Goal: Information Seeking & Learning: Find specific fact

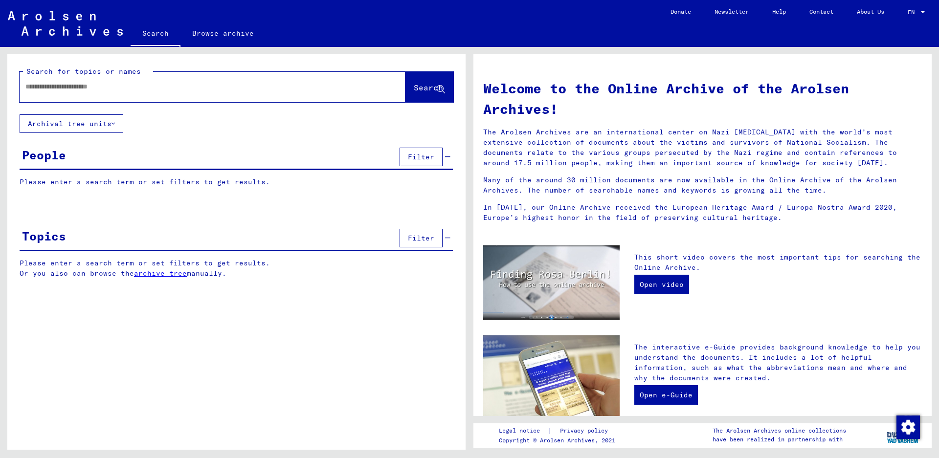
click at [105, 93] on div at bounding box center [198, 87] width 357 height 22
click at [105, 88] on input "text" at bounding box center [200, 87] width 351 height 10
type input "**********"
click at [414, 88] on span "Search" at bounding box center [428, 88] width 29 height 10
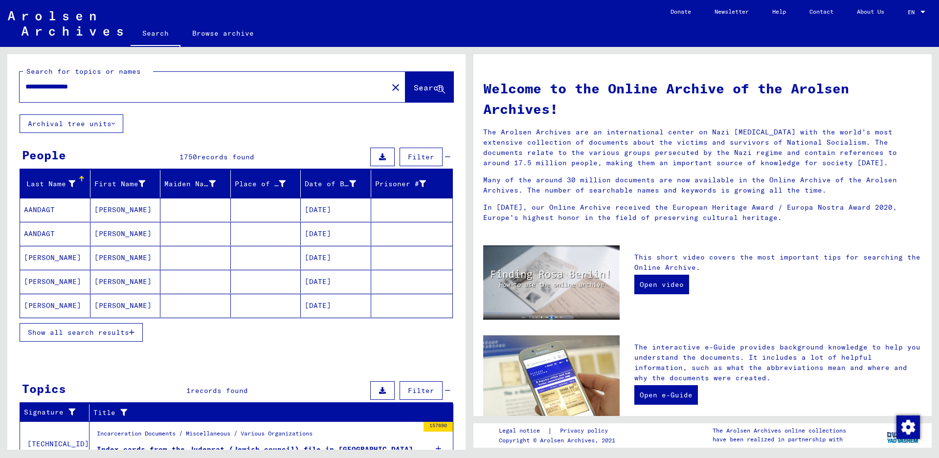
click at [68, 187] on icon at bounding box center [71, 184] width 7 height 7
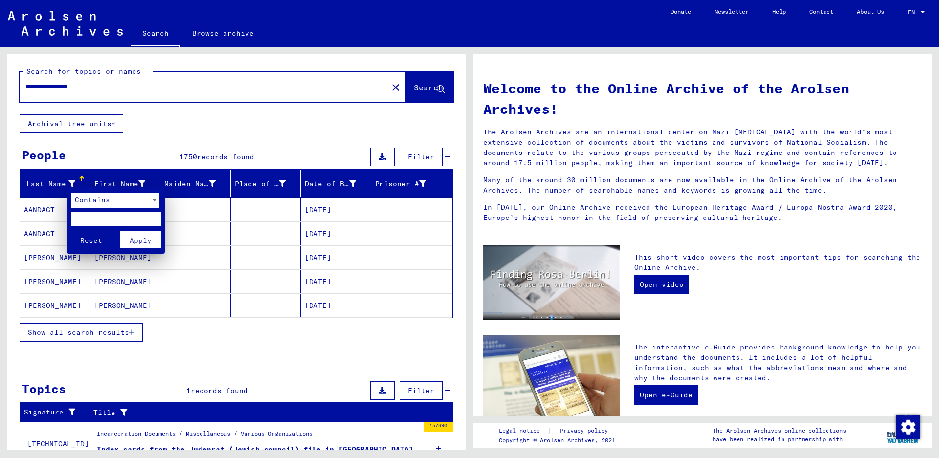
click at [90, 200] on span "Contains" at bounding box center [92, 200] width 35 height 9
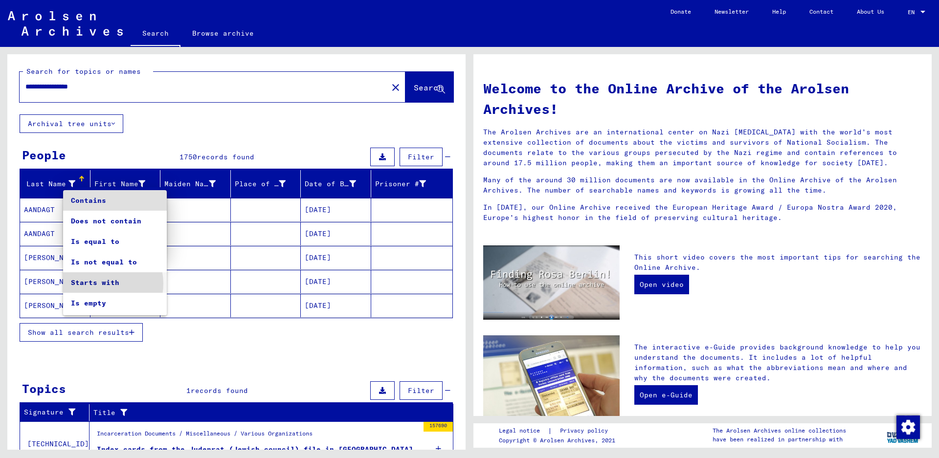
click at [103, 284] on span "Starts with" at bounding box center [115, 282] width 88 height 21
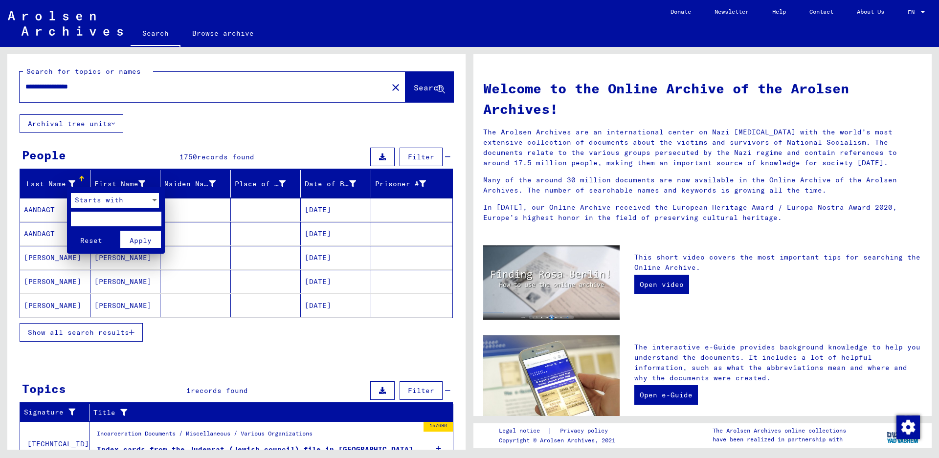
click at [114, 220] on input "text" at bounding box center [116, 219] width 90 height 15
type input "*"
click at [135, 238] on span "Apply" at bounding box center [141, 240] width 22 height 9
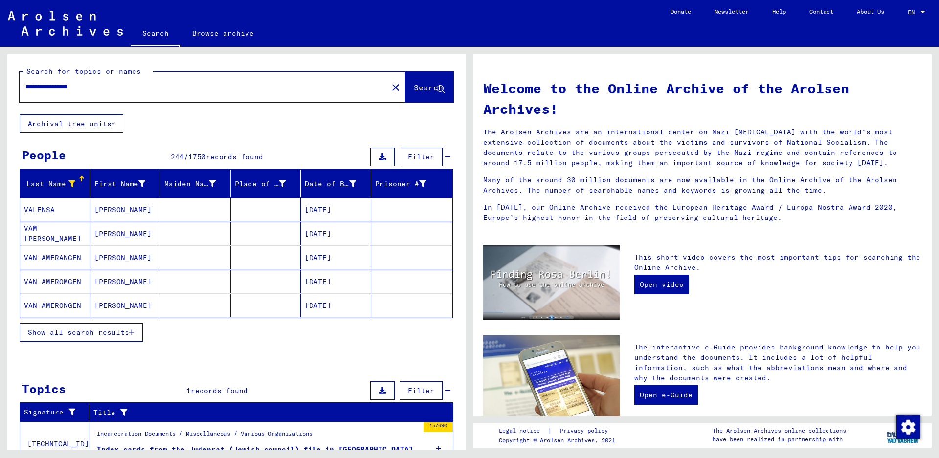
click at [72, 328] on span "Show all search results" at bounding box center [78, 332] width 101 height 9
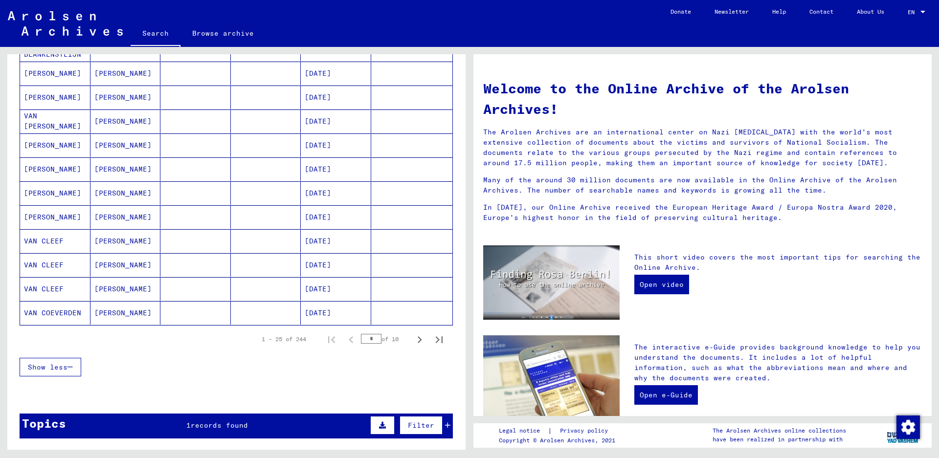
scroll to position [489, 0]
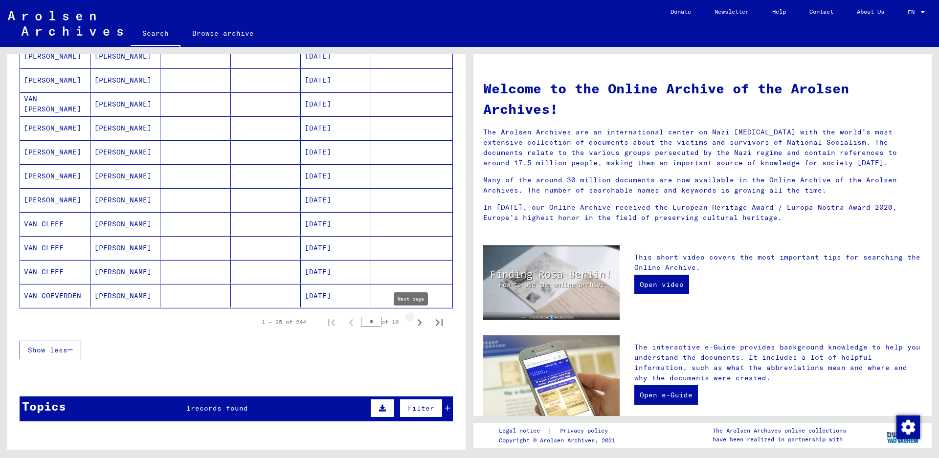
click at [418, 323] on icon "Next page" at bounding box center [420, 322] width 4 height 7
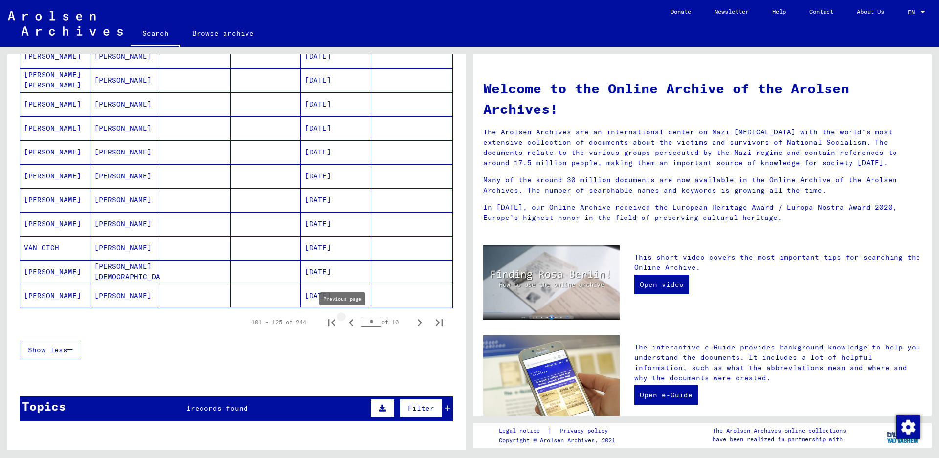
click at [344, 325] on icon "Previous page" at bounding box center [351, 323] width 14 height 14
type input "*"
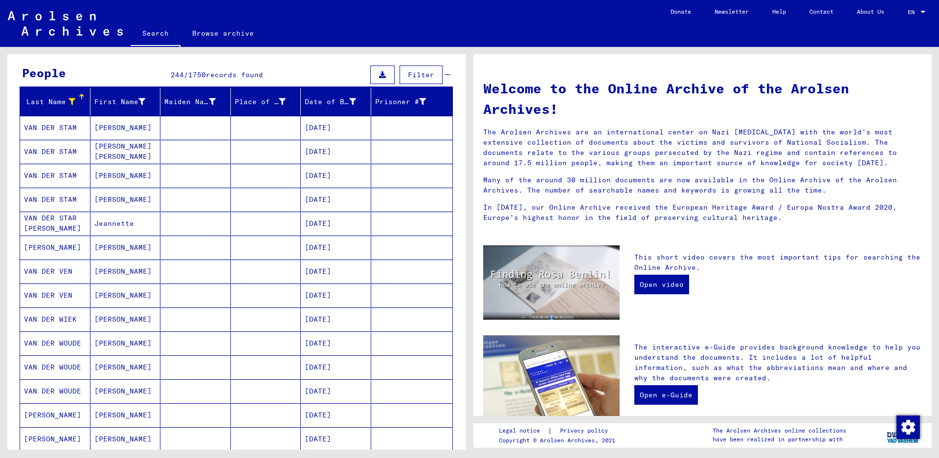
scroll to position [0, 0]
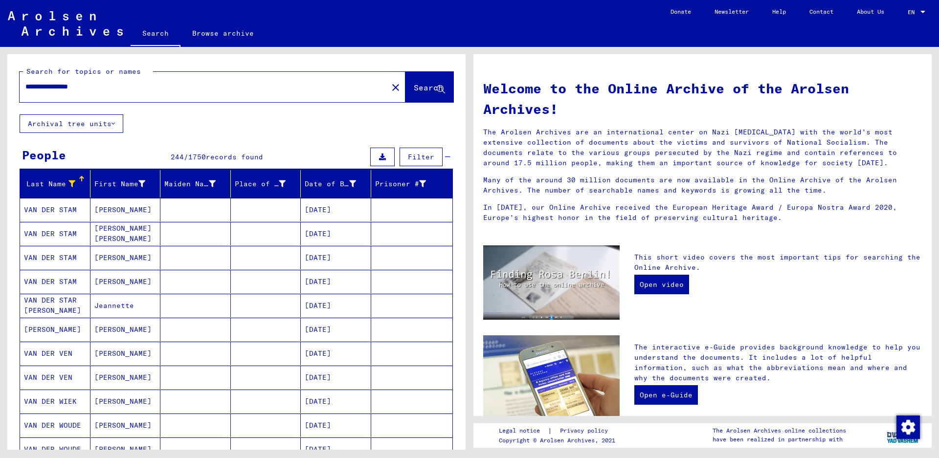
drag, startPoint x: 112, startPoint y: 90, endPoint x: 12, endPoint y: 87, distance: 99.8
click at [12, 87] on div "**********" at bounding box center [236, 84] width 458 height 60
click at [421, 84] on span "Search" at bounding box center [428, 88] width 29 height 10
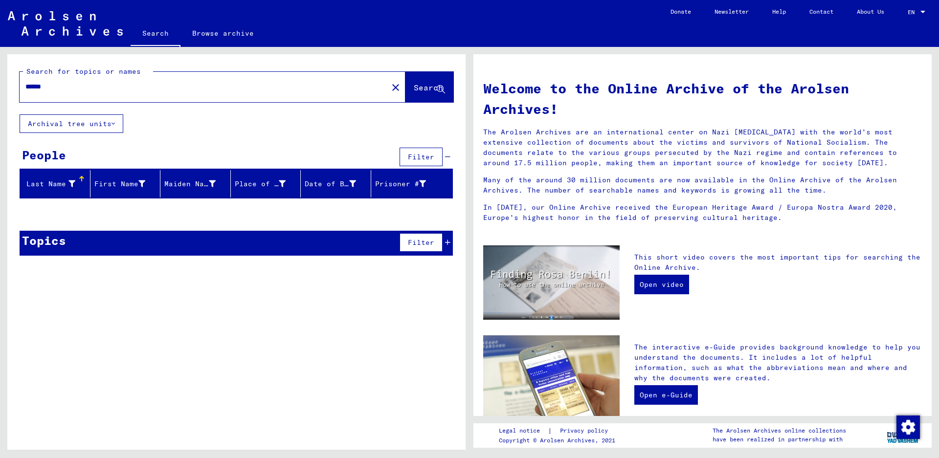
drag, startPoint x: 55, startPoint y: 87, endPoint x: 11, endPoint y: 86, distance: 43.5
click at [11, 86] on div "Search for topics or names ****** close Search" at bounding box center [236, 84] width 458 height 60
type input "**********"
click at [421, 87] on span "Search" at bounding box center [428, 88] width 29 height 10
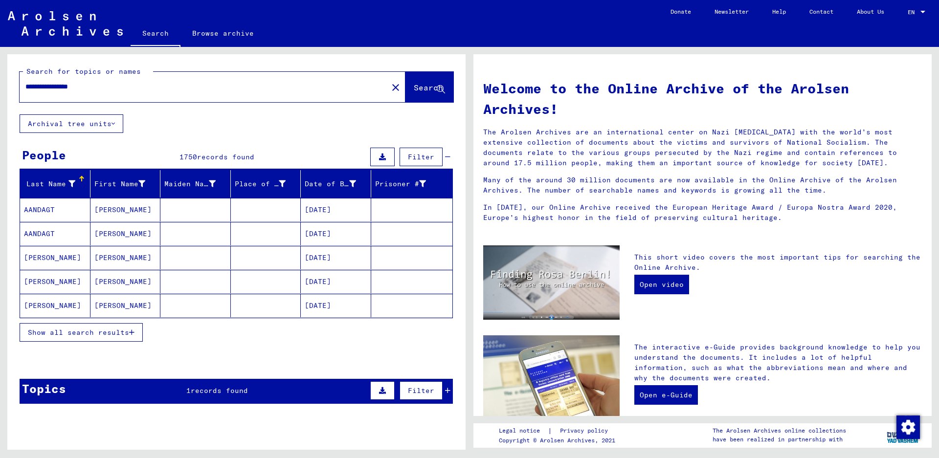
click at [70, 185] on icon at bounding box center [71, 184] width 7 height 7
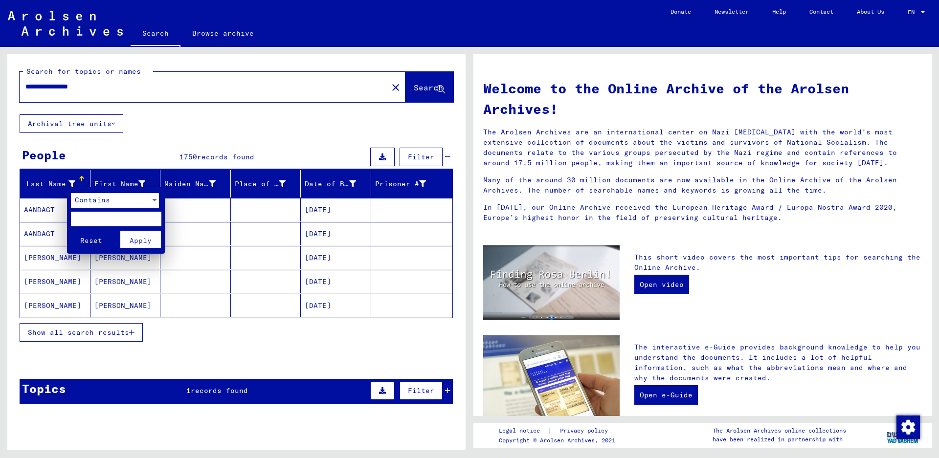
click at [82, 219] on input "text" at bounding box center [116, 219] width 90 height 15
type input "**"
click at [135, 240] on span "Apply" at bounding box center [141, 240] width 22 height 9
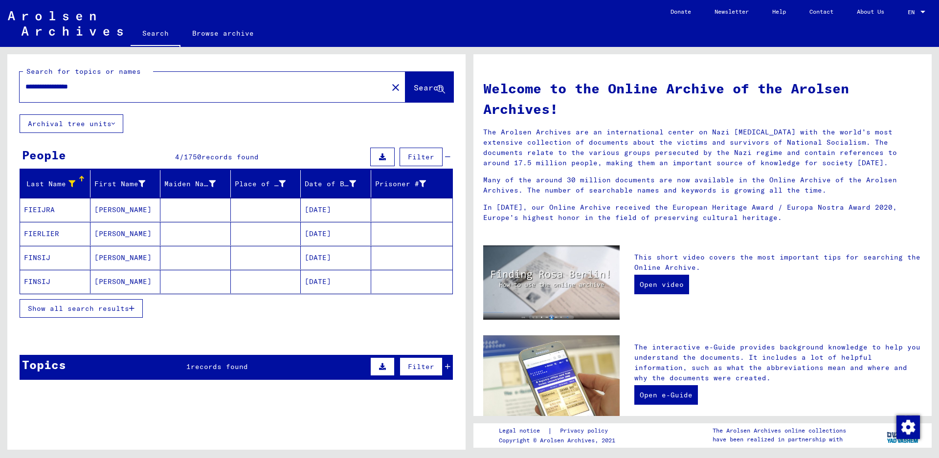
click at [71, 312] on span "Show all search results" at bounding box center [78, 308] width 101 height 9
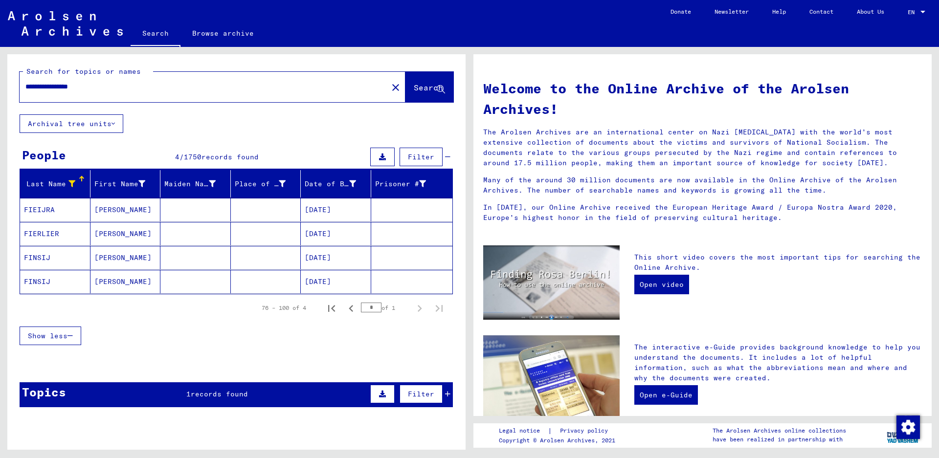
click at [73, 234] on mat-cell "FIERLIER" at bounding box center [55, 233] width 70 height 23
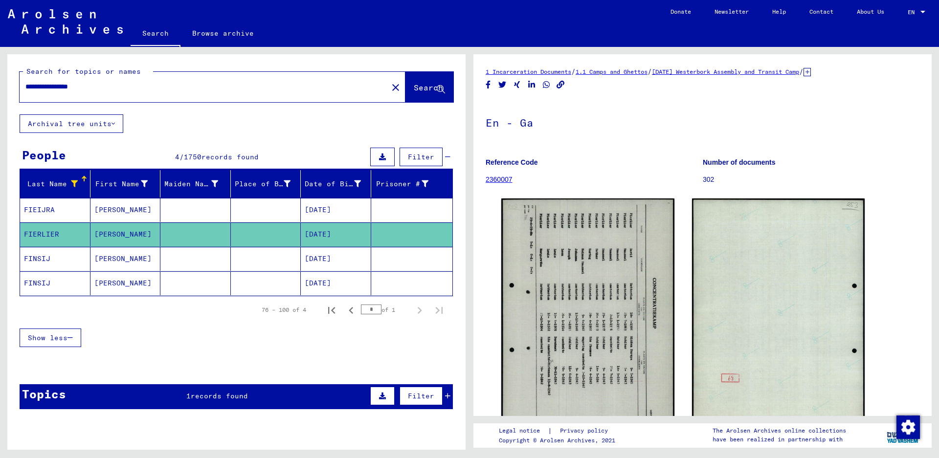
drag, startPoint x: 50, startPoint y: 87, endPoint x: 111, endPoint y: 86, distance: 60.7
click at [111, 86] on input "**********" at bounding box center [203, 87] width 357 height 10
click at [414, 83] on span "Search" at bounding box center [428, 88] width 29 height 10
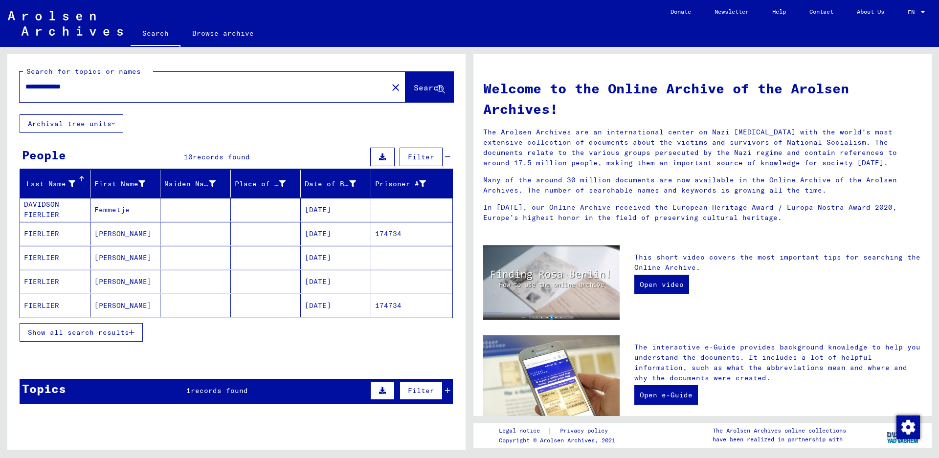
click at [34, 265] on mat-cell "FIERLIER" at bounding box center [55, 257] width 70 height 23
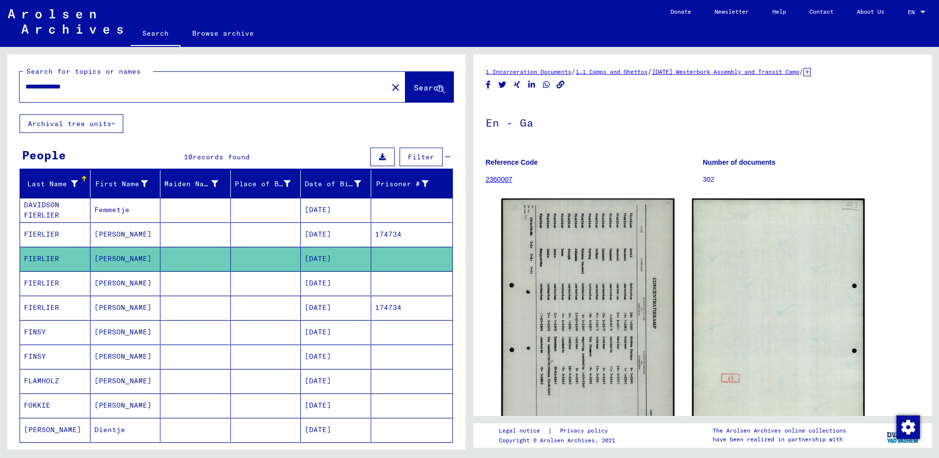
click at [41, 286] on mat-cell "FIERLIER" at bounding box center [55, 283] width 70 height 24
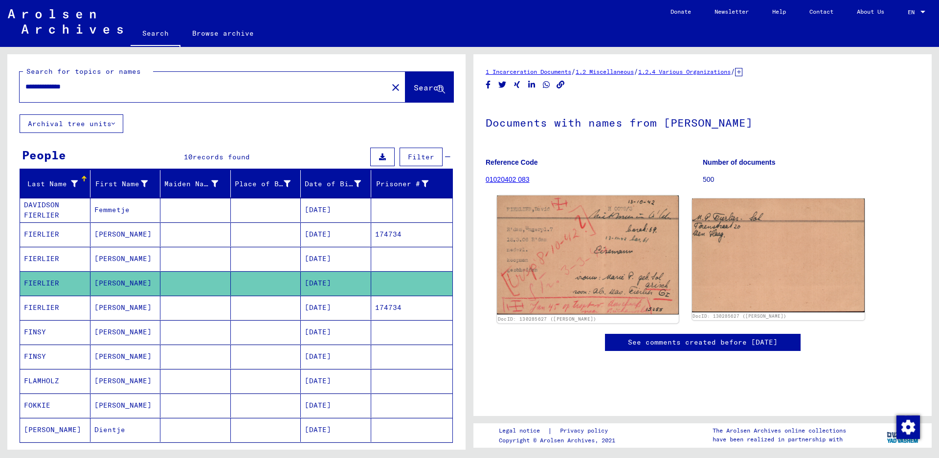
click at [543, 253] on img at bounding box center [587, 255] width 181 height 119
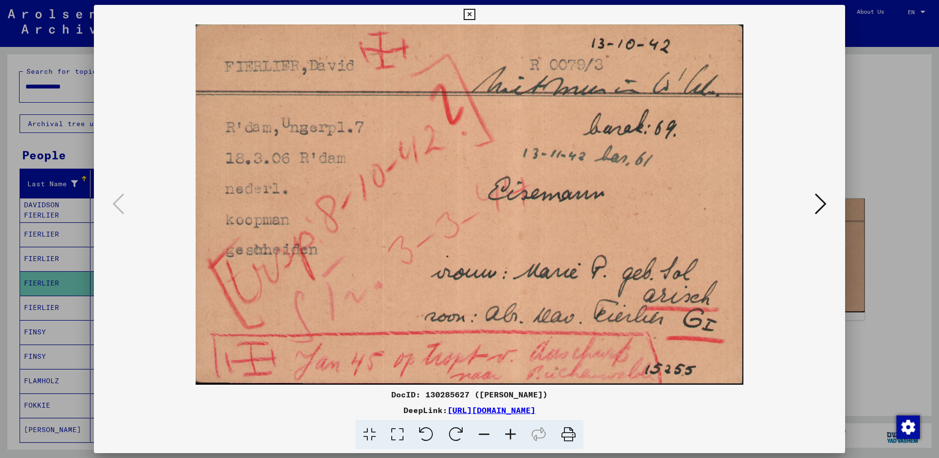
click at [475, 13] on icon at bounding box center [469, 15] width 11 height 12
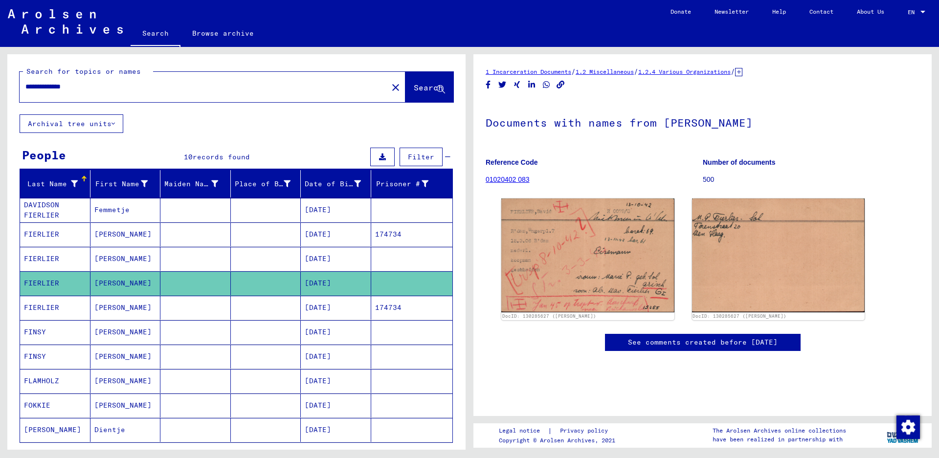
drag, startPoint x: 49, startPoint y: 87, endPoint x: 125, endPoint y: 95, distance: 76.3
click at [125, 95] on div "**********" at bounding box center [201, 87] width 362 height 22
type input "**********"
click at [418, 81] on button "Search" at bounding box center [430, 87] width 48 height 30
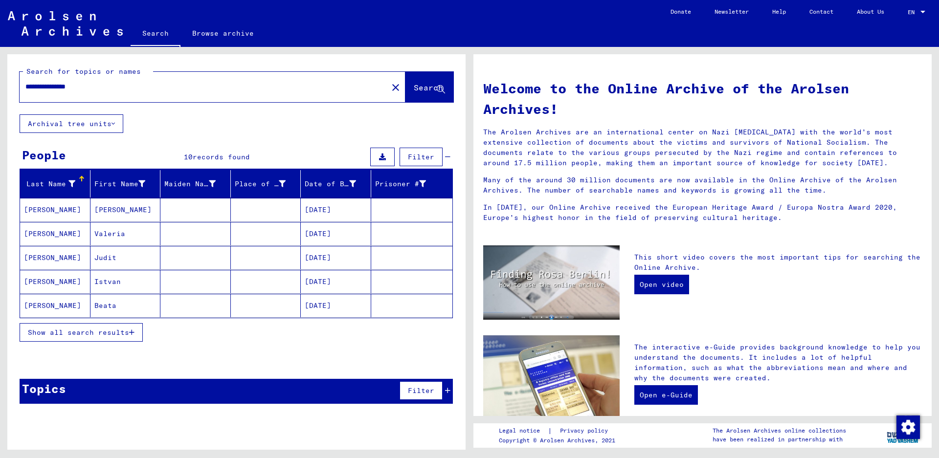
click at [73, 185] on icon at bounding box center [71, 184] width 7 height 7
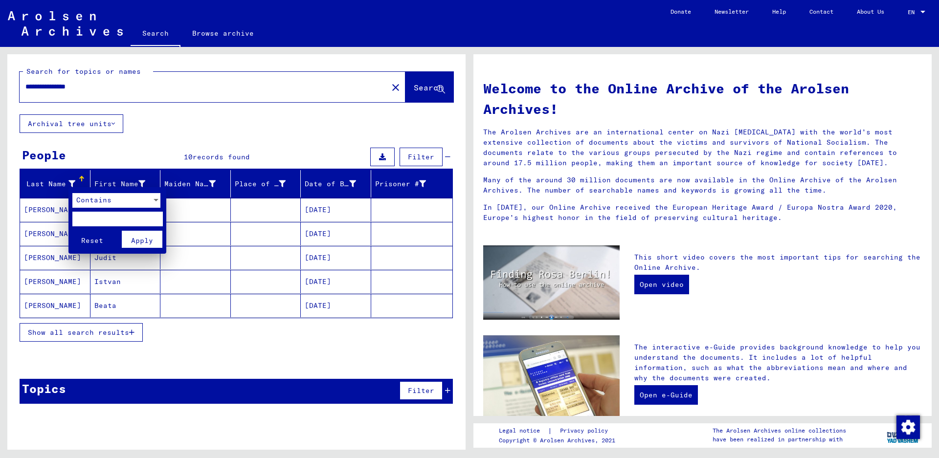
click at [95, 217] on input "text" at bounding box center [117, 219] width 90 height 15
type input "**"
click at [134, 237] on span "Apply" at bounding box center [142, 240] width 22 height 9
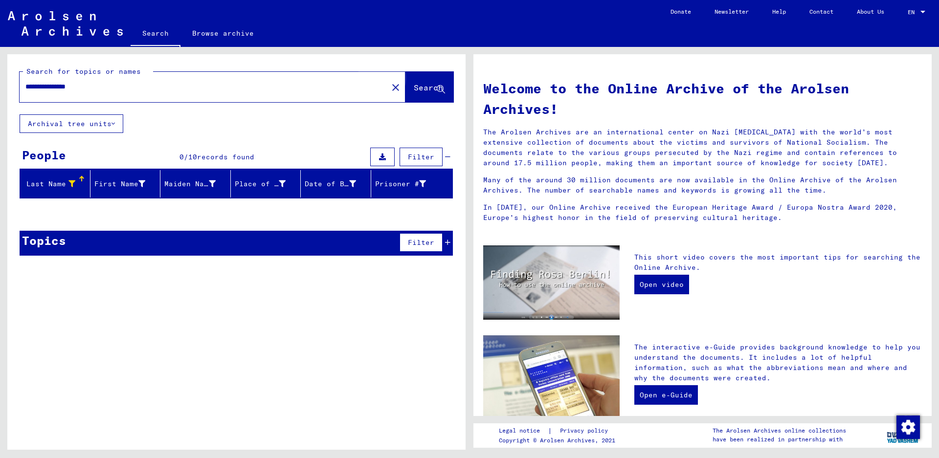
click at [422, 90] on span "Search" at bounding box center [428, 88] width 29 height 10
click at [106, 89] on input "**********" at bounding box center [200, 87] width 351 height 10
type input "**********"
click at [414, 87] on span "Search" at bounding box center [428, 88] width 29 height 10
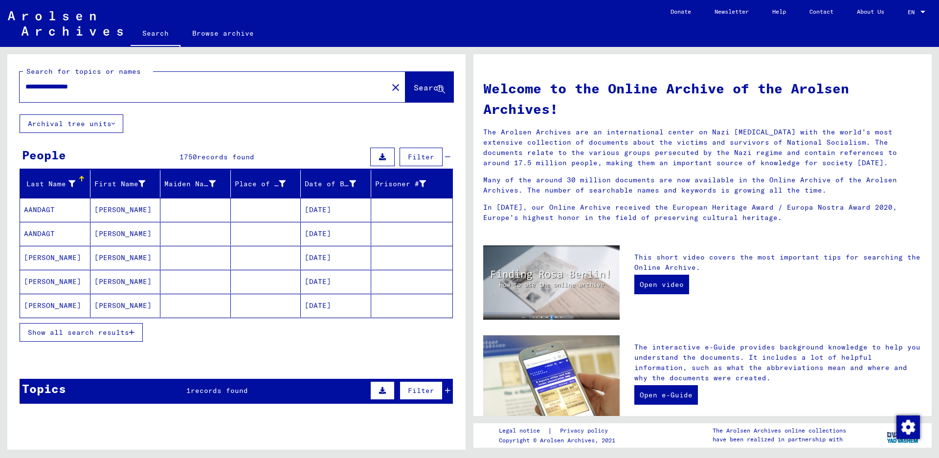
click at [71, 181] on icon at bounding box center [71, 184] width 7 height 7
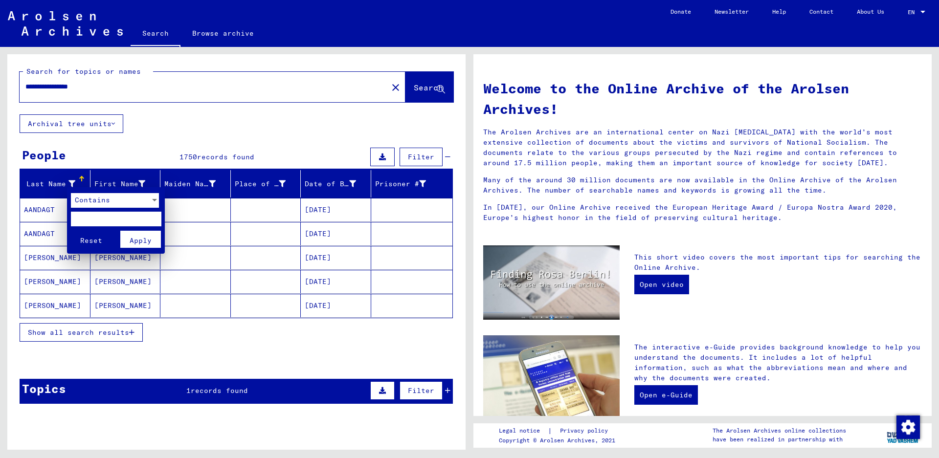
click at [87, 217] on input "text" at bounding box center [116, 219] width 90 height 15
type input "**"
click at [139, 244] on span "Apply" at bounding box center [141, 240] width 22 height 9
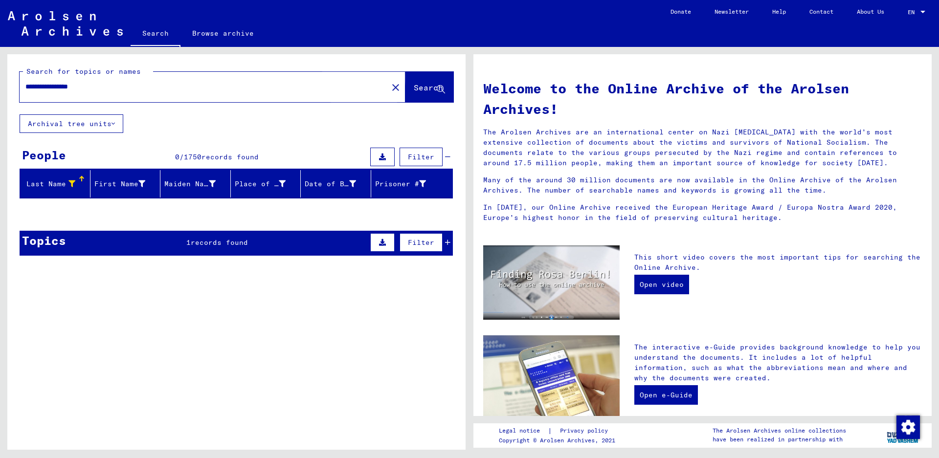
click at [414, 89] on span "Search" at bounding box center [428, 88] width 29 height 10
drag, startPoint x: 101, startPoint y: 88, endPoint x: 0, endPoint y: 79, distance: 101.6
click at [0, 79] on div "**********" at bounding box center [235, 248] width 470 height 403
type input "**********"
click at [414, 86] on span "Search" at bounding box center [428, 88] width 29 height 10
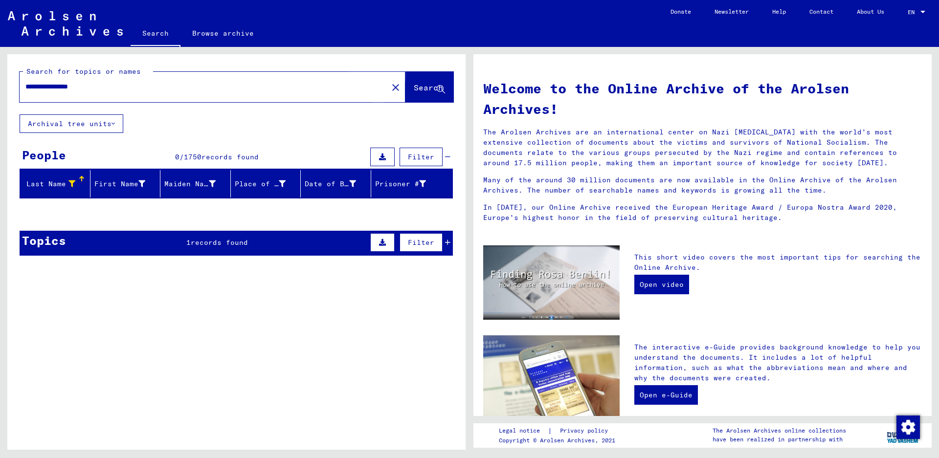
click at [417, 86] on span "Search" at bounding box center [428, 88] width 29 height 10
click at [390, 87] on mat-icon "close" at bounding box center [396, 88] width 12 height 12
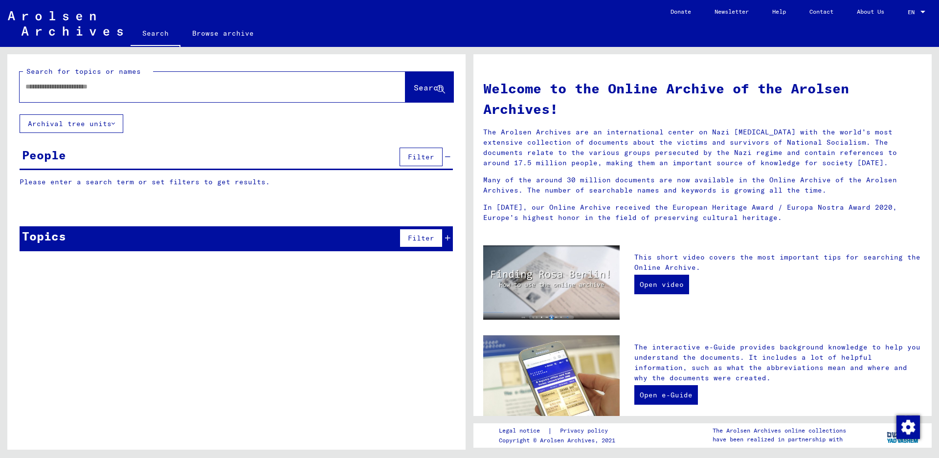
click at [110, 86] on input "text" at bounding box center [200, 87] width 351 height 10
type input "**********"
click at [424, 84] on span "Search" at bounding box center [428, 88] width 29 height 10
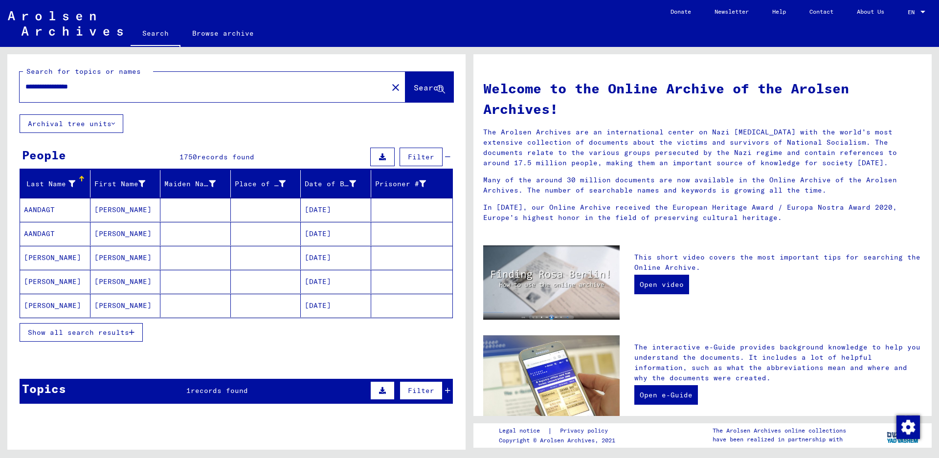
click at [68, 187] on div at bounding box center [71, 184] width 7 height 10
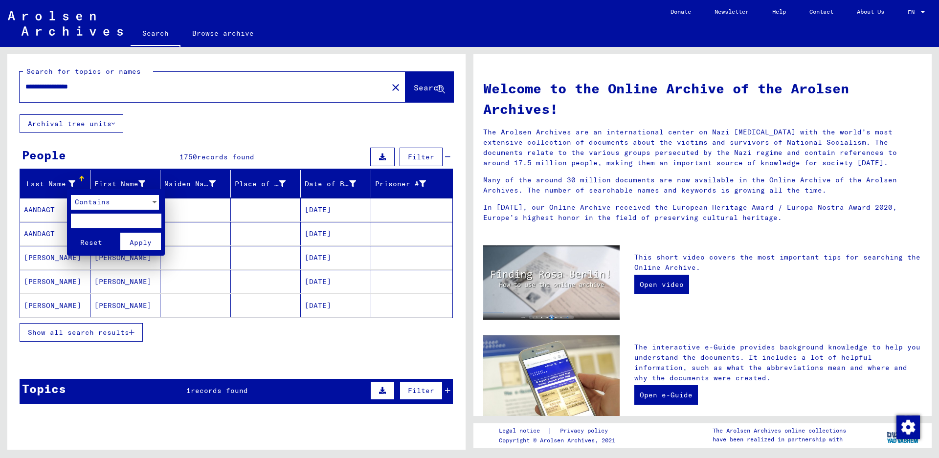
click at [86, 222] on input "text" at bounding box center [116, 221] width 90 height 15
type input "**"
click at [151, 240] on span "Apply" at bounding box center [141, 242] width 22 height 9
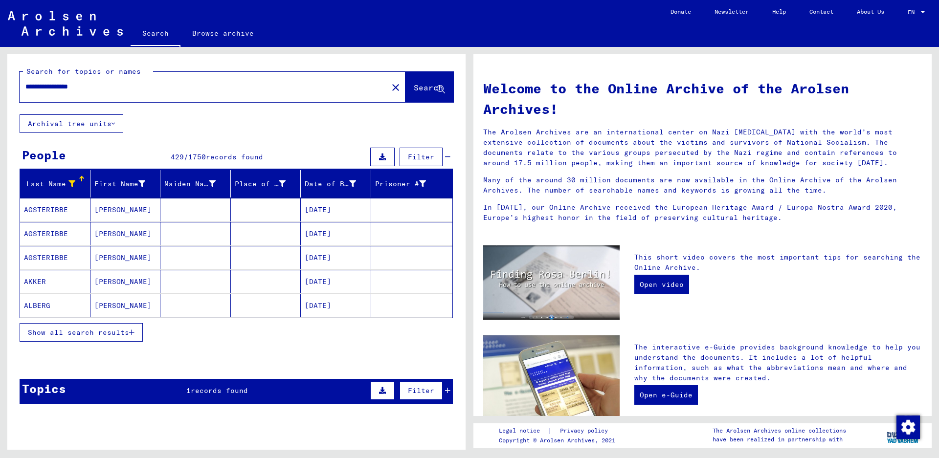
click at [48, 188] on div "Last Name" at bounding box center [49, 184] width 51 height 10
click at [54, 328] on span "Show all search results" at bounding box center [78, 332] width 101 height 9
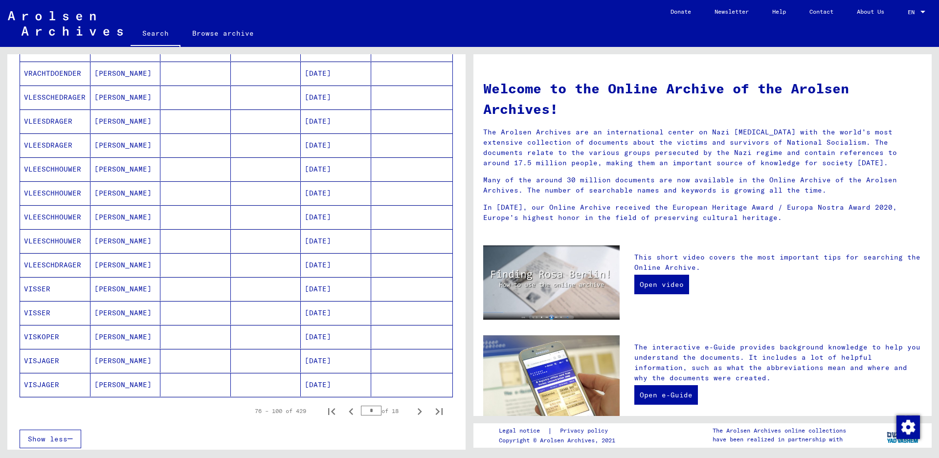
scroll to position [440, 0]
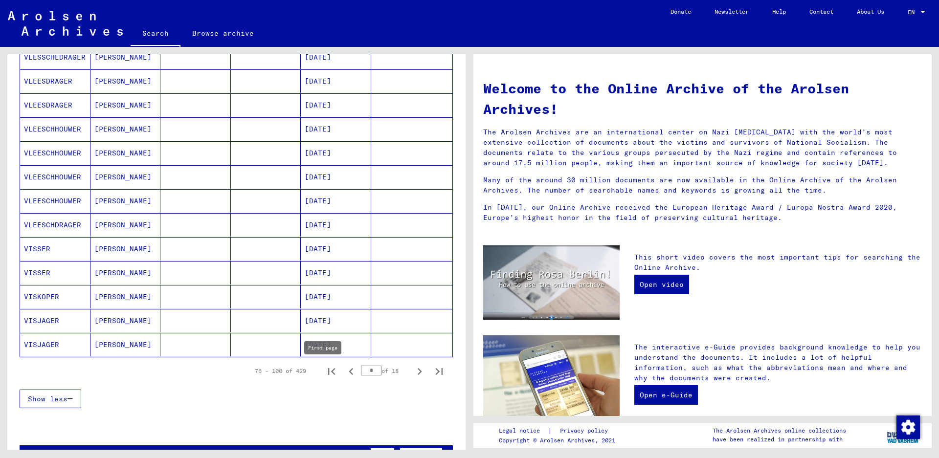
click at [327, 371] on icon "First page" at bounding box center [332, 372] width 14 height 14
click at [413, 372] on icon "Next page" at bounding box center [420, 372] width 14 height 14
type input "*"
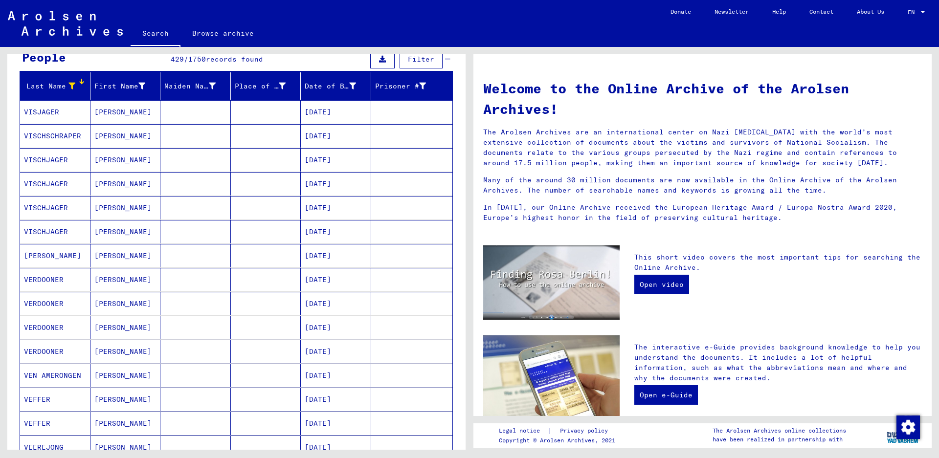
scroll to position [0, 0]
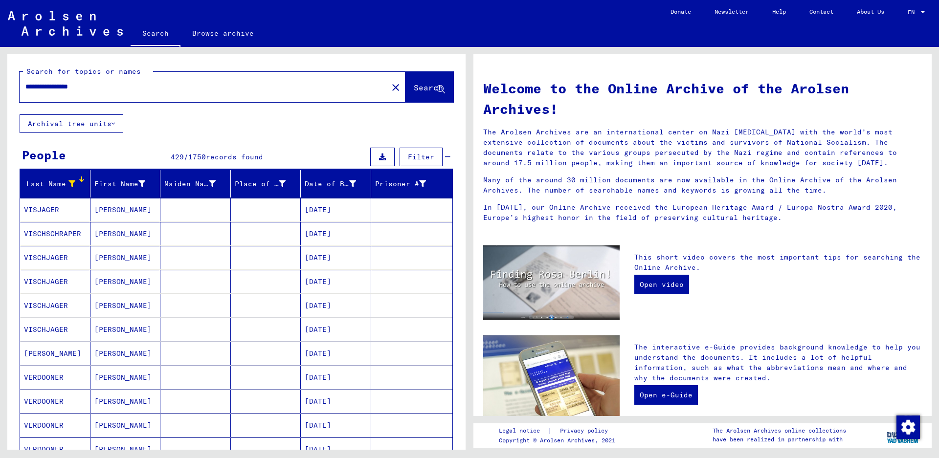
drag, startPoint x: 51, startPoint y: 87, endPoint x: 113, endPoint y: 93, distance: 62.0
click at [113, 93] on div "**********" at bounding box center [198, 87] width 357 height 22
click at [414, 87] on span "Search" at bounding box center [428, 88] width 29 height 10
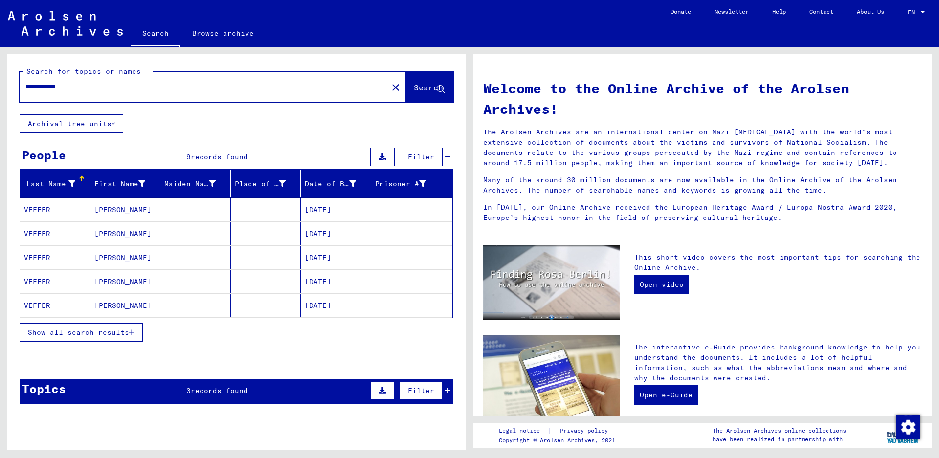
click at [102, 330] on span "Show all search results" at bounding box center [78, 332] width 101 height 9
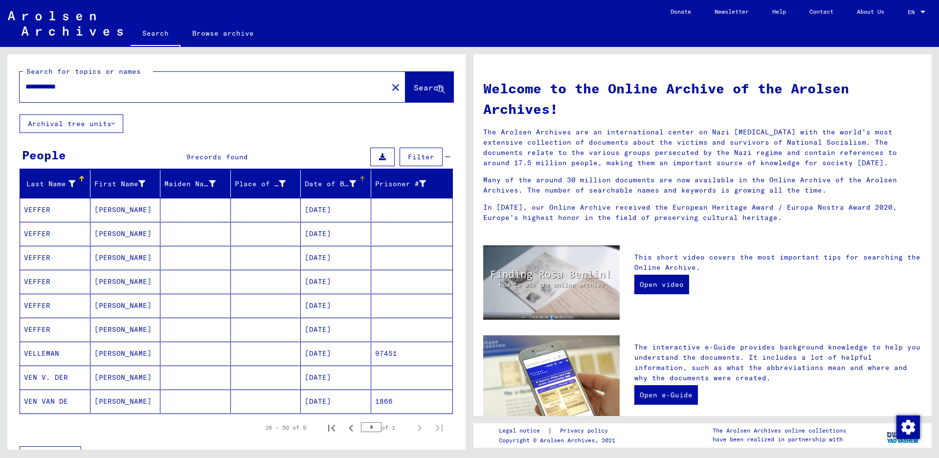
click at [330, 183] on div "Date of Birth" at bounding box center [330, 184] width 51 height 10
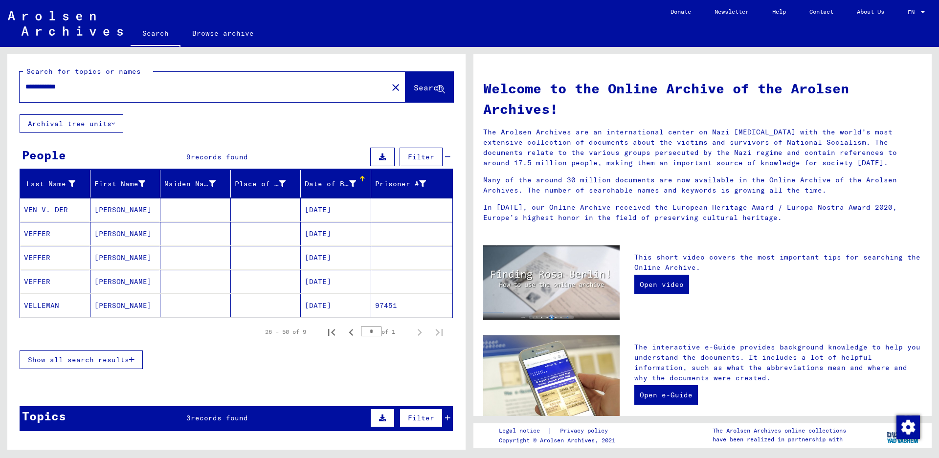
click at [59, 360] on span "Show all search results" at bounding box center [78, 360] width 101 height 9
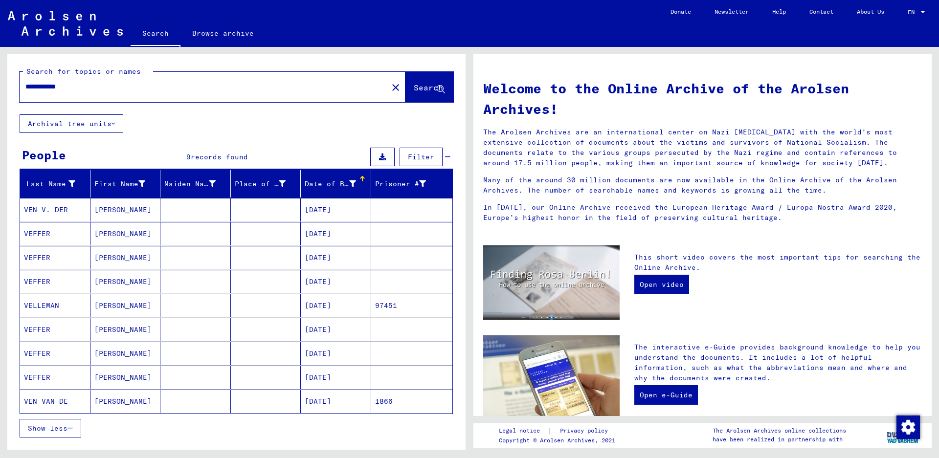
click at [48, 282] on mat-cell "VEFFER" at bounding box center [55, 281] width 70 height 23
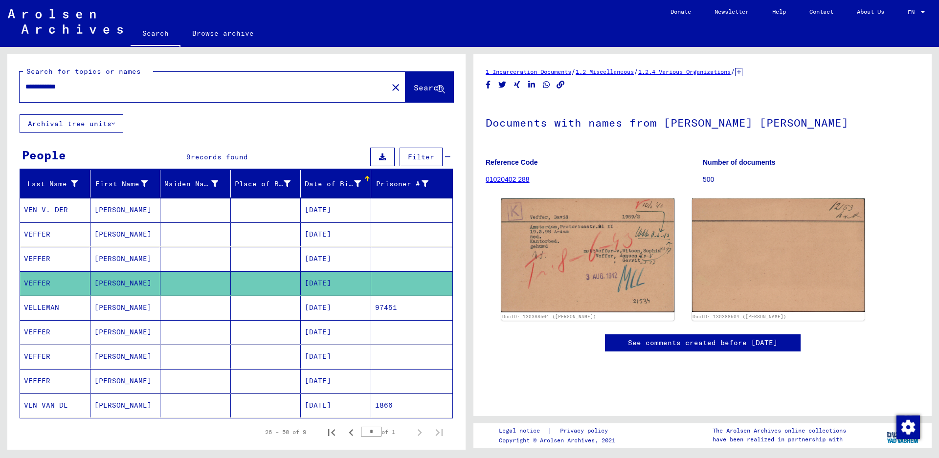
click at [65, 355] on mat-cell "VEFFER" at bounding box center [55, 357] width 70 height 24
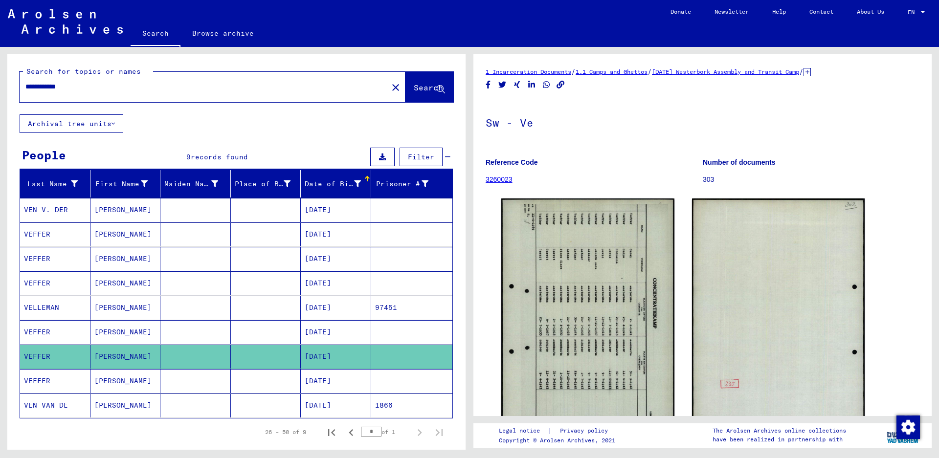
click at [74, 334] on mat-cell "VEFFER" at bounding box center [55, 332] width 70 height 24
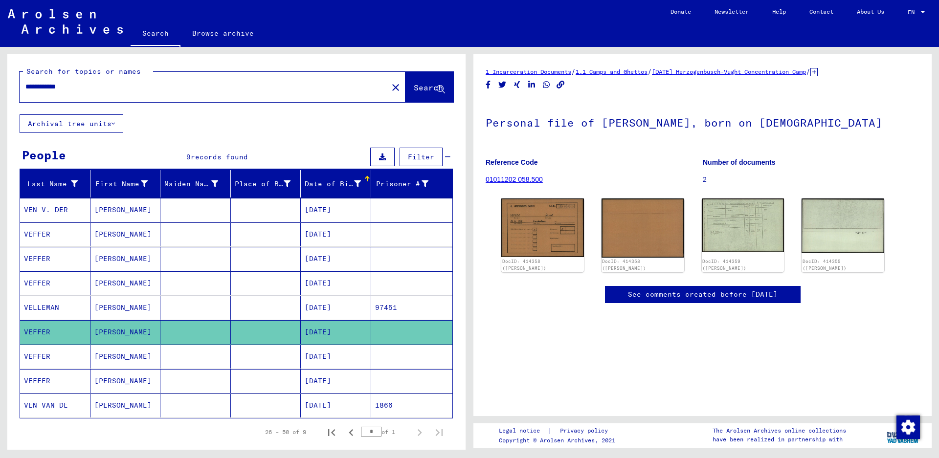
click at [71, 374] on mat-cell "VEFFER" at bounding box center [55, 381] width 70 height 24
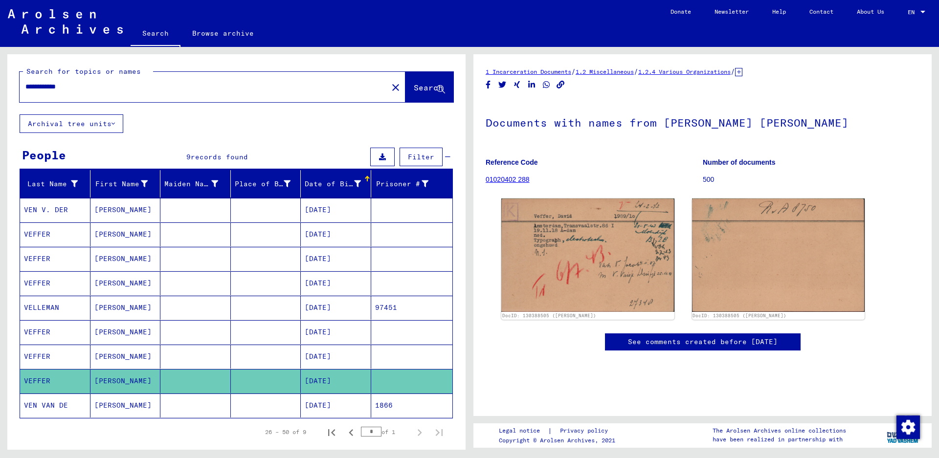
click at [62, 228] on mat-cell "VEFFER" at bounding box center [55, 235] width 70 height 24
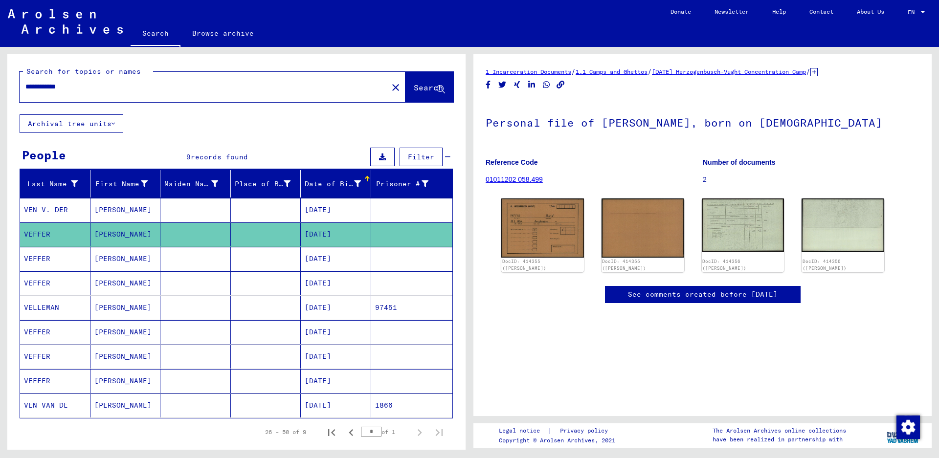
click at [76, 286] on mat-cell "VEFFER" at bounding box center [55, 283] width 70 height 24
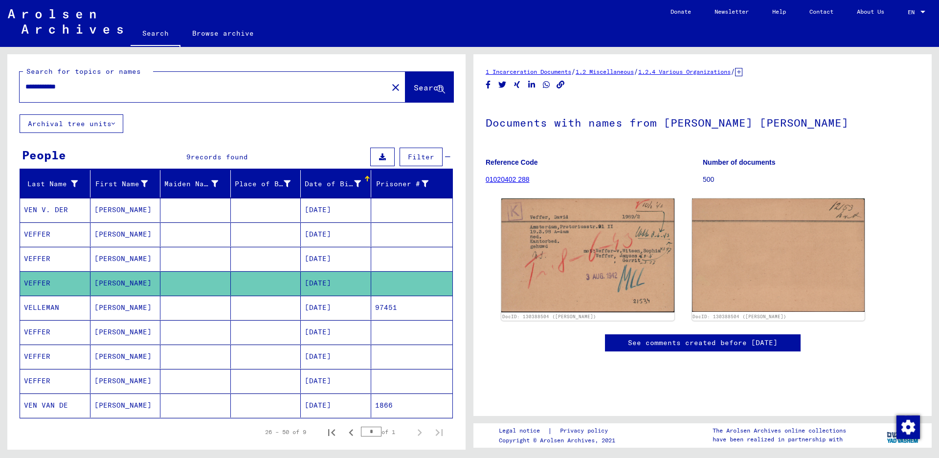
click at [62, 335] on mat-cell "VEFFER" at bounding box center [55, 332] width 70 height 24
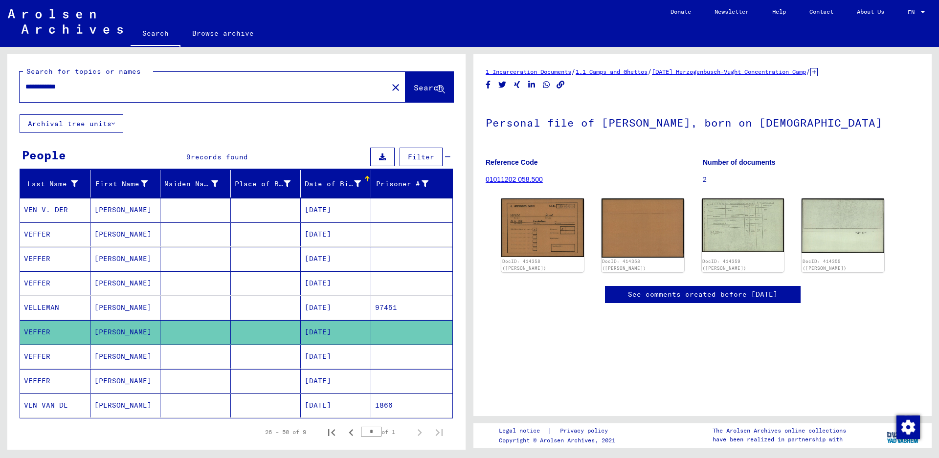
click at [66, 360] on mat-cell "VEFFER" at bounding box center [55, 357] width 70 height 24
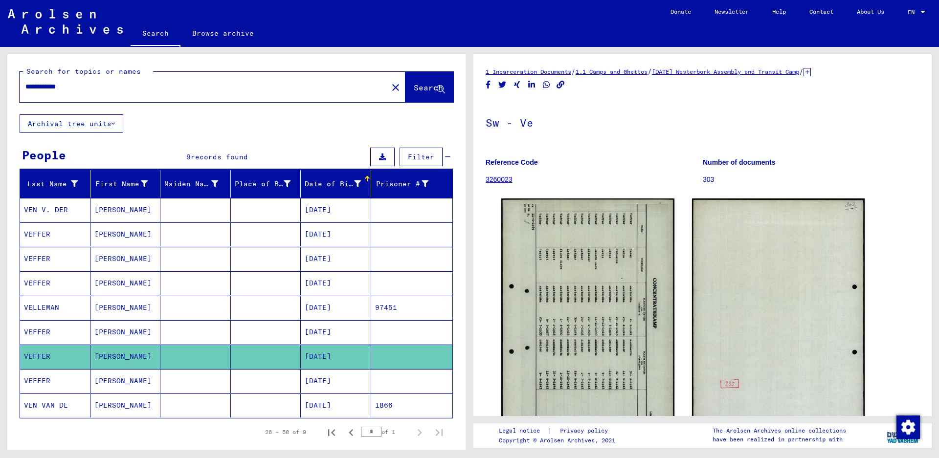
click at [66, 378] on mat-cell "VEFFER" at bounding box center [55, 381] width 70 height 24
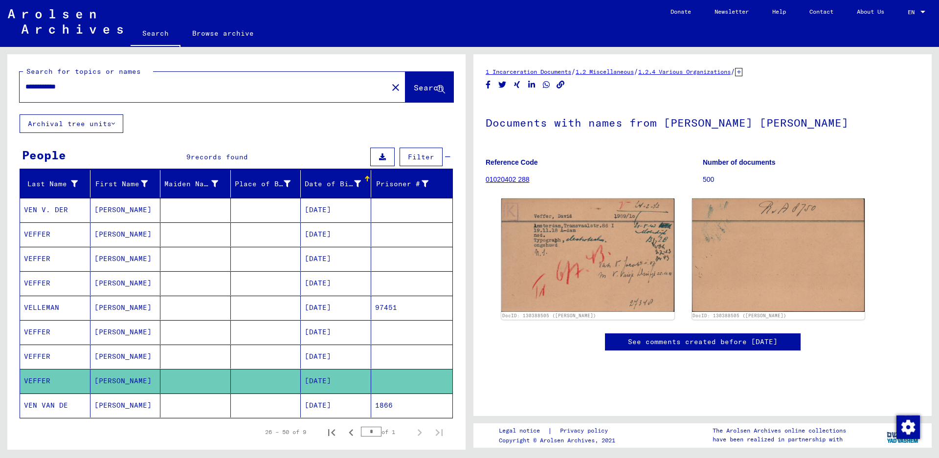
drag, startPoint x: 81, startPoint y: 88, endPoint x: 0, endPoint y: 76, distance: 81.6
click at [0, 76] on div "**********" at bounding box center [235, 248] width 470 height 403
type input "**********"
click at [416, 84] on span "Search" at bounding box center [428, 88] width 29 height 10
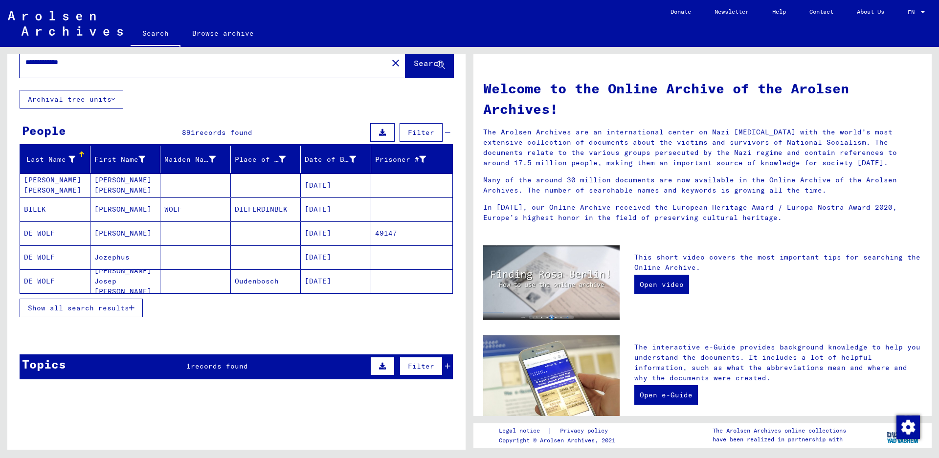
scroll to position [38, 0]
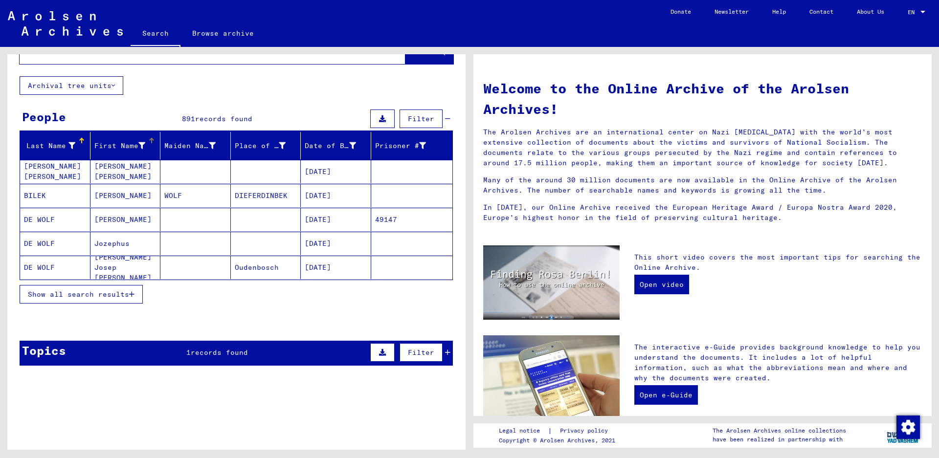
click at [140, 145] on icon at bounding box center [141, 145] width 7 height 7
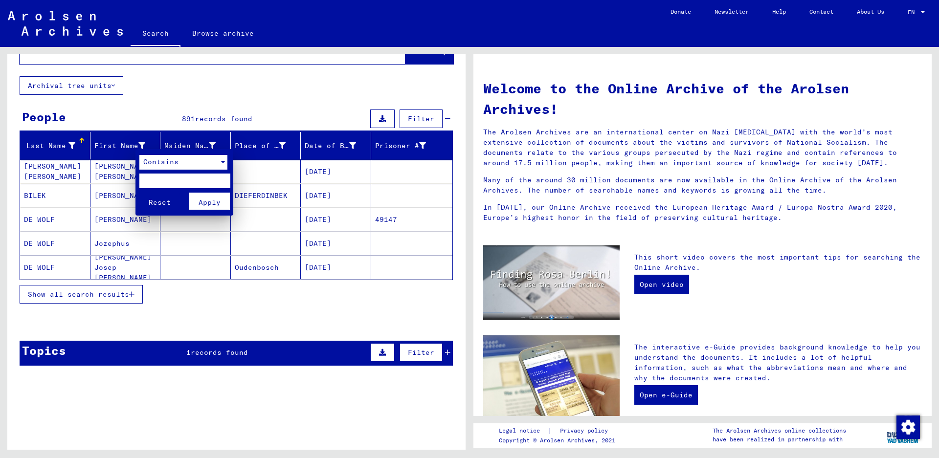
click at [170, 162] on span "Contains" at bounding box center [160, 162] width 35 height 9
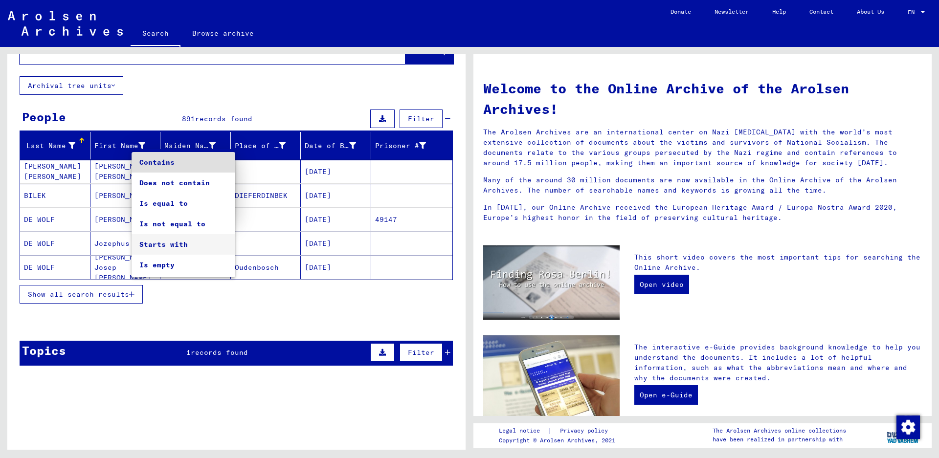
click at [159, 243] on span "Starts with" at bounding box center [183, 244] width 88 height 21
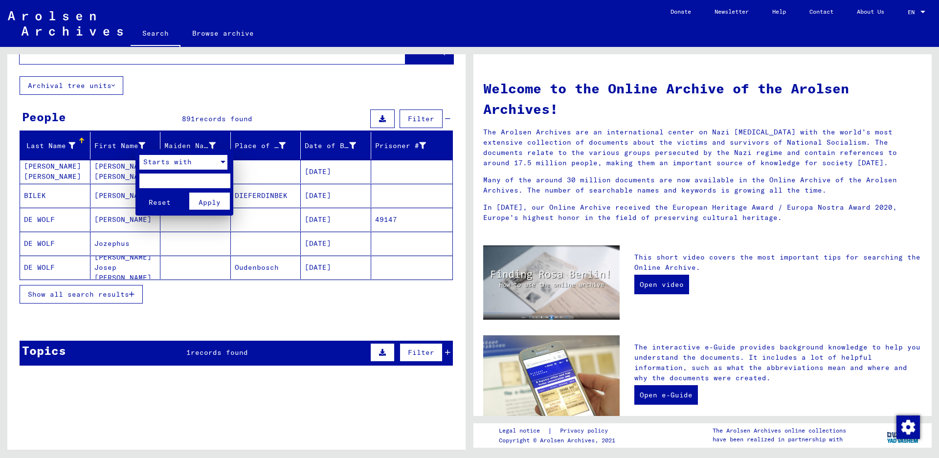
click at [167, 180] on input "text" at bounding box center [184, 181] width 90 height 15
type input "*"
click at [208, 201] on span "Apply" at bounding box center [210, 202] width 22 height 9
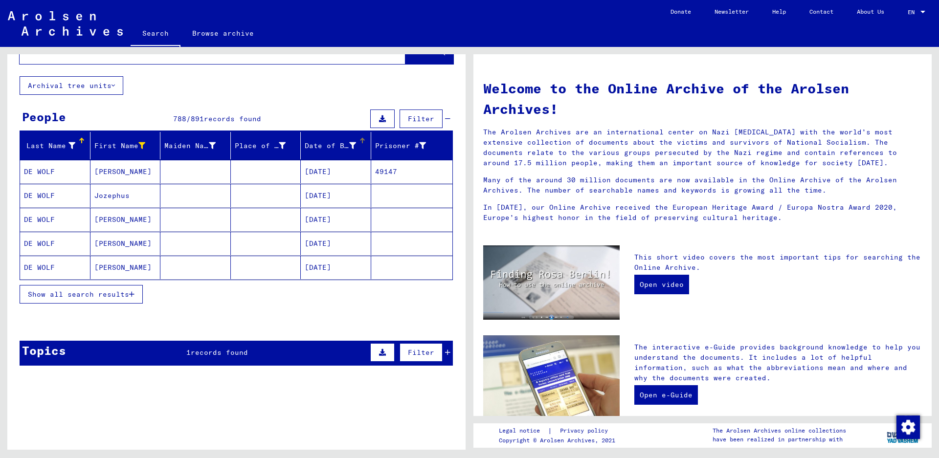
click at [324, 149] on div "Date of Birth" at bounding box center [330, 146] width 51 height 10
click at [109, 296] on span "Show all search results" at bounding box center [78, 294] width 101 height 9
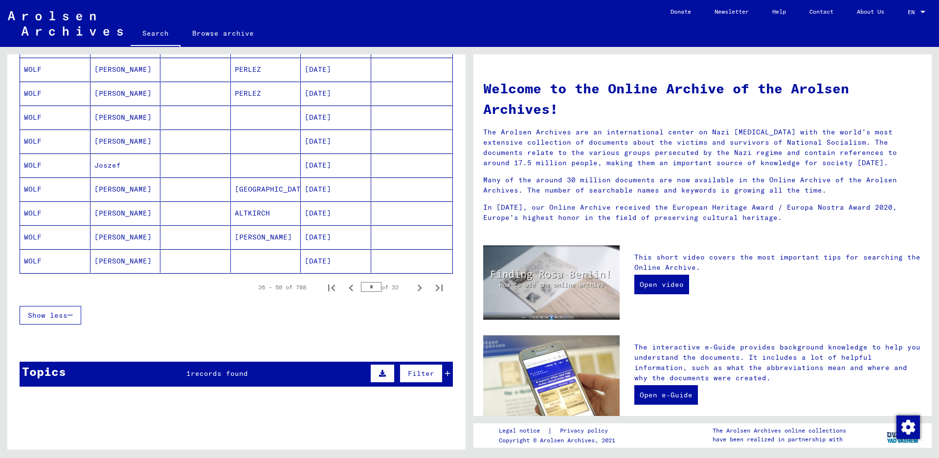
scroll to position [527, 0]
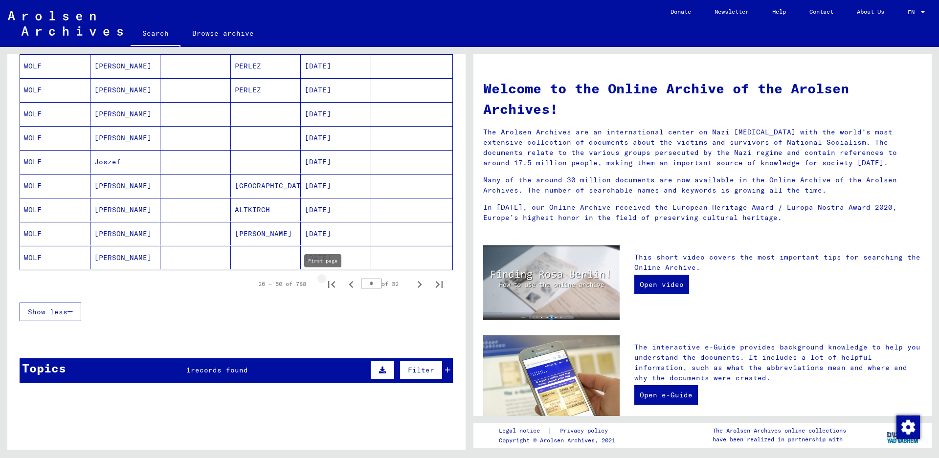
click at [325, 278] on icon "First page" at bounding box center [332, 285] width 14 height 14
click at [413, 286] on icon "Next page" at bounding box center [420, 285] width 14 height 14
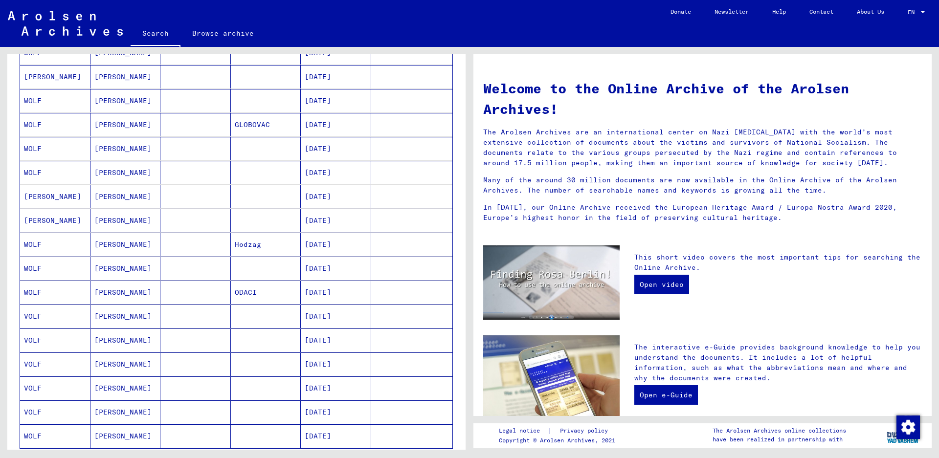
scroll to position [332, 0]
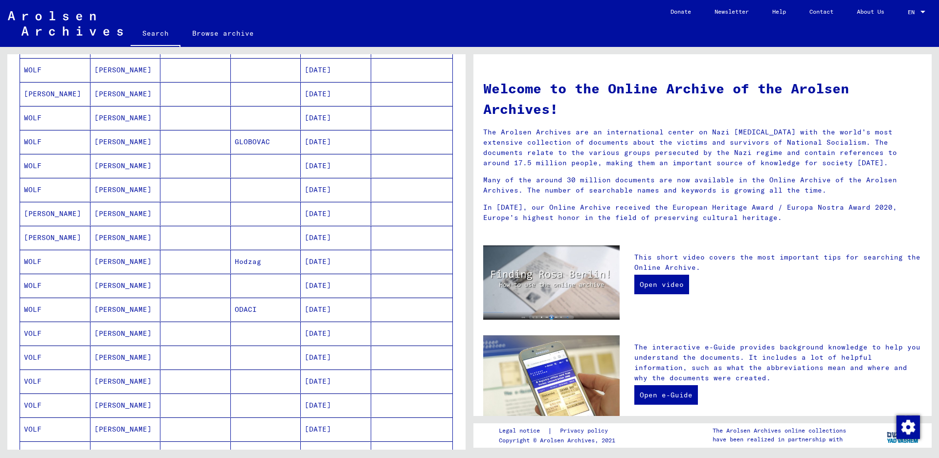
click at [70, 238] on mat-cell "WOLFF" at bounding box center [55, 237] width 70 height 23
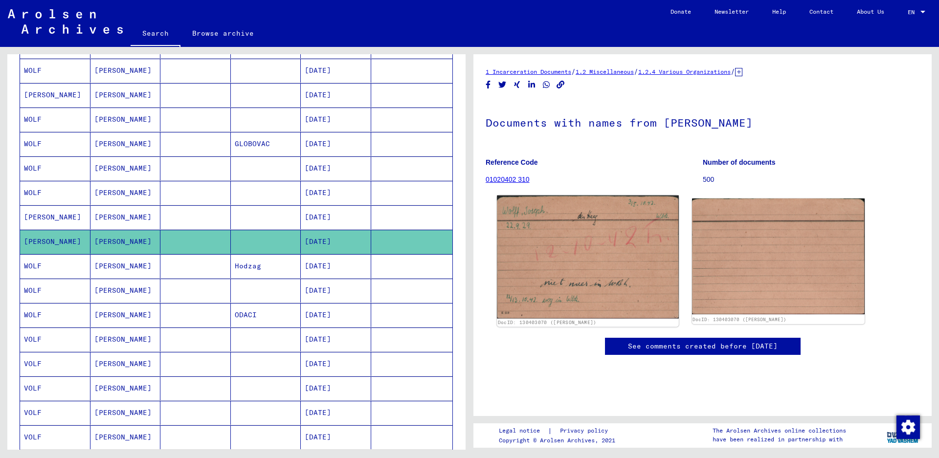
click at [561, 240] on img at bounding box center [587, 257] width 181 height 123
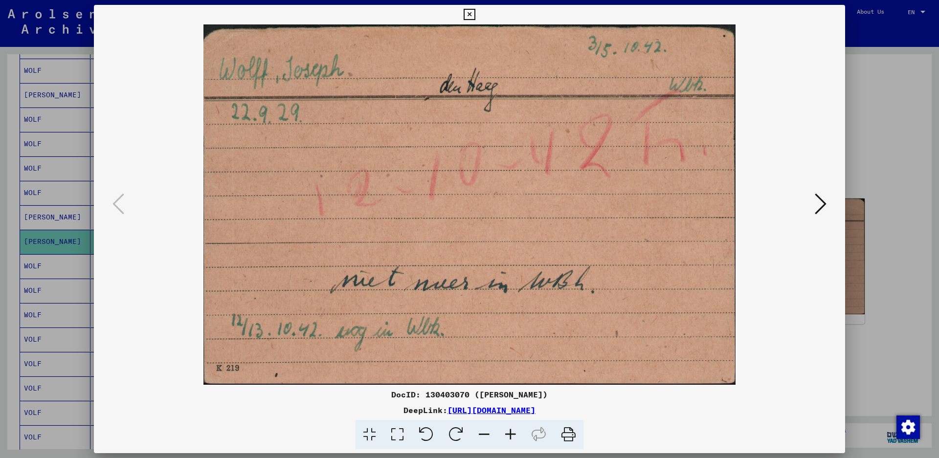
click at [475, 15] on icon at bounding box center [469, 15] width 11 height 12
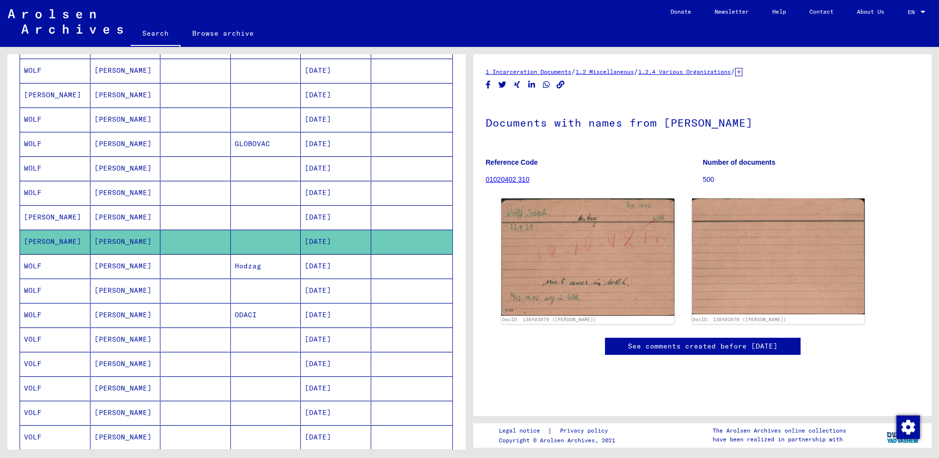
click at [57, 285] on mat-cell "WOLF" at bounding box center [55, 291] width 70 height 24
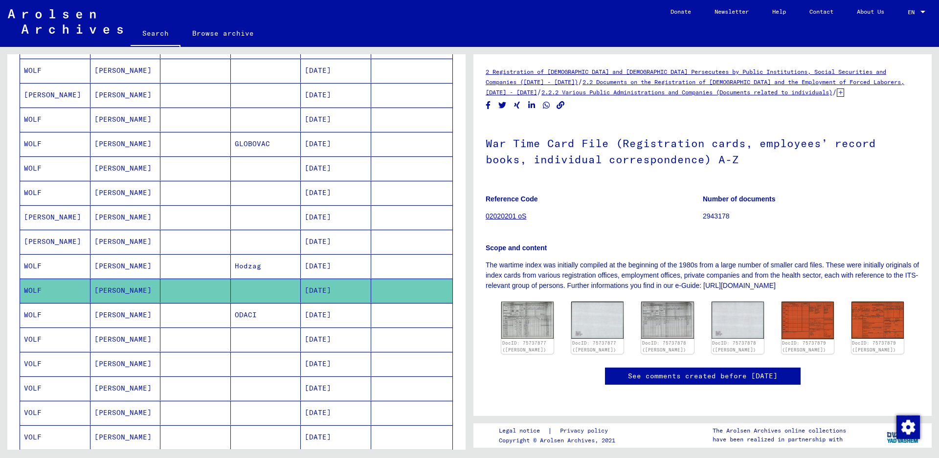
click at [53, 314] on mat-cell "WOLF" at bounding box center [55, 315] width 70 height 24
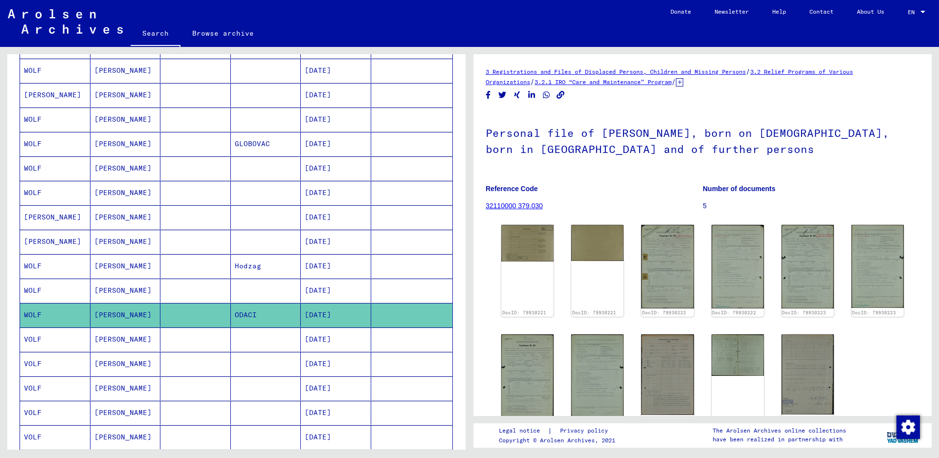
click at [66, 262] on mat-cell "WOLF" at bounding box center [55, 266] width 70 height 24
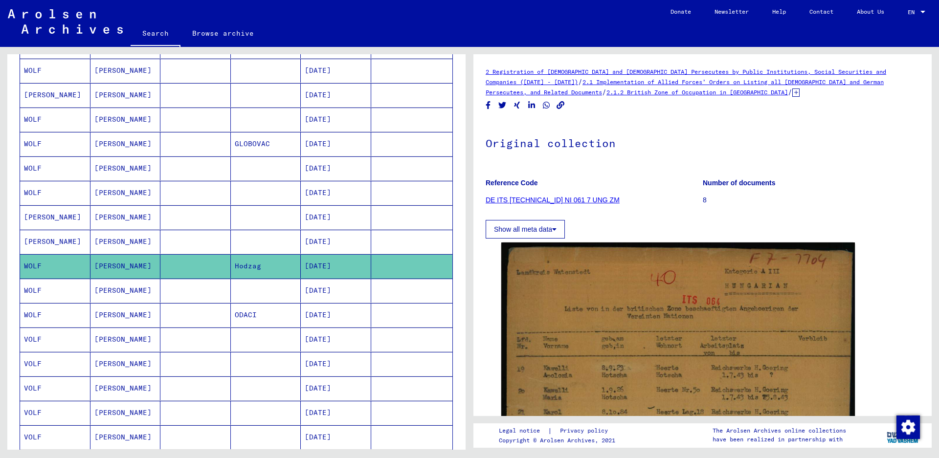
click at [64, 334] on mat-cell "VOLF" at bounding box center [55, 340] width 70 height 24
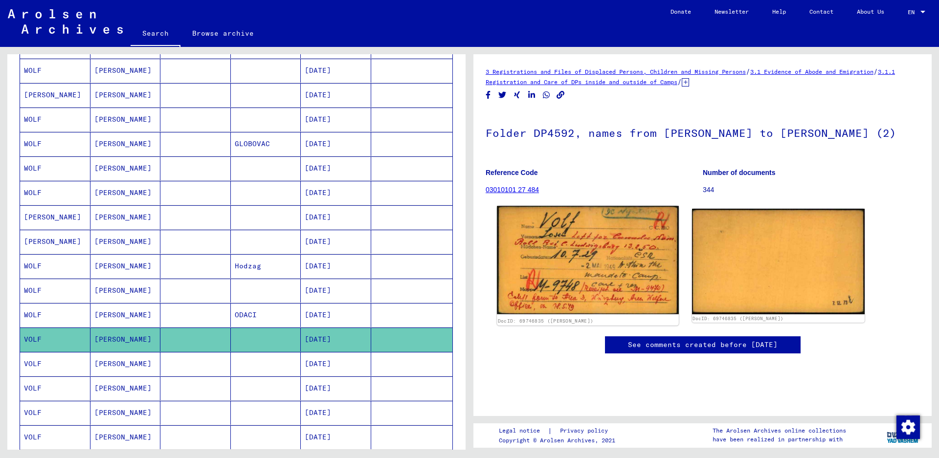
click at [561, 260] on img at bounding box center [587, 260] width 181 height 109
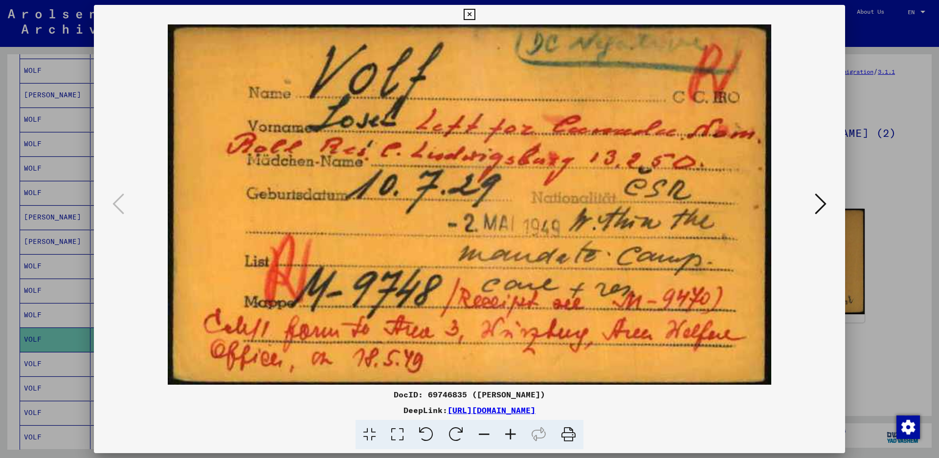
click at [475, 14] on icon at bounding box center [469, 15] width 11 height 12
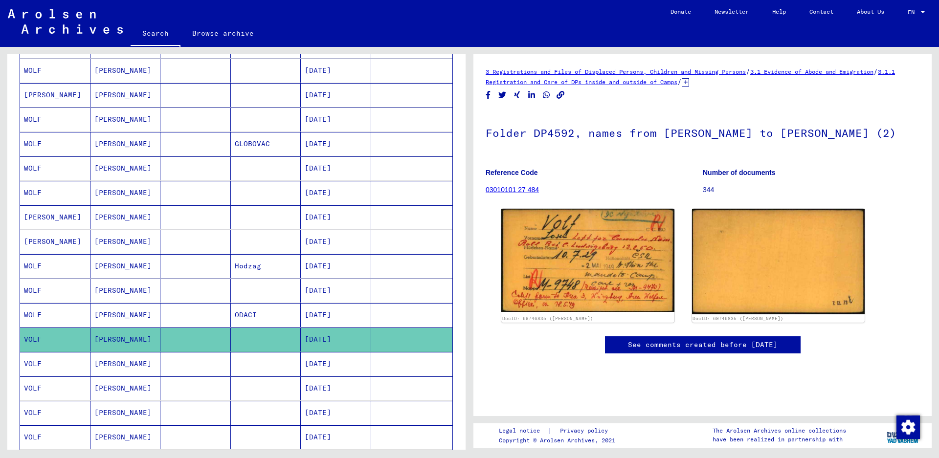
click at [53, 357] on mat-cell "VOLF" at bounding box center [55, 364] width 70 height 24
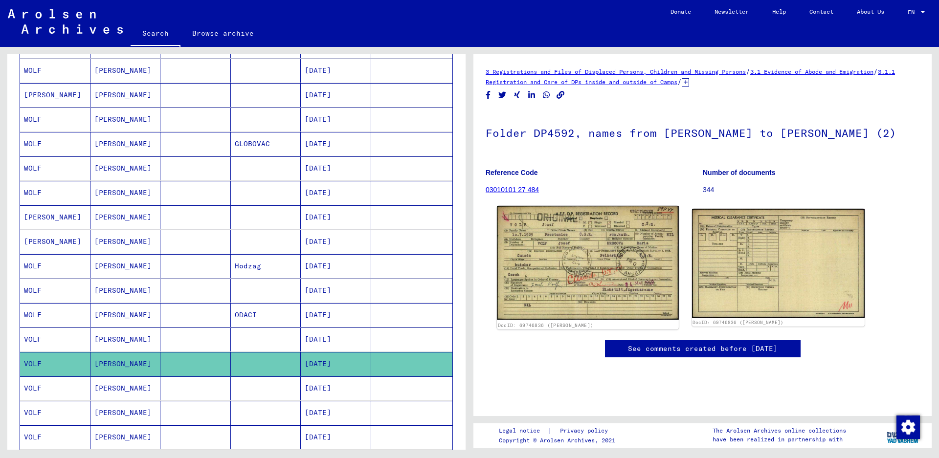
click at [577, 278] on img at bounding box center [587, 263] width 181 height 114
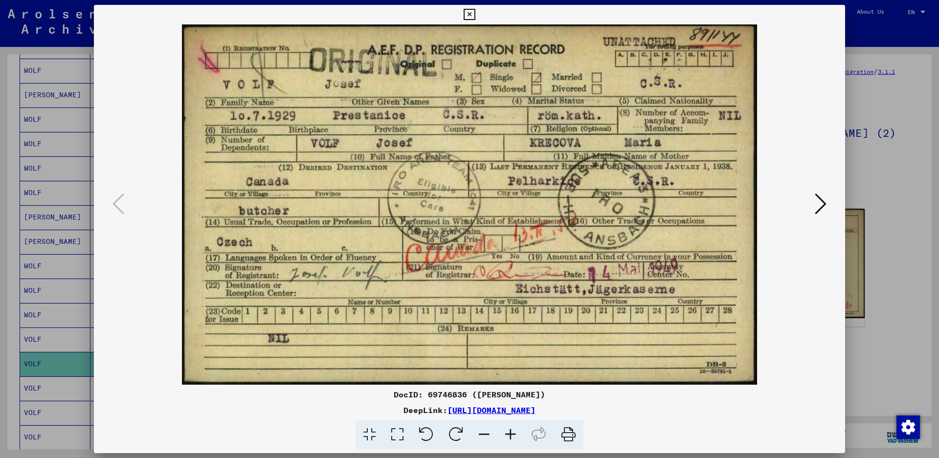
click at [475, 10] on icon at bounding box center [469, 15] width 11 height 12
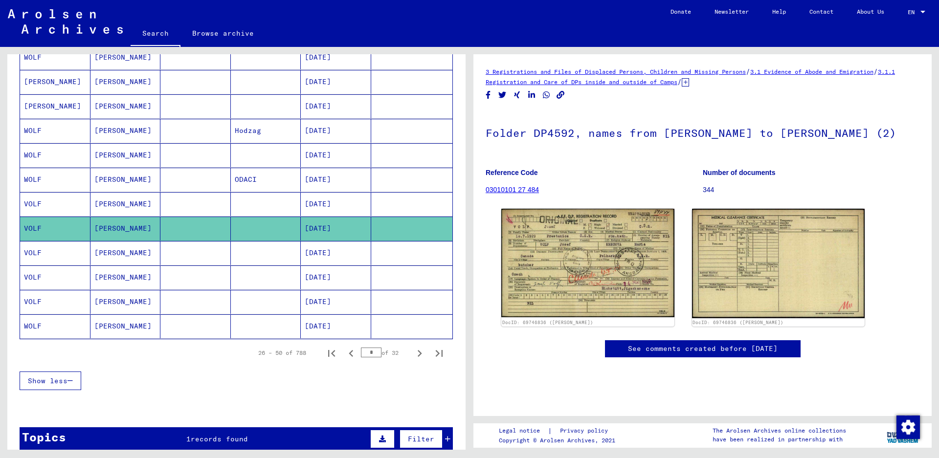
scroll to position [482, 0]
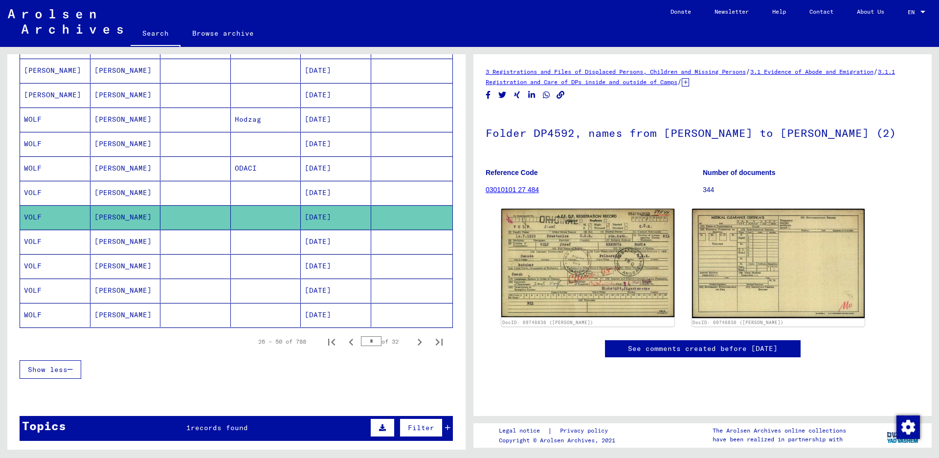
click at [47, 314] on mat-cell "WOLF" at bounding box center [55, 315] width 70 height 24
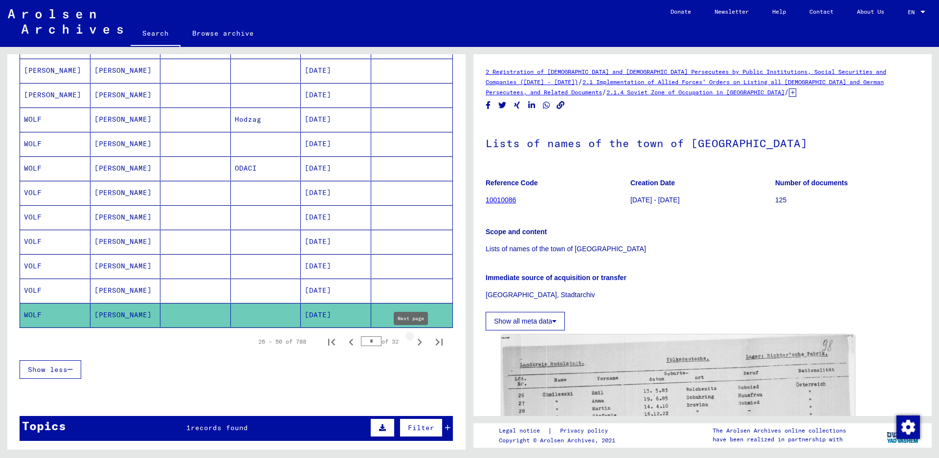
click at [418, 340] on icon "Next page" at bounding box center [420, 342] width 4 height 7
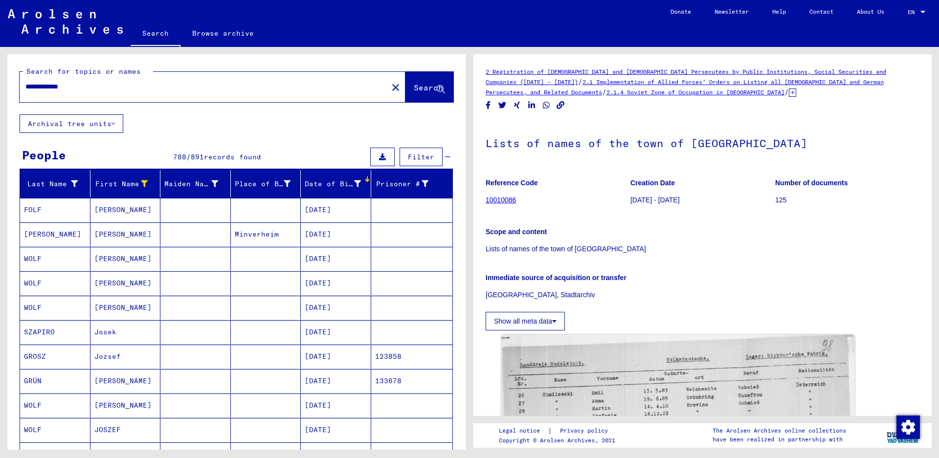
click at [42, 213] on mat-cell "FOLF" at bounding box center [55, 210] width 70 height 24
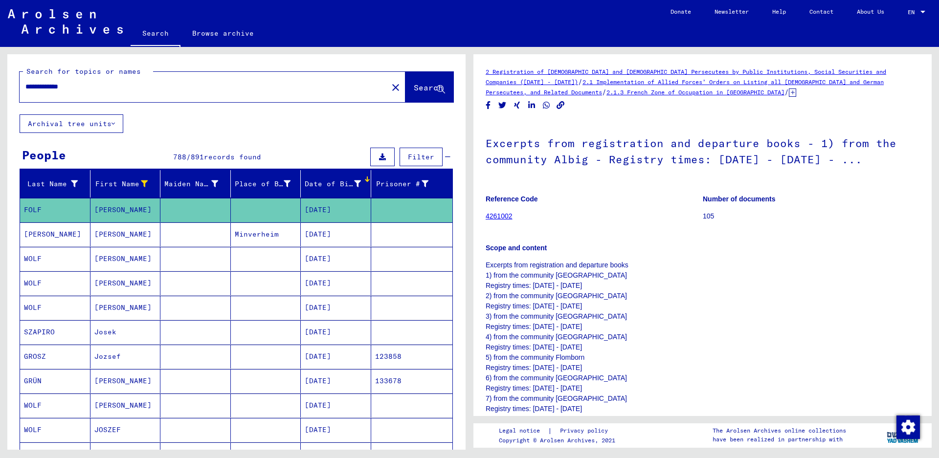
click at [41, 236] on mat-cell "WOLFF" at bounding box center [55, 235] width 70 height 24
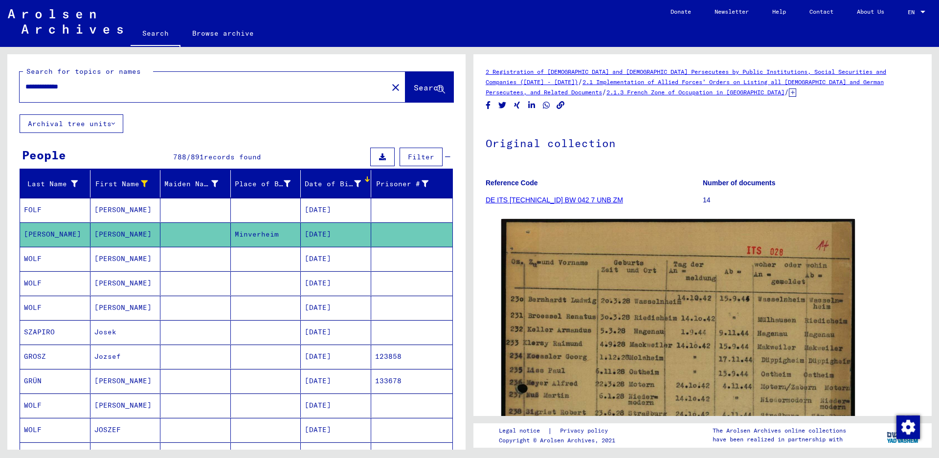
click at [48, 259] on mat-cell "WOLF" at bounding box center [55, 259] width 70 height 24
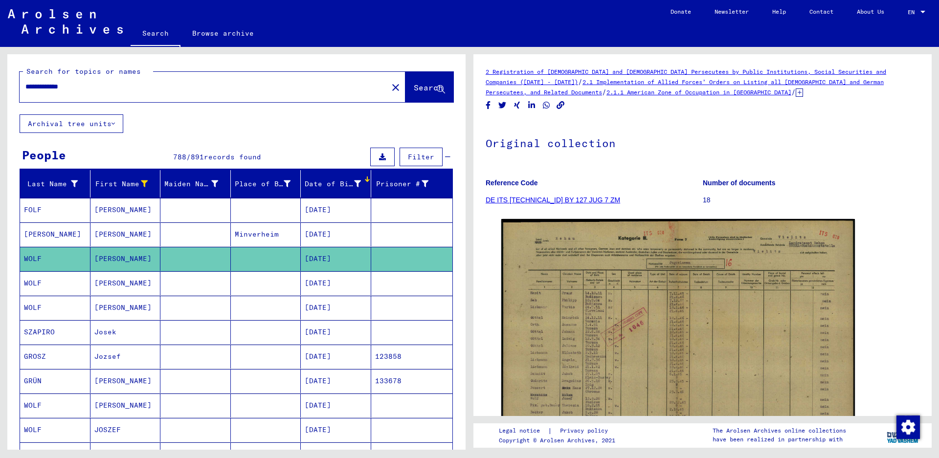
click at [53, 280] on mat-cell "WOLF" at bounding box center [55, 283] width 70 height 24
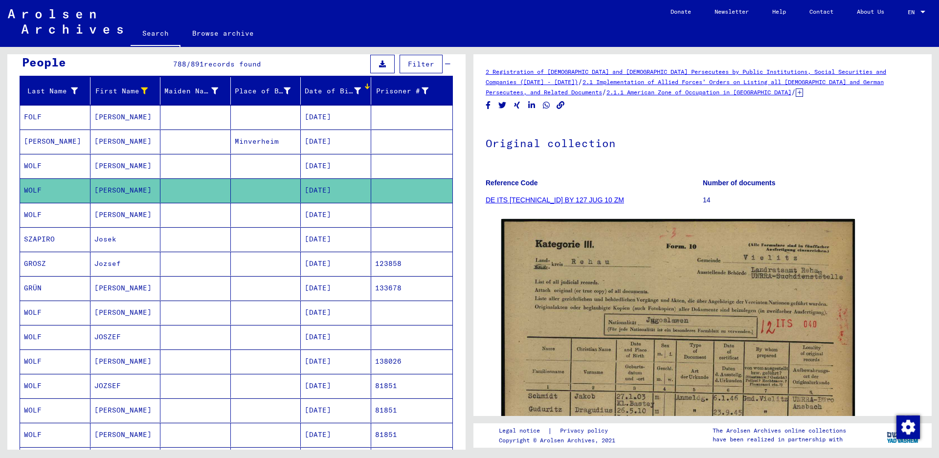
scroll to position [98, 0]
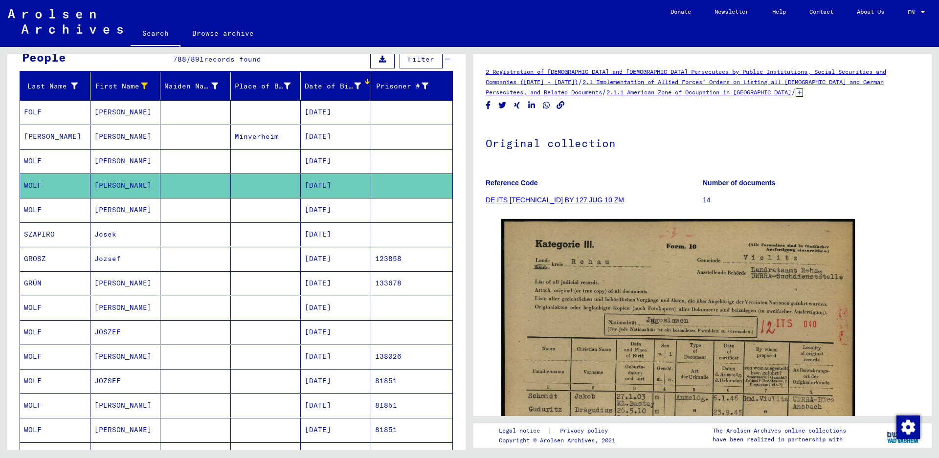
click at [68, 310] on mat-cell "WOLF" at bounding box center [55, 308] width 70 height 24
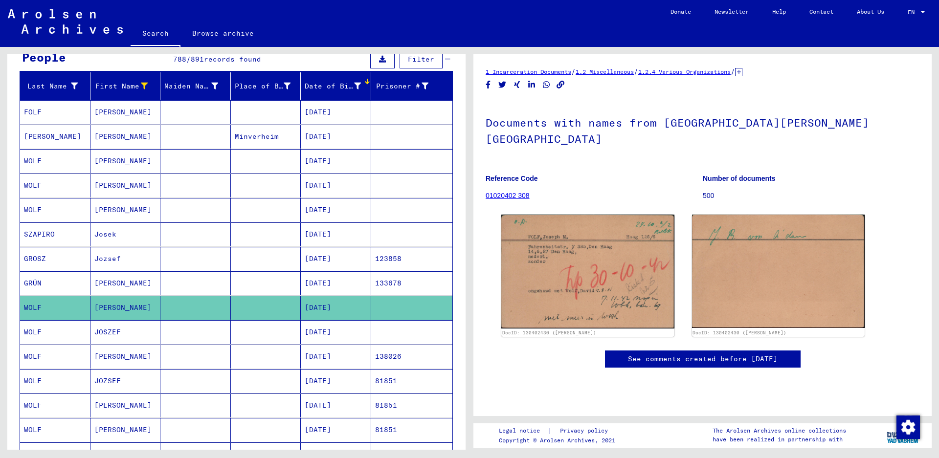
click at [67, 332] on mat-cell "WOLF" at bounding box center [55, 332] width 70 height 24
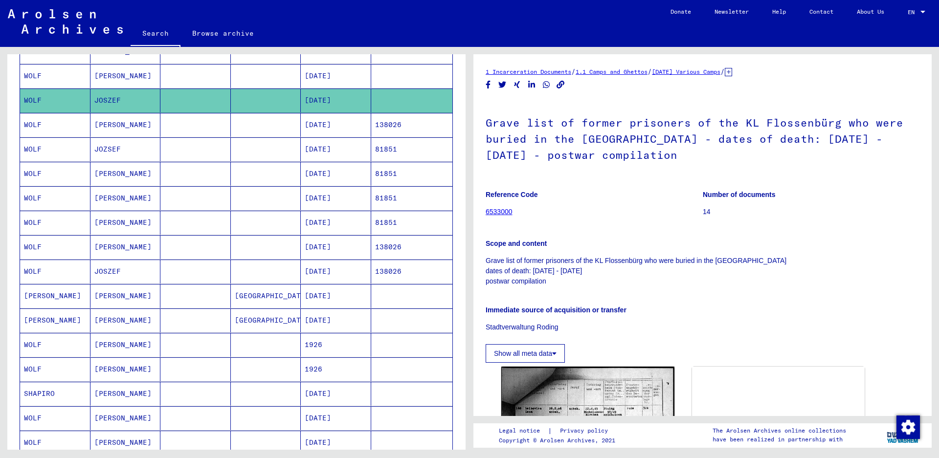
scroll to position [342, 0]
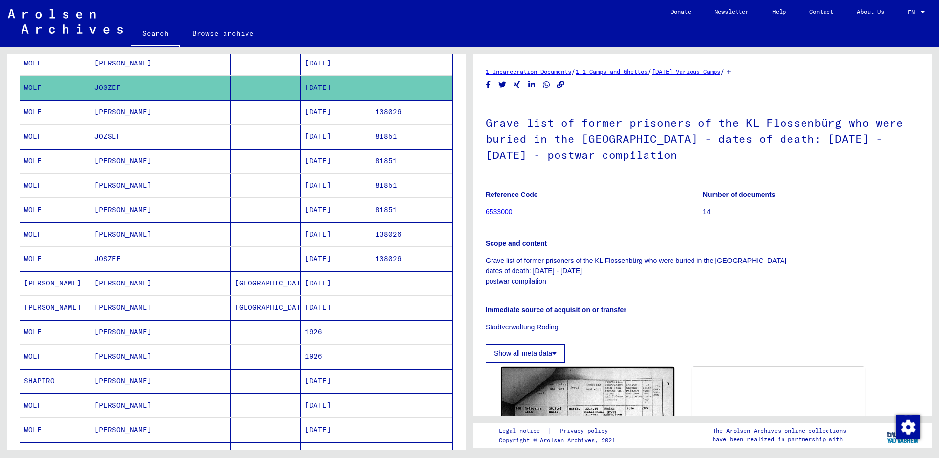
click at [35, 286] on mat-cell "WOLFF" at bounding box center [55, 283] width 70 height 24
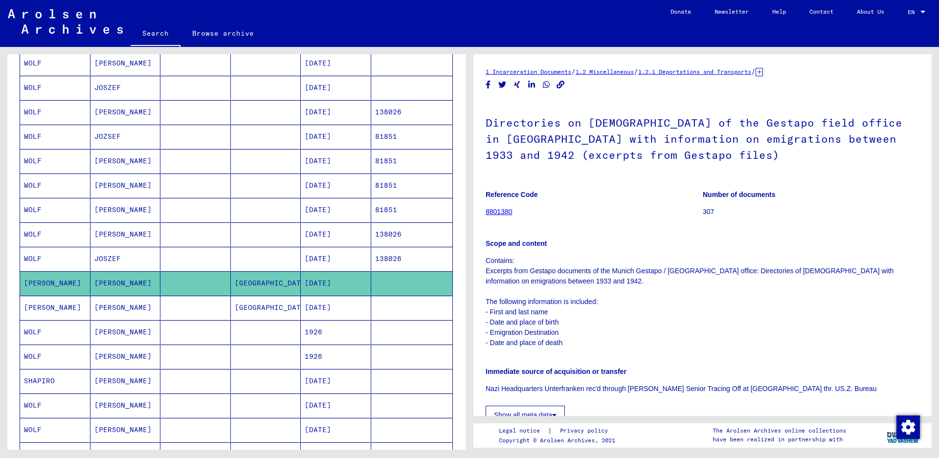
click at [39, 304] on mat-cell "WOLFF" at bounding box center [55, 308] width 70 height 24
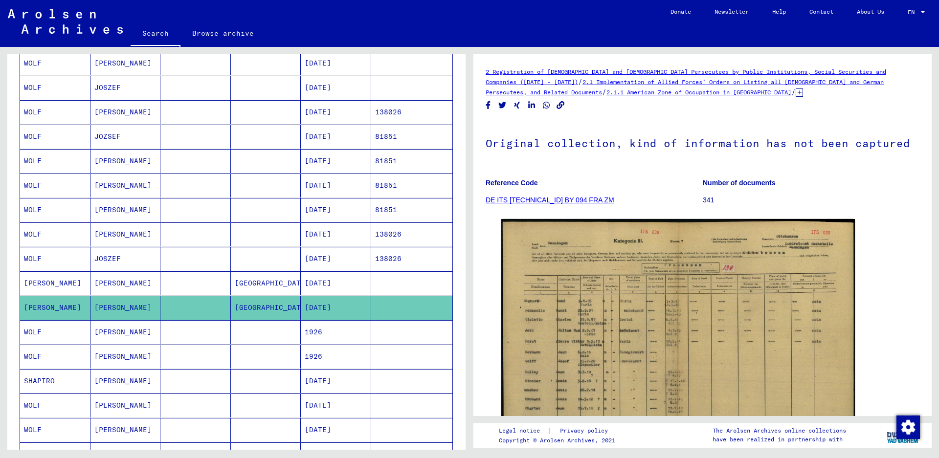
click at [53, 356] on mat-cell "WOLF" at bounding box center [55, 357] width 70 height 24
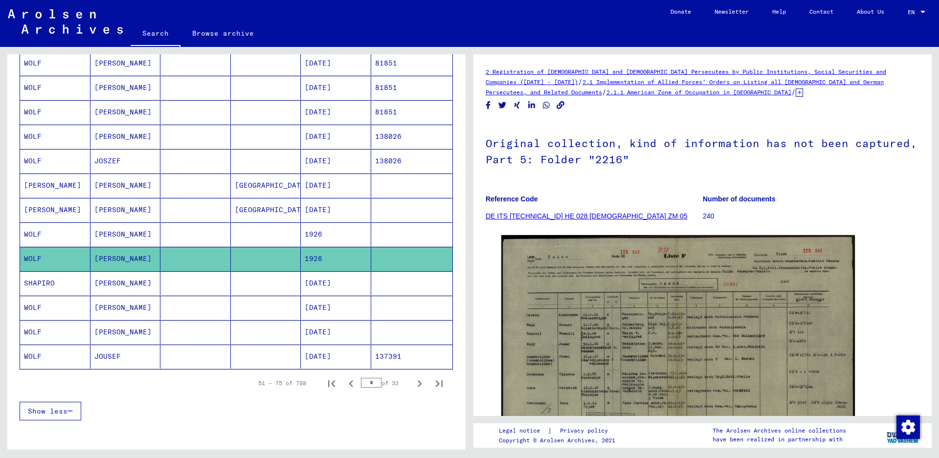
click at [70, 287] on mat-cell "SHAPIRO" at bounding box center [55, 283] width 70 height 24
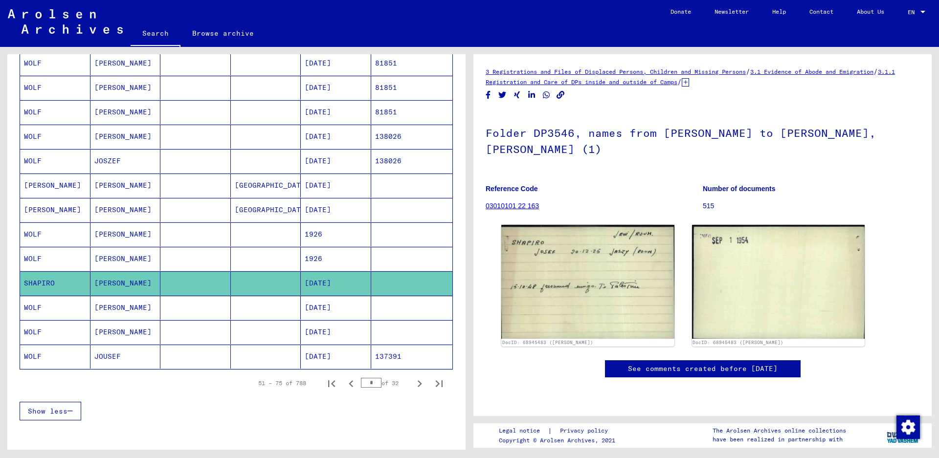
click at [75, 307] on mat-cell "WOLF" at bounding box center [55, 308] width 70 height 24
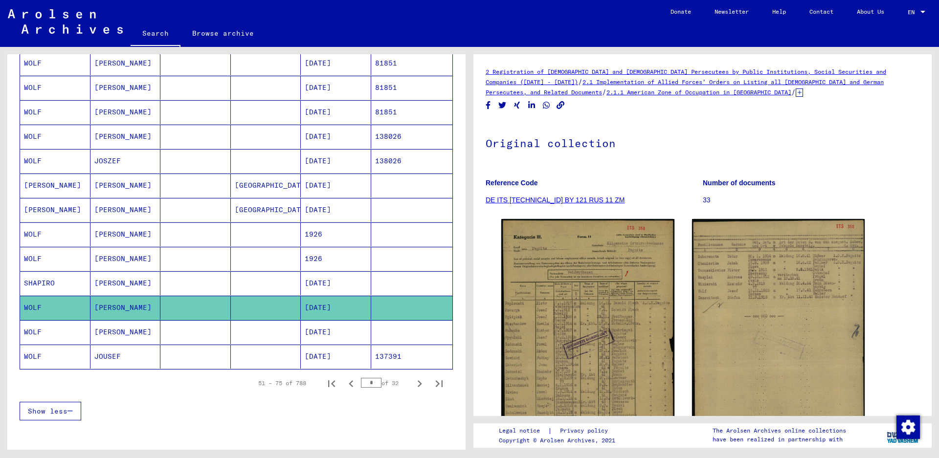
click at [64, 326] on mat-cell "WOLF" at bounding box center [55, 332] width 70 height 24
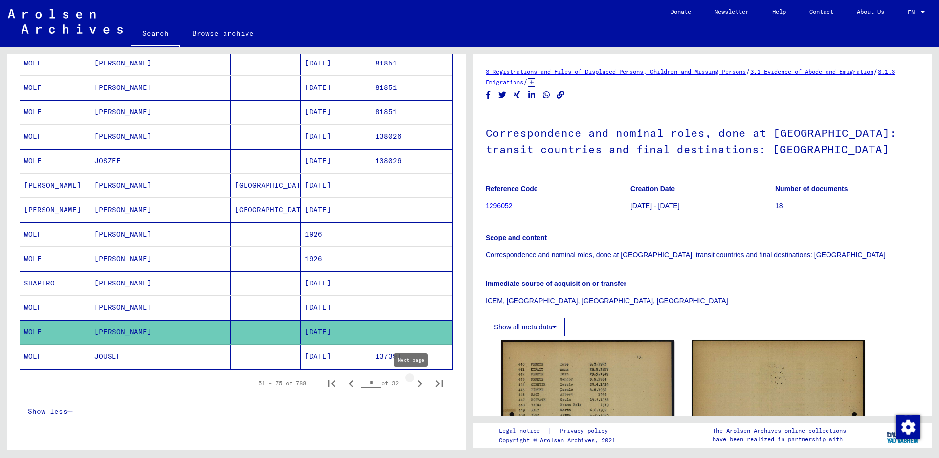
click at [413, 384] on icon "Next page" at bounding box center [420, 384] width 14 height 14
type input "*"
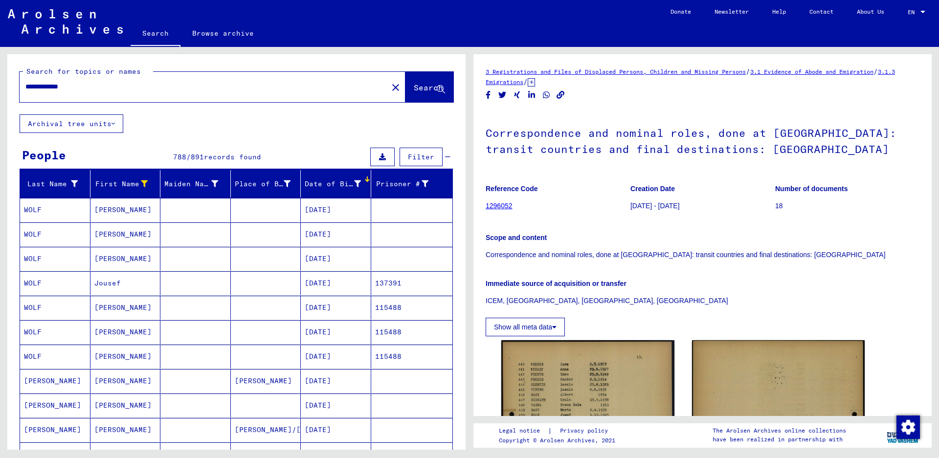
click at [57, 229] on mat-cell "WOLF" at bounding box center [55, 235] width 70 height 24
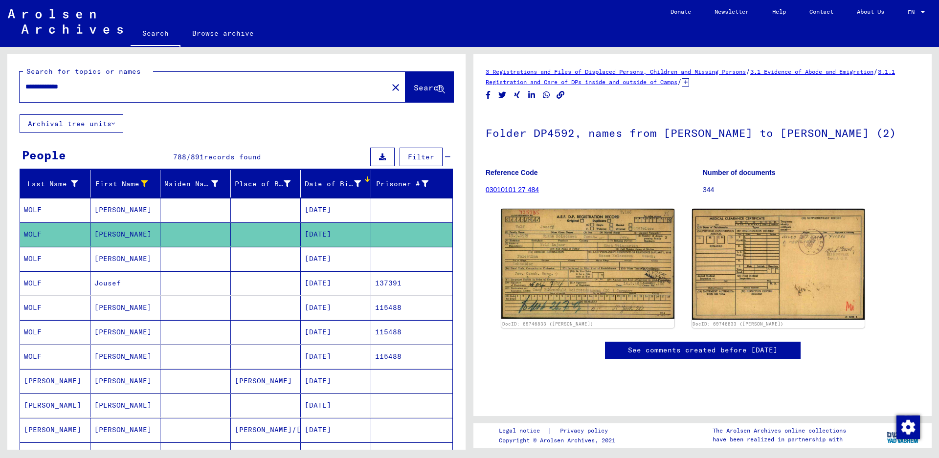
click at [60, 252] on mat-cell "WOLF" at bounding box center [55, 259] width 70 height 24
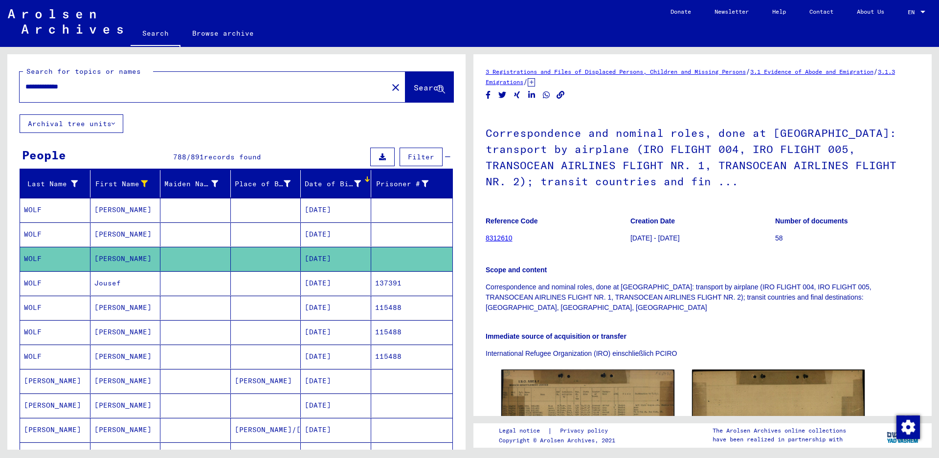
click at [59, 214] on mat-cell "WOLF" at bounding box center [55, 210] width 70 height 24
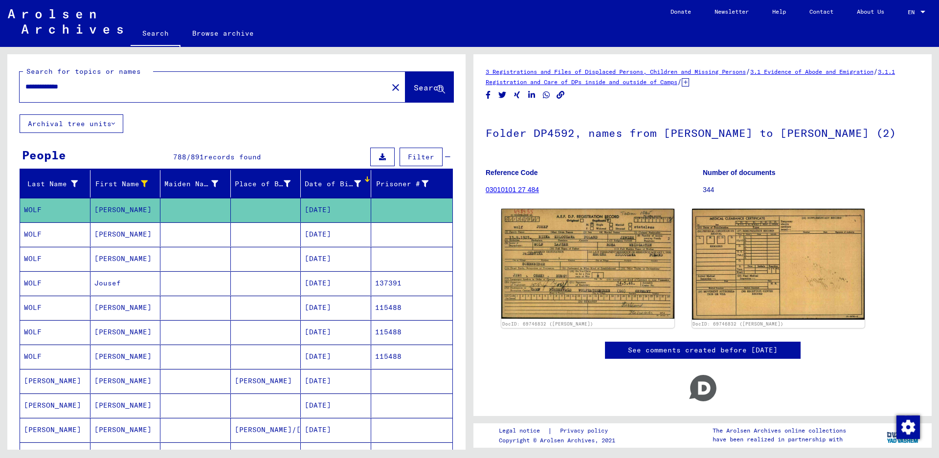
click at [50, 376] on mat-cell "WOLFF" at bounding box center [55, 381] width 70 height 24
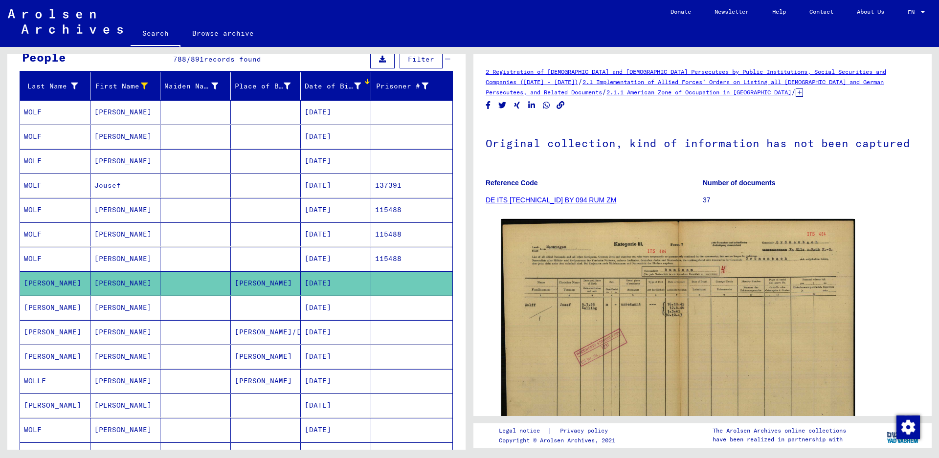
click at [54, 311] on mat-cell "WOLFF" at bounding box center [55, 308] width 70 height 24
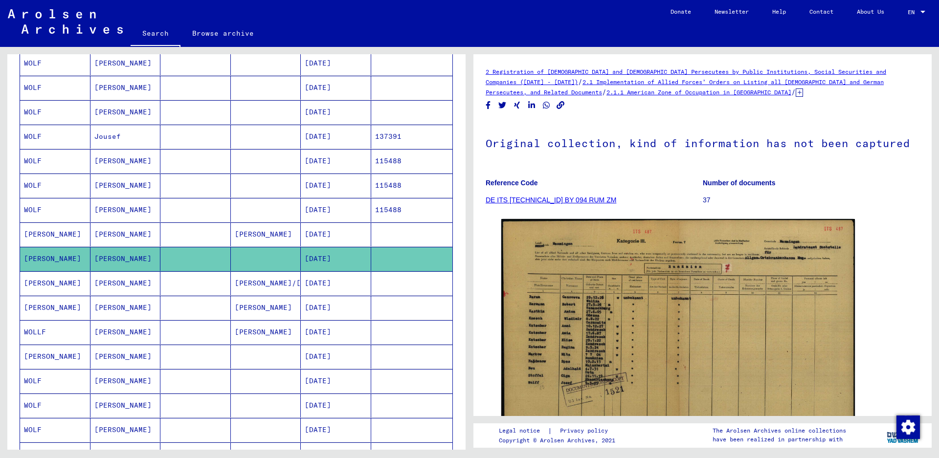
click at [54, 311] on mat-cell "WOLFF" at bounding box center [55, 308] width 70 height 24
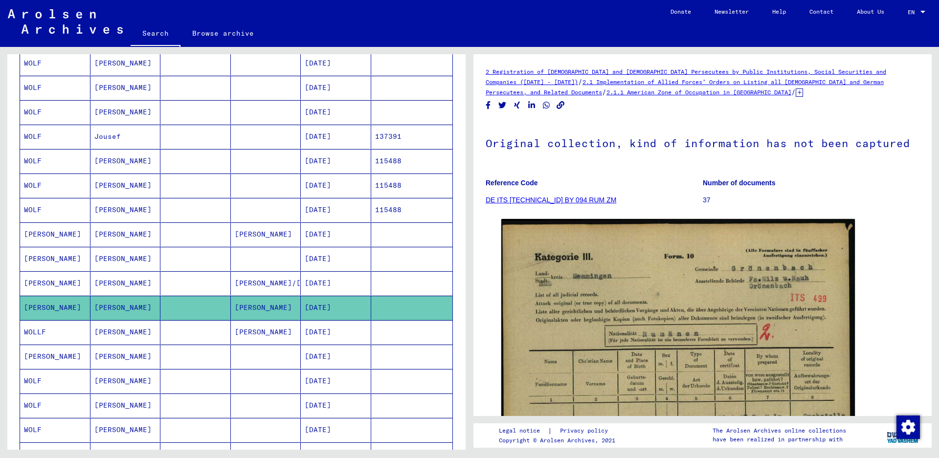
click at [59, 356] on mat-cell "WOLFF" at bounding box center [55, 357] width 70 height 24
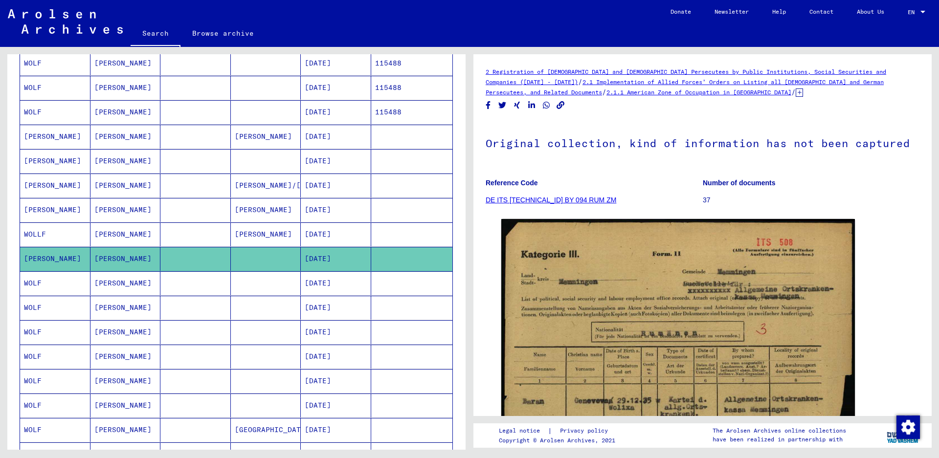
click at [60, 313] on mat-cell "WOLF" at bounding box center [55, 308] width 70 height 24
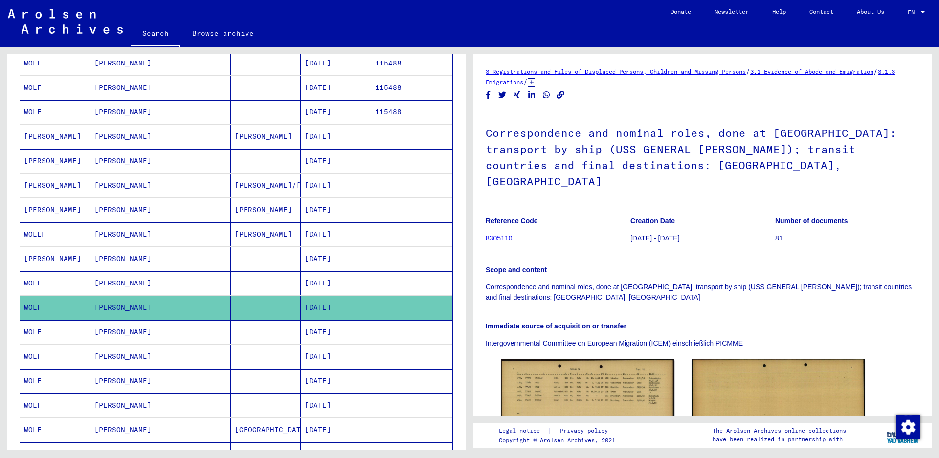
click at [70, 353] on mat-cell "WOLF" at bounding box center [55, 357] width 70 height 24
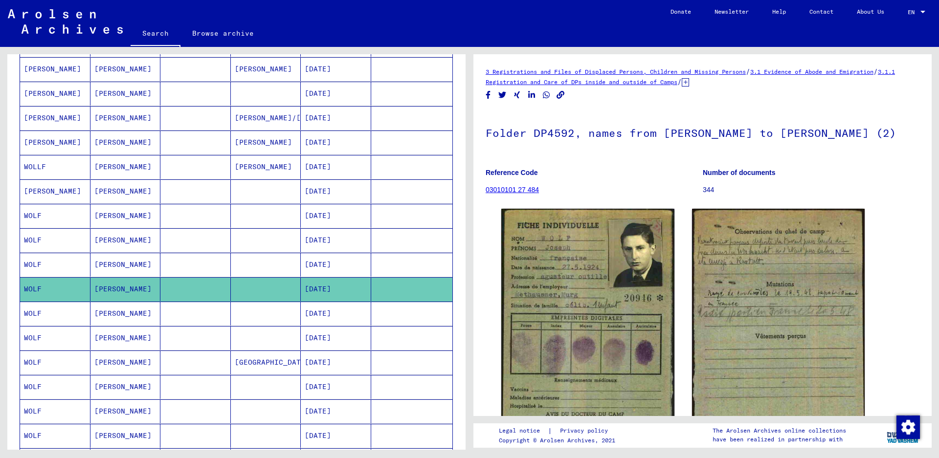
scroll to position [342, 0]
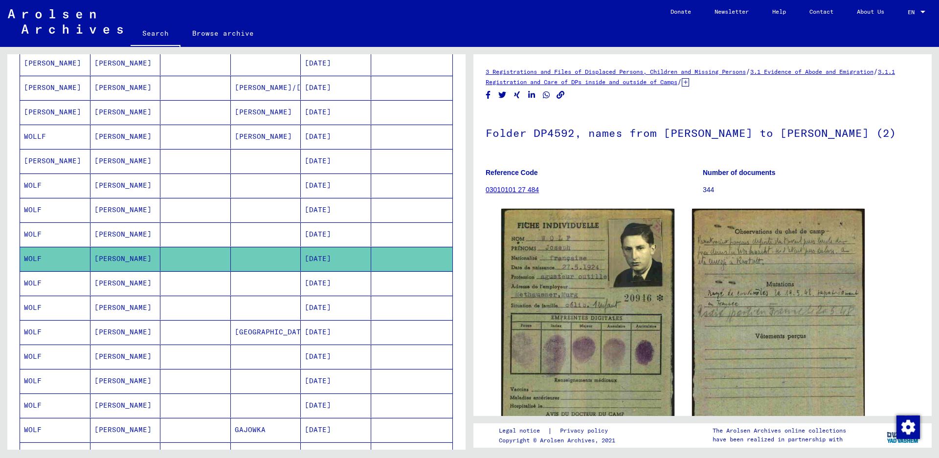
click at [64, 310] on mat-cell "WOLF" at bounding box center [55, 308] width 70 height 24
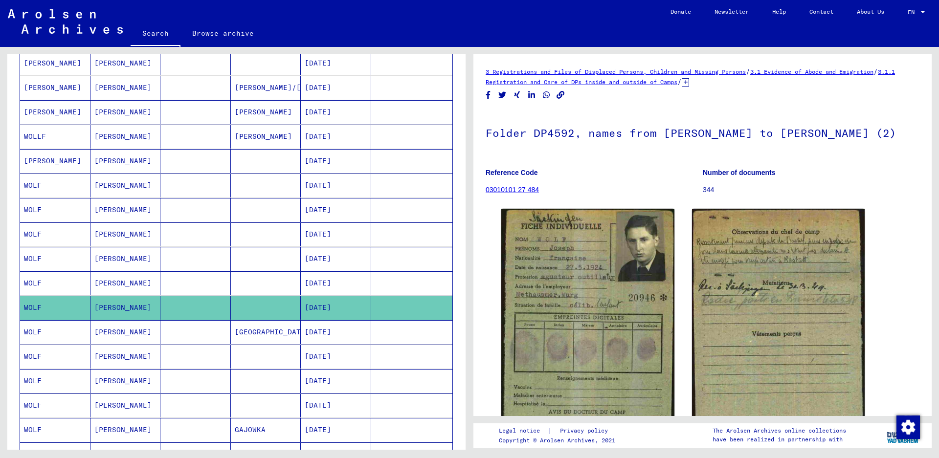
click at [68, 333] on mat-cell "WOLF" at bounding box center [55, 332] width 70 height 24
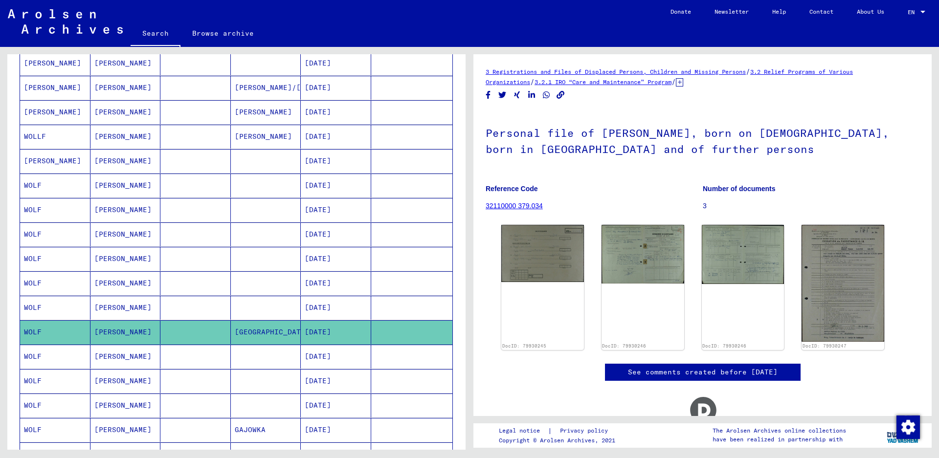
click at [74, 360] on mat-cell "WOLF" at bounding box center [55, 357] width 70 height 24
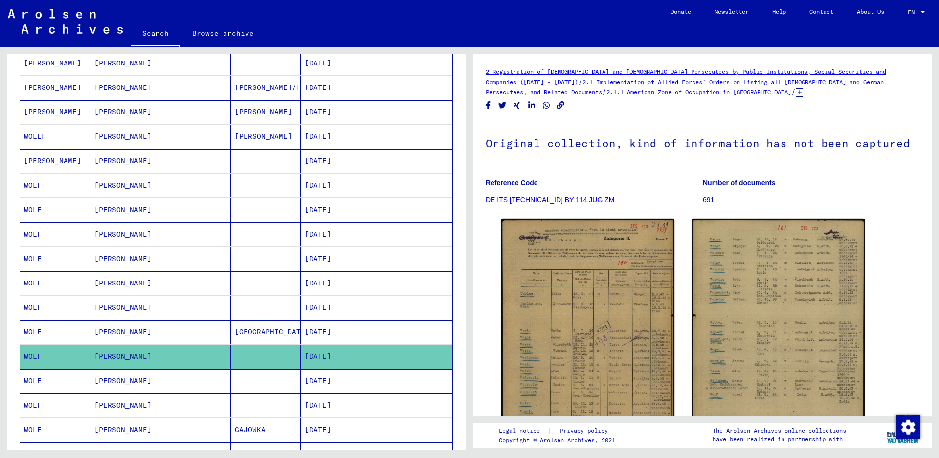
click at [77, 374] on mat-cell "WOLF" at bounding box center [55, 381] width 70 height 24
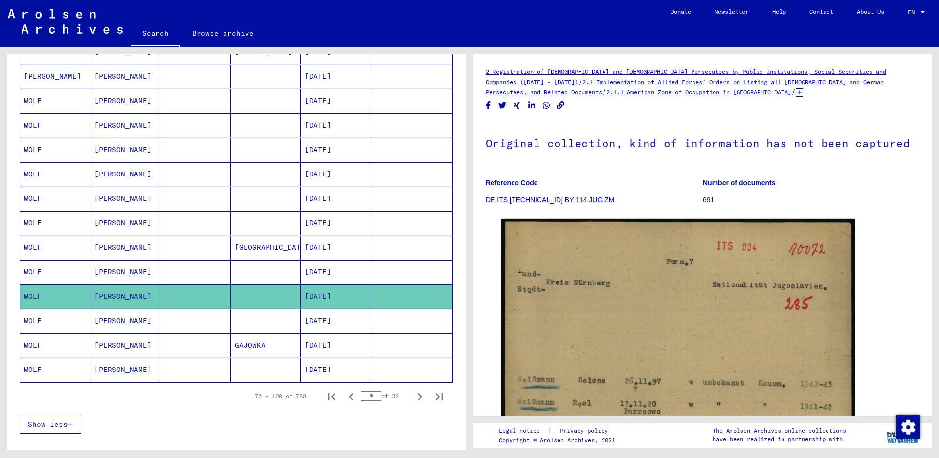
scroll to position [440, 0]
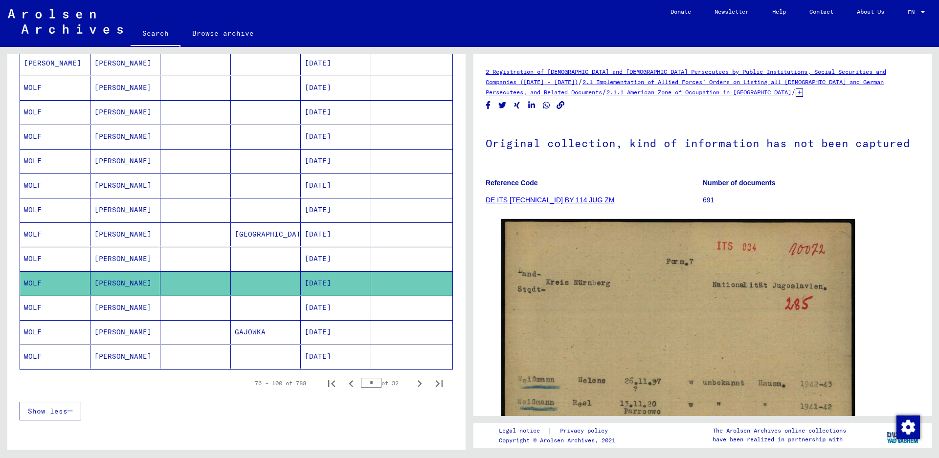
click at [63, 333] on mat-cell "WOLF" at bounding box center [55, 332] width 70 height 24
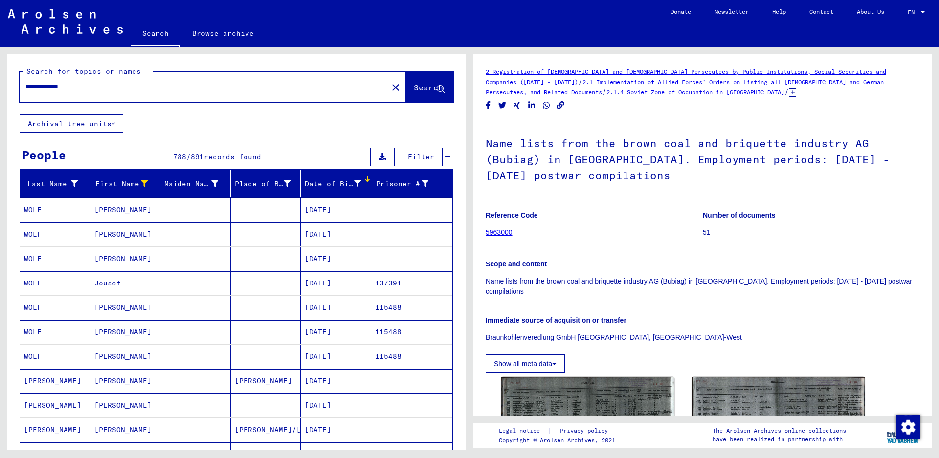
click at [96, 82] on input "**********" at bounding box center [203, 87] width 357 height 10
click at [414, 89] on span "Search" at bounding box center [428, 88] width 29 height 10
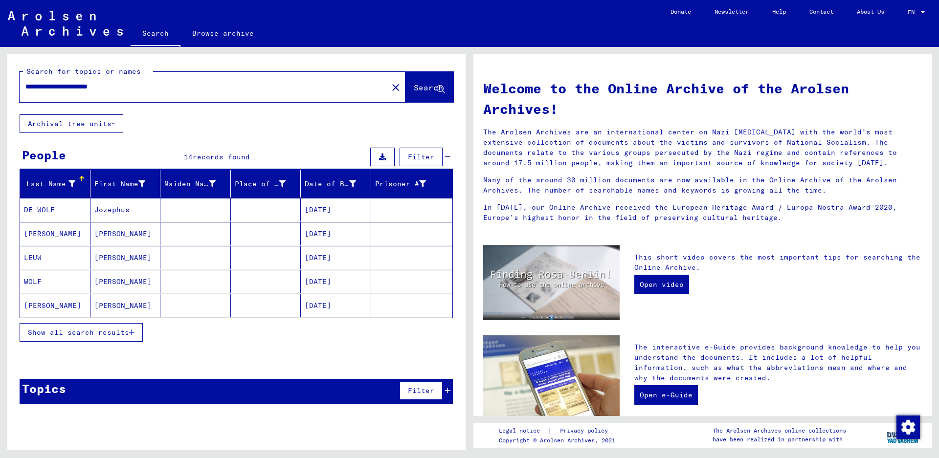
click at [53, 330] on span "Show all search results" at bounding box center [78, 332] width 101 height 9
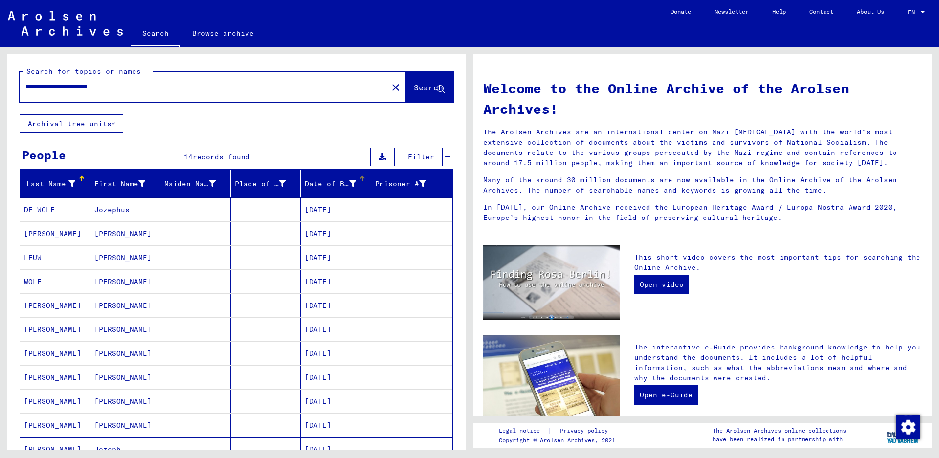
click at [324, 183] on div "Date of Birth" at bounding box center [330, 184] width 51 height 10
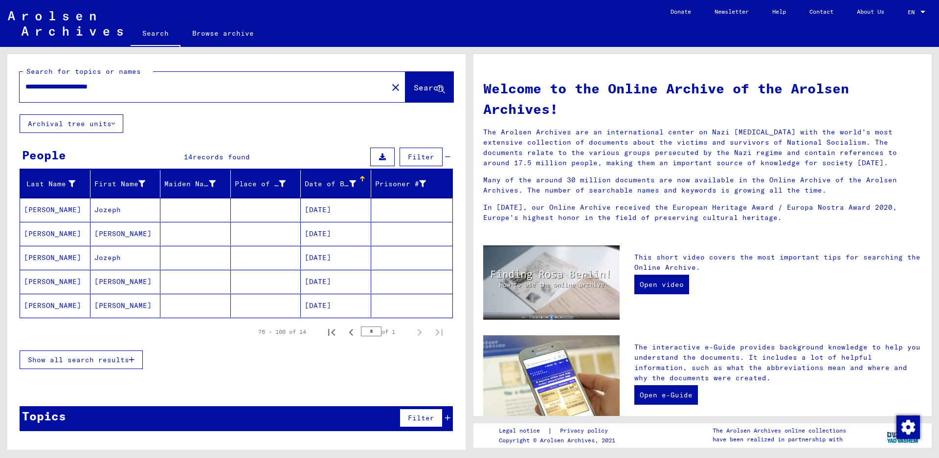
click at [329, 183] on div "Date of Birth" at bounding box center [330, 184] width 51 height 10
click at [103, 354] on button "Show all search results" at bounding box center [81, 360] width 123 height 19
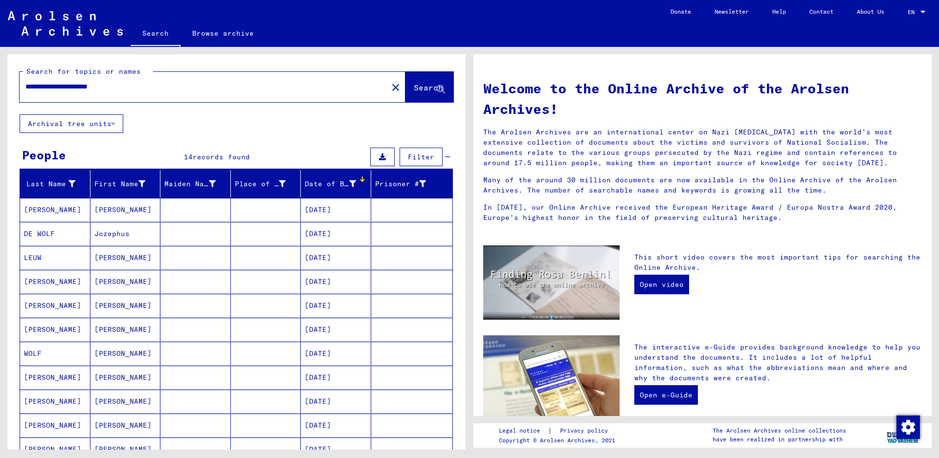
drag, startPoint x: 84, startPoint y: 86, endPoint x: 151, endPoint y: 93, distance: 67.4
click at [151, 93] on div "**********" at bounding box center [198, 87] width 357 height 22
type input "**********"
click at [407, 82] on button "Search" at bounding box center [430, 87] width 48 height 30
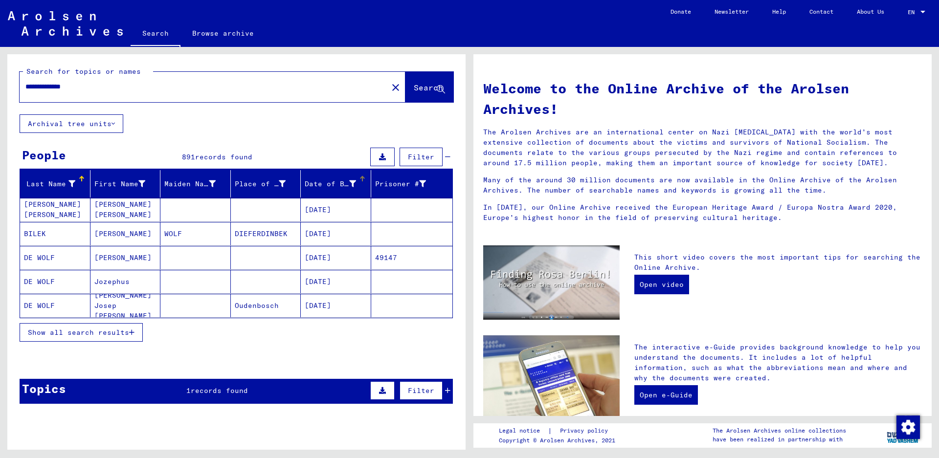
click at [318, 183] on div "Date of Birth" at bounding box center [330, 184] width 51 height 10
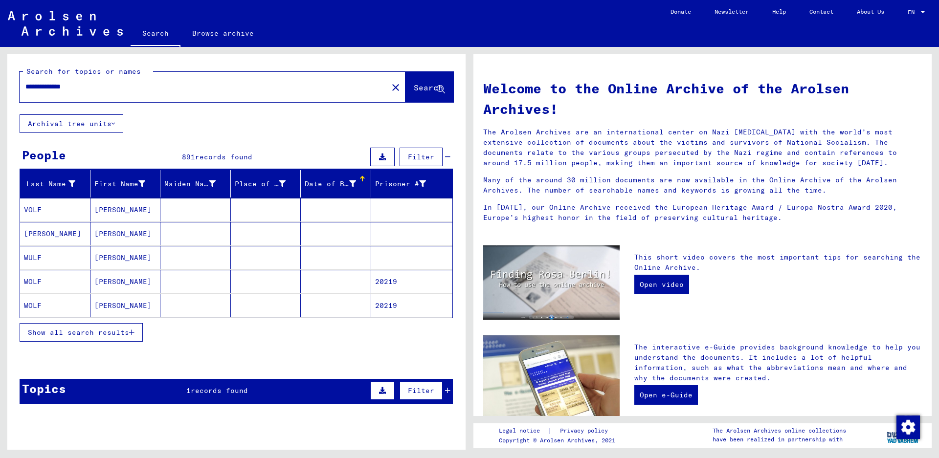
click at [318, 183] on div "Date of Birth" at bounding box center [330, 184] width 51 height 10
click at [87, 333] on span "Show all search results" at bounding box center [78, 332] width 101 height 9
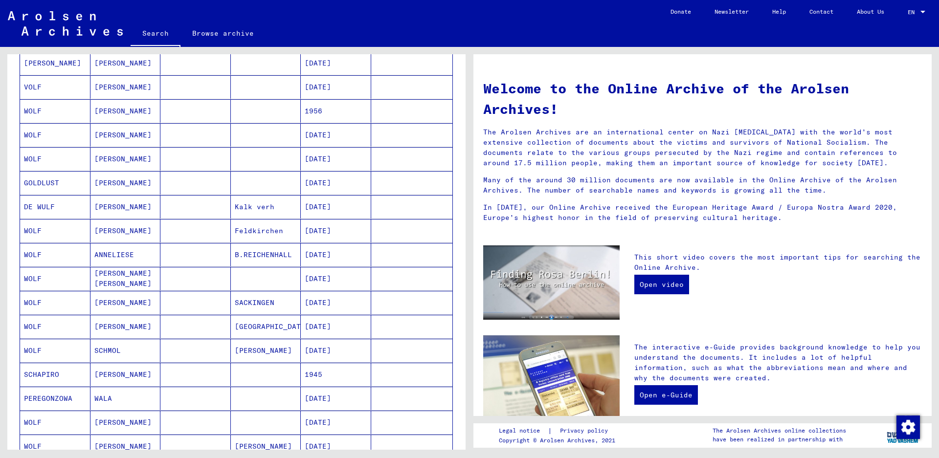
scroll to position [391, 0]
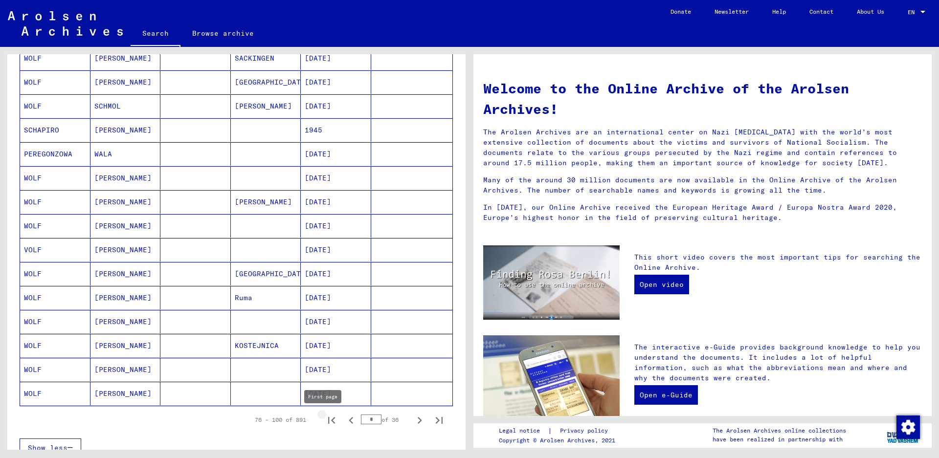
click at [328, 421] on icon "First page" at bounding box center [331, 420] width 7 height 7
click at [413, 419] on icon "Next page" at bounding box center [420, 421] width 14 height 14
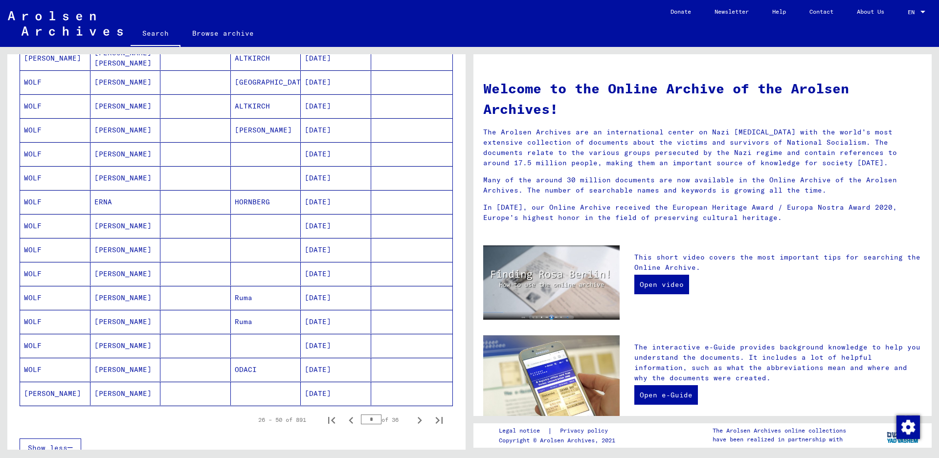
click at [413, 419] on icon "Next page" at bounding box center [420, 421] width 14 height 14
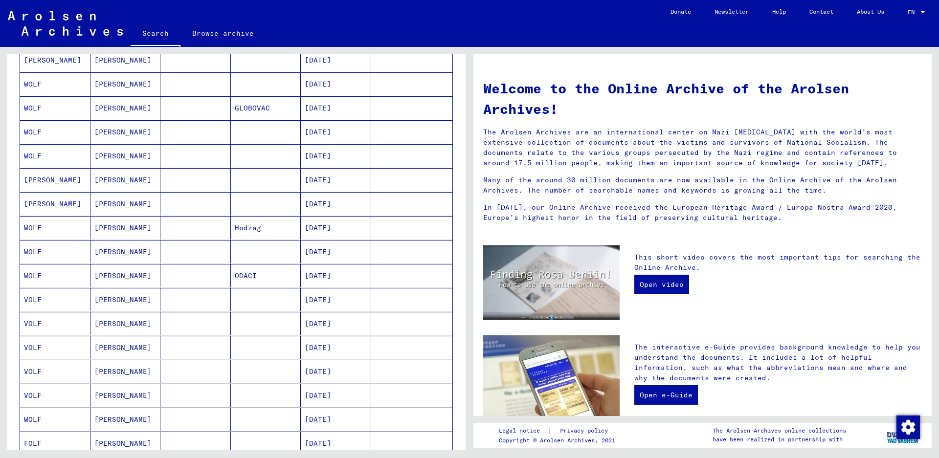
scroll to position [245, 0]
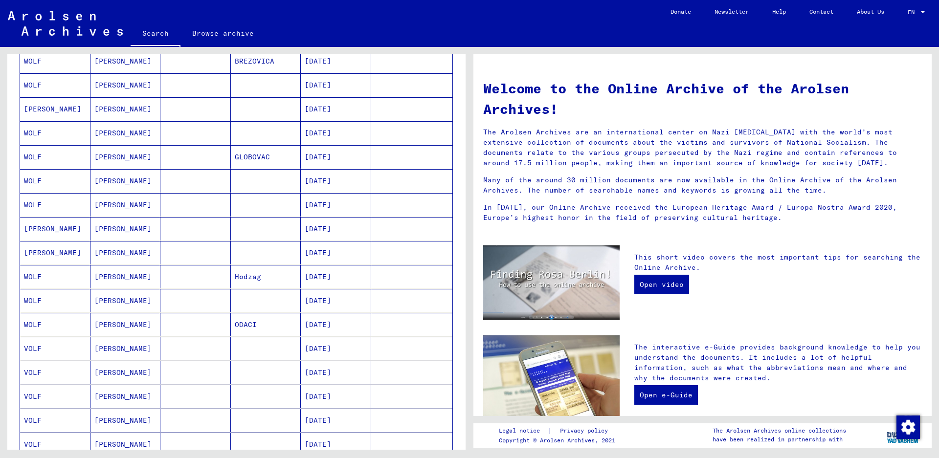
click at [73, 254] on mat-cell "WOLFF" at bounding box center [55, 252] width 70 height 23
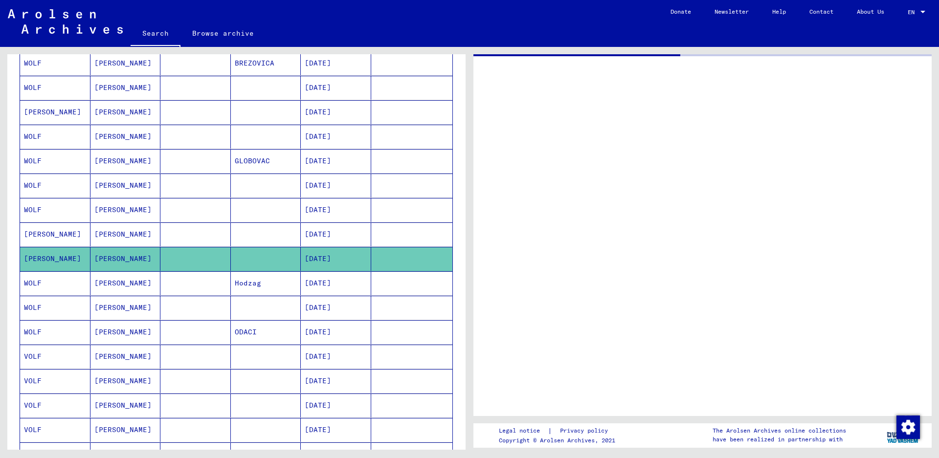
scroll to position [247, 0]
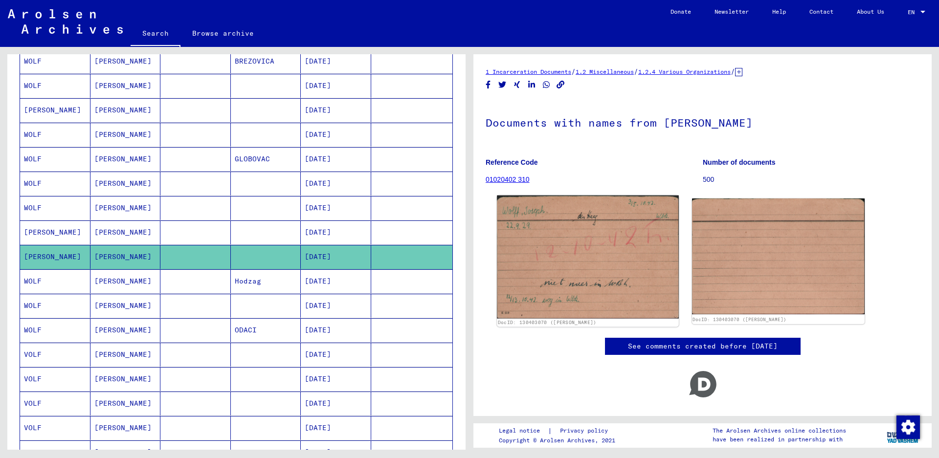
click at [565, 254] on img at bounding box center [587, 257] width 181 height 123
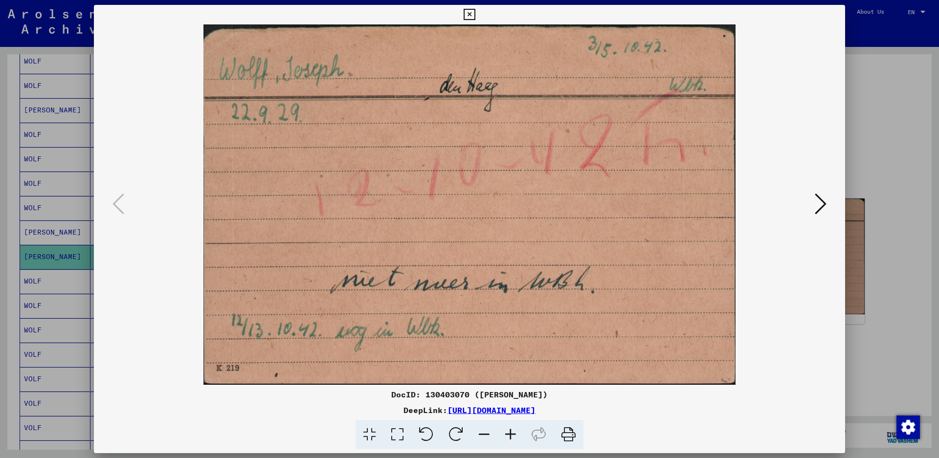
click at [478, 19] on button at bounding box center [469, 15] width 17 height 20
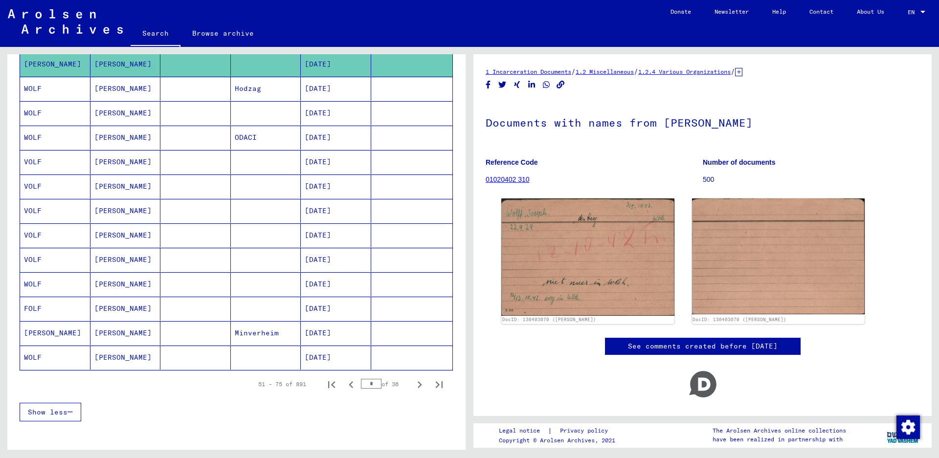
scroll to position [442, 0]
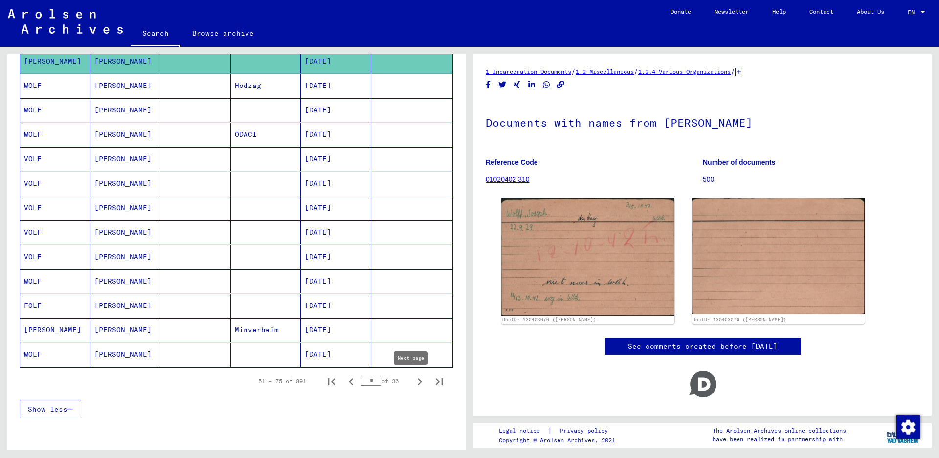
click at [413, 380] on icon "Next page" at bounding box center [420, 382] width 14 height 14
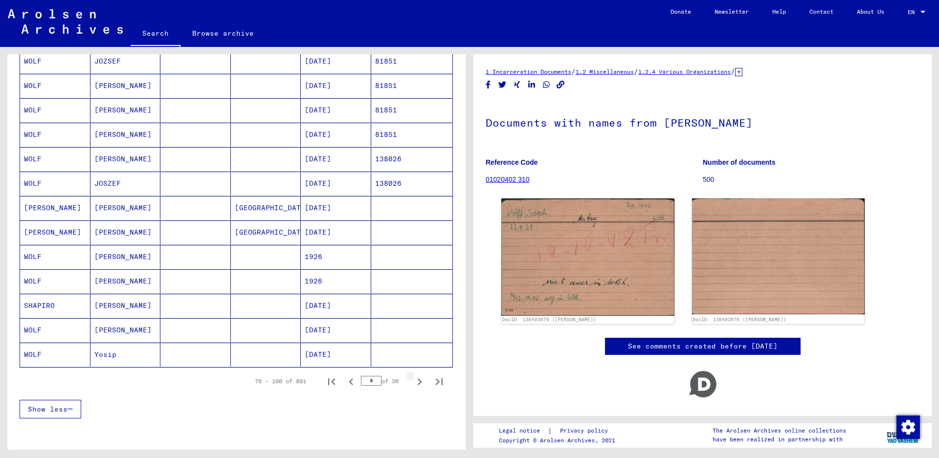
click at [413, 380] on icon "Next page" at bounding box center [420, 382] width 14 height 14
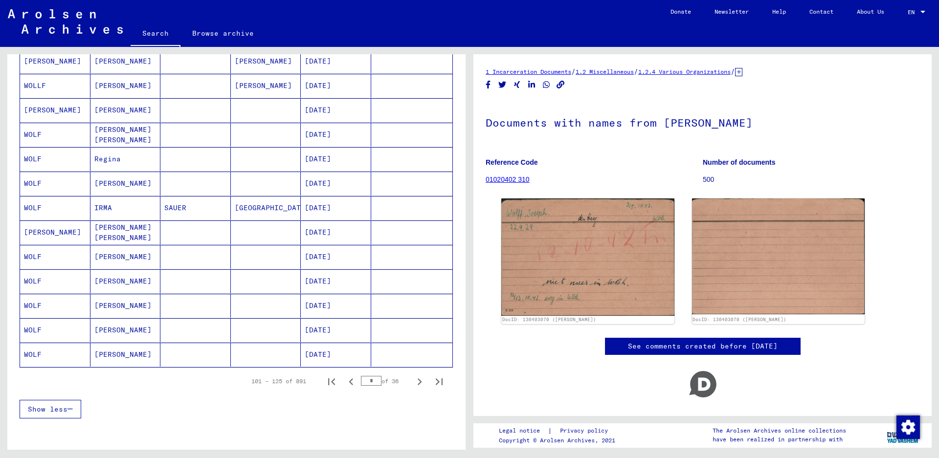
click at [413, 380] on icon "Next page" at bounding box center [420, 382] width 14 height 14
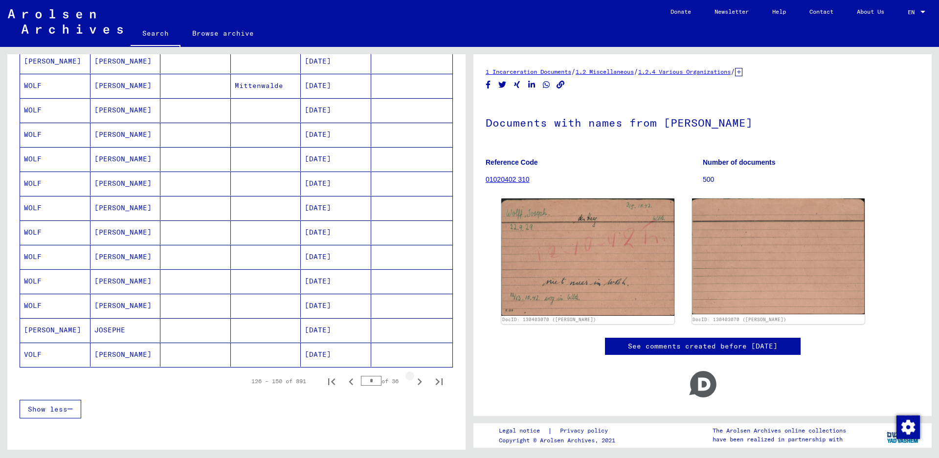
click at [418, 381] on icon "Next page" at bounding box center [420, 382] width 4 height 7
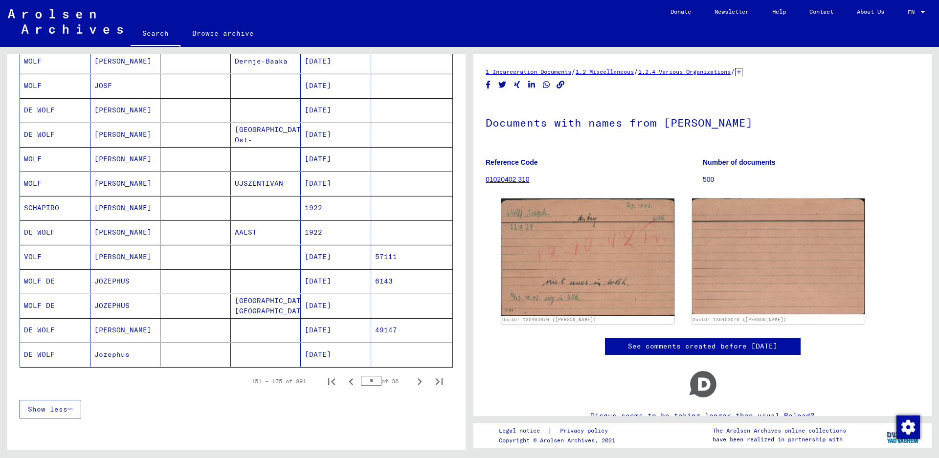
click at [60, 294] on mat-cell "WOLF DE" at bounding box center [55, 306] width 70 height 24
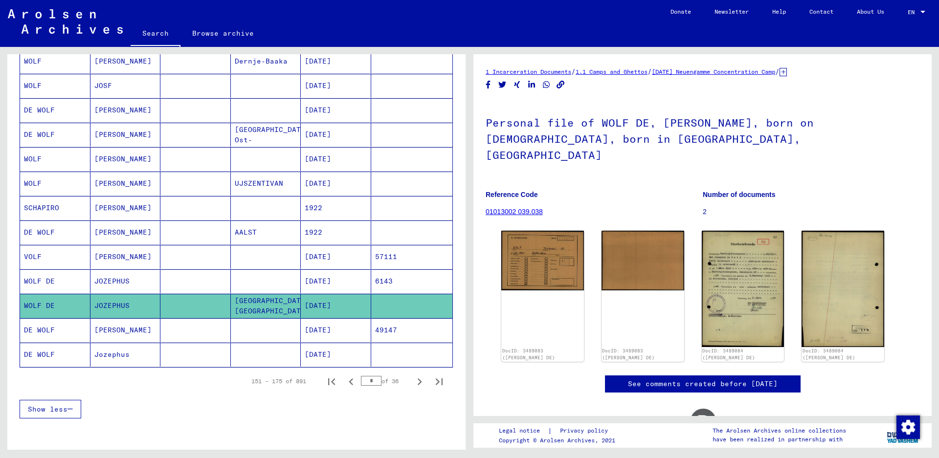
click at [46, 350] on mat-cell "DE WOLF" at bounding box center [55, 355] width 70 height 24
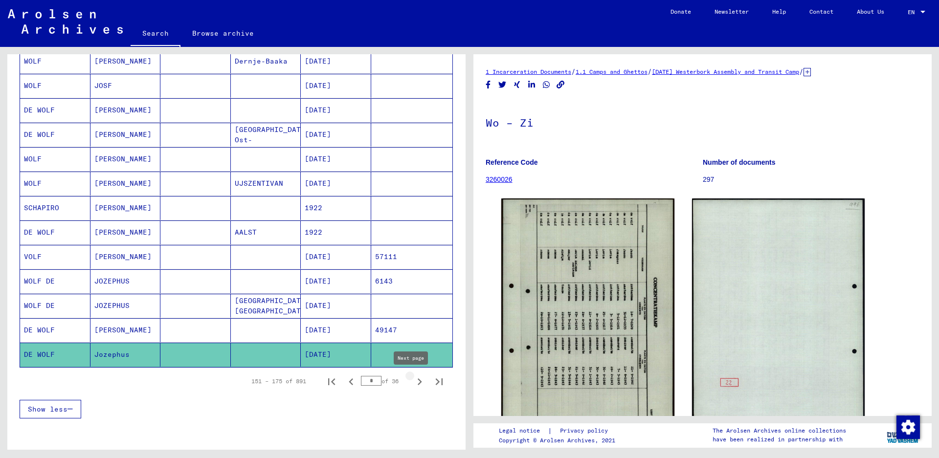
click at [413, 381] on icon "Next page" at bounding box center [420, 382] width 14 height 14
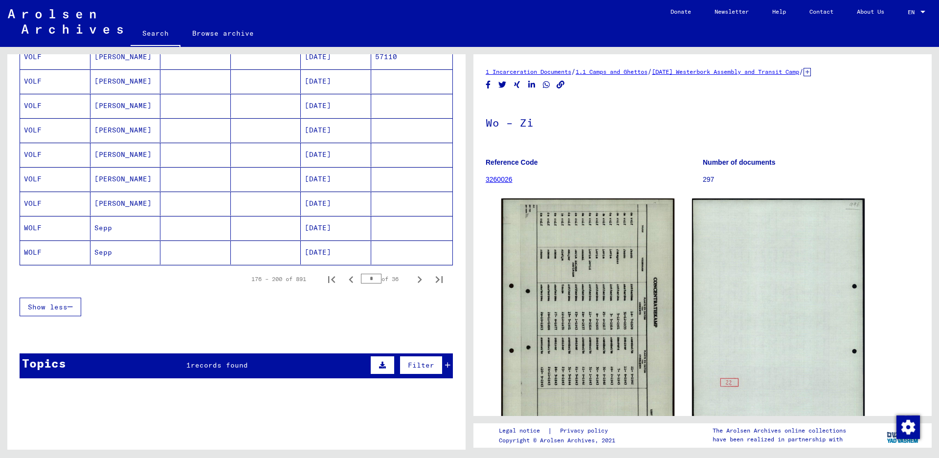
scroll to position [557, 0]
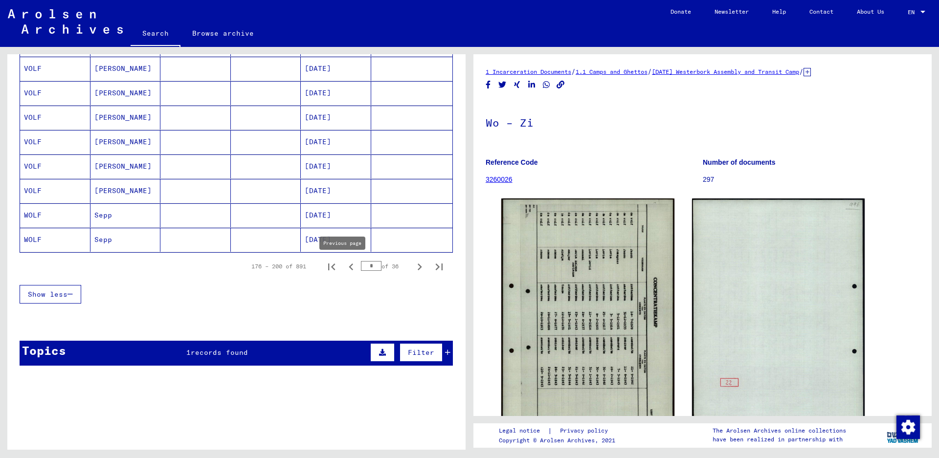
click at [344, 268] on icon "Previous page" at bounding box center [351, 267] width 14 height 14
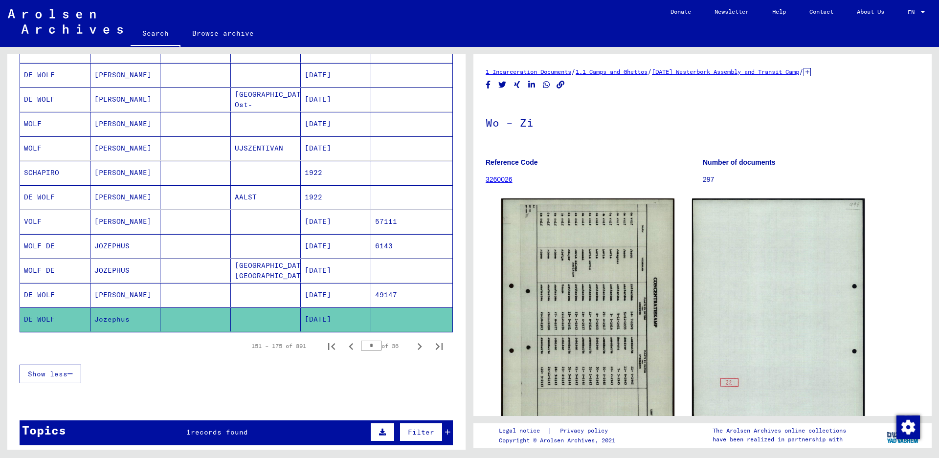
scroll to position [459, 0]
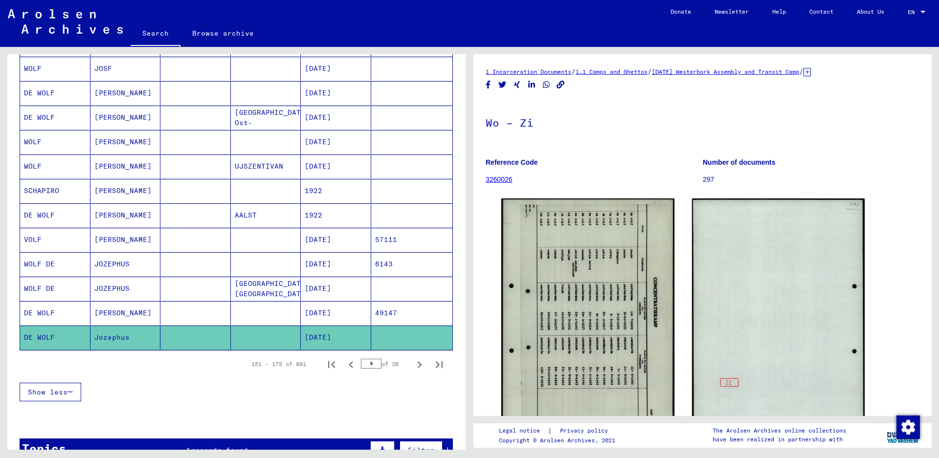
click at [42, 286] on mat-cell "WOLF DE" at bounding box center [55, 289] width 70 height 24
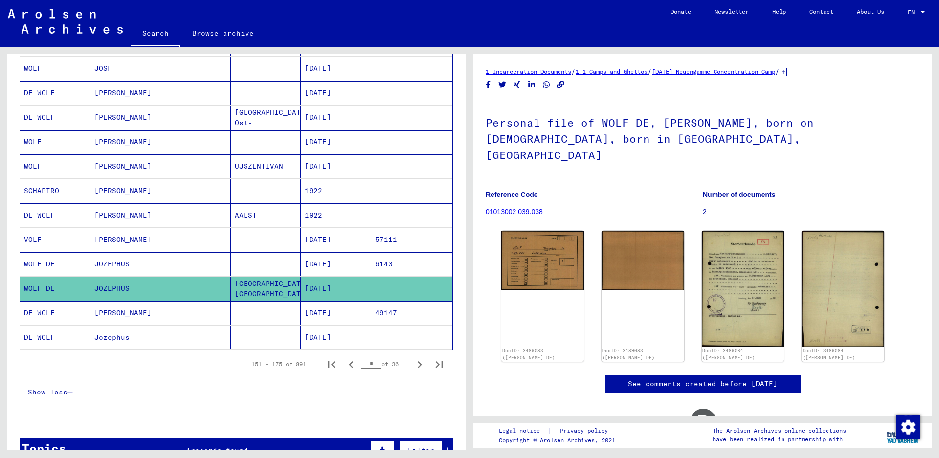
click at [56, 311] on mat-cell "DE WOLF" at bounding box center [55, 313] width 70 height 24
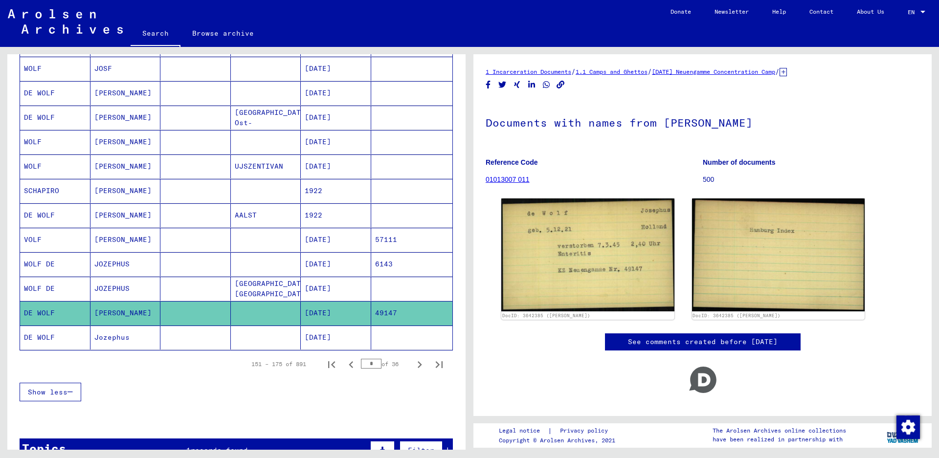
click at [60, 334] on mat-cell "DE WOLF" at bounding box center [55, 338] width 70 height 24
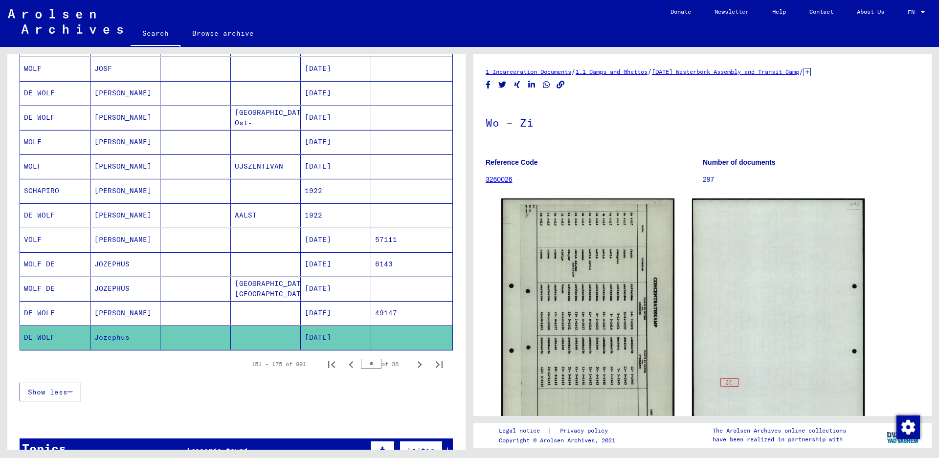
click at [59, 291] on mat-cell "WOLF DE" at bounding box center [55, 289] width 70 height 24
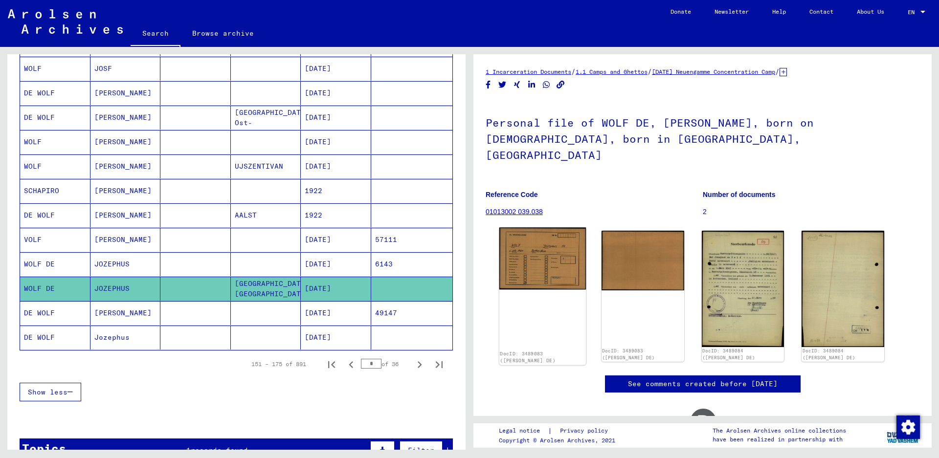
click at [530, 268] on img at bounding box center [542, 259] width 87 height 62
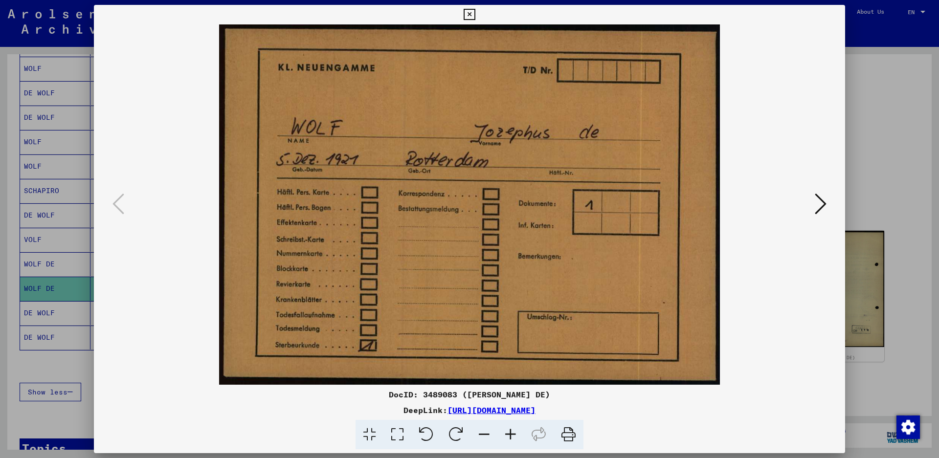
click at [817, 206] on icon at bounding box center [821, 203] width 12 height 23
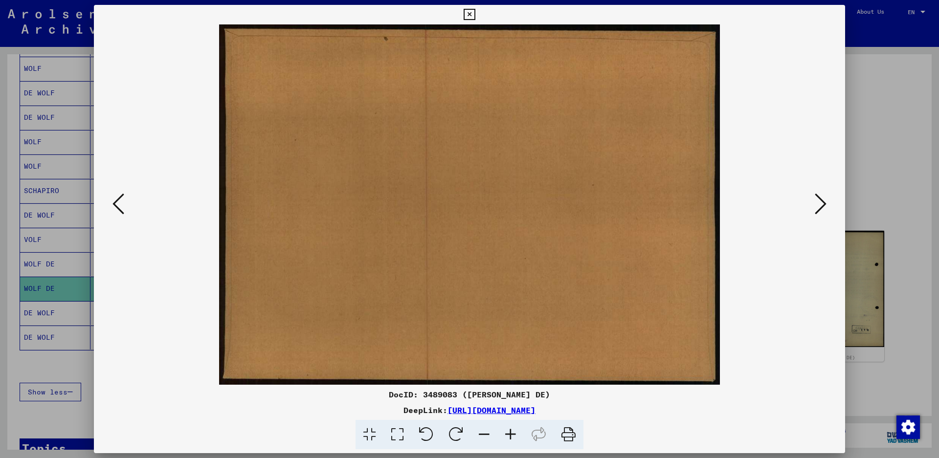
click at [816, 206] on icon at bounding box center [821, 203] width 12 height 23
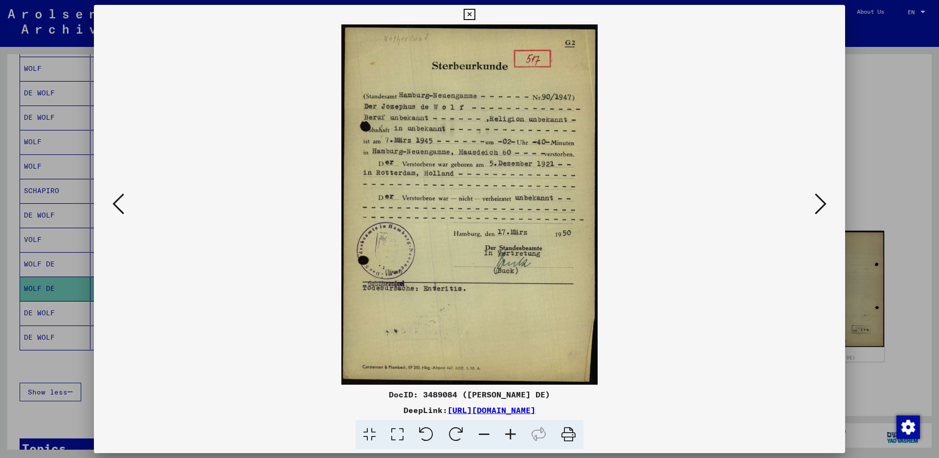
click at [510, 432] on icon at bounding box center [511, 435] width 26 height 30
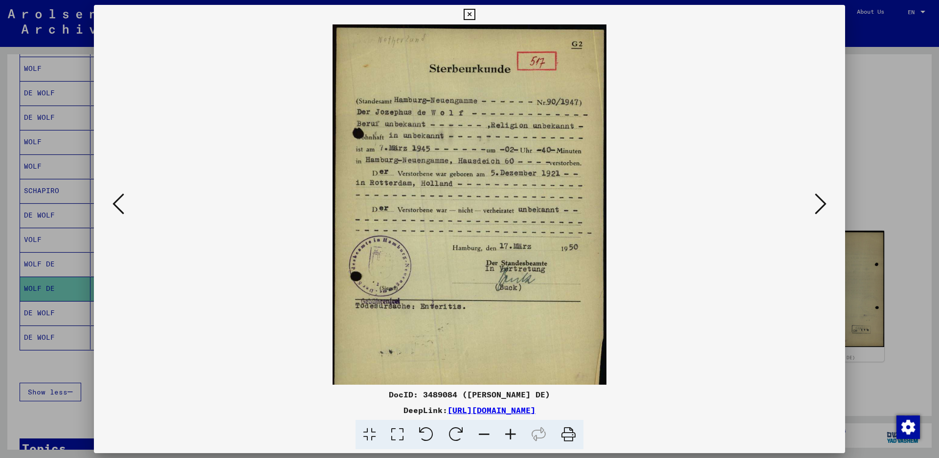
click at [510, 432] on icon at bounding box center [511, 435] width 26 height 30
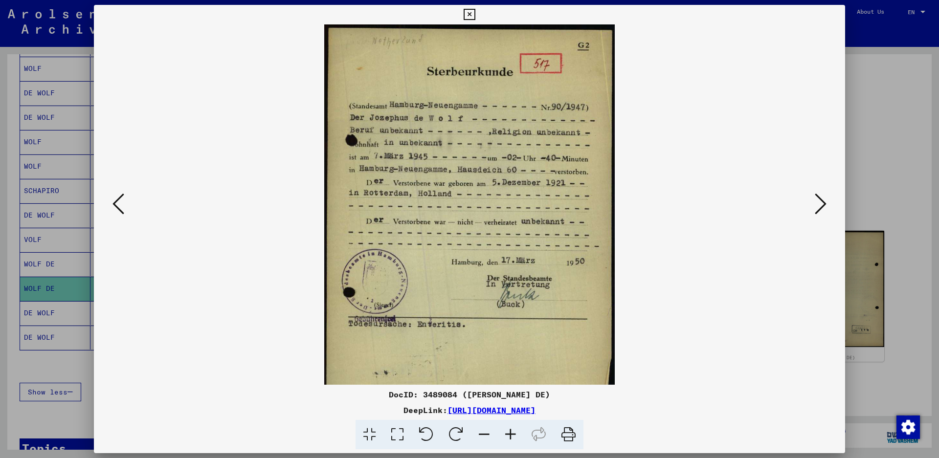
click at [510, 432] on icon at bounding box center [511, 435] width 26 height 30
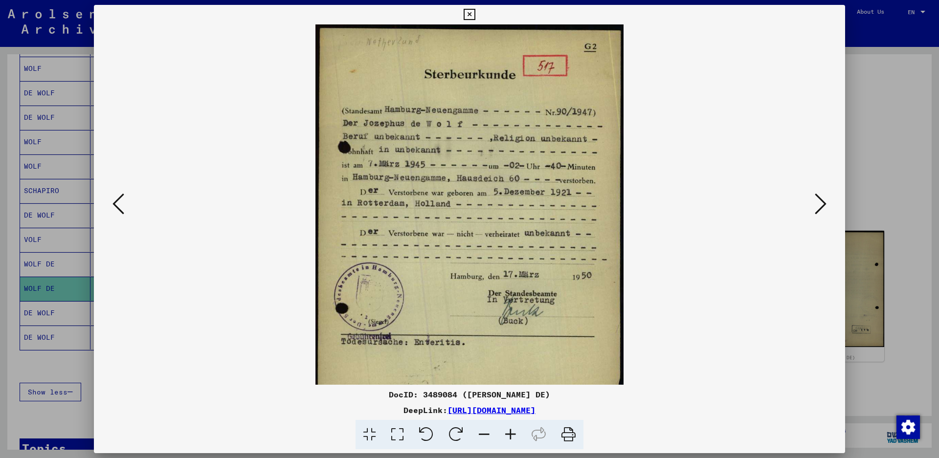
click at [510, 432] on icon at bounding box center [511, 435] width 26 height 30
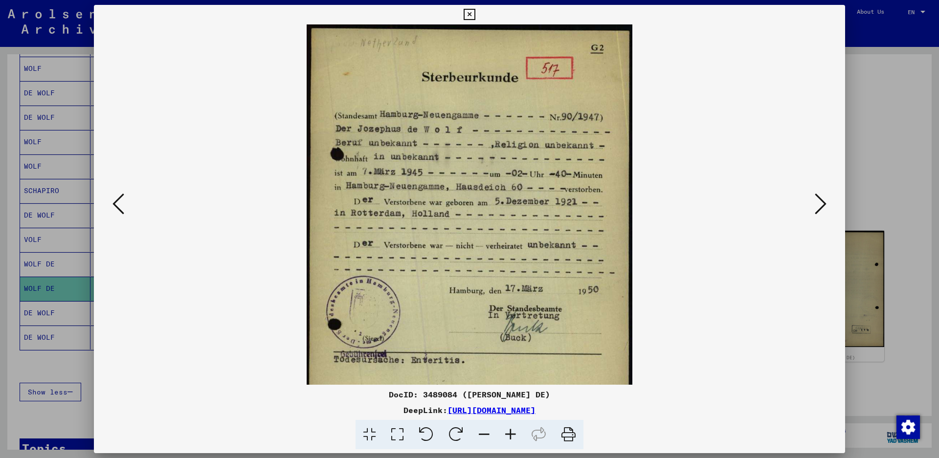
click at [510, 432] on icon at bounding box center [511, 435] width 26 height 30
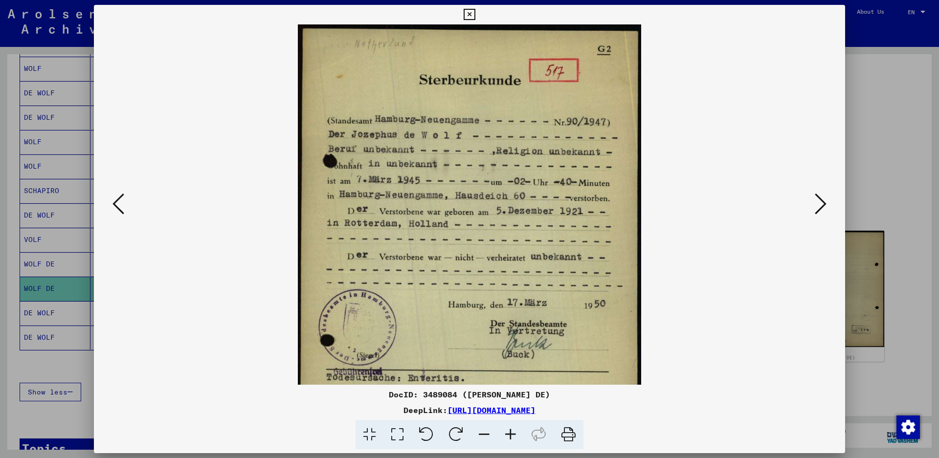
click at [510, 432] on icon at bounding box center [511, 435] width 26 height 30
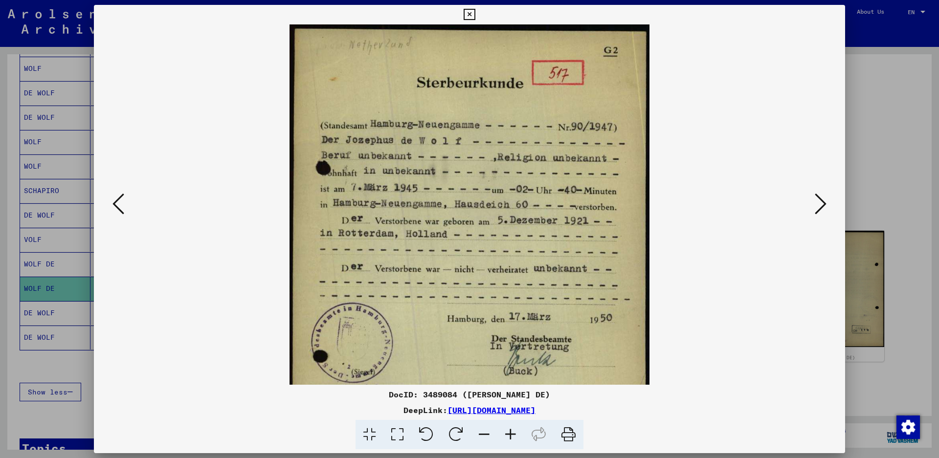
click at [510, 432] on icon at bounding box center [511, 435] width 26 height 30
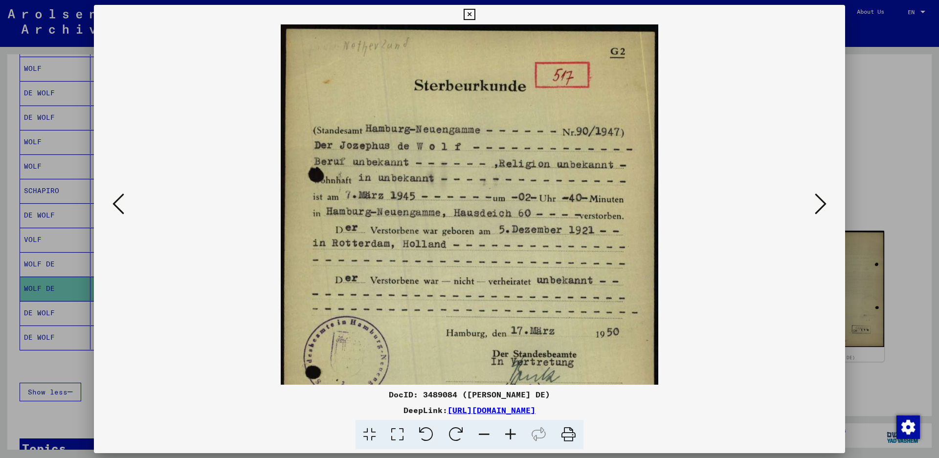
click at [475, 14] on icon at bounding box center [469, 15] width 11 height 12
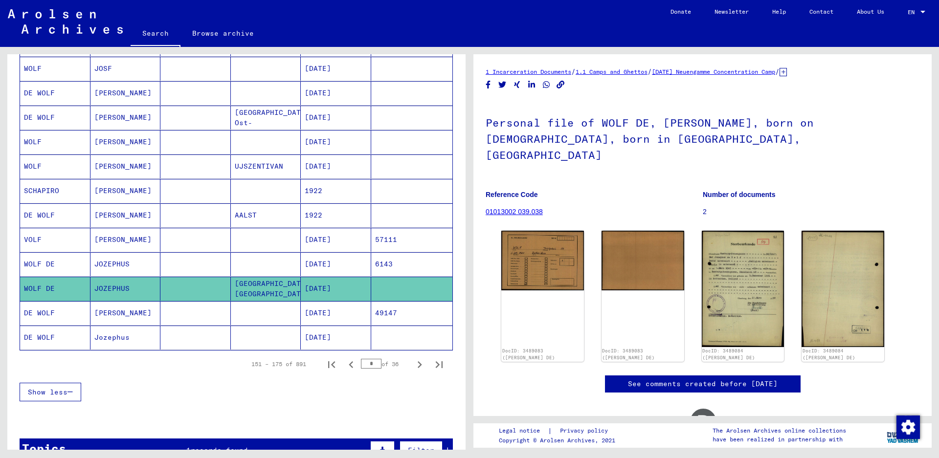
click at [73, 315] on mat-cell "DE WOLF" at bounding box center [55, 313] width 70 height 24
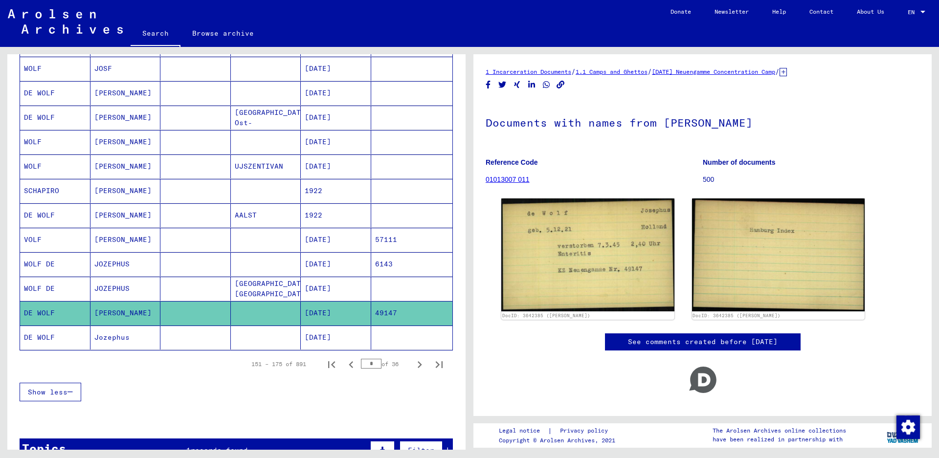
click at [68, 332] on mat-cell "DE WOLF" at bounding box center [55, 338] width 70 height 24
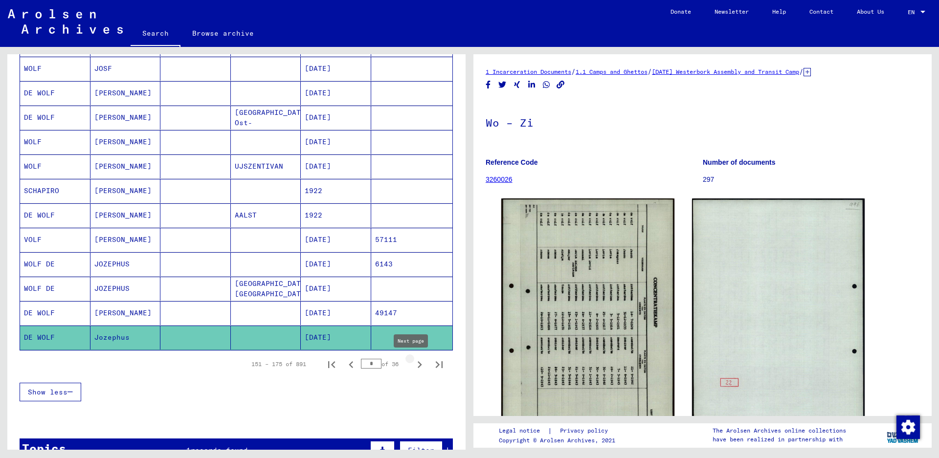
click at [413, 366] on icon "Next page" at bounding box center [420, 365] width 14 height 14
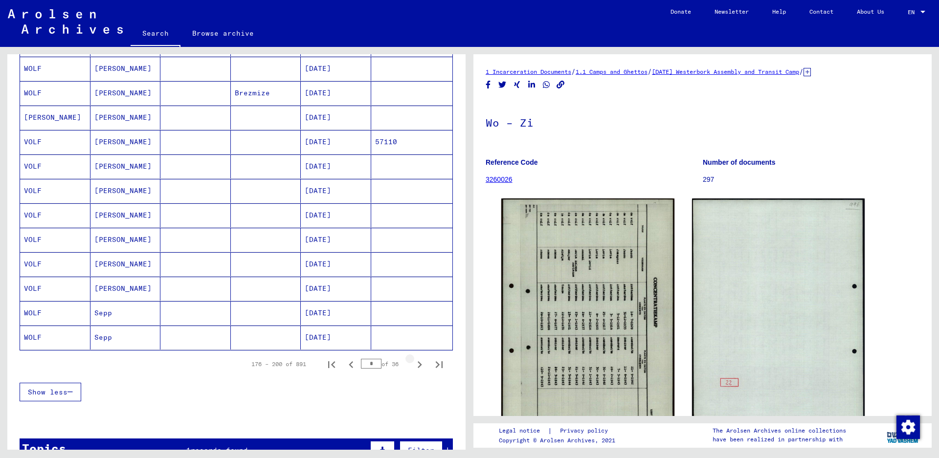
click at [413, 366] on icon "Next page" at bounding box center [420, 365] width 14 height 14
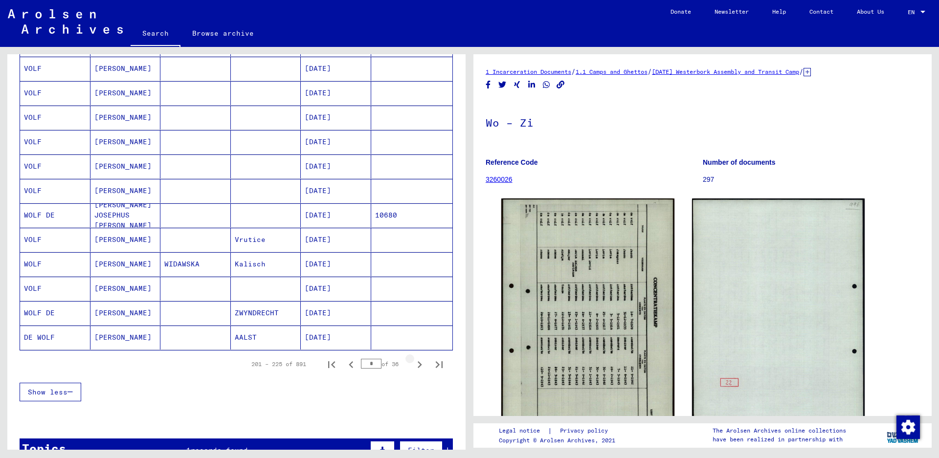
click at [413, 366] on icon "Next page" at bounding box center [420, 365] width 14 height 14
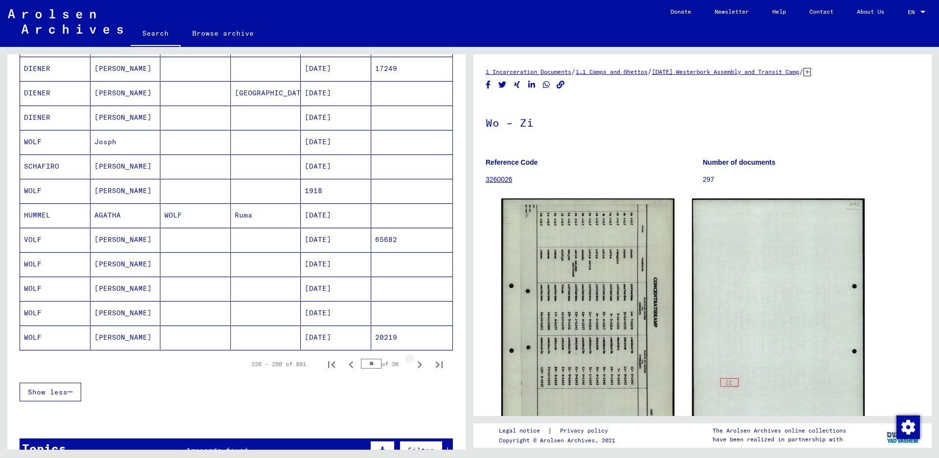
click at [413, 366] on icon "Next page" at bounding box center [420, 365] width 14 height 14
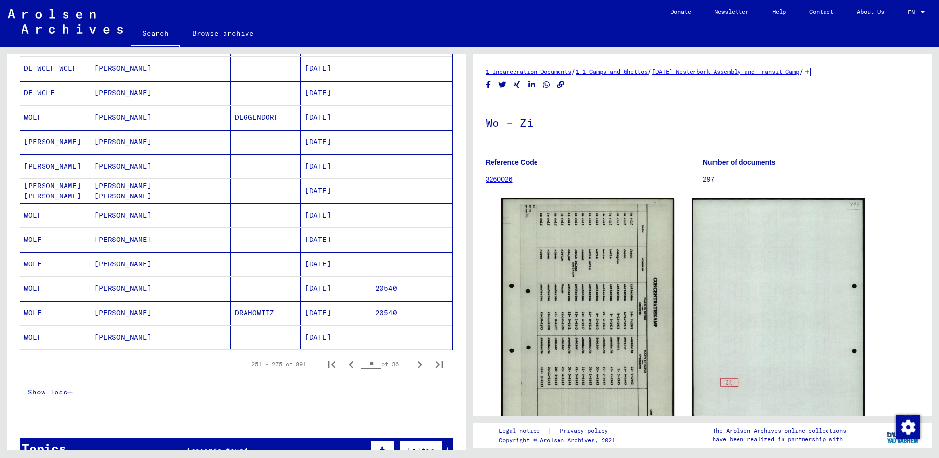
click at [413, 366] on icon "Next page" at bounding box center [420, 365] width 14 height 14
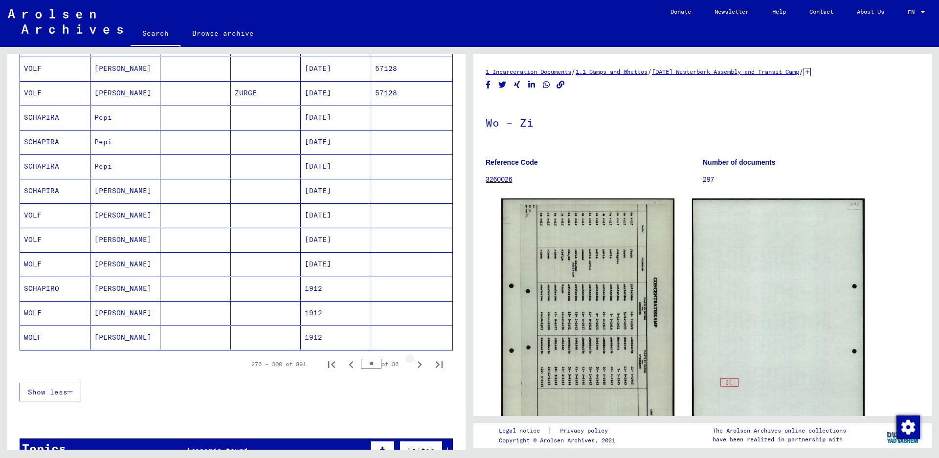
click at [413, 366] on icon "Next page" at bounding box center [420, 365] width 14 height 14
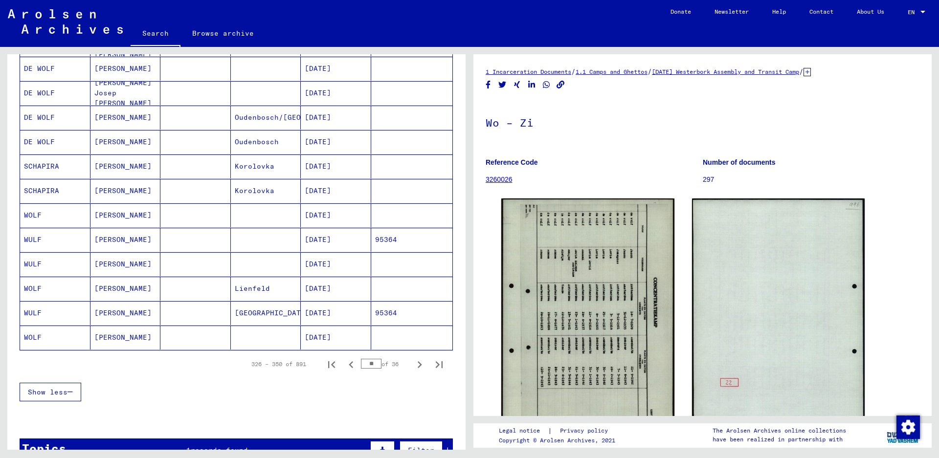
click at [413, 366] on icon "Next page" at bounding box center [420, 365] width 14 height 14
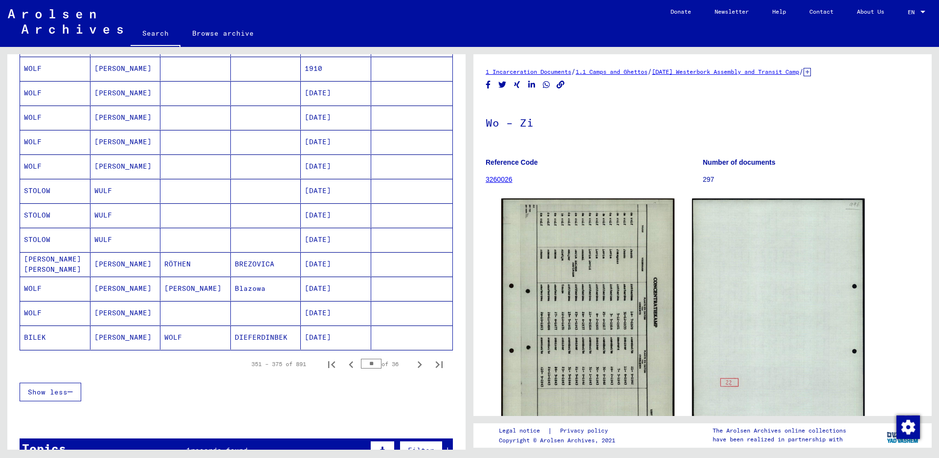
click at [413, 366] on icon "Next page" at bounding box center [420, 365] width 14 height 14
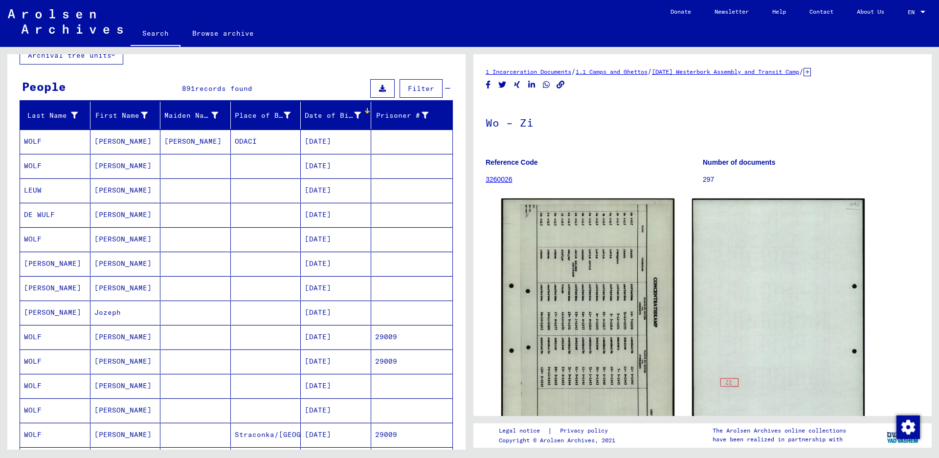
scroll to position [68, 0]
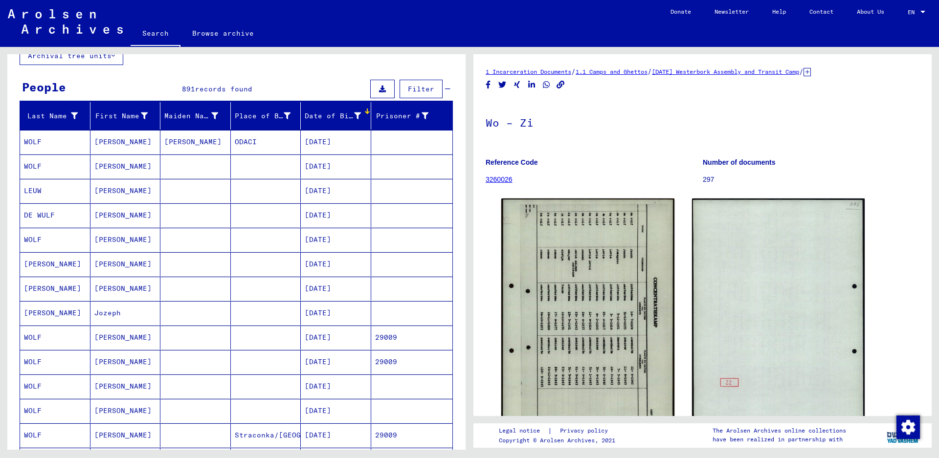
click at [66, 194] on mat-cell "LEUW" at bounding box center [55, 191] width 70 height 24
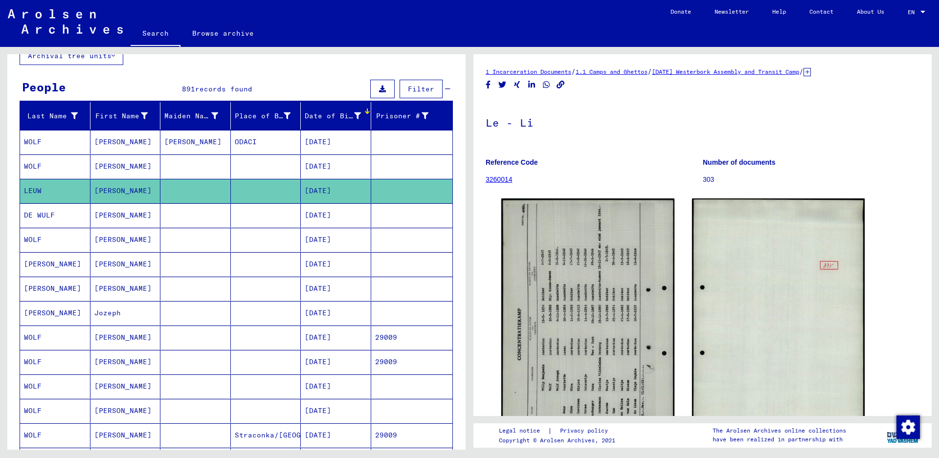
click at [33, 262] on mat-cell "WOLFF" at bounding box center [55, 264] width 70 height 24
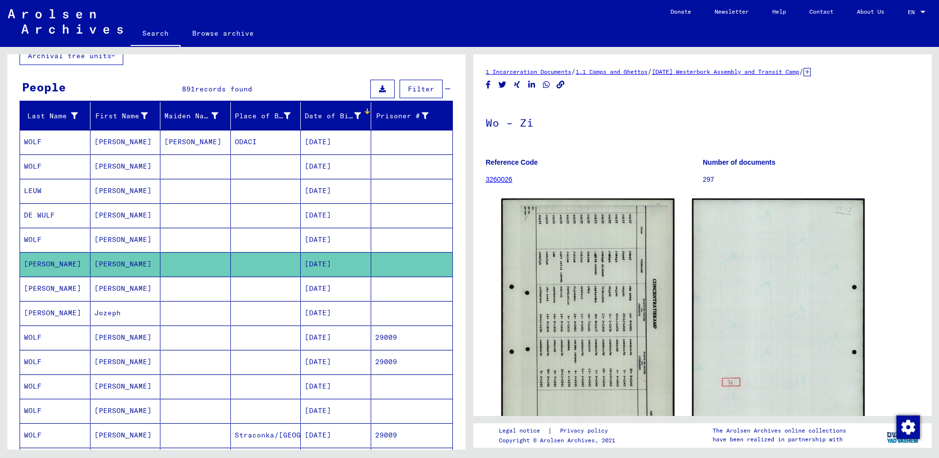
click at [68, 283] on mat-cell "WOLFF" at bounding box center [55, 289] width 70 height 24
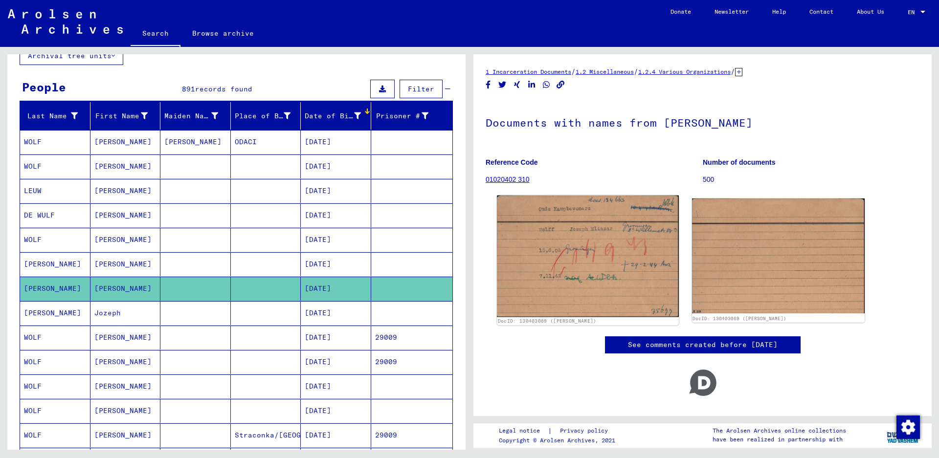
click at [548, 260] on img at bounding box center [587, 257] width 181 height 122
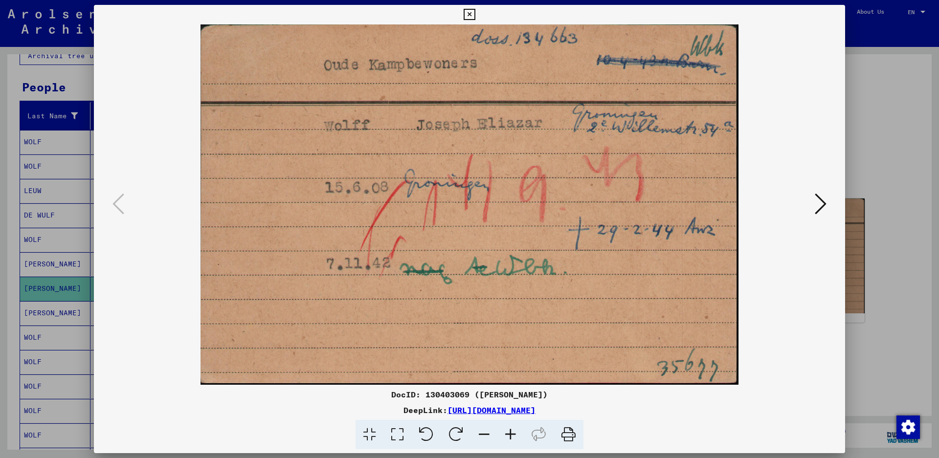
click at [475, 13] on icon at bounding box center [469, 15] width 11 height 12
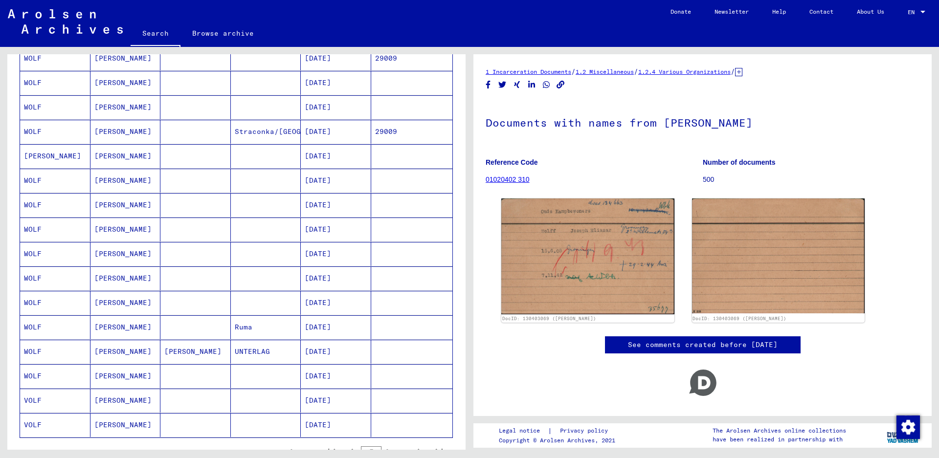
scroll to position [410, 0]
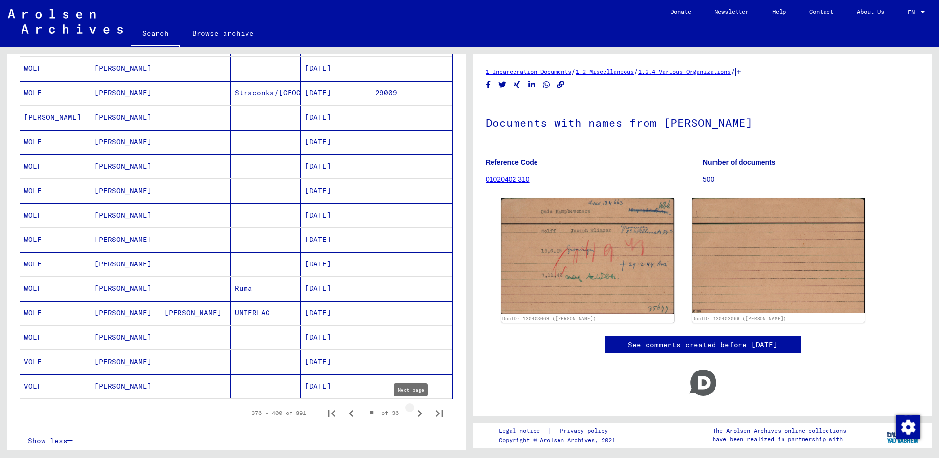
click at [413, 411] on icon "Next page" at bounding box center [420, 414] width 14 height 14
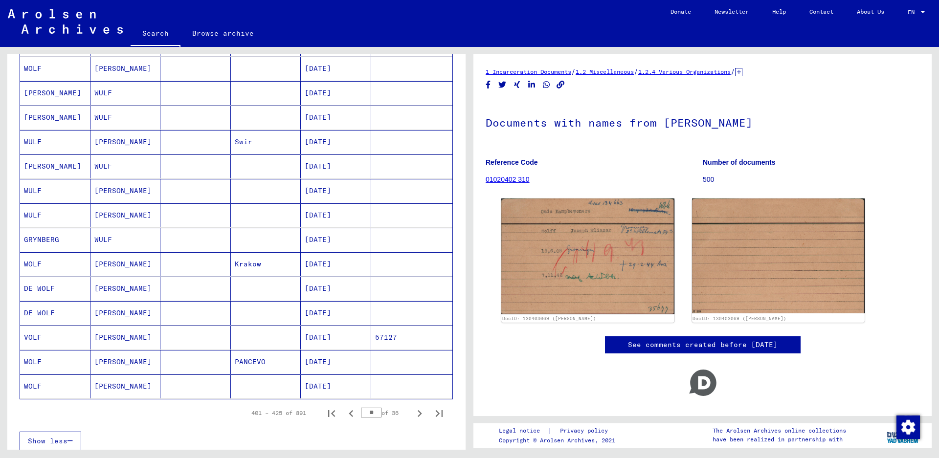
click at [413, 411] on icon "Next page" at bounding box center [420, 414] width 14 height 14
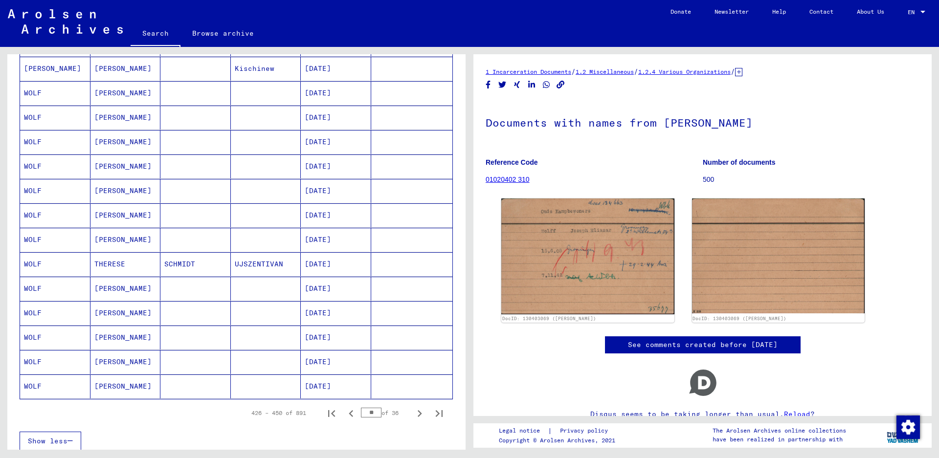
click at [413, 411] on icon "Next page" at bounding box center [420, 414] width 14 height 14
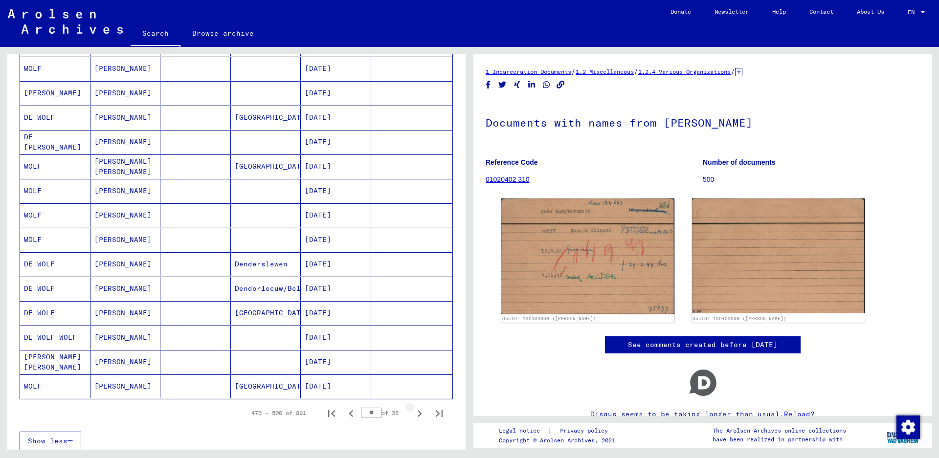
click at [413, 411] on icon "Next page" at bounding box center [420, 414] width 14 height 14
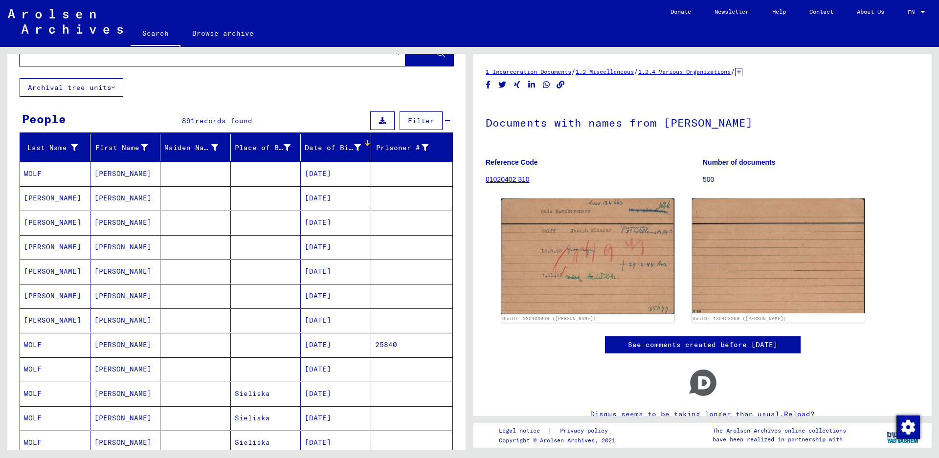
scroll to position [19, 0]
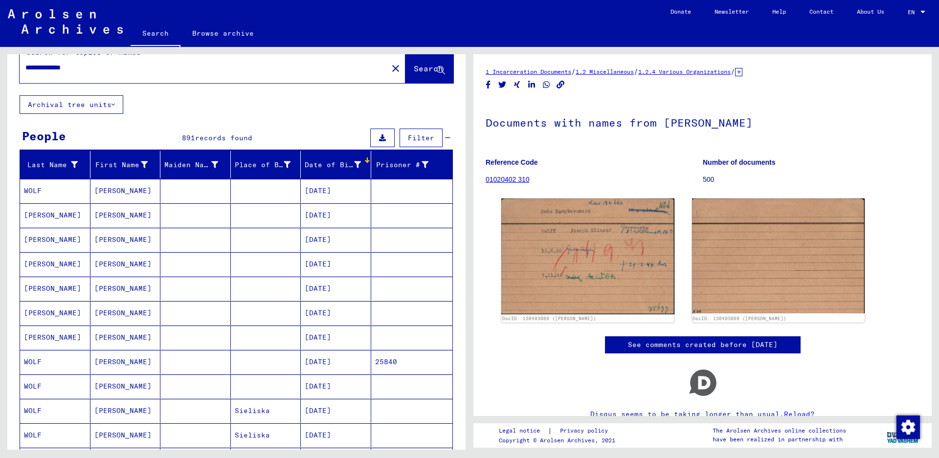
click at [34, 236] on mat-cell "WOLFF" at bounding box center [55, 240] width 70 height 24
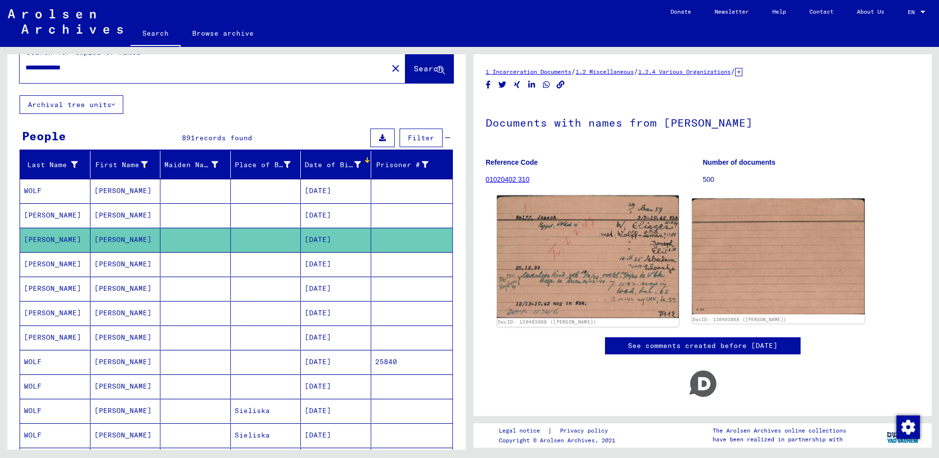
click at [523, 278] on img at bounding box center [587, 257] width 181 height 123
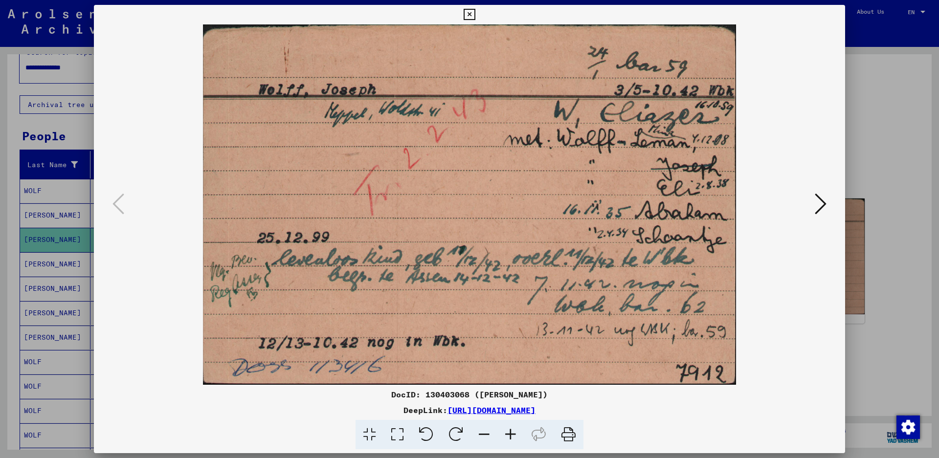
click at [475, 19] on icon at bounding box center [469, 15] width 11 height 12
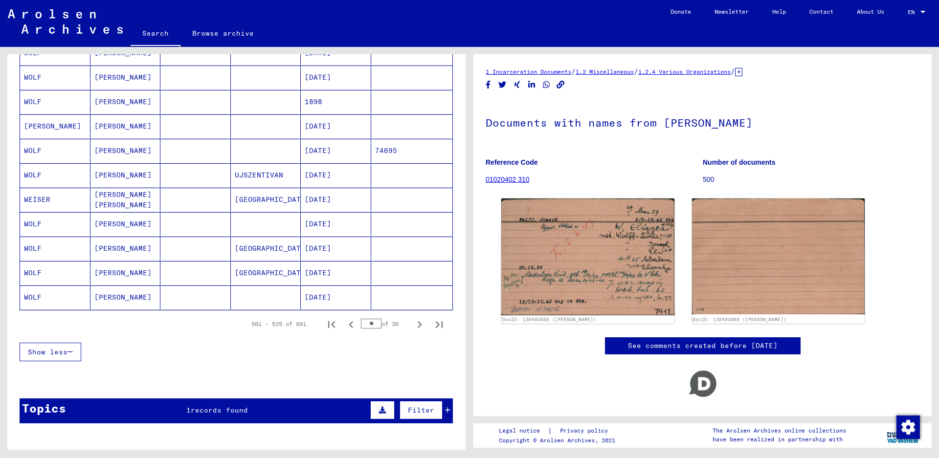
scroll to position [508, 0]
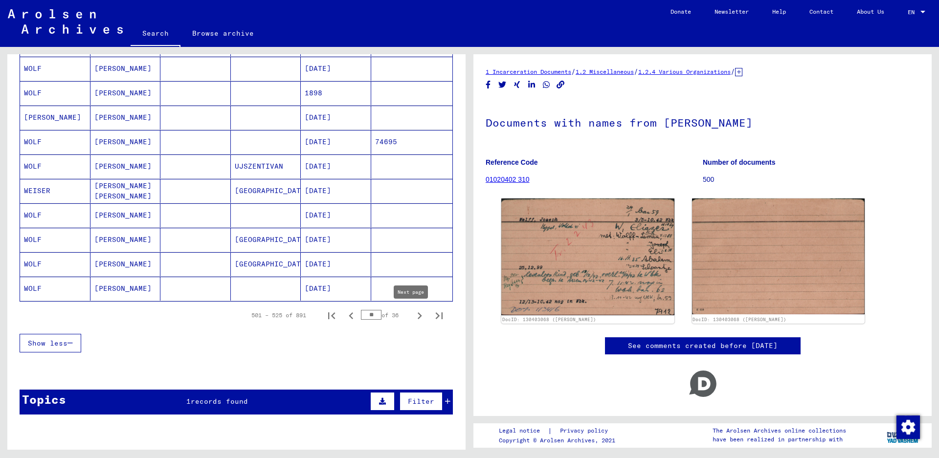
click at [413, 315] on icon "Next page" at bounding box center [420, 316] width 14 height 14
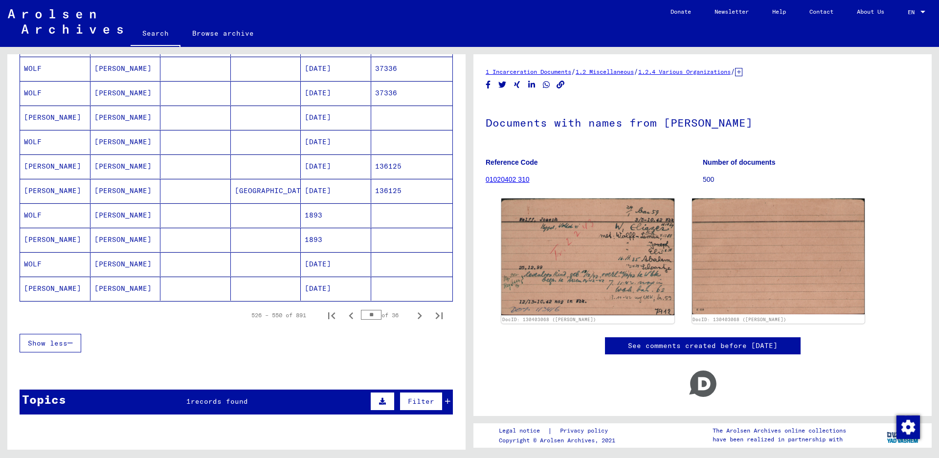
click at [413, 315] on icon "Next page" at bounding box center [420, 316] width 14 height 14
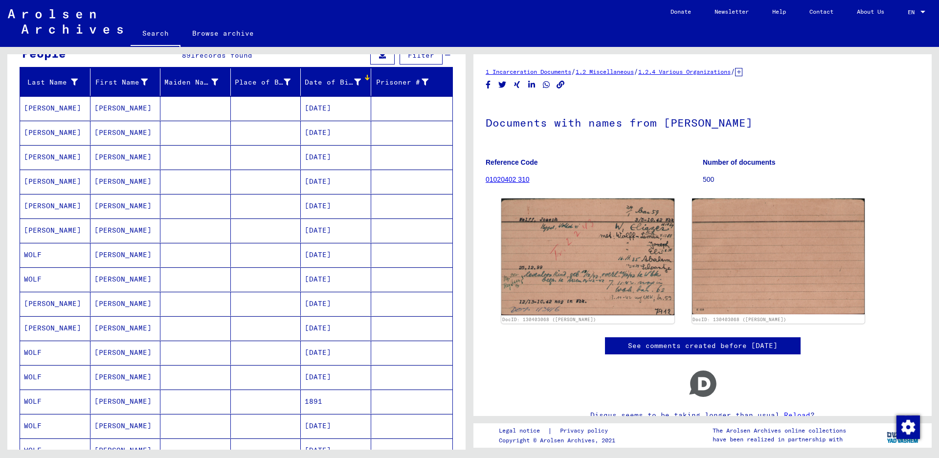
scroll to position [117, 0]
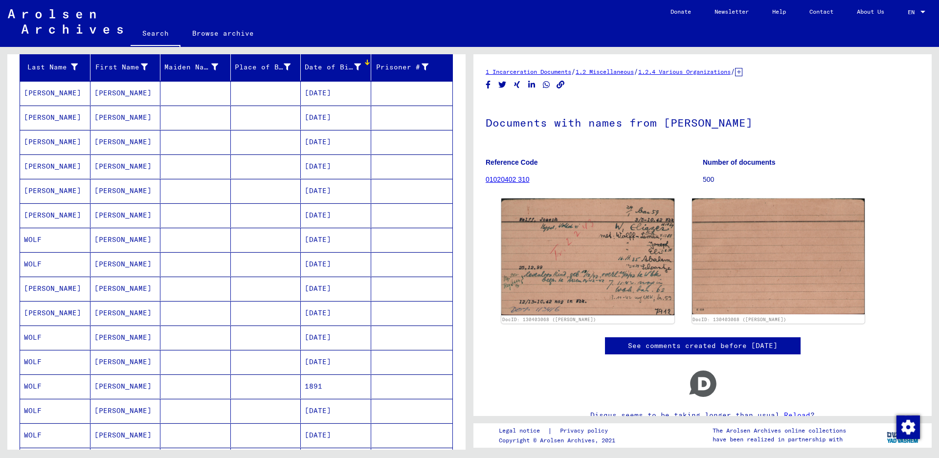
click at [57, 317] on mat-cell "WOLFF" at bounding box center [55, 313] width 70 height 24
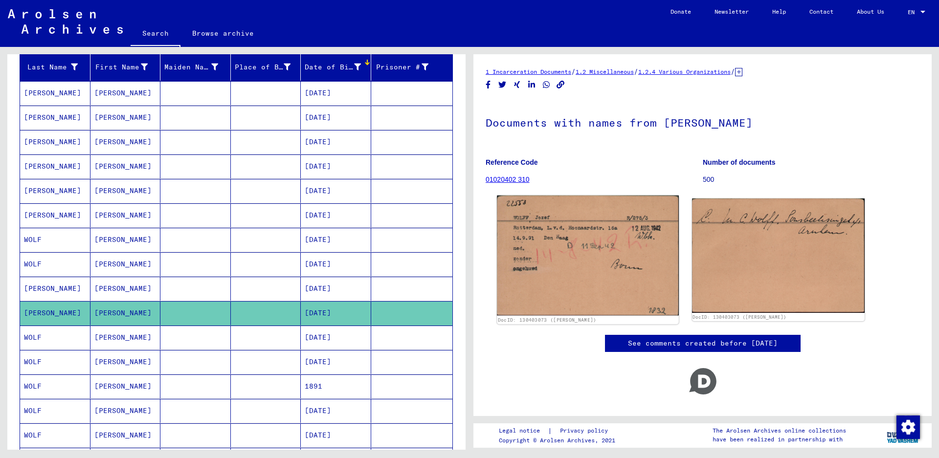
click at [541, 291] on img at bounding box center [587, 256] width 181 height 120
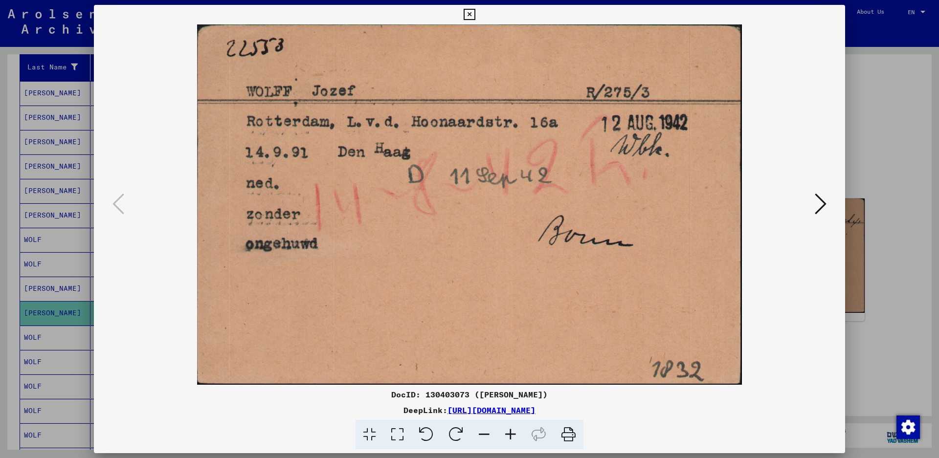
click at [475, 14] on icon at bounding box center [469, 15] width 11 height 12
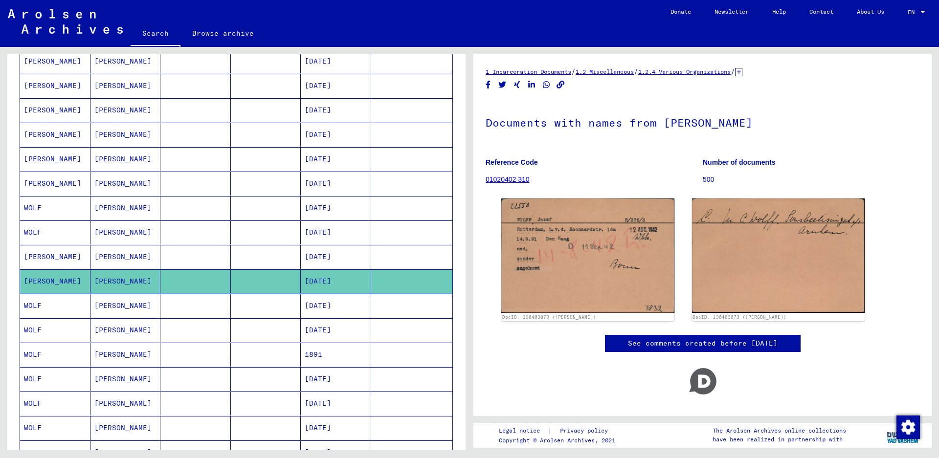
scroll to position [166, 0]
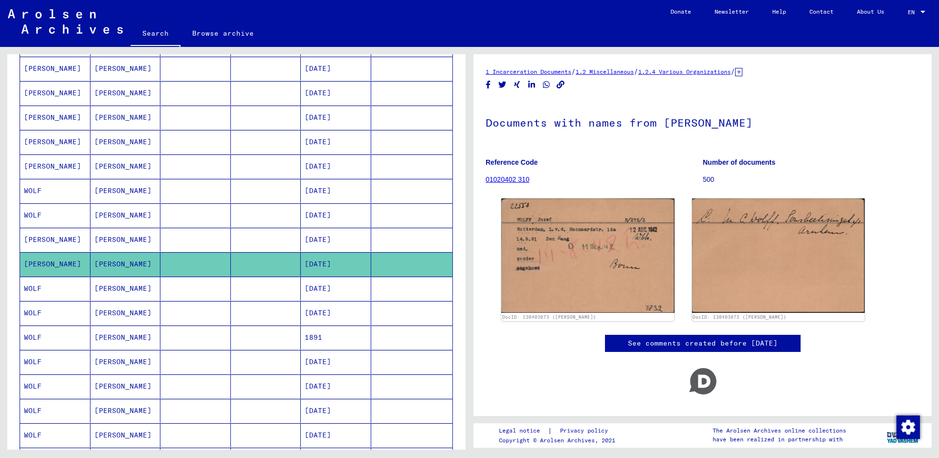
click at [64, 308] on mat-cell "WOLF" at bounding box center [55, 313] width 70 height 24
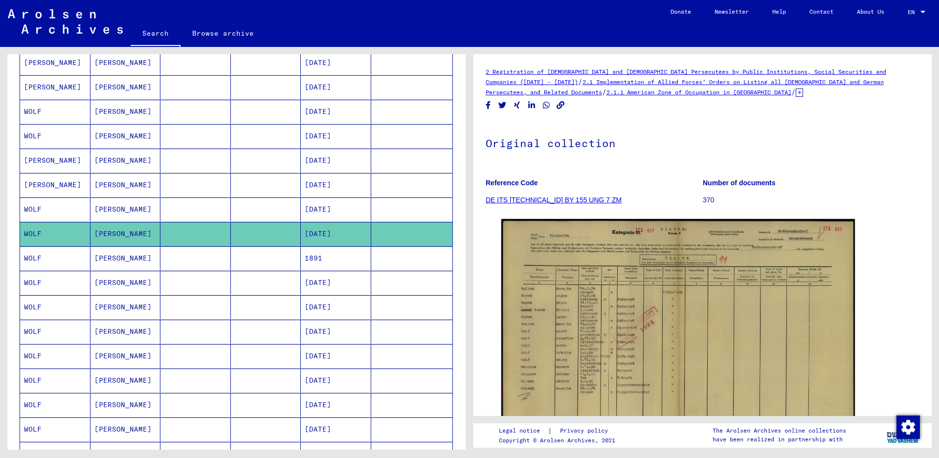
scroll to position [264, 0]
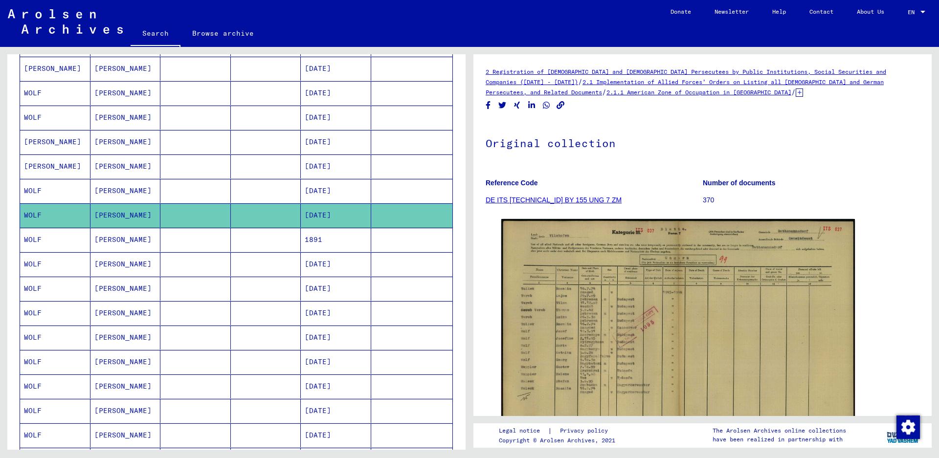
click at [60, 266] on mat-cell "WOLF" at bounding box center [55, 264] width 70 height 24
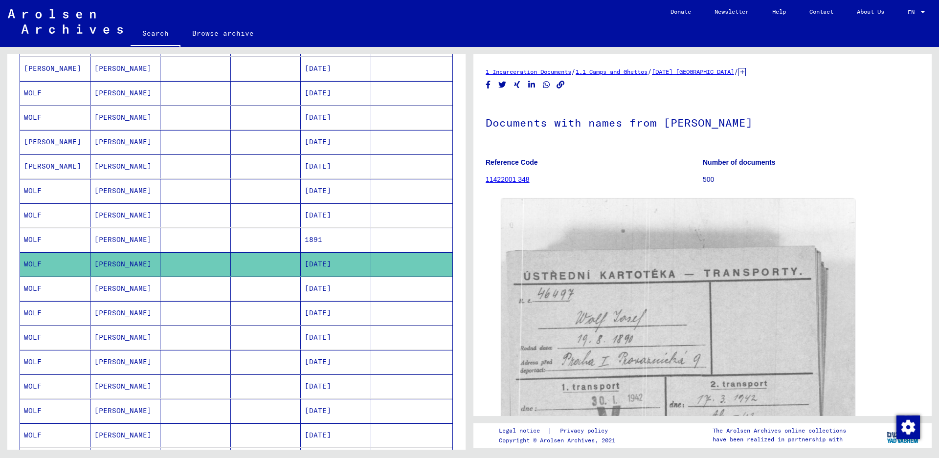
click at [57, 293] on mat-cell "WOLF" at bounding box center [55, 289] width 70 height 24
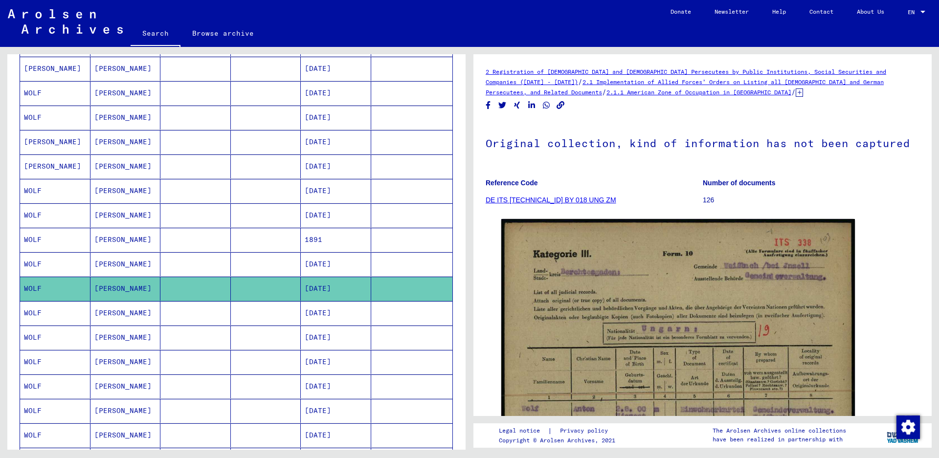
click at [63, 317] on mat-cell "WOLF" at bounding box center [55, 313] width 70 height 24
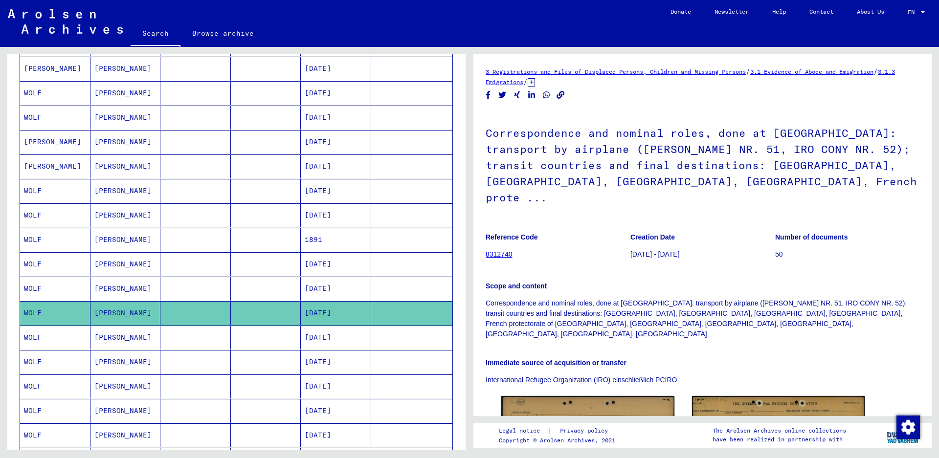
click at [73, 342] on mat-cell "WOLF" at bounding box center [55, 338] width 70 height 24
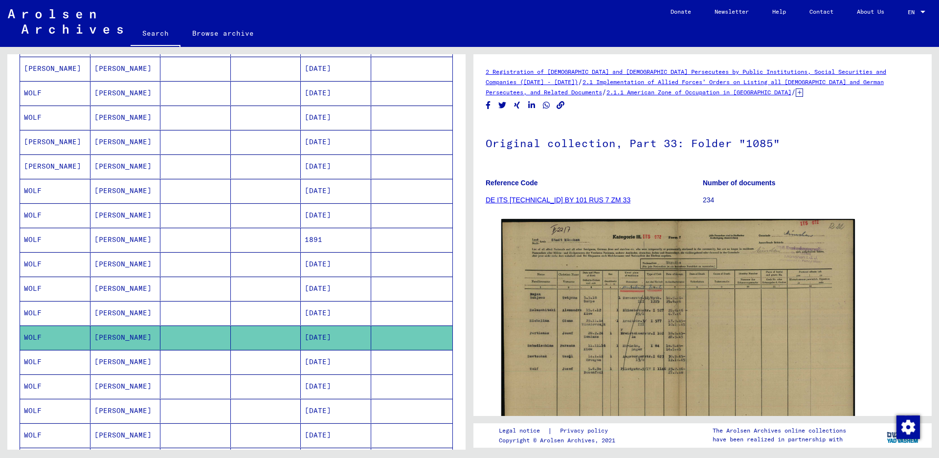
click at [80, 363] on mat-cell "WOLF" at bounding box center [55, 362] width 70 height 24
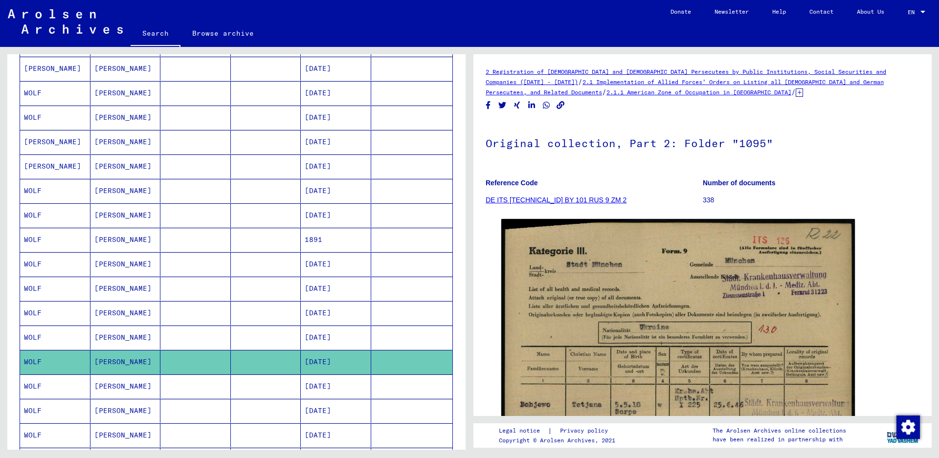
click at [79, 383] on mat-cell "WOLF" at bounding box center [55, 387] width 70 height 24
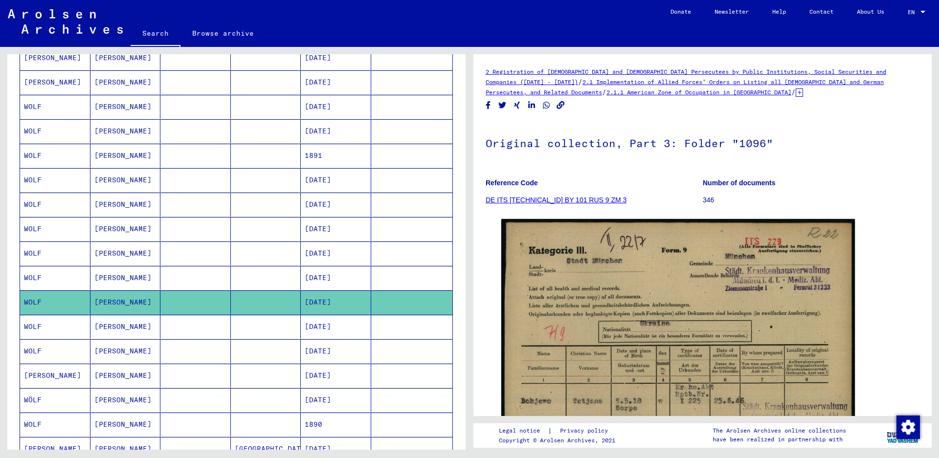
scroll to position [362, 0]
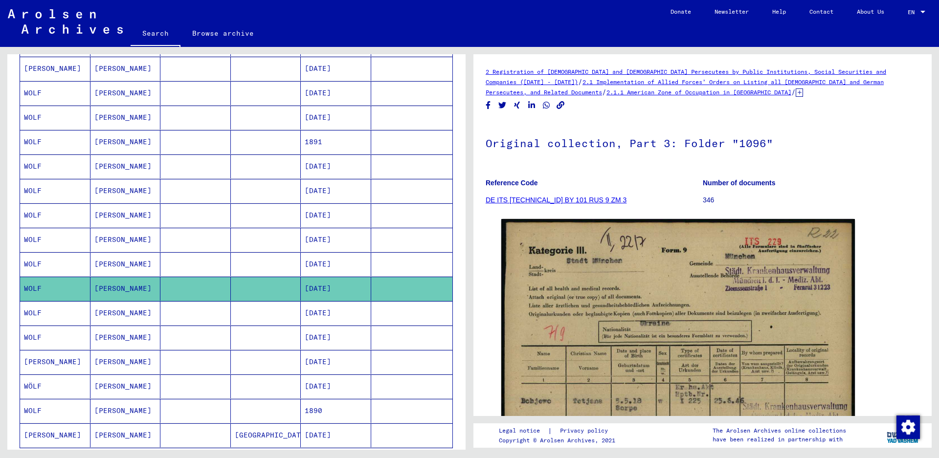
click at [64, 313] on mat-cell "WOLF" at bounding box center [55, 313] width 70 height 24
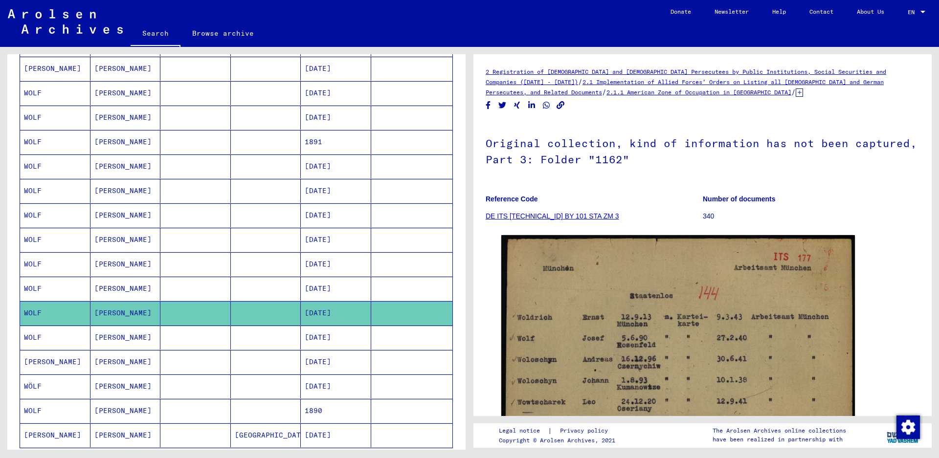
click at [64, 345] on mat-cell "WOLF" at bounding box center [55, 338] width 70 height 24
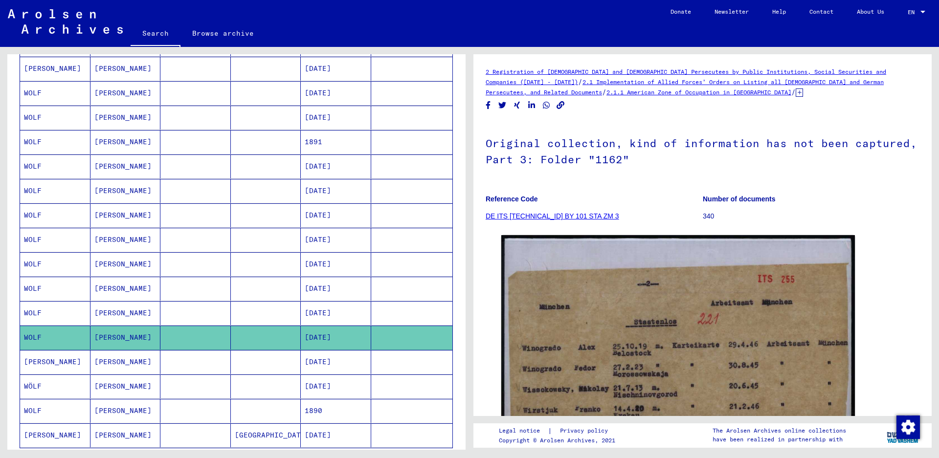
click at [68, 374] on mat-cell "WOLFF" at bounding box center [55, 362] width 70 height 24
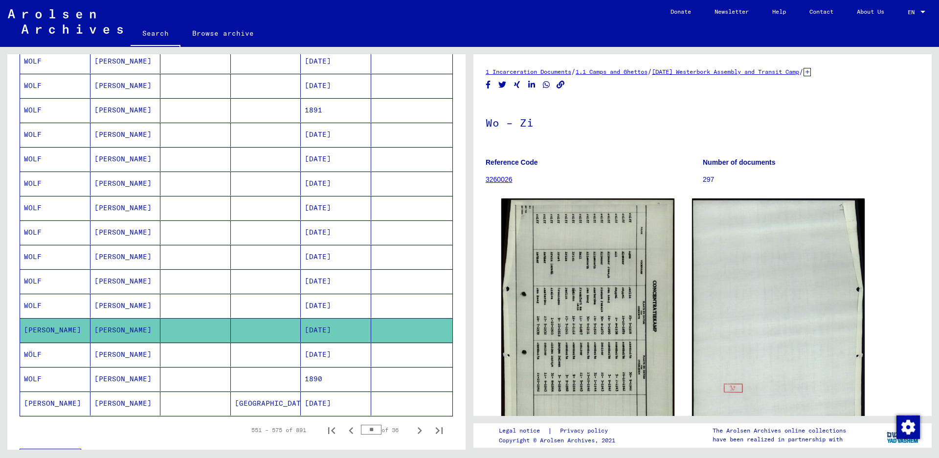
scroll to position [410, 0]
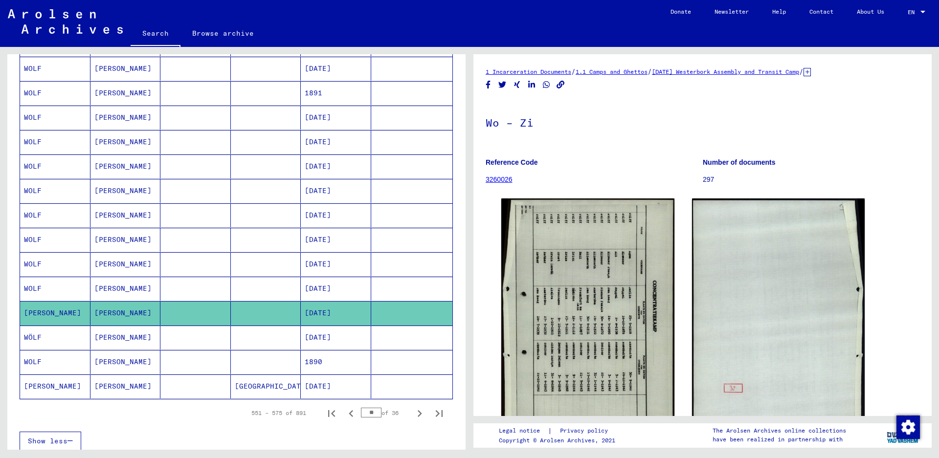
click at [74, 346] on mat-cell "WÖLF" at bounding box center [55, 338] width 70 height 24
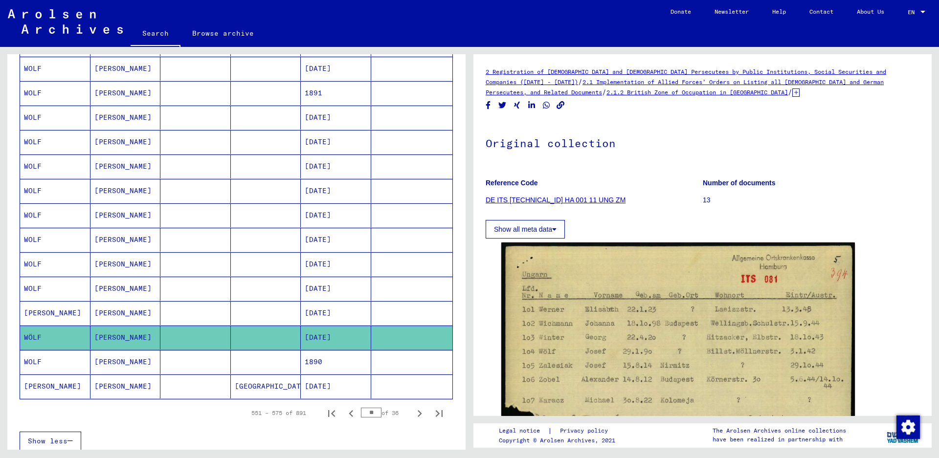
click at [62, 368] on mat-cell "WOLF" at bounding box center [55, 362] width 70 height 24
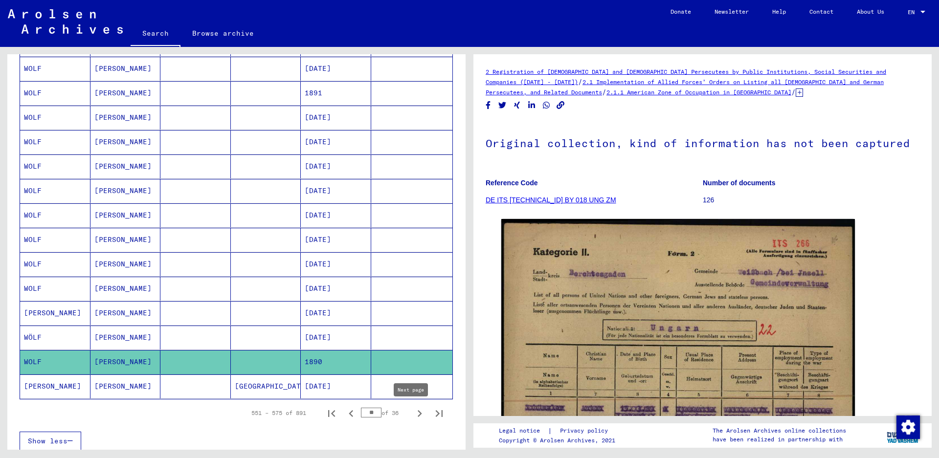
click at [418, 415] on icon "Next page" at bounding box center [420, 413] width 4 height 7
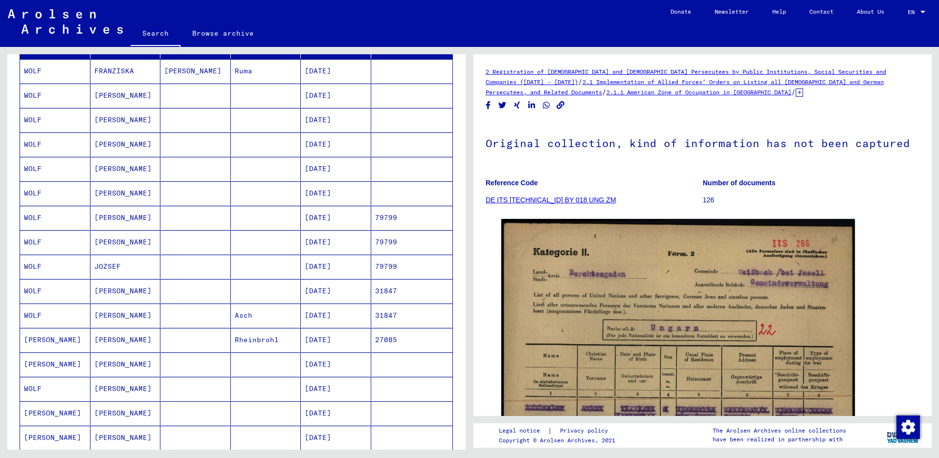
scroll to position [117, 0]
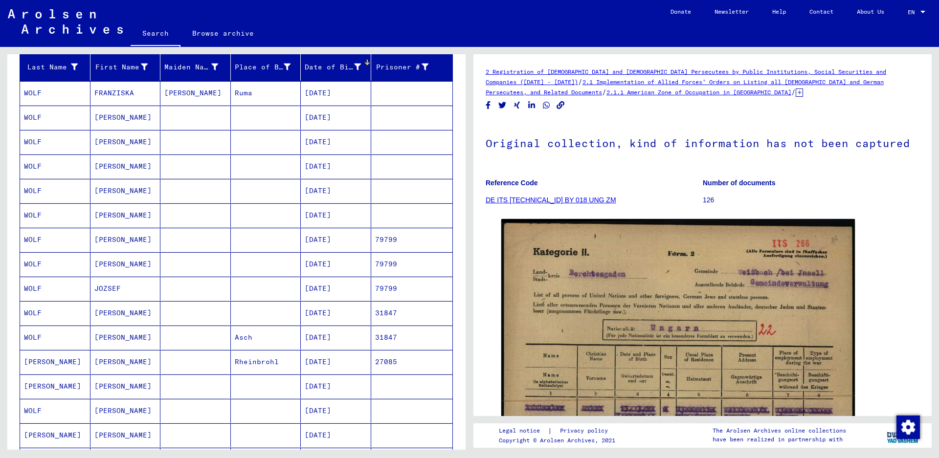
click at [64, 308] on mat-cell "WOLF" at bounding box center [55, 313] width 70 height 24
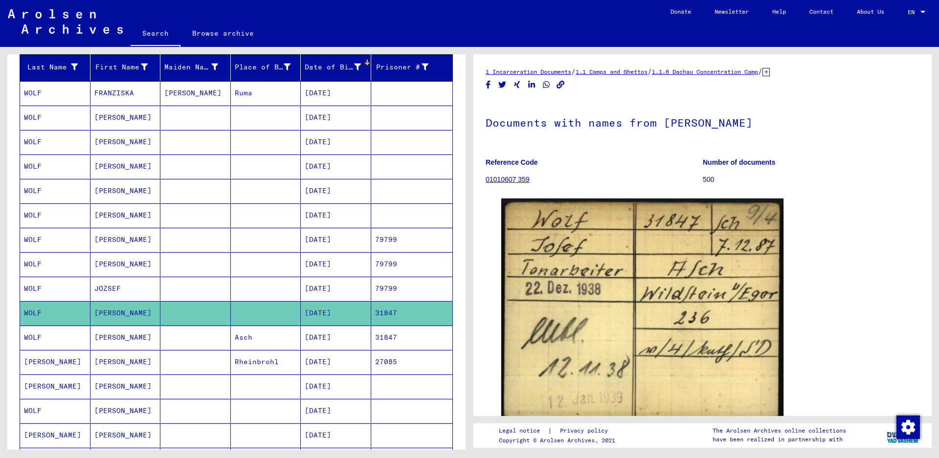
click at [68, 375] on mat-cell "WOLFF" at bounding box center [55, 387] width 70 height 24
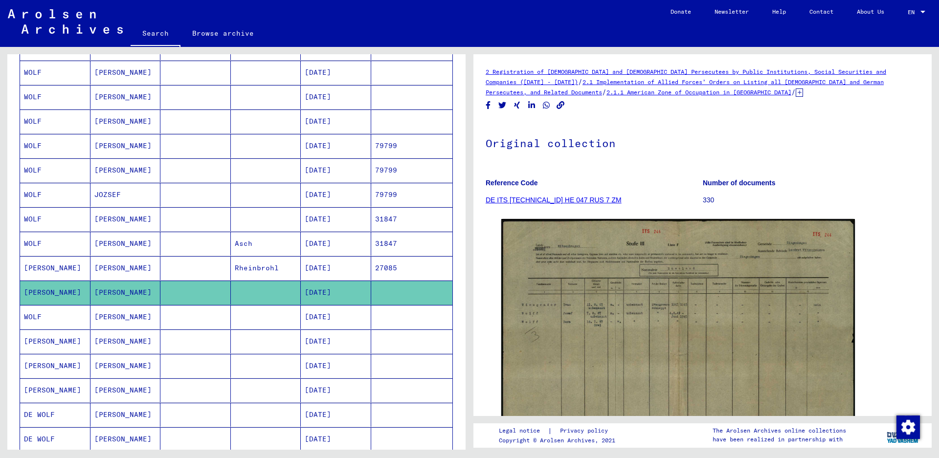
scroll to position [215, 0]
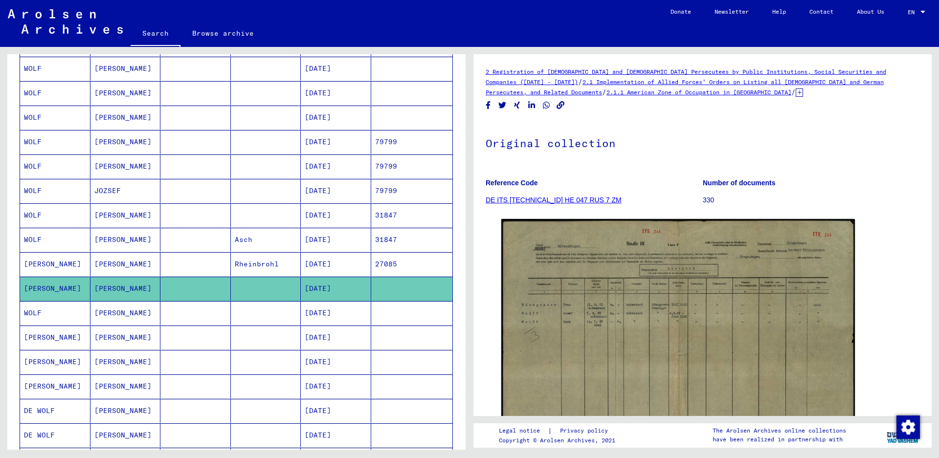
click at [48, 313] on mat-cell "WOLF" at bounding box center [55, 313] width 70 height 24
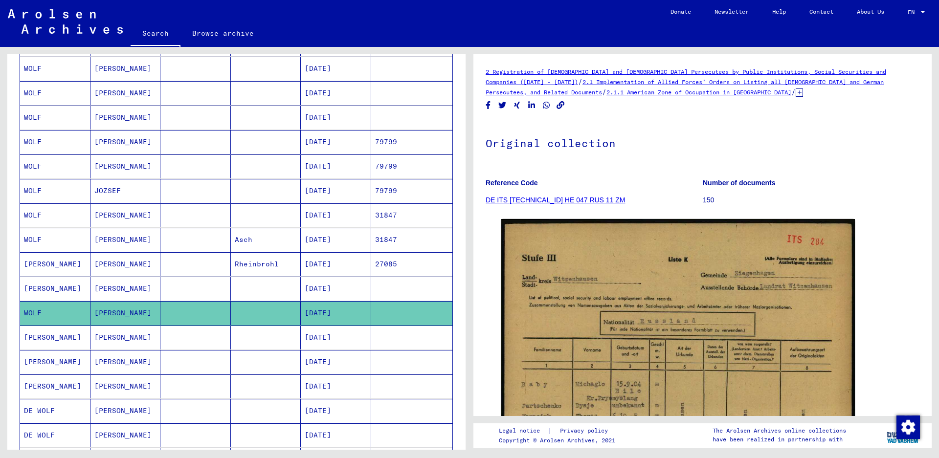
click at [60, 342] on mat-cell "DE WOLFF" at bounding box center [55, 338] width 70 height 24
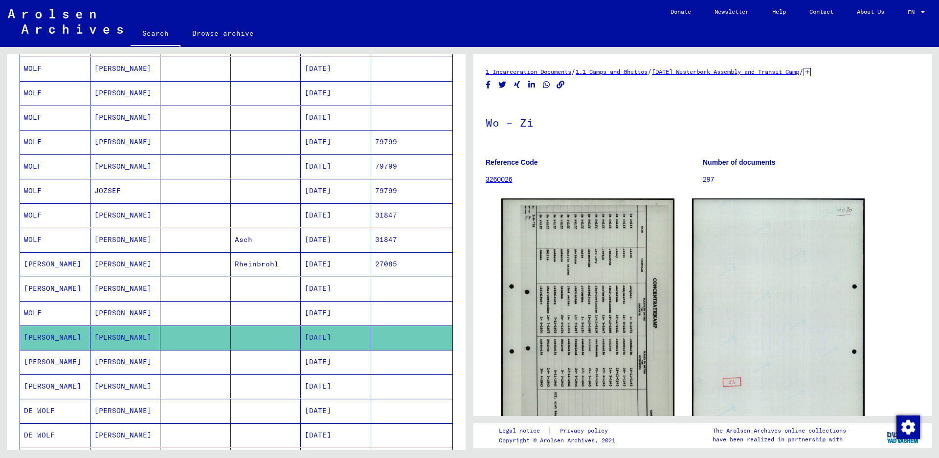
click at [78, 361] on mat-cell "DE WOLFF" at bounding box center [55, 362] width 70 height 24
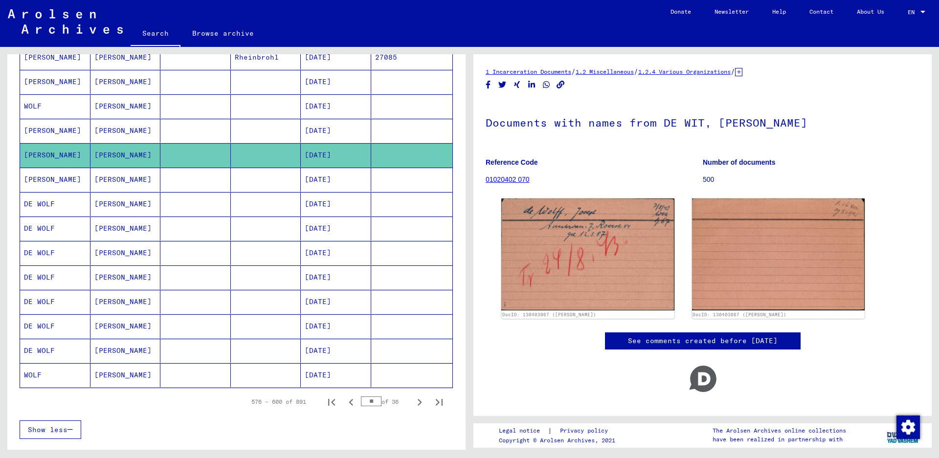
scroll to position [508, 0]
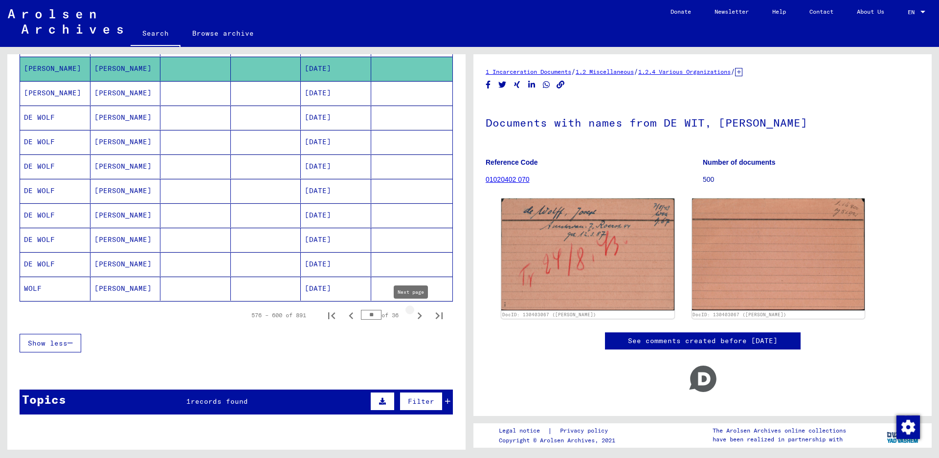
click at [413, 316] on icon "Next page" at bounding box center [420, 316] width 14 height 14
type input "**"
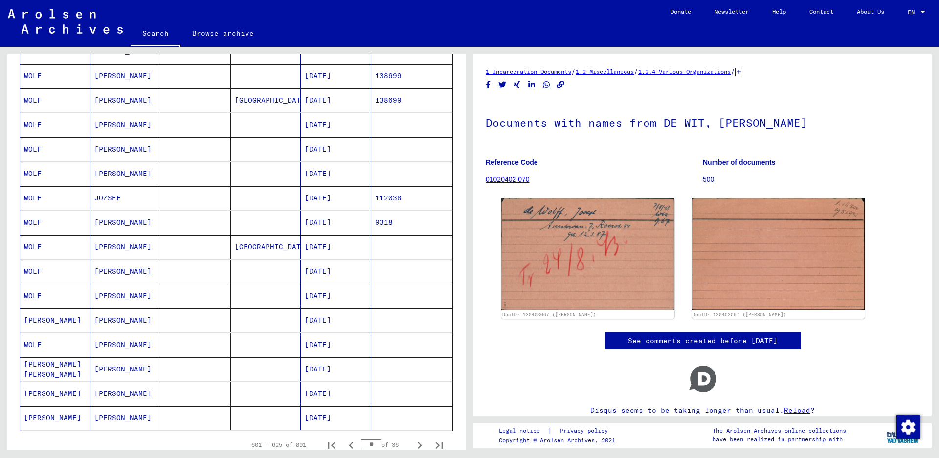
scroll to position [362, 0]
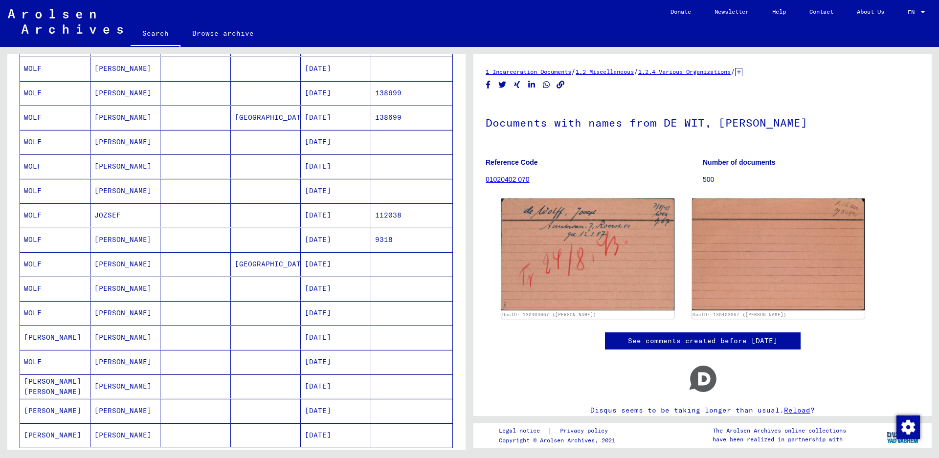
click at [79, 269] on mat-cell "WOLF" at bounding box center [55, 264] width 70 height 24
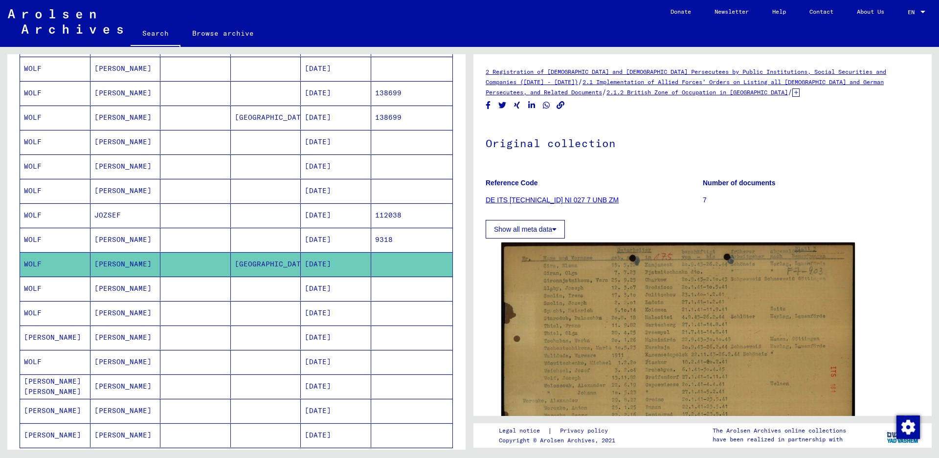
click at [76, 292] on mat-cell "WOLF" at bounding box center [55, 289] width 70 height 24
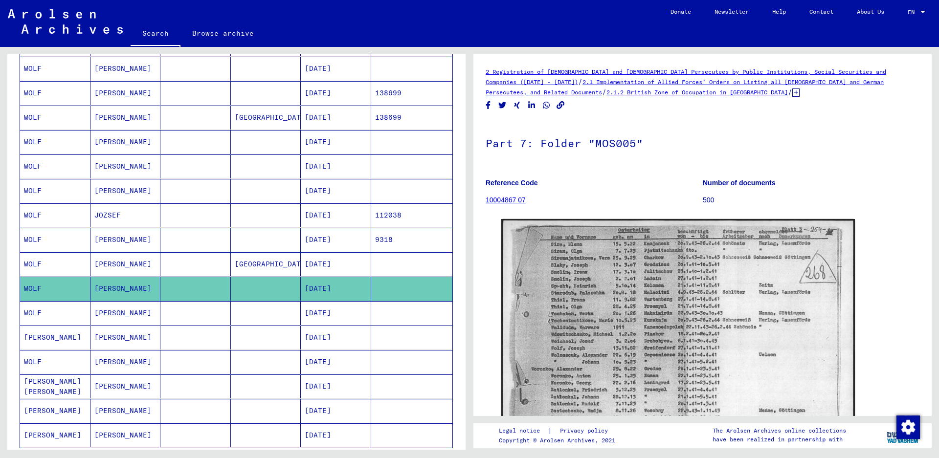
click at [76, 314] on mat-cell "WOLF" at bounding box center [55, 313] width 70 height 24
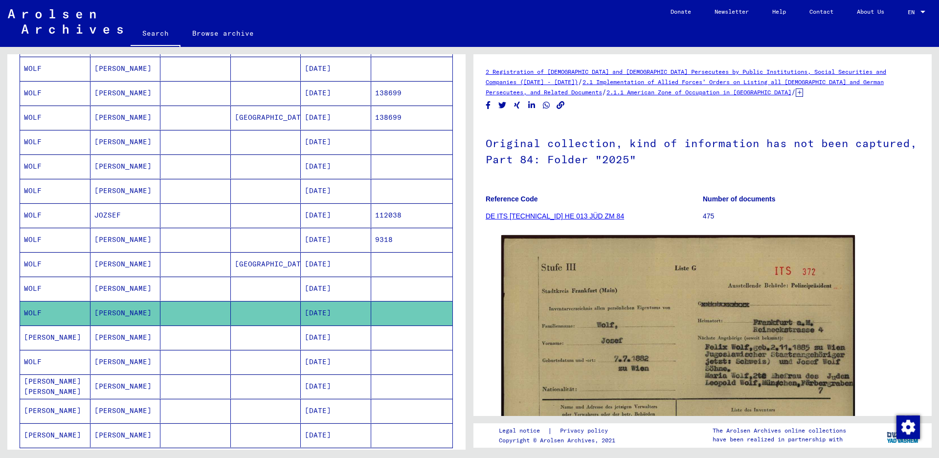
click at [76, 339] on mat-cell "WOLFF DENNEBOOM" at bounding box center [55, 338] width 70 height 24
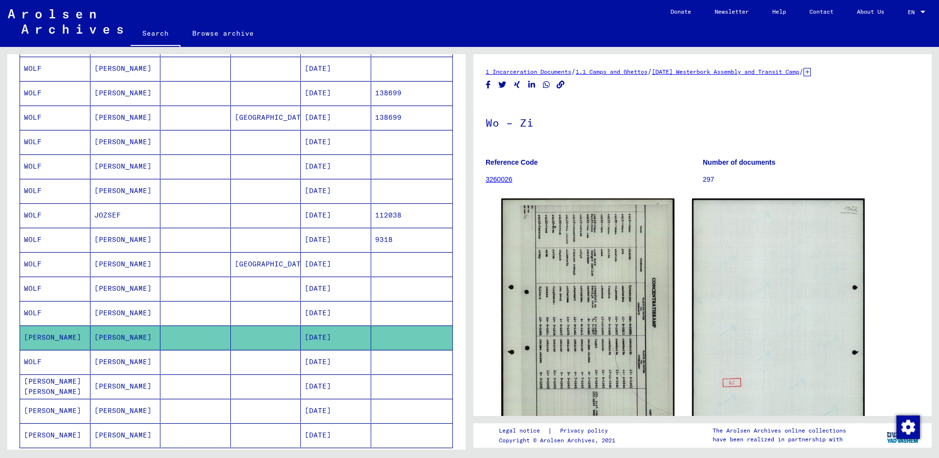
click at [54, 365] on mat-cell "WOLF" at bounding box center [55, 362] width 70 height 24
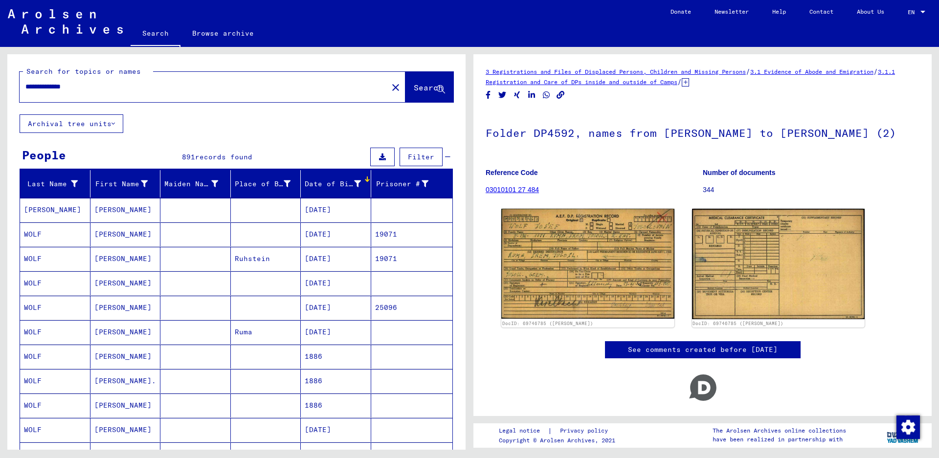
drag, startPoint x: 99, startPoint y: 86, endPoint x: 0, endPoint y: 59, distance: 103.0
click at [0, 59] on div "**********" at bounding box center [235, 248] width 470 height 403
type input "**********"
click at [406, 83] on button "Search" at bounding box center [430, 87] width 48 height 30
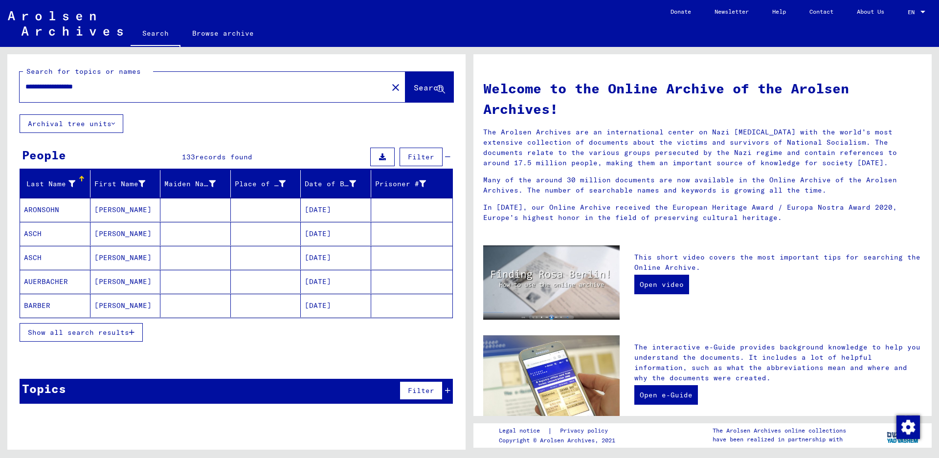
click at [89, 329] on span "Show all search results" at bounding box center [78, 332] width 101 height 9
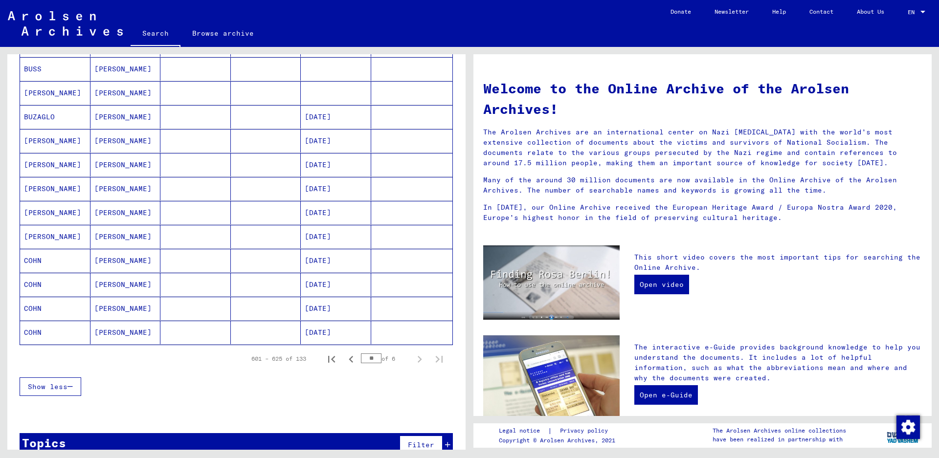
scroll to position [472, 0]
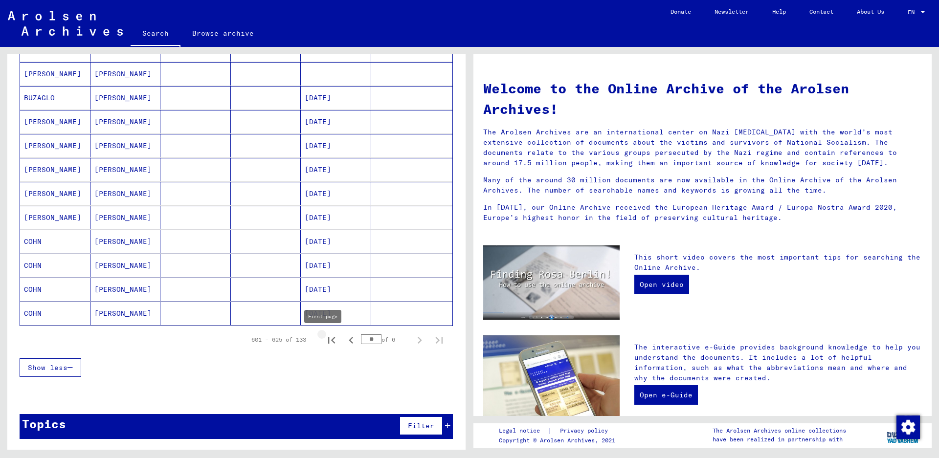
click at [325, 340] on icon "First page" at bounding box center [332, 341] width 14 height 14
click at [413, 339] on icon "Next page" at bounding box center [420, 341] width 14 height 14
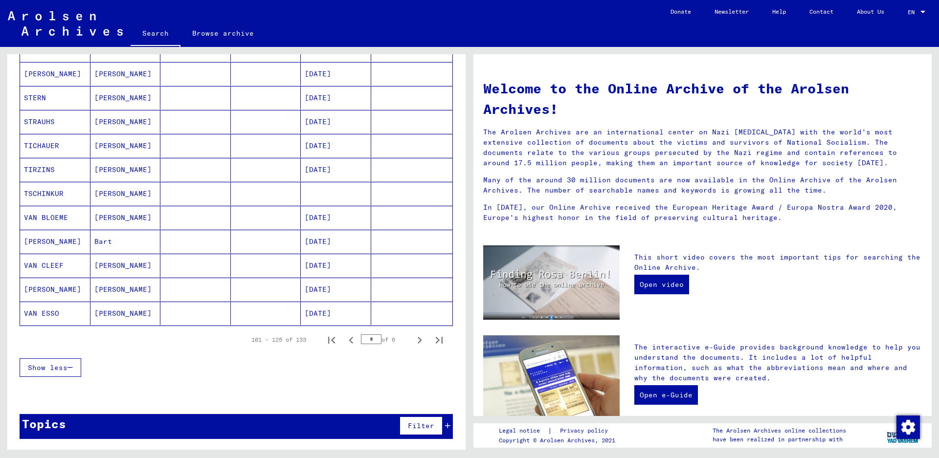
click at [413, 339] on icon "Next page" at bounding box center [420, 341] width 14 height 14
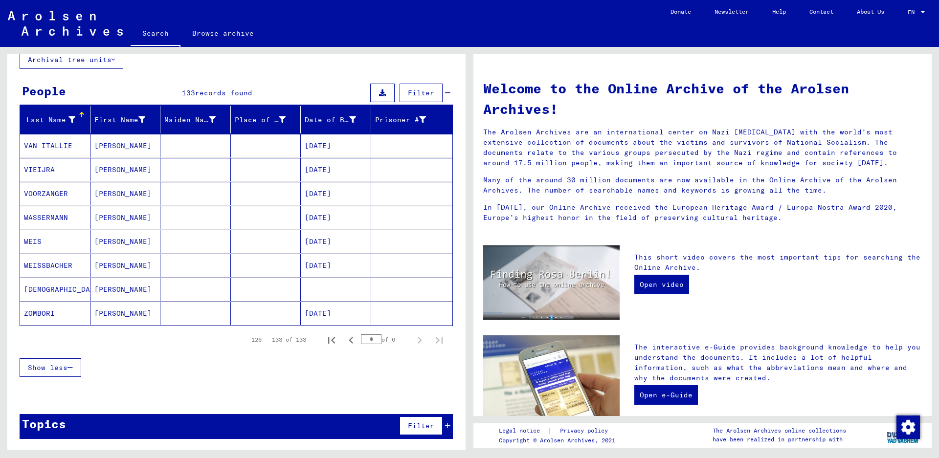
scroll to position [64, 0]
click at [349, 341] on icon "Previous page" at bounding box center [351, 340] width 4 height 7
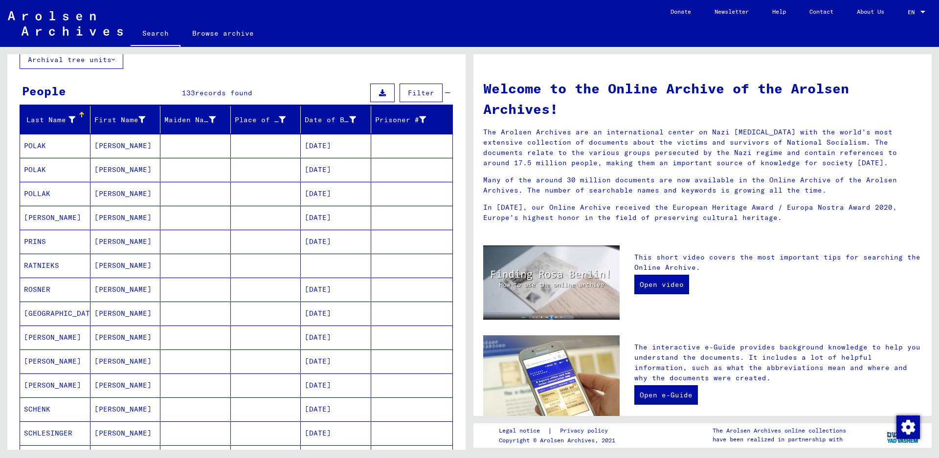
click at [342, 341] on mat-cell "03/26/1898" at bounding box center [336, 337] width 70 height 23
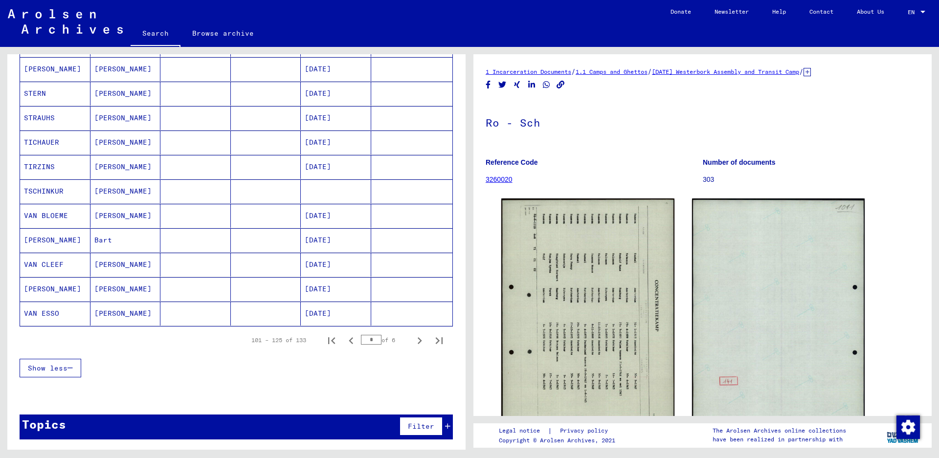
scroll to position [484, 0]
click at [344, 340] on icon "Previous page" at bounding box center [351, 341] width 14 height 14
type input "*"
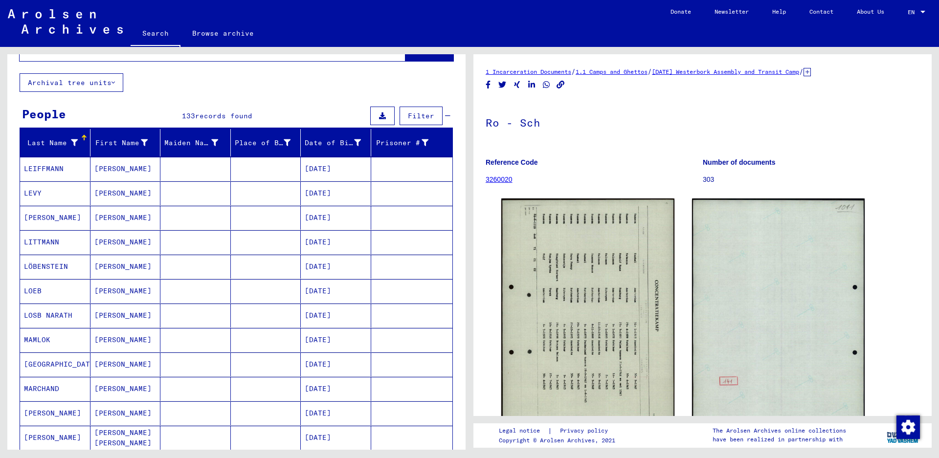
scroll to position [0, 0]
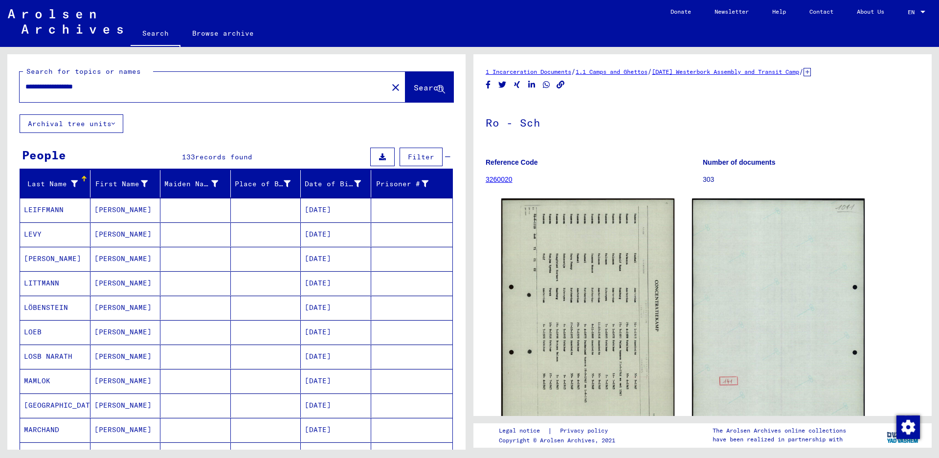
drag, startPoint x: 137, startPoint y: 85, endPoint x: 0, endPoint y: 50, distance: 141.8
click at [0, 50] on div "**********" at bounding box center [235, 248] width 470 height 403
type input "**********"
click at [414, 80] on button "Search" at bounding box center [430, 87] width 48 height 30
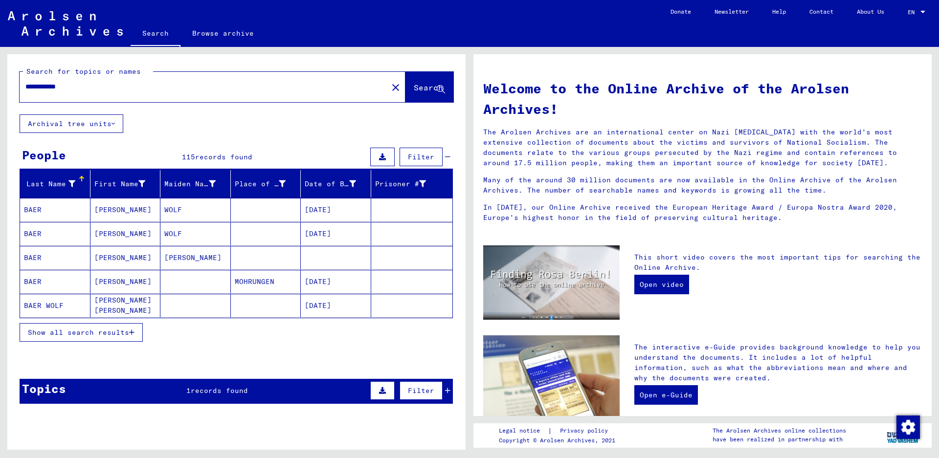
click at [47, 330] on span "Show all search results" at bounding box center [78, 332] width 101 height 9
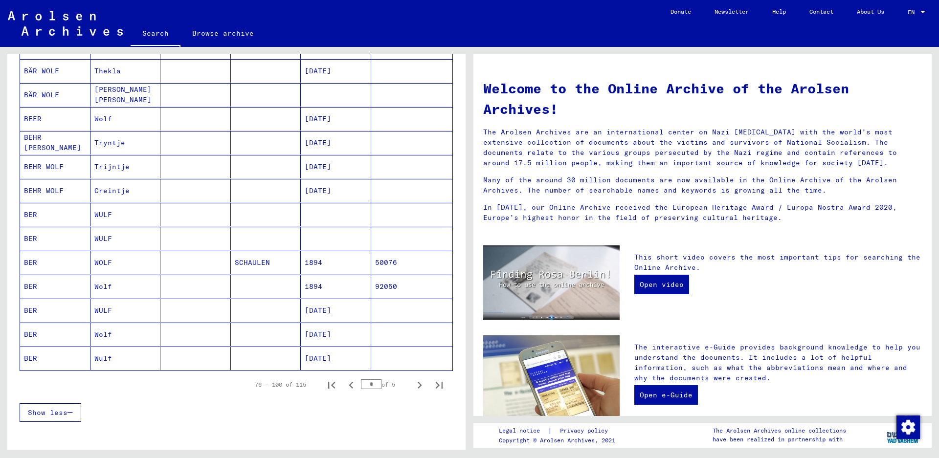
scroll to position [545, 0]
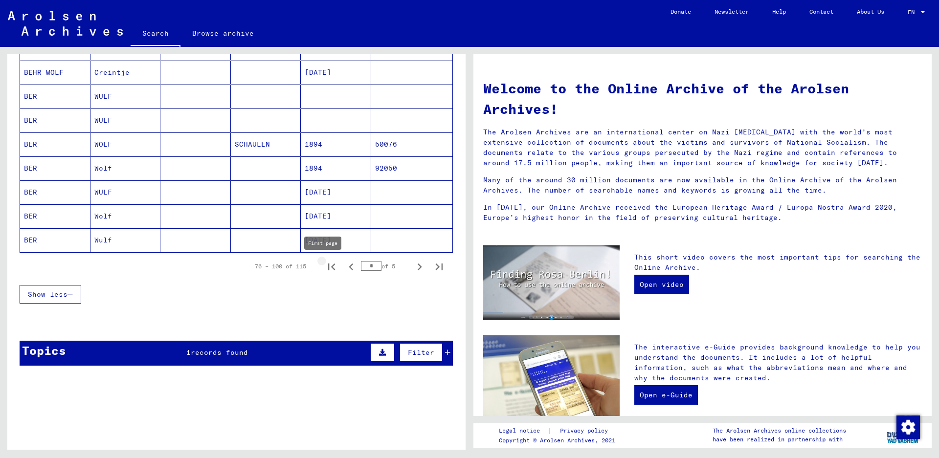
click at [328, 267] on icon "First page" at bounding box center [331, 267] width 7 height 7
click at [413, 267] on icon "Next page" at bounding box center [420, 267] width 14 height 14
type input "*"
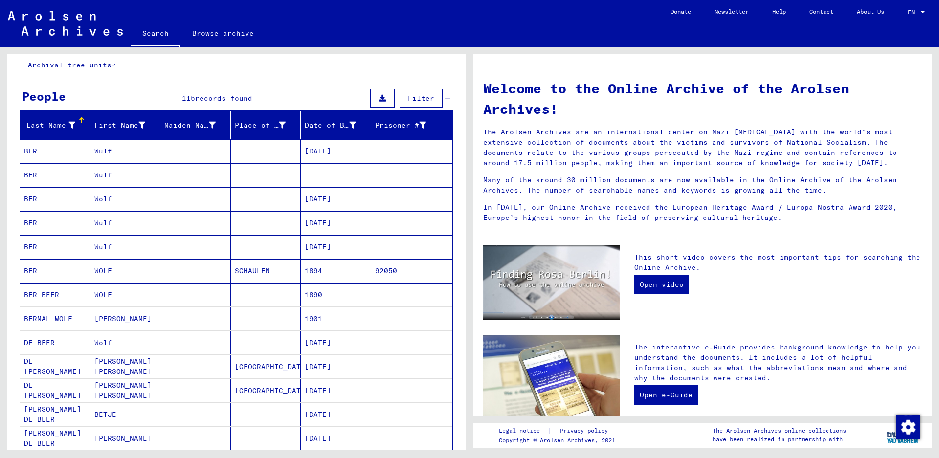
scroll to position [56, 0]
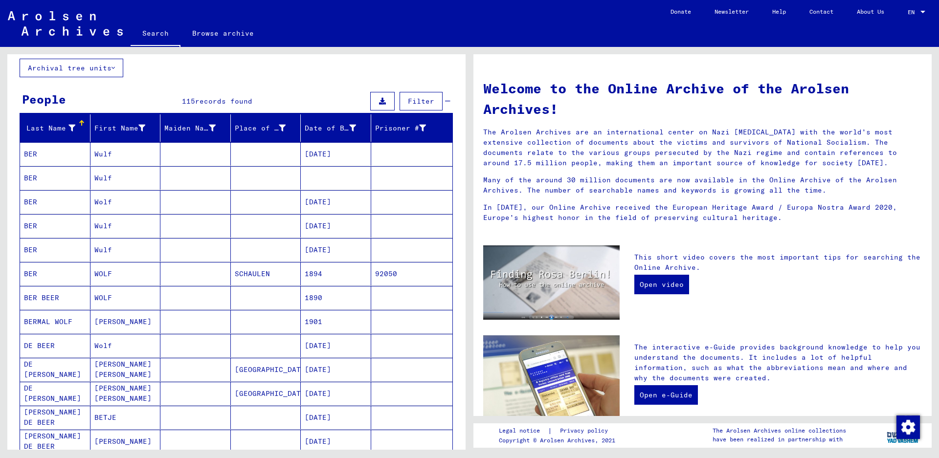
click at [39, 292] on mat-cell "BER BEER" at bounding box center [55, 297] width 70 height 23
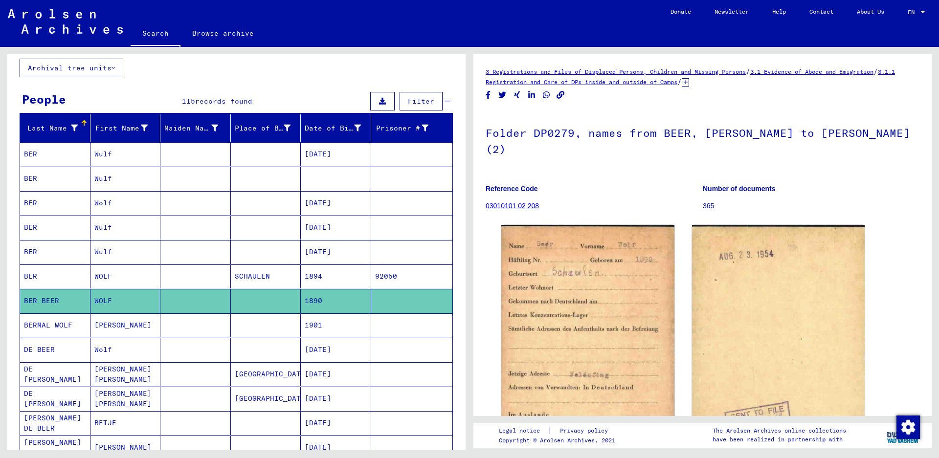
scroll to position [105, 0]
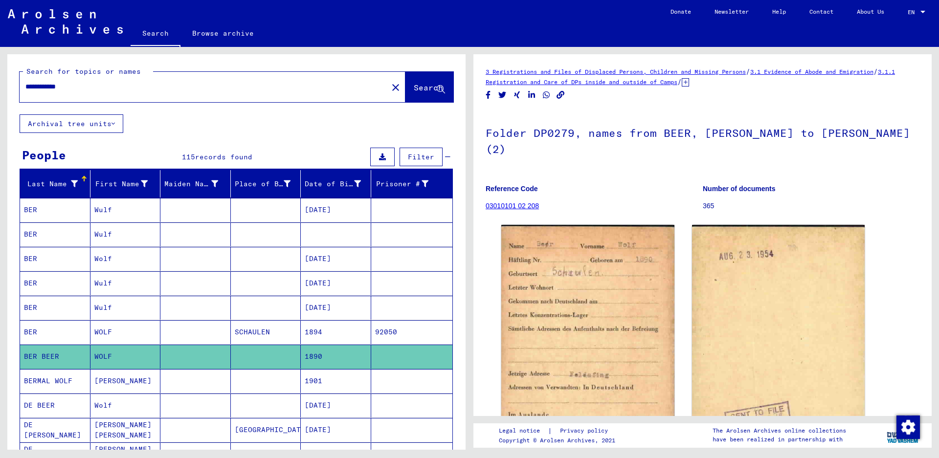
scroll to position [105, 0]
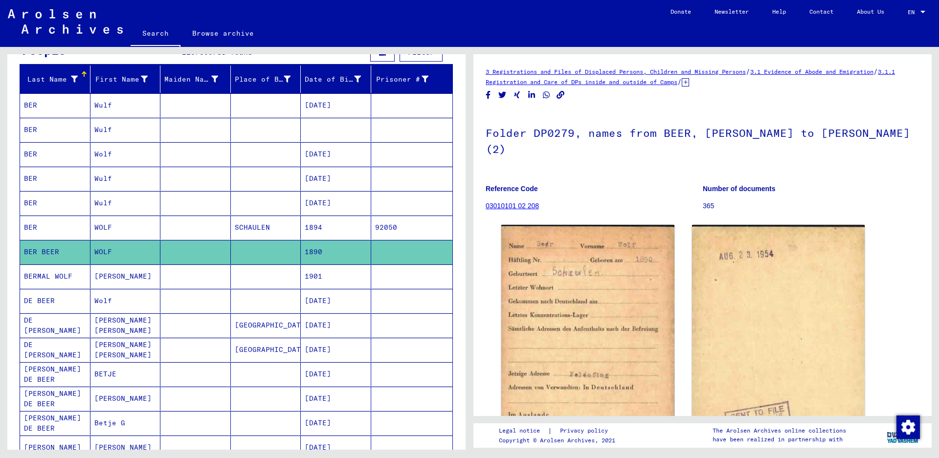
click at [59, 302] on mat-cell "DE BEER" at bounding box center [55, 301] width 70 height 24
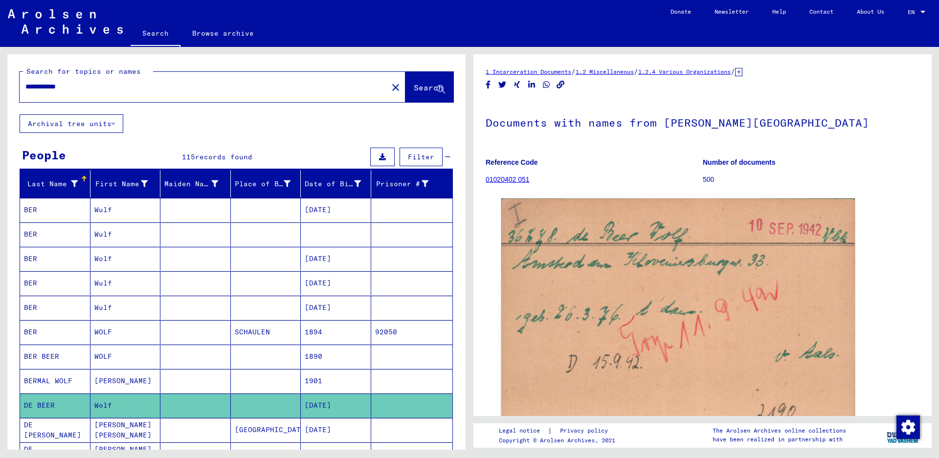
drag, startPoint x: 108, startPoint y: 91, endPoint x: 0, endPoint y: 99, distance: 108.4
click at [0, 99] on div "**********" at bounding box center [235, 248] width 470 height 403
type input "**********"
click at [424, 82] on button "Search" at bounding box center [430, 87] width 48 height 30
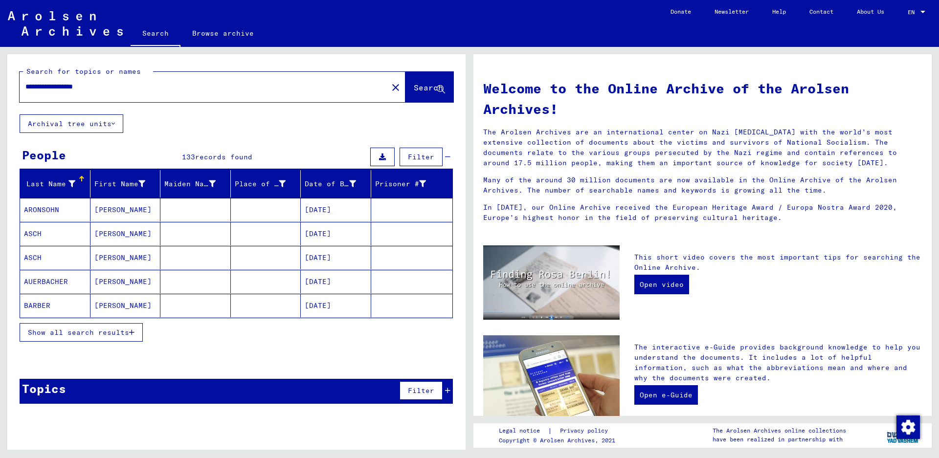
click at [66, 338] on button "Show all search results" at bounding box center [81, 332] width 123 height 19
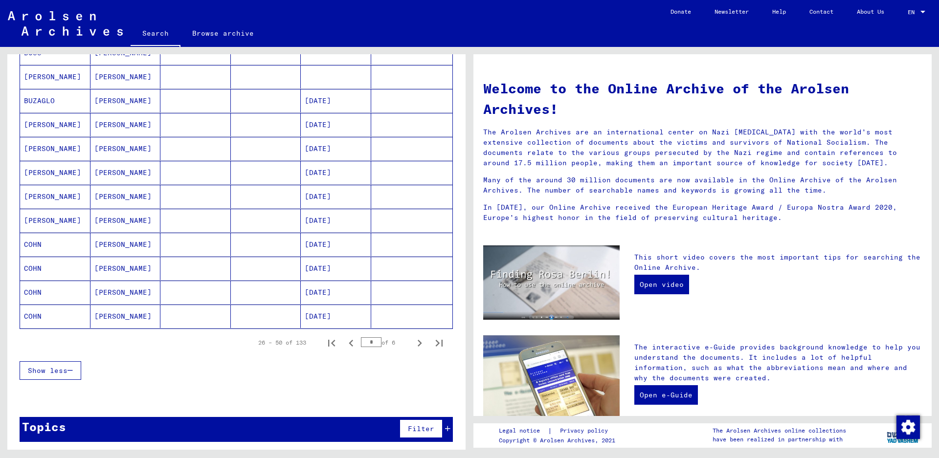
scroll to position [472, 0]
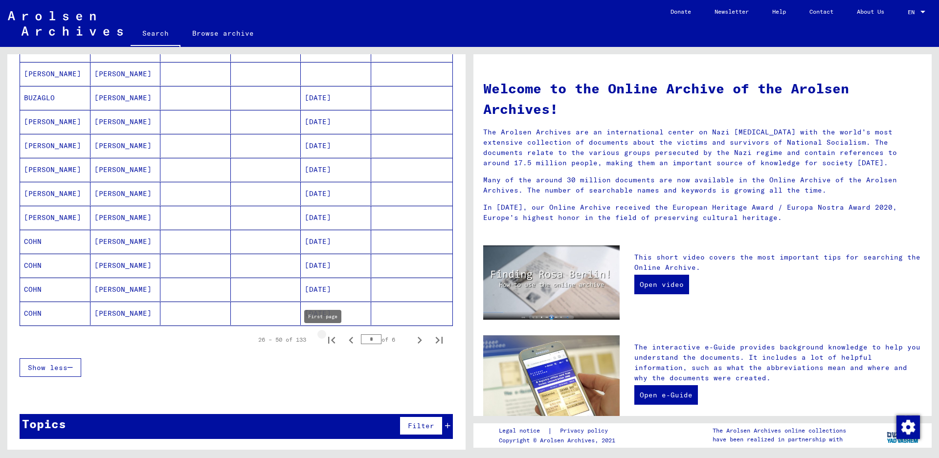
click at [328, 343] on icon "First page" at bounding box center [331, 340] width 7 height 7
click at [413, 339] on icon "Next page" at bounding box center [420, 341] width 14 height 14
click at [432, 339] on icon "Last page" at bounding box center [439, 341] width 14 height 14
type input "*"
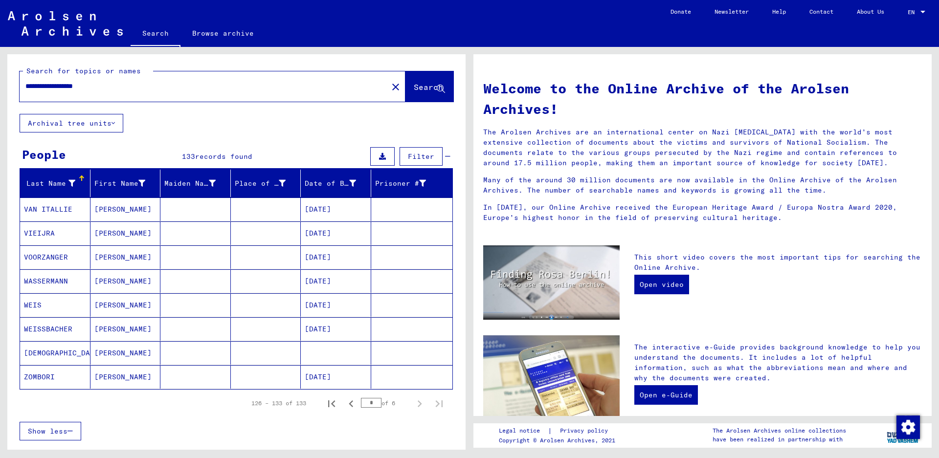
scroll to position [0, 0]
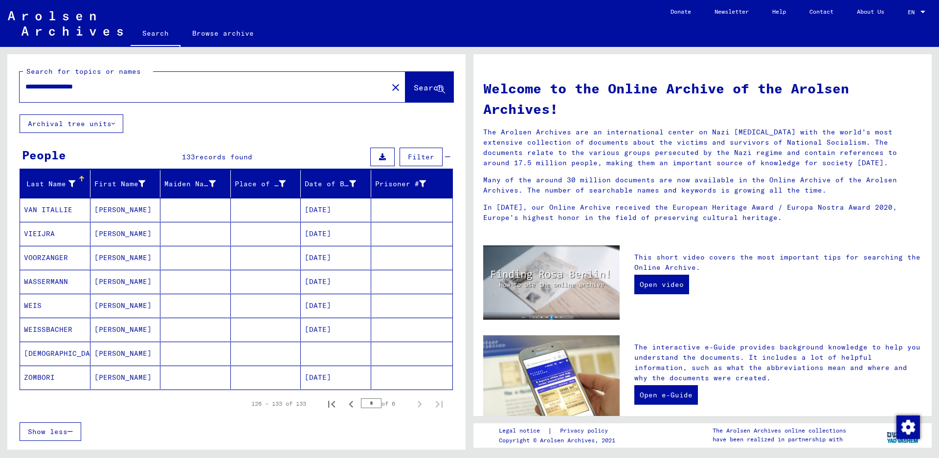
drag, startPoint x: 125, startPoint y: 84, endPoint x: 0, endPoint y: 78, distance: 125.4
click at [0, 71] on div "**********" at bounding box center [235, 248] width 470 height 403
type input "**********"
click at [406, 94] on button "Search" at bounding box center [430, 87] width 48 height 30
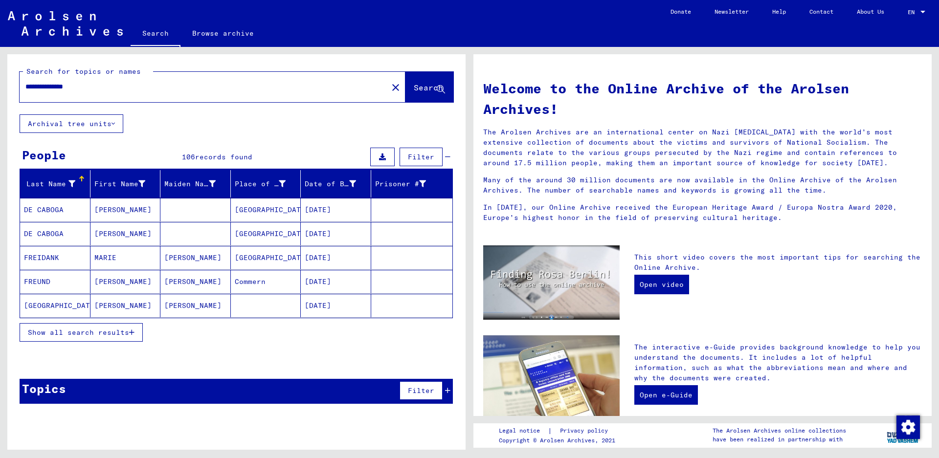
click at [55, 329] on span "Show all search results" at bounding box center [78, 332] width 101 height 9
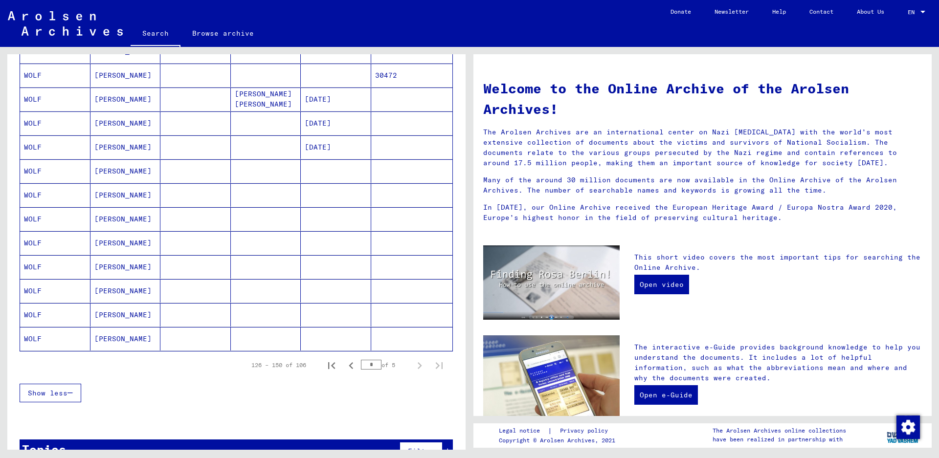
scroll to position [472, 0]
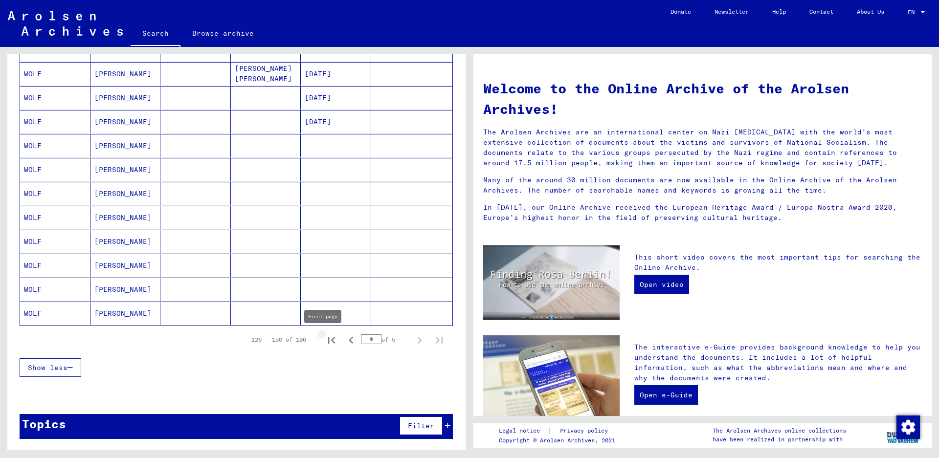
click at [325, 339] on icon "First page" at bounding box center [332, 341] width 14 height 14
click at [414, 343] on icon "Next page" at bounding box center [420, 341] width 14 height 14
click at [344, 339] on icon "Previous page" at bounding box center [351, 341] width 14 height 14
type input "*"
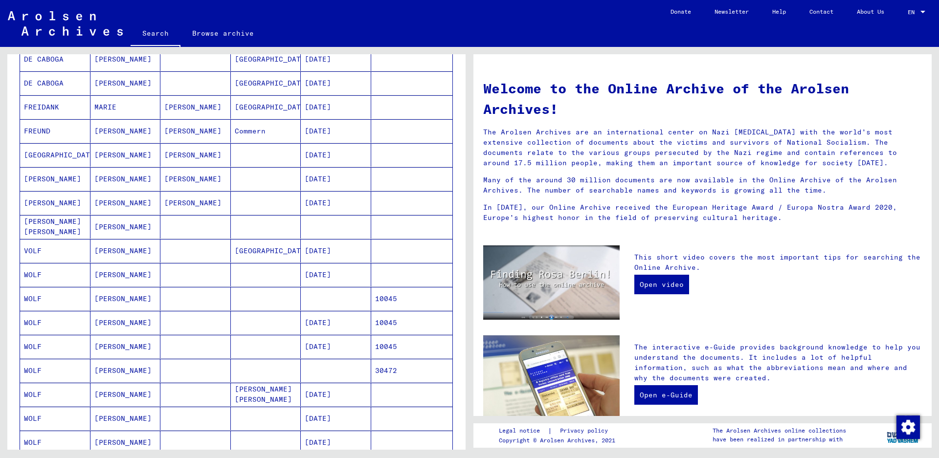
scroll to position [0, 0]
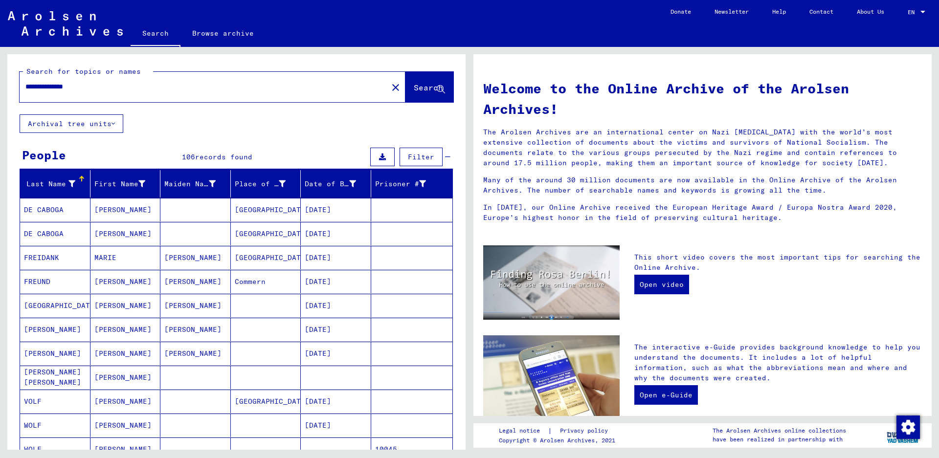
drag, startPoint x: 104, startPoint y: 82, endPoint x: 105, endPoint y: 93, distance: 11.3
click at [104, 82] on input "**********" at bounding box center [200, 87] width 351 height 10
click at [414, 83] on span "Search" at bounding box center [428, 88] width 29 height 10
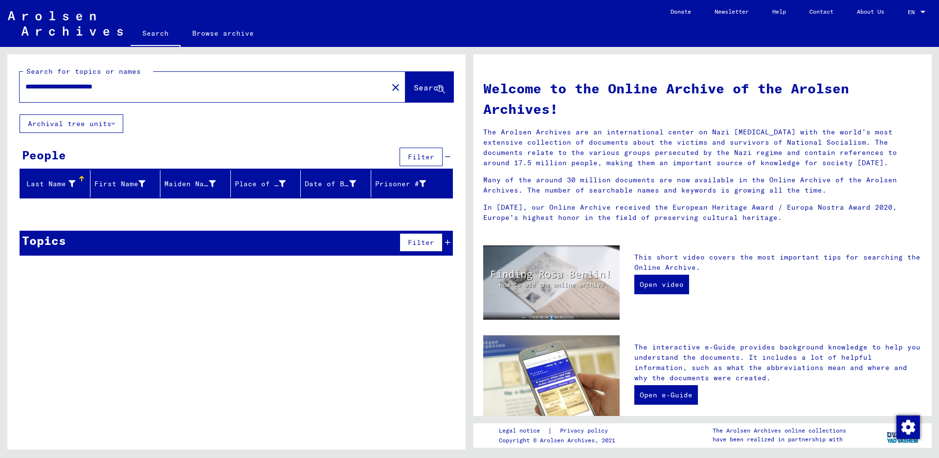
drag, startPoint x: 90, startPoint y: 86, endPoint x: 0, endPoint y: 75, distance: 90.2
click at [0, 75] on div "**********" at bounding box center [235, 248] width 470 height 403
type input "**********"
click at [424, 83] on span "Search" at bounding box center [428, 88] width 29 height 10
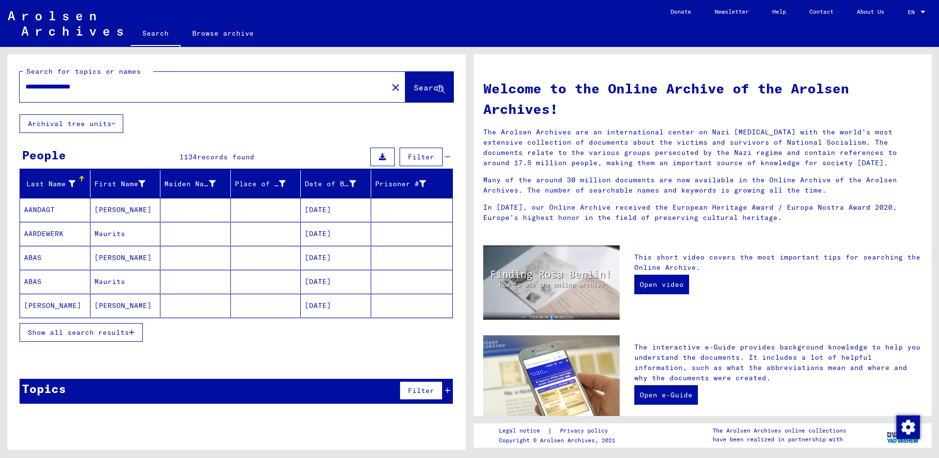
click at [71, 182] on icon at bounding box center [71, 184] width 7 height 7
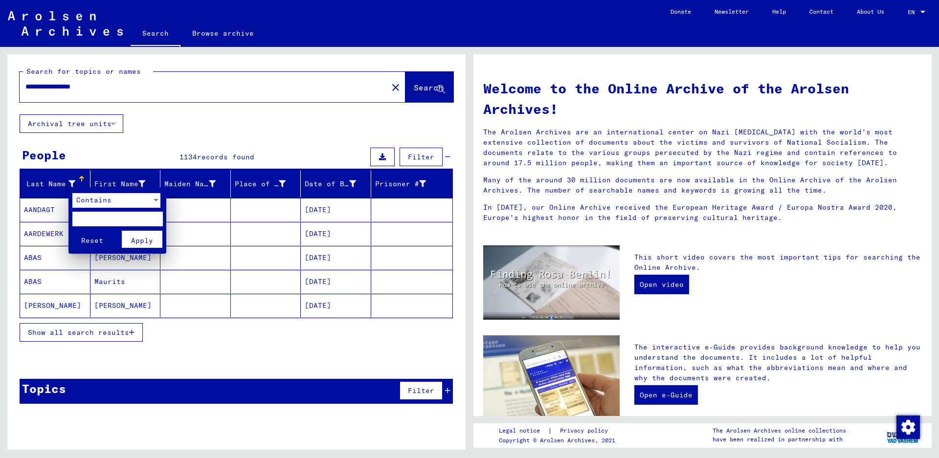
click at [98, 217] on input "text" at bounding box center [117, 219] width 90 height 15
type input "***"
click at [131, 236] on button "Apply" at bounding box center [142, 239] width 41 height 17
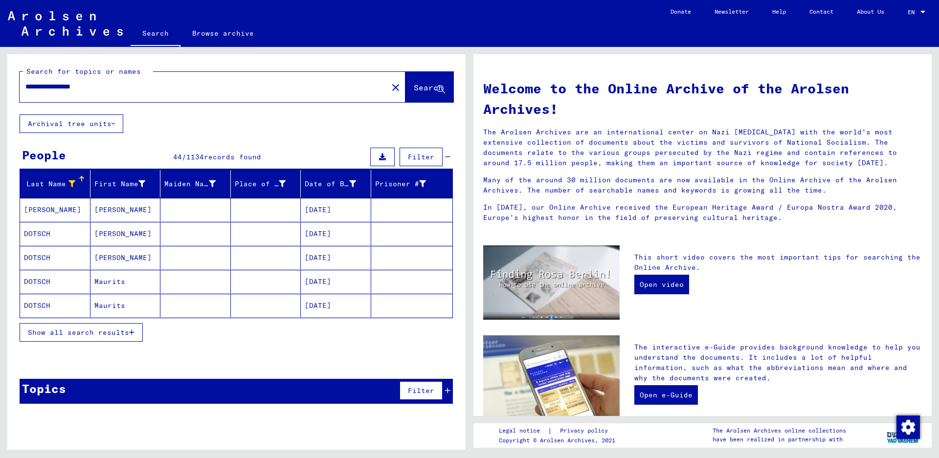
click at [53, 185] on div "Last Name" at bounding box center [49, 184] width 51 height 10
drag, startPoint x: 52, startPoint y: 87, endPoint x: 0, endPoint y: 76, distance: 52.9
click at [0, 76] on div "**********" at bounding box center [235, 248] width 470 height 403
click at [422, 81] on button "Search" at bounding box center [430, 87] width 48 height 30
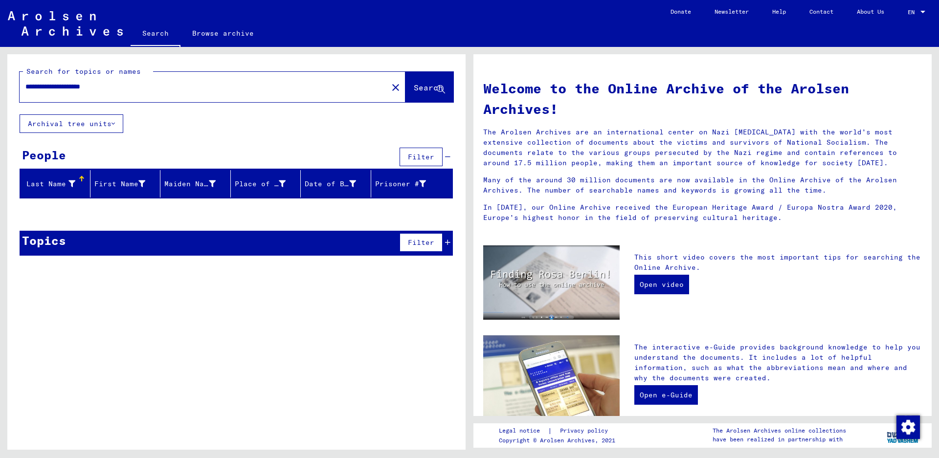
drag, startPoint x: 73, startPoint y: 87, endPoint x: 183, endPoint y: 91, distance: 109.7
click at [183, 91] on input "**********" at bounding box center [200, 87] width 351 height 10
click at [415, 79] on button "Search" at bounding box center [430, 87] width 48 height 30
drag, startPoint x: 101, startPoint y: 84, endPoint x: 0, endPoint y: 91, distance: 101.5
click at [0, 91] on div "**********" at bounding box center [235, 248] width 470 height 403
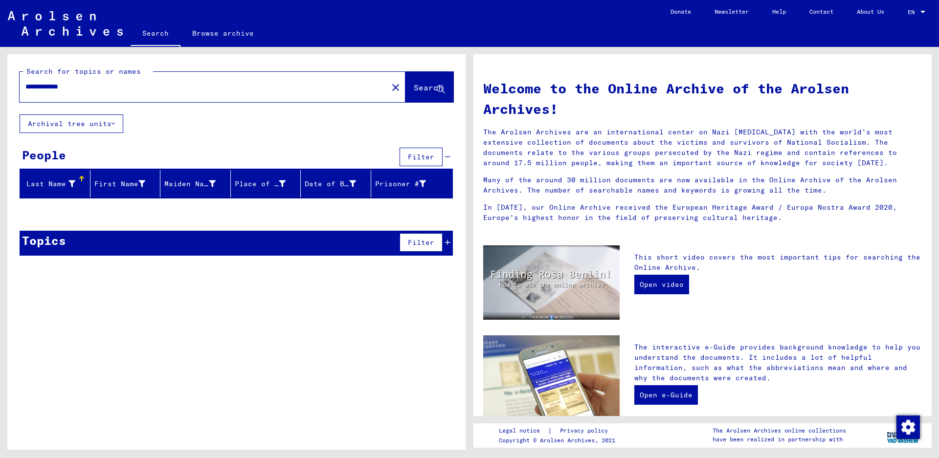
click at [421, 82] on button "Search" at bounding box center [430, 87] width 48 height 30
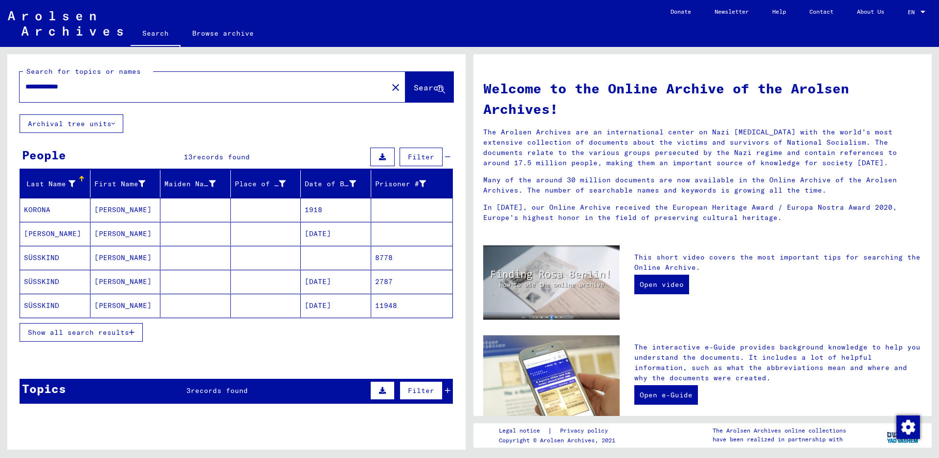
click at [59, 333] on span "Show all search results" at bounding box center [78, 332] width 101 height 9
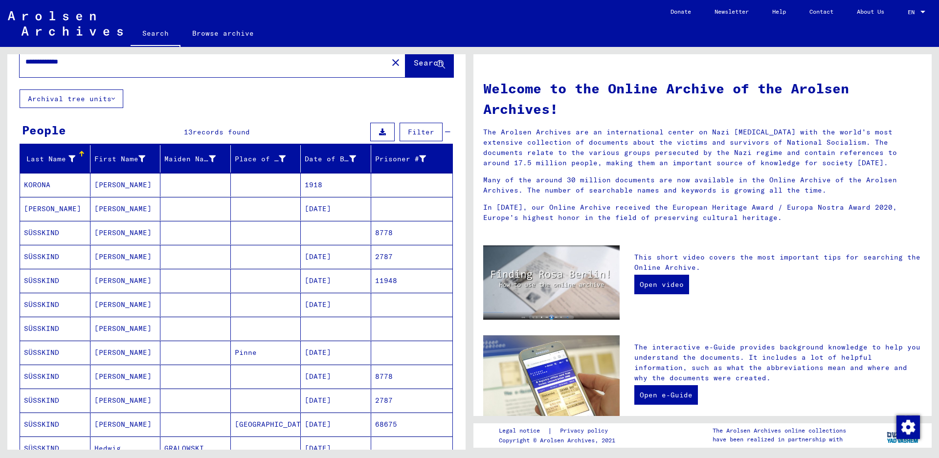
scroll to position [49, 0]
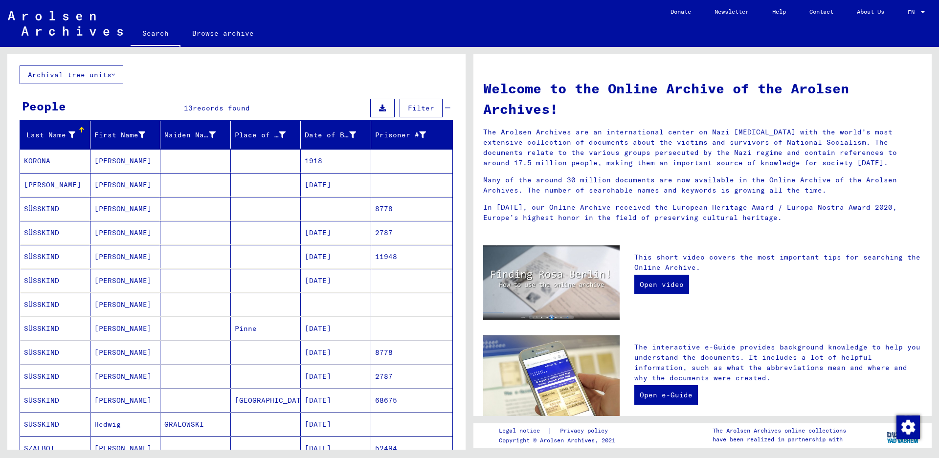
click at [56, 279] on mat-cell "SÜSSKIND" at bounding box center [55, 280] width 70 height 23
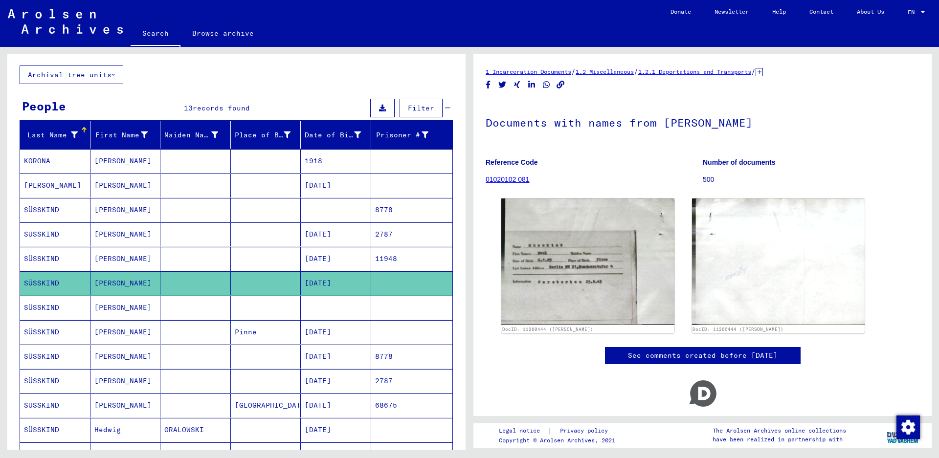
click at [50, 308] on mat-cell "SÜSSKIND" at bounding box center [55, 308] width 70 height 24
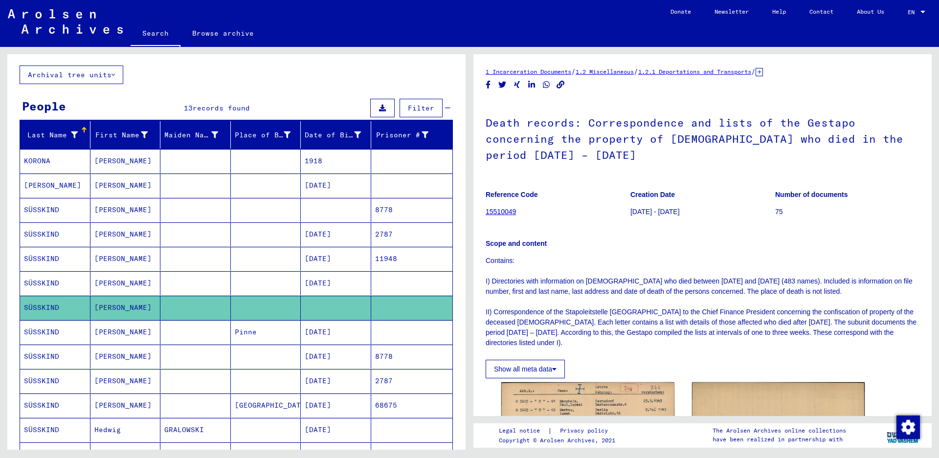
click at [48, 329] on mat-cell "SÜSSKIND" at bounding box center [55, 332] width 70 height 24
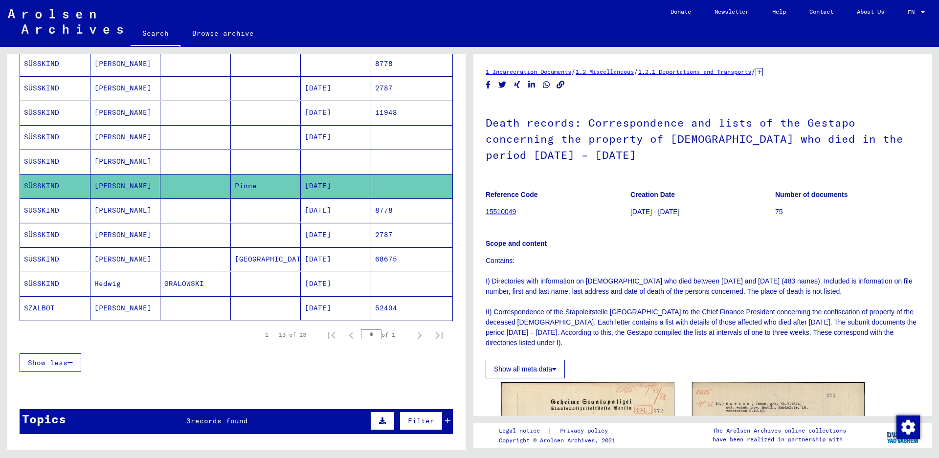
scroll to position [196, 0]
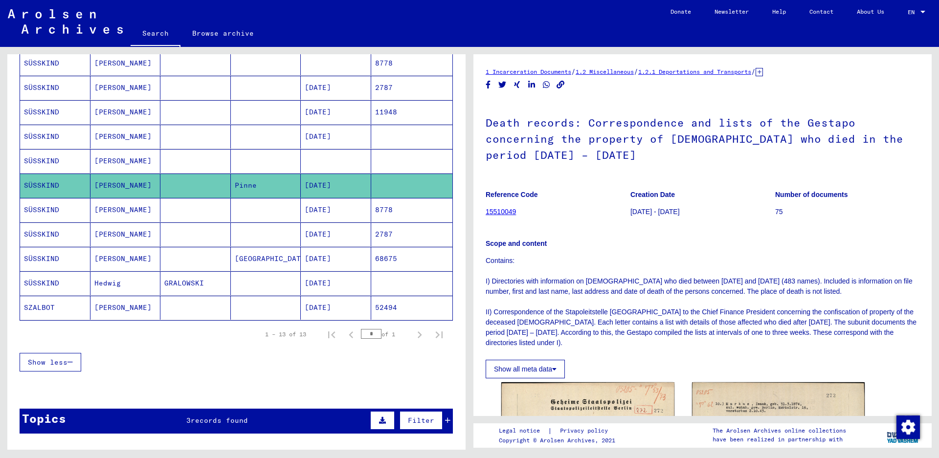
click at [58, 285] on mat-cell "SÜSSKIND" at bounding box center [55, 283] width 70 height 24
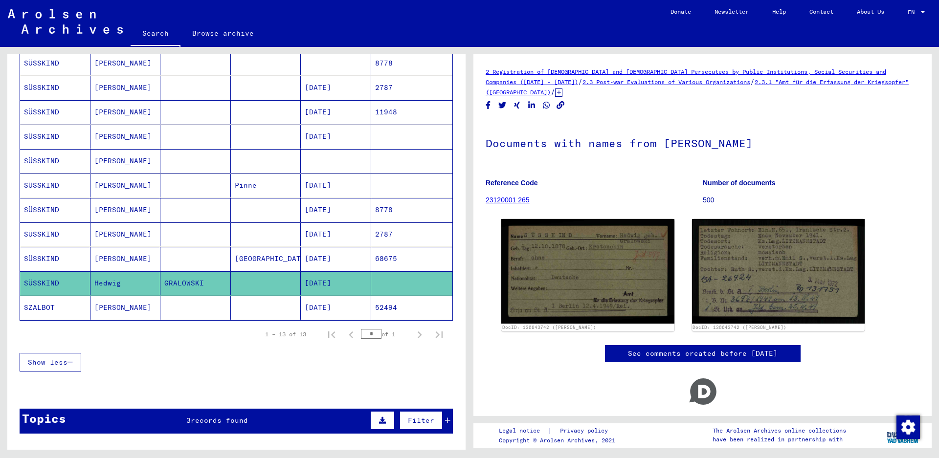
click at [50, 314] on mat-cell "SZALBOT" at bounding box center [55, 308] width 70 height 24
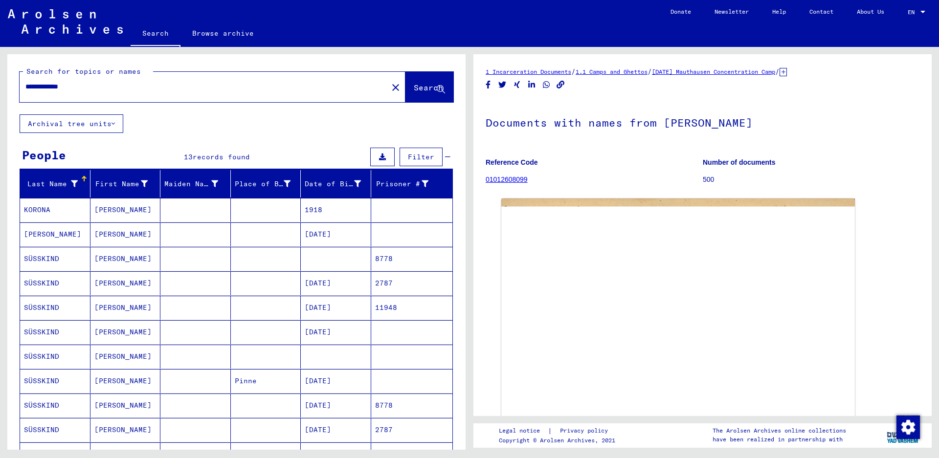
drag, startPoint x: 106, startPoint y: 86, endPoint x: 0, endPoint y: 81, distance: 106.2
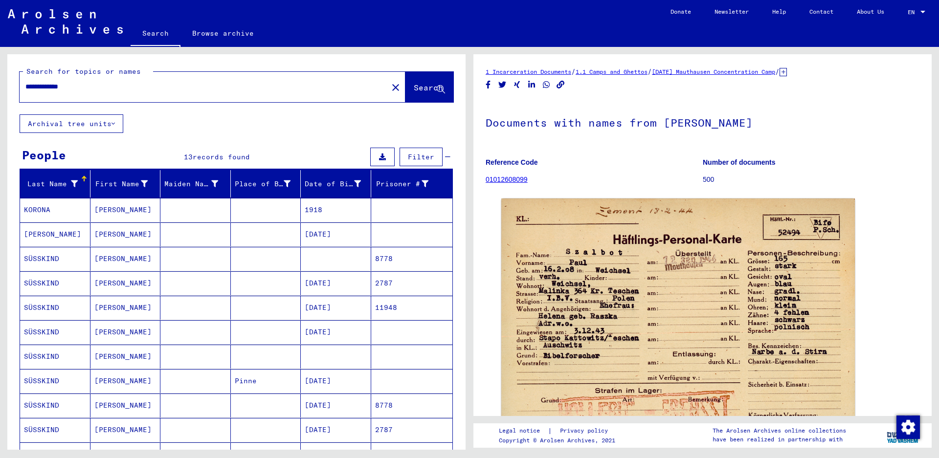
click at [0, 81] on div "**********" at bounding box center [235, 248] width 470 height 403
type input "*********"
click at [414, 88] on span "Search" at bounding box center [428, 88] width 29 height 10
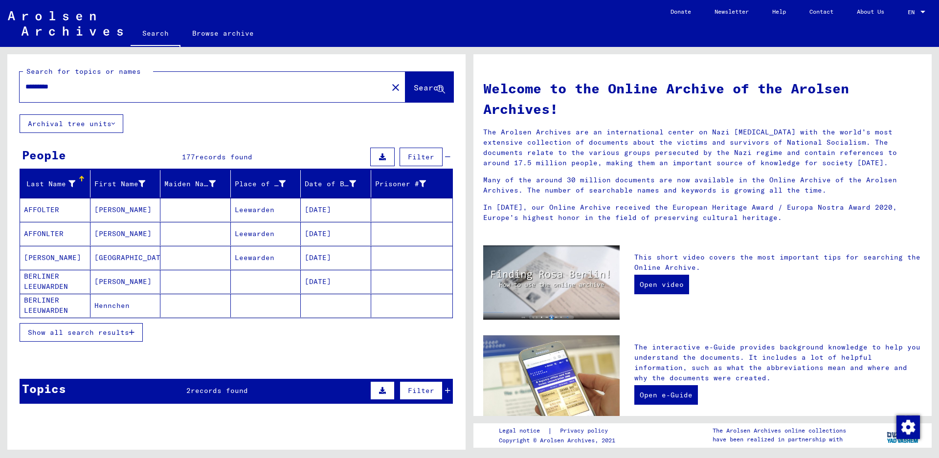
click at [56, 328] on span "Show all search results" at bounding box center [78, 332] width 101 height 9
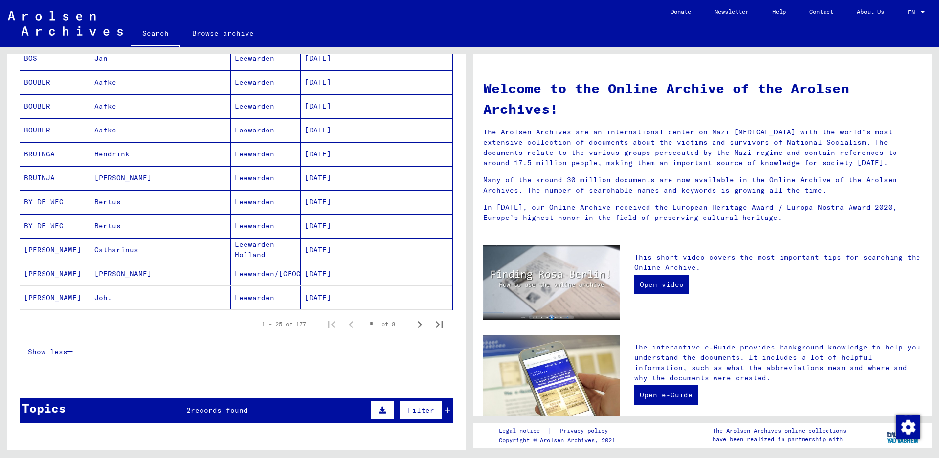
scroll to position [538, 0]
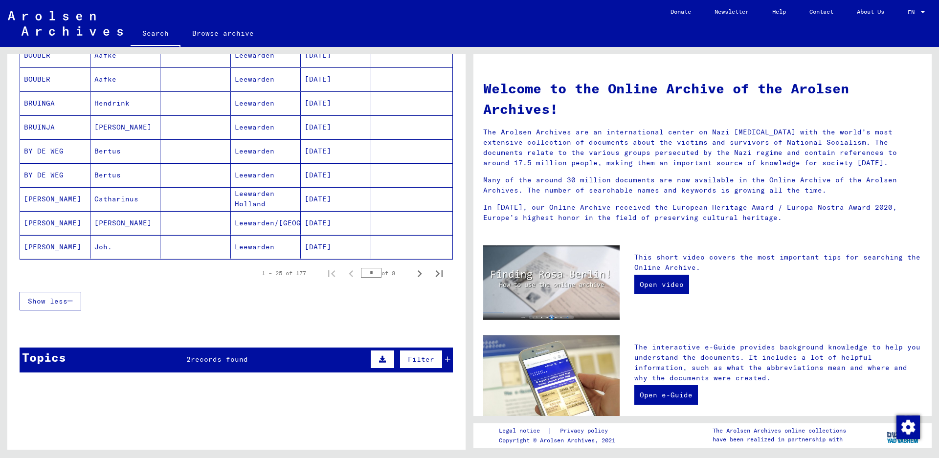
click at [344, 273] on icon "Previous page" at bounding box center [351, 274] width 14 height 14
click at [344, 274] on icon "Previous page" at bounding box center [351, 274] width 14 height 14
click at [66, 246] on mat-cell "CORPIER" at bounding box center [55, 246] width 70 height 23
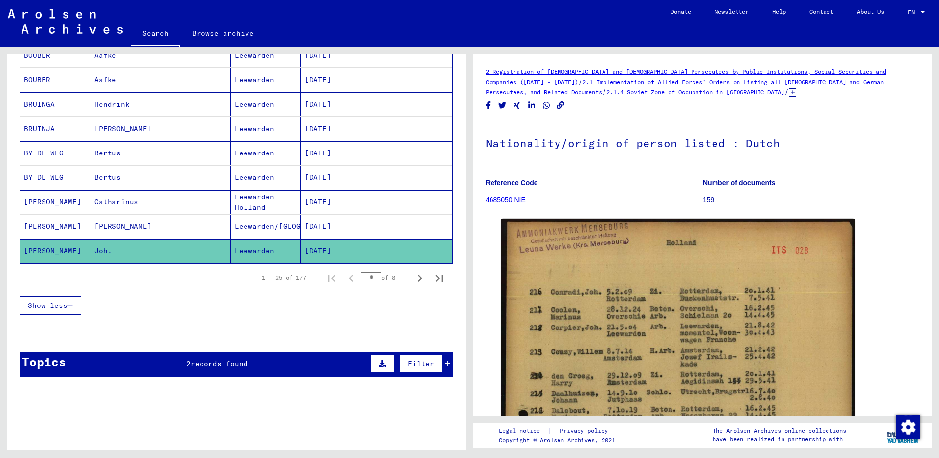
click at [328, 280] on icon "First page" at bounding box center [331, 278] width 7 height 7
click at [413, 282] on icon "Next page" at bounding box center [420, 278] width 14 height 14
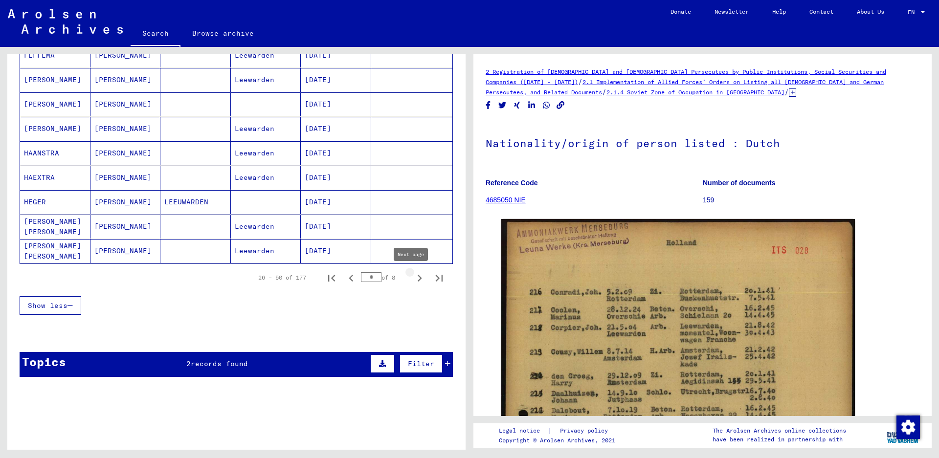
click at [413, 278] on icon "Next page" at bounding box center [420, 278] width 14 height 14
type input "*"
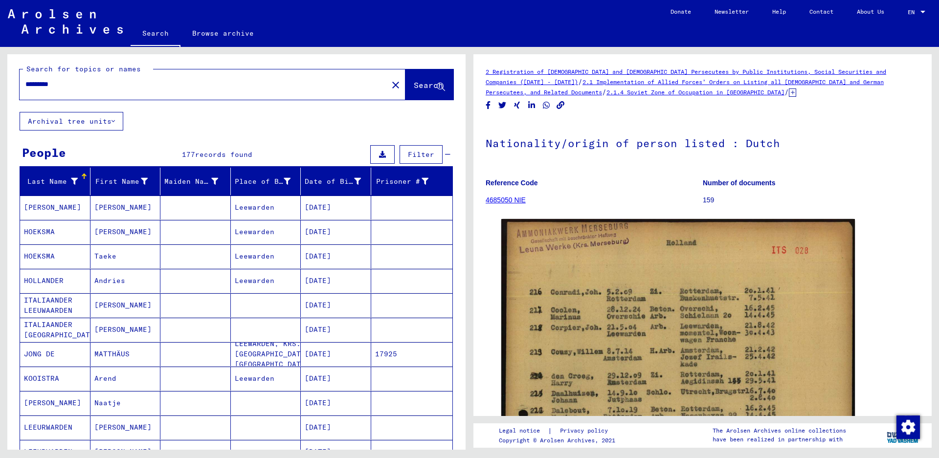
scroll to position [0, 0]
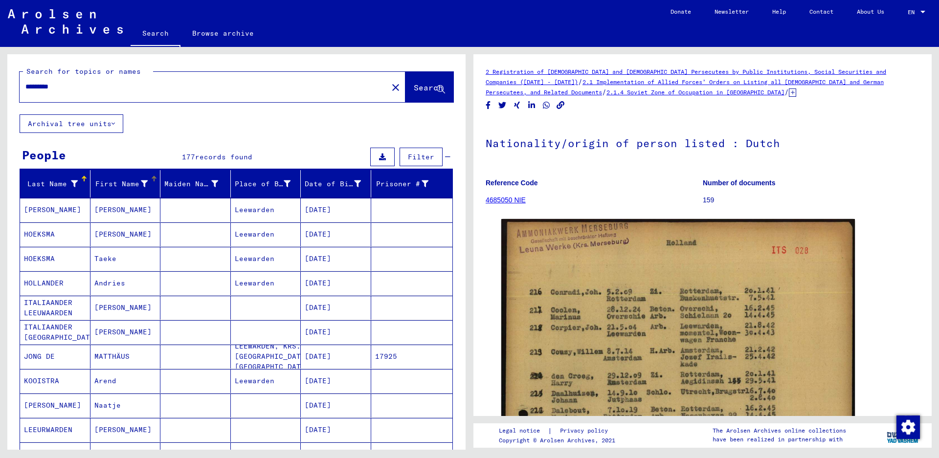
click at [122, 190] on div "First Name" at bounding box center [127, 184] width 66 height 16
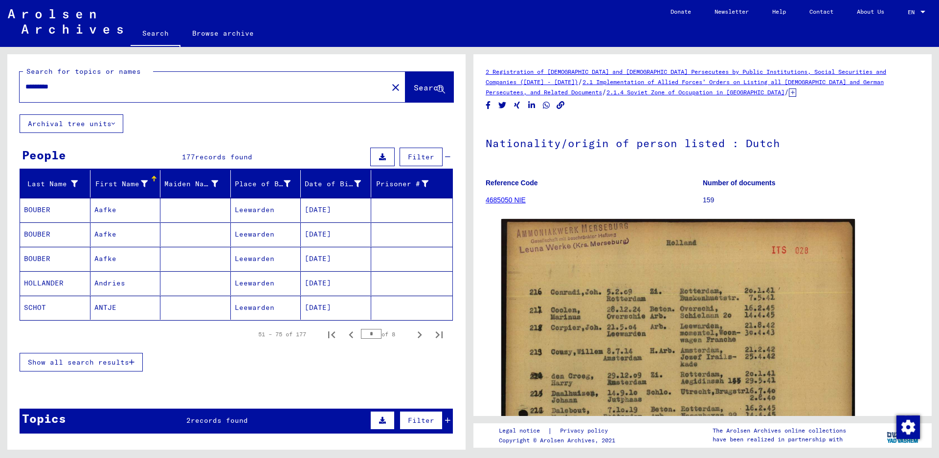
click at [122, 190] on div "First Name" at bounding box center [127, 184] width 66 height 16
click at [60, 362] on span "Show all search results" at bounding box center [78, 362] width 101 height 9
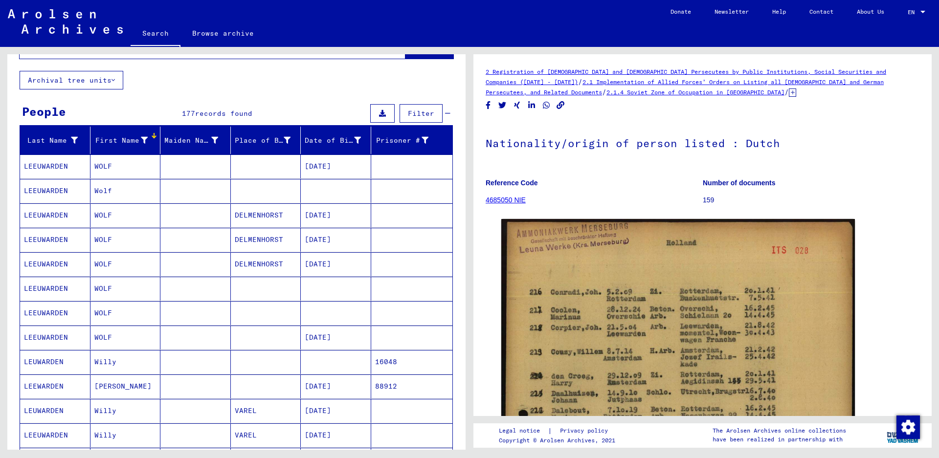
scroll to position [98, 0]
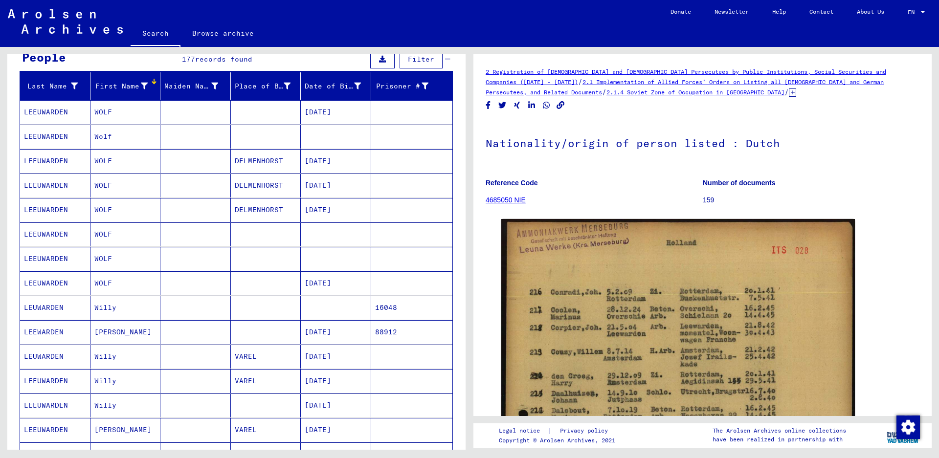
click at [57, 352] on mat-cell "LEUWARDEN" at bounding box center [55, 357] width 70 height 24
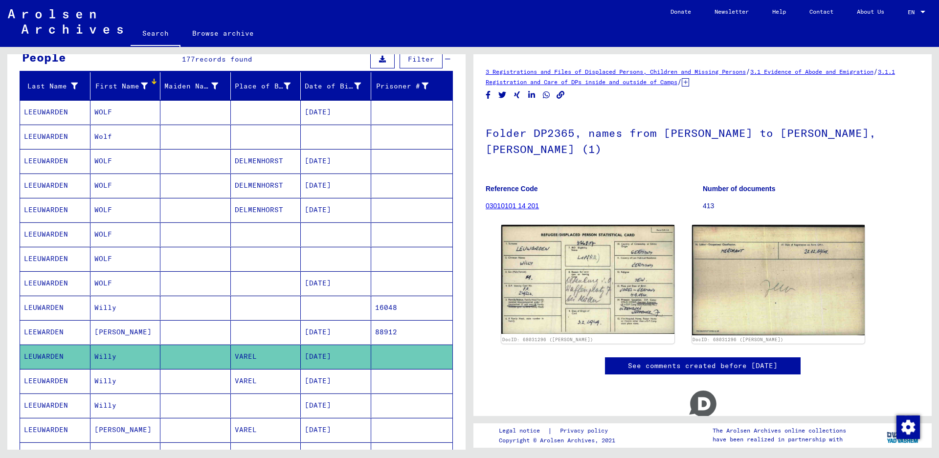
click at [59, 384] on mat-cell "LEEUWARDEN" at bounding box center [55, 381] width 70 height 24
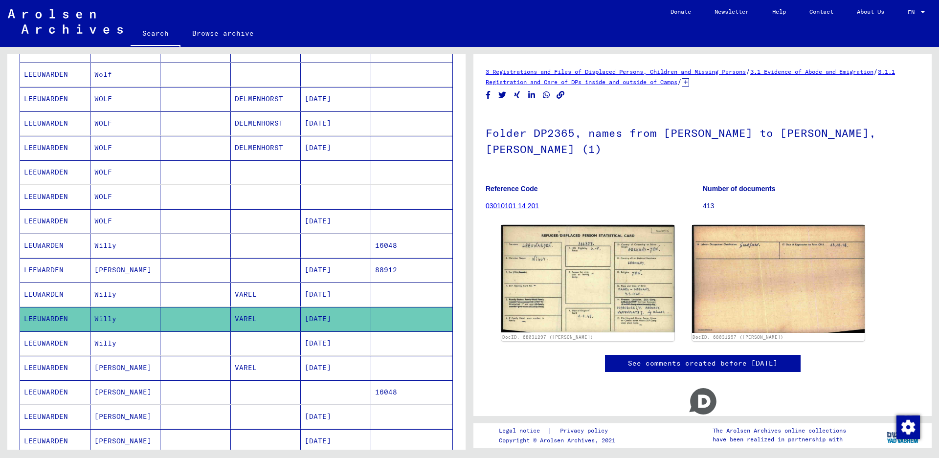
scroll to position [196, 0]
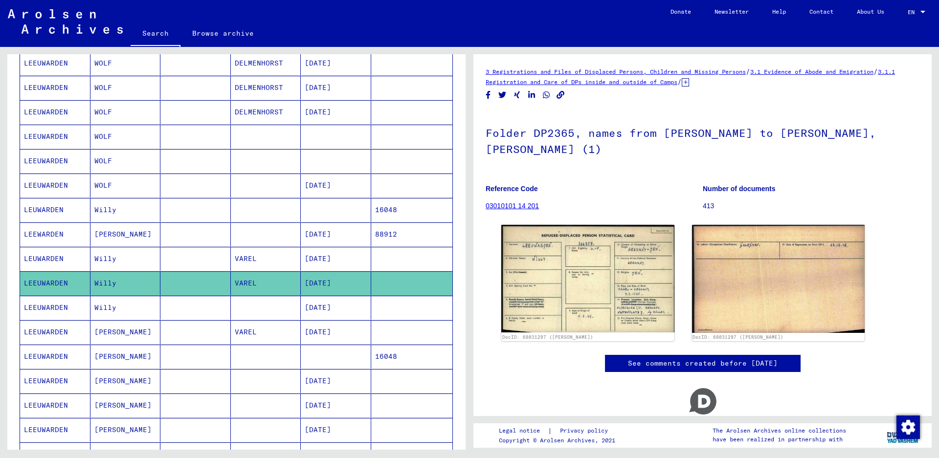
click at [63, 306] on mat-cell "LEEUWARDEN" at bounding box center [55, 308] width 70 height 24
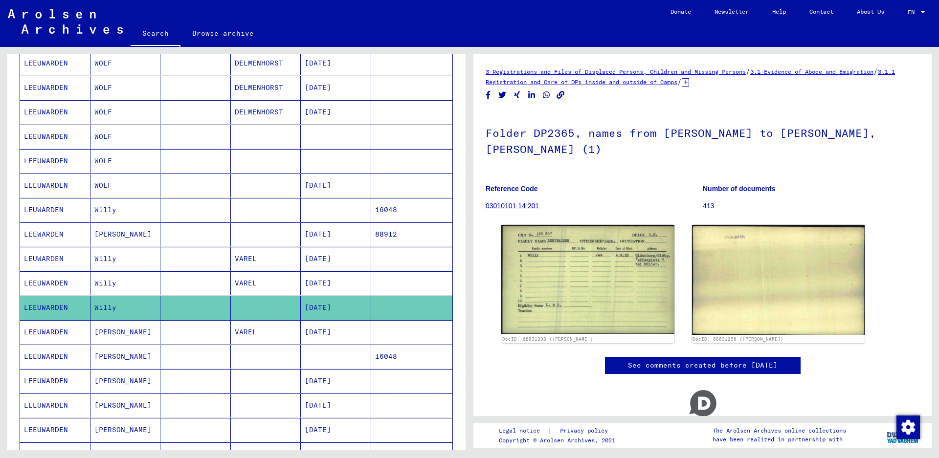
click at [58, 332] on mat-cell "LEEUWARDEN" at bounding box center [55, 332] width 70 height 24
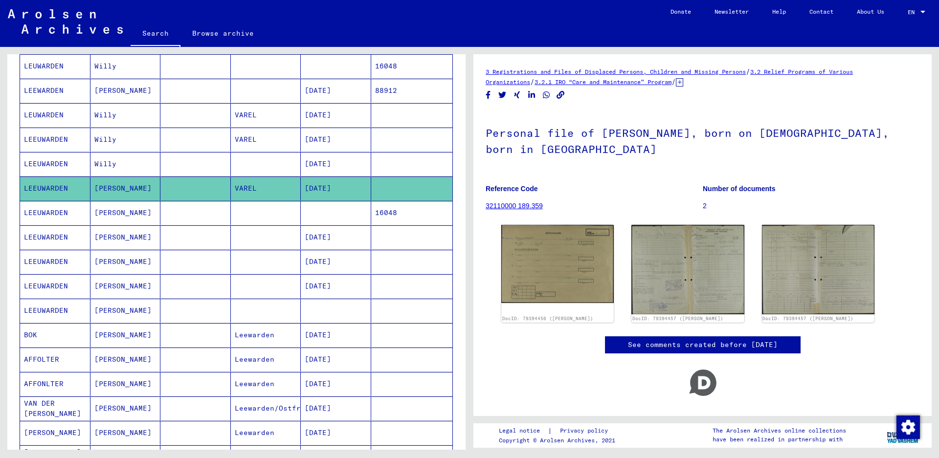
scroll to position [342, 0]
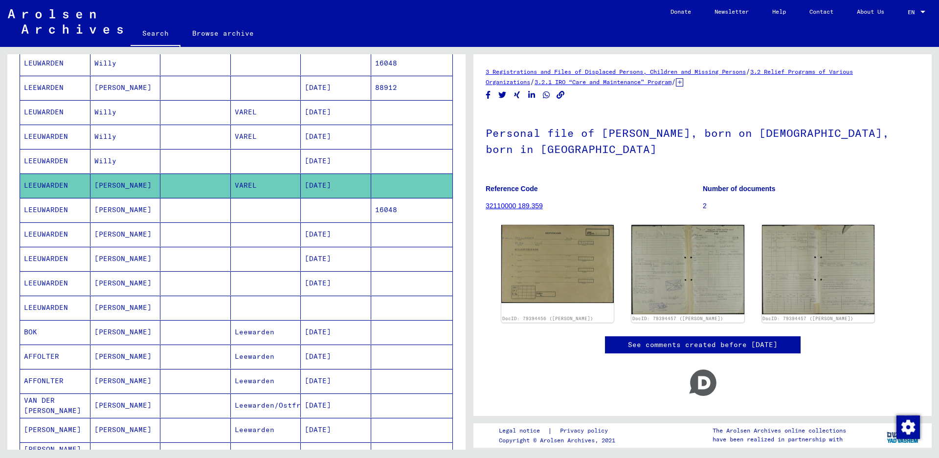
click at [68, 257] on mat-cell "LEEUWARDEN" at bounding box center [55, 259] width 70 height 24
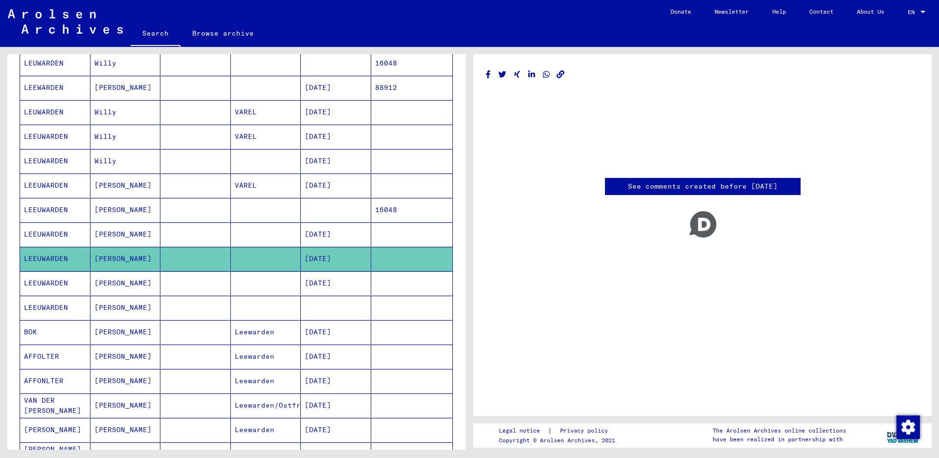
click at [63, 287] on mat-cell "LEEUWARDEN" at bounding box center [55, 283] width 70 height 24
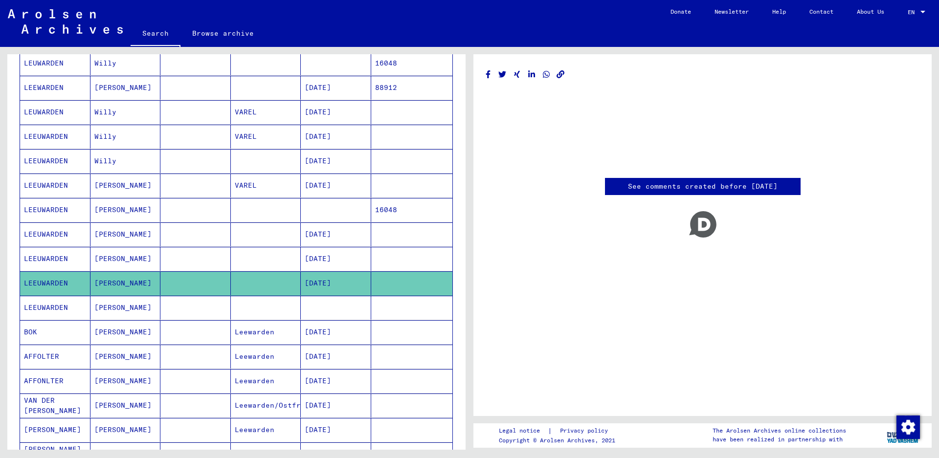
click at [67, 233] on mat-cell "LEEUWARDEN" at bounding box center [55, 235] width 70 height 24
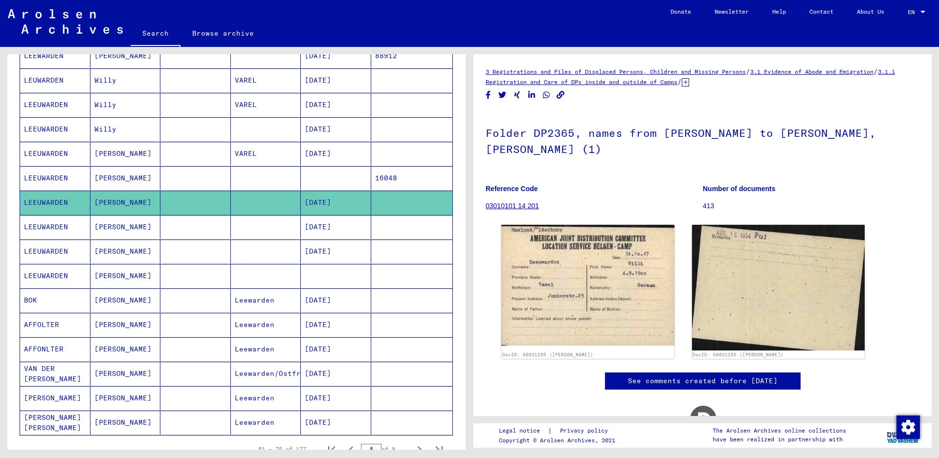
scroll to position [391, 0]
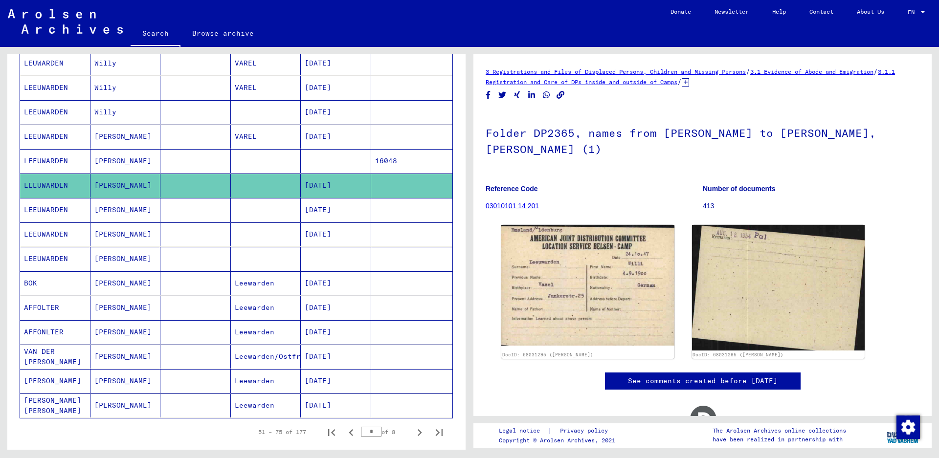
click at [45, 228] on mat-cell "LEEUWARDEN" at bounding box center [55, 235] width 70 height 24
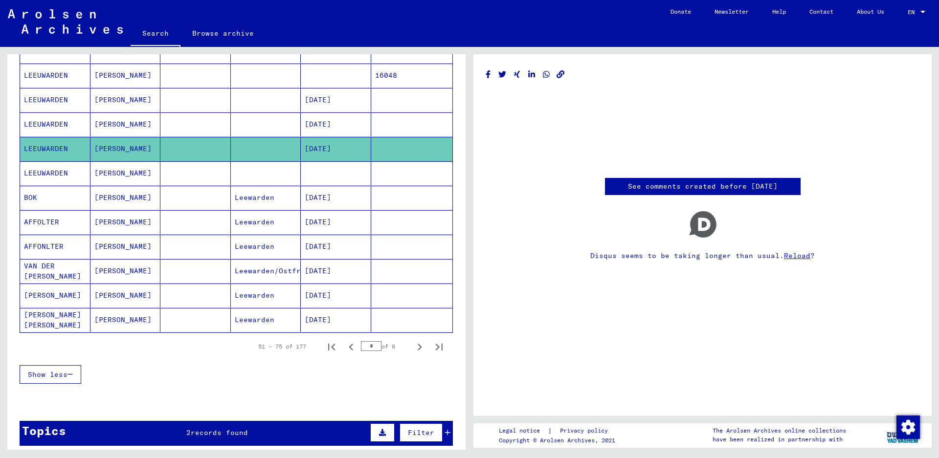
scroll to position [489, 0]
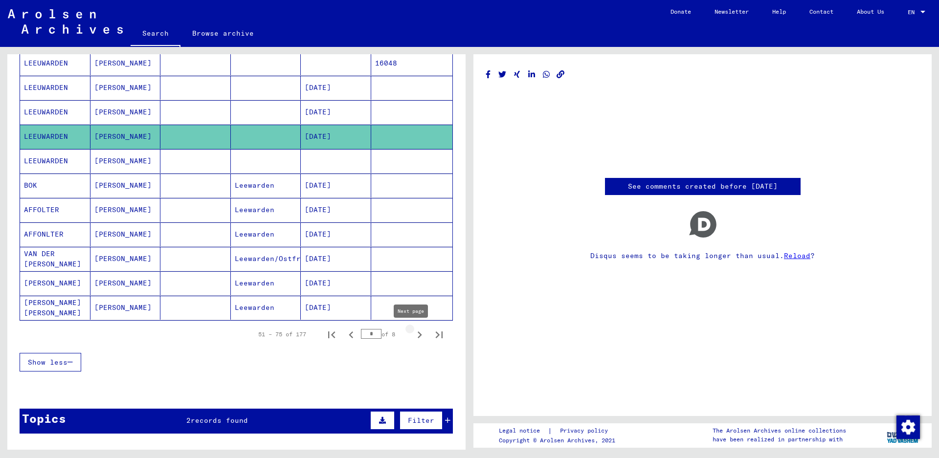
click at [413, 334] on icon "Next page" at bounding box center [420, 335] width 14 height 14
type input "*"
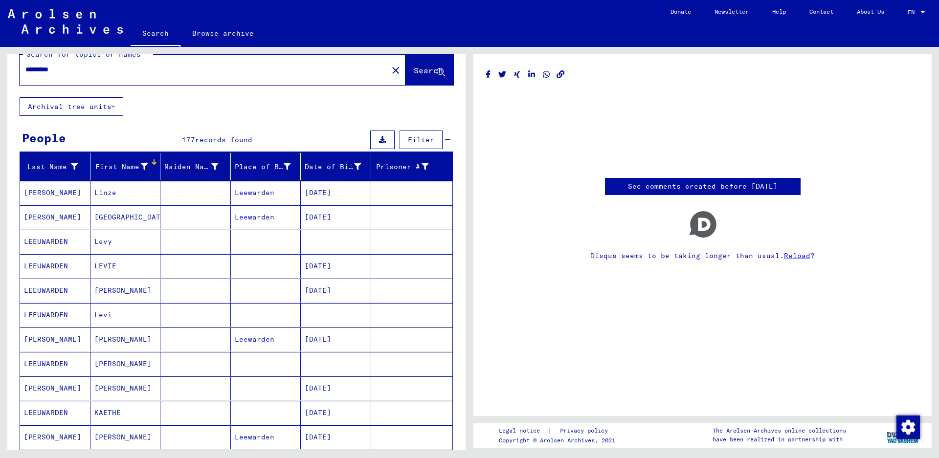
scroll to position [0, 0]
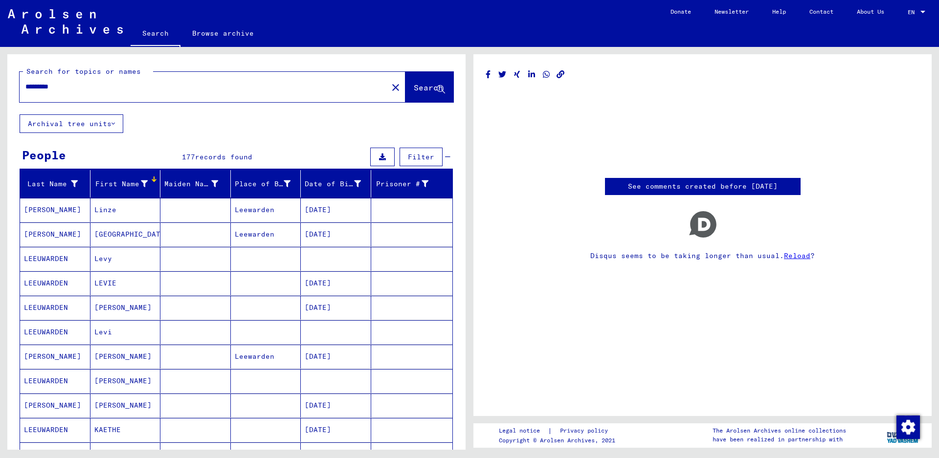
drag, startPoint x: 90, startPoint y: 89, endPoint x: 0, endPoint y: 78, distance: 90.6
click at [0, 78] on div "Search for topics or names ********* close Search Archival tree units People 17…" at bounding box center [235, 248] width 470 height 403
click at [411, 79] on button "Search" at bounding box center [430, 87] width 48 height 30
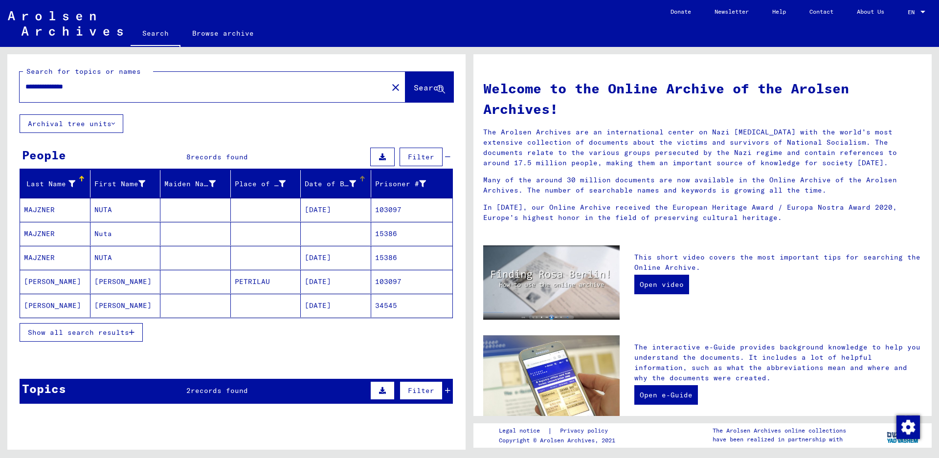
click at [332, 179] on div "Date of Birth" at bounding box center [330, 184] width 51 height 10
click at [91, 333] on span "Show all search results" at bounding box center [78, 332] width 101 height 9
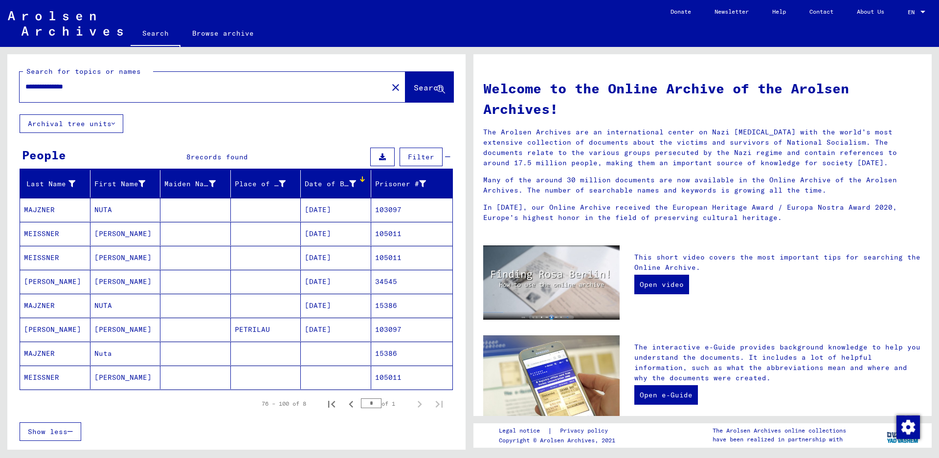
click at [68, 257] on mat-cell "MEISSNER" at bounding box center [55, 257] width 70 height 23
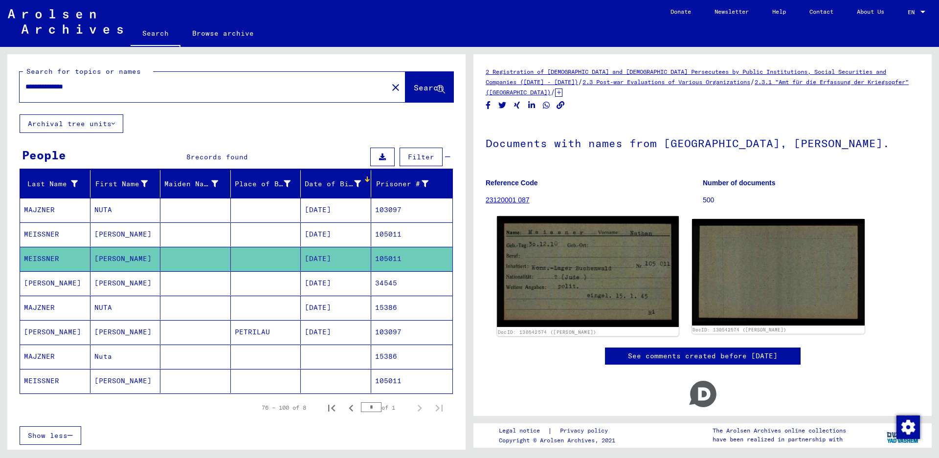
click at [517, 288] on img at bounding box center [587, 271] width 181 height 111
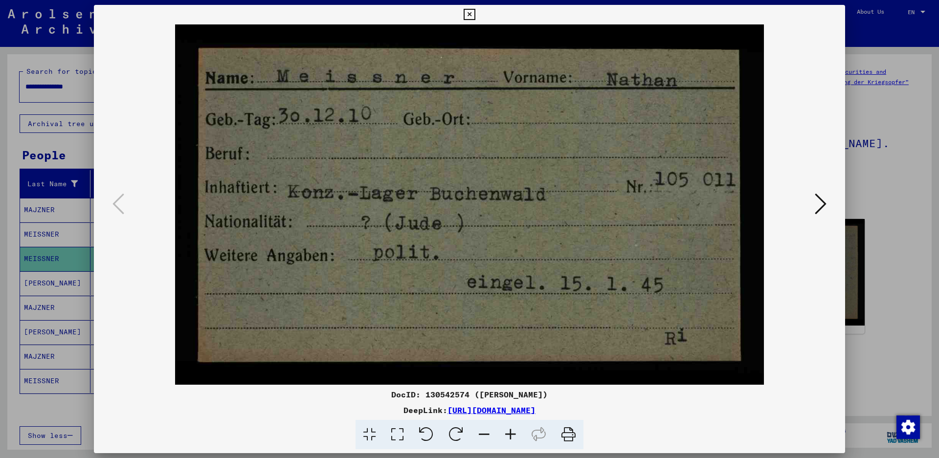
click at [475, 14] on icon at bounding box center [469, 15] width 11 height 12
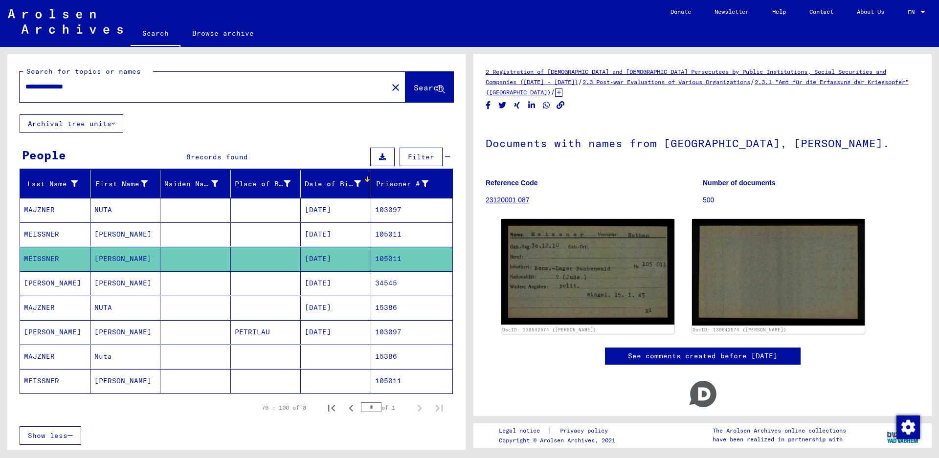
drag, startPoint x: 94, startPoint y: 90, endPoint x: 0, endPoint y: 81, distance: 94.8
click at [0, 81] on div "**********" at bounding box center [235, 248] width 470 height 403
click at [414, 91] on span "Search" at bounding box center [428, 88] width 29 height 10
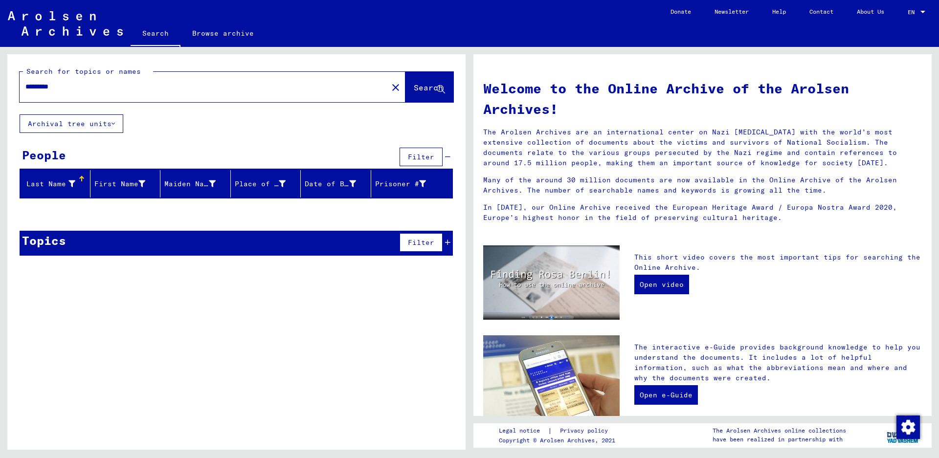
drag, startPoint x: 81, startPoint y: 87, endPoint x: 0, endPoint y: 36, distance: 95.2
click at [0, 36] on mat-sidenav-content "Search Browse archive Detailed questions/information about the documents? Send …" at bounding box center [469, 229] width 939 height 458
type input "**********"
click at [414, 91] on span "Search" at bounding box center [428, 88] width 29 height 10
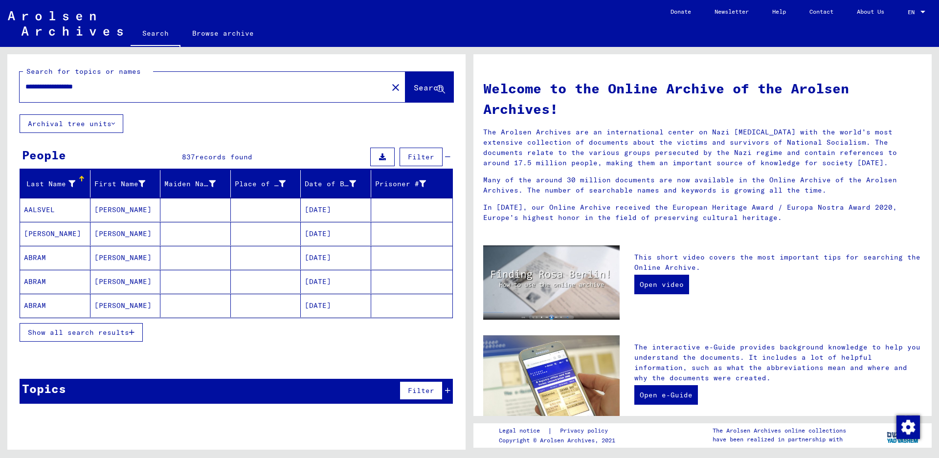
click at [46, 183] on div "Last Name" at bounding box center [49, 184] width 51 height 10
click at [64, 332] on span "Show all search results" at bounding box center [78, 332] width 101 height 9
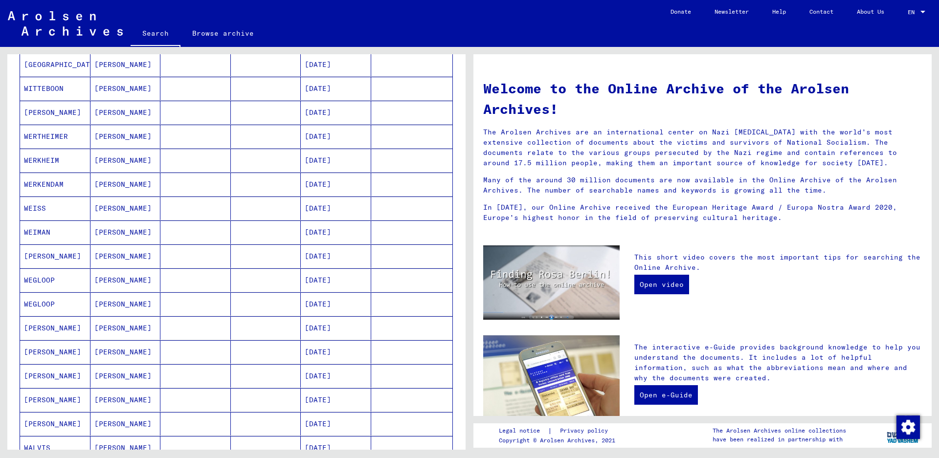
scroll to position [440, 0]
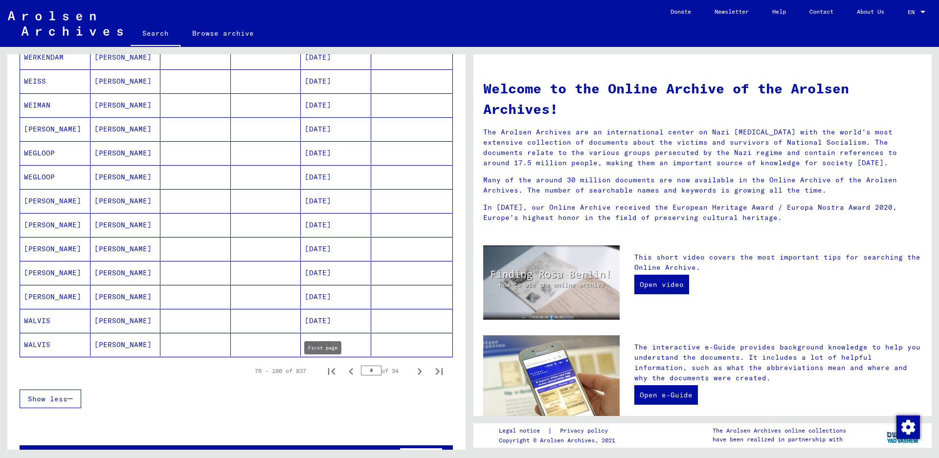
click at [328, 374] on icon "First page" at bounding box center [331, 371] width 7 height 7
click at [413, 371] on icon "Next page" at bounding box center [420, 372] width 14 height 14
click at [413, 369] on icon "Next page" at bounding box center [420, 372] width 14 height 14
type input "*"
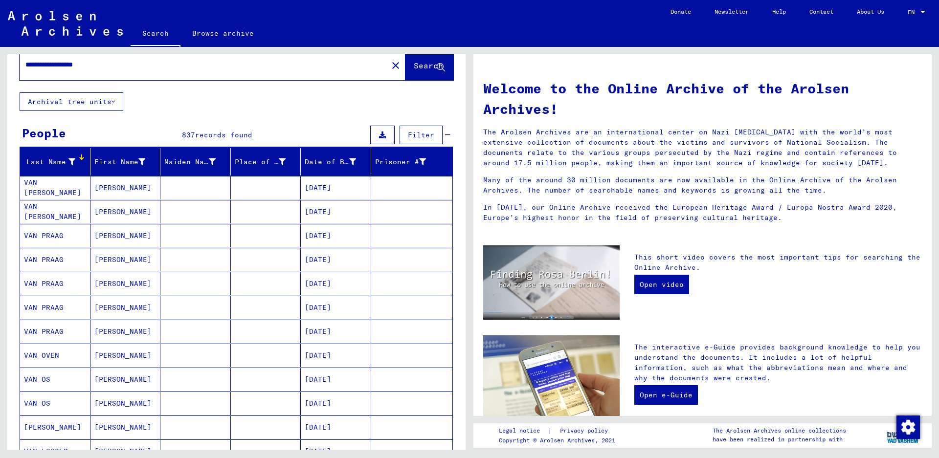
scroll to position [0, 0]
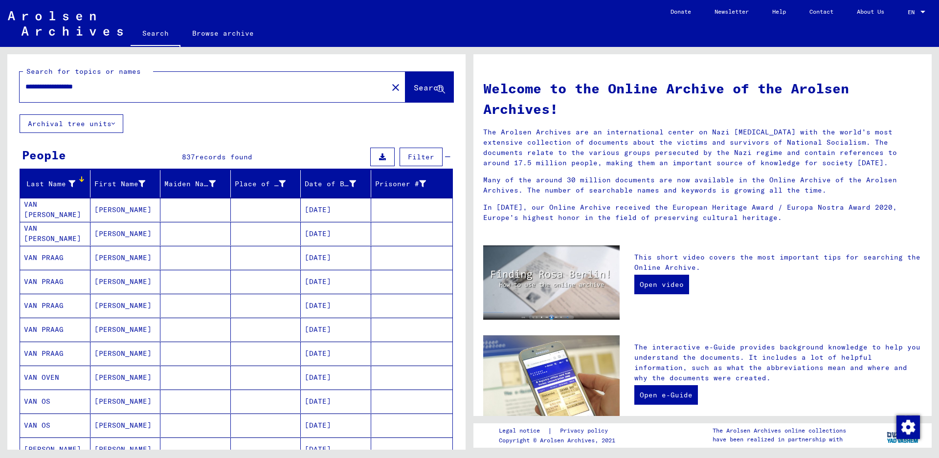
click at [70, 182] on icon at bounding box center [71, 184] width 7 height 7
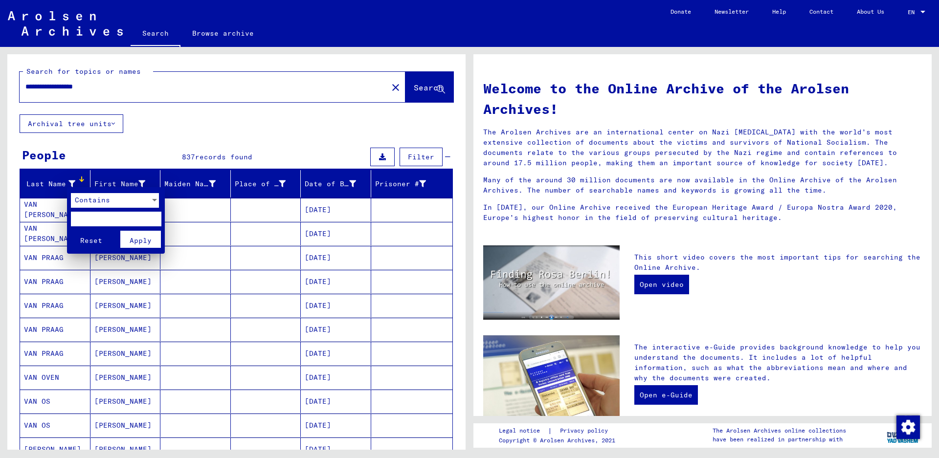
click at [86, 214] on input "text" at bounding box center [116, 219] width 90 height 15
type input "**"
click at [129, 240] on button "Apply" at bounding box center [140, 239] width 41 height 17
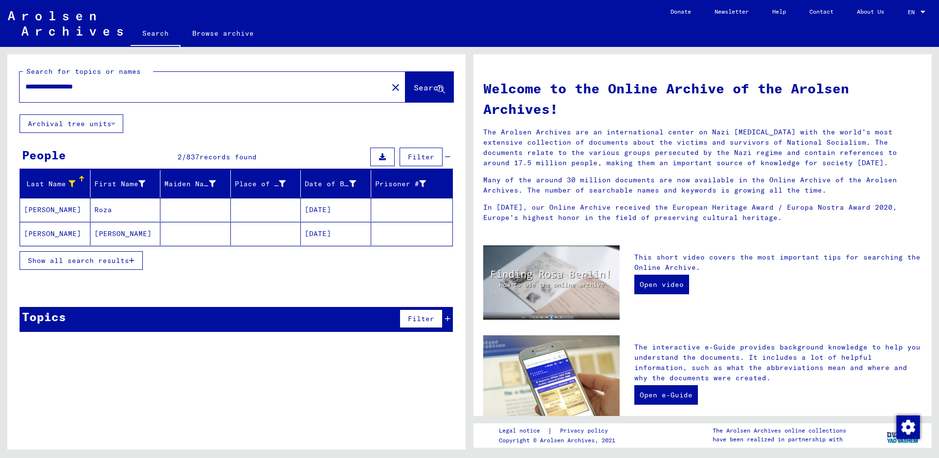
drag, startPoint x: 53, startPoint y: 86, endPoint x: 0, endPoint y: 84, distance: 52.9
click at [0, 84] on div "**********" at bounding box center [235, 248] width 470 height 403
click at [414, 87] on span "Search" at bounding box center [428, 88] width 29 height 10
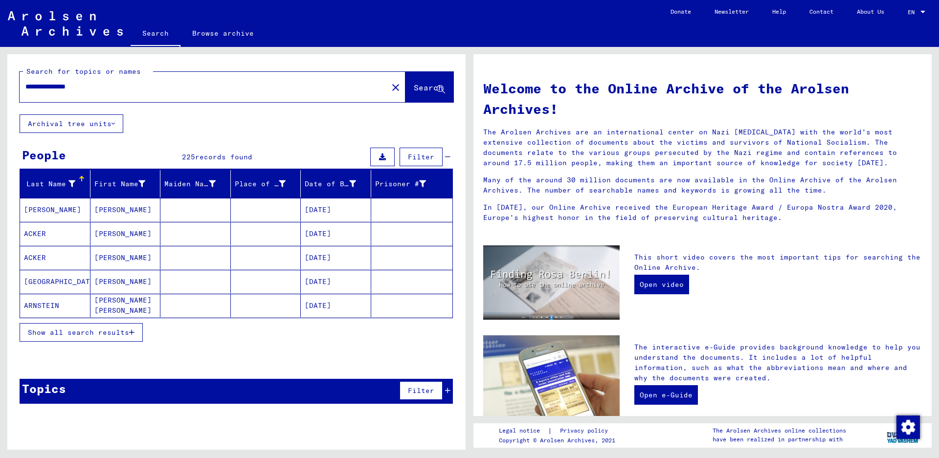
click at [62, 187] on div "Last Name" at bounding box center [49, 184] width 51 height 10
click at [47, 336] on span "Show all search results" at bounding box center [78, 332] width 101 height 9
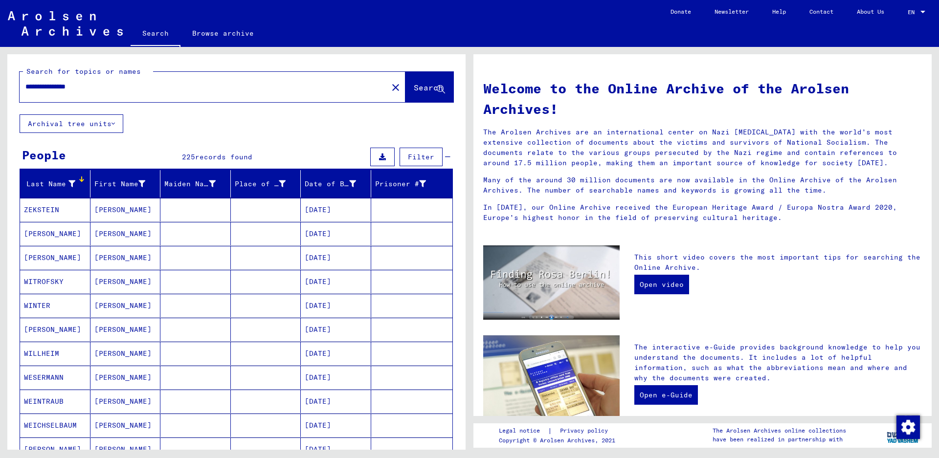
click at [41, 309] on mat-cell "WINTER" at bounding box center [55, 305] width 70 height 23
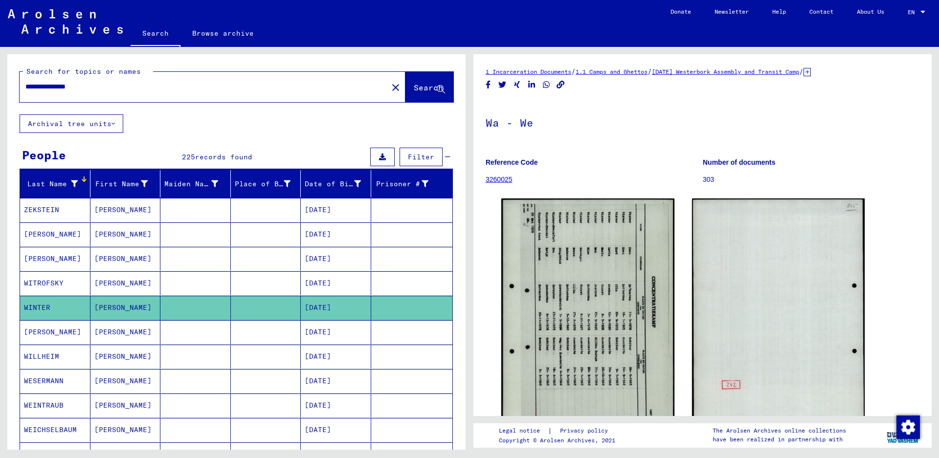
drag, startPoint x: 46, startPoint y: 86, endPoint x: 148, endPoint y: 89, distance: 101.3
click at [148, 89] on input "**********" at bounding box center [203, 87] width 357 height 10
type input "**********"
drag, startPoint x: 407, startPoint y: 88, endPoint x: 393, endPoint y: 88, distance: 13.7
click at [414, 88] on span "Search" at bounding box center [428, 88] width 29 height 10
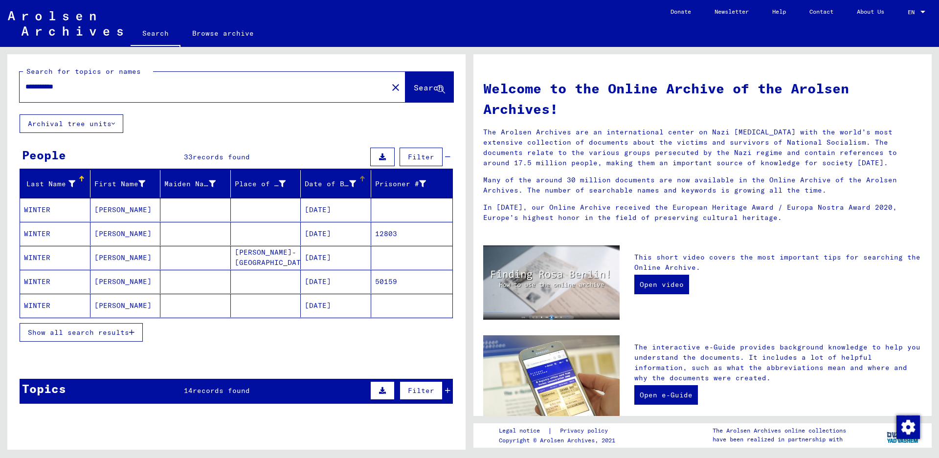
click at [309, 187] on div "Date of Birth" at bounding box center [330, 184] width 51 height 10
click at [45, 338] on button "Show all search results" at bounding box center [81, 332] width 123 height 19
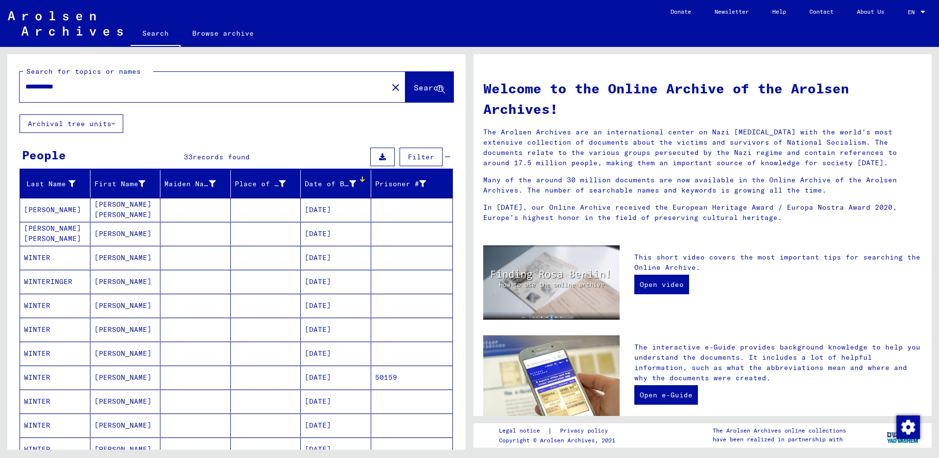
click at [40, 334] on mat-cell "WINTER" at bounding box center [55, 329] width 70 height 23
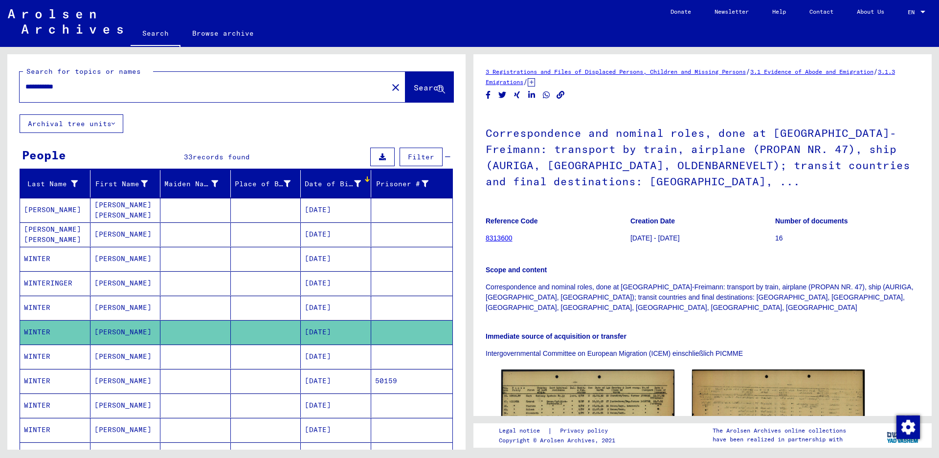
scroll to position [49, 0]
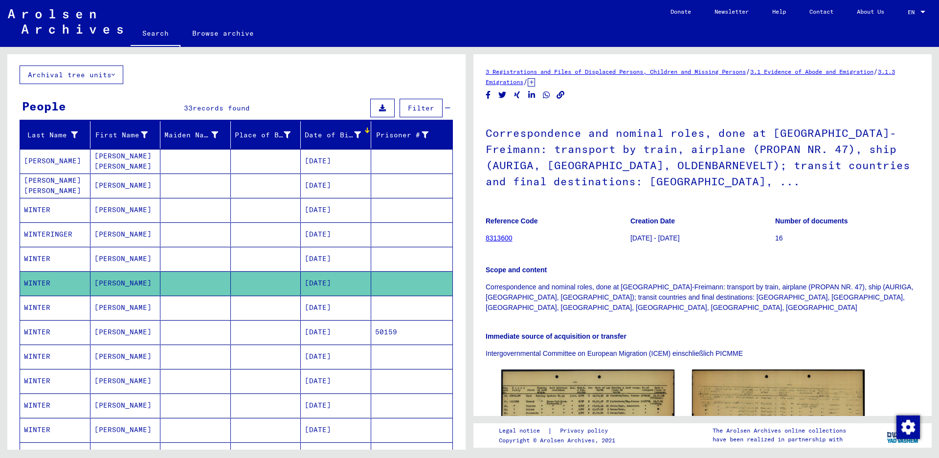
click at [50, 380] on mat-cell "WINTER" at bounding box center [55, 381] width 70 height 24
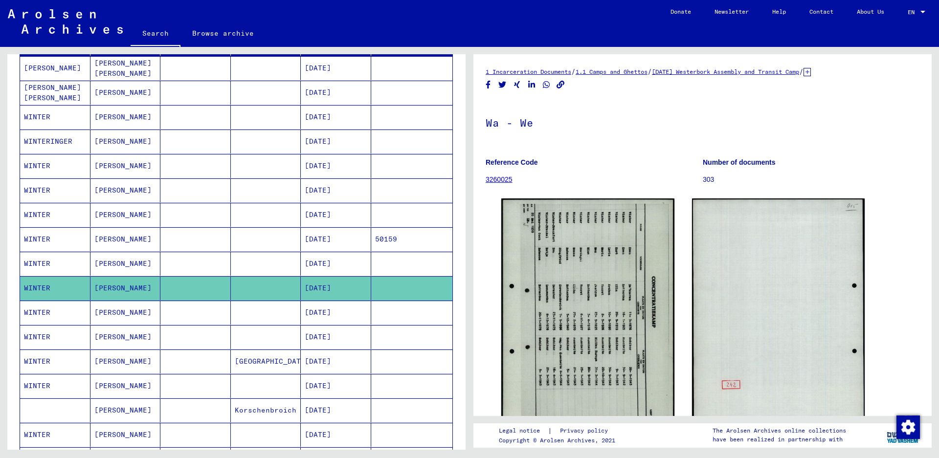
scroll to position [147, 0]
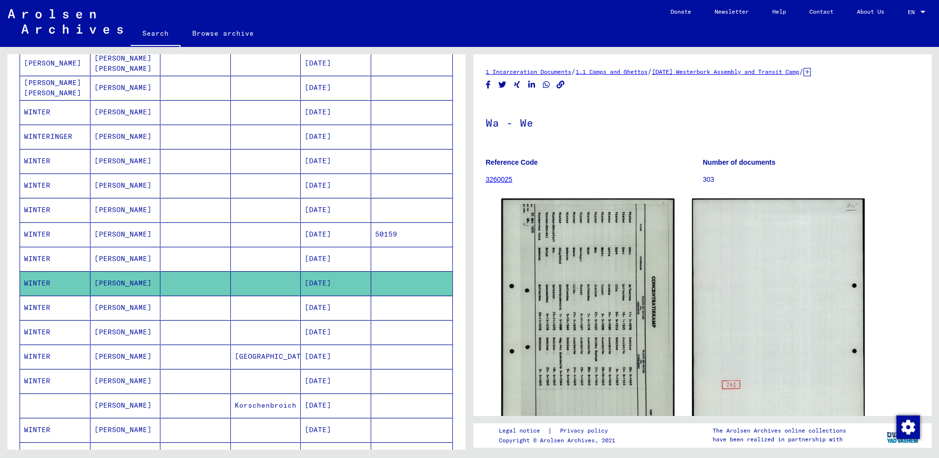
click at [62, 252] on mat-cell "WINTER" at bounding box center [55, 259] width 70 height 24
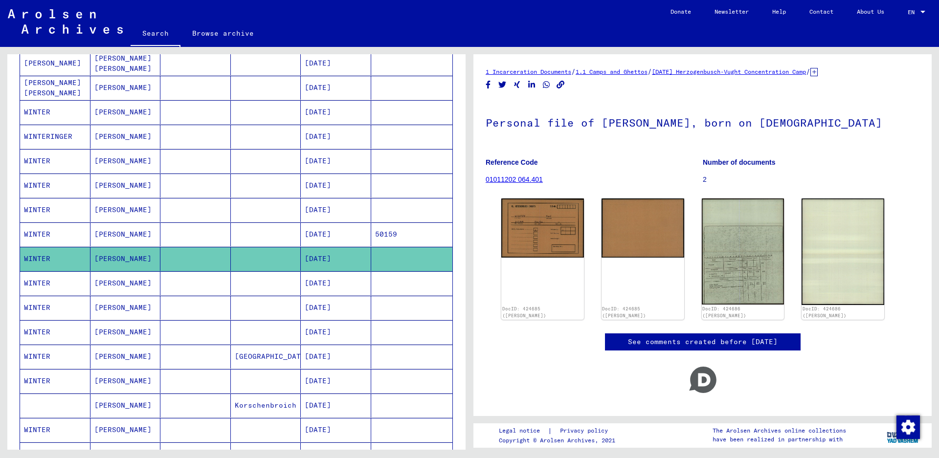
click at [75, 315] on mat-cell "WINTER" at bounding box center [55, 308] width 70 height 24
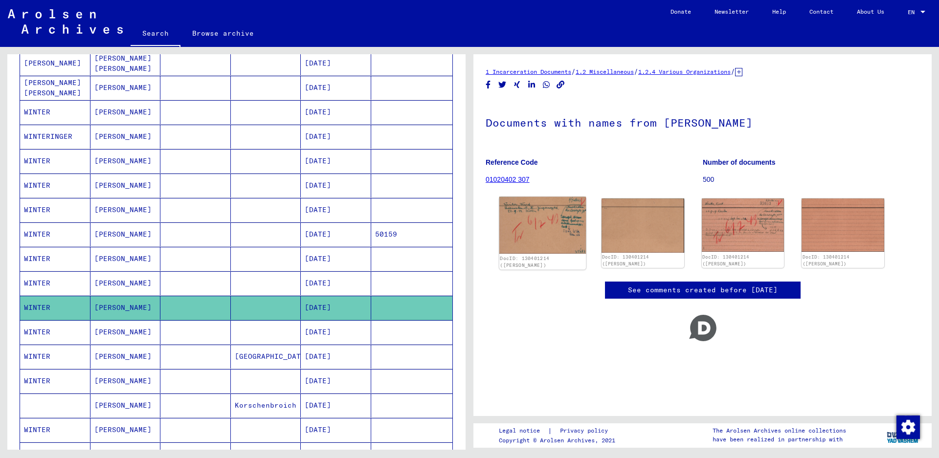
click at [514, 215] on img at bounding box center [542, 225] width 87 height 57
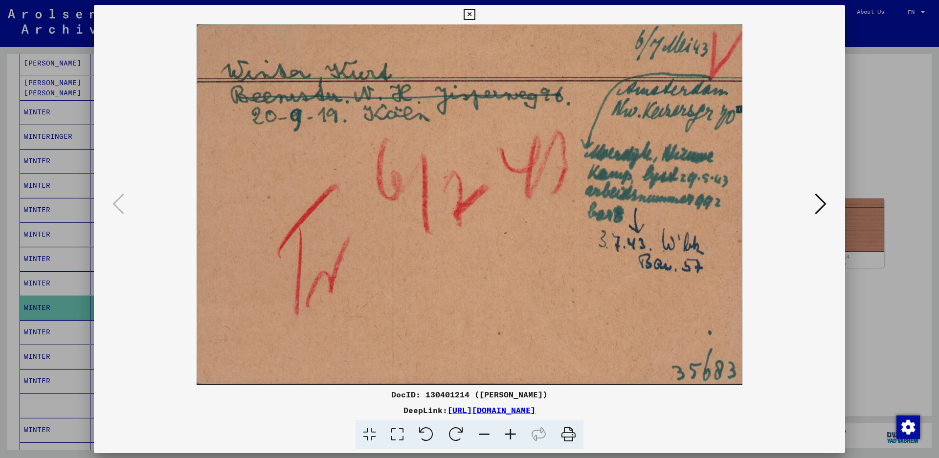
click at [478, 13] on button at bounding box center [469, 15] width 17 height 20
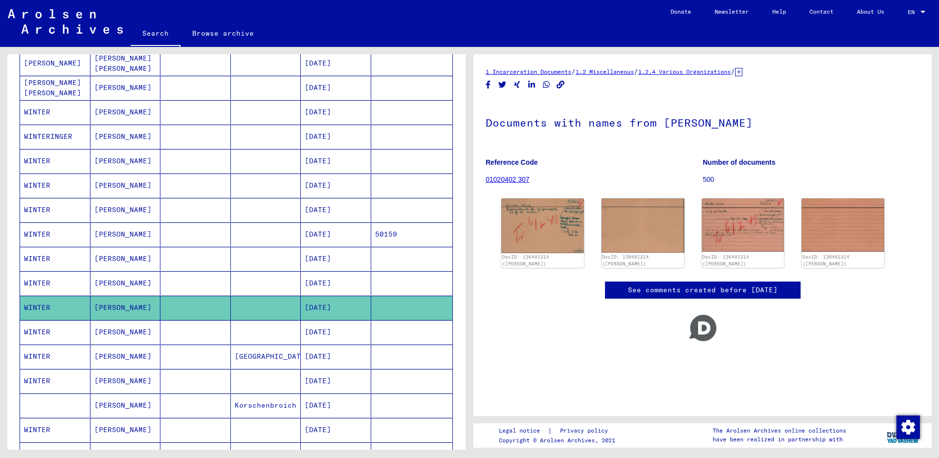
click at [69, 332] on mat-cell "WINTER" at bounding box center [55, 332] width 70 height 24
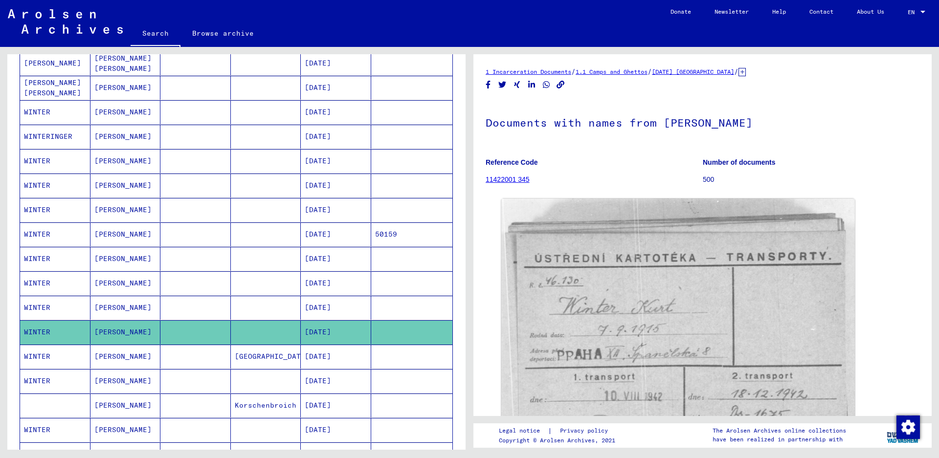
click at [58, 383] on mat-cell "WINTER" at bounding box center [55, 381] width 70 height 24
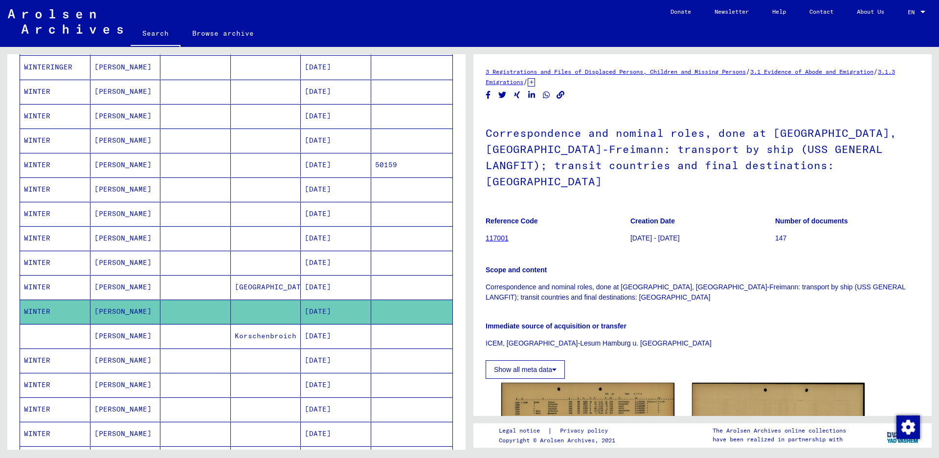
scroll to position [245, 0]
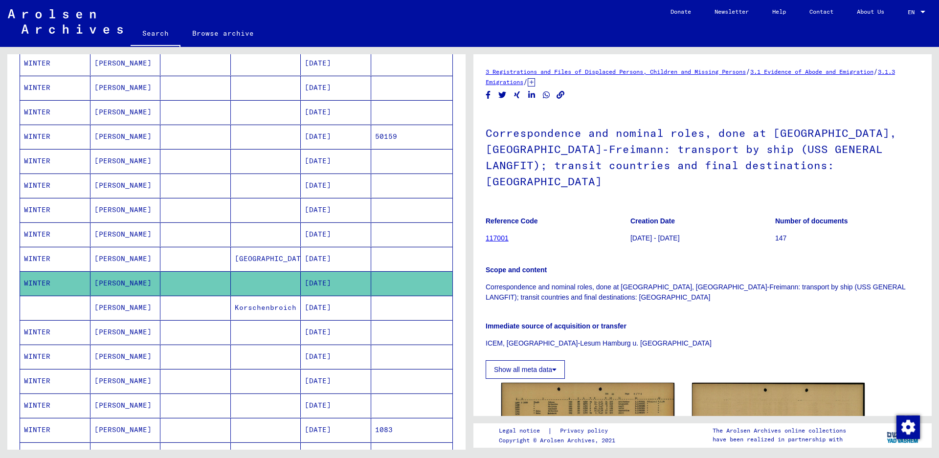
click at [62, 326] on mat-cell "WINTER" at bounding box center [55, 332] width 70 height 24
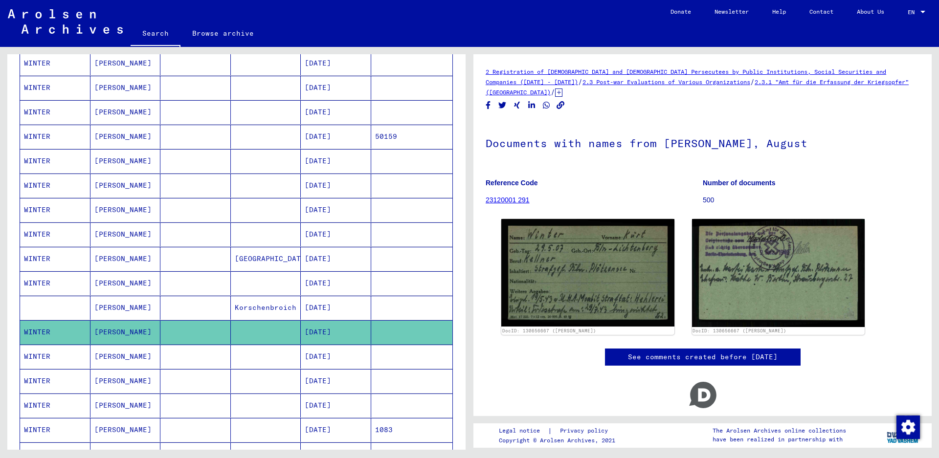
click at [58, 362] on mat-cell "WINTER" at bounding box center [55, 357] width 70 height 24
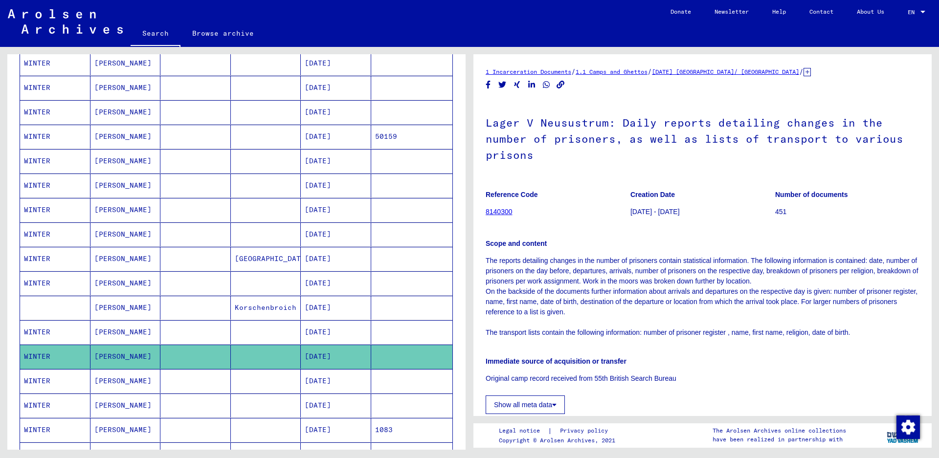
click at [59, 392] on mat-cell "WINTER" at bounding box center [55, 381] width 70 height 24
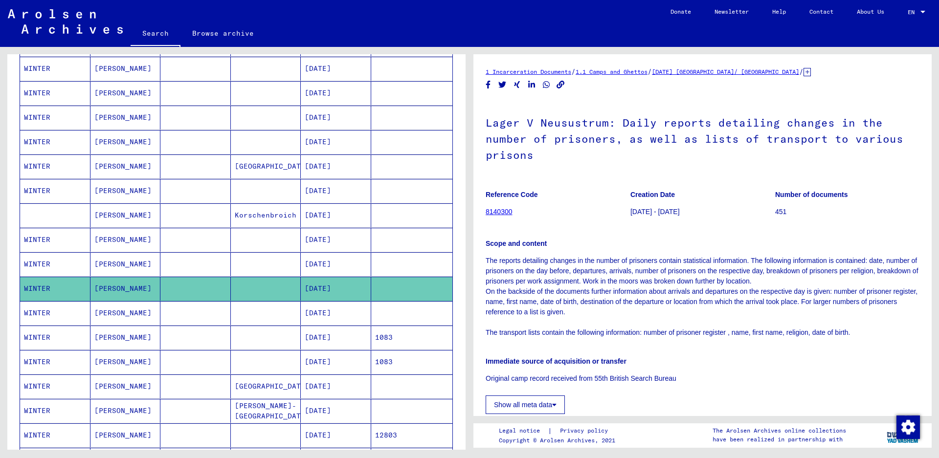
scroll to position [342, 0]
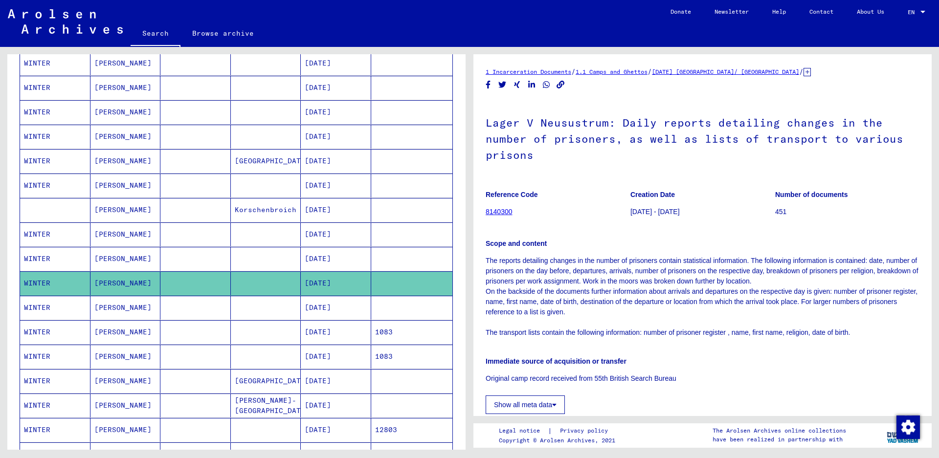
click at [73, 313] on mat-cell "WINTER" at bounding box center [55, 308] width 70 height 24
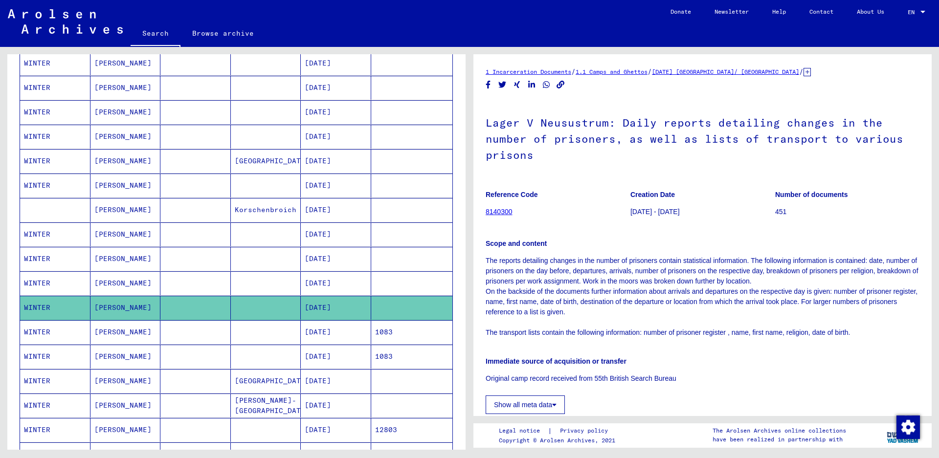
click at [64, 384] on mat-cell "WINTER" at bounding box center [55, 381] width 70 height 24
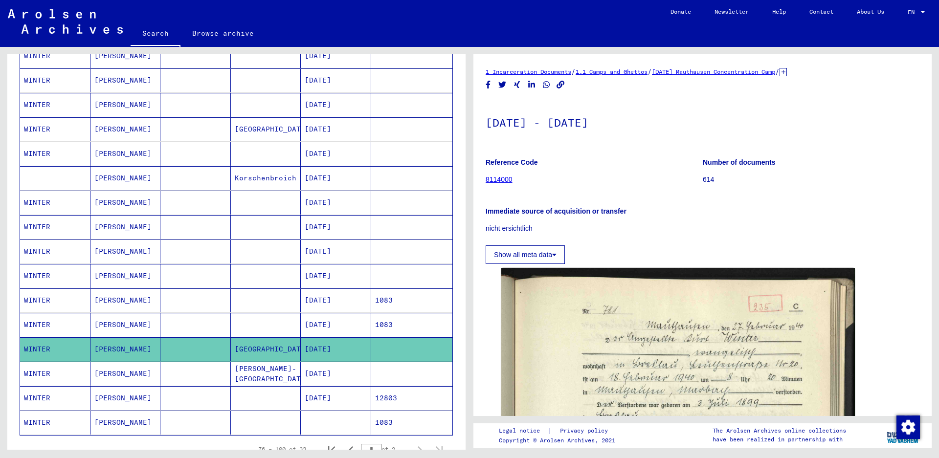
scroll to position [391, 0]
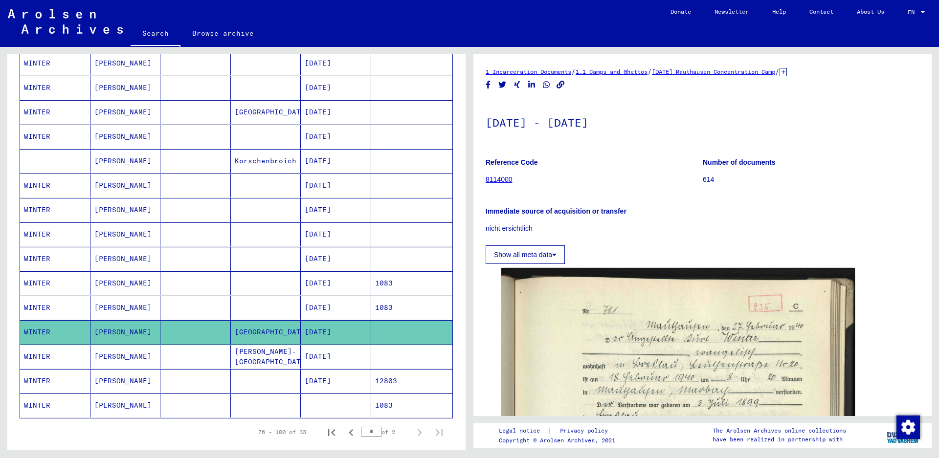
click at [64, 356] on mat-cell "WINTER" at bounding box center [55, 357] width 70 height 24
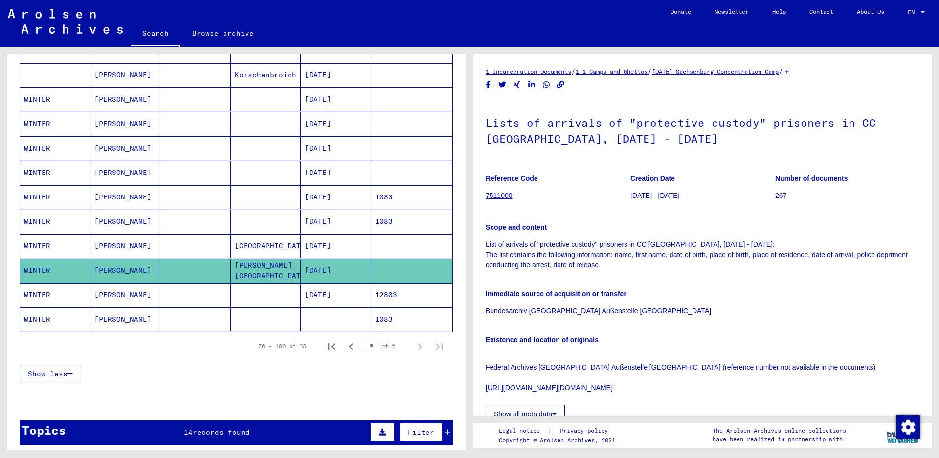
scroll to position [489, 0]
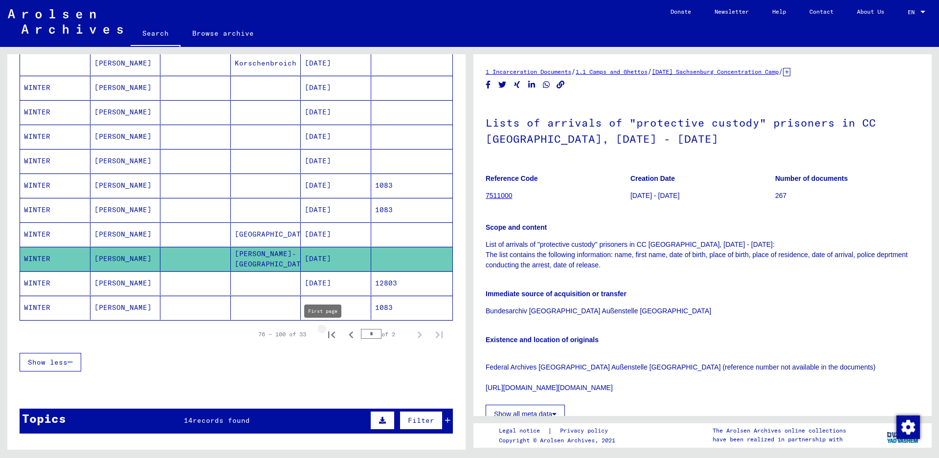
click at [325, 333] on icon "First page" at bounding box center [332, 335] width 14 height 14
click at [415, 337] on icon "Next page" at bounding box center [420, 335] width 14 height 14
type input "*"
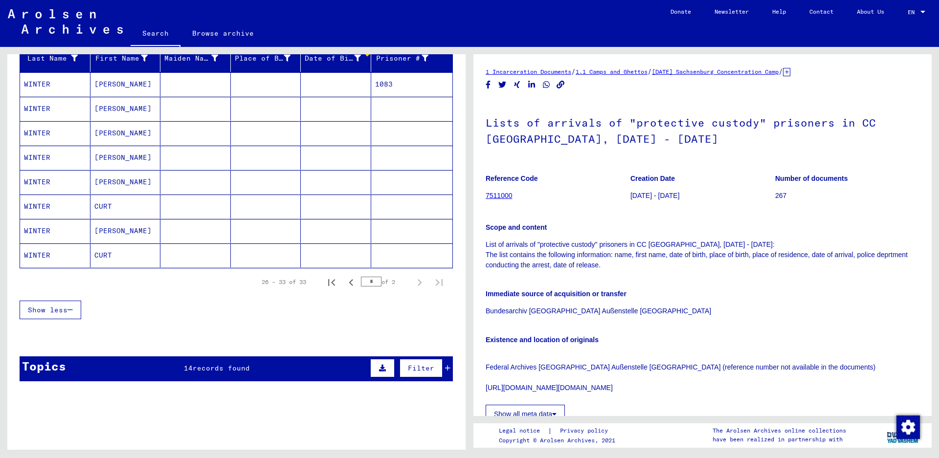
scroll to position [0, 0]
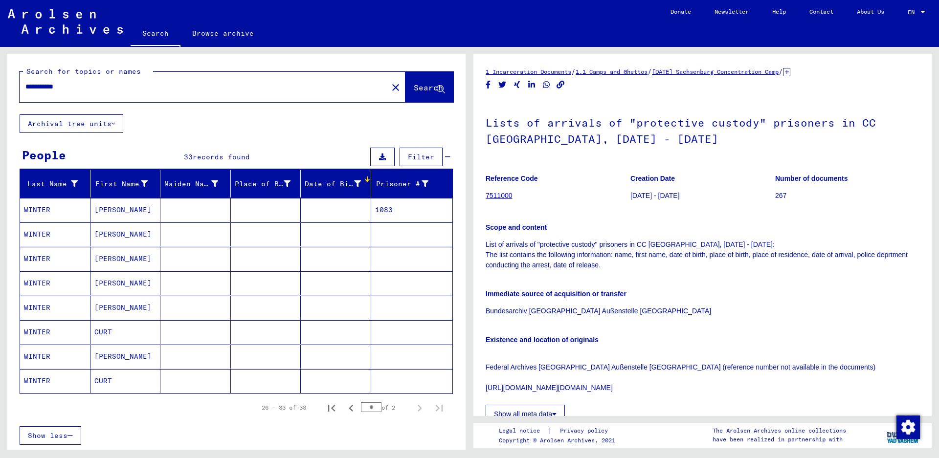
click at [32, 229] on mat-cell "WINTER" at bounding box center [55, 235] width 70 height 24
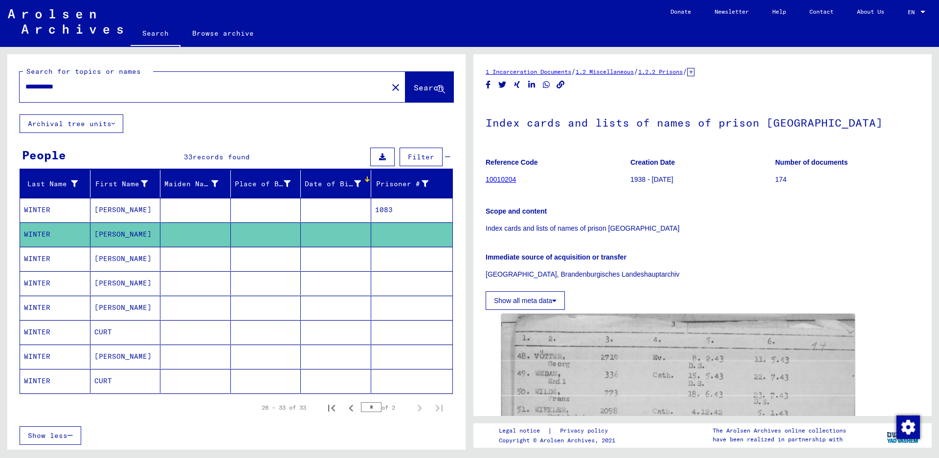
drag, startPoint x: 53, startPoint y: 88, endPoint x: 102, endPoint y: 88, distance: 48.4
click at [102, 88] on input "**********" at bounding box center [203, 87] width 357 height 10
type input "**********"
click at [414, 92] on span "Search" at bounding box center [428, 88] width 29 height 10
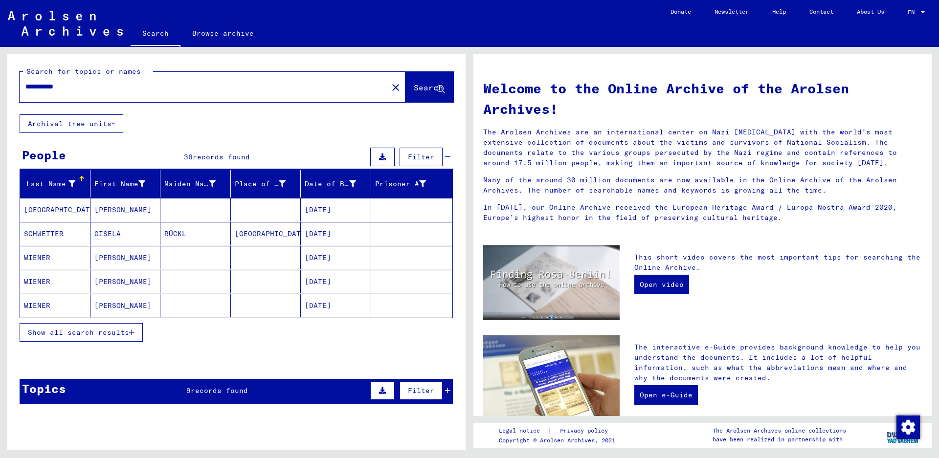
click at [37, 332] on span "Show all search results" at bounding box center [78, 332] width 101 height 9
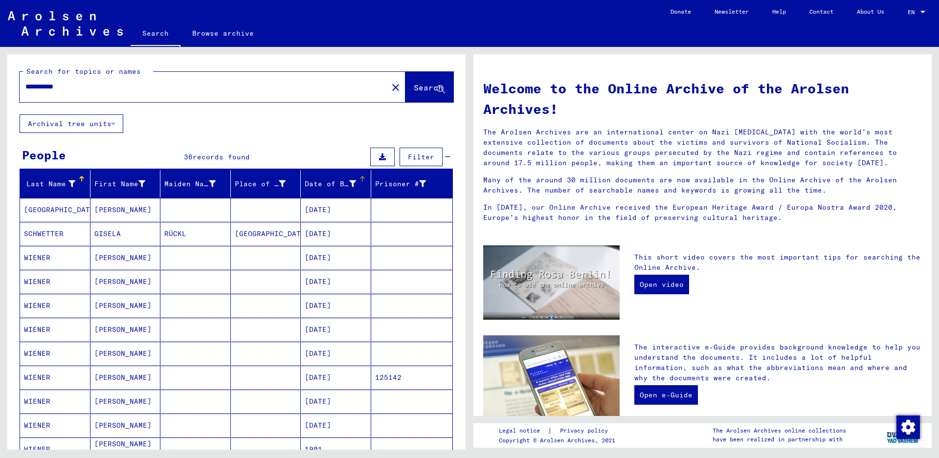
click at [312, 178] on div "Date of Birth" at bounding box center [338, 184] width 66 height 16
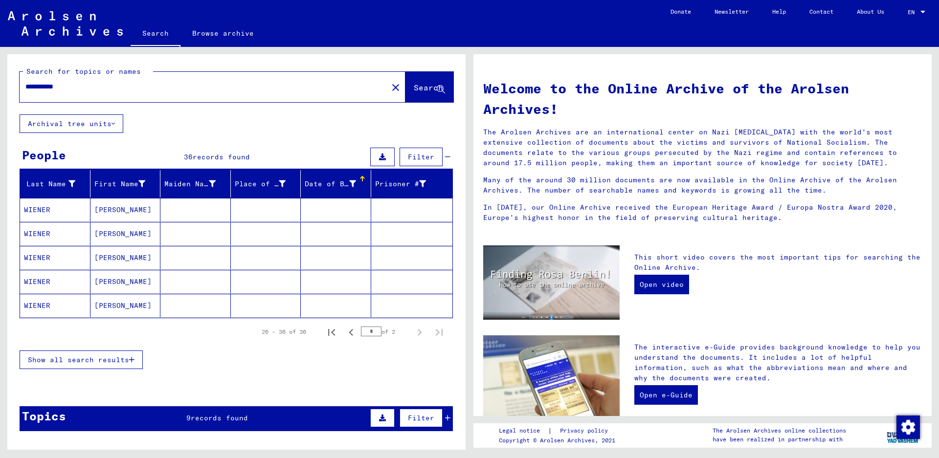
click at [312, 178] on div "Date of Birth" at bounding box center [338, 184] width 66 height 16
click at [64, 354] on button "Show all search results" at bounding box center [81, 360] width 123 height 19
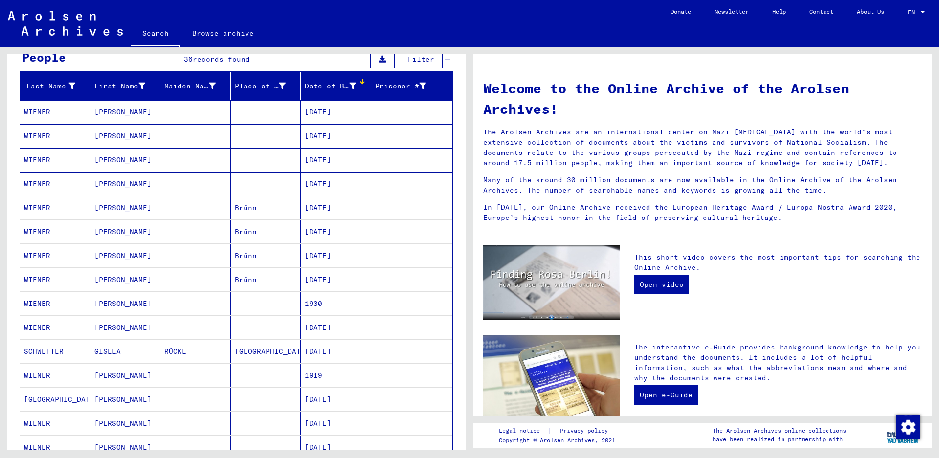
scroll to position [147, 0]
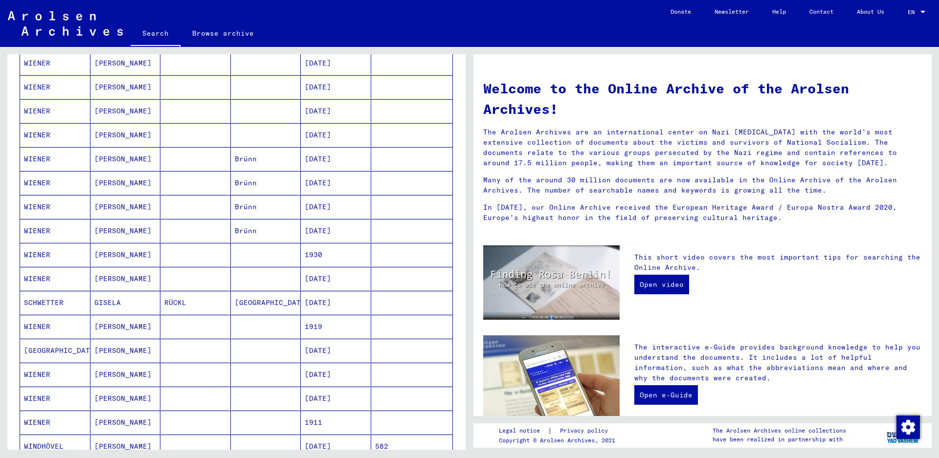
click at [51, 368] on mat-cell "WIENER" at bounding box center [55, 374] width 70 height 23
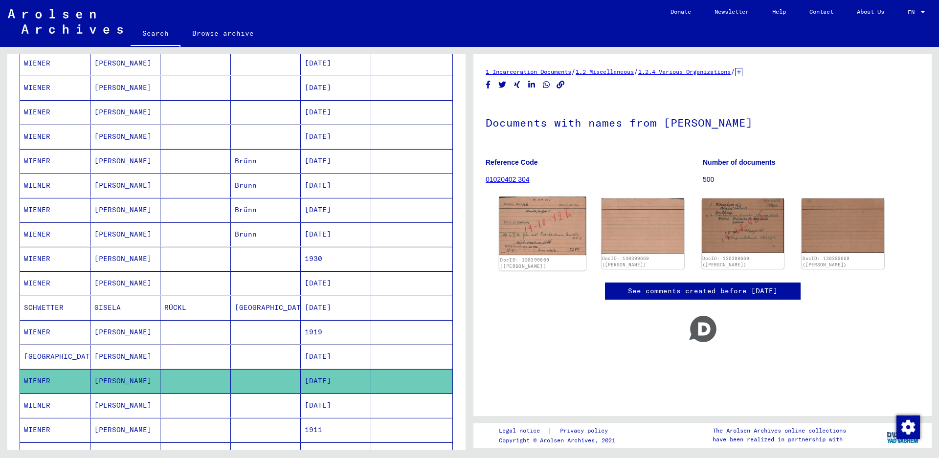
click at [540, 221] on img at bounding box center [542, 226] width 87 height 59
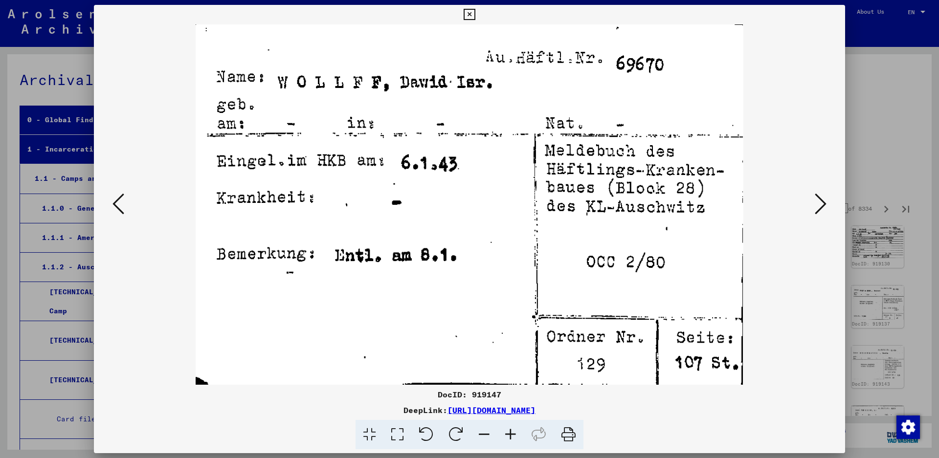
scroll to position [2739, 0]
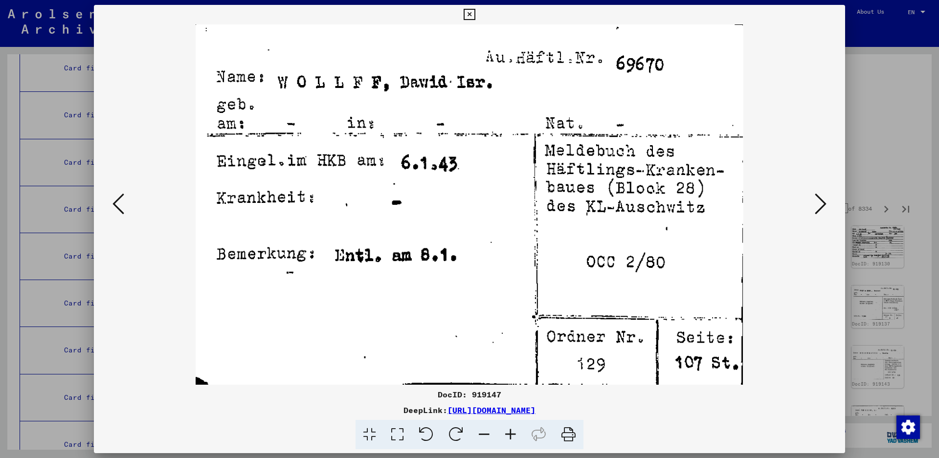
click at [815, 202] on icon at bounding box center [821, 203] width 12 height 23
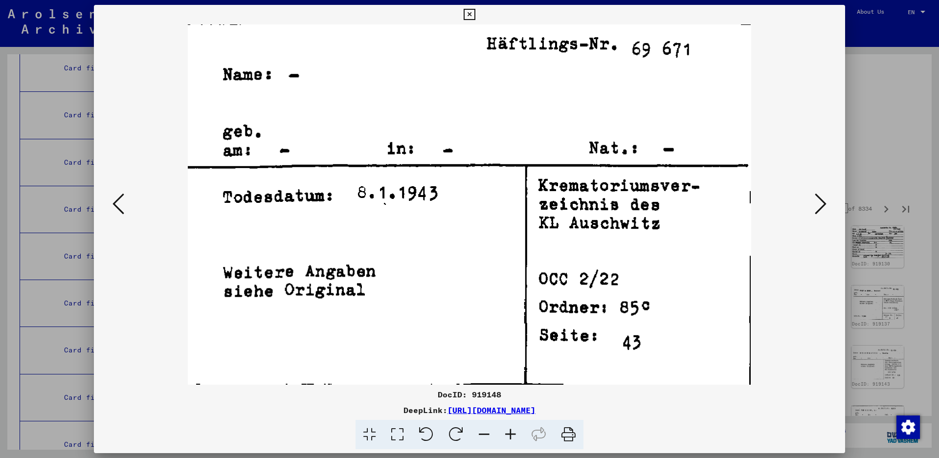
click at [815, 203] on icon at bounding box center [821, 203] width 12 height 23
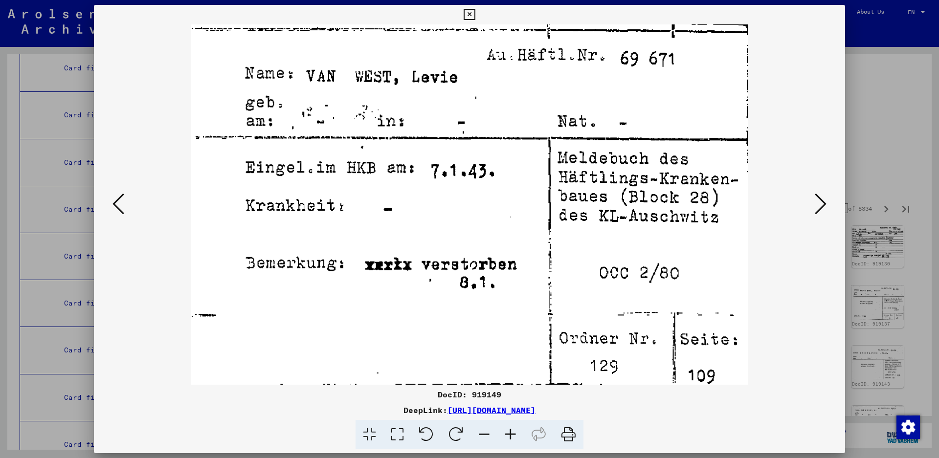
click at [823, 208] on icon at bounding box center [821, 203] width 12 height 23
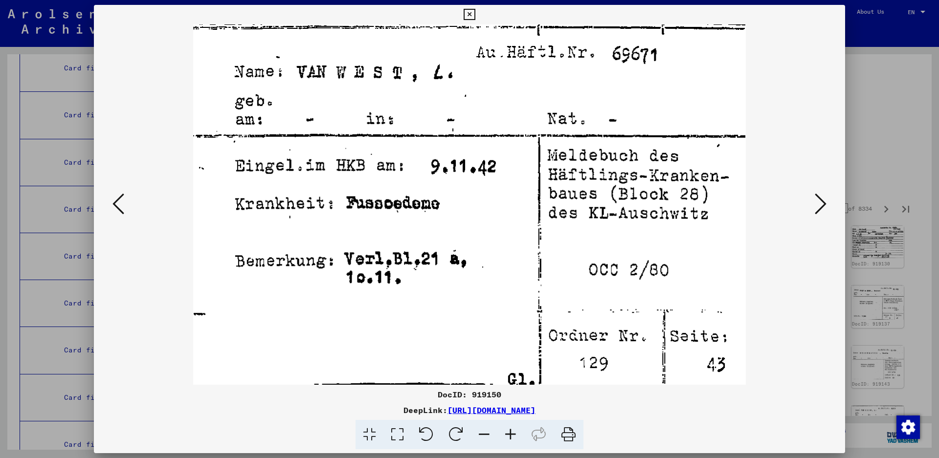
click at [822, 206] on icon at bounding box center [821, 203] width 12 height 23
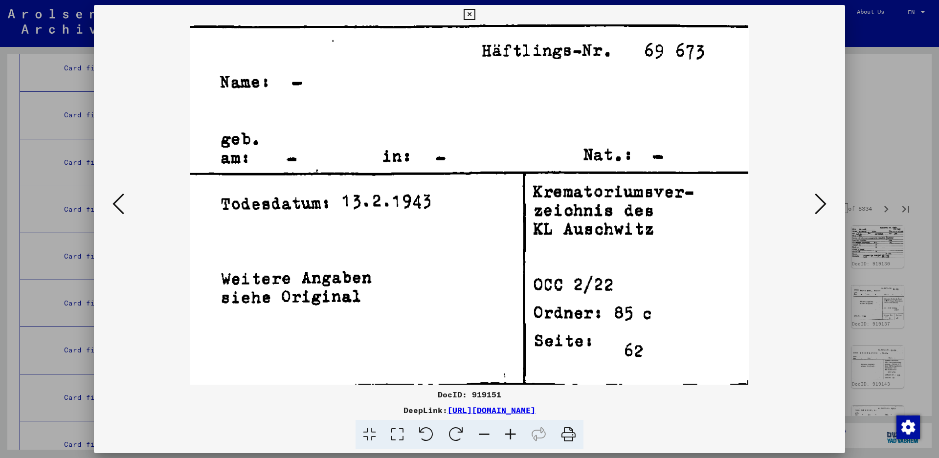
click at [819, 204] on icon at bounding box center [821, 203] width 12 height 23
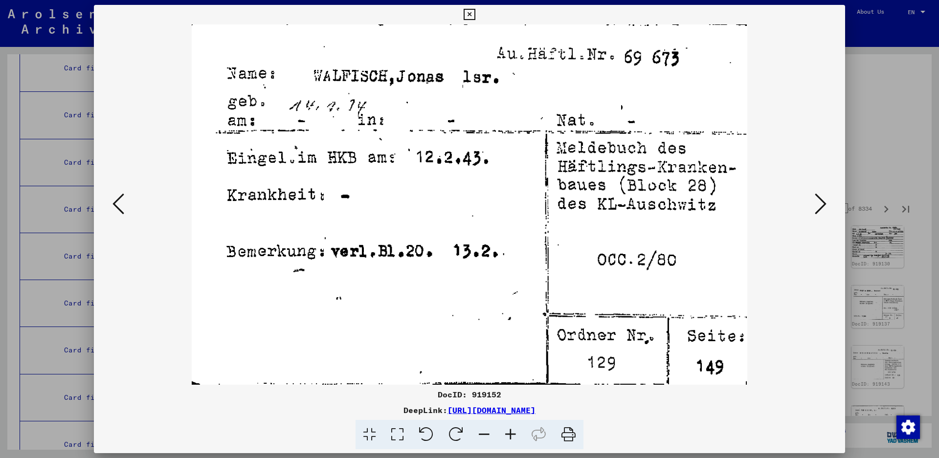
click at [816, 212] on icon at bounding box center [821, 203] width 12 height 23
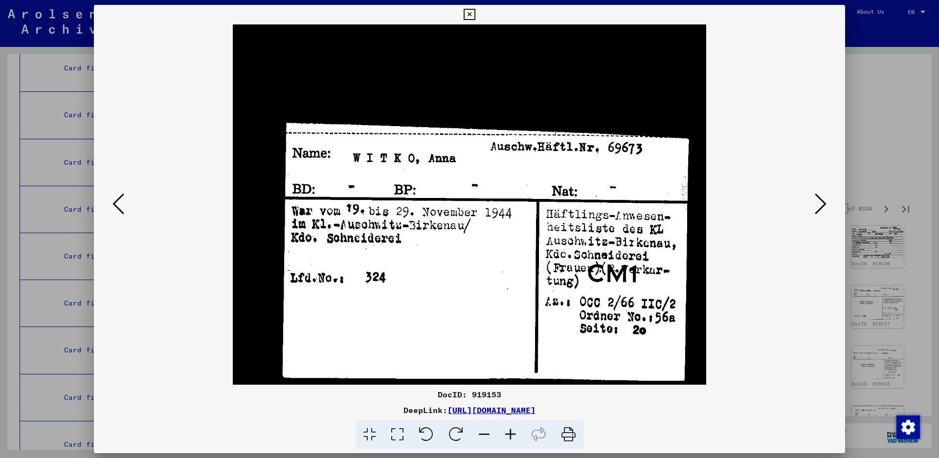
click at [816, 212] on icon at bounding box center [821, 203] width 12 height 23
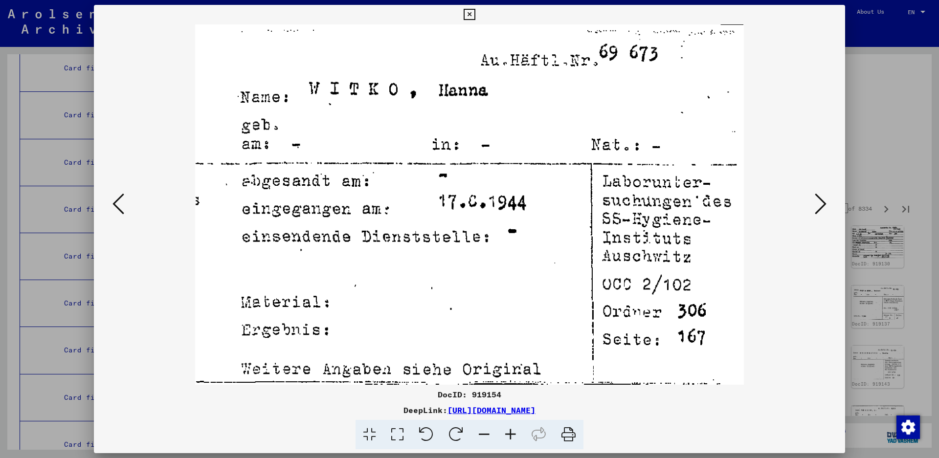
click at [816, 212] on icon at bounding box center [821, 203] width 12 height 23
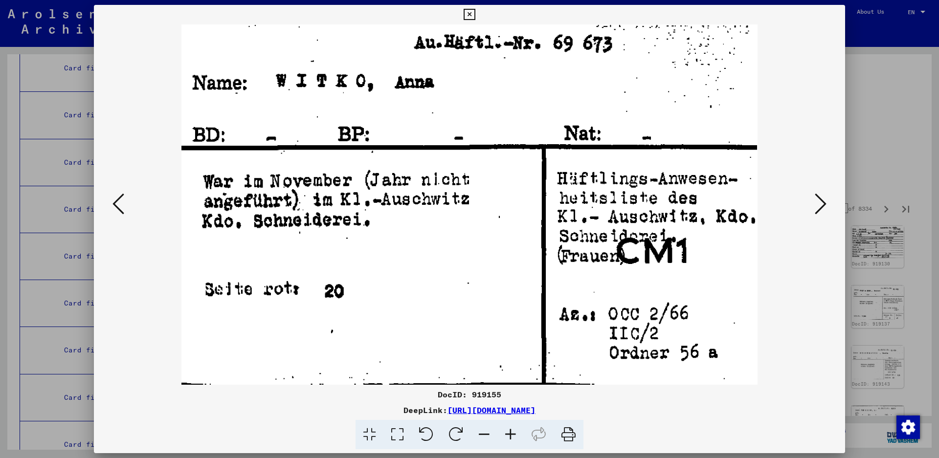
click at [814, 208] on button at bounding box center [821, 205] width 18 height 28
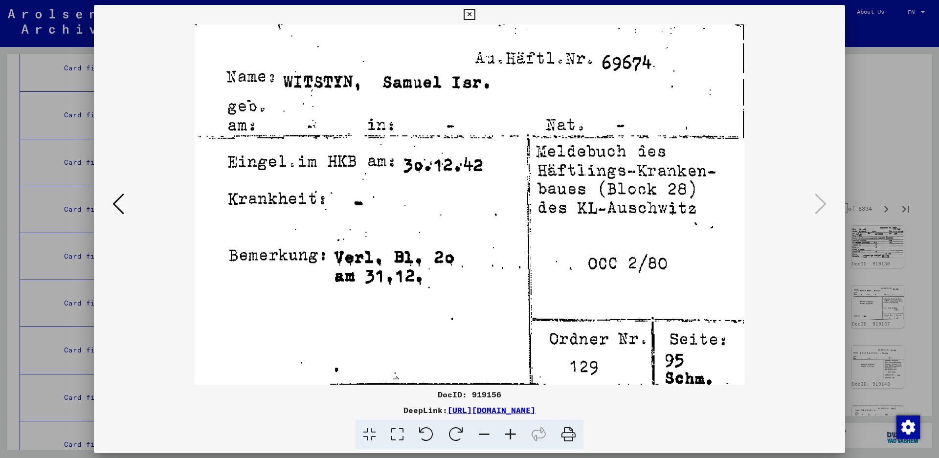
click at [529, 289] on div at bounding box center [469, 204] width 751 height 361
click at [478, 12] on button at bounding box center [469, 15] width 17 height 20
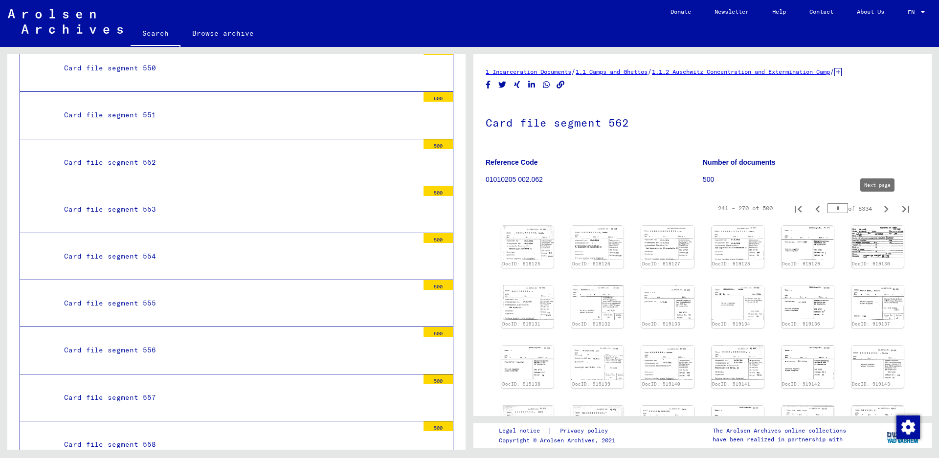
click at [880, 209] on icon "Next page" at bounding box center [887, 210] width 14 height 14
type input "**"
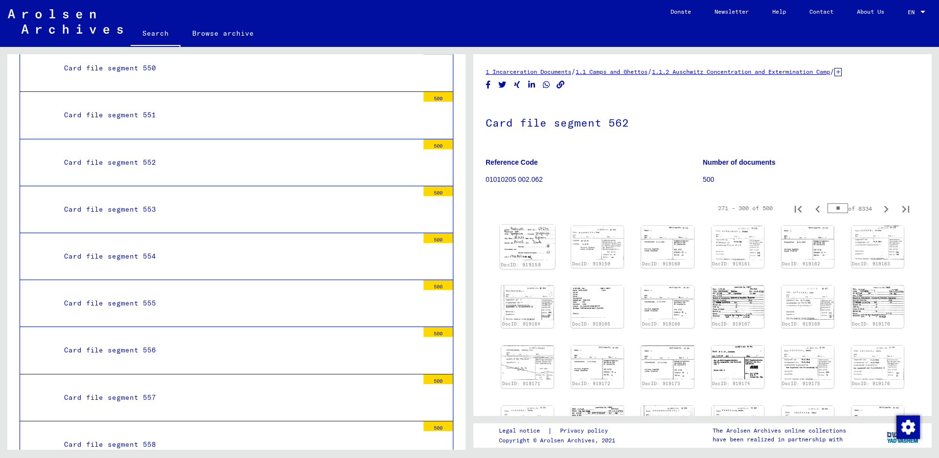
click at [523, 231] on img at bounding box center [527, 242] width 55 height 35
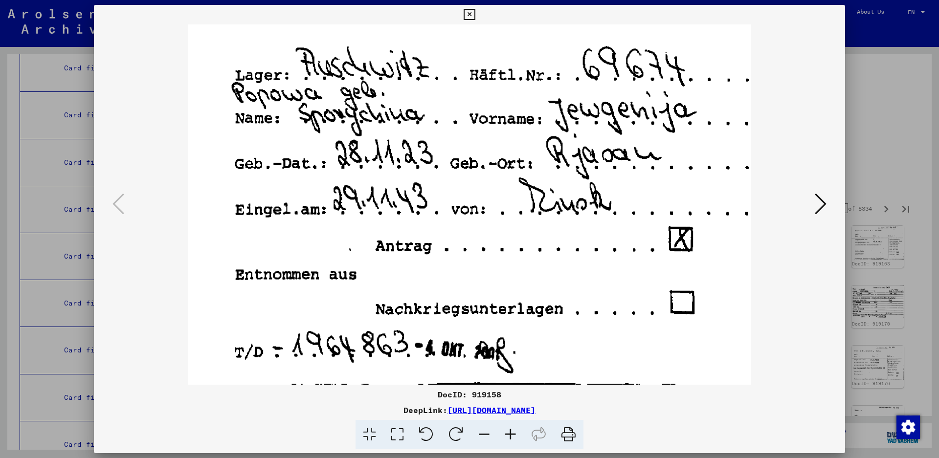
click at [821, 204] on icon at bounding box center [821, 203] width 12 height 23
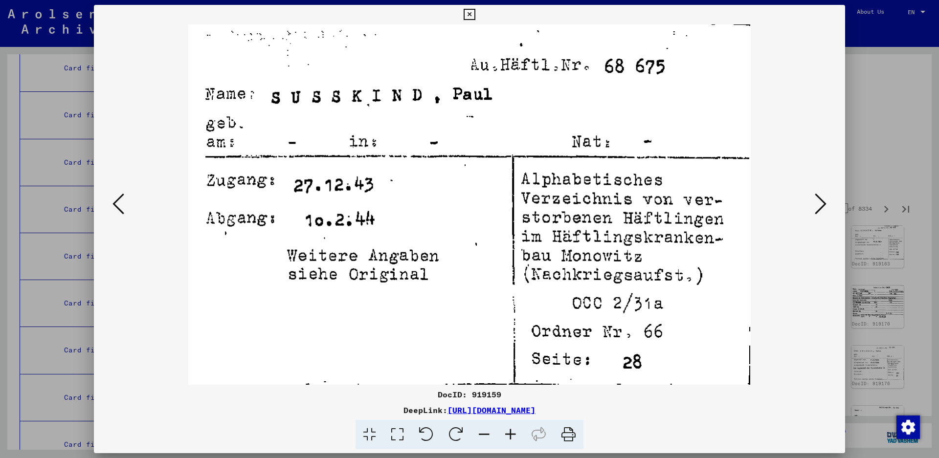
click at [826, 206] on icon at bounding box center [821, 203] width 12 height 23
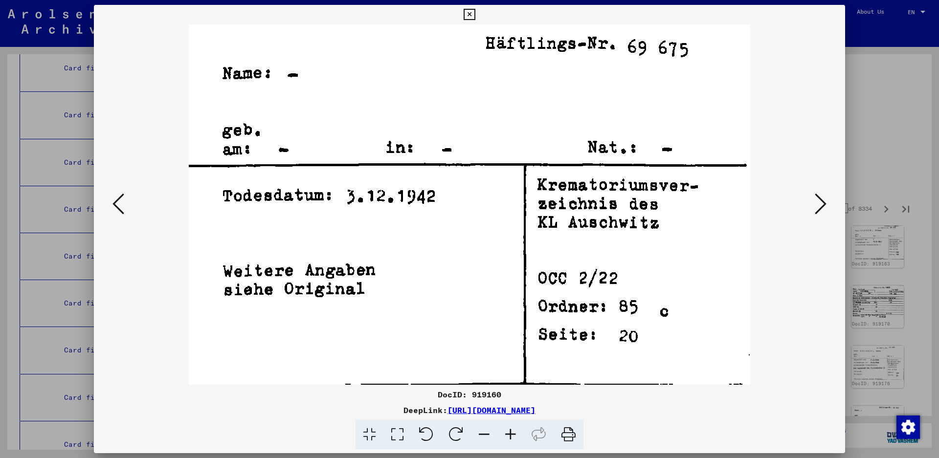
click at [826, 206] on icon at bounding box center [821, 203] width 12 height 23
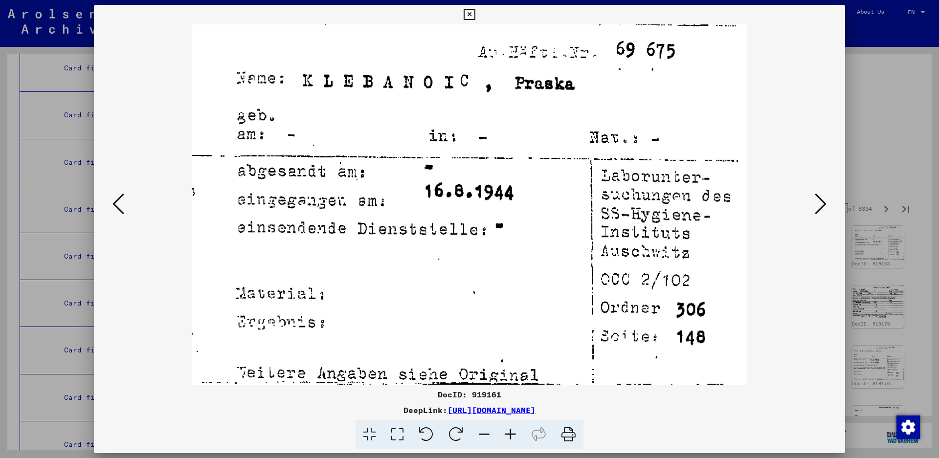
click at [826, 206] on icon at bounding box center [821, 203] width 12 height 23
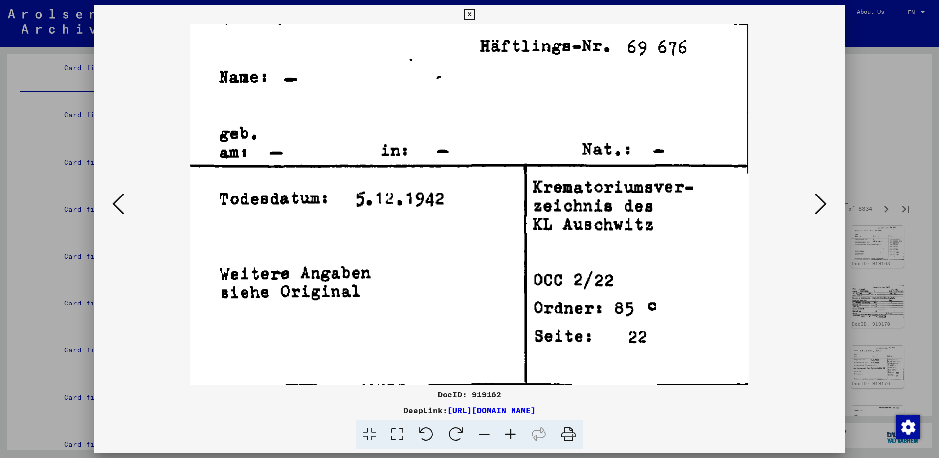
click at [826, 206] on icon at bounding box center [821, 203] width 12 height 23
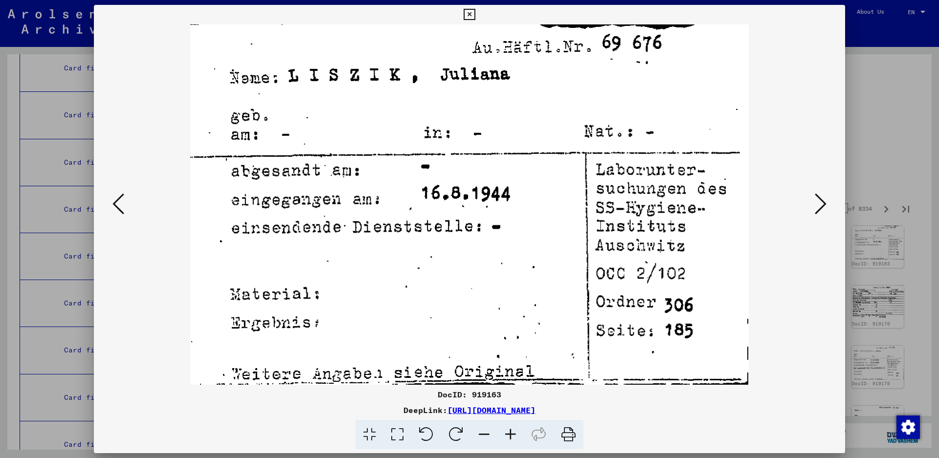
click at [826, 206] on icon at bounding box center [821, 203] width 12 height 23
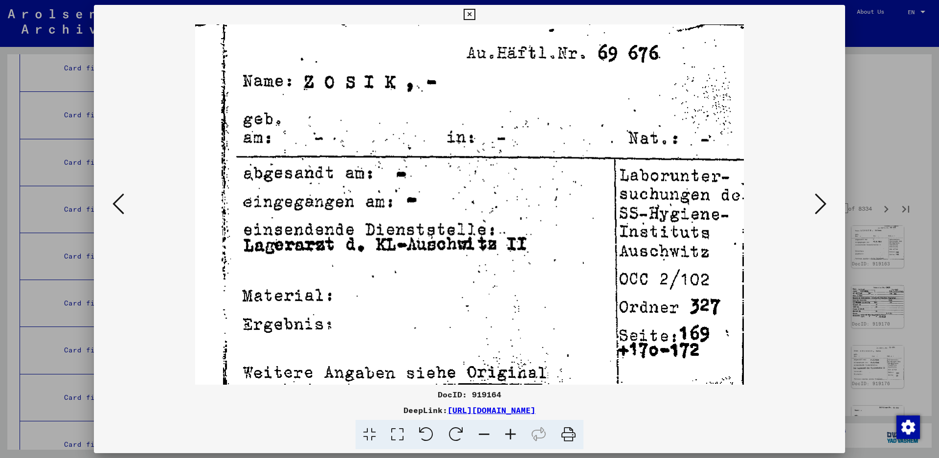
click at [826, 206] on icon at bounding box center [821, 203] width 12 height 23
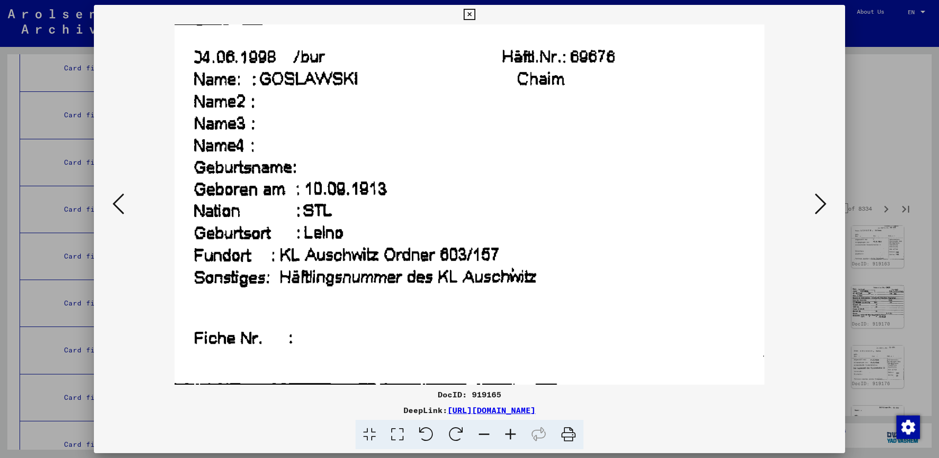
click at [118, 200] on icon at bounding box center [119, 203] width 12 height 23
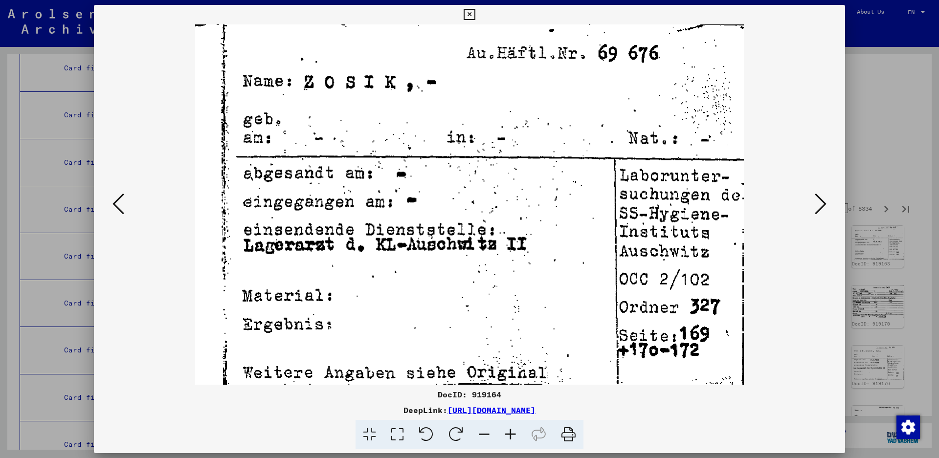
click at [824, 197] on icon at bounding box center [821, 203] width 12 height 23
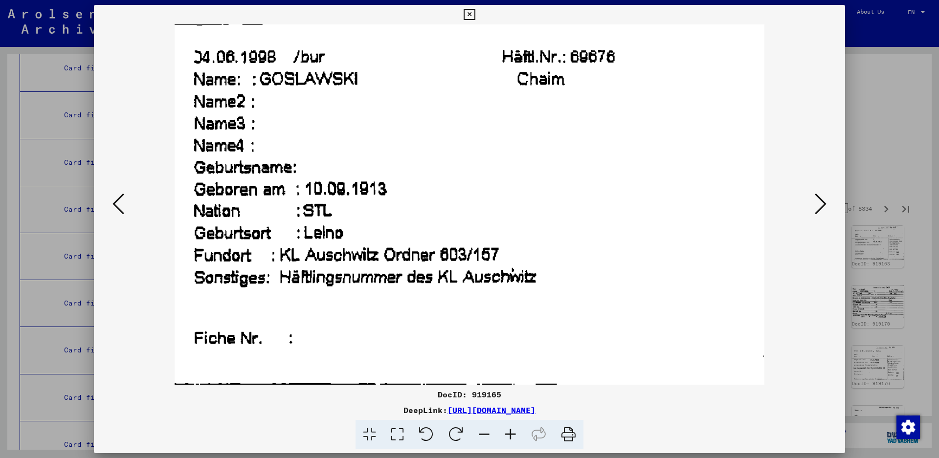
click at [824, 197] on icon at bounding box center [821, 203] width 12 height 23
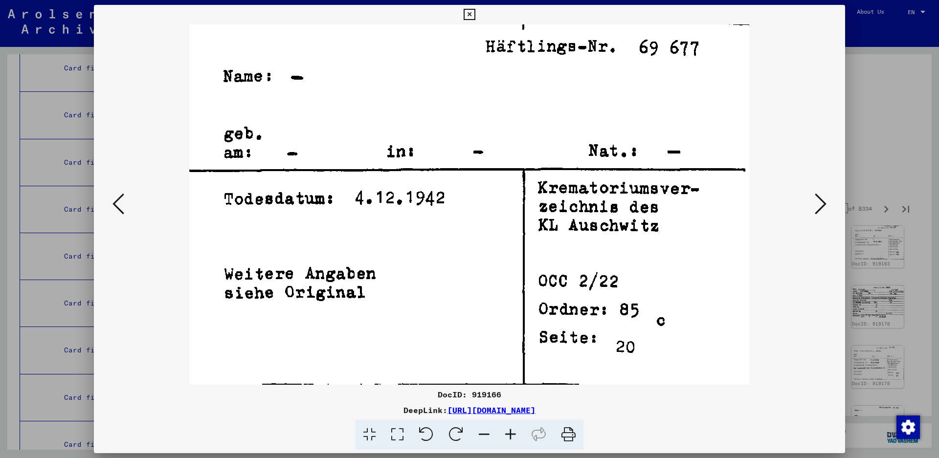
click at [114, 196] on icon at bounding box center [119, 203] width 12 height 23
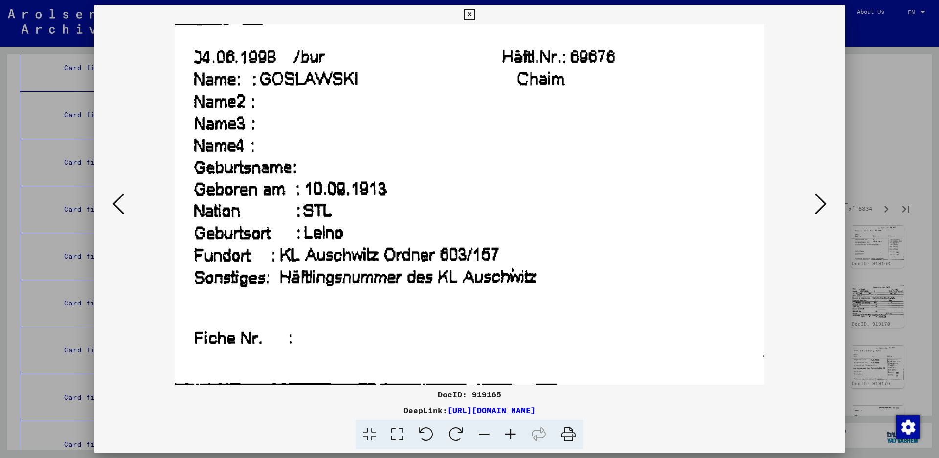
click at [826, 201] on icon at bounding box center [821, 203] width 12 height 23
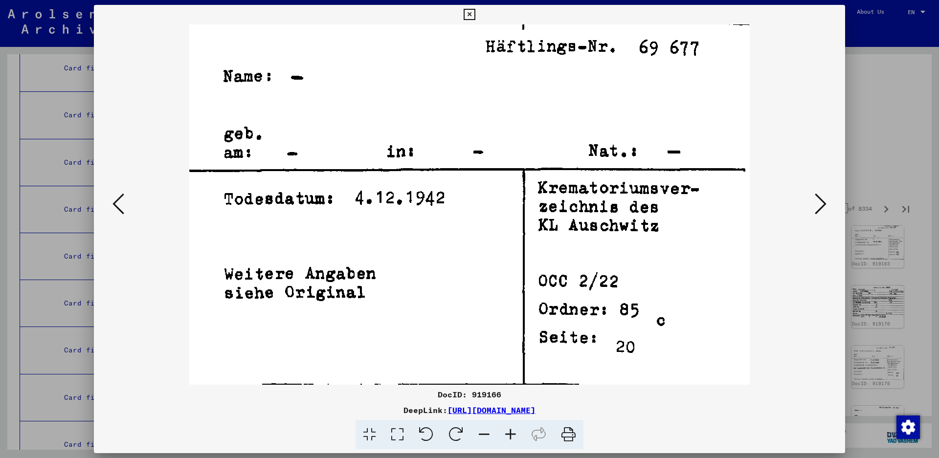
click at [825, 202] on icon at bounding box center [821, 203] width 12 height 23
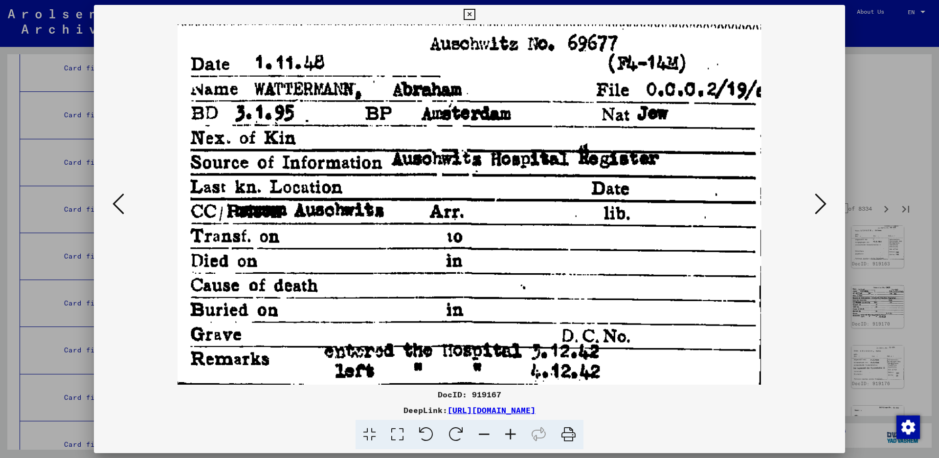
click at [816, 204] on icon at bounding box center [821, 203] width 12 height 23
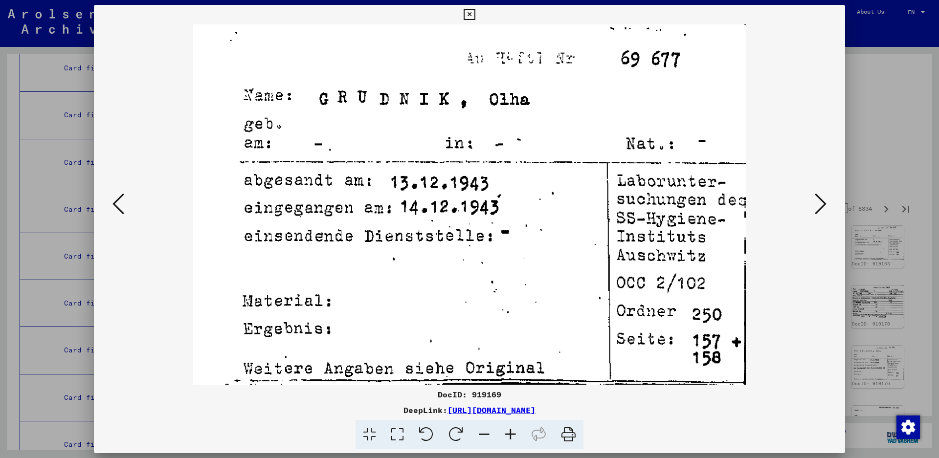
click at [816, 204] on icon at bounding box center [821, 203] width 12 height 23
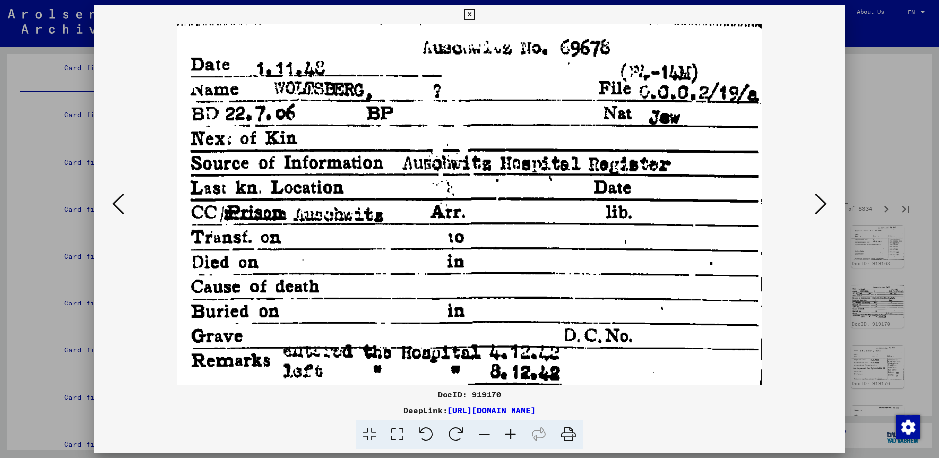
drag, startPoint x: 816, startPoint y: 204, endPoint x: 250, endPoint y: 366, distance: 588.4
click at [274, 356] on div at bounding box center [469, 204] width 751 height 361
click at [819, 204] on icon at bounding box center [821, 203] width 12 height 23
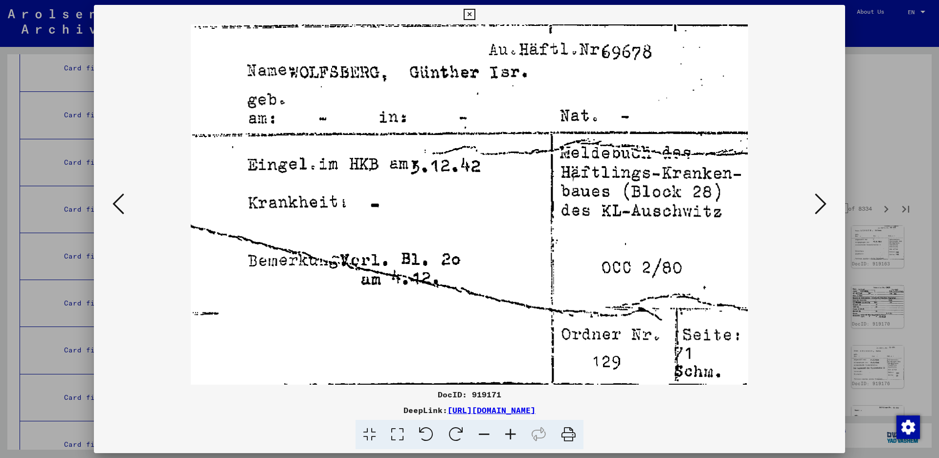
click at [818, 204] on icon at bounding box center [821, 203] width 12 height 23
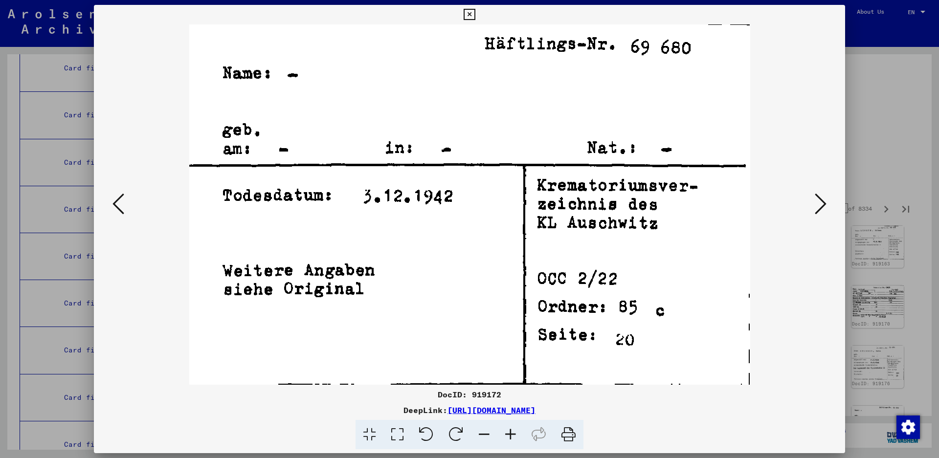
click at [818, 204] on icon at bounding box center [821, 203] width 12 height 23
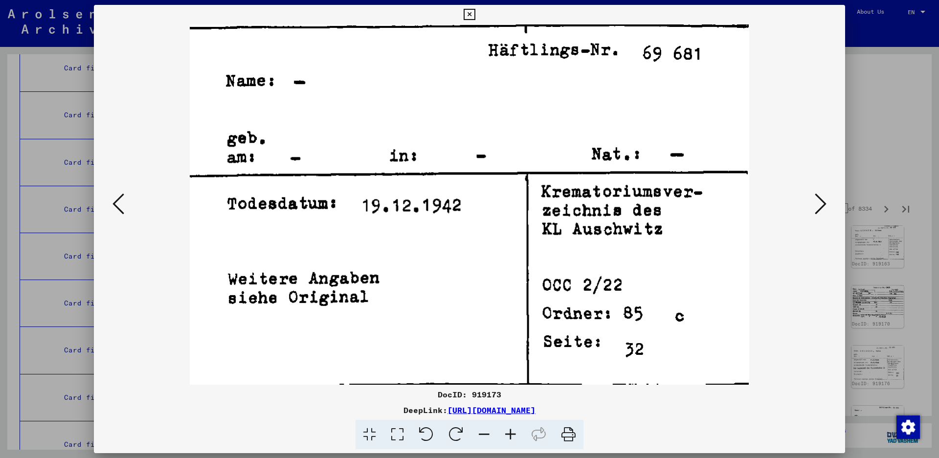
click at [818, 204] on icon at bounding box center [821, 203] width 12 height 23
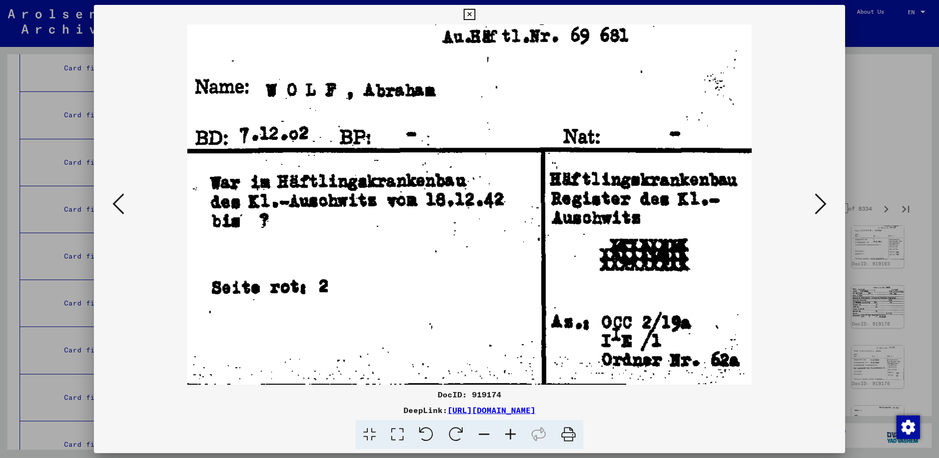
click at [823, 204] on icon at bounding box center [821, 203] width 12 height 23
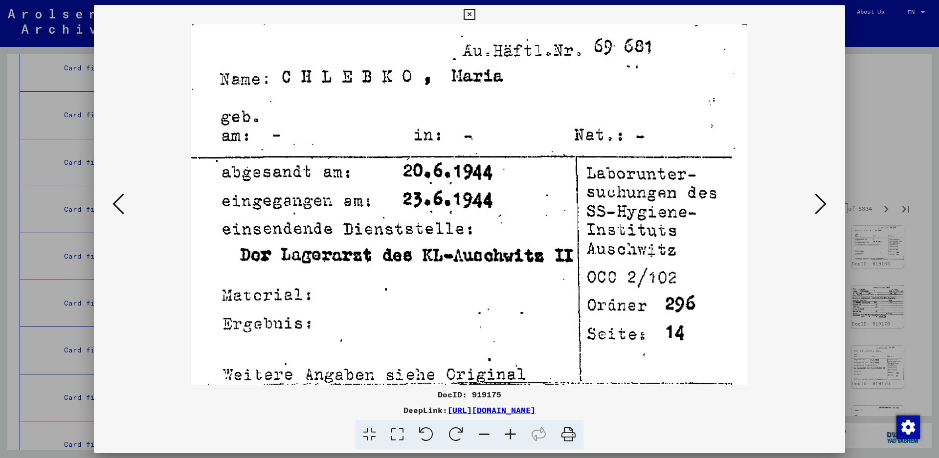
click at [823, 204] on icon at bounding box center [821, 203] width 12 height 23
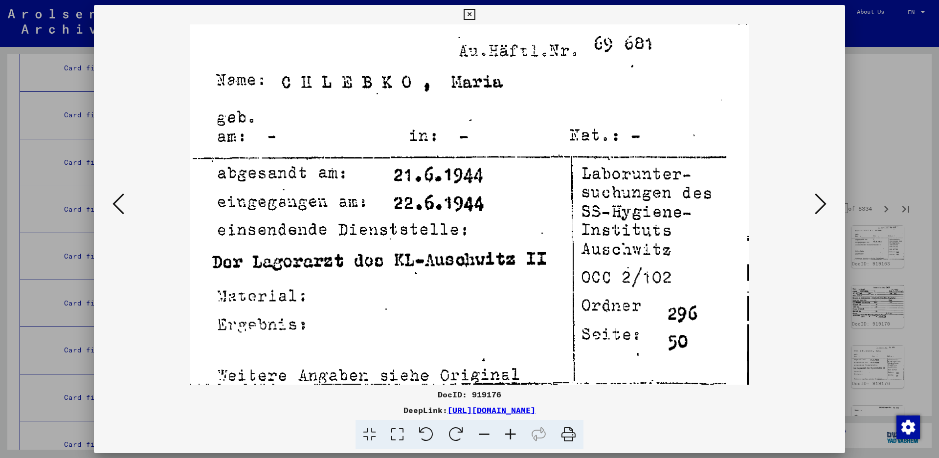
click at [823, 204] on icon at bounding box center [821, 203] width 12 height 23
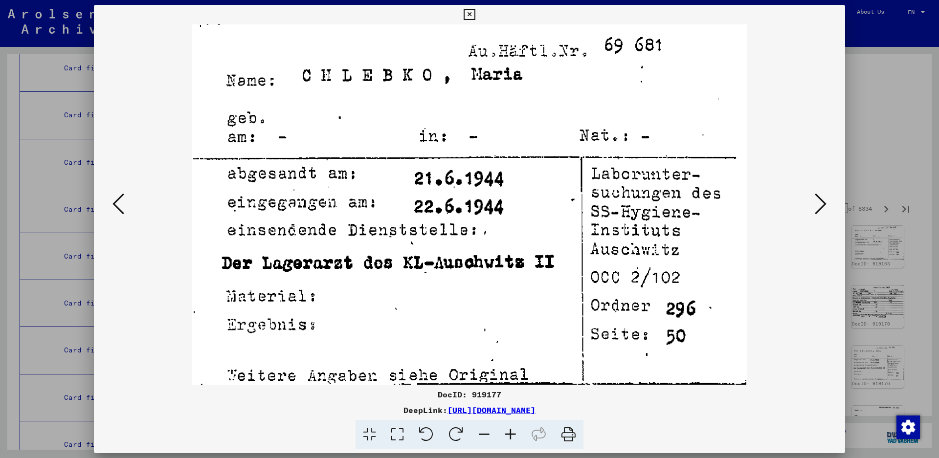
click at [823, 205] on icon at bounding box center [821, 203] width 12 height 23
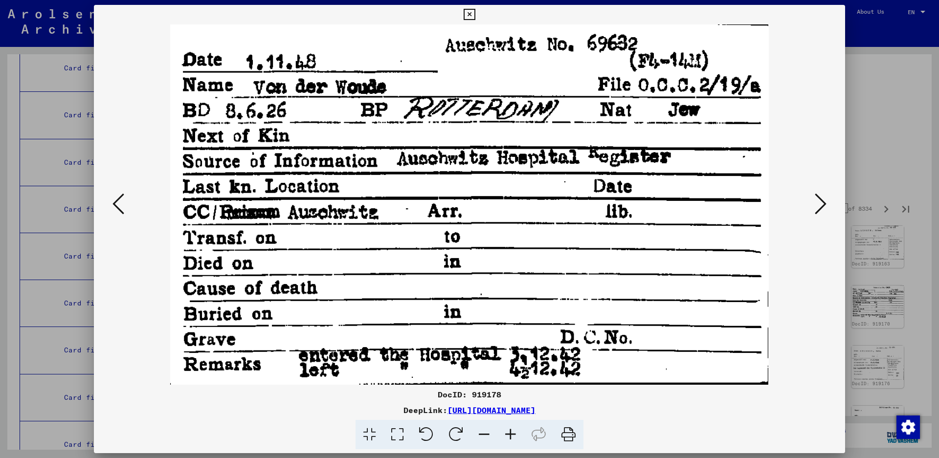
click at [813, 205] on button at bounding box center [821, 205] width 18 height 28
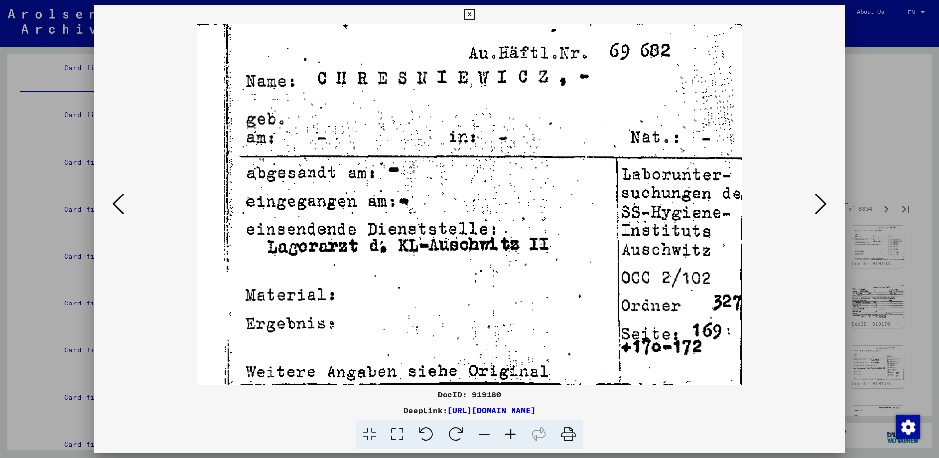
click at [813, 205] on button at bounding box center [821, 205] width 18 height 28
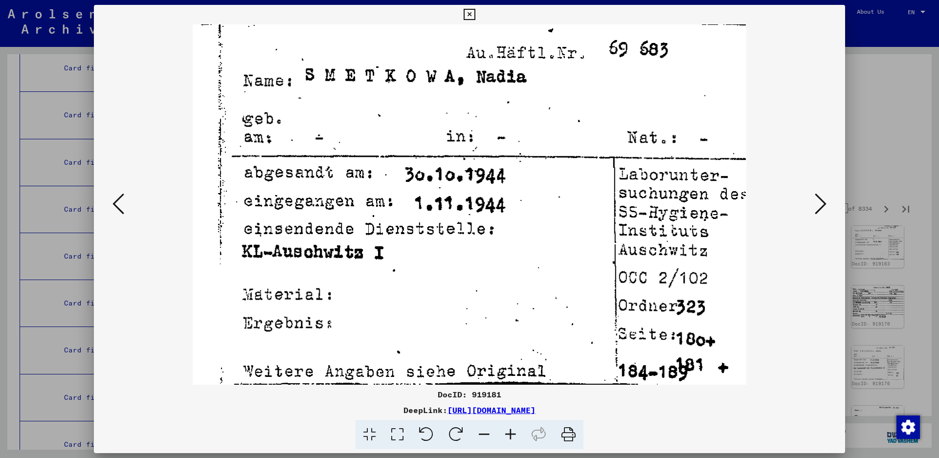
click at [813, 205] on button at bounding box center [821, 205] width 18 height 28
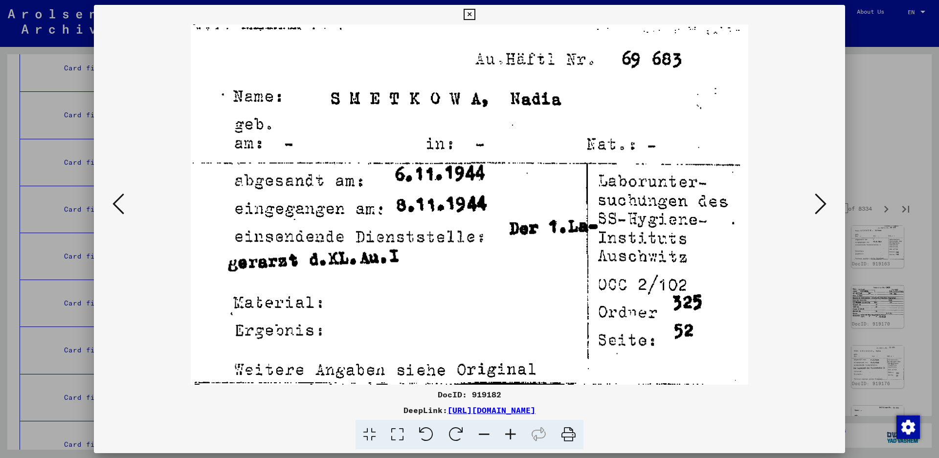
click at [813, 205] on button at bounding box center [821, 205] width 18 height 28
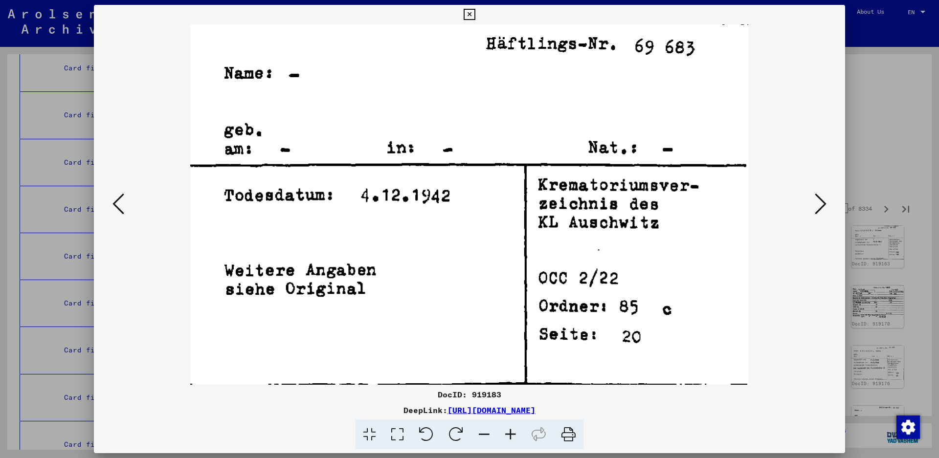
click at [813, 205] on button at bounding box center [821, 205] width 18 height 28
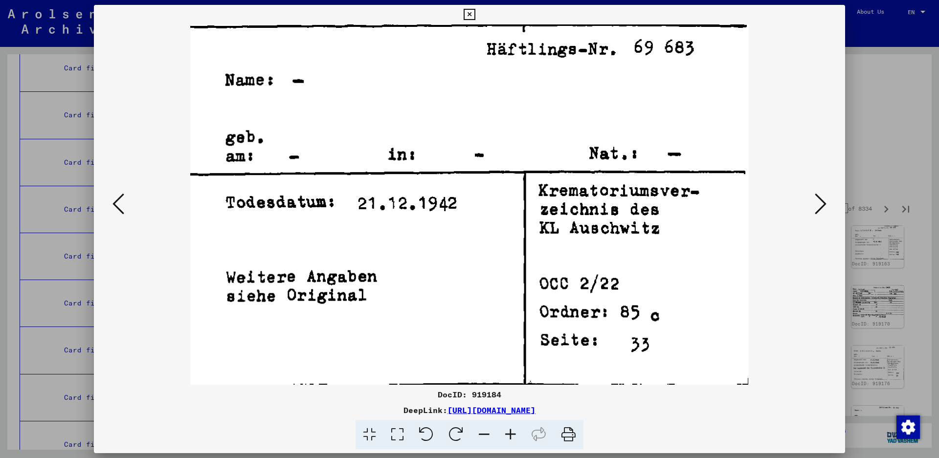
click at [813, 204] on button at bounding box center [821, 205] width 18 height 28
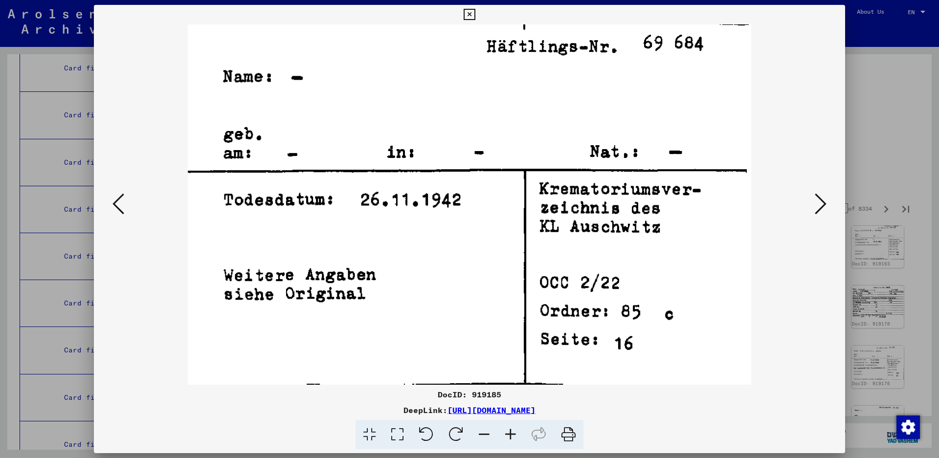
click at [813, 204] on button at bounding box center [821, 205] width 18 height 28
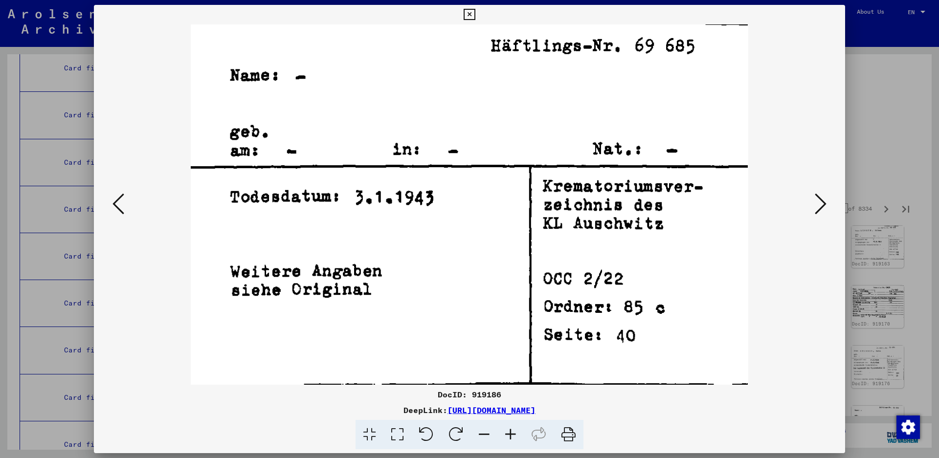
click at [813, 204] on button at bounding box center [821, 205] width 18 height 28
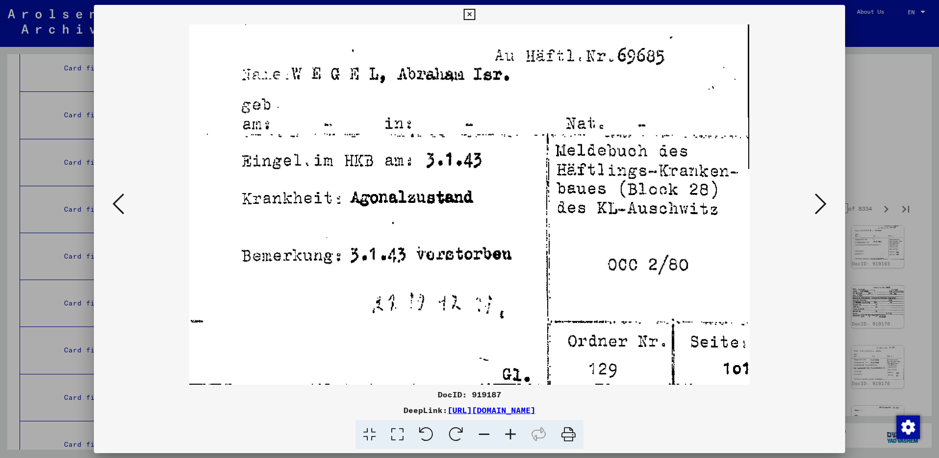
click at [817, 198] on icon at bounding box center [821, 203] width 12 height 23
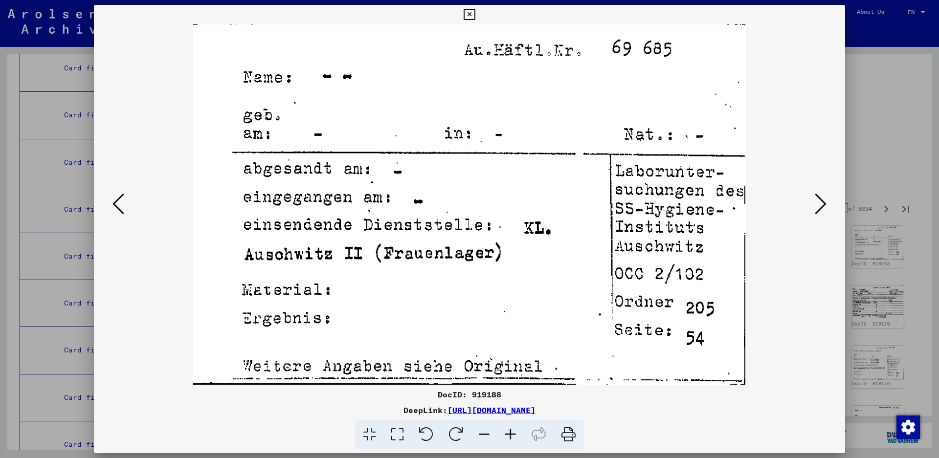
click at [817, 198] on icon at bounding box center [821, 203] width 12 height 23
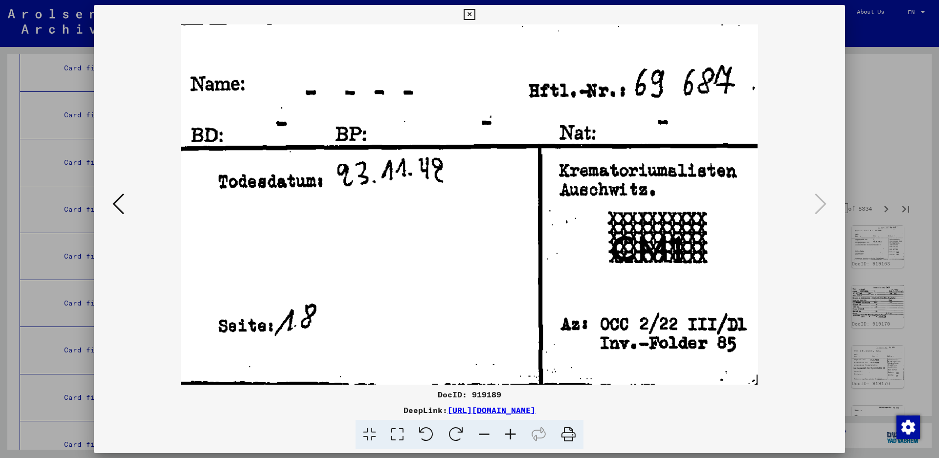
click at [817, 198] on icon at bounding box center [821, 203] width 12 height 23
click at [475, 11] on icon at bounding box center [469, 15] width 11 height 12
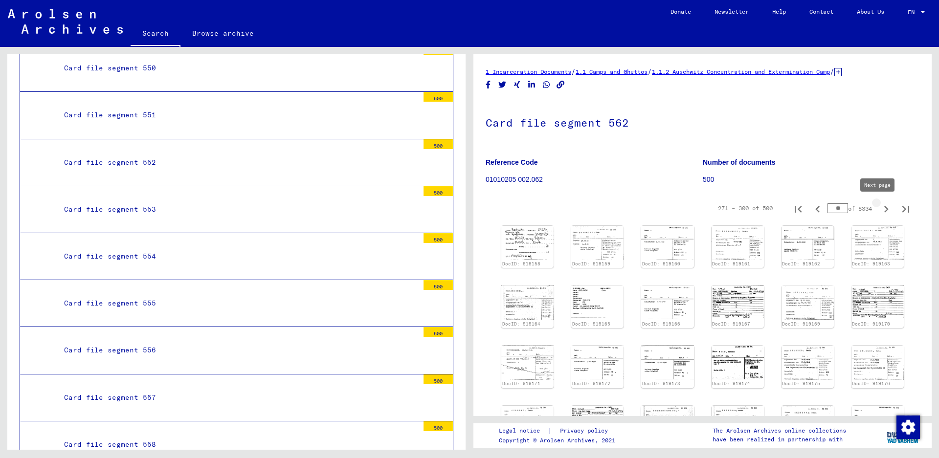
click at [884, 207] on icon "Next page" at bounding box center [886, 209] width 4 height 7
type input "**"
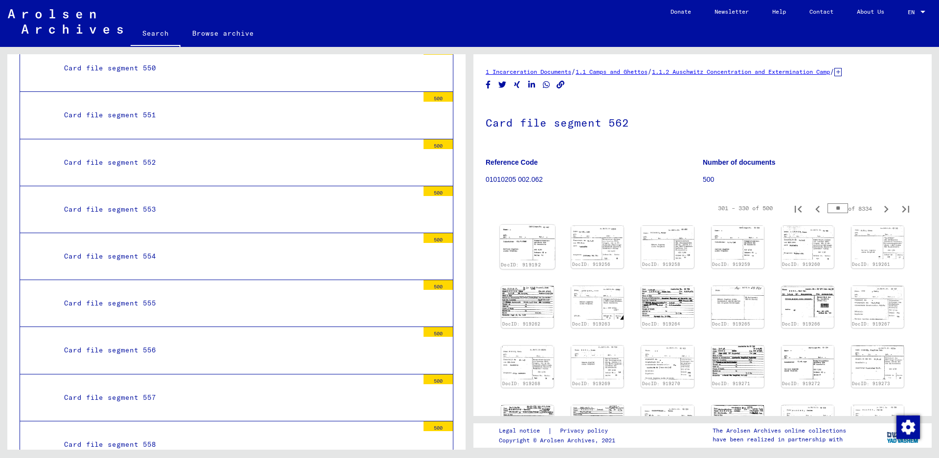
click at [524, 236] on img at bounding box center [527, 242] width 55 height 35
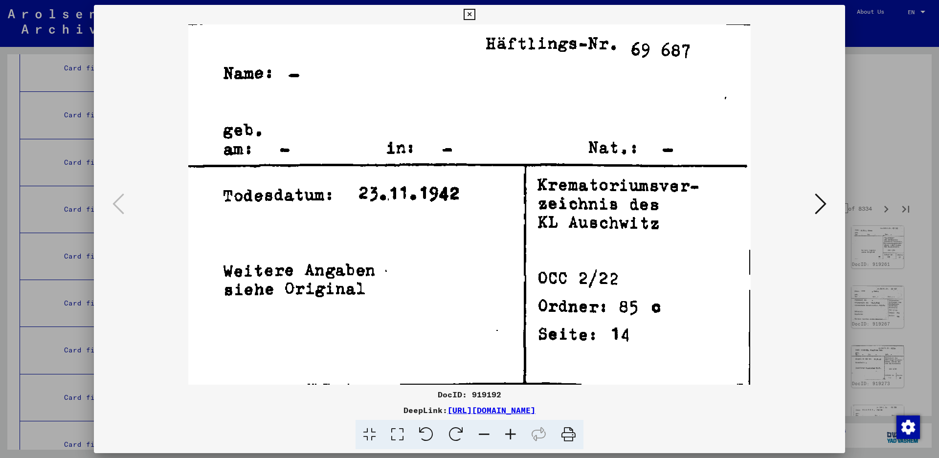
click at [820, 205] on icon at bounding box center [821, 203] width 12 height 23
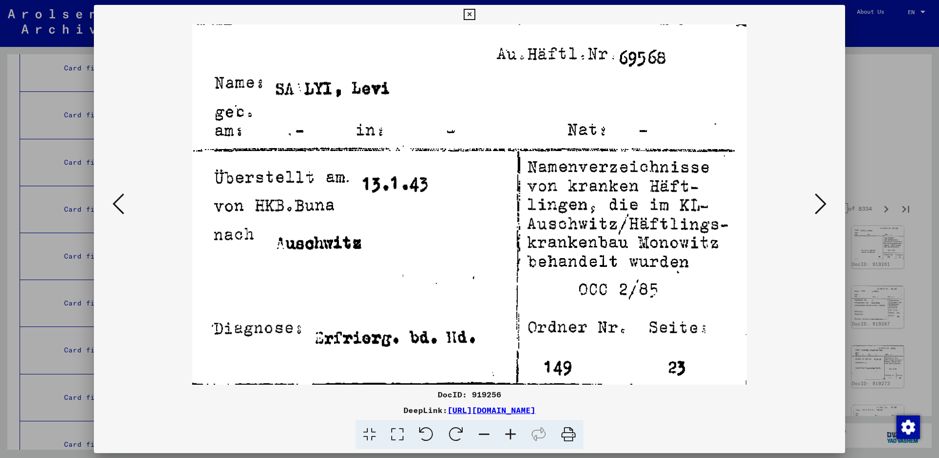
click at [820, 201] on icon at bounding box center [821, 203] width 12 height 23
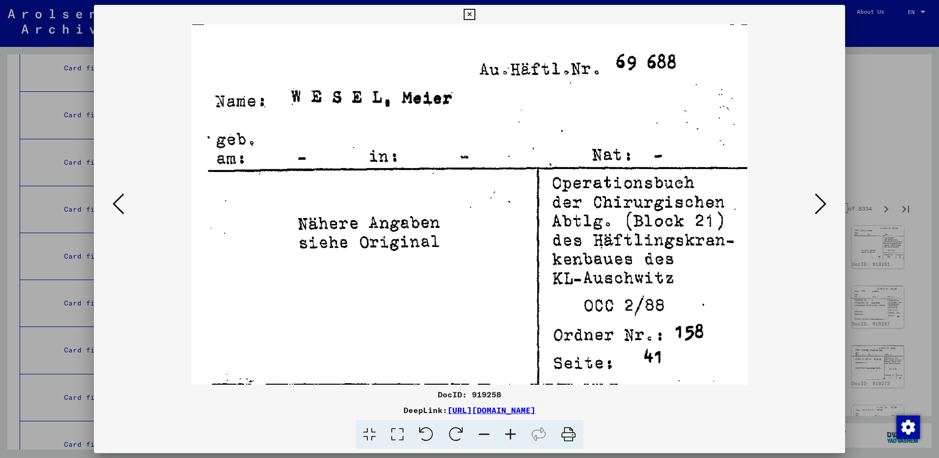
click at [825, 203] on icon at bounding box center [821, 203] width 12 height 23
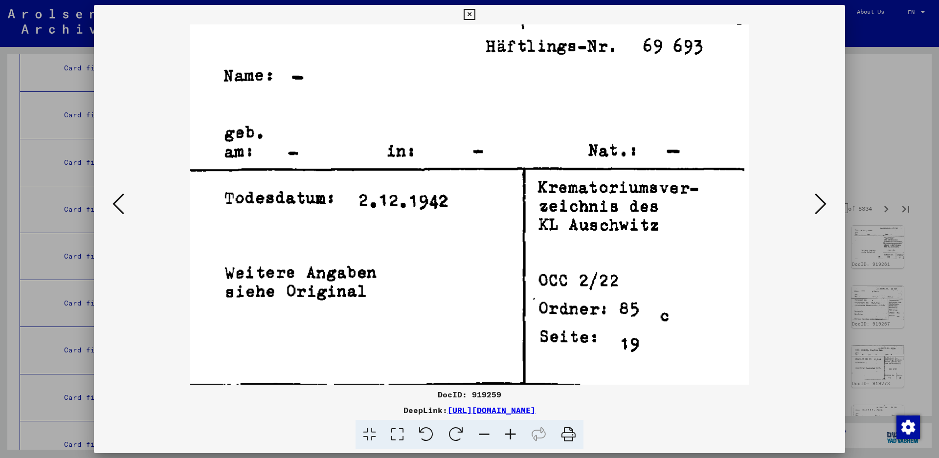
click at [824, 204] on icon at bounding box center [821, 203] width 12 height 23
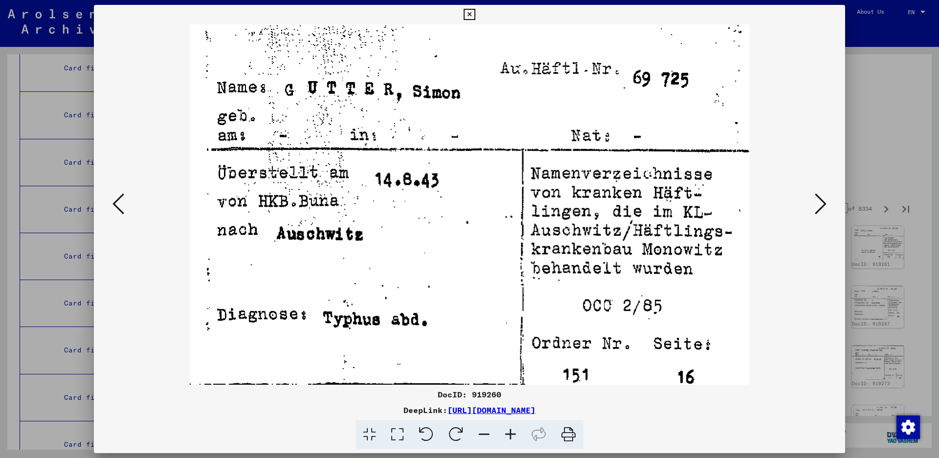
click at [815, 201] on icon at bounding box center [821, 203] width 12 height 23
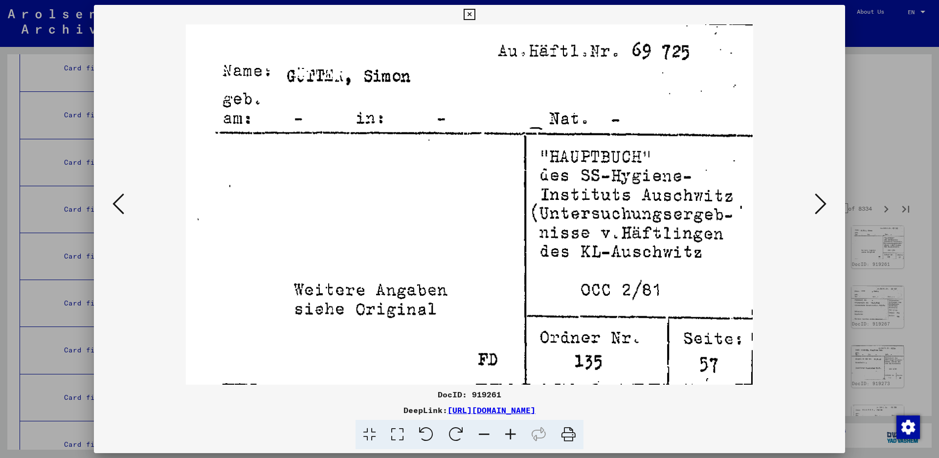
click at [815, 201] on icon at bounding box center [821, 203] width 12 height 23
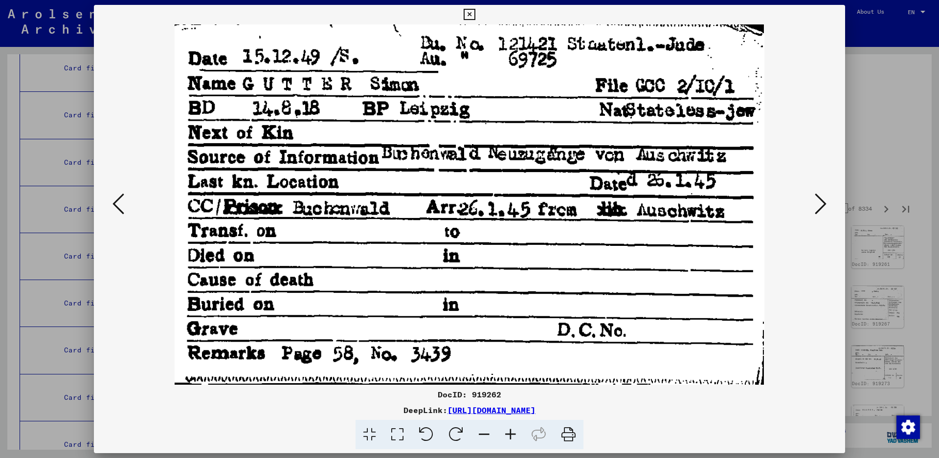
click at [815, 201] on icon at bounding box center [821, 203] width 12 height 23
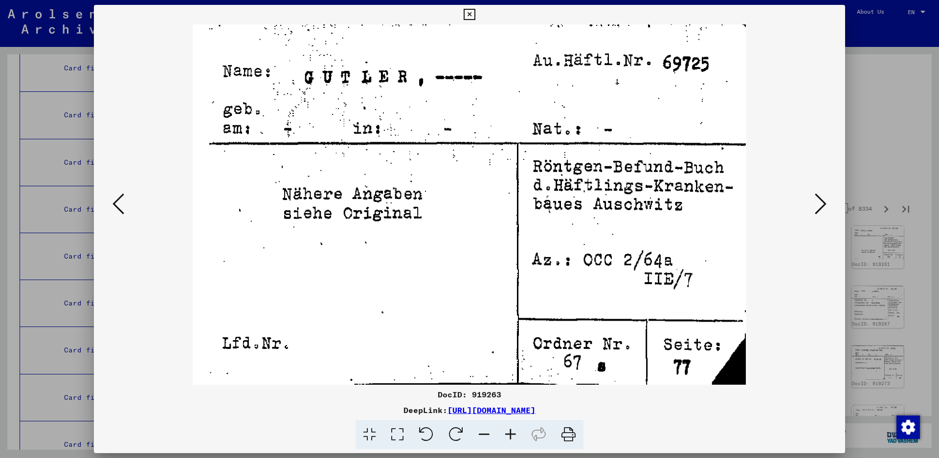
click at [815, 201] on icon at bounding box center [821, 203] width 12 height 23
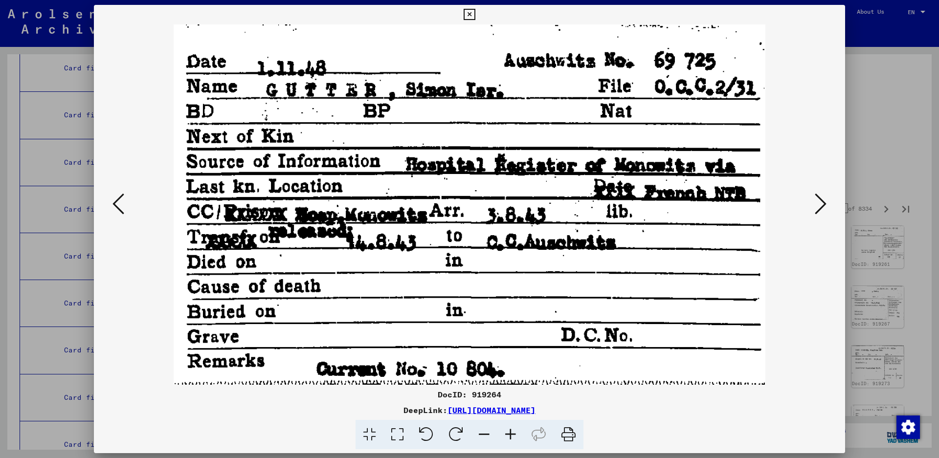
click at [815, 201] on icon at bounding box center [821, 203] width 12 height 23
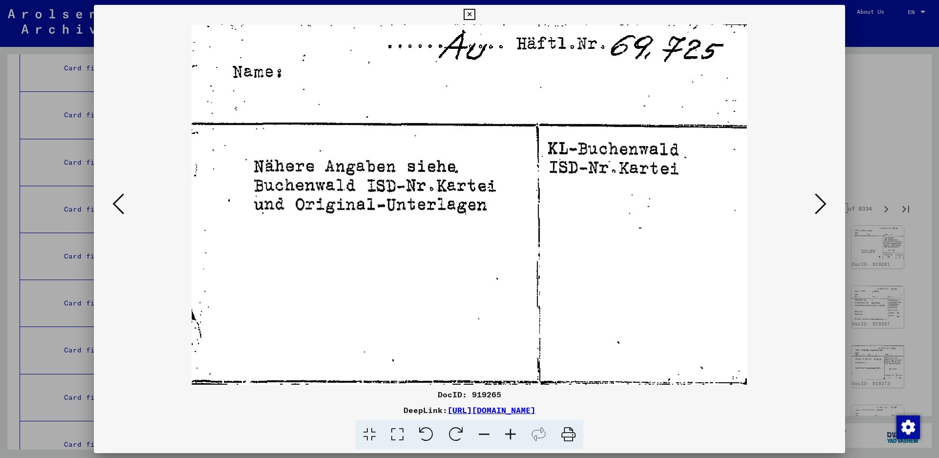
click at [815, 201] on icon at bounding box center [821, 203] width 12 height 23
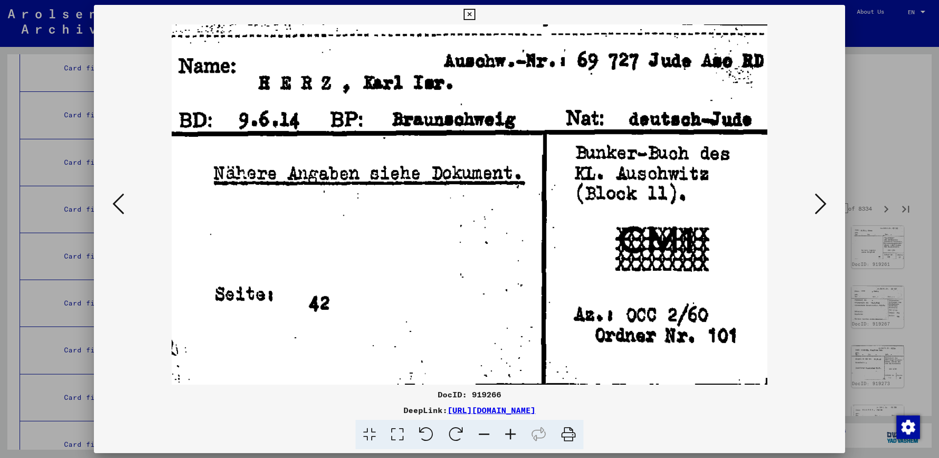
click at [824, 202] on icon at bounding box center [821, 203] width 12 height 23
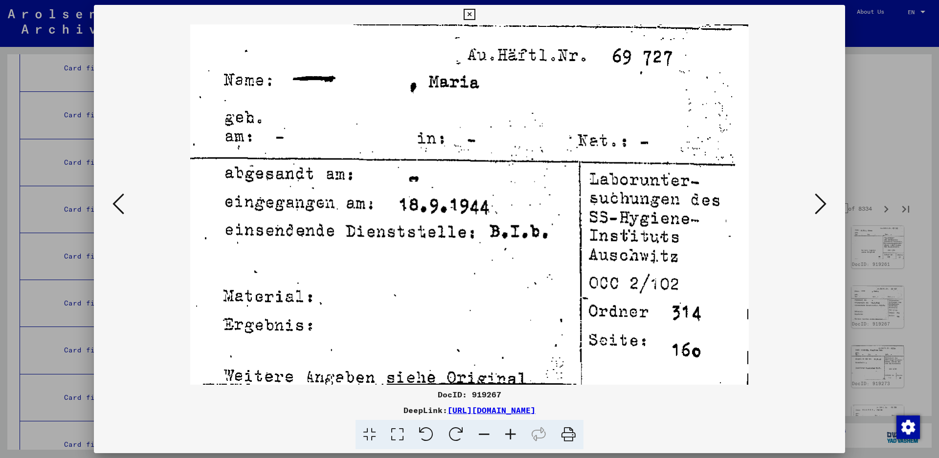
click at [821, 202] on icon at bounding box center [821, 203] width 12 height 23
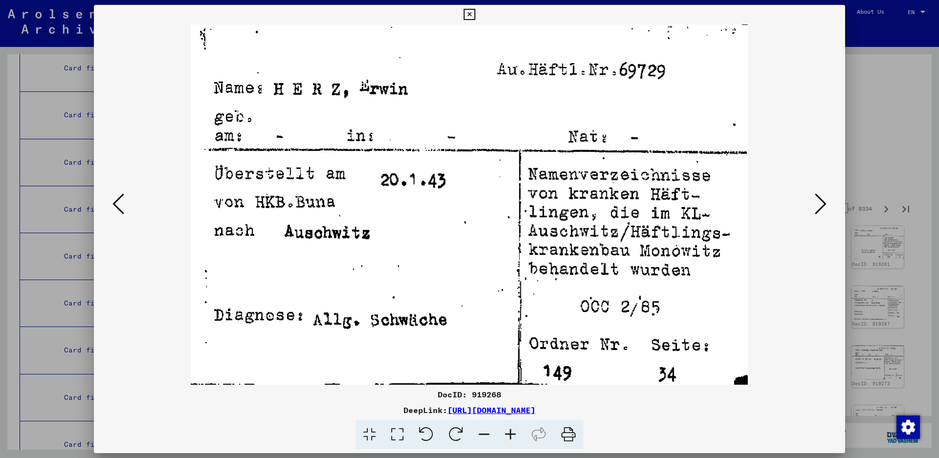
click at [815, 205] on icon at bounding box center [821, 203] width 12 height 23
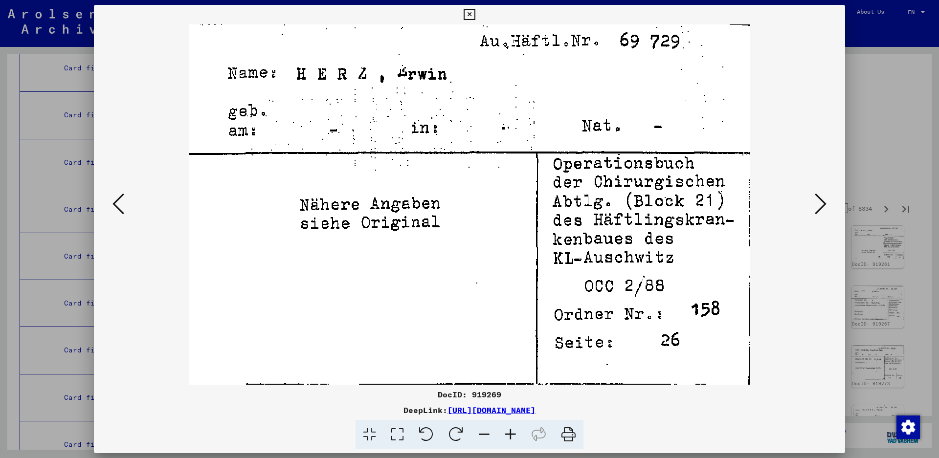
click at [815, 205] on icon at bounding box center [821, 203] width 12 height 23
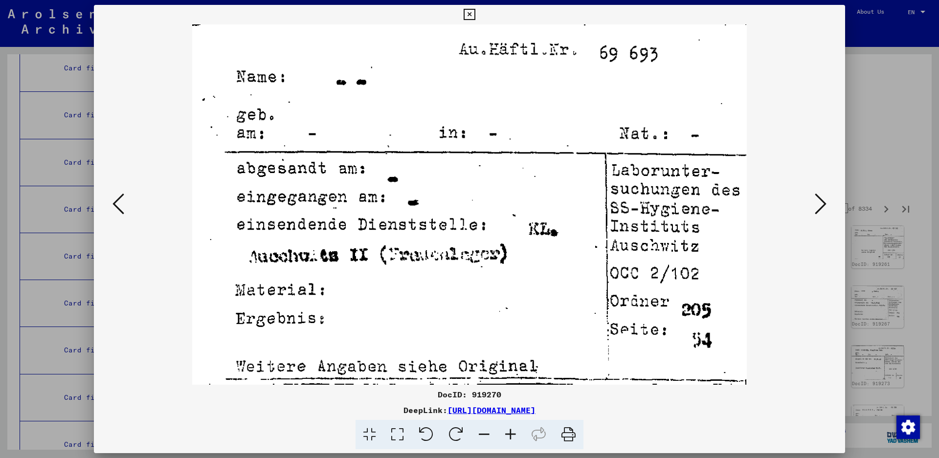
click at [815, 205] on icon at bounding box center [821, 203] width 12 height 23
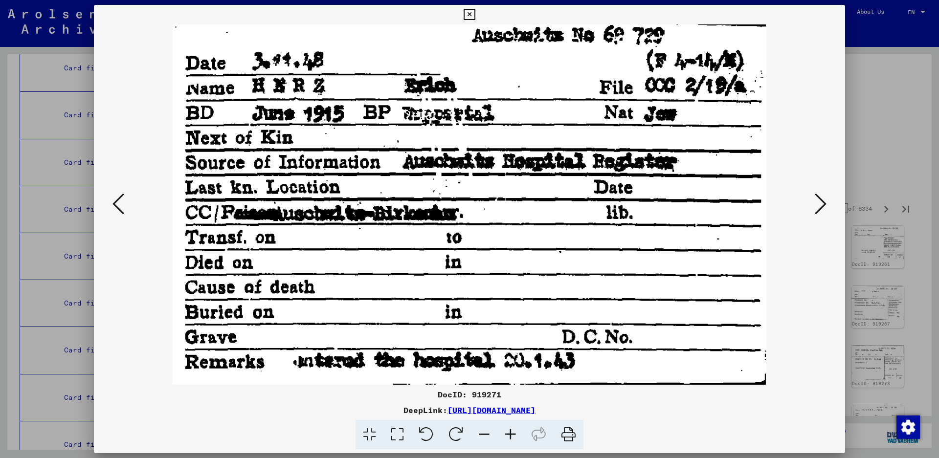
click at [818, 207] on icon at bounding box center [821, 203] width 12 height 23
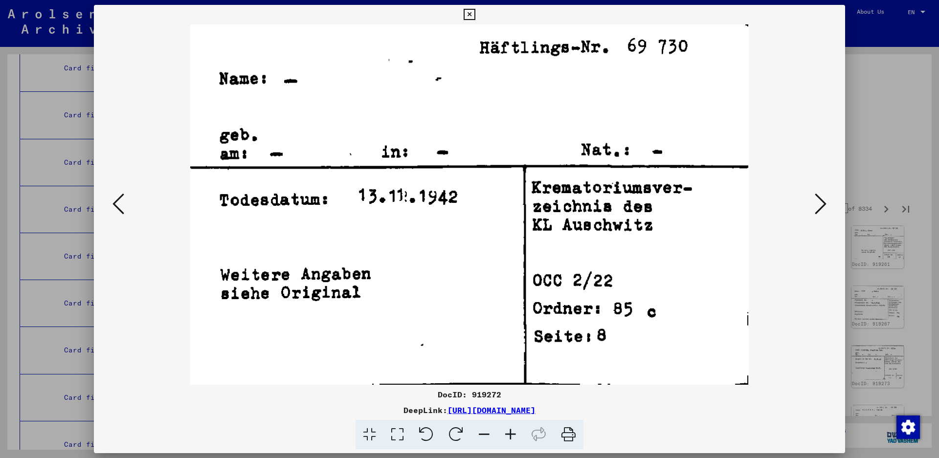
click at [818, 207] on icon at bounding box center [821, 203] width 12 height 23
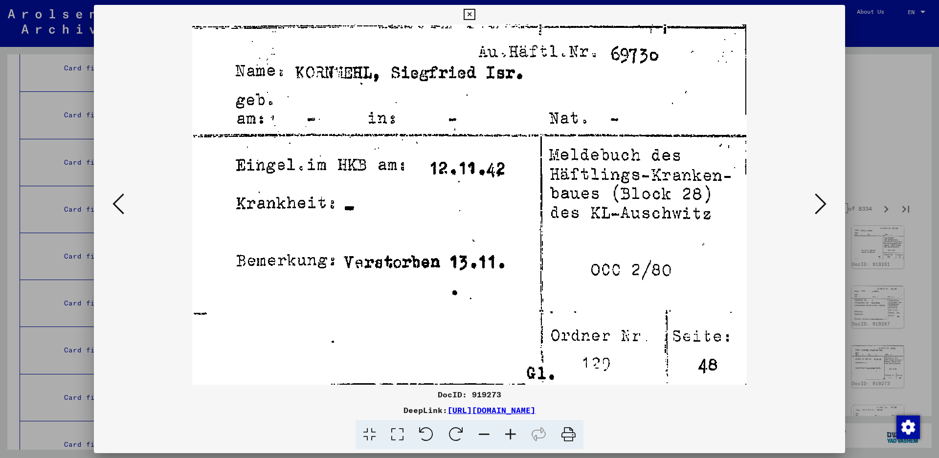
click at [819, 206] on icon at bounding box center [821, 203] width 12 height 23
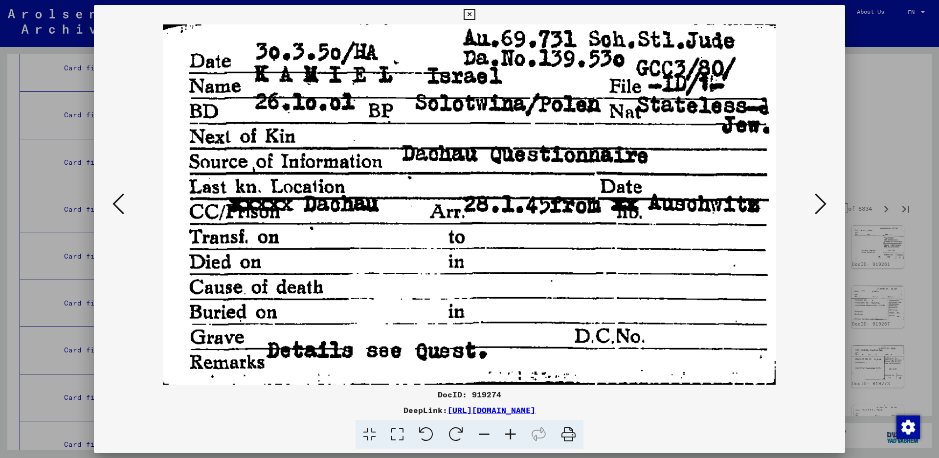
click at [824, 197] on icon at bounding box center [821, 203] width 12 height 23
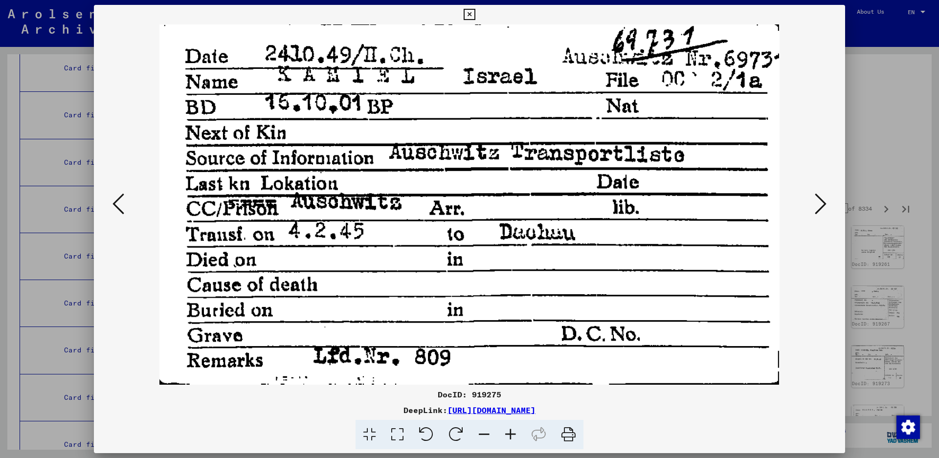
click at [824, 197] on icon at bounding box center [821, 203] width 12 height 23
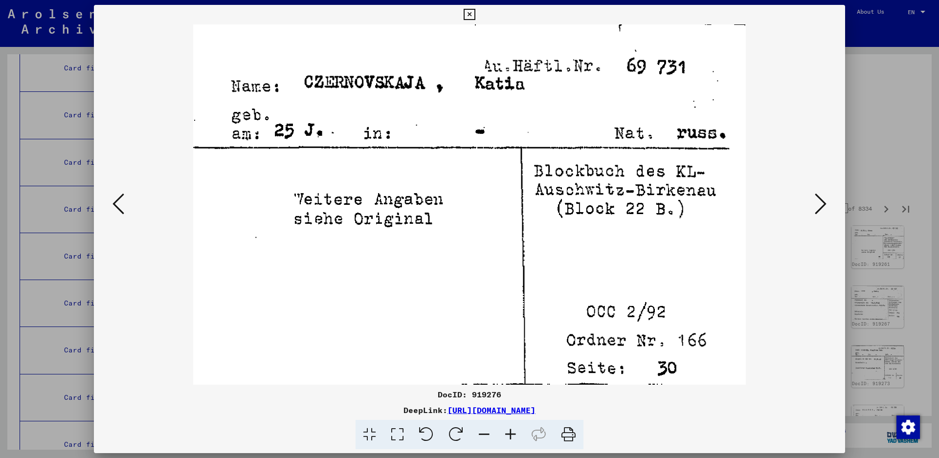
click at [824, 197] on icon at bounding box center [821, 203] width 12 height 23
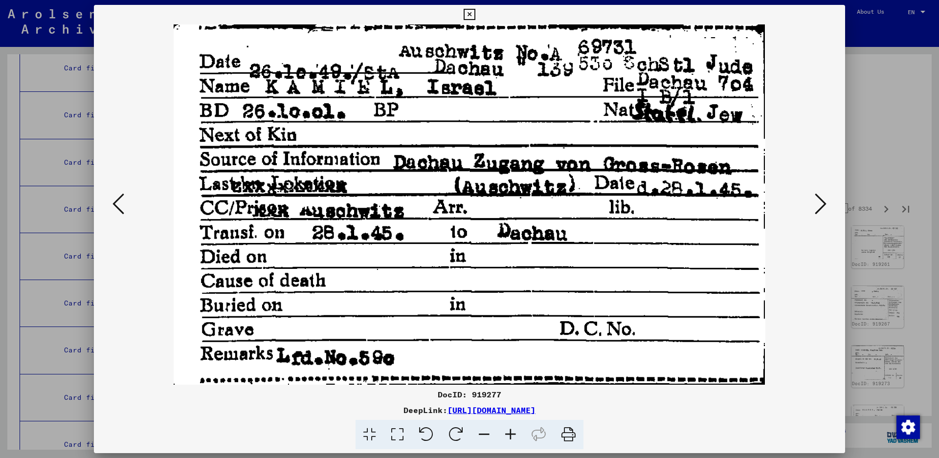
click at [824, 197] on icon at bounding box center [821, 203] width 12 height 23
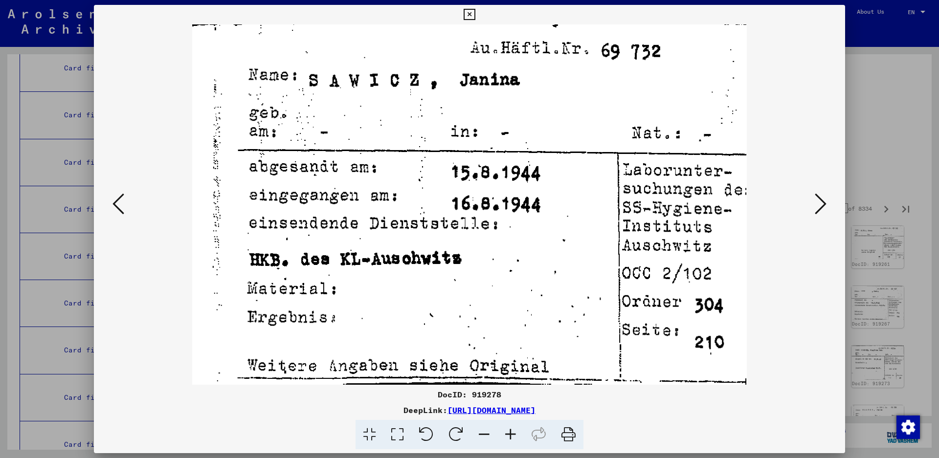
click at [824, 197] on icon at bounding box center [821, 203] width 12 height 23
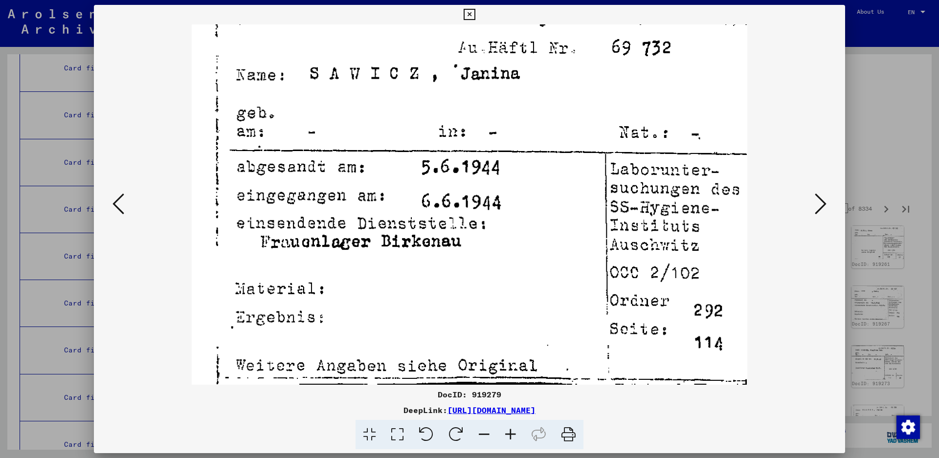
click at [824, 197] on icon at bounding box center [821, 203] width 12 height 23
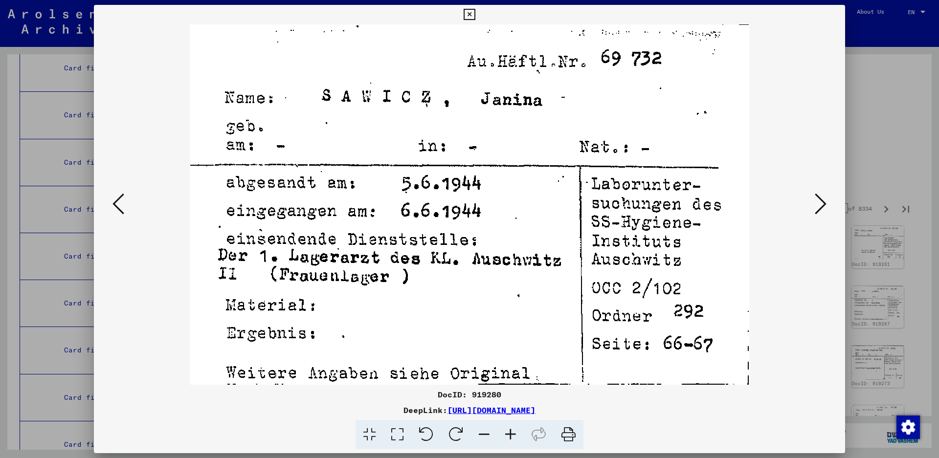
click at [824, 197] on icon at bounding box center [821, 203] width 12 height 23
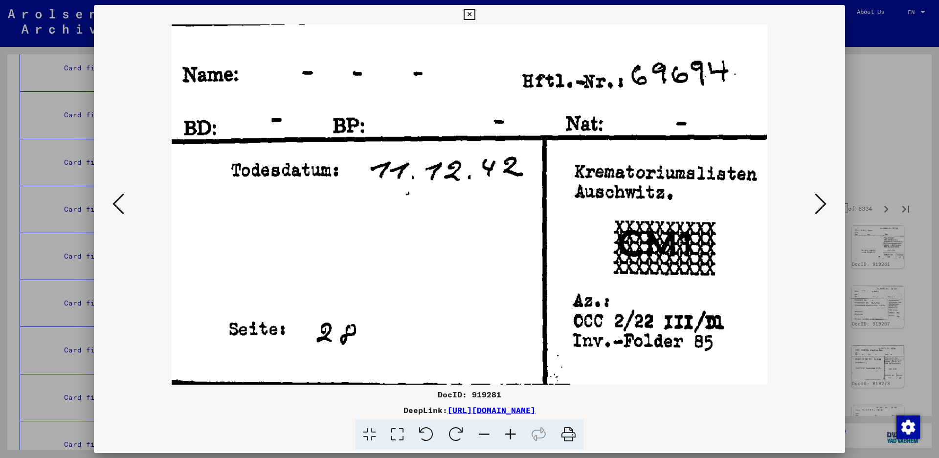
click at [824, 197] on icon at bounding box center [821, 203] width 12 height 23
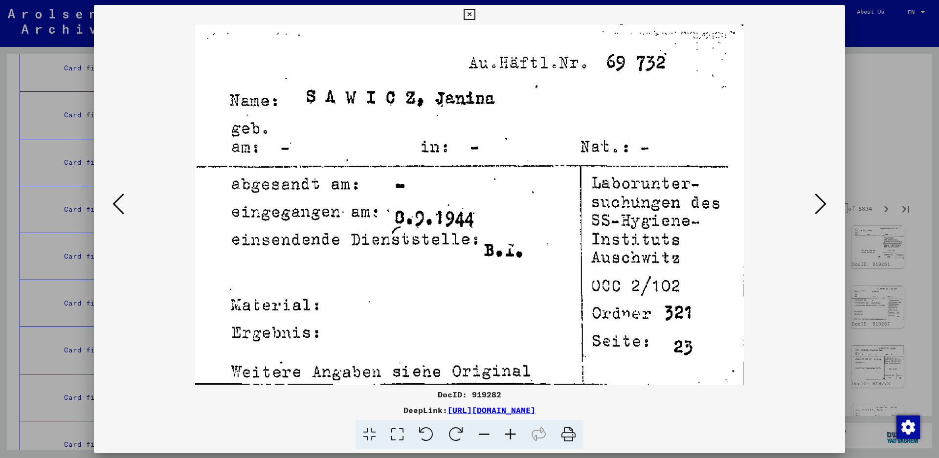
click at [824, 197] on icon at bounding box center [821, 203] width 12 height 23
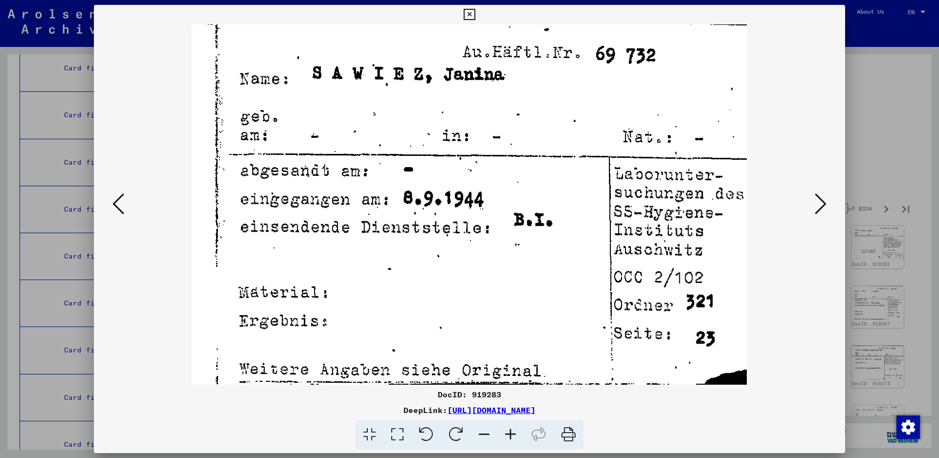
click at [824, 197] on icon at bounding box center [821, 203] width 12 height 23
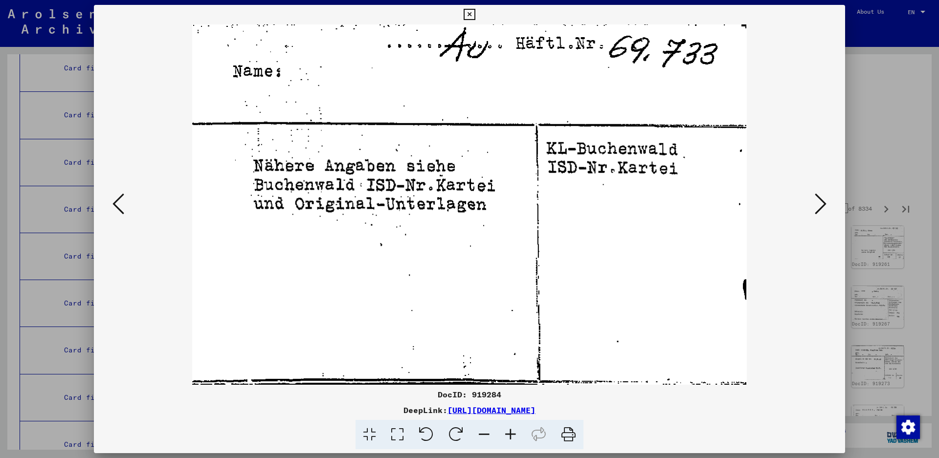
click at [824, 197] on icon at bounding box center [821, 203] width 12 height 23
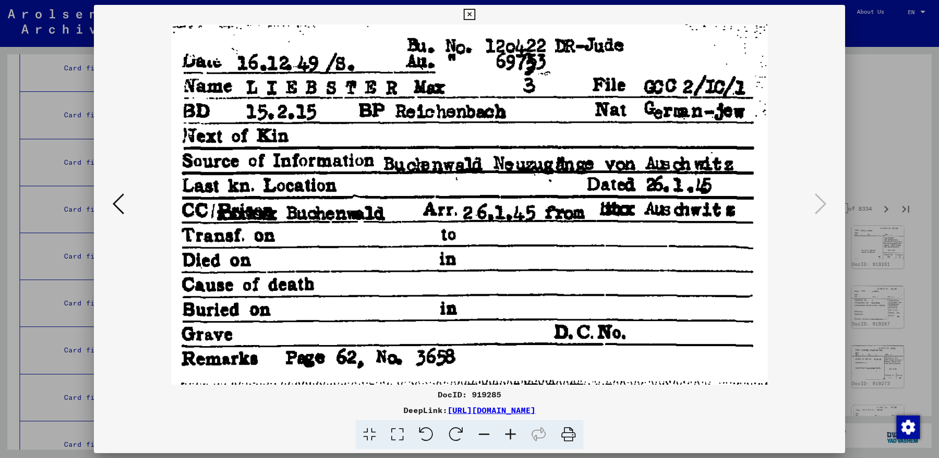
click at [475, 16] on icon at bounding box center [469, 15] width 11 height 12
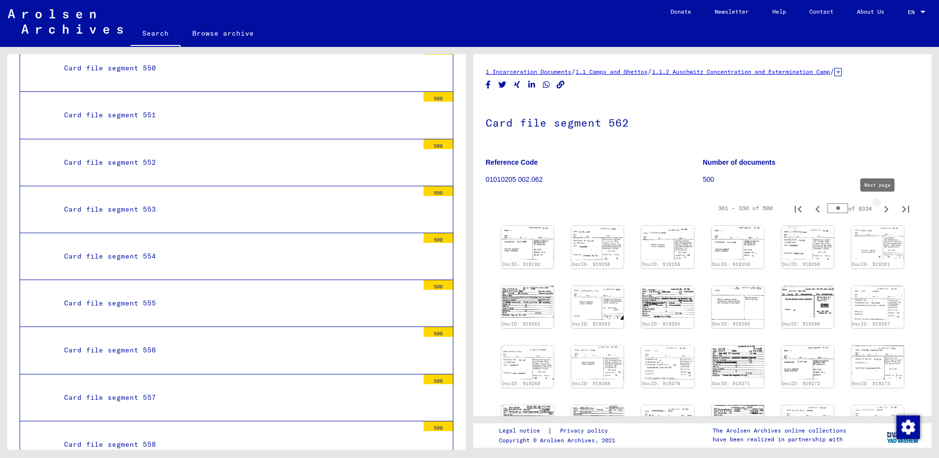
click at [880, 209] on icon "Next page" at bounding box center [887, 210] width 14 height 14
type input "**"
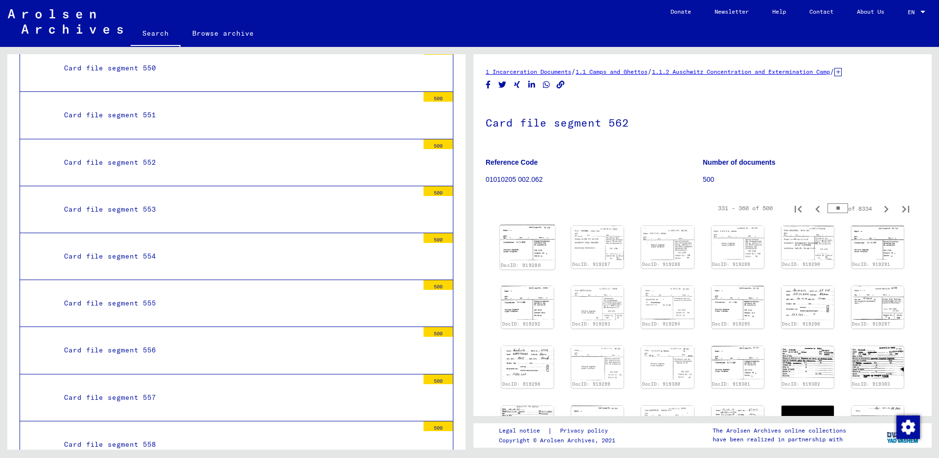
click at [525, 237] on img at bounding box center [527, 243] width 55 height 36
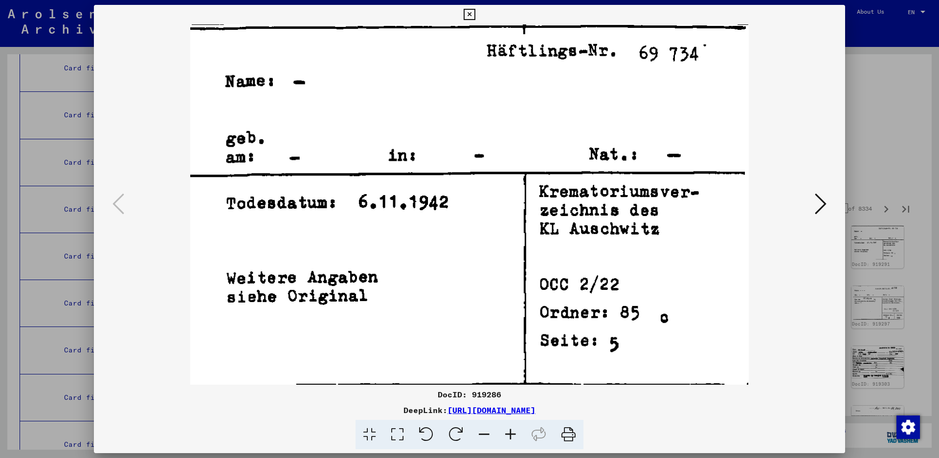
click at [821, 197] on icon at bounding box center [821, 203] width 12 height 23
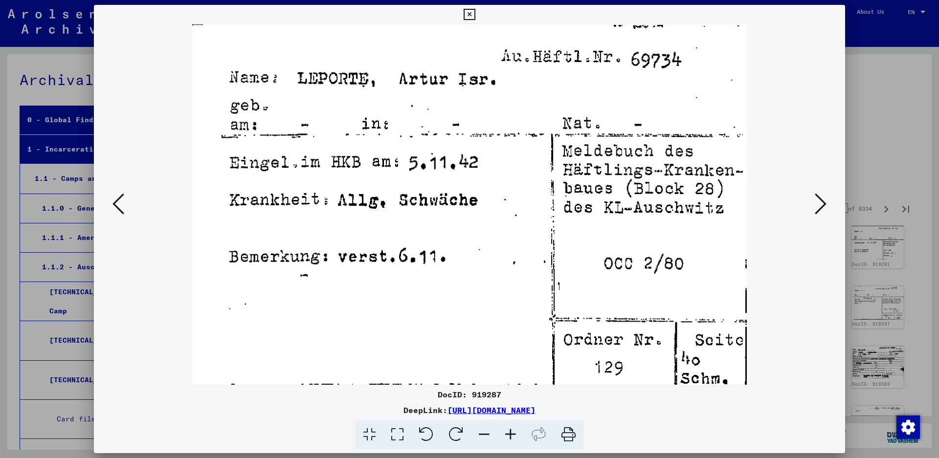
scroll to position [2739, 0]
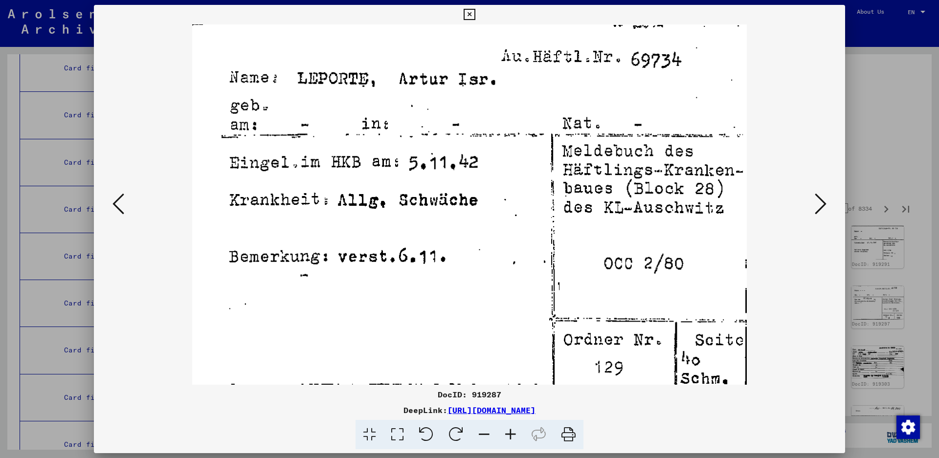
click at [822, 197] on icon at bounding box center [821, 203] width 12 height 23
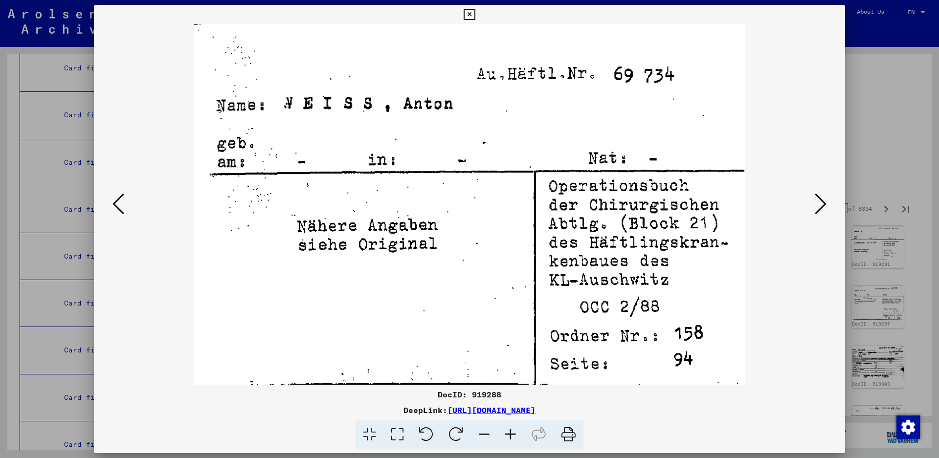
drag, startPoint x: 822, startPoint y: 197, endPoint x: 393, endPoint y: 362, distance: 459.4
click at [490, 321] on div at bounding box center [469, 204] width 751 height 361
click at [817, 207] on icon at bounding box center [821, 203] width 12 height 23
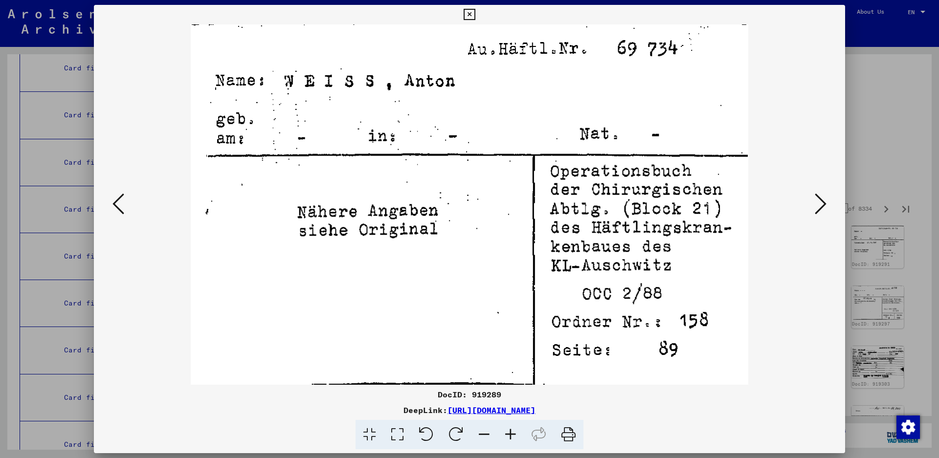
click at [817, 207] on icon at bounding box center [821, 203] width 12 height 23
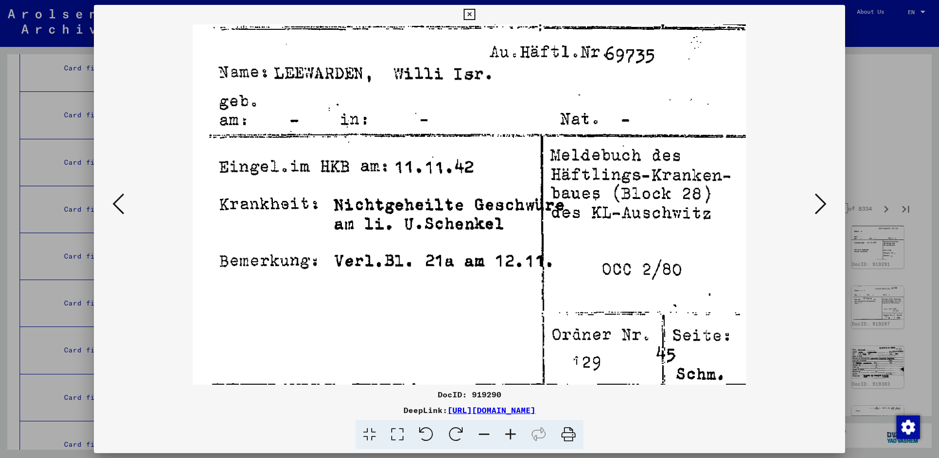
click at [819, 199] on icon at bounding box center [821, 203] width 12 height 23
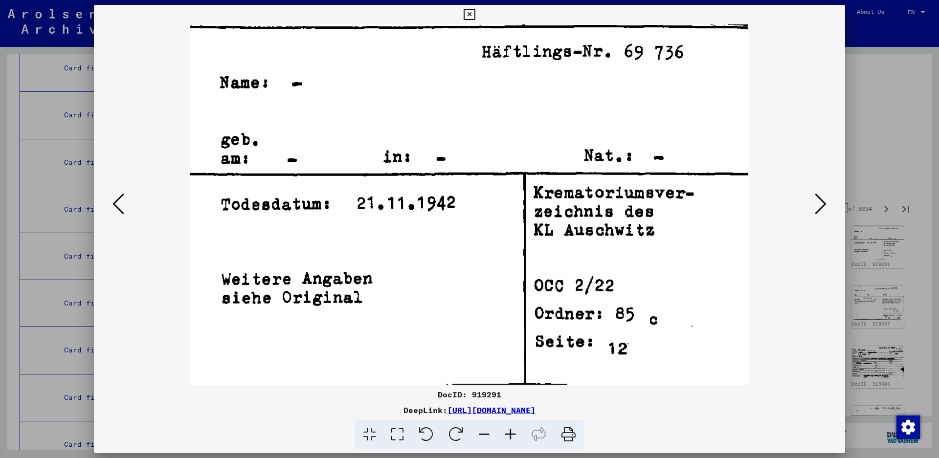
click at [819, 200] on icon at bounding box center [821, 203] width 12 height 23
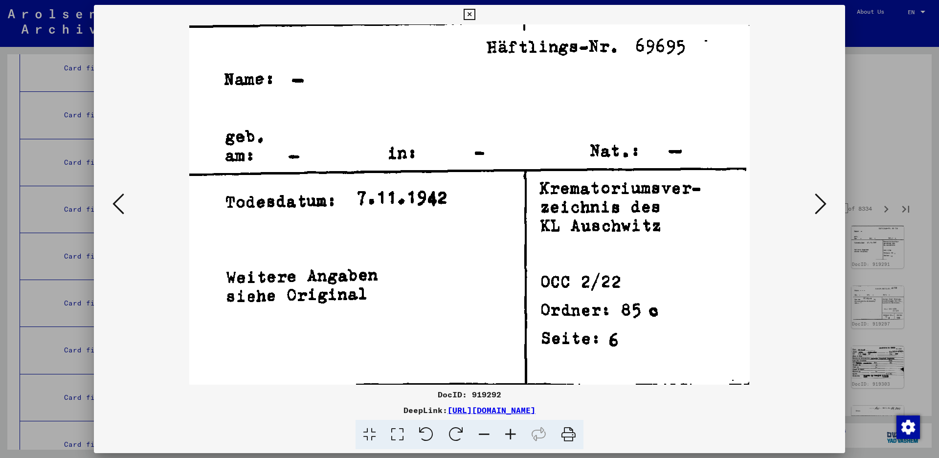
click at [819, 200] on icon at bounding box center [821, 203] width 12 height 23
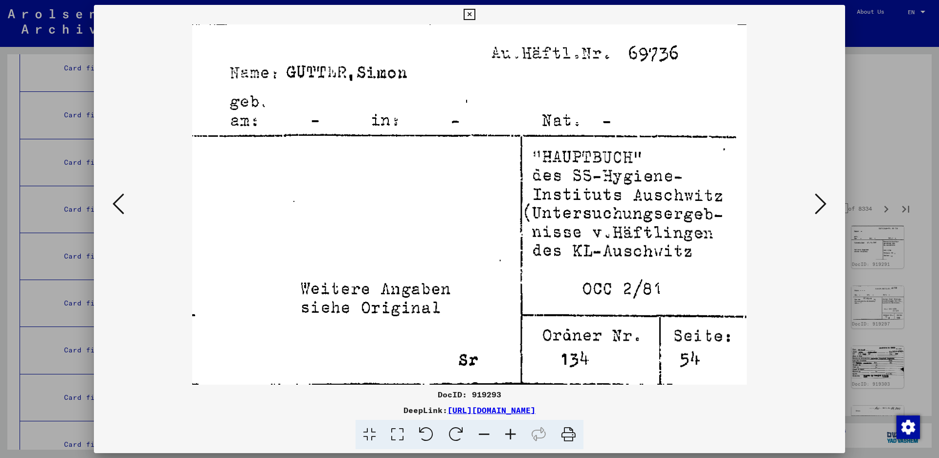
click at [819, 200] on icon at bounding box center [821, 203] width 12 height 23
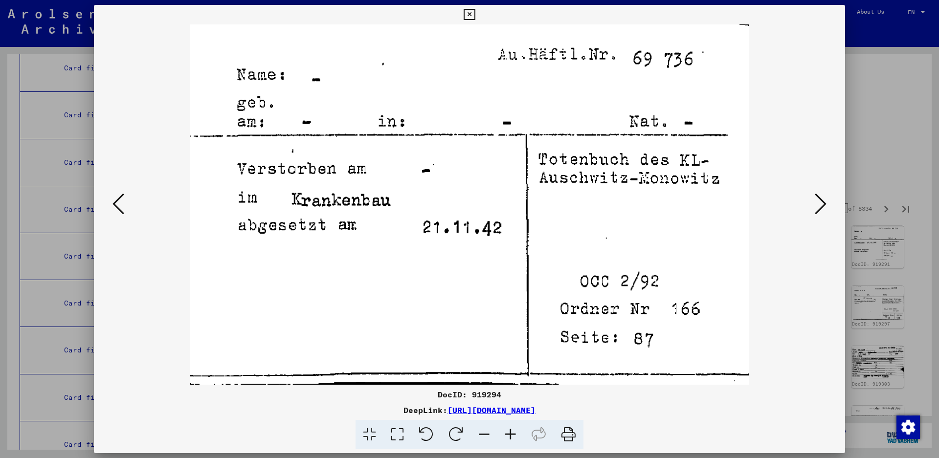
click at [819, 200] on icon at bounding box center [821, 203] width 12 height 23
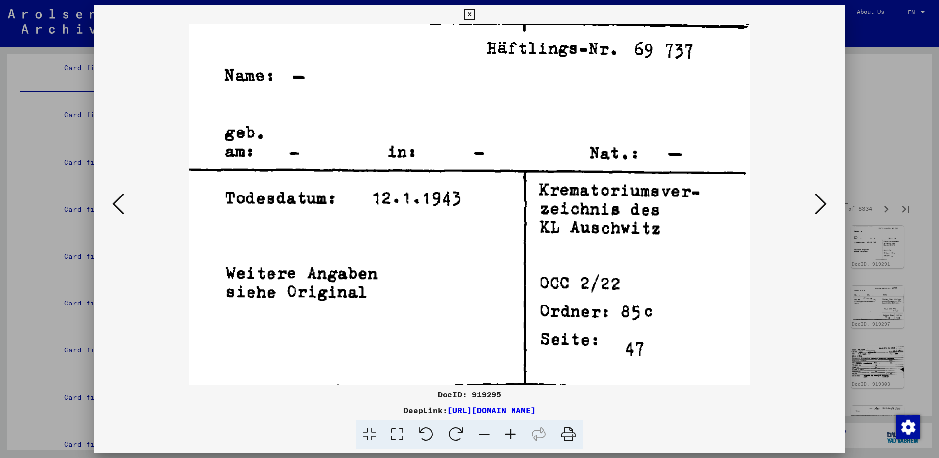
click at [819, 200] on icon at bounding box center [821, 203] width 12 height 23
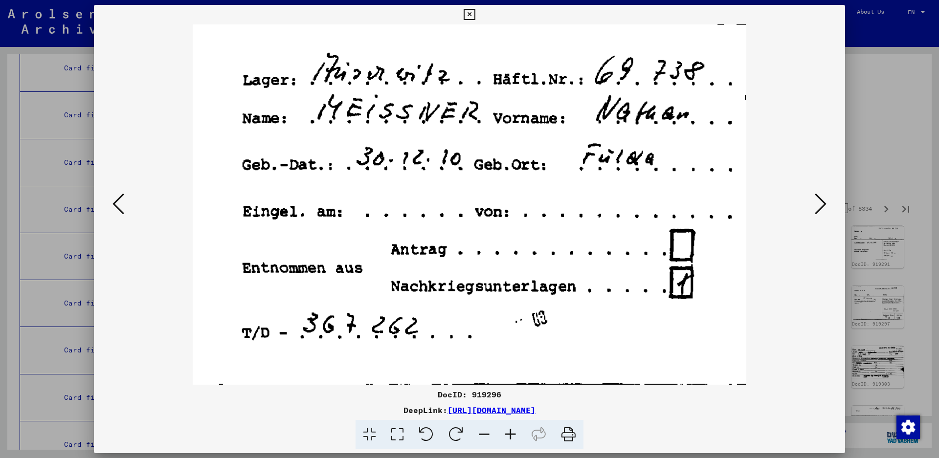
click at [819, 200] on icon at bounding box center [821, 203] width 12 height 23
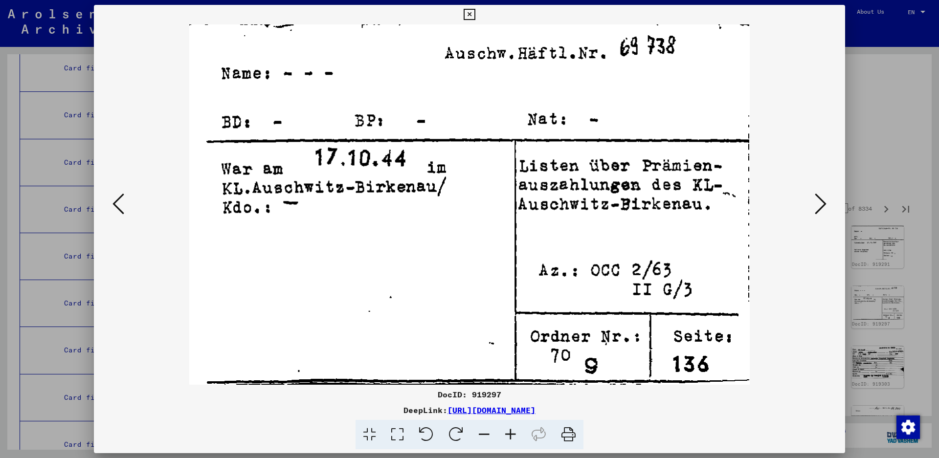
drag, startPoint x: 819, startPoint y: 200, endPoint x: 208, endPoint y: 212, distance: 611.1
click at [233, 212] on div at bounding box center [469, 204] width 751 height 361
click at [126, 200] on button at bounding box center [119, 205] width 18 height 28
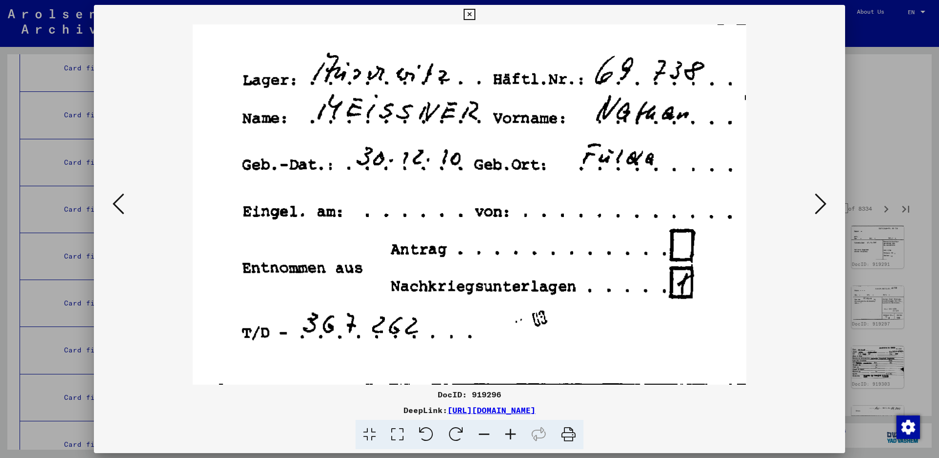
click at [819, 207] on icon at bounding box center [821, 203] width 12 height 23
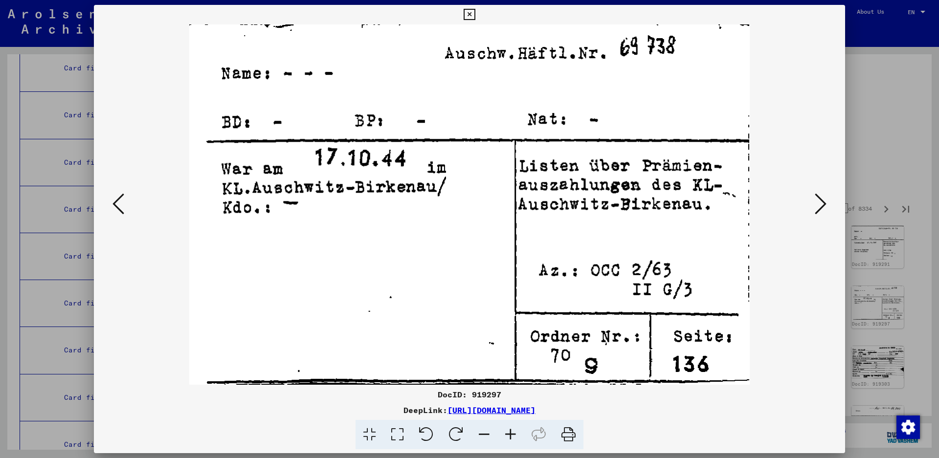
click at [818, 207] on icon at bounding box center [821, 203] width 12 height 23
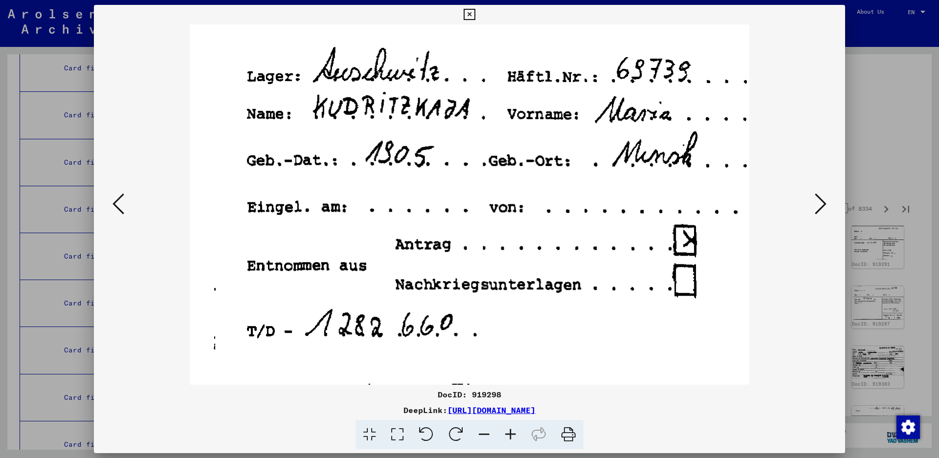
click at [818, 207] on icon at bounding box center [821, 203] width 12 height 23
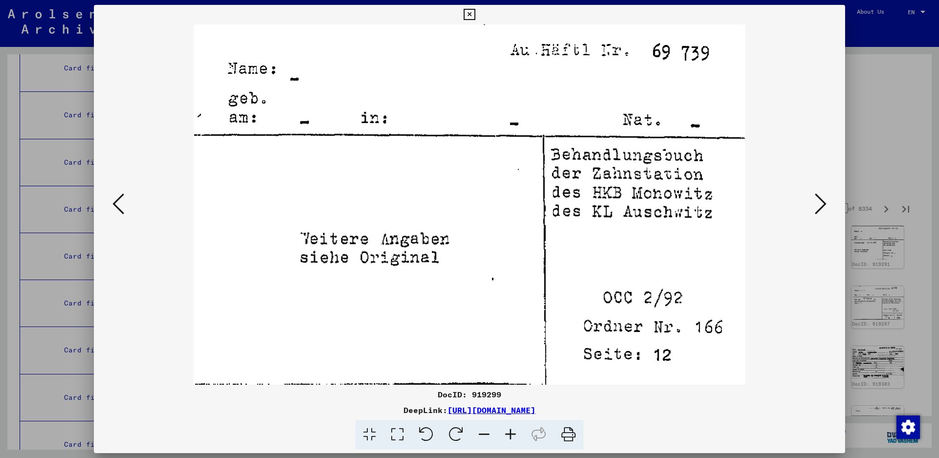
click at [818, 207] on icon at bounding box center [821, 203] width 12 height 23
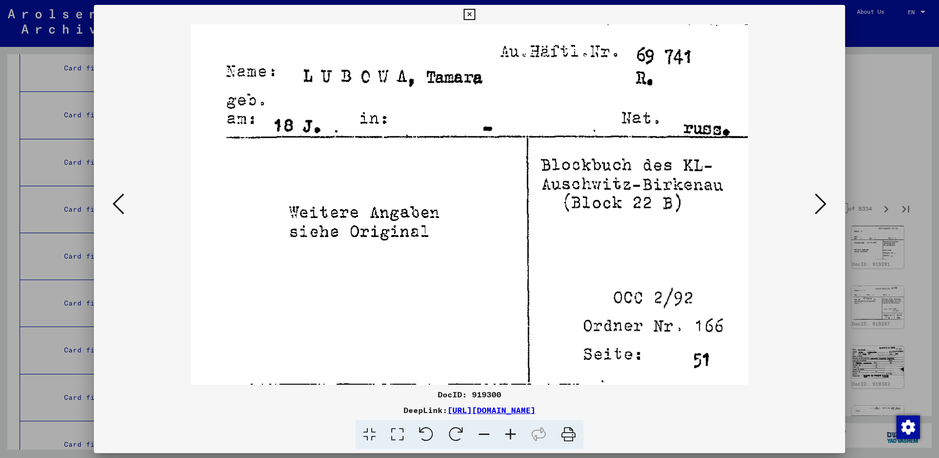
click at [818, 207] on icon at bounding box center [821, 203] width 12 height 23
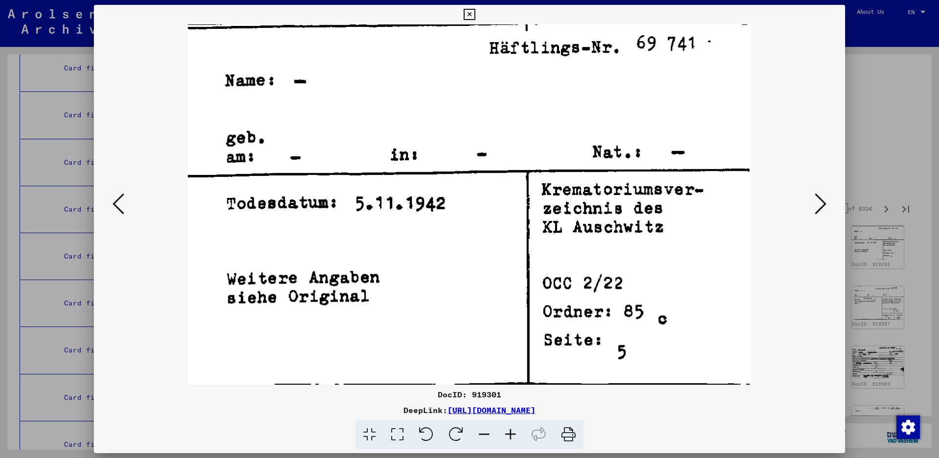
click at [818, 207] on icon at bounding box center [821, 203] width 12 height 23
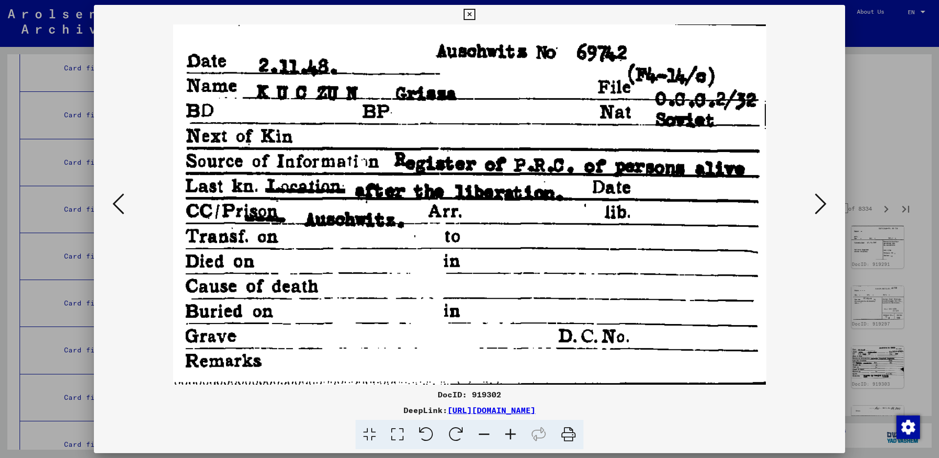
click at [818, 207] on icon at bounding box center [821, 203] width 12 height 23
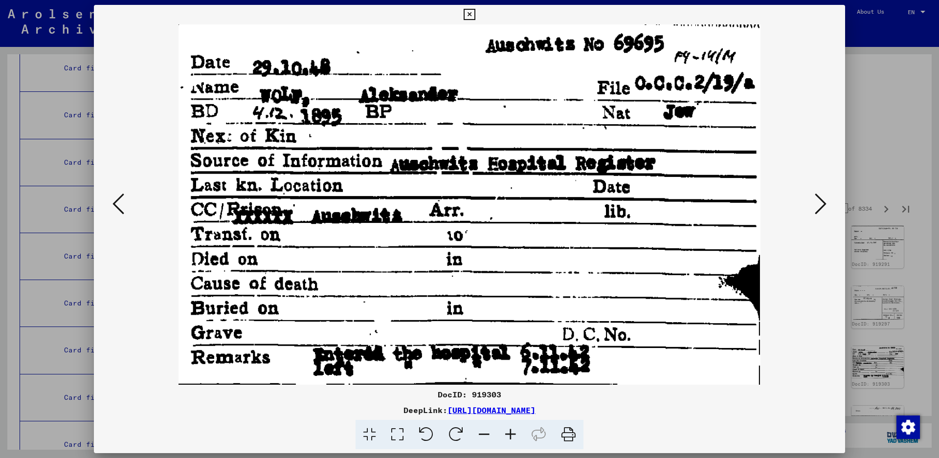
click at [818, 199] on icon at bounding box center [821, 203] width 12 height 23
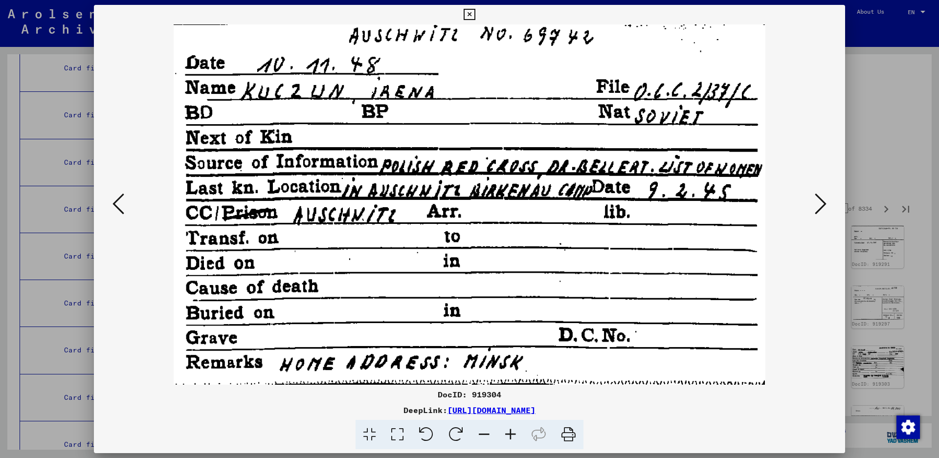
click at [818, 199] on icon at bounding box center [821, 203] width 12 height 23
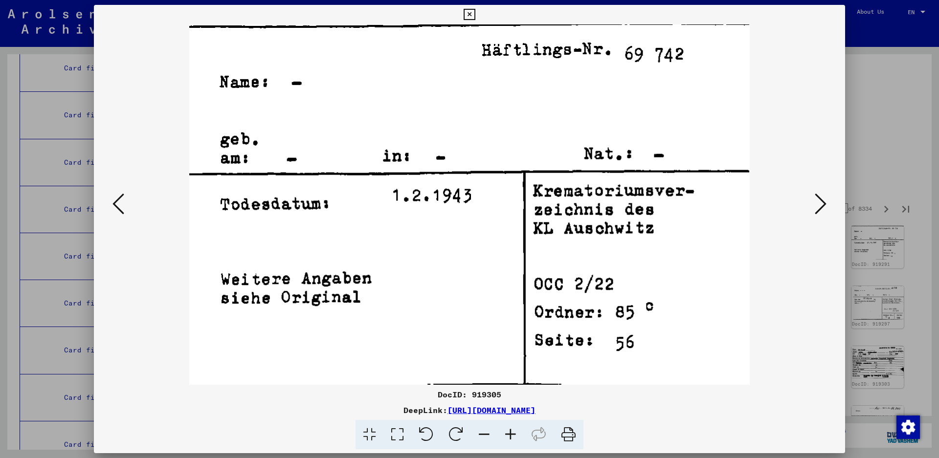
click at [818, 199] on icon at bounding box center [821, 203] width 12 height 23
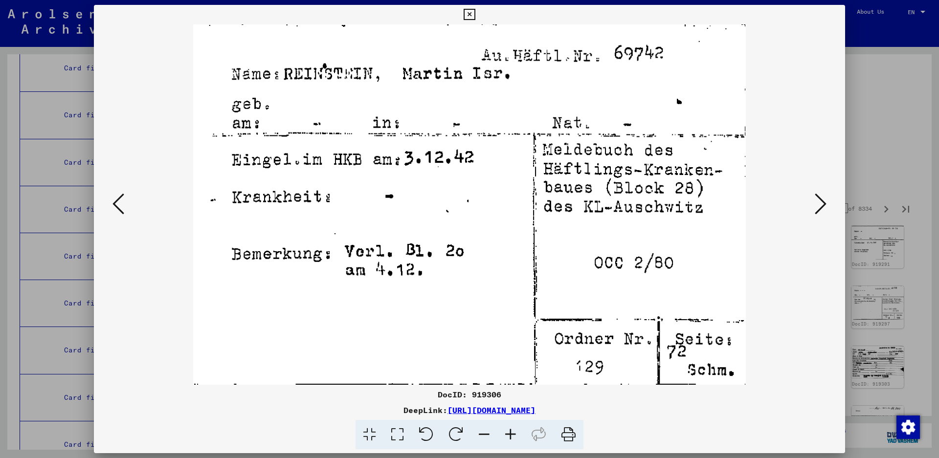
click at [816, 201] on icon at bounding box center [821, 203] width 12 height 23
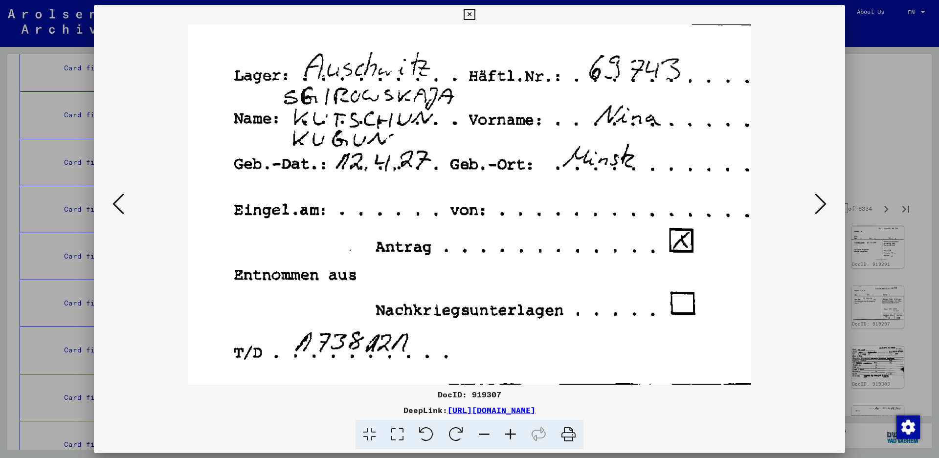
click at [817, 200] on icon at bounding box center [821, 203] width 12 height 23
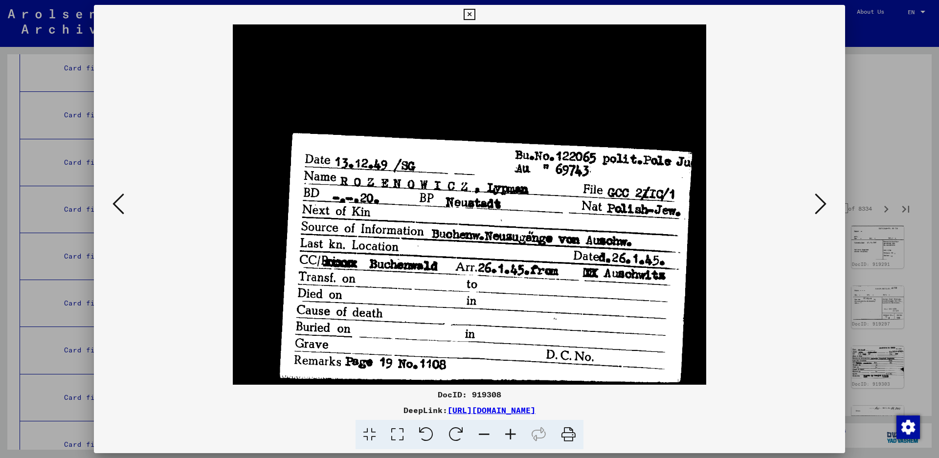
click at [817, 200] on icon at bounding box center [821, 203] width 12 height 23
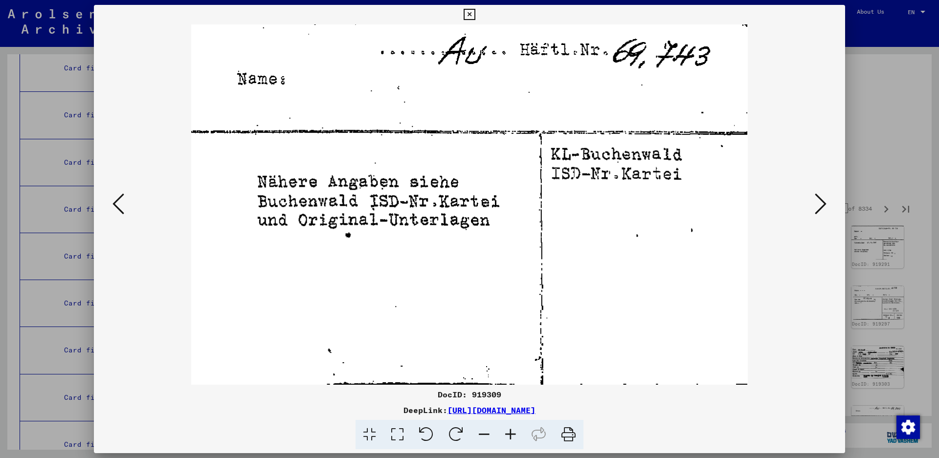
click at [818, 200] on icon at bounding box center [821, 203] width 12 height 23
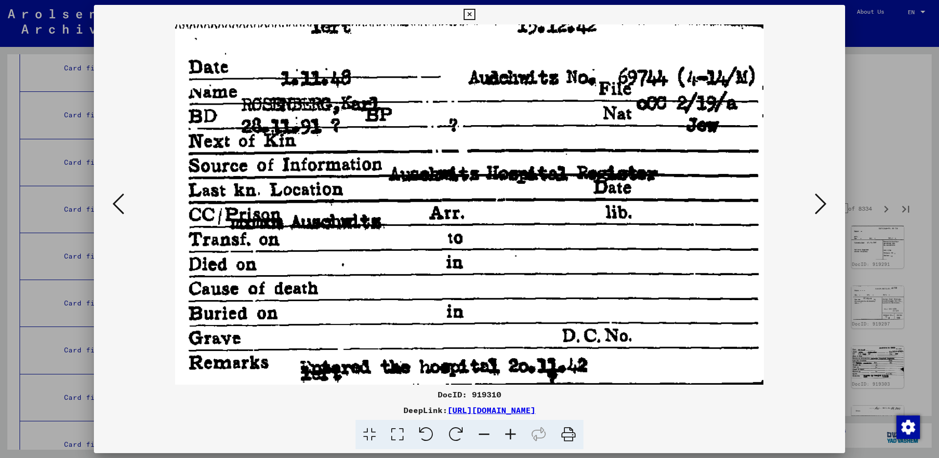
click at [111, 204] on button at bounding box center [119, 205] width 18 height 28
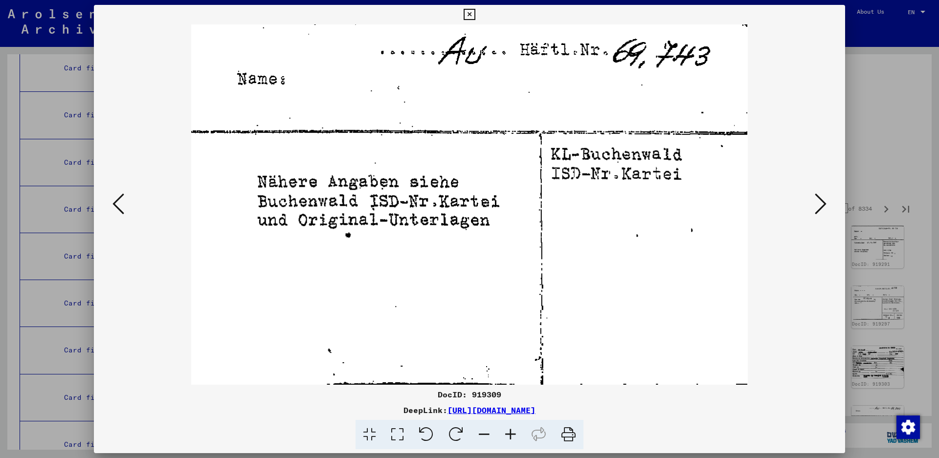
click at [111, 204] on button at bounding box center [119, 205] width 18 height 28
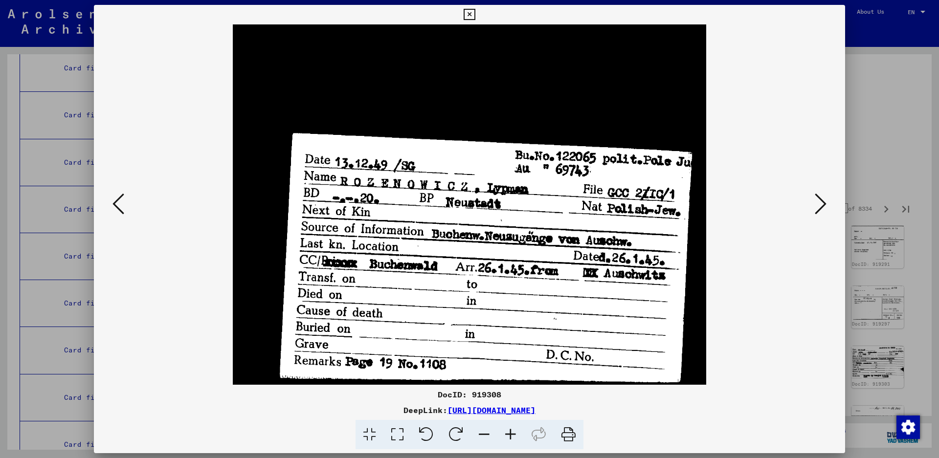
click at [813, 200] on button at bounding box center [821, 205] width 18 height 28
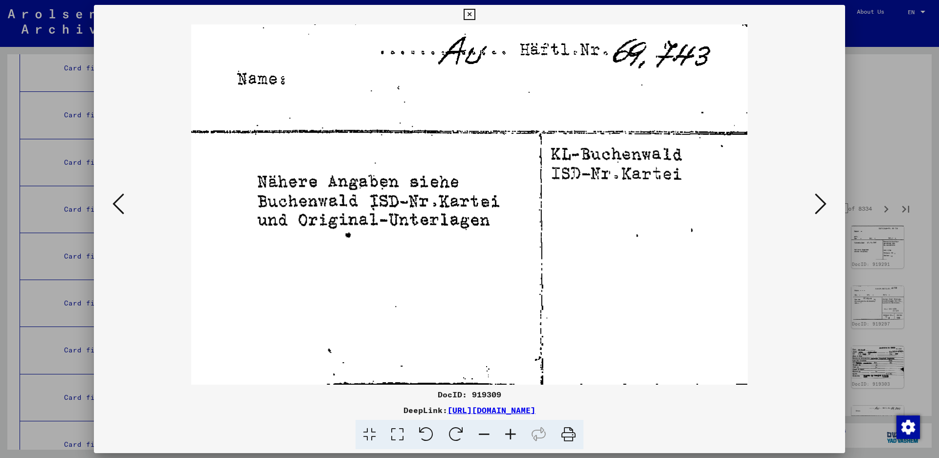
click at [813, 200] on button at bounding box center [821, 205] width 18 height 28
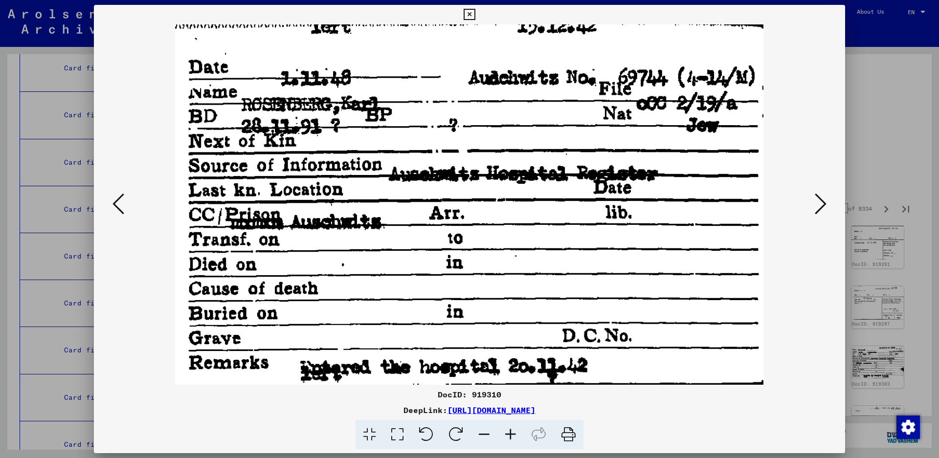
click at [816, 204] on icon at bounding box center [821, 203] width 12 height 23
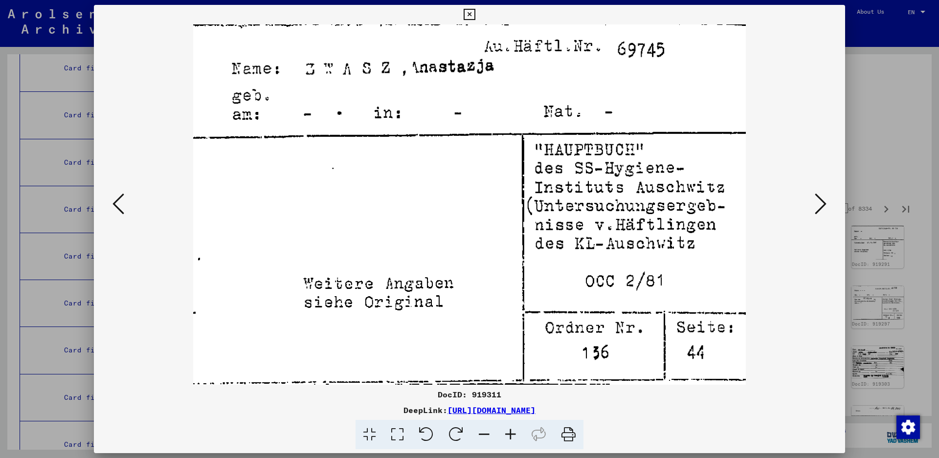
click at [817, 204] on icon at bounding box center [821, 203] width 12 height 23
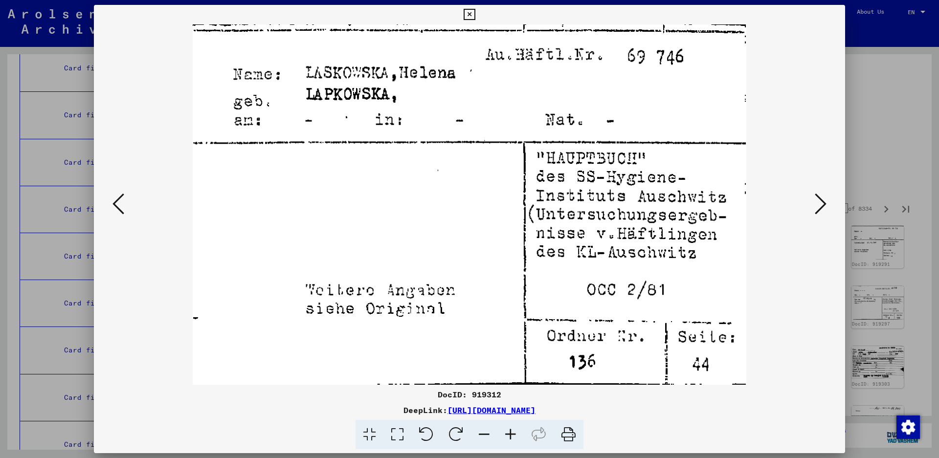
click at [817, 204] on icon at bounding box center [821, 203] width 12 height 23
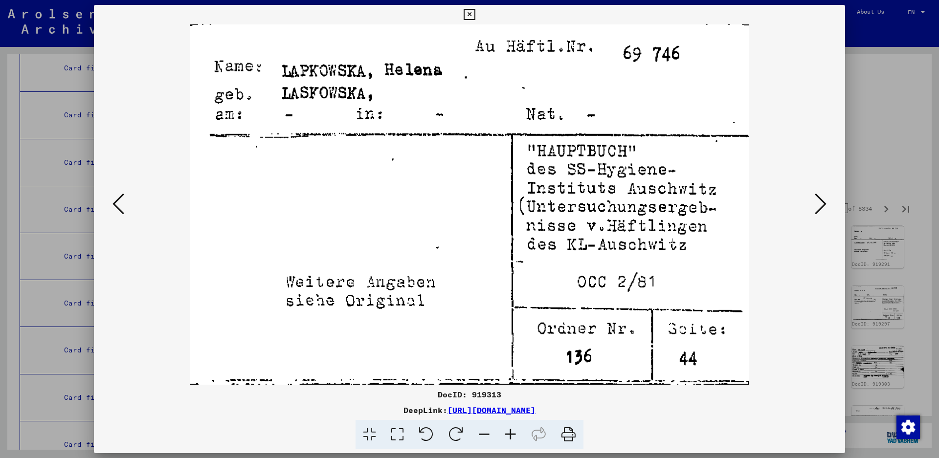
click at [817, 204] on icon at bounding box center [821, 203] width 12 height 23
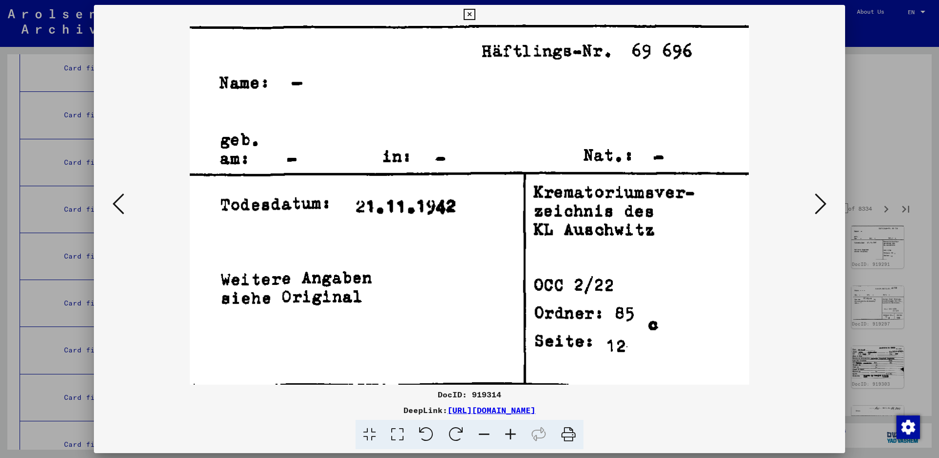
click at [817, 204] on icon at bounding box center [821, 203] width 12 height 23
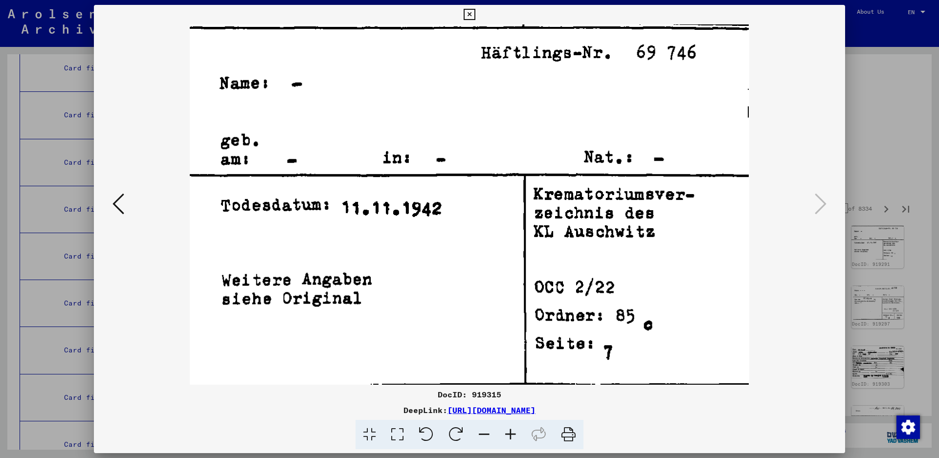
click at [817, 204] on icon at bounding box center [821, 203] width 12 height 23
click at [475, 14] on icon at bounding box center [469, 15] width 11 height 12
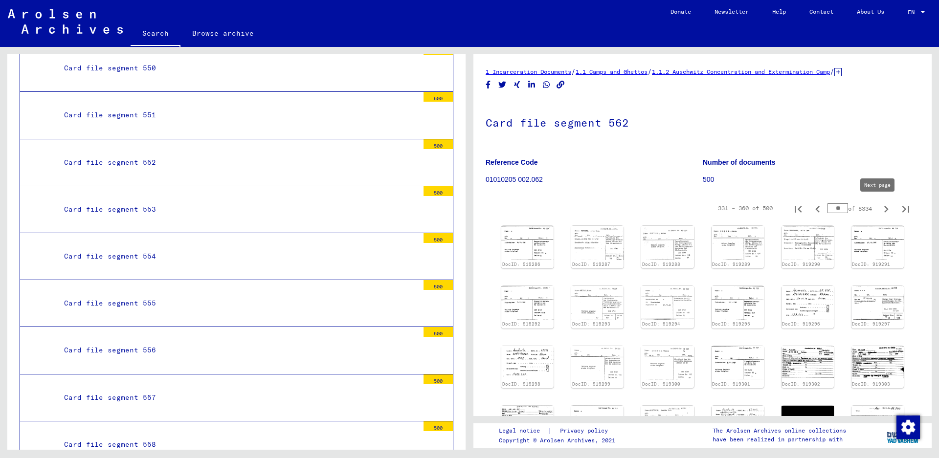
click at [880, 208] on icon "Next page" at bounding box center [887, 210] width 14 height 14
type input "**"
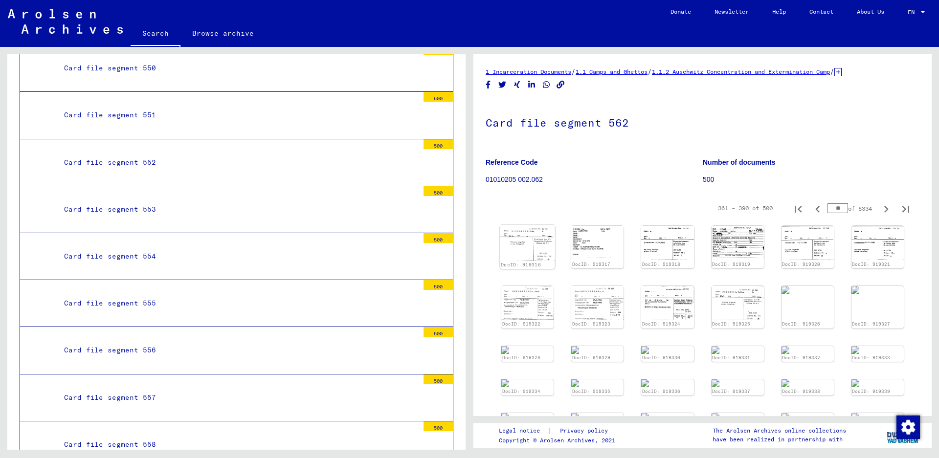
click at [524, 241] on img at bounding box center [527, 243] width 55 height 36
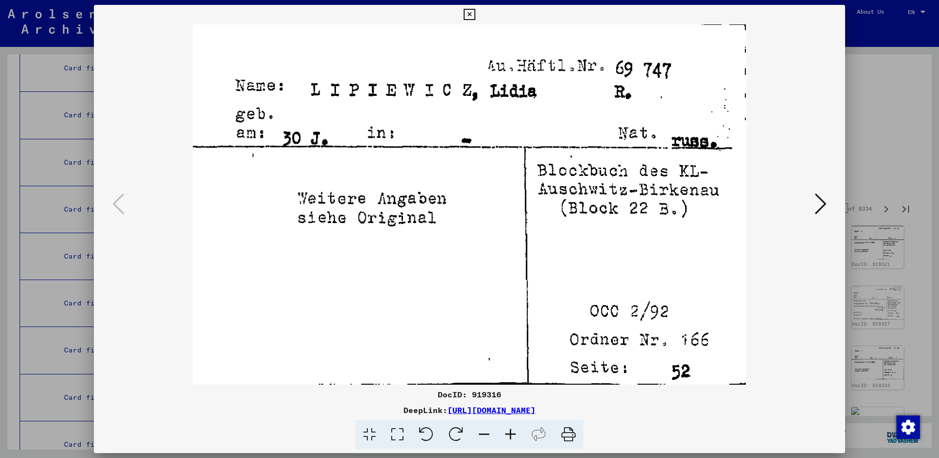
click at [817, 201] on icon at bounding box center [821, 203] width 12 height 23
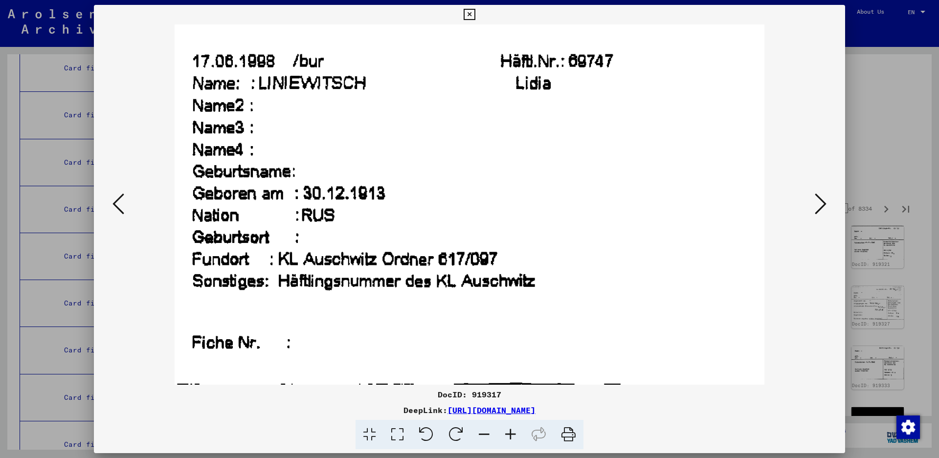
click at [817, 201] on icon at bounding box center [821, 203] width 12 height 23
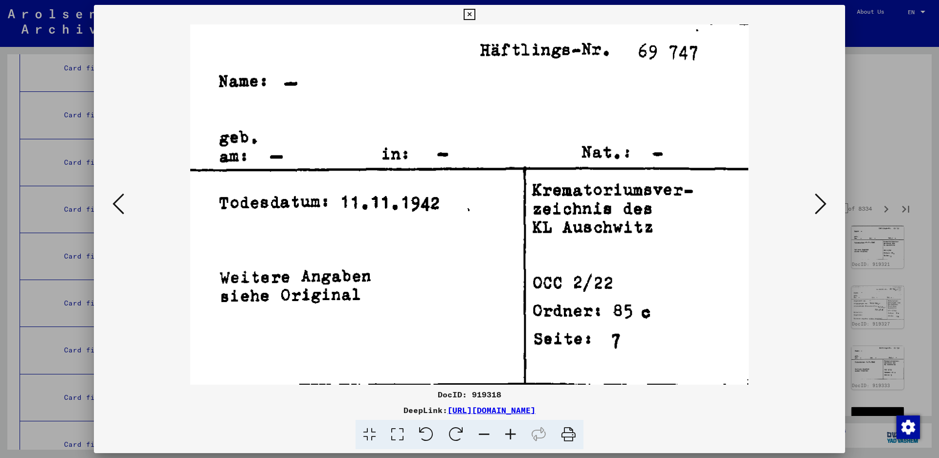
click at [817, 201] on icon at bounding box center [821, 203] width 12 height 23
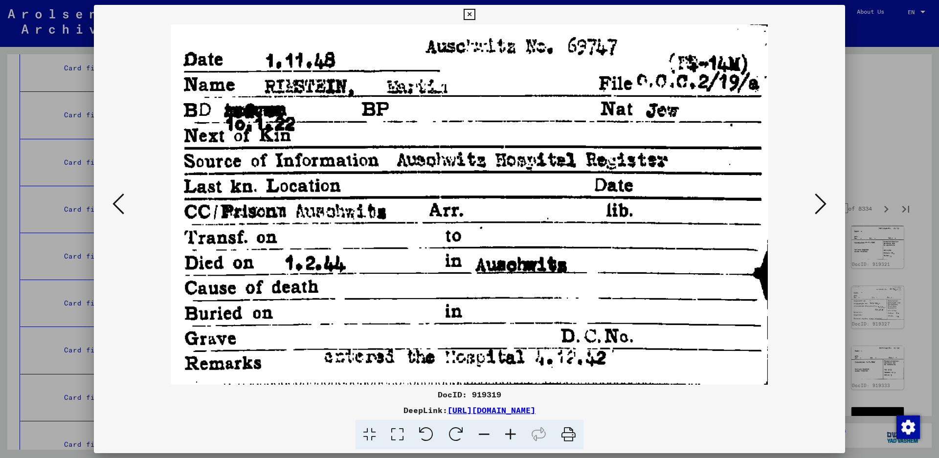
click at [828, 200] on button at bounding box center [821, 205] width 18 height 28
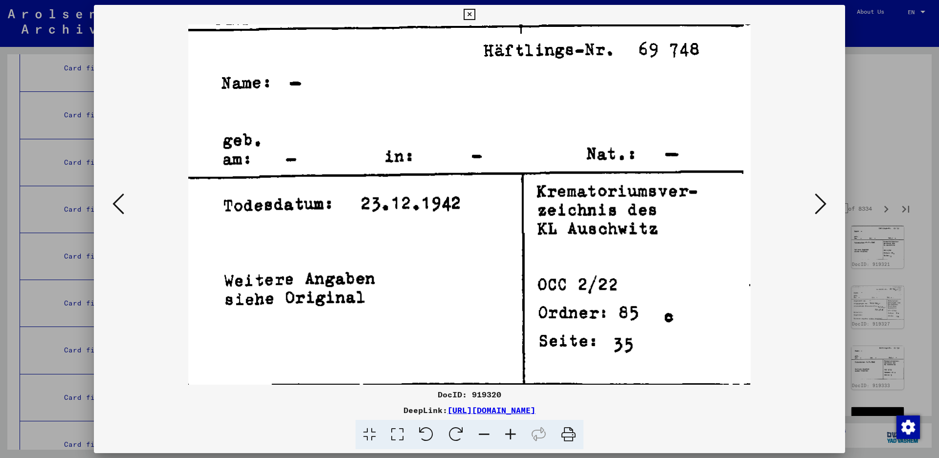
click at [827, 200] on button at bounding box center [821, 205] width 18 height 28
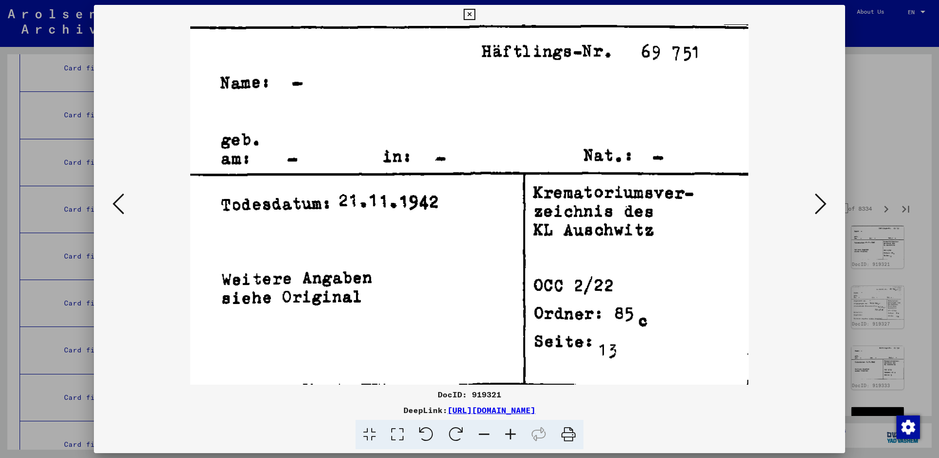
click at [827, 200] on button at bounding box center [821, 205] width 18 height 28
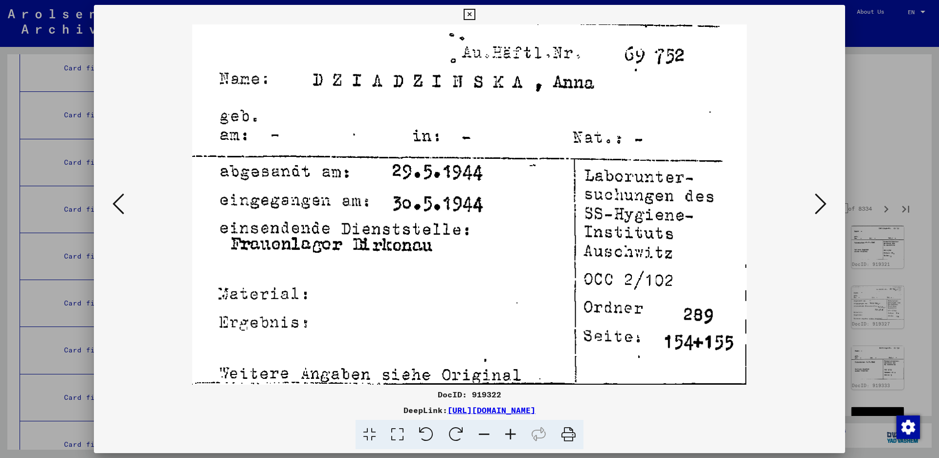
click at [825, 200] on icon at bounding box center [821, 203] width 12 height 23
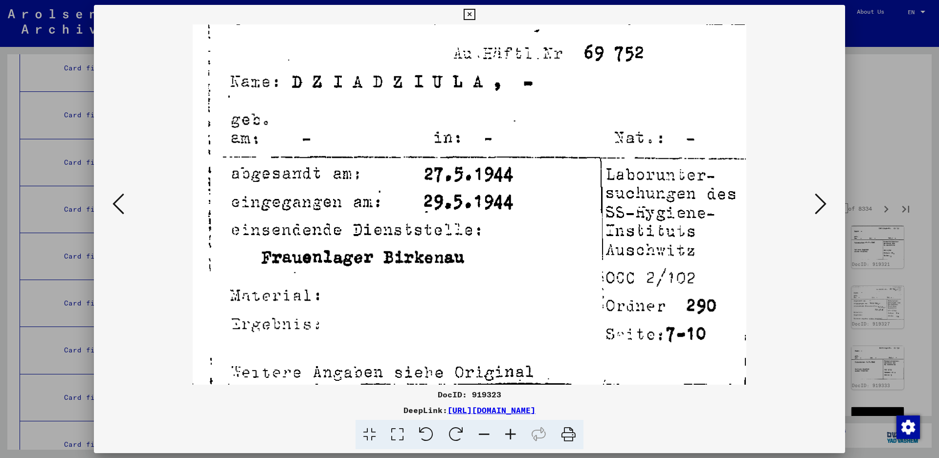
click at [825, 199] on icon at bounding box center [821, 203] width 12 height 23
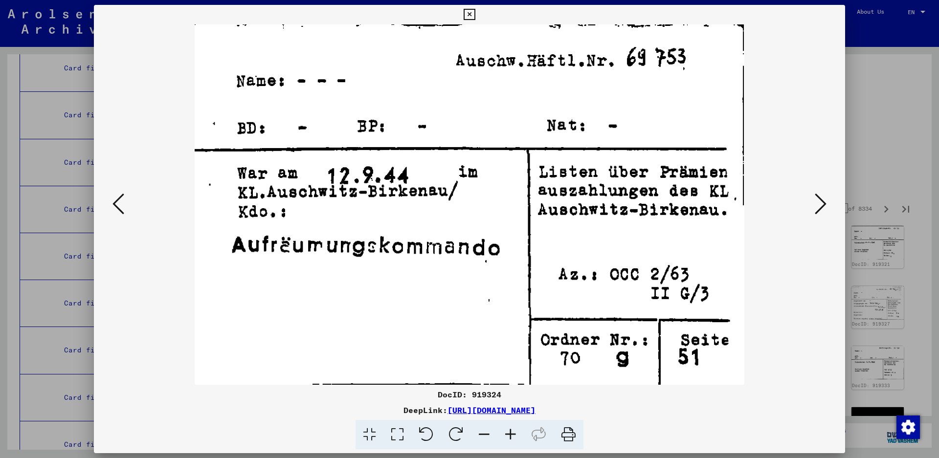
click at [824, 199] on icon at bounding box center [821, 203] width 12 height 23
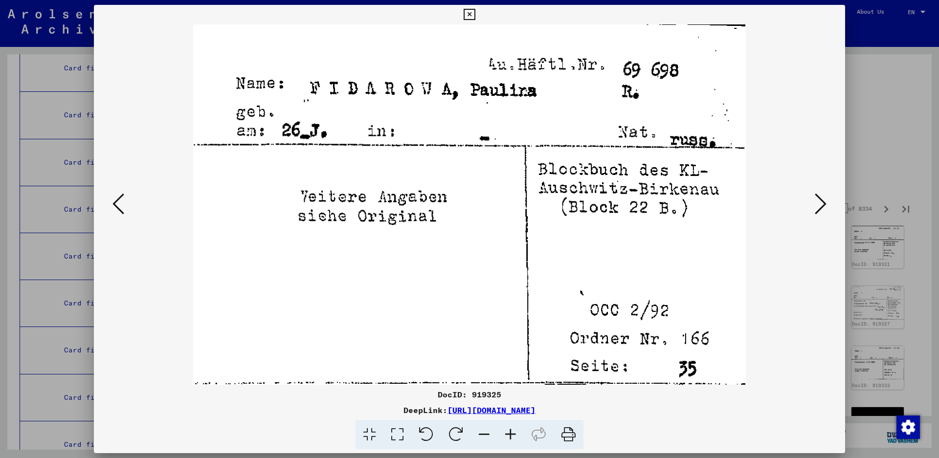
click at [824, 199] on icon at bounding box center [821, 203] width 12 height 23
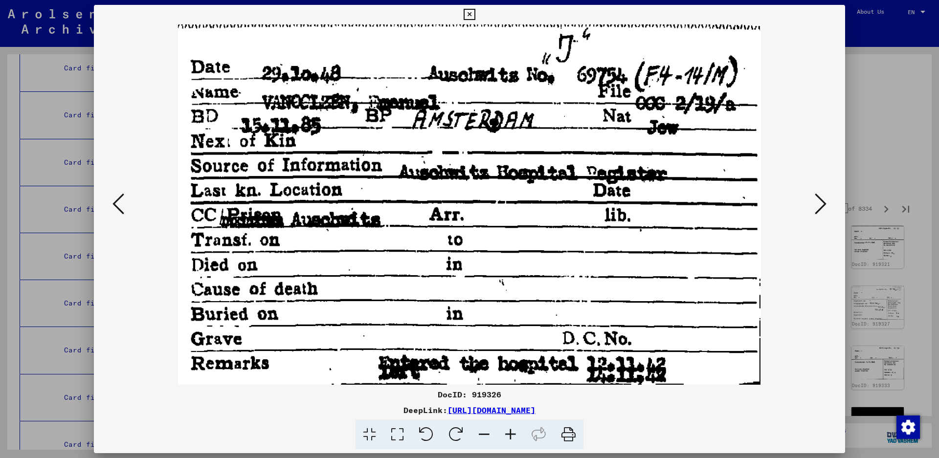
click at [814, 206] on button at bounding box center [821, 205] width 18 height 28
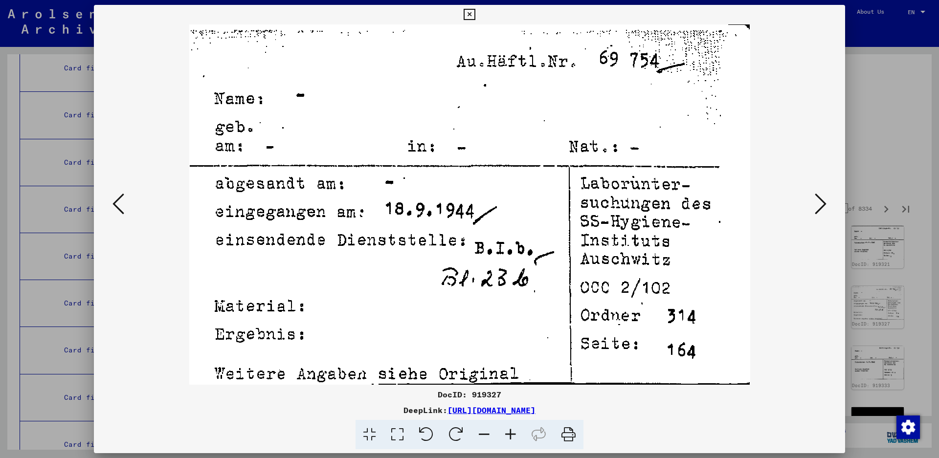
click at [814, 206] on button at bounding box center [821, 205] width 18 height 28
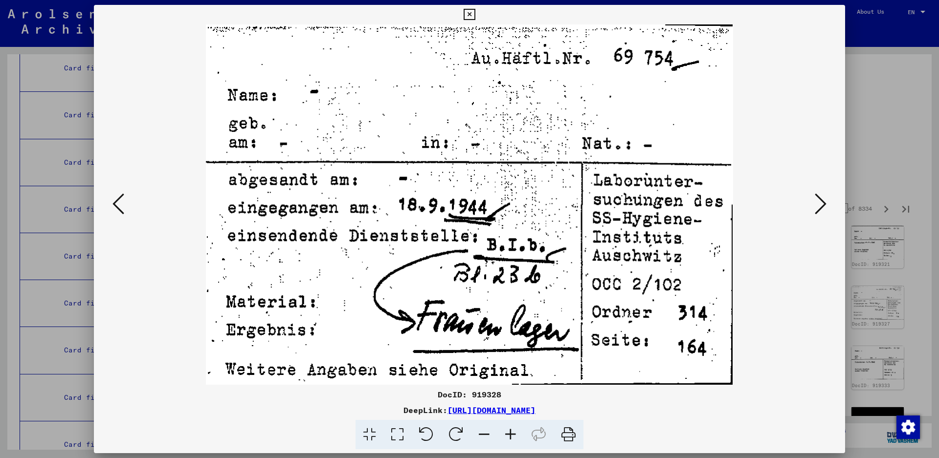
click at [814, 206] on button at bounding box center [821, 205] width 18 height 28
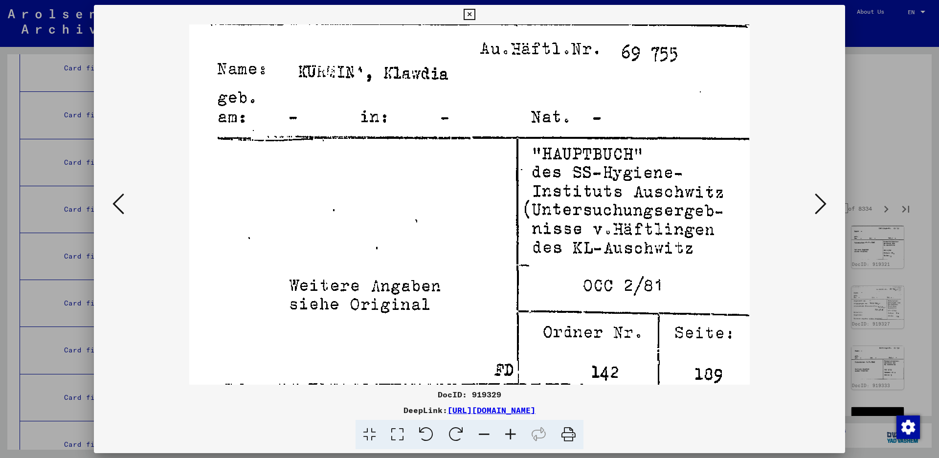
click at [814, 206] on button at bounding box center [821, 205] width 18 height 28
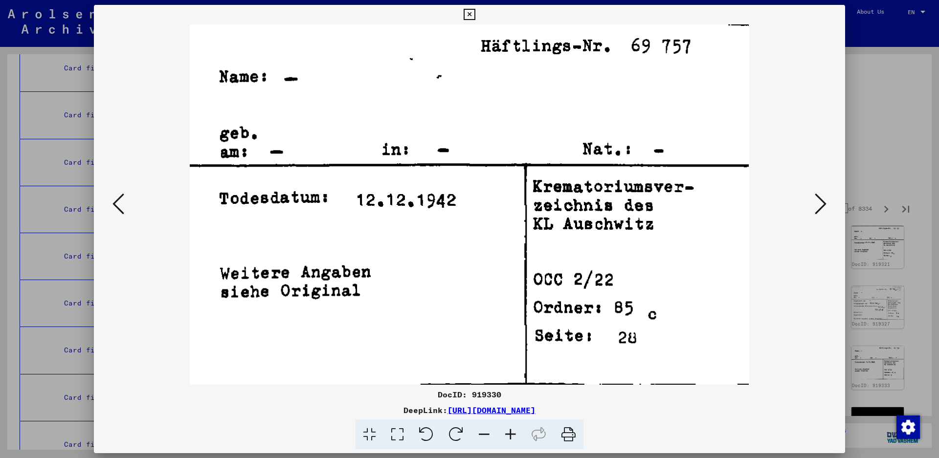
click at [814, 206] on button at bounding box center [821, 205] width 18 height 28
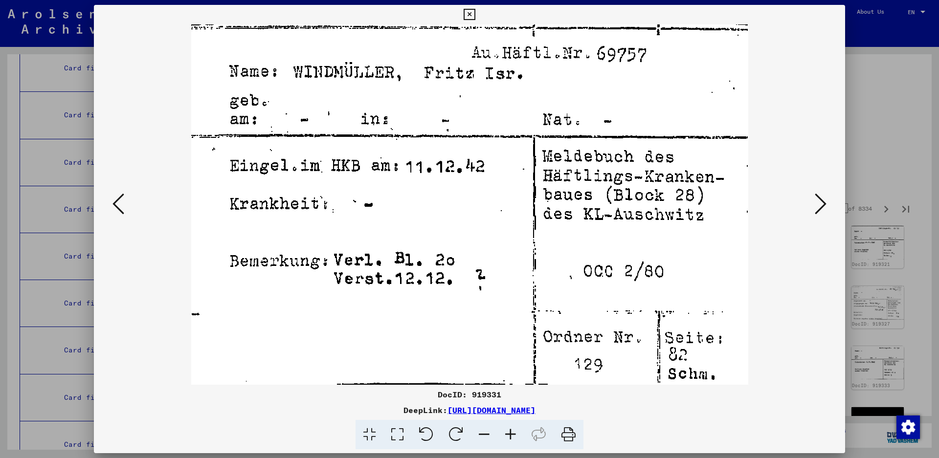
click at [820, 205] on icon at bounding box center [821, 203] width 12 height 23
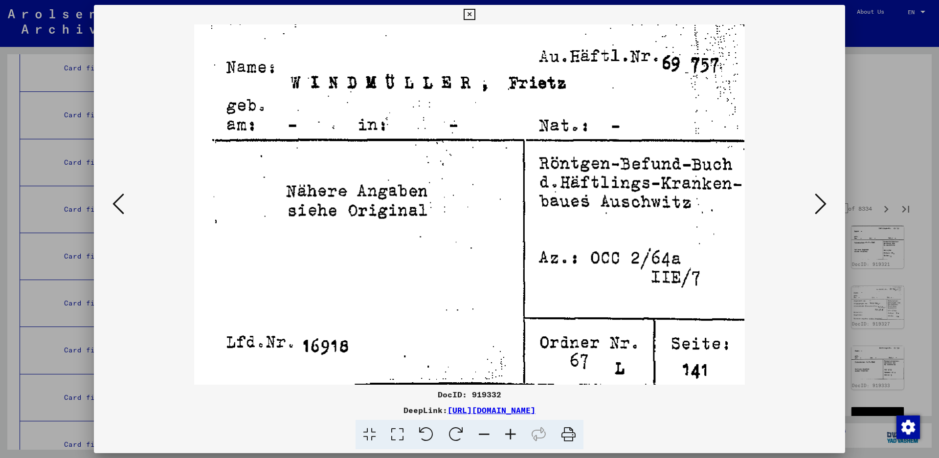
click at [820, 205] on icon at bounding box center [821, 203] width 12 height 23
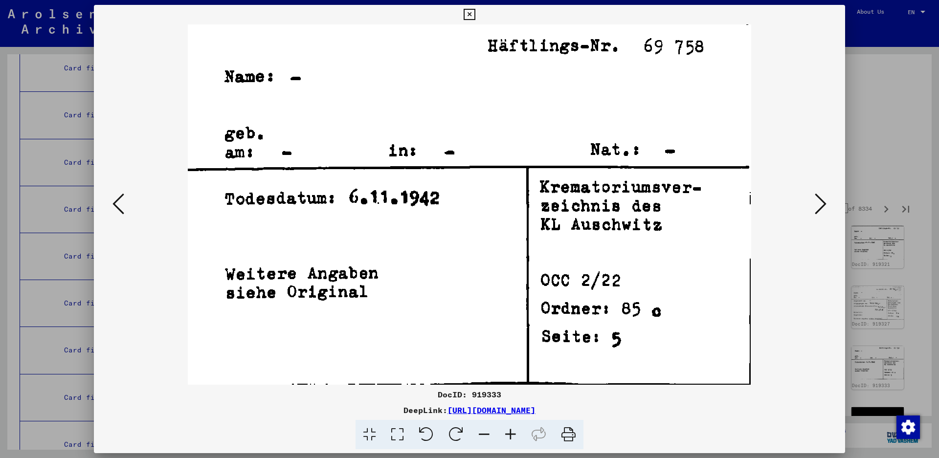
click at [820, 205] on icon at bounding box center [821, 203] width 12 height 23
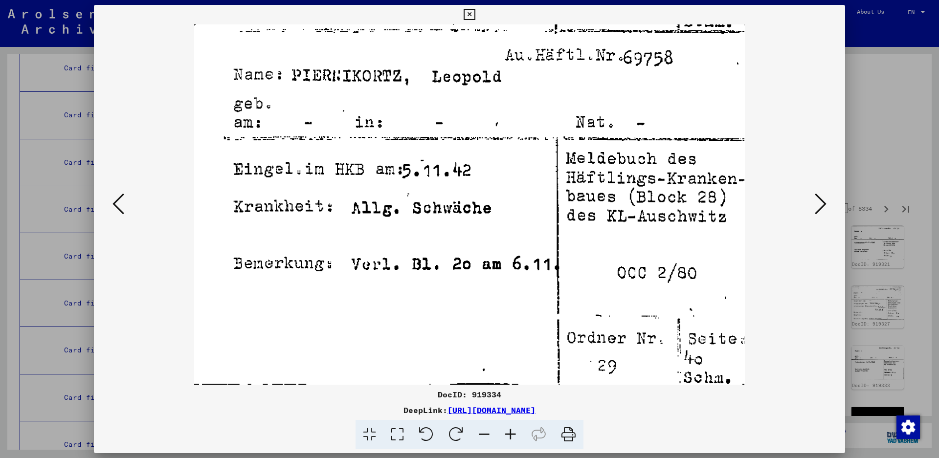
click at [820, 205] on icon at bounding box center [821, 203] width 12 height 23
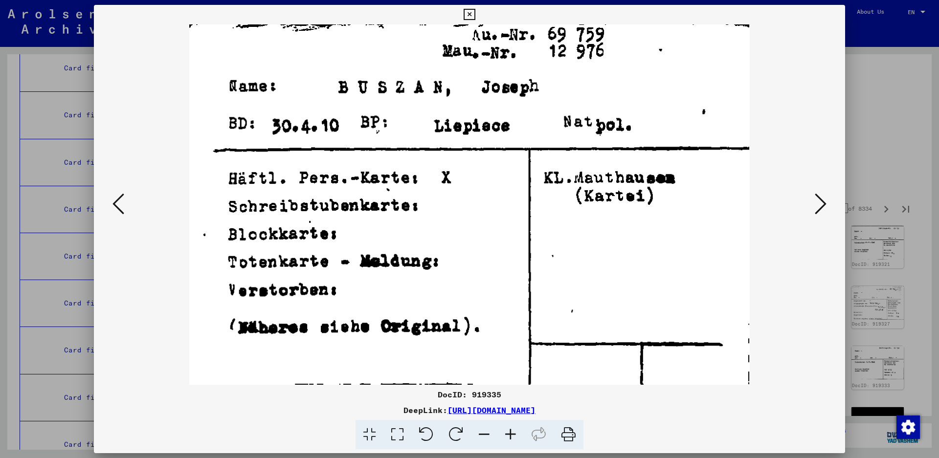
click at [820, 205] on icon at bounding box center [821, 203] width 12 height 23
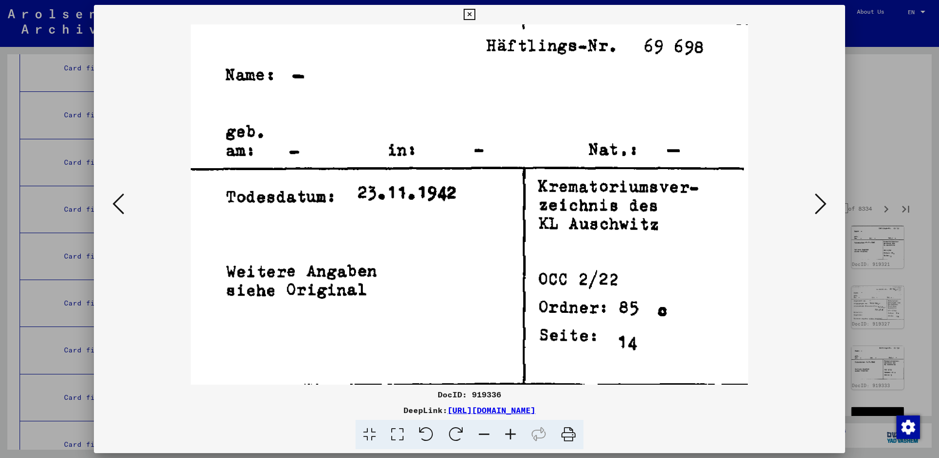
click at [820, 205] on icon at bounding box center [821, 203] width 12 height 23
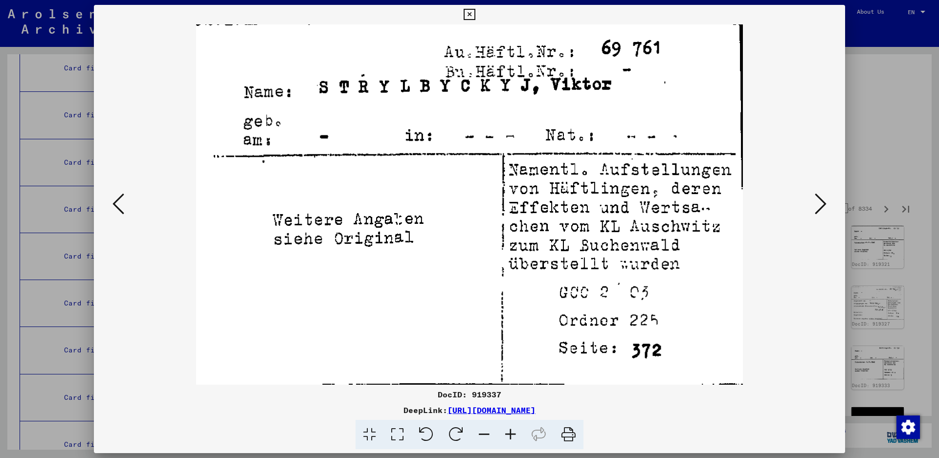
click at [820, 205] on icon at bounding box center [821, 203] width 12 height 23
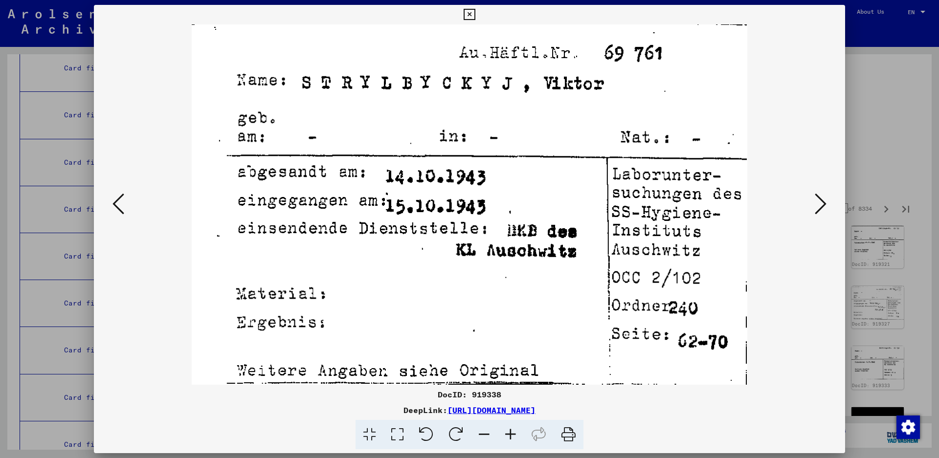
click at [819, 205] on icon at bounding box center [821, 203] width 12 height 23
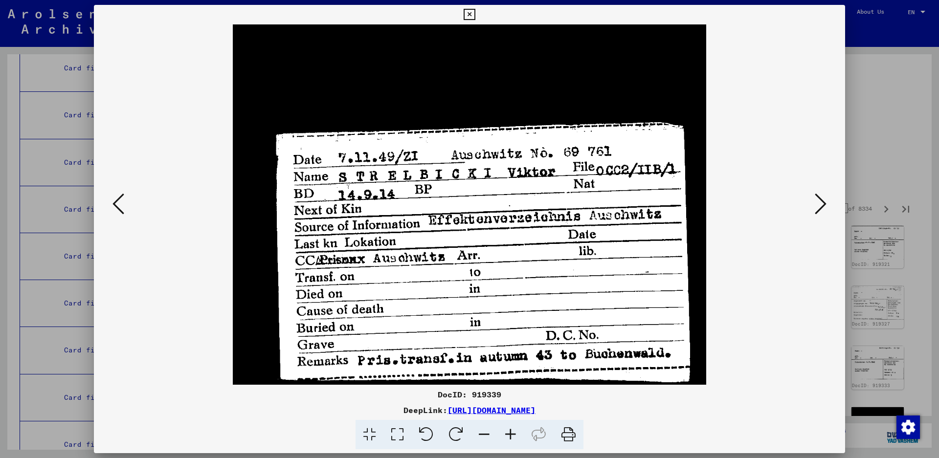
click at [819, 205] on icon at bounding box center [821, 203] width 12 height 23
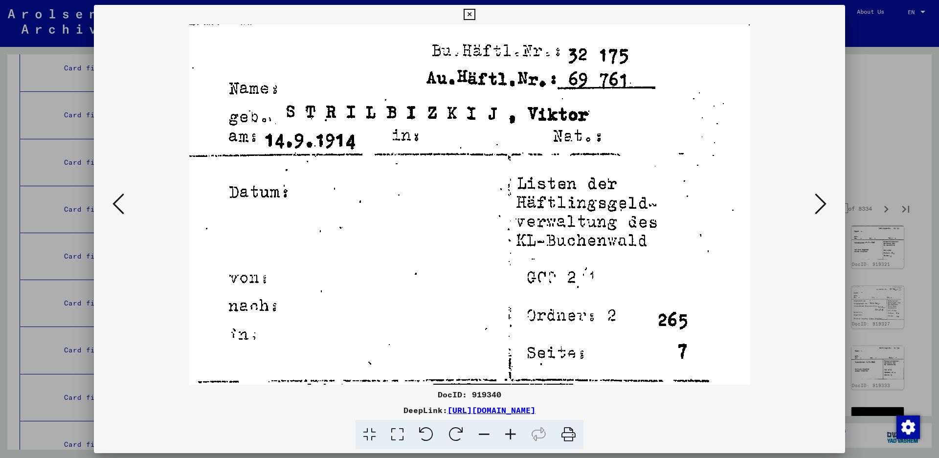
click at [819, 205] on icon at bounding box center [821, 203] width 12 height 23
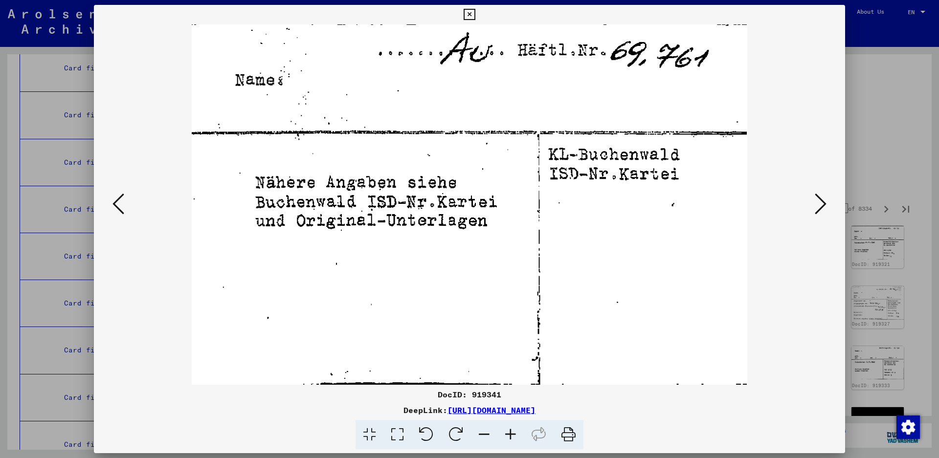
click at [819, 205] on icon at bounding box center [821, 203] width 12 height 23
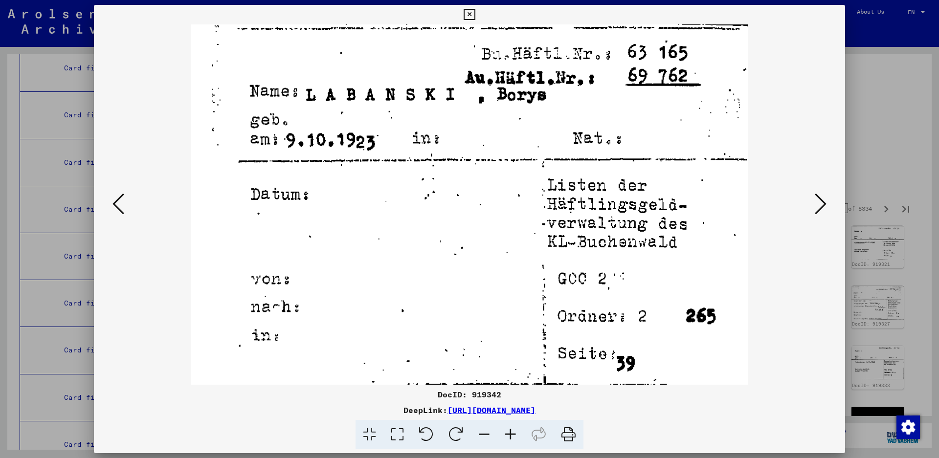
click at [818, 205] on icon at bounding box center [821, 203] width 12 height 23
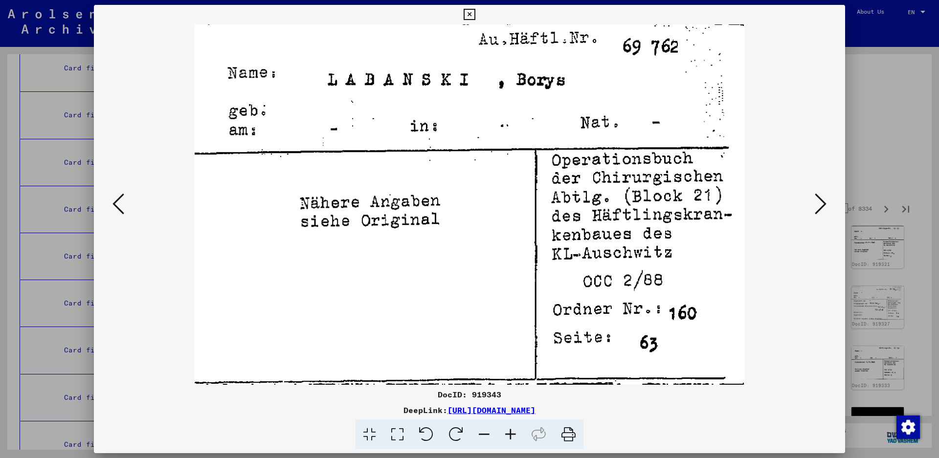
click at [818, 205] on icon at bounding box center [821, 203] width 12 height 23
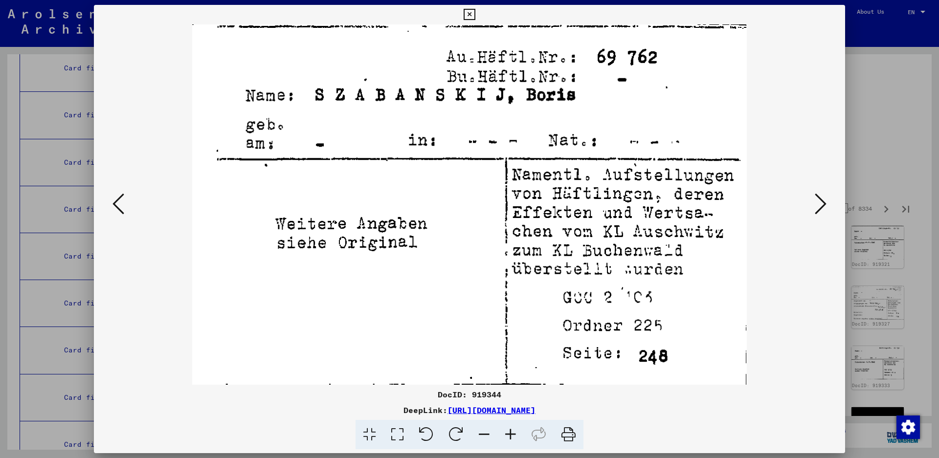
click at [818, 205] on icon at bounding box center [821, 203] width 12 height 23
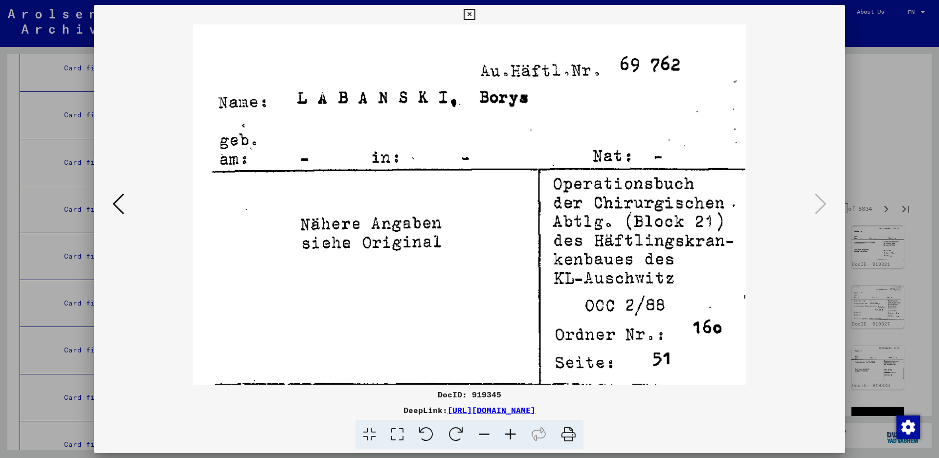
click at [818, 205] on icon at bounding box center [821, 203] width 12 height 23
click at [475, 16] on icon at bounding box center [469, 15] width 11 height 12
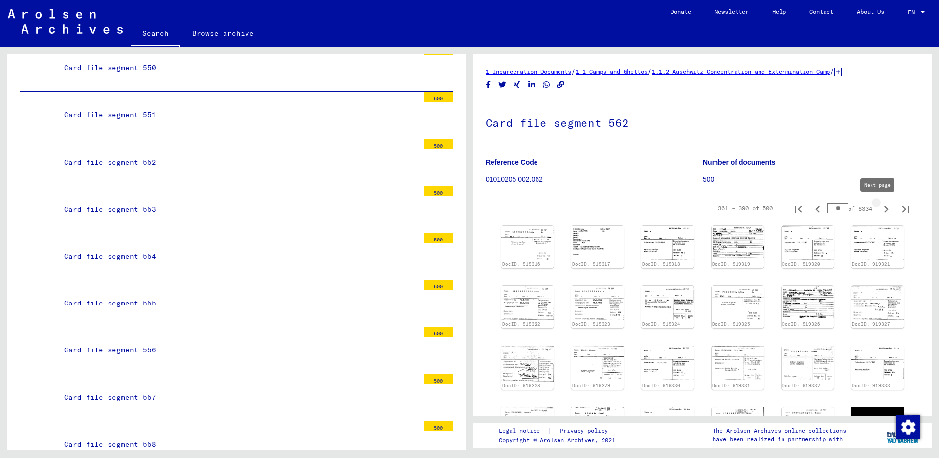
click at [880, 209] on icon "Next page" at bounding box center [887, 210] width 14 height 14
type input "**"
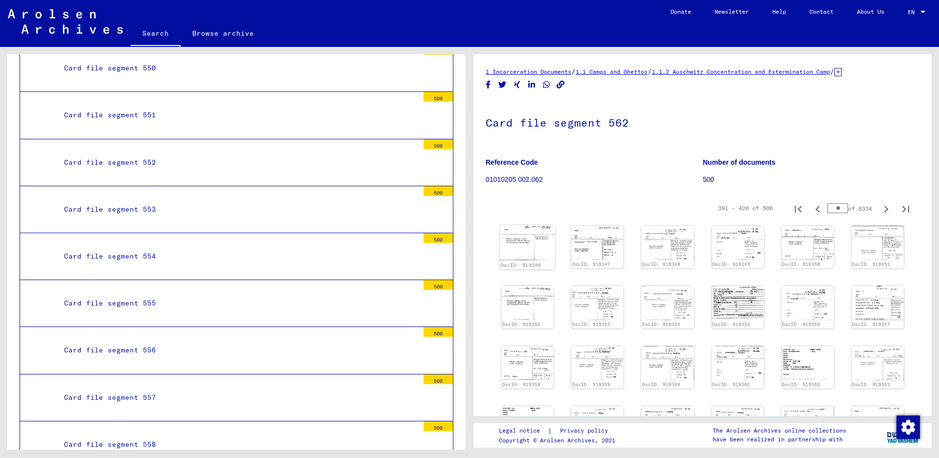
click at [534, 243] on img at bounding box center [527, 243] width 55 height 36
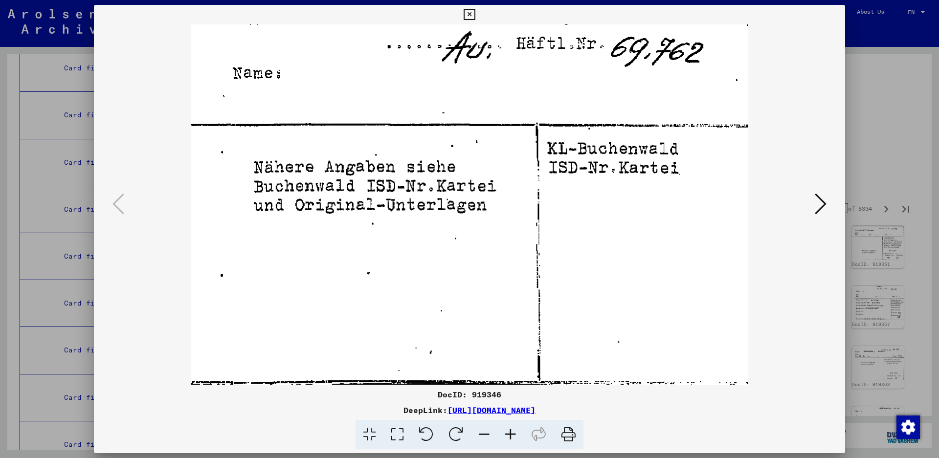
click at [814, 198] on button at bounding box center [821, 205] width 18 height 28
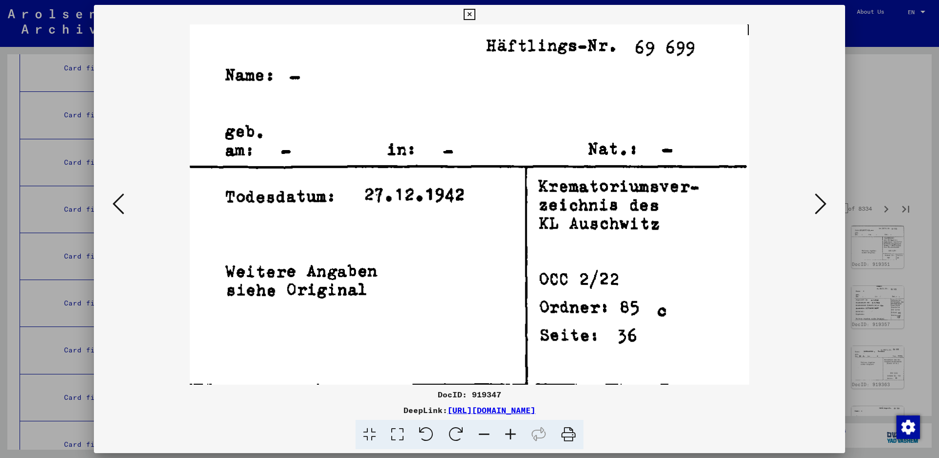
click at [814, 198] on button at bounding box center [821, 205] width 18 height 28
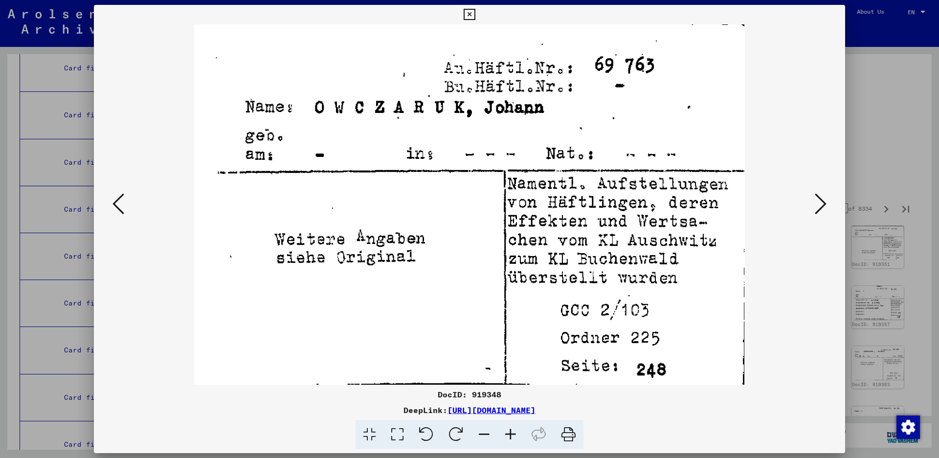
click at [814, 198] on button at bounding box center [821, 205] width 18 height 28
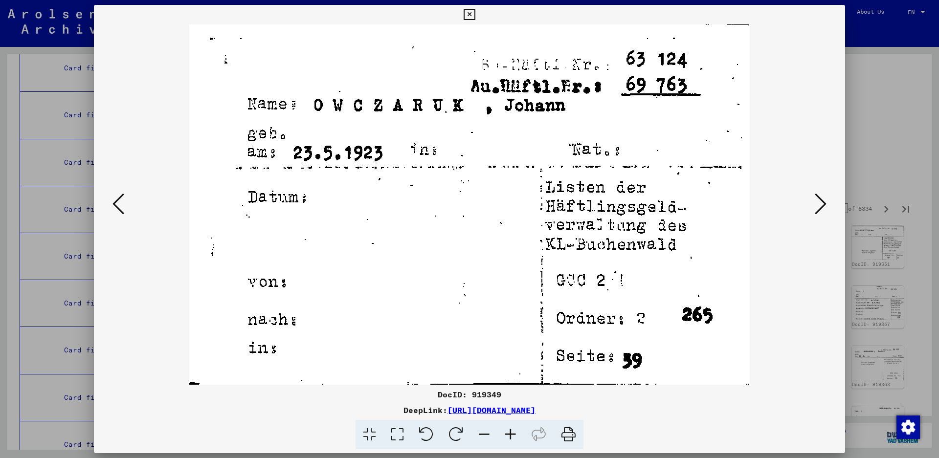
click at [814, 198] on button at bounding box center [821, 205] width 18 height 28
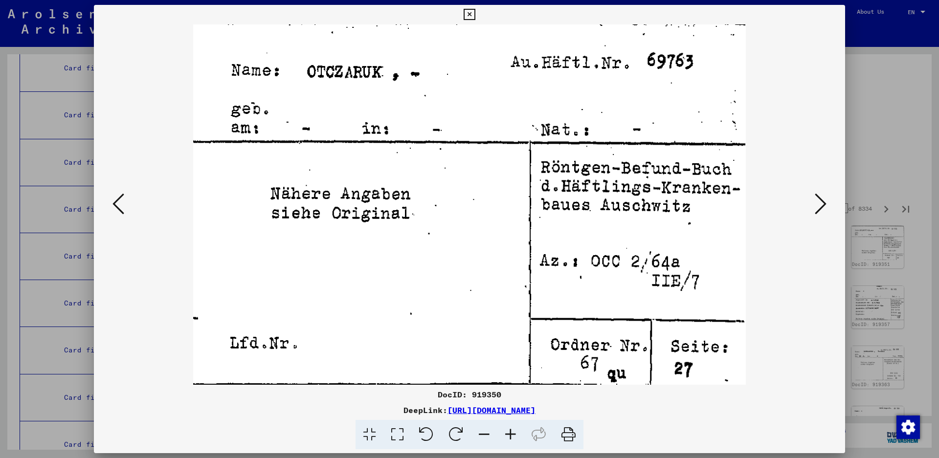
click at [814, 198] on button at bounding box center [821, 205] width 18 height 28
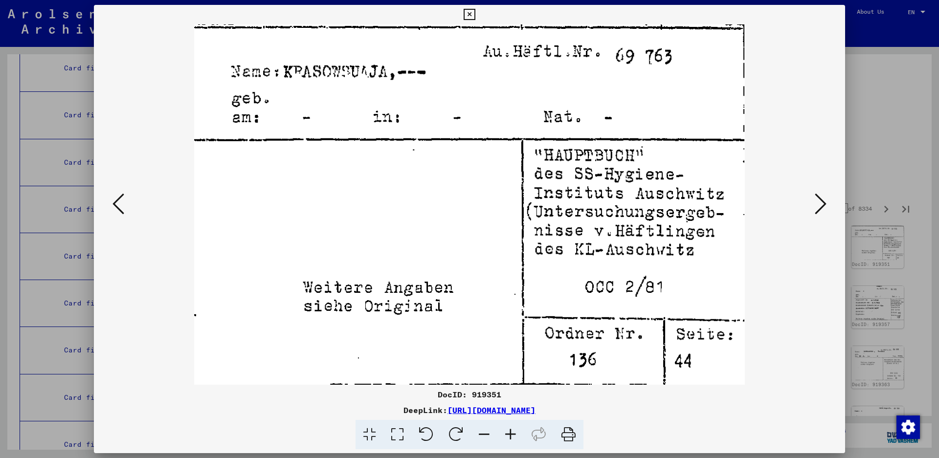
click at [814, 198] on button at bounding box center [821, 205] width 18 height 28
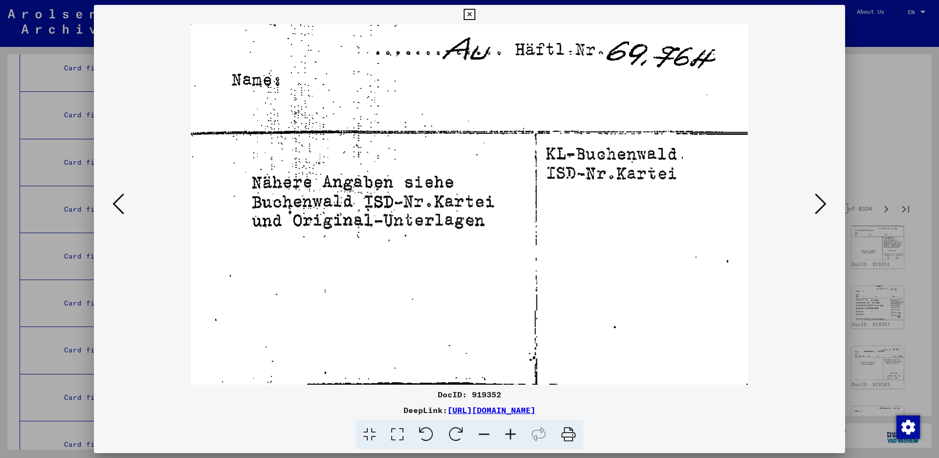
click at [814, 198] on button at bounding box center [821, 205] width 18 height 28
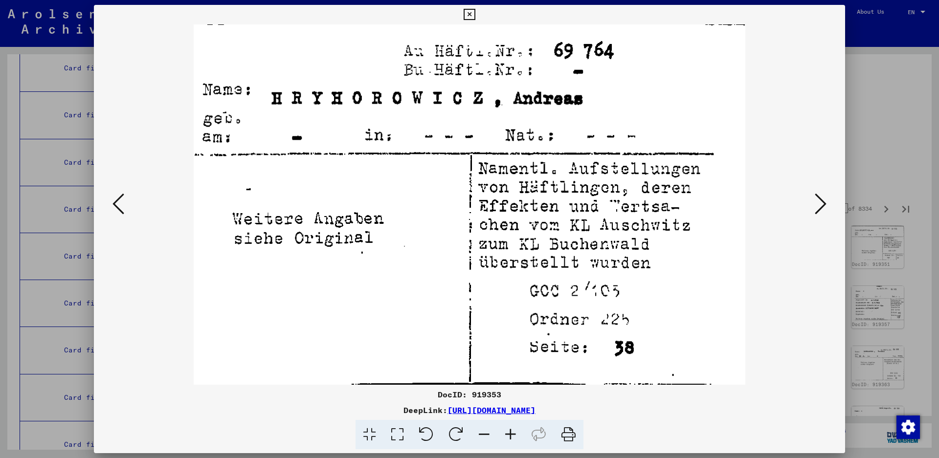
click at [814, 198] on button at bounding box center [821, 205] width 18 height 28
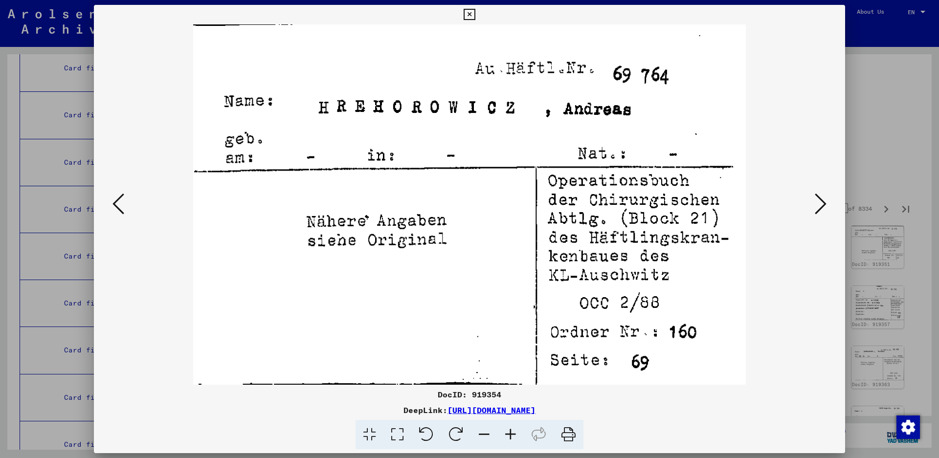
click at [816, 203] on icon at bounding box center [821, 203] width 12 height 23
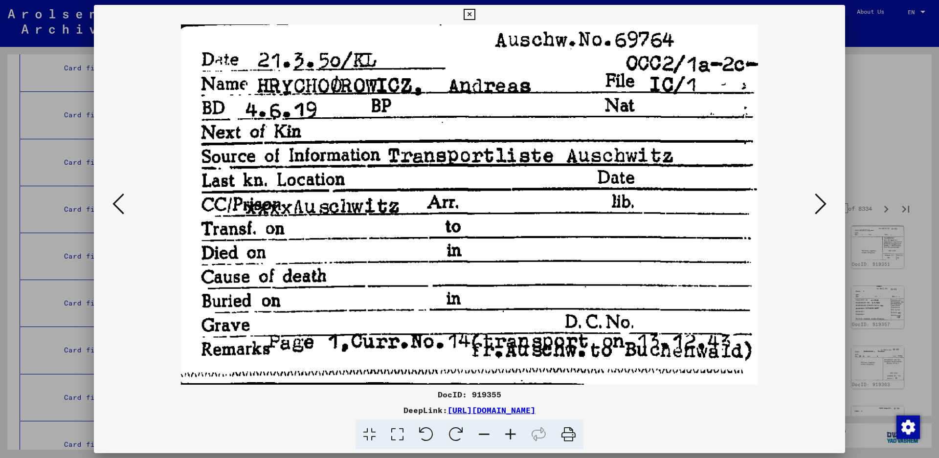
click at [817, 203] on icon at bounding box center [821, 203] width 12 height 23
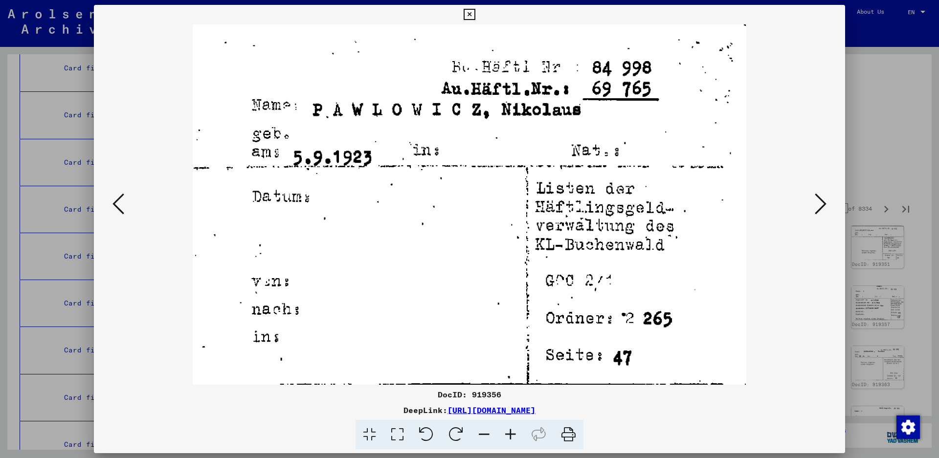
click at [817, 203] on icon at bounding box center [821, 203] width 12 height 23
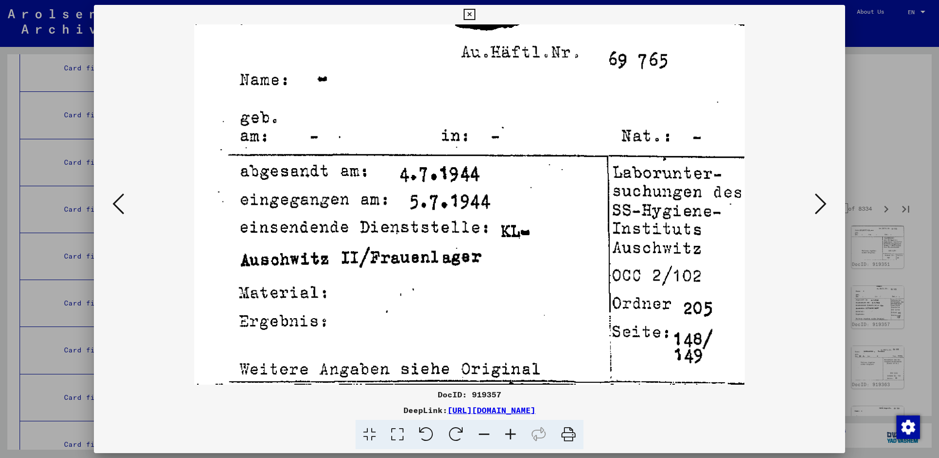
click at [817, 203] on icon at bounding box center [821, 203] width 12 height 23
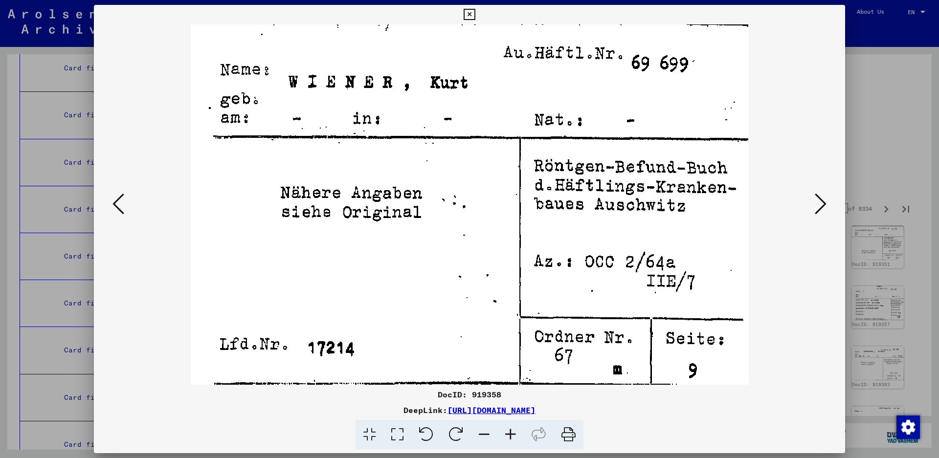
click at [817, 203] on icon at bounding box center [821, 203] width 12 height 23
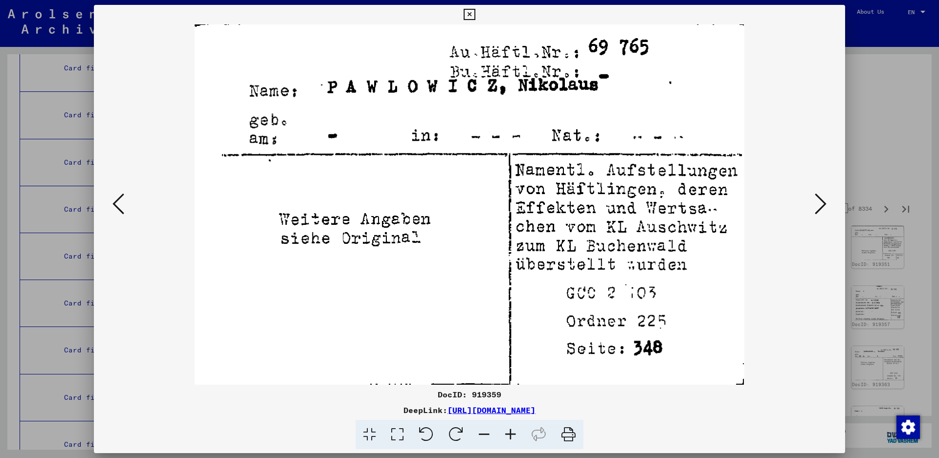
drag, startPoint x: 817, startPoint y: 203, endPoint x: 171, endPoint y: 268, distance: 650.0
click at [177, 266] on div at bounding box center [469, 204] width 751 height 361
click at [117, 204] on icon at bounding box center [119, 203] width 12 height 23
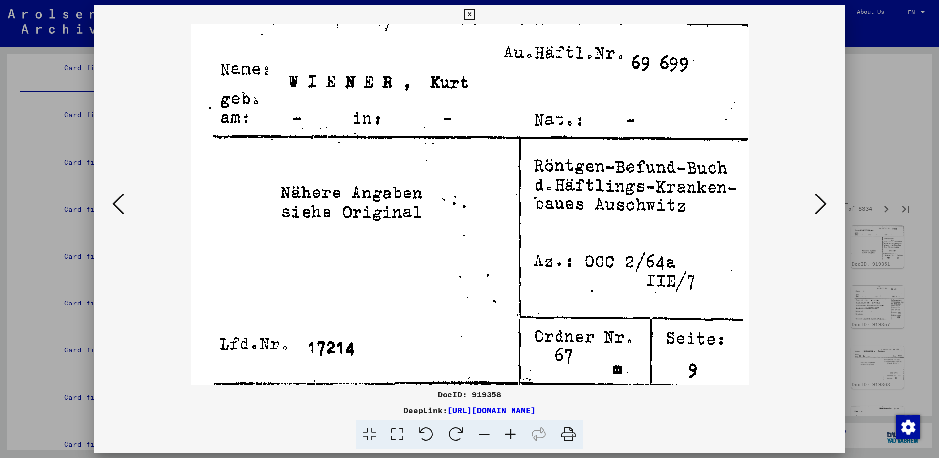
click at [825, 202] on icon at bounding box center [821, 203] width 12 height 23
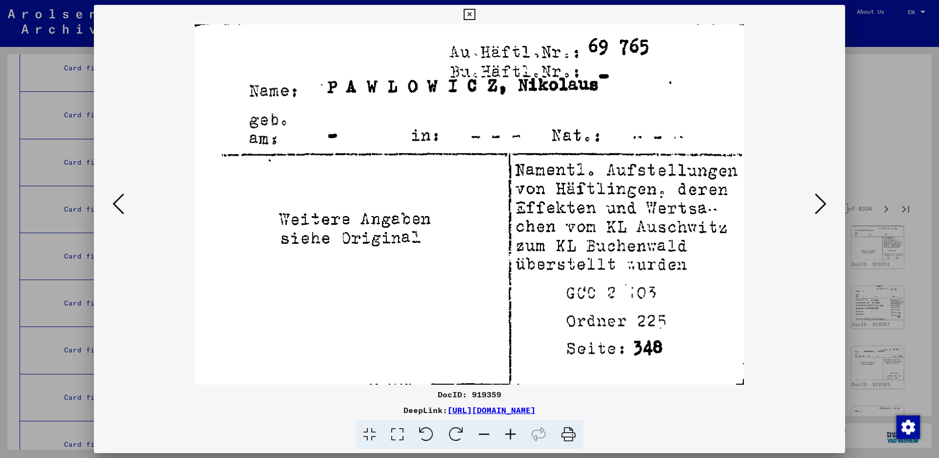
click at [825, 202] on icon at bounding box center [821, 203] width 12 height 23
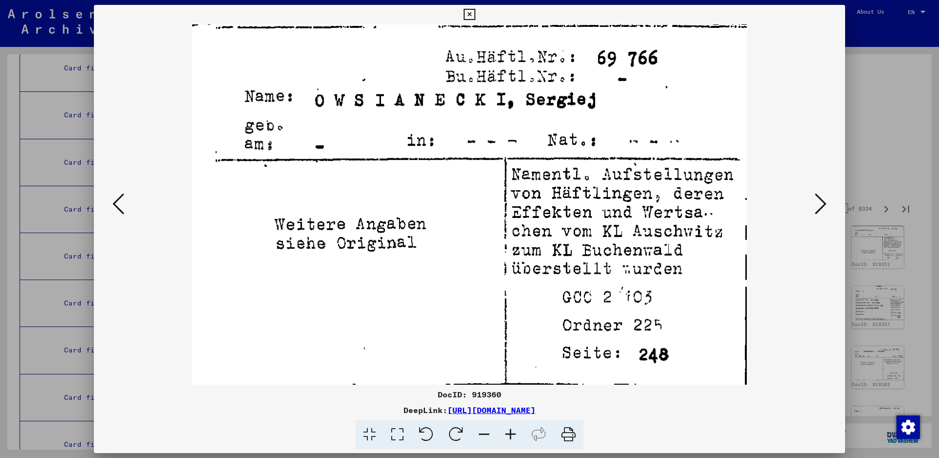
click at [825, 202] on icon at bounding box center [821, 203] width 12 height 23
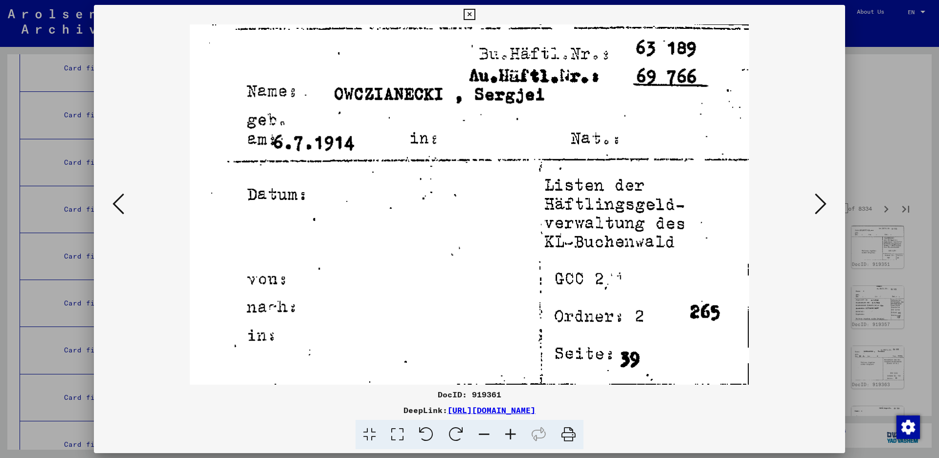
click at [825, 202] on icon at bounding box center [821, 203] width 12 height 23
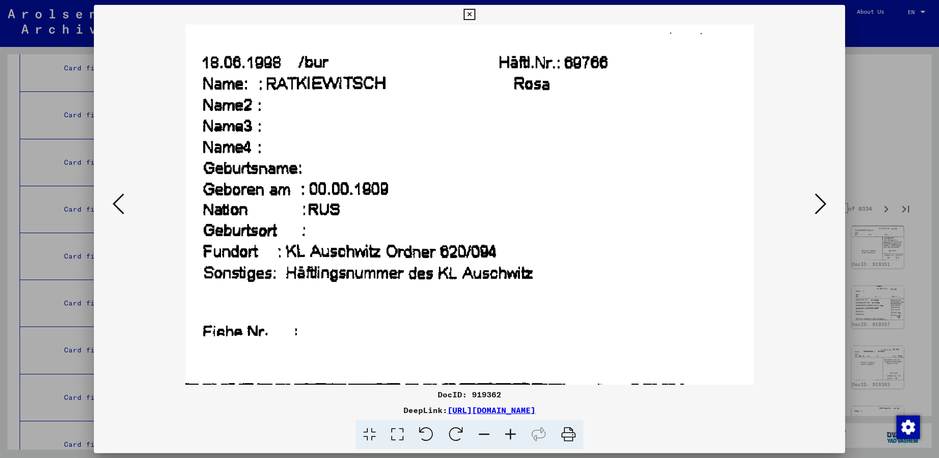
click at [825, 202] on icon at bounding box center [821, 203] width 12 height 23
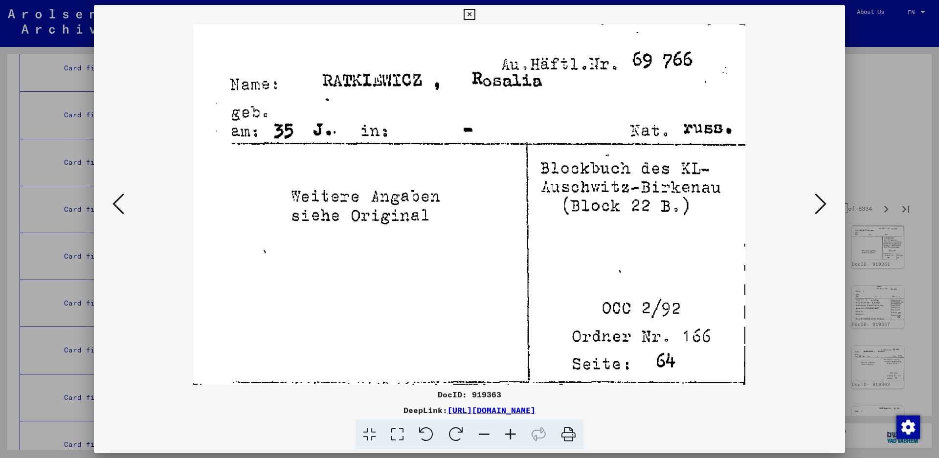
click at [824, 201] on icon at bounding box center [821, 203] width 12 height 23
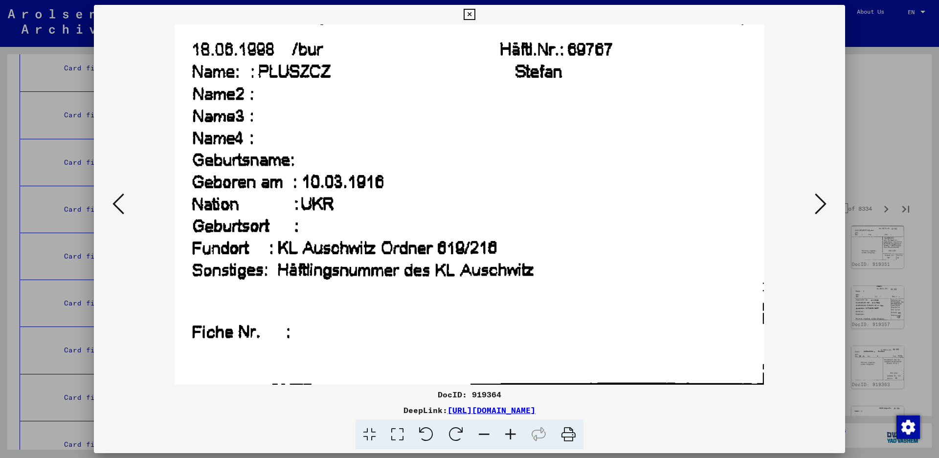
click at [823, 200] on icon at bounding box center [821, 203] width 12 height 23
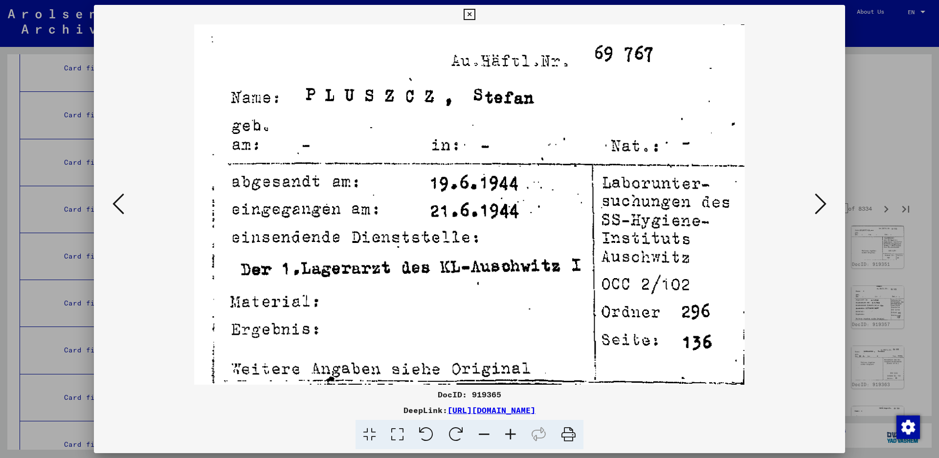
click at [822, 199] on icon at bounding box center [821, 203] width 12 height 23
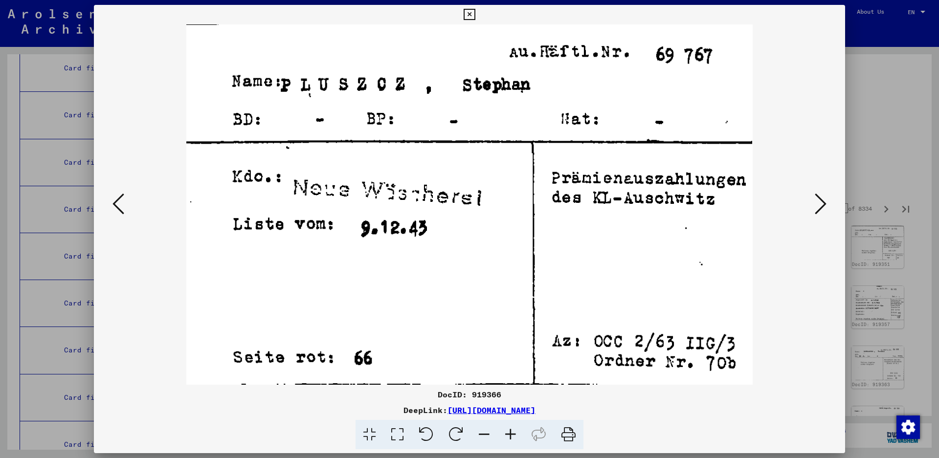
click at [822, 199] on icon at bounding box center [821, 203] width 12 height 23
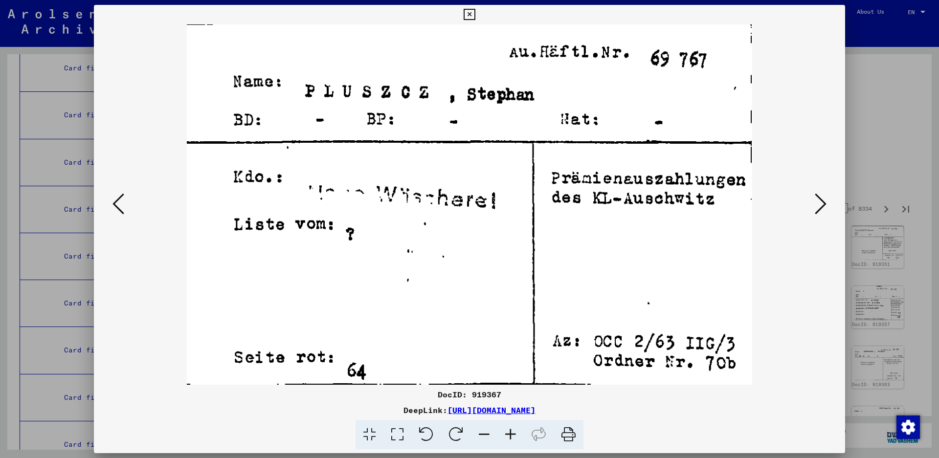
click at [820, 197] on icon at bounding box center [821, 203] width 12 height 23
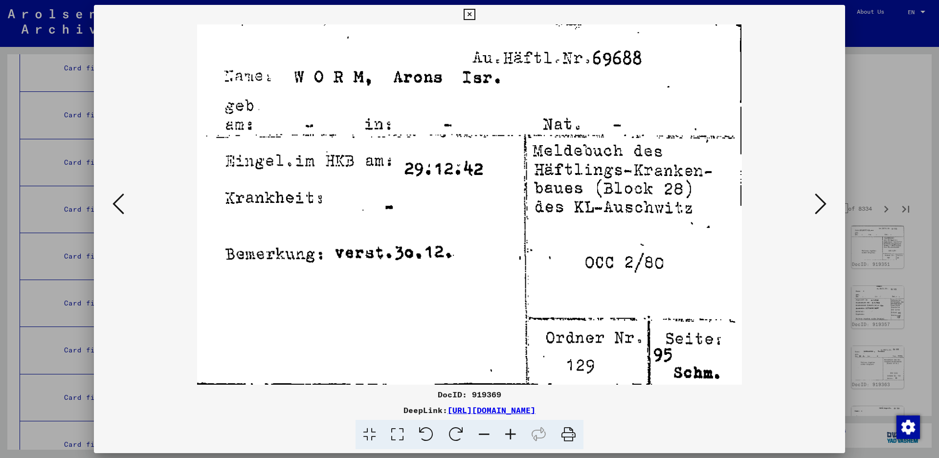
drag, startPoint x: 819, startPoint y: 196, endPoint x: 403, endPoint y: 272, distance: 423.2
click at [487, 256] on div at bounding box center [469, 204] width 751 height 361
click at [819, 199] on icon at bounding box center [821, 203] width 12 height 23
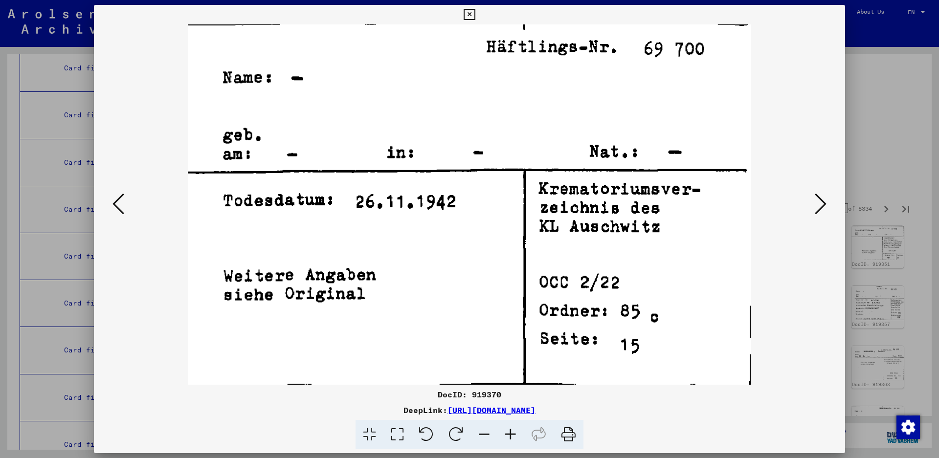
click at [826, 202] on icon at bounding box center [821, 203] width 12 height 23
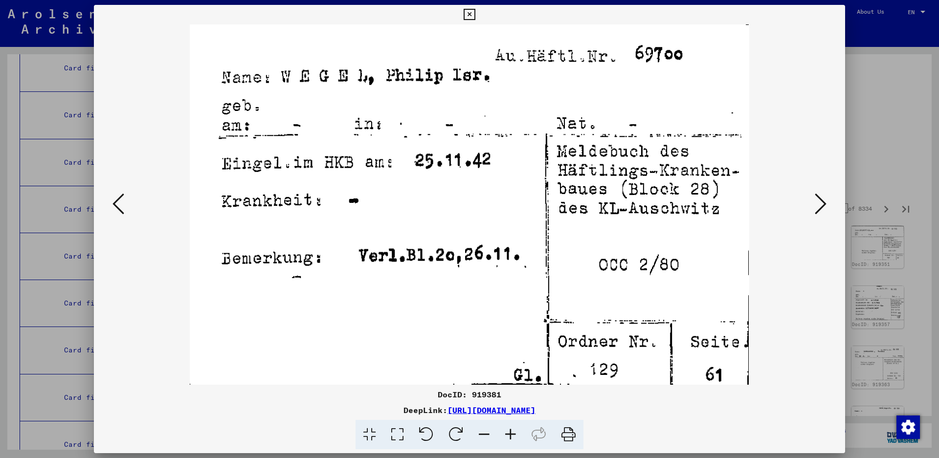
click at [818, 204] on icon at bounding box center [821, 203] width 12 height 23
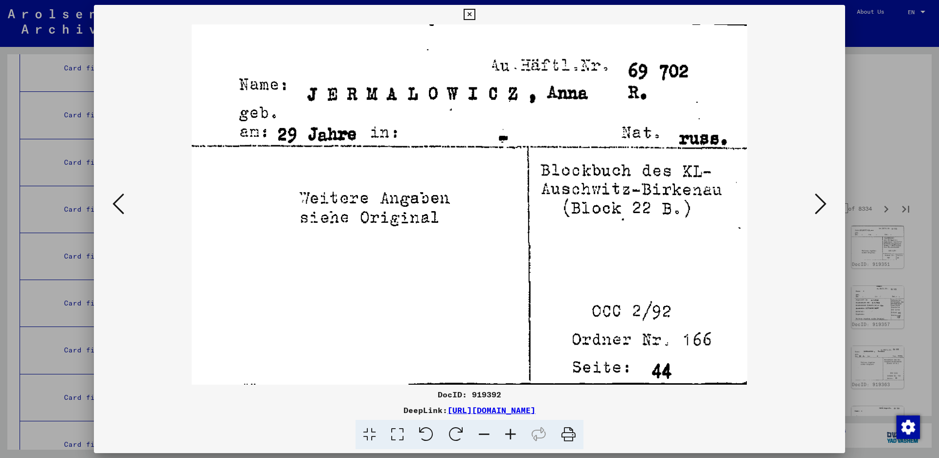
click at [818, 204] on icon at bounding box center [821, 203] width 12 height 23
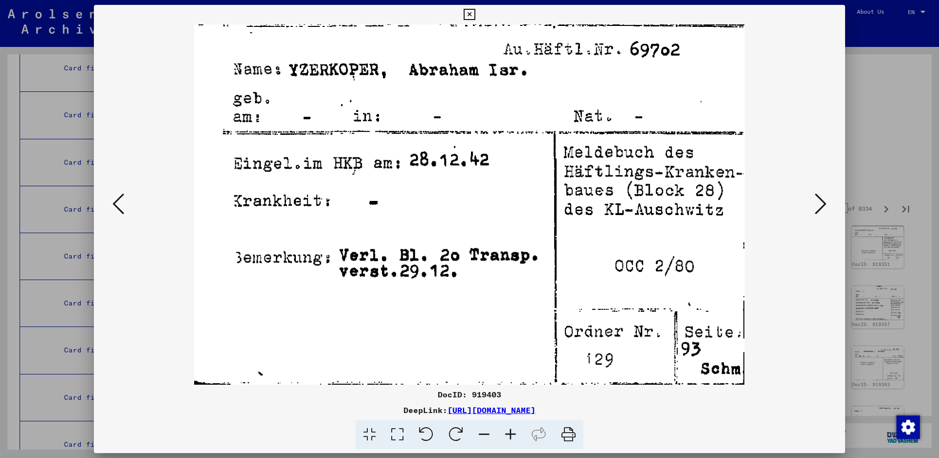
click at [818, 204] on icon at bounding box center [821, 203] width 12 height 23
drag, startPoint x: 818, startPoint y: 204, endPoint x: 820, endPoint y: 196, distance: 8.9
click at [818, 204] on icon at bounding box center [821, 203] width 12 height 23
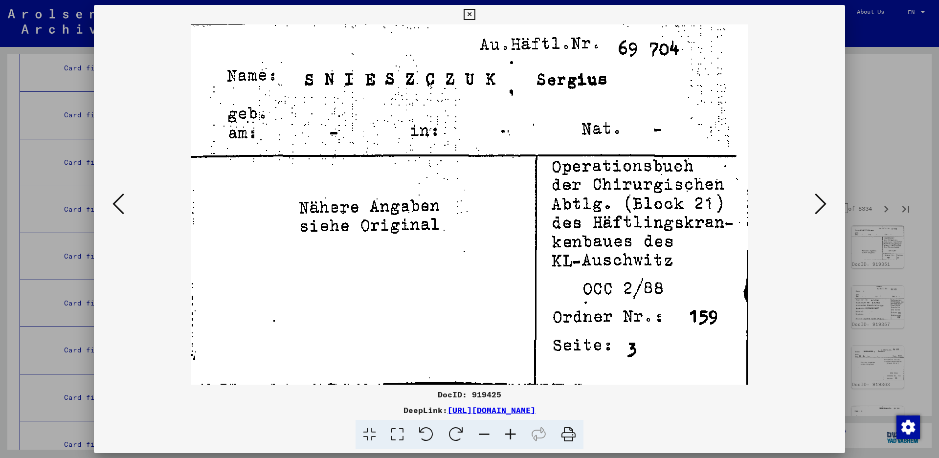
click at [120, 201] on icon at bounding box center [119, 203] width 12 height 23
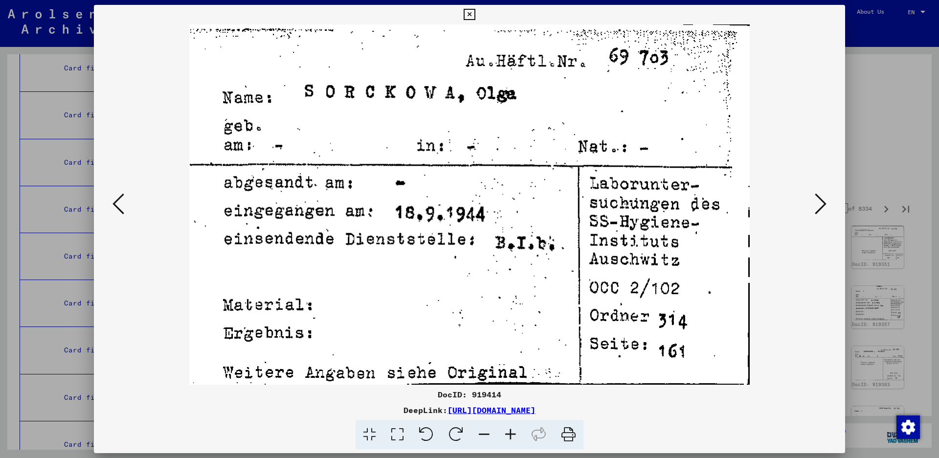
click at [120, 201] on icon at bounding box center [119, 203] width 12 height 23
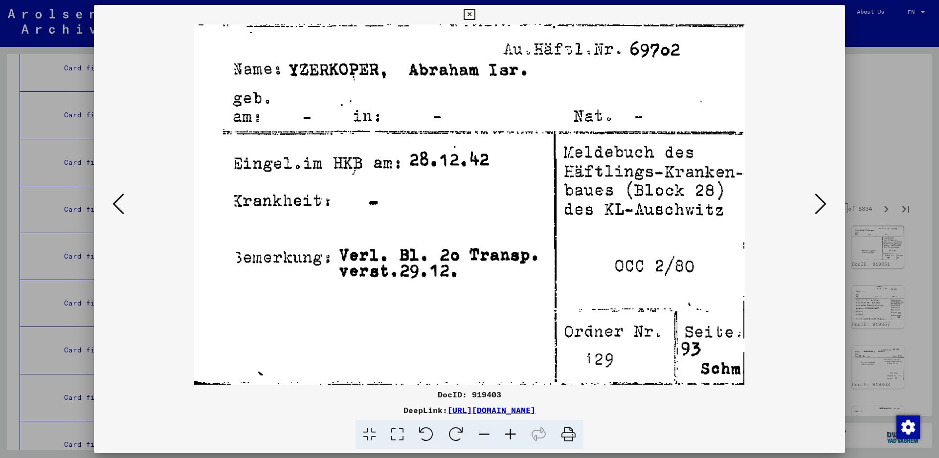
click at [813, 209] on button at bounding box center [821, 205] width 18 height 28
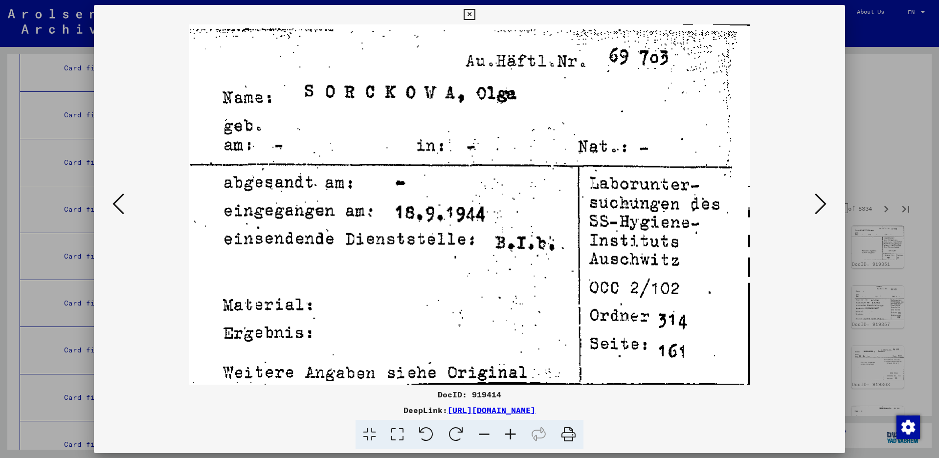
click at [813, 209] on button at bounding box center [821, 205] width 18 height 28
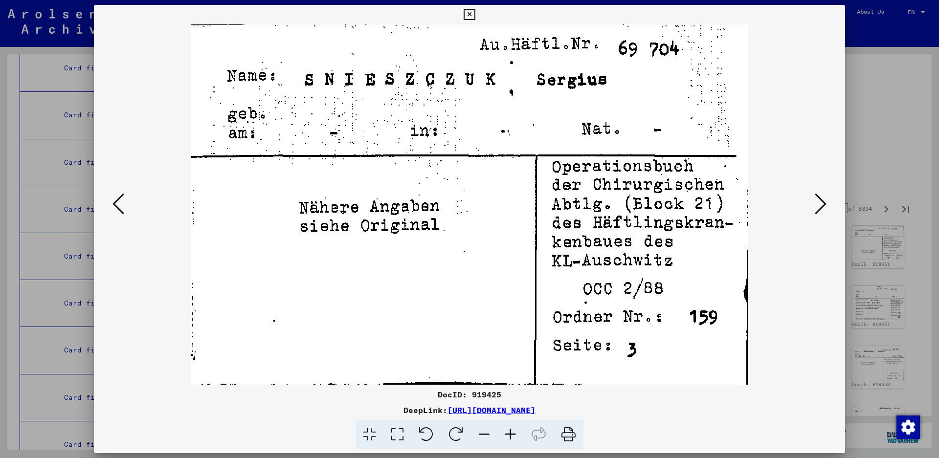
click at [813, 209] on button at bounding box center [821, 205] width 18 height 28
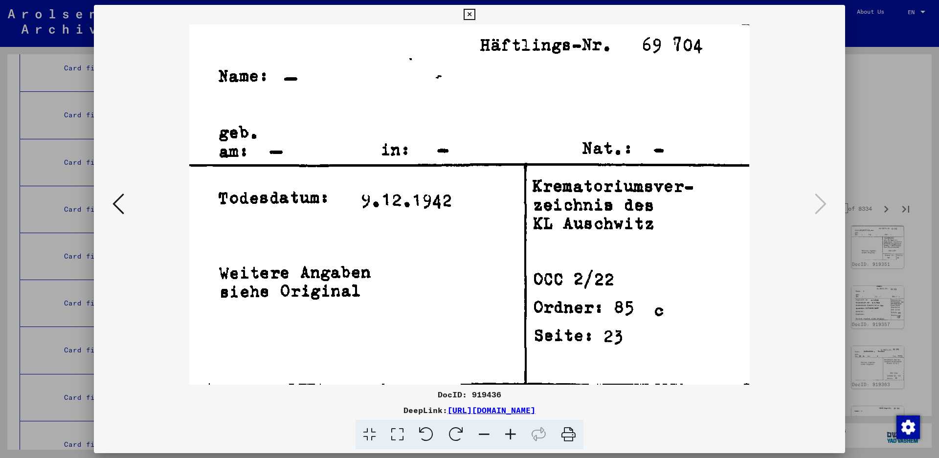
click at [475, 15] on icon at bounding box center [469, 15] width 11 height 12
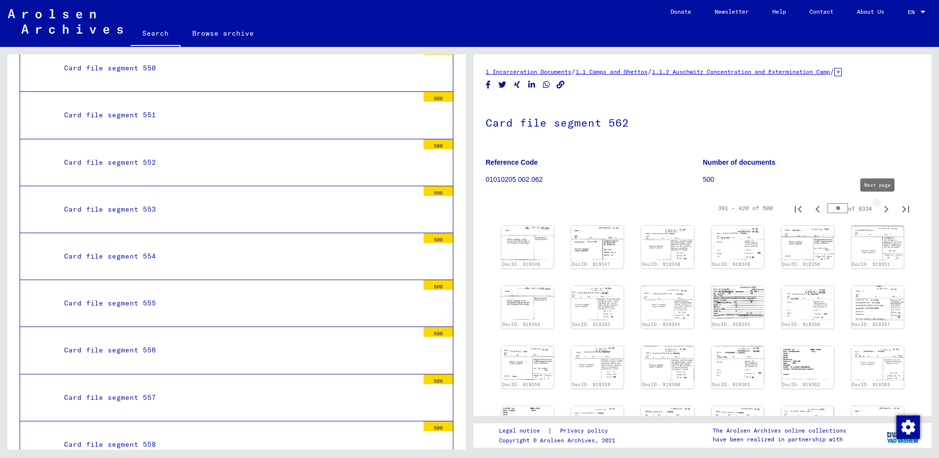
click at [880, 210] on icon "Next page" at bounding box center [887, 210] width 14 height 14
type input "**"
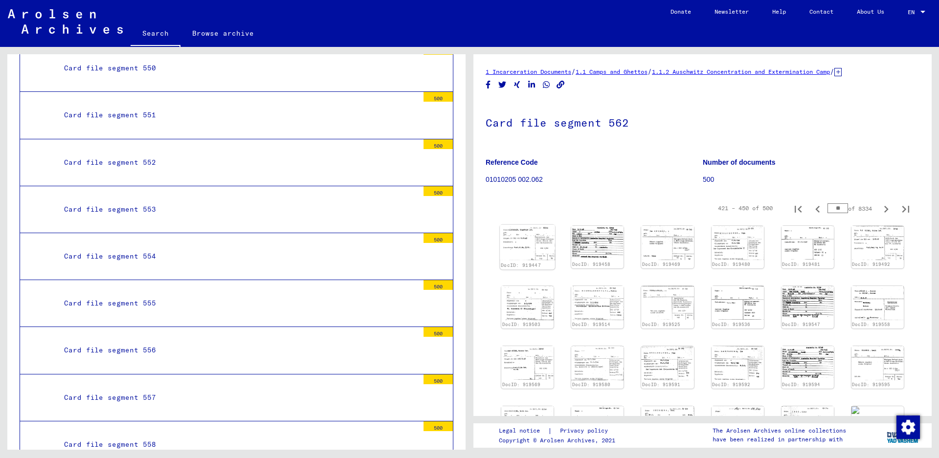
click at [528, 240] on img at bounding box center [527, 243] width 55 height 36
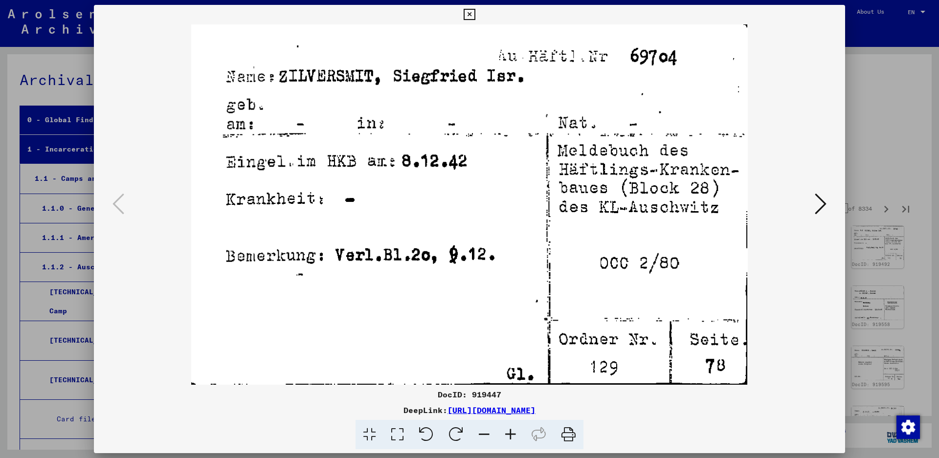
scroll to position [2739, 0]
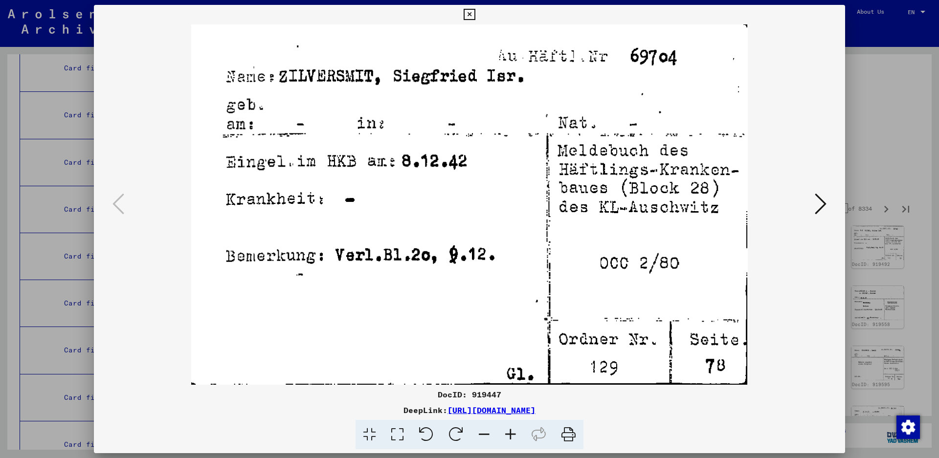
click at [816, 207] on icon at bounding box center [821, 203] width 12 height 23
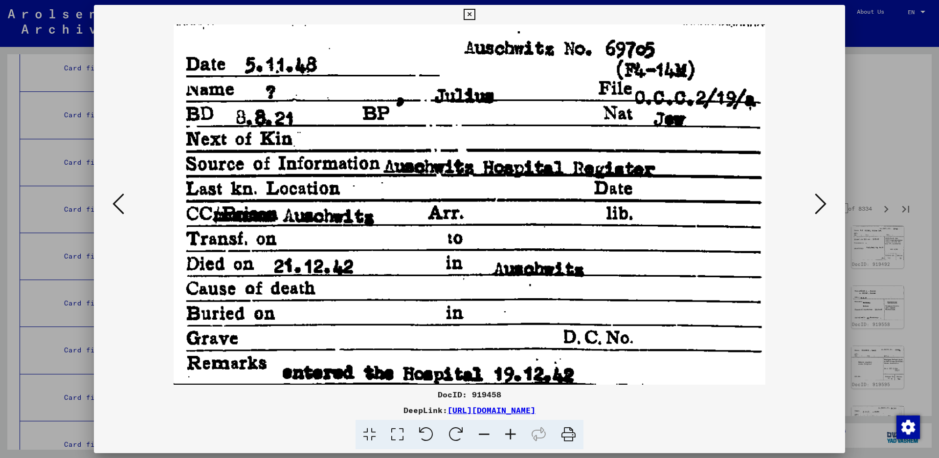
drag, startPoint x: 816, startPoint y: 207, endPoint x: 543, endPoint y: 282, distance: 283.9
click at [606, 262] on div at bounding box center [469, 204] width 751 height 361
click at [816, 205] on icon at bounding box center [821, 203] width 12 height 23
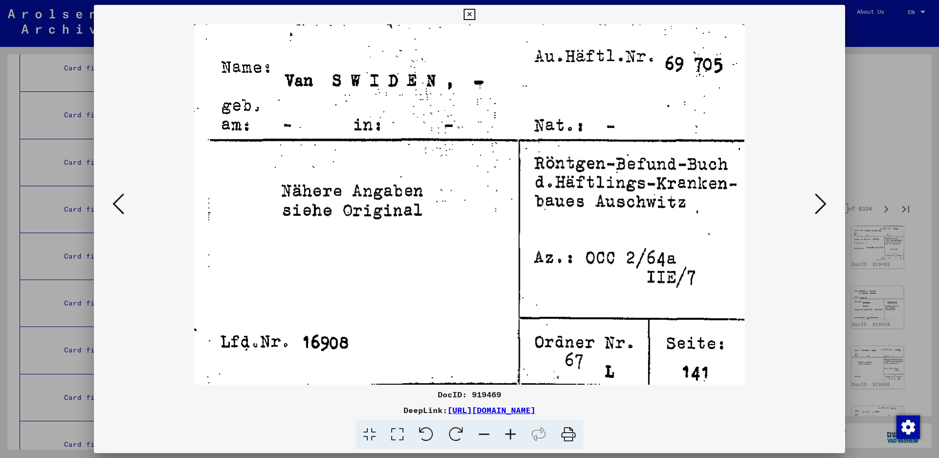
click at [815, 200] on icon at bounding box center [821, 203] width 12 height 23
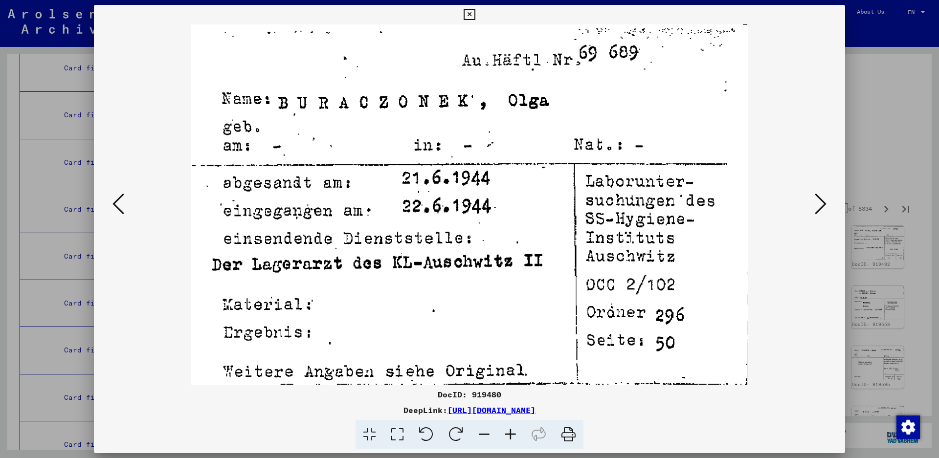
click at [815, 200] on icon at bounding box center [821, 203] width 12 height 23
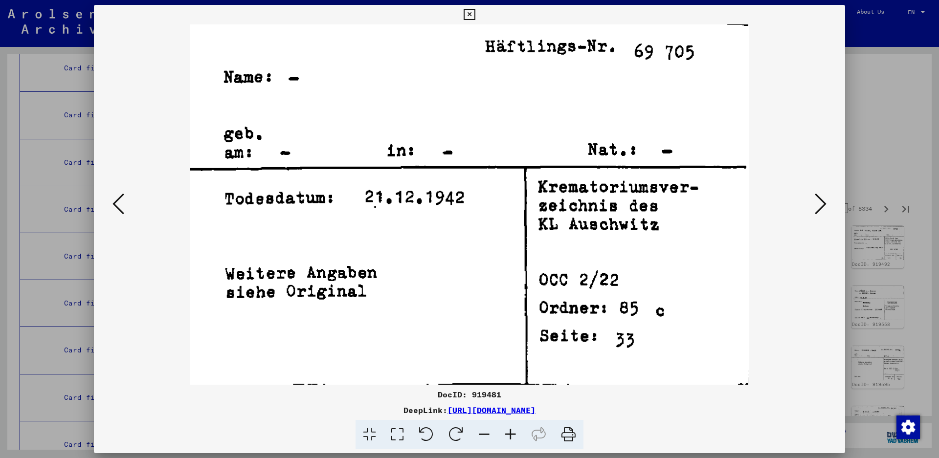
click at [815, 200] on icon at bounding box center [821, 203] width 12 height 23
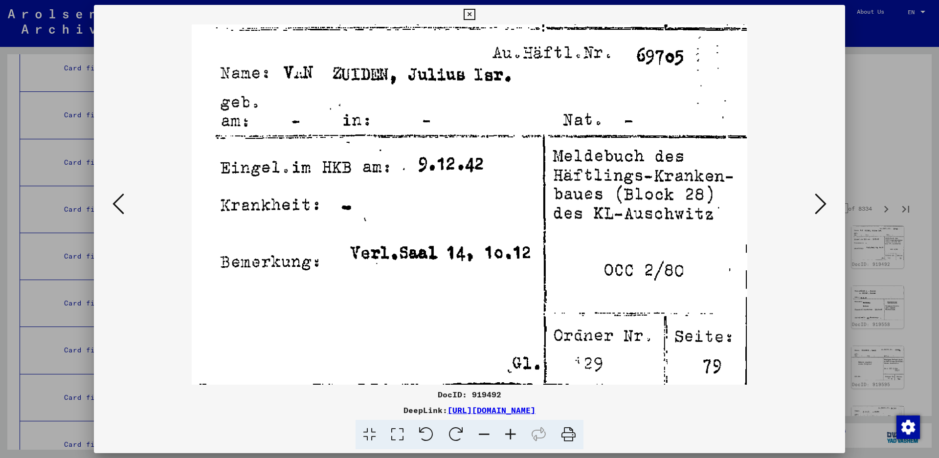
click at [819, 204] on icon at bounding box center [821, 203] width 12 height 23
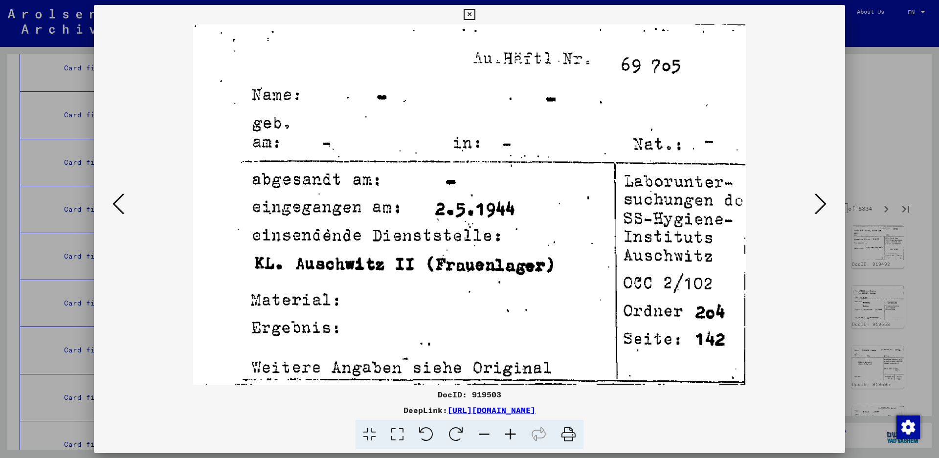
click at [819, 204] on icon at bounding box center [821, 203] width 12 height 23
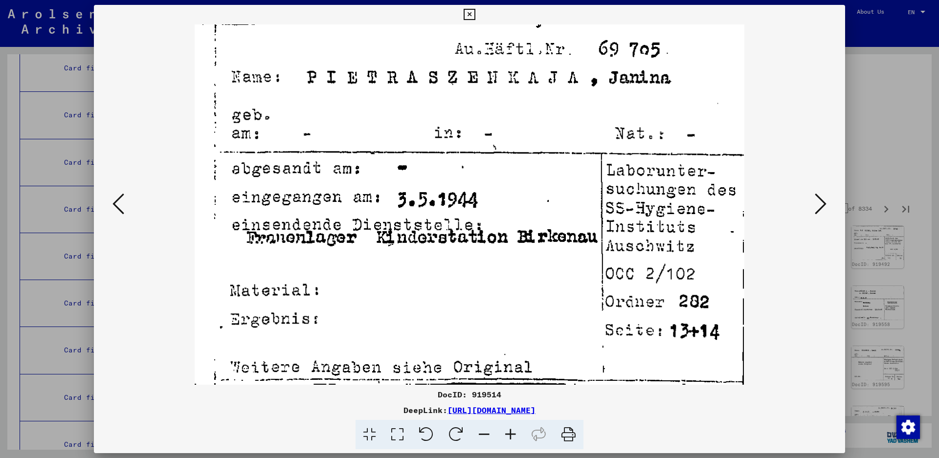
click at [819, 204] on icon at bounding box center [821, 203] width 12 height 23
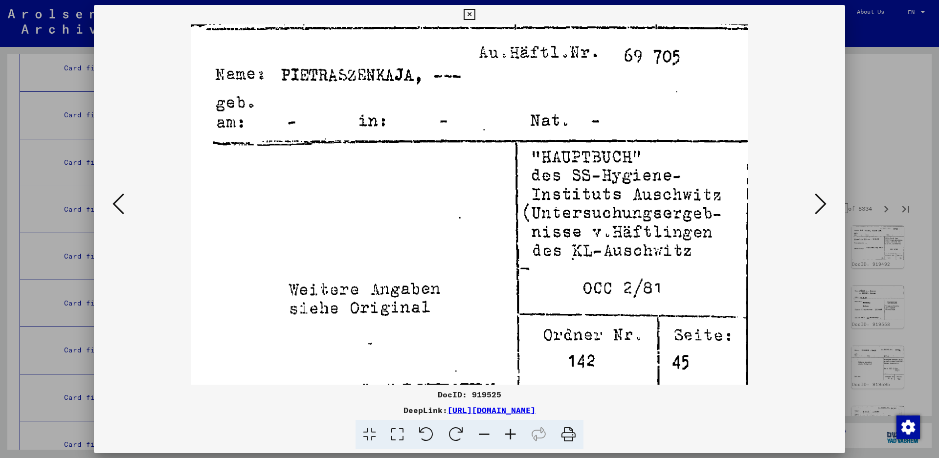
click at [819, 204] on icon at bounding box center [821, 203] width 12 height 23
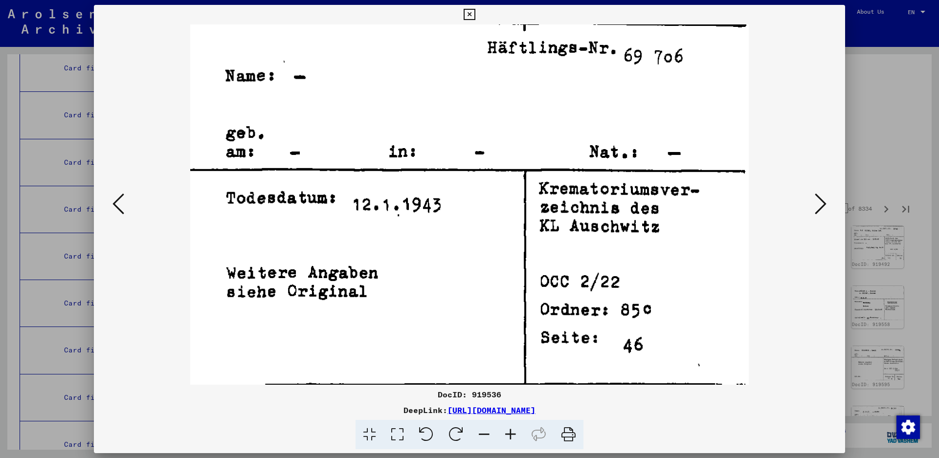
click at [819, 204] on icon at bounding box center [821, 203] width 12 height 23
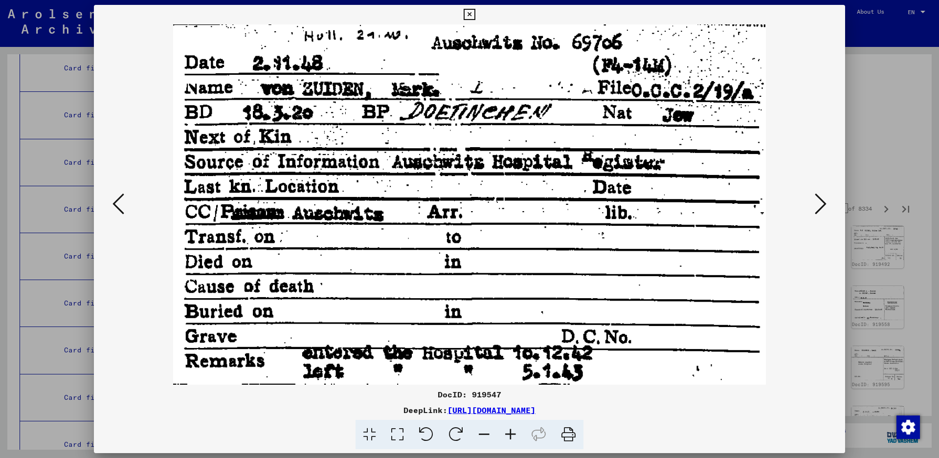
click at [820, 204] on icon at bounding box center [821, 203] width 12 height 23
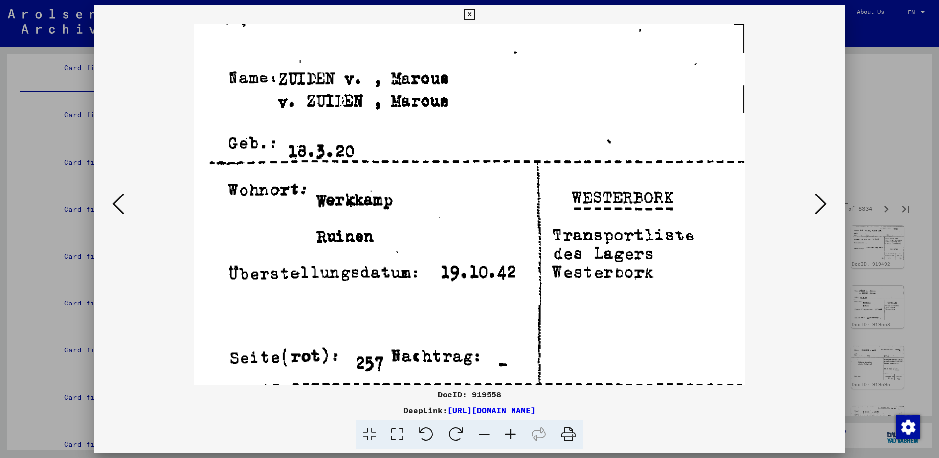
click at [820, 204] on icon at bounding box center [821, 203] width 12 height 23
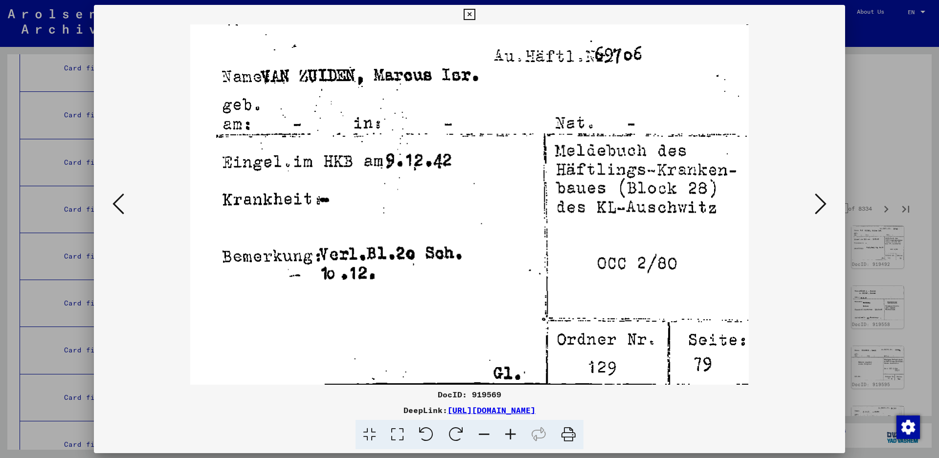
click at [820, 204] on icon at bounding box center [821, 203] width 12 height 23
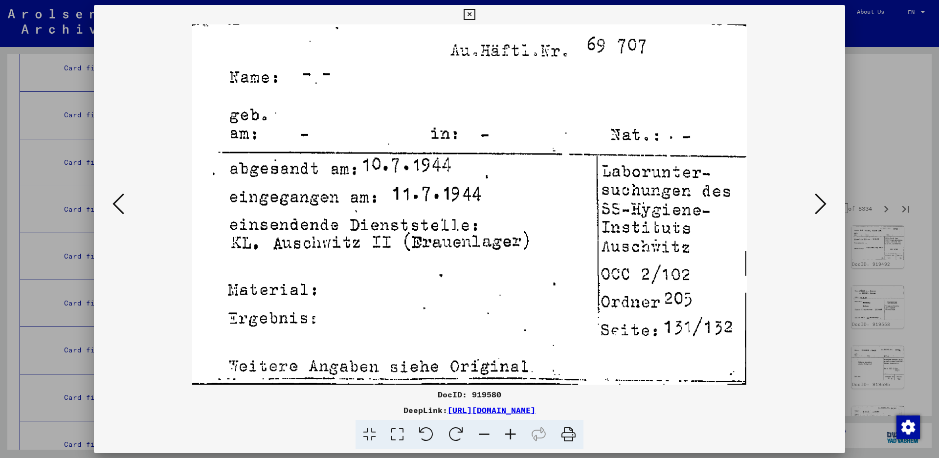
click at [820, 204] on icon at bounding box center [821, 203] width 12 height 23
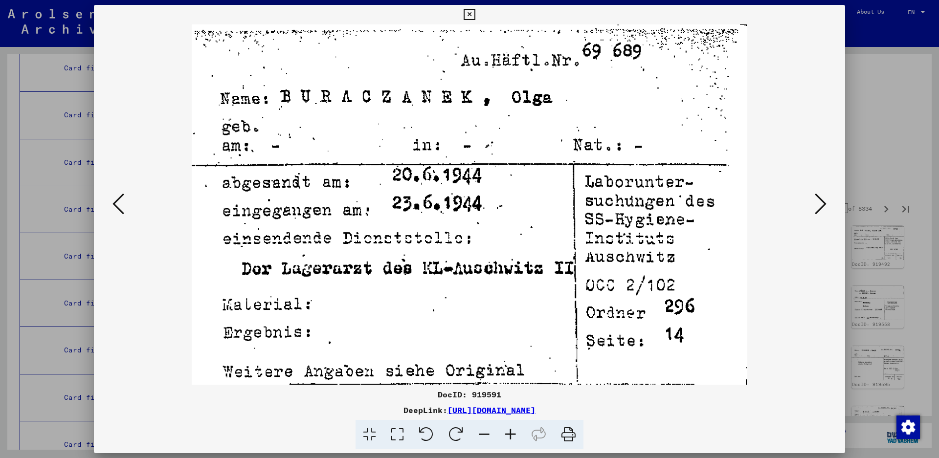
click at [820, 204] on icon at bounding box center [821, 203] width 12 height 23
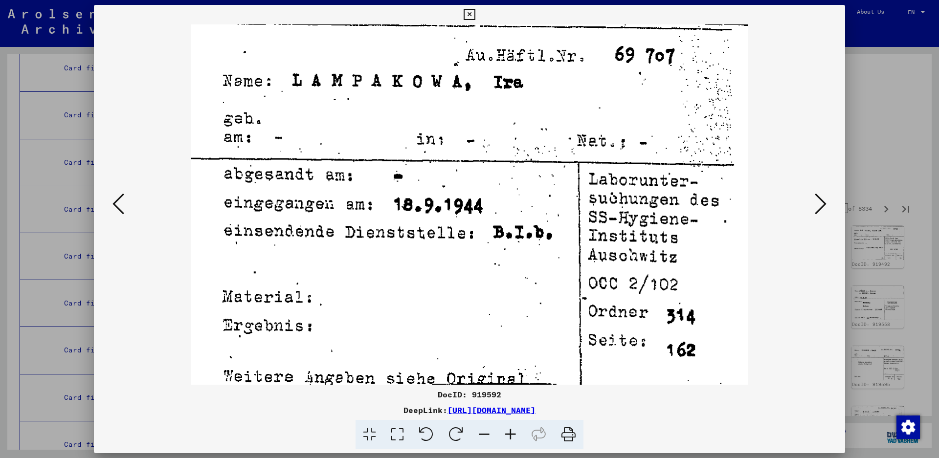
click at [820, 204] on icon at bounding box center [821, 203] width 12 height 23
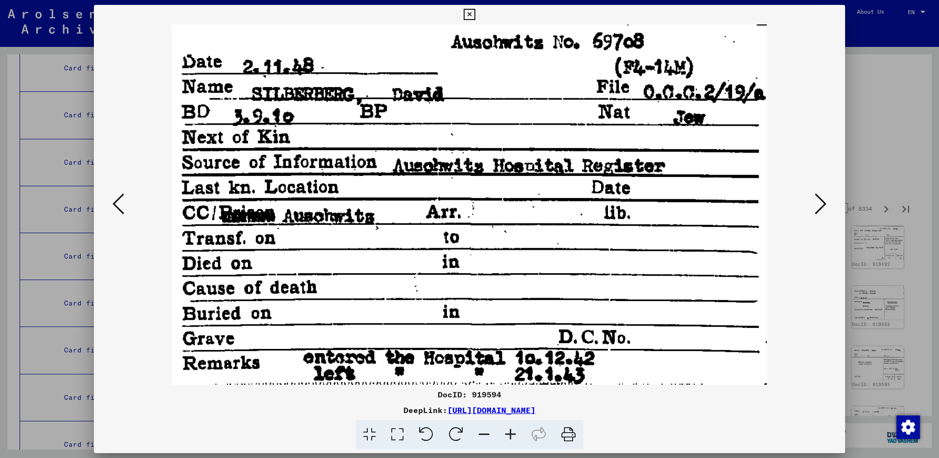
click at [822, 202] on icon at bounding box center [821, 203] width 12 height 23
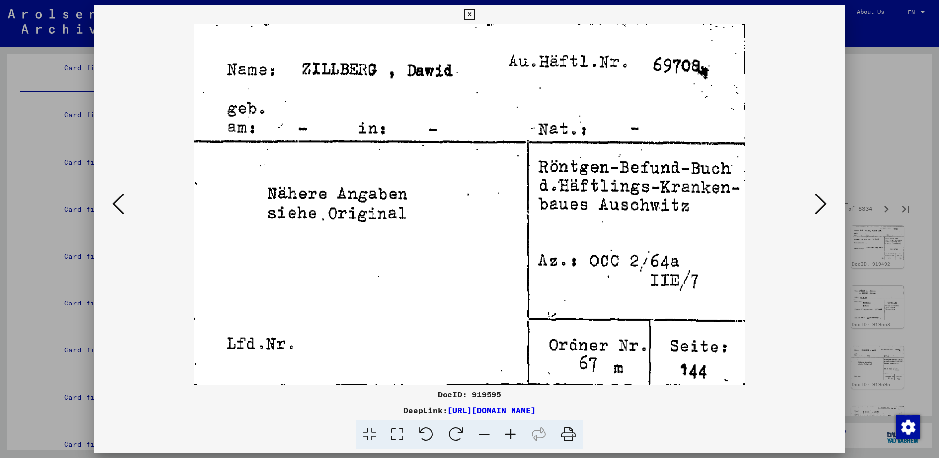
click at [814, 203] on button at bounding box center [821, 205] width 18 height 28
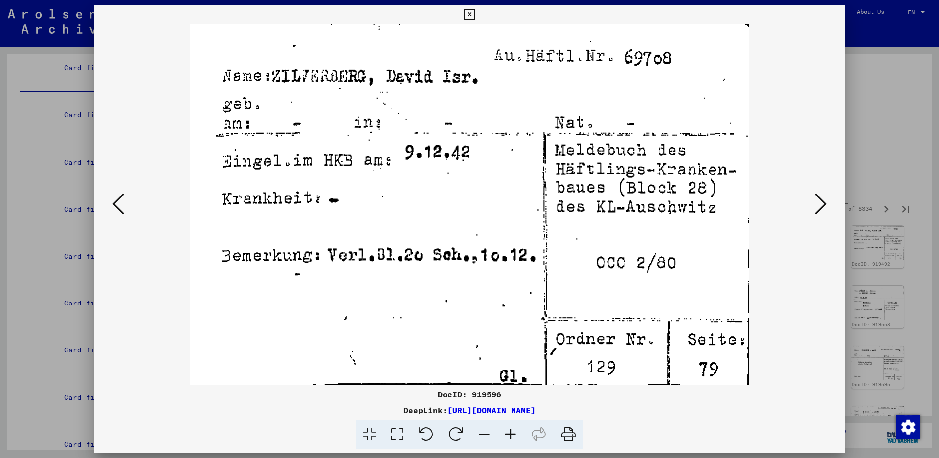
click at [814, 203] on button at bounding box center [821, 205] width 18 height 28
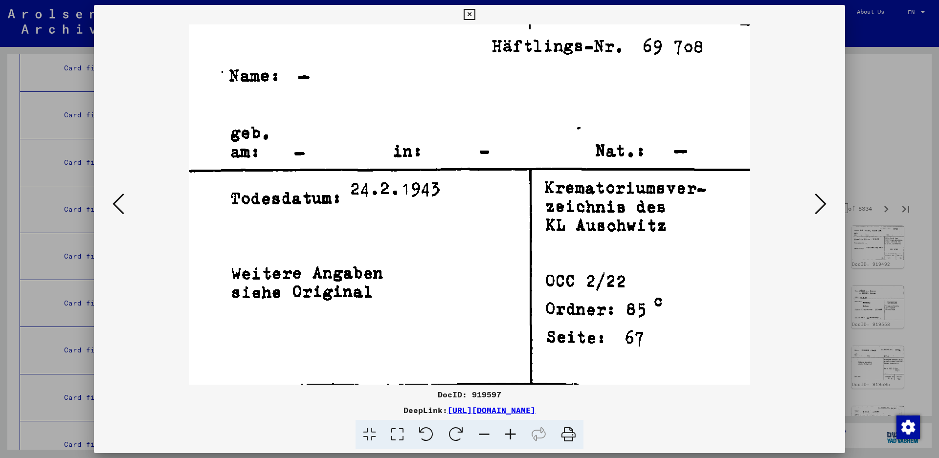
click at [817, 197] on icon at bounding box center [821, 203] width 12 height 23
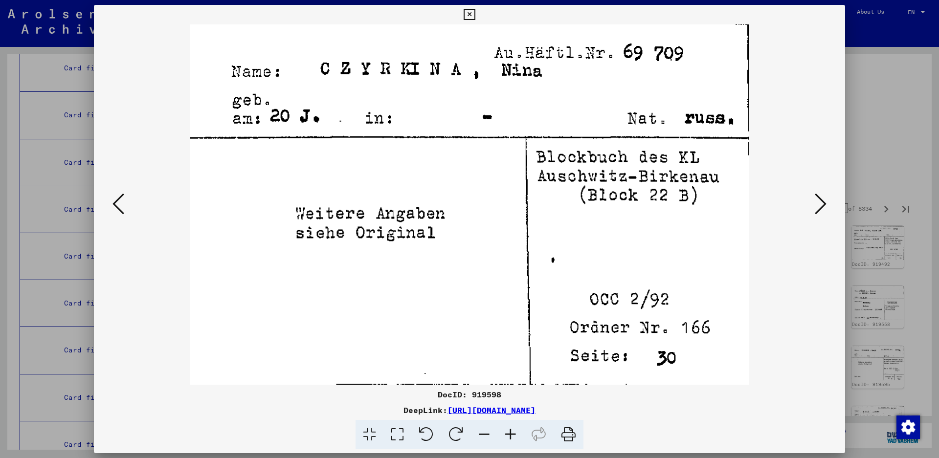
click at [817, 197] on icon at bounding box center [821, 203] width 12 height 23
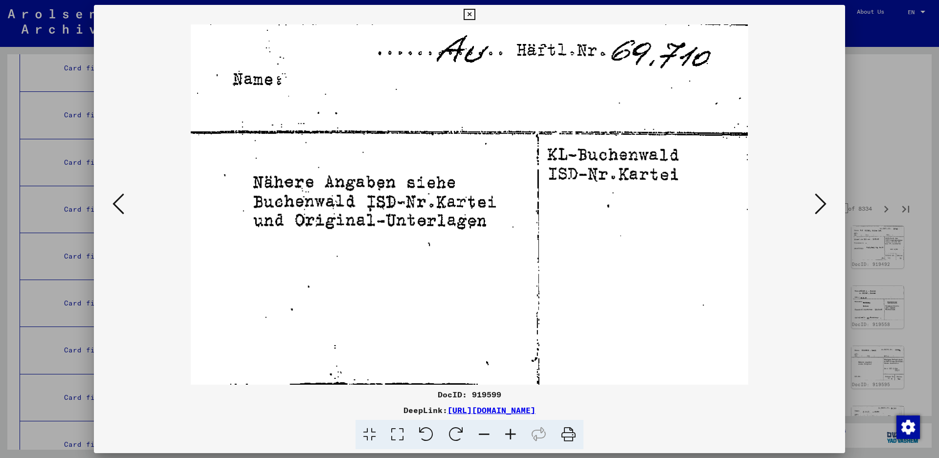
click at [817, 197] on icon at bounding box center [821, 203] width 12 height 23
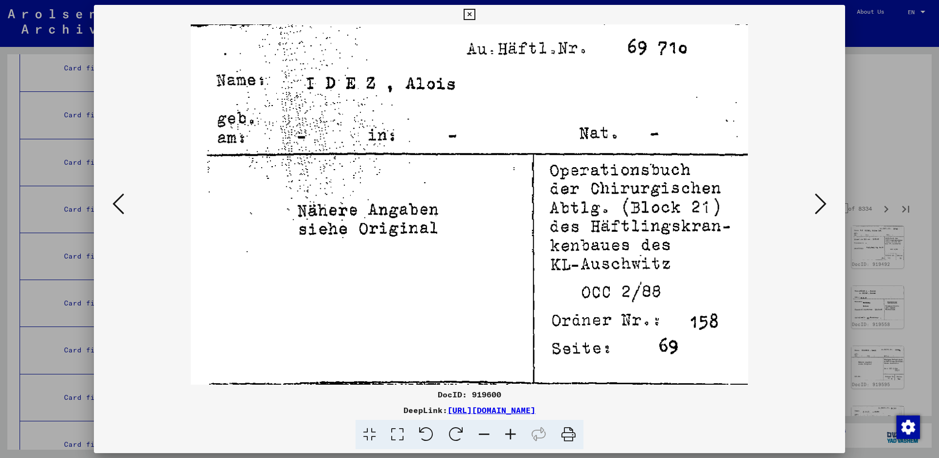
click at [817, 195] on icon at bounding box center [821, 203] width 12 height 23
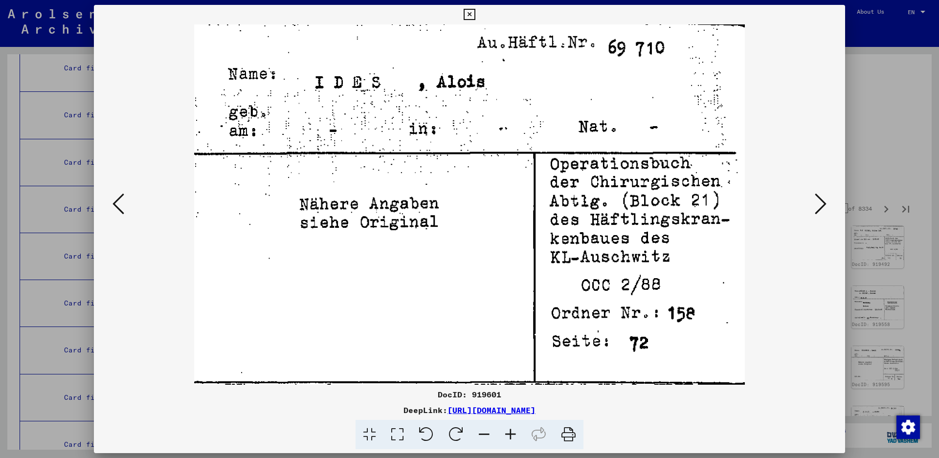
click at [817, 193] on icon at bounding box center [821, 203] width 12 height 23
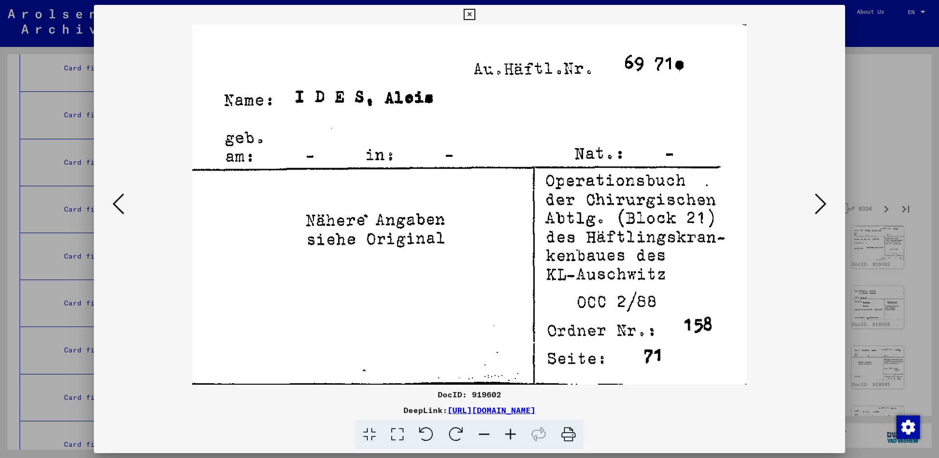
click at [817, 193] on icon at bounding box center [821, 203] width 12 height 23
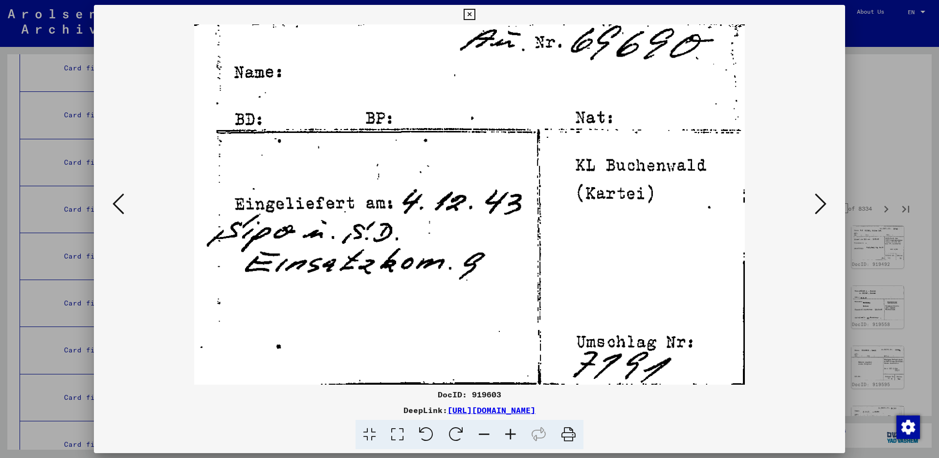
click at [817, 192] on icon at bounding box center [821, 203] width 12 height 23
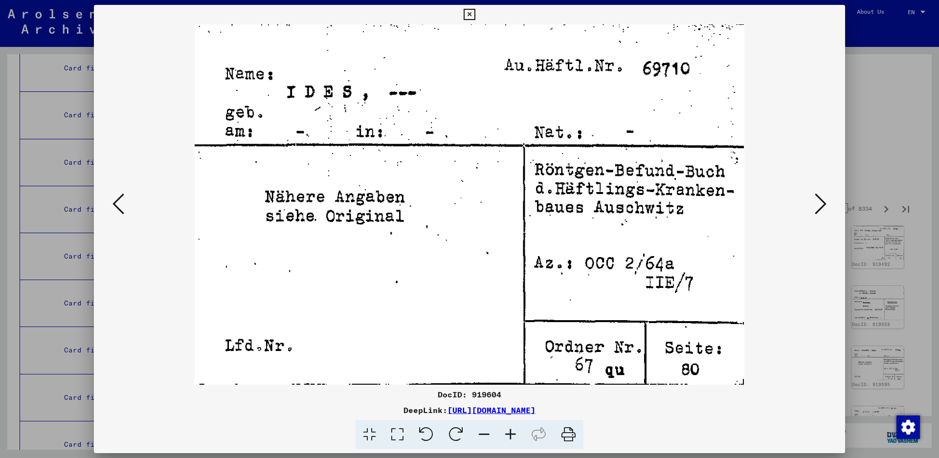
click at [817, 192] on icon at bounding box center [821, 203] width 12 height 23
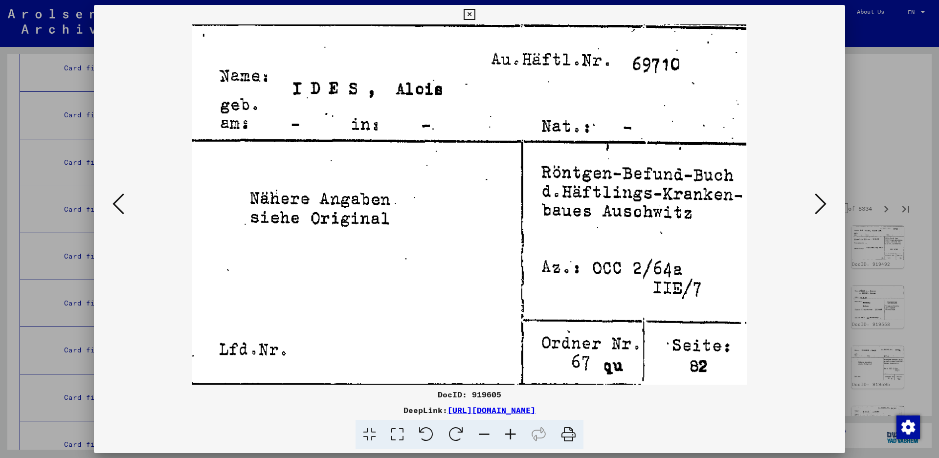
click at [817, 192] on icon at bounding box center [821, 203] width 12 height 23
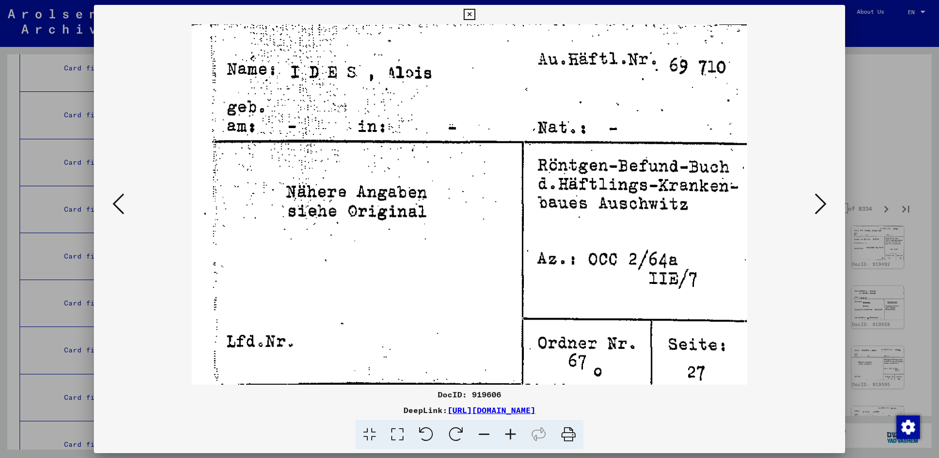
click at [817, 192] on icon at bounding box center [821, 203] width 12 height 23
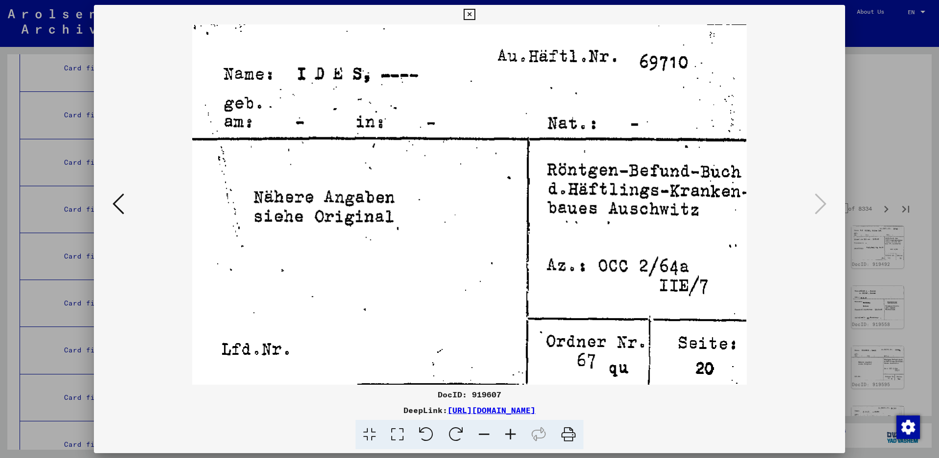
click at [817, 192] on icon at bounding box center [821, 203] width 12 height 23
click at [475, 12] on icon at bounding box center [469, 15] width 11 height 12
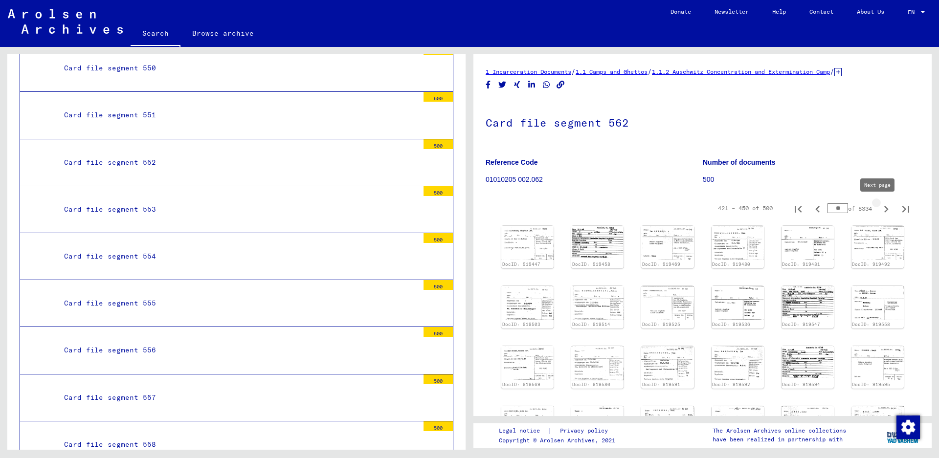
click at [880, 205] on icon "Next page" at bounding box center [887, 210] width 14 height 14
type input "**"
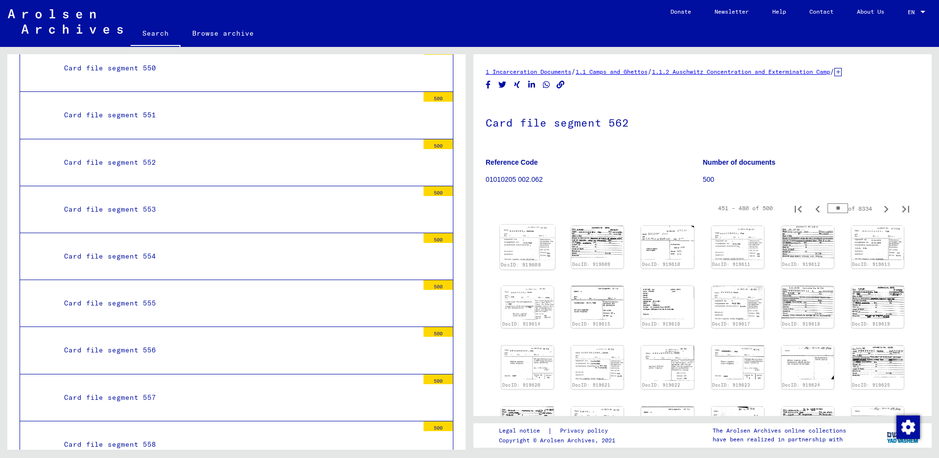
click at [523, 229] on img at bounding box center [527, 243] width 55 height 36
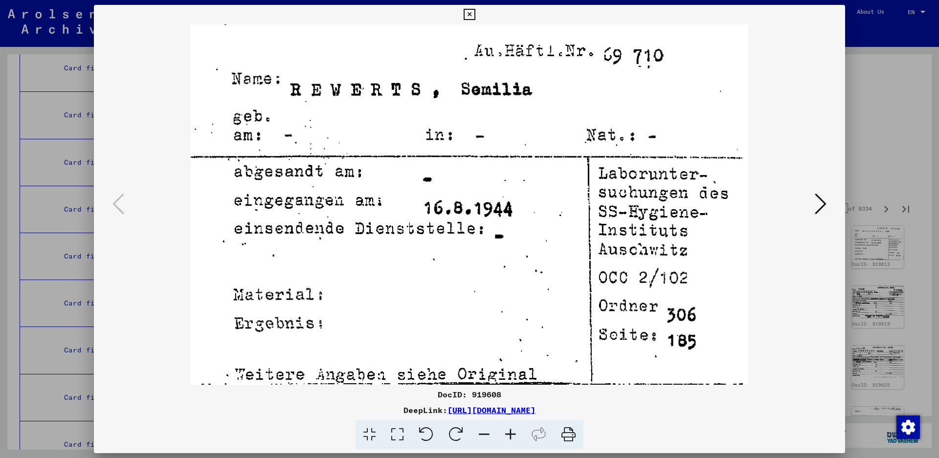
click at [819, 204] on icon at bounding box center [821, 203] width 12 height 23
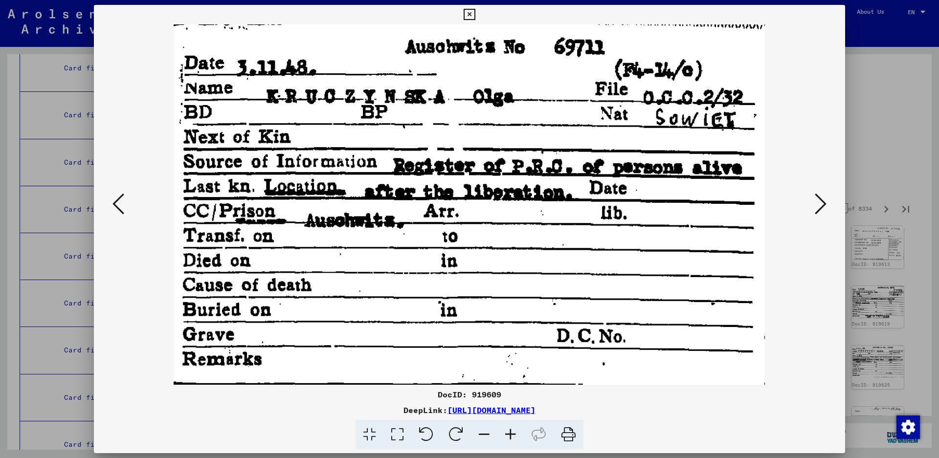
click at [819, 204] on icon at bounding box center [821, 203] width 12 height 23
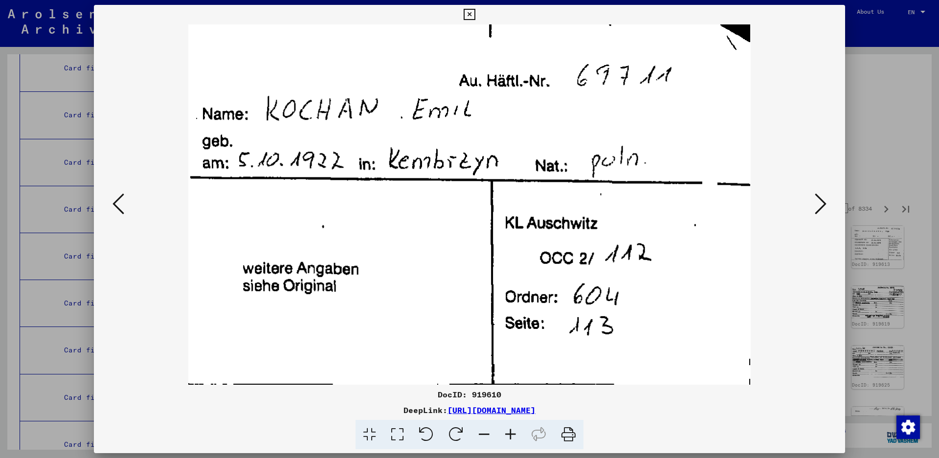
click at [819, 204] on icon at bounding box center [821, 203] width 12 height 23
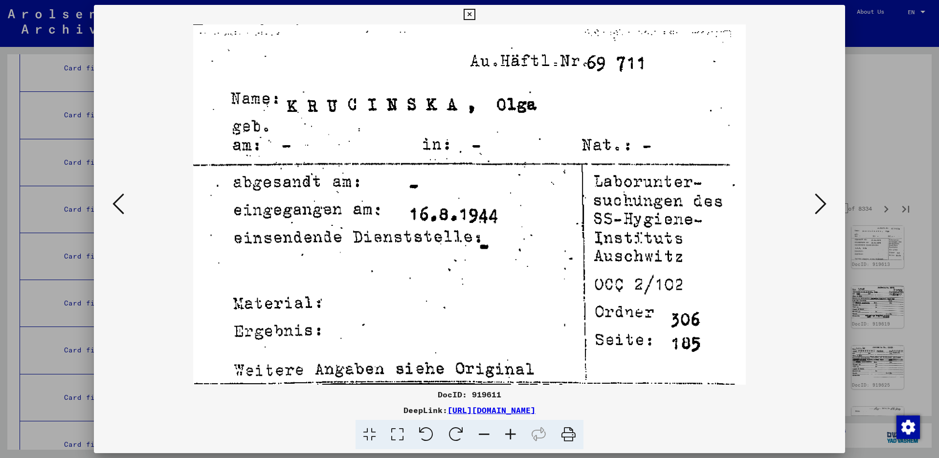
click at [819, 204] on icon at bounding box center [821, 203] width 12 height 23
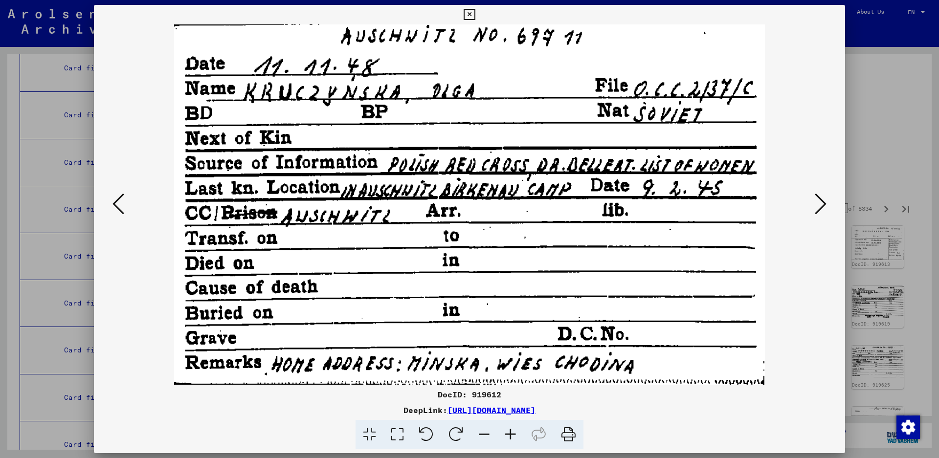
click at [826, 201] on icon at bounding box center [821, 203] width 12 height 23
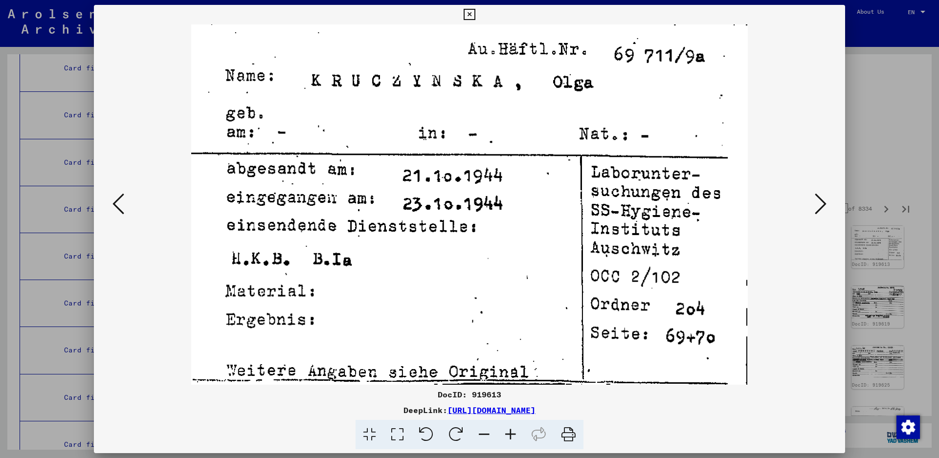
click at [826, 201] on icon at bounding box center [821, 203] width 12 height 23
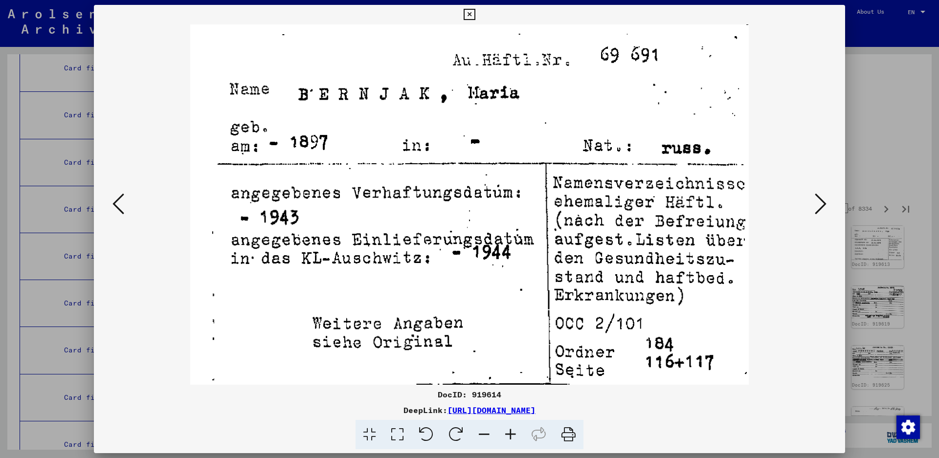
click at [825, 198] on icon at bounding box center [821, 203] width 12 height 23
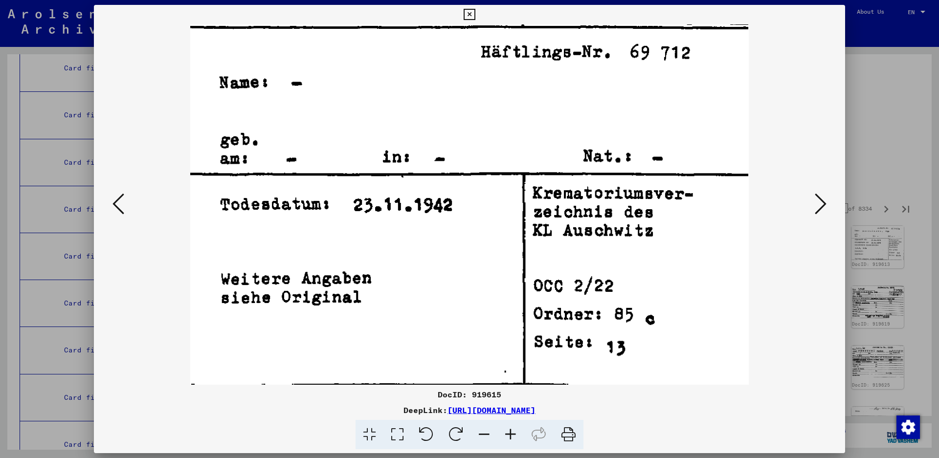
click at [824, 197] on icon at bounding box center [821, 203] width 12 height 23
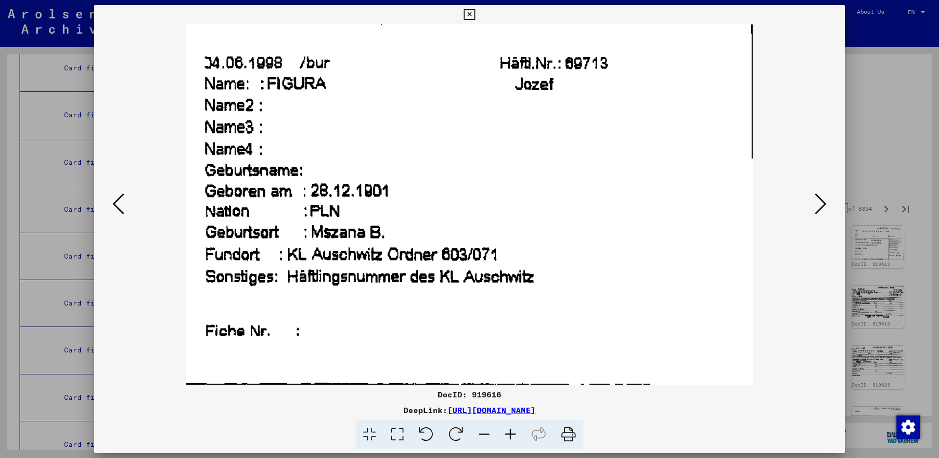
click at [823, 197] on icon at bounding box center [821, 203] width 12 height 23
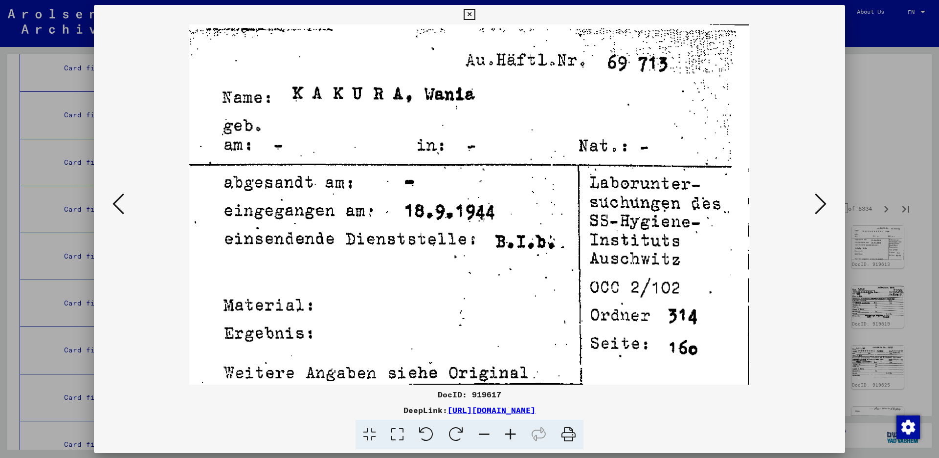
click at [823, 195] on icon at bounding box center [821, 203] width 12 height 23
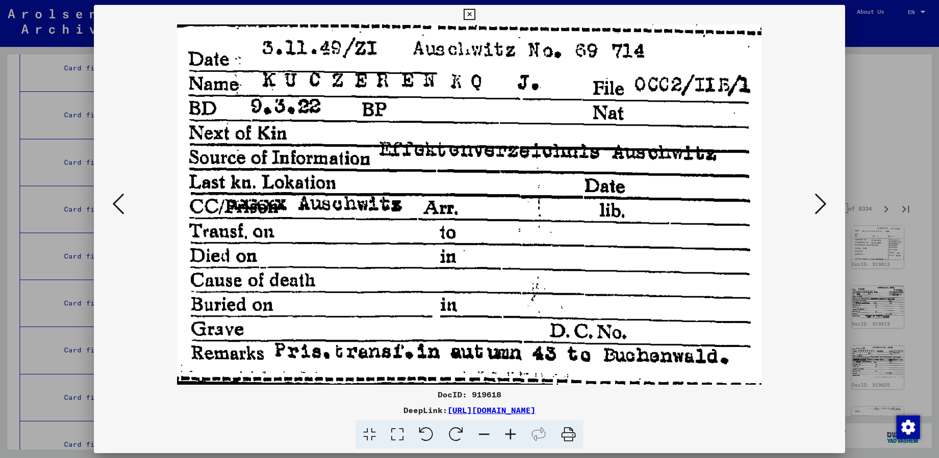
click at [822, 194] on icon at bounding box center [821, 203] width 12 height 23
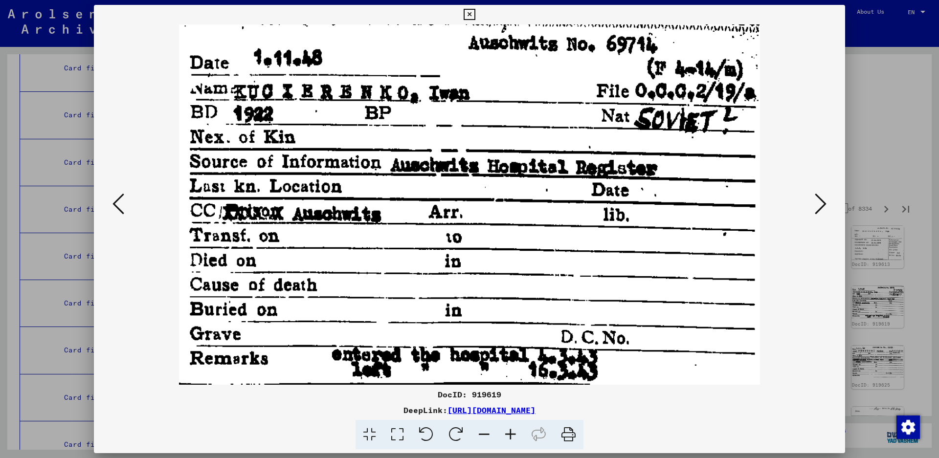
click at [822, 194] on icon at bounding box center [821, 203] width 12 height 23
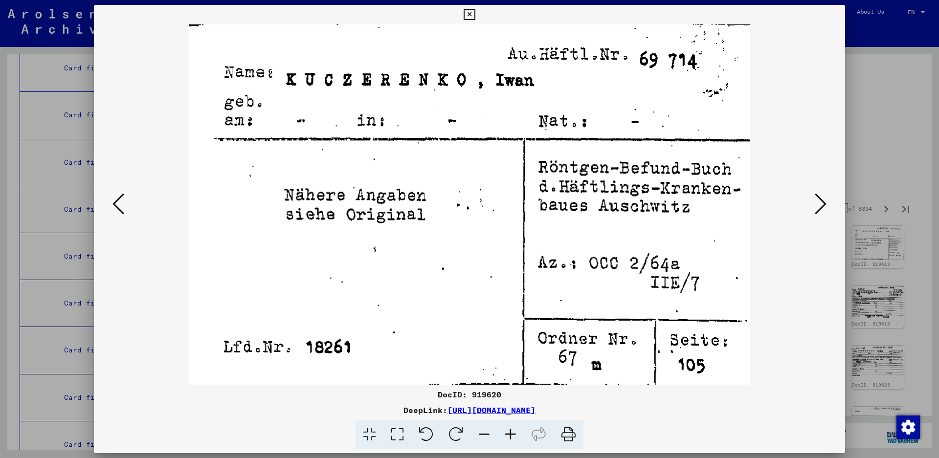
click at [822, 194] on icon at bounding box center [821, 203] width 12 height 23
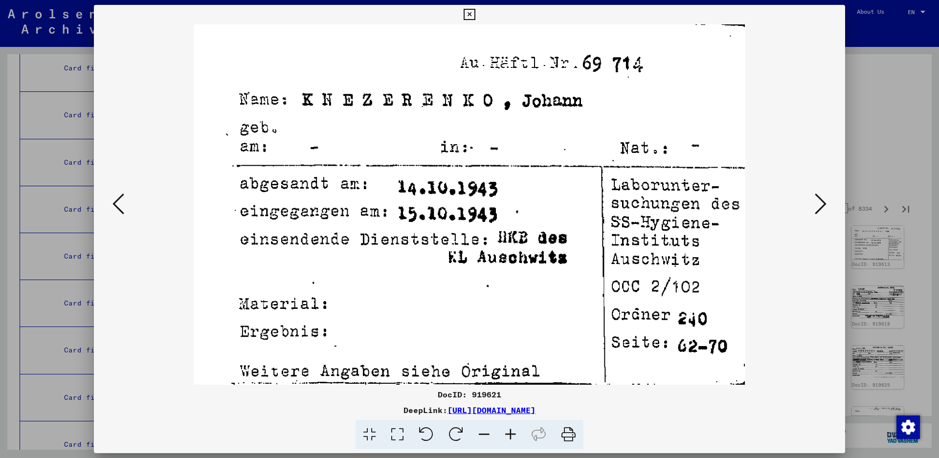
click at [821, 192] on icon at bounding box center [821, 203] width 12 height 23
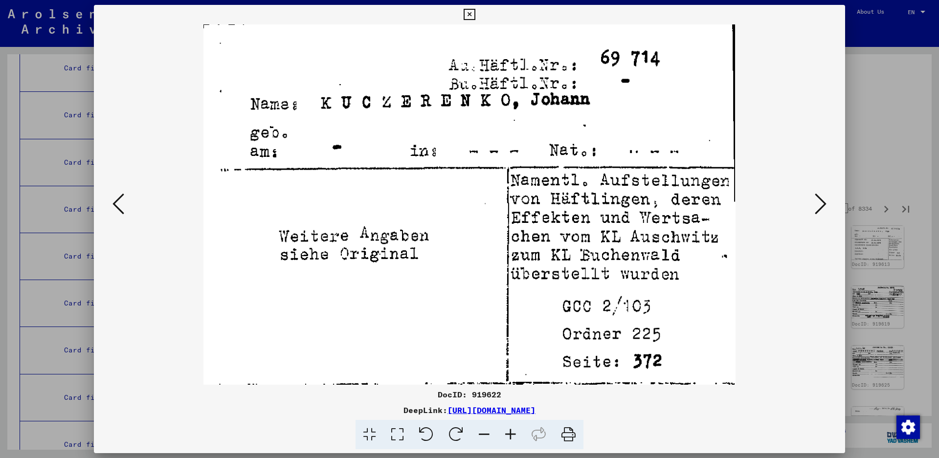
click at [821, 192] on icon at bounding box center [821, 203] width 12 height 23
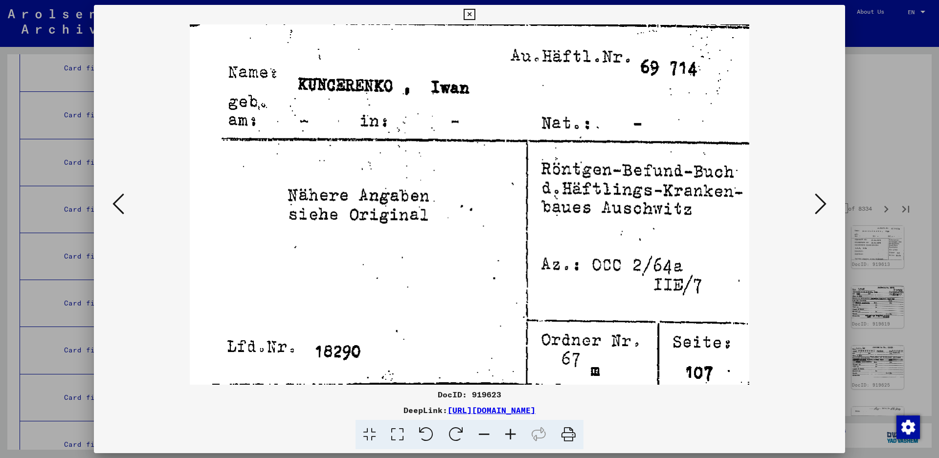
click at [821, 192] on icon at bounding box center [821, 203] width 12 height 23
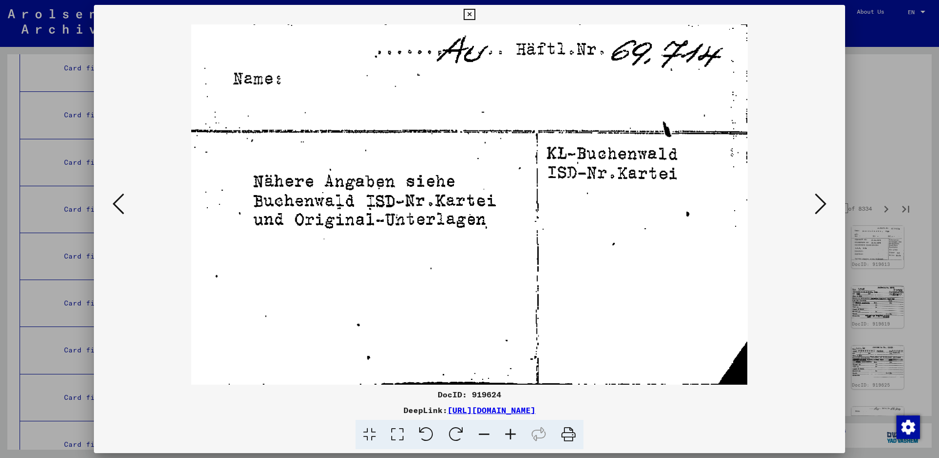
click at [821, 192] on icon at bounding box center [821, 203] width 12 height 23
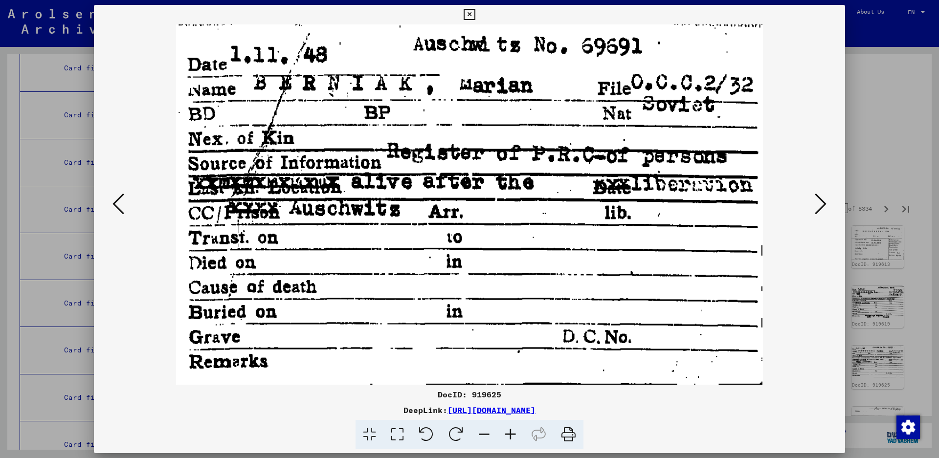
click at [821, 191] on button at bounding box center [821, 205] width 18 height 28
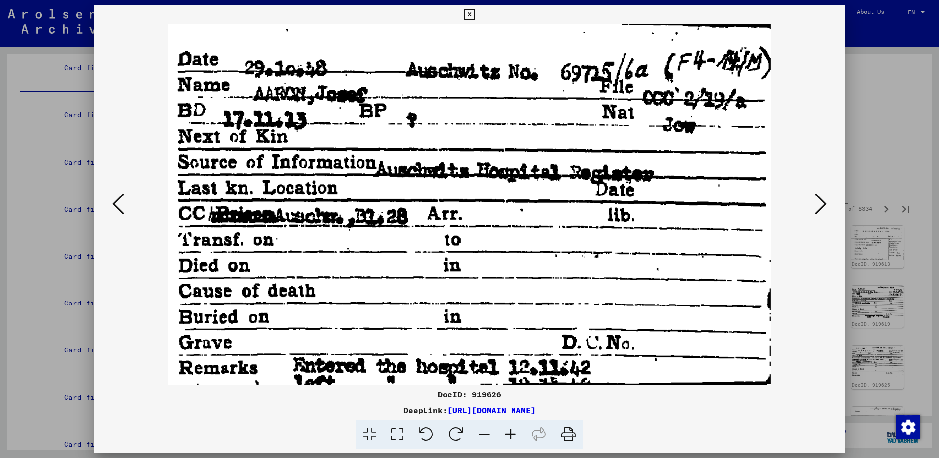
drag, startPoint x: 821, startPoint y: 191, endPoint x: 379, endPoint y: 287, distance: 453.0
click at [381, 287] on div at bounding box center [469, 204] width 751 height 361
click at [820, 203] on icon at bounding box center [821, 203] width 12 height 23
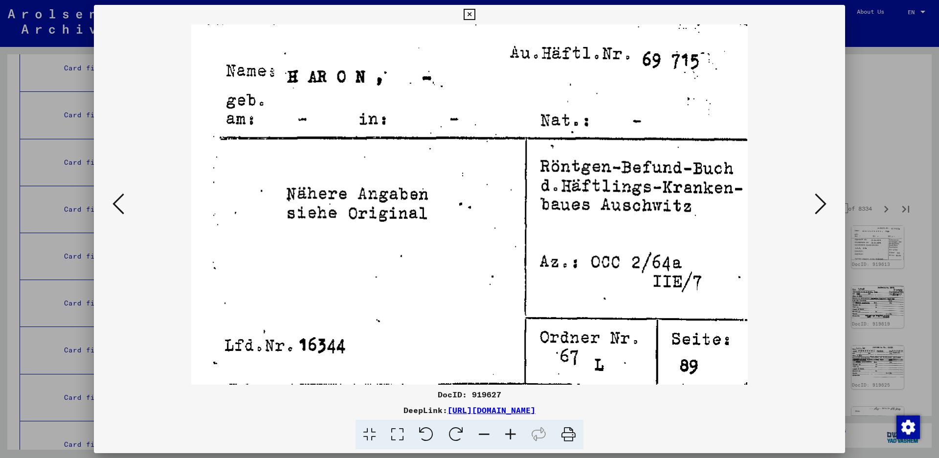
click at [820, 203] on icon at bounding box center [821, 203] width 12 height 23
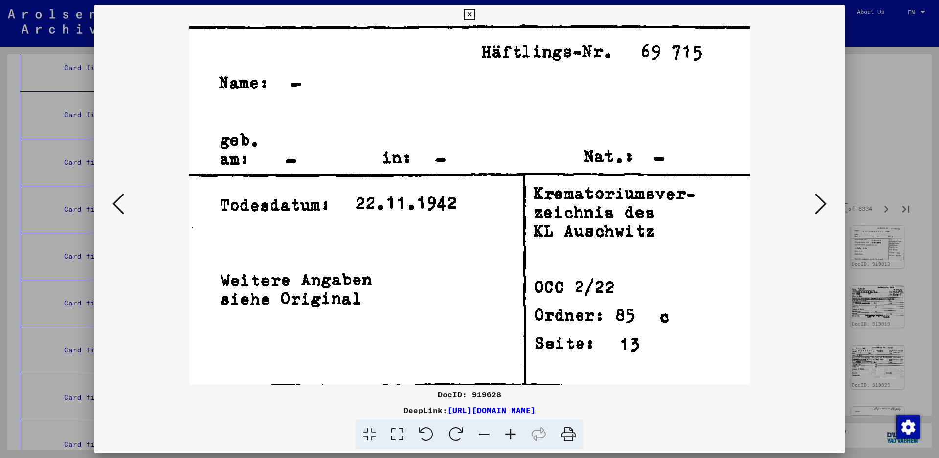
click at [820, 203] on icon at bounding box center [821, 203] width 12 height 23
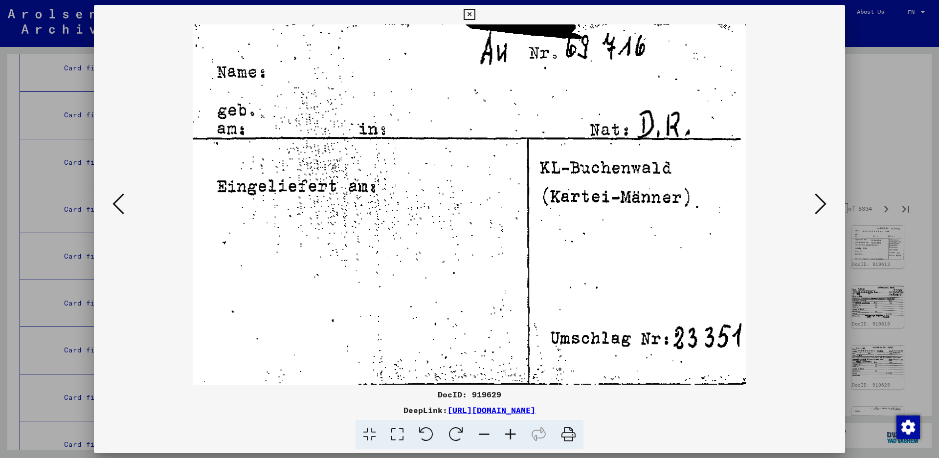
click at [820, 203] on icon at bounding box center [821, 203] width 12 height 23
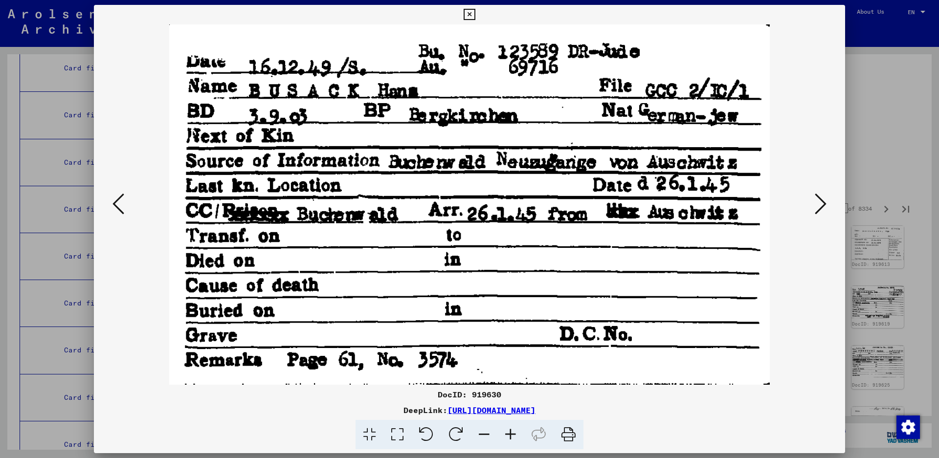
click at [817, 200] on icon at bounding box center [821, 203] width 12 height 23
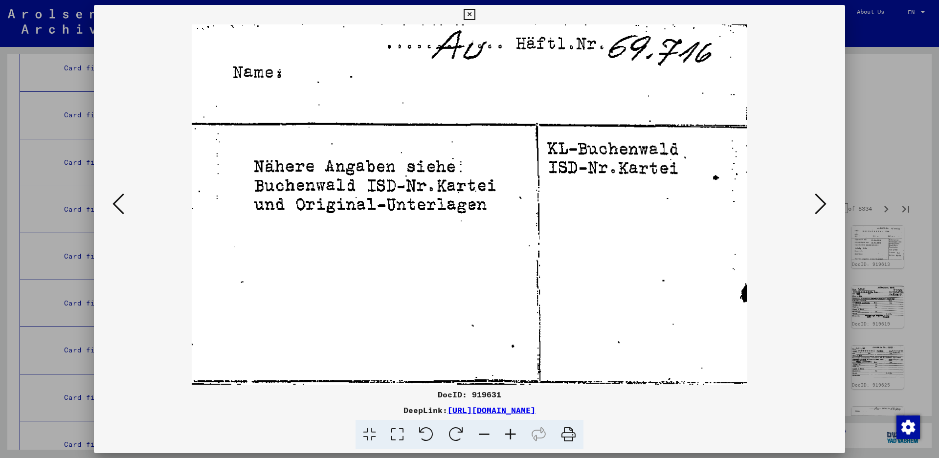
click at [817, 200] on icon at bounding box center [821, 203] width 12 height 23
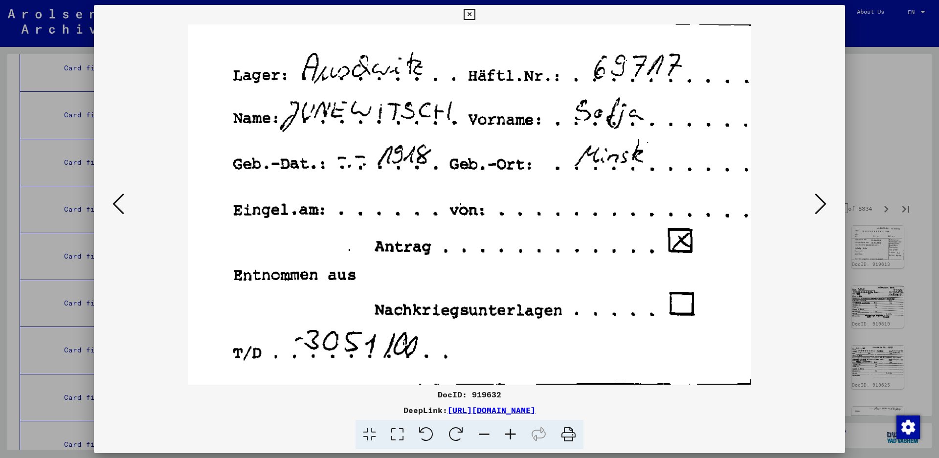
click at [817, 200] on icon at bounding box center [821, 203] width 12 height 23
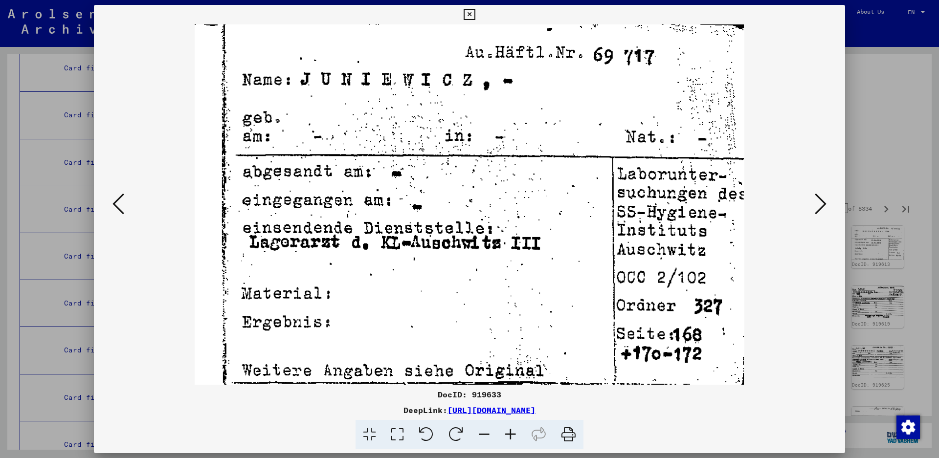
click at [817, 200] on icon at bounding box center [821, 203] width 12 height 23
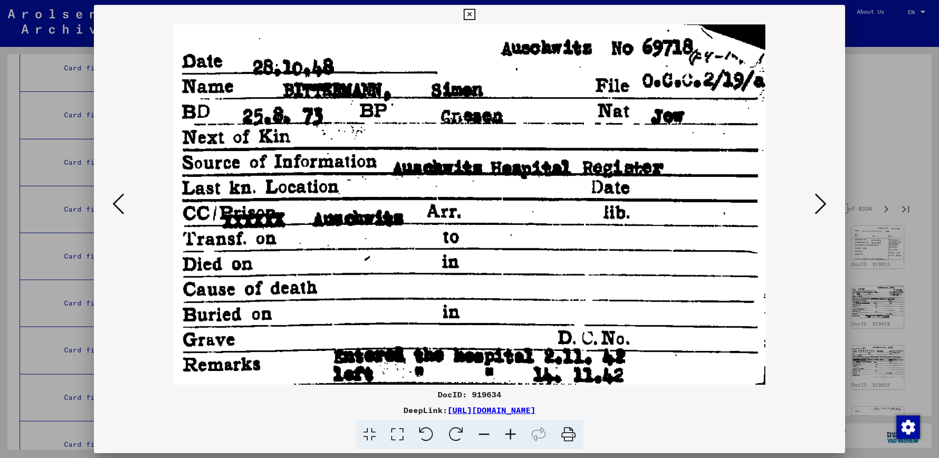
click at [819, 207] on icon at bounding box center [821, 203] width 12 height 23
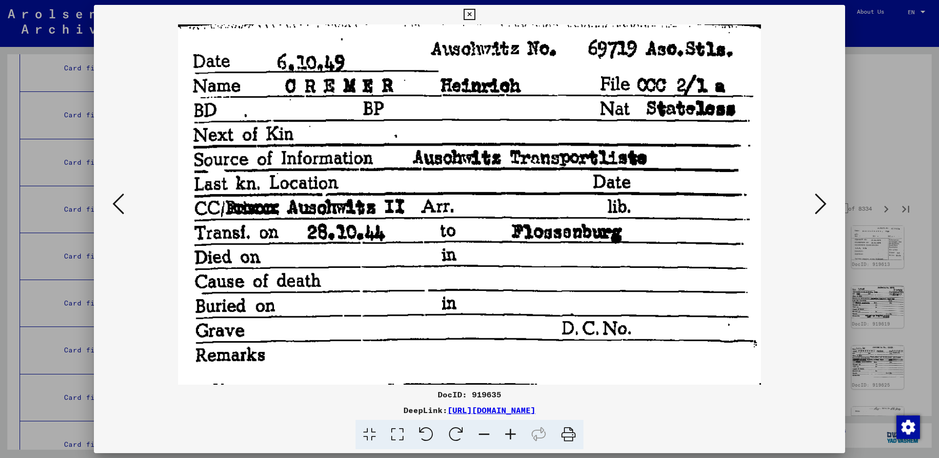
click at [820, 206] on icon at bounding box center [821, 203] width 12 height 23
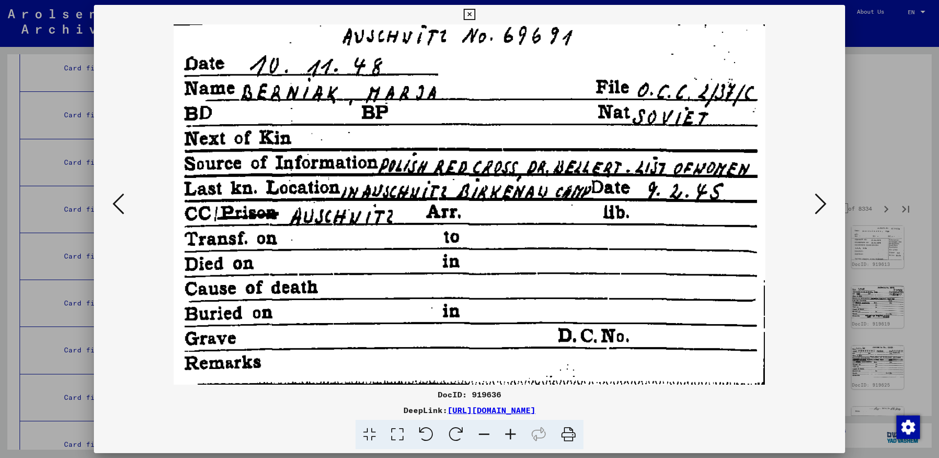
click at [822, 206] on icon at bounding box center [821, 203] width 12 height 23
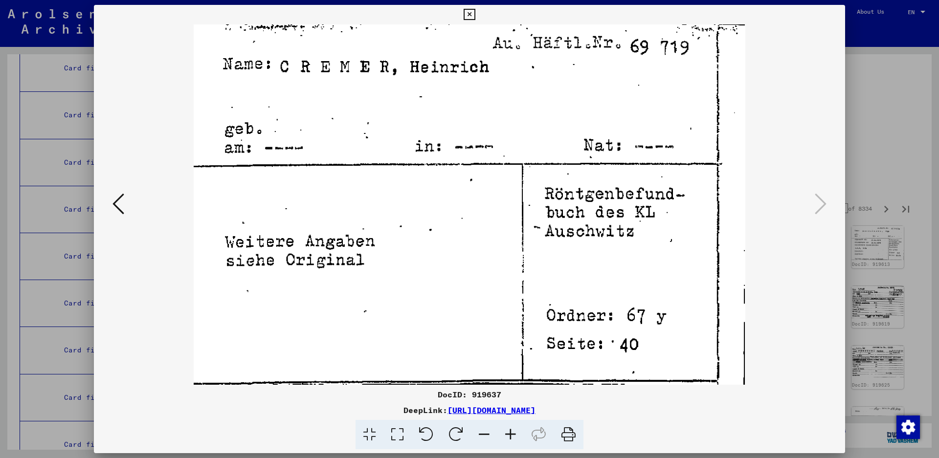
click at [822, 205] on icon at bounding box center [821, 203] width 12 height 23
click at [475, 9] on icon at bounding box center [469, 15] width 11 height 12
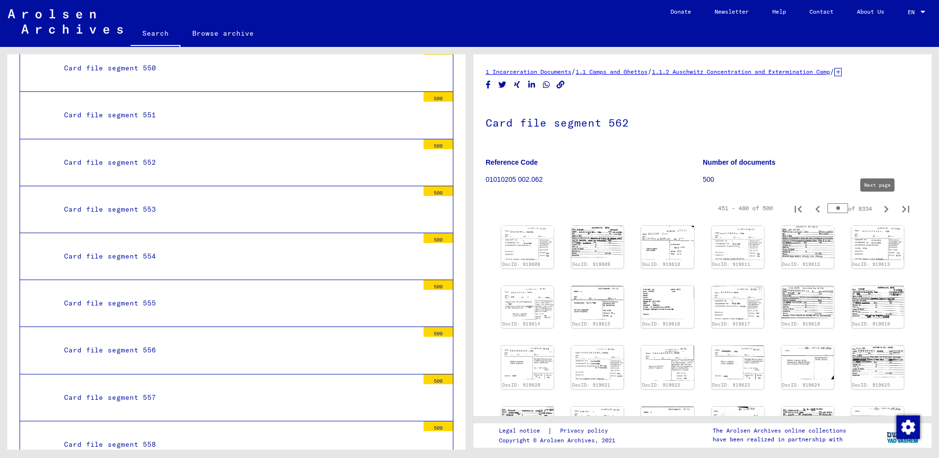
click at [880, 208] on icon "Next page" at bounding box center [887, 210] width 14 height 14
type input "**"
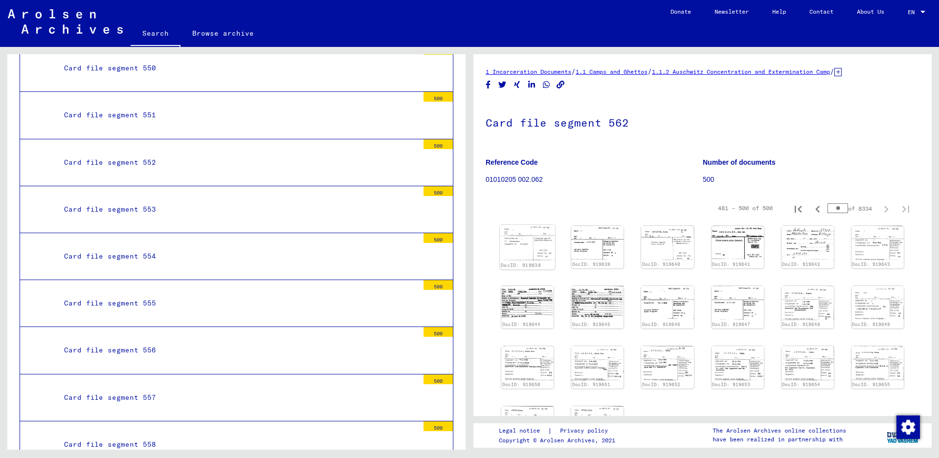
click at [521, 247] on img at bounding box center [527, 242] width 55 height 35
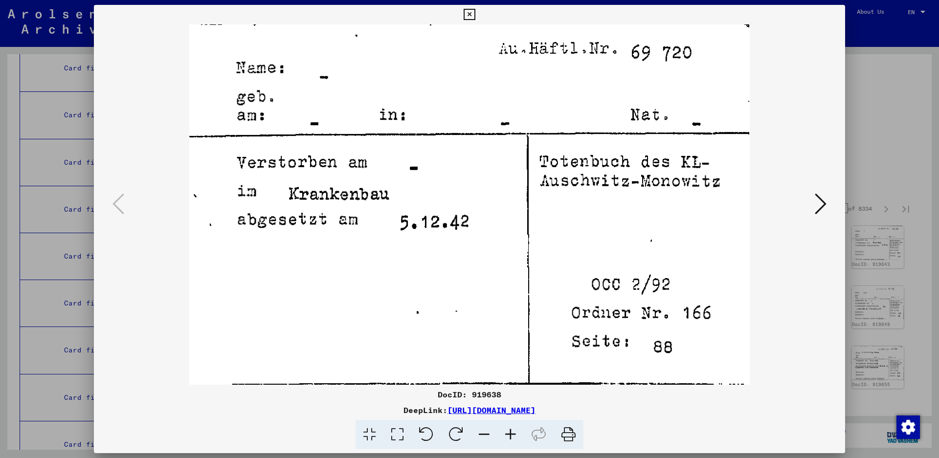
click at [821, 210] on icon at bounding box center [821, 203] width 12 height 23
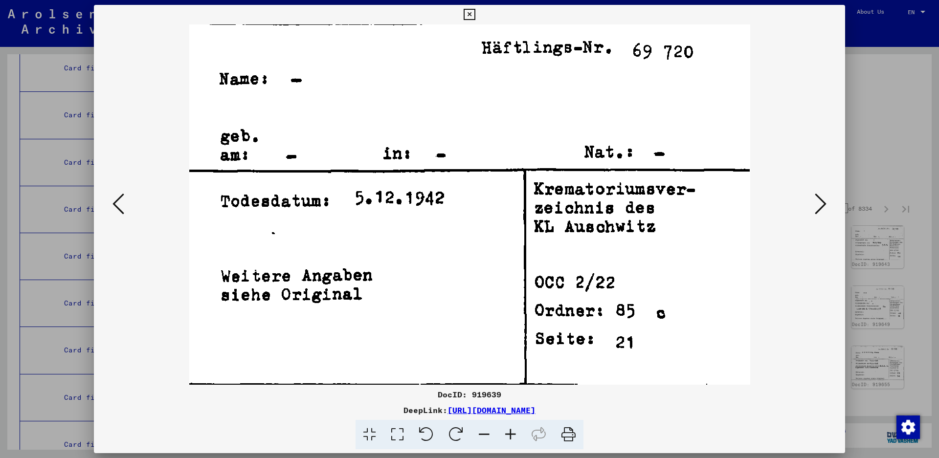
click at [821, 210] on icon at bounding box center [821, 203] width 12 height 23
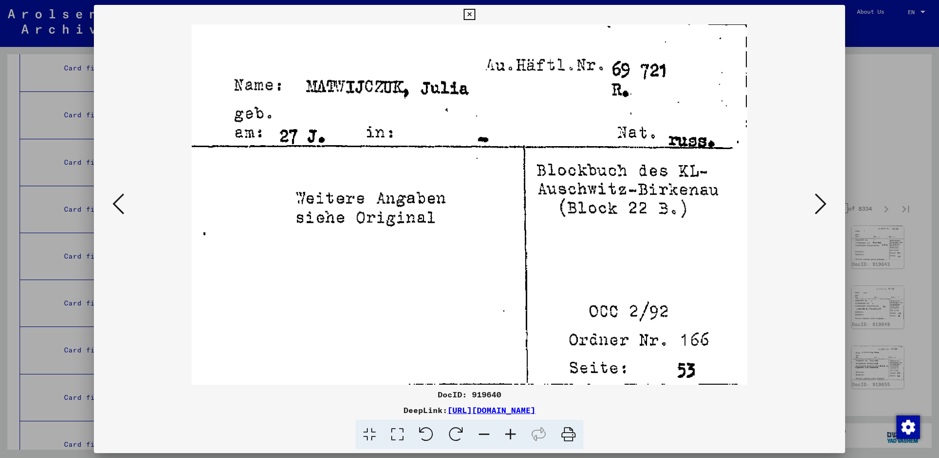
click at [821, 209] on icon at bounding box center [821, 203] width 12 height 23
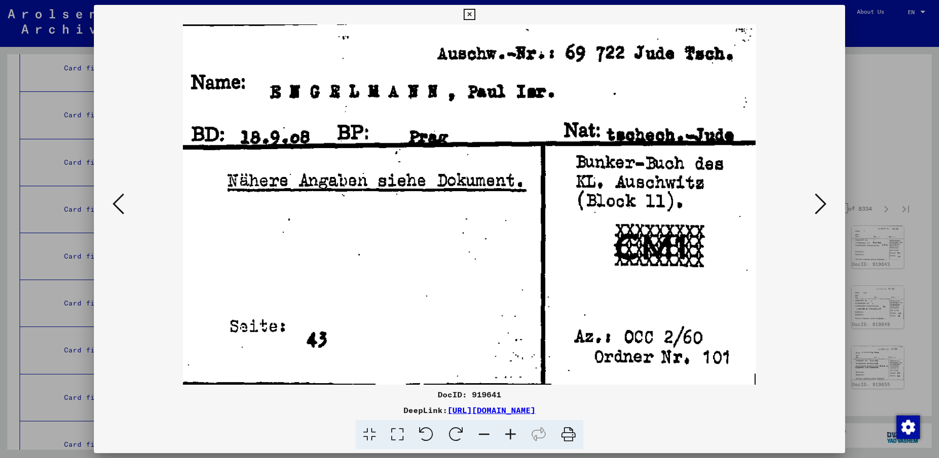
drag, startPoint x: 821, startPoint y: 209, endPoint x: 327, endPoint y: 333, distance: 508.9
click at [327, 333] on div at bounding box center [469, 204] width 751 height 361
click at [826, 198] on icon at bounding box center [821, 203] width 12 height 23
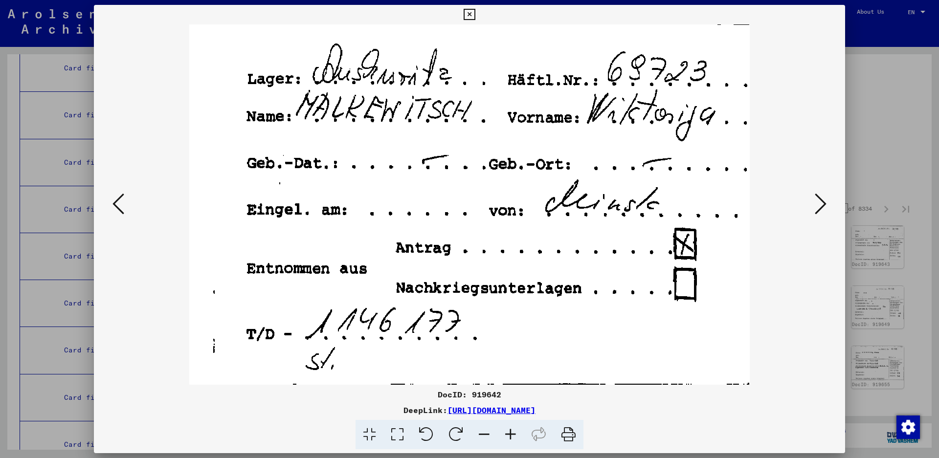
click at [826, 200] on icon at bounding box center [821, 203] width 12 height 23
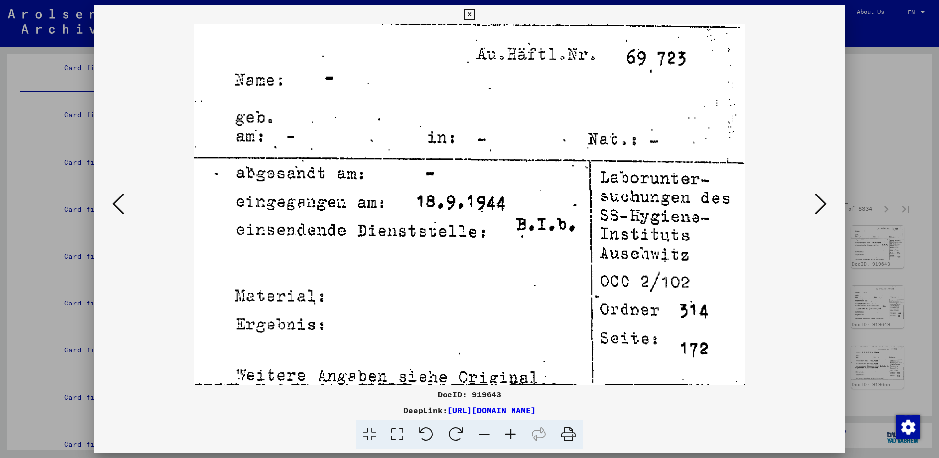
click at [826, 200] on icon at bounding box center [821, 203] width 12 height 23
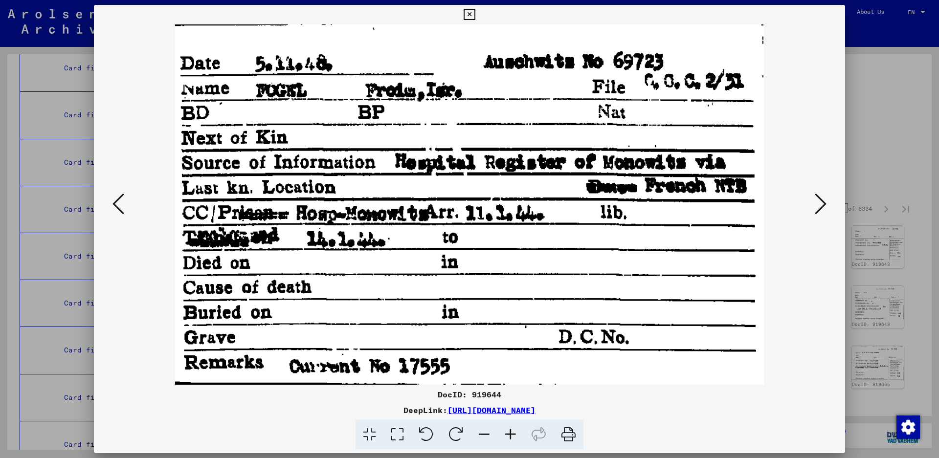
click at [815, 204] on icon at bounding box center [821, 203] width 12 height 23
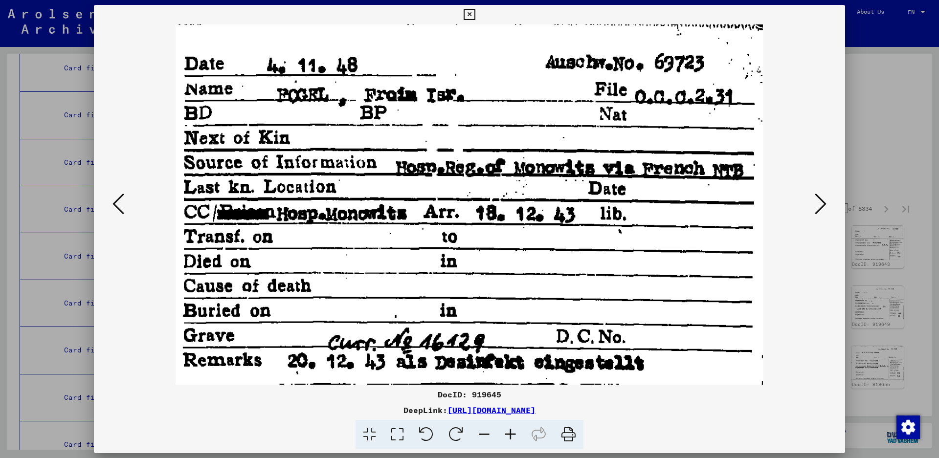
click at [815, 204] on icon at bounding box center [821, 203] width 12 height 23
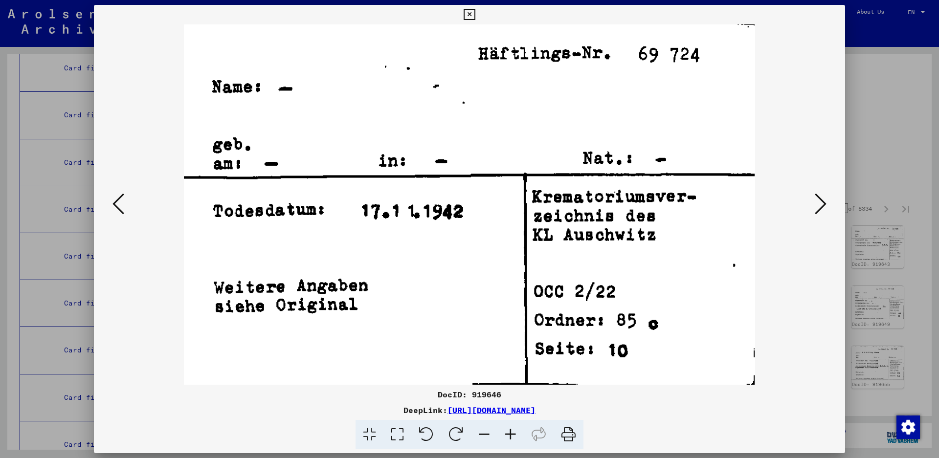
click at [815, 204] on icon at bounding box center [821, 203] width 12 height 23
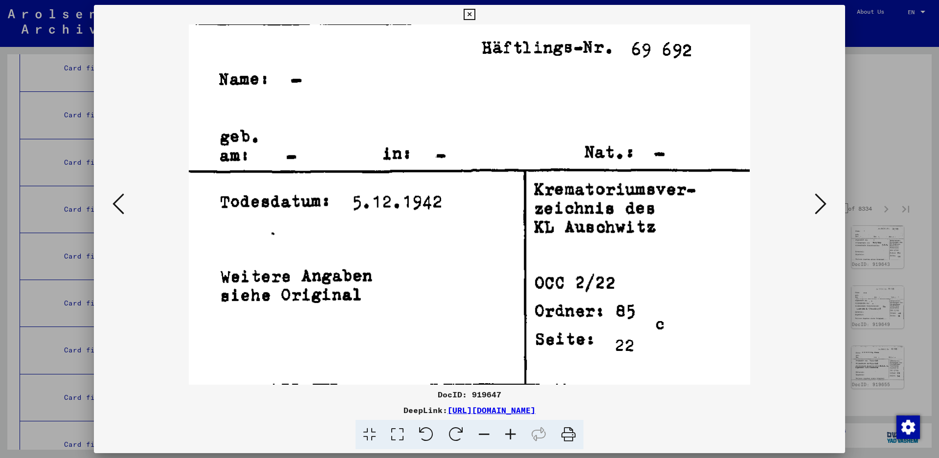
click at [815, 204] on icon at bounding box center [821, 203] width 12 height 23
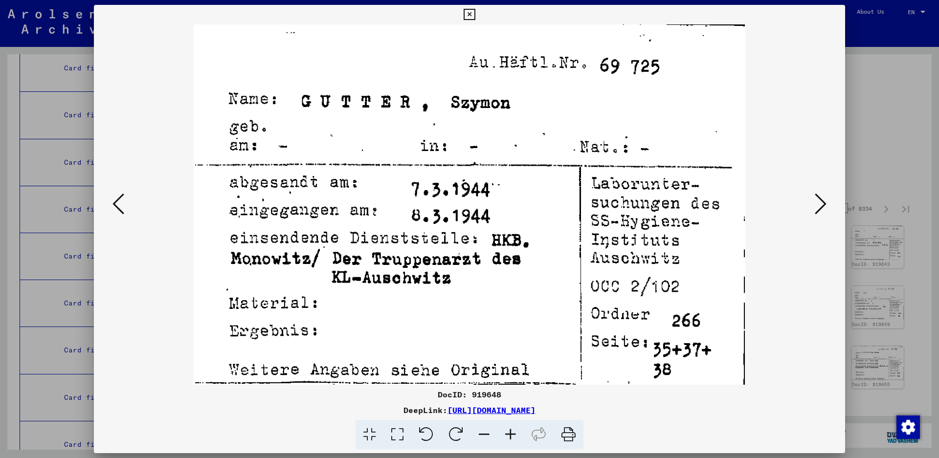
drag, startPoint x: 815, startPoint y: 204, endPoint x: 36, endPoint y: 477, distance: 825.6
click at [36, 458] on html "Search Browse archive Donate Newsletter Help Contact About Us Search Browse arc…" at bounding box center [469, 229] width 939 height 458
click at [821, 197] on icon at bounding box center [821, 203] width 12 height 23
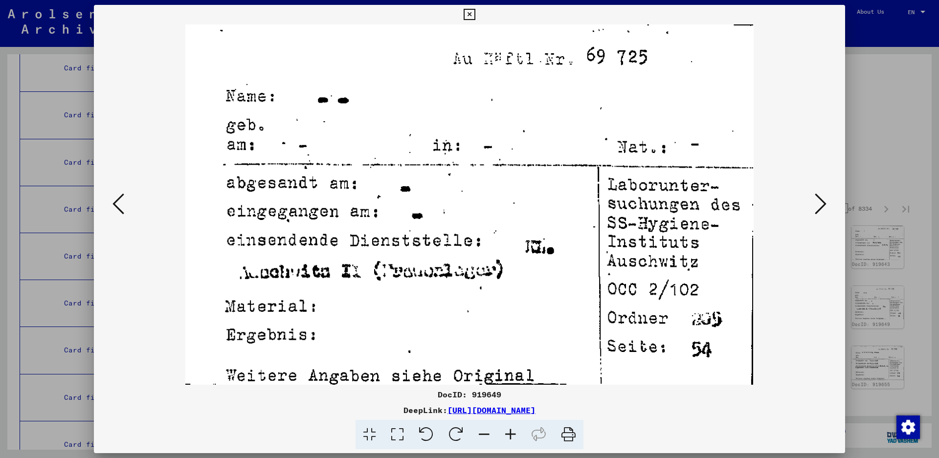
click at [821, 197] on icon at bounding box center [821, 203] width 12 height 23
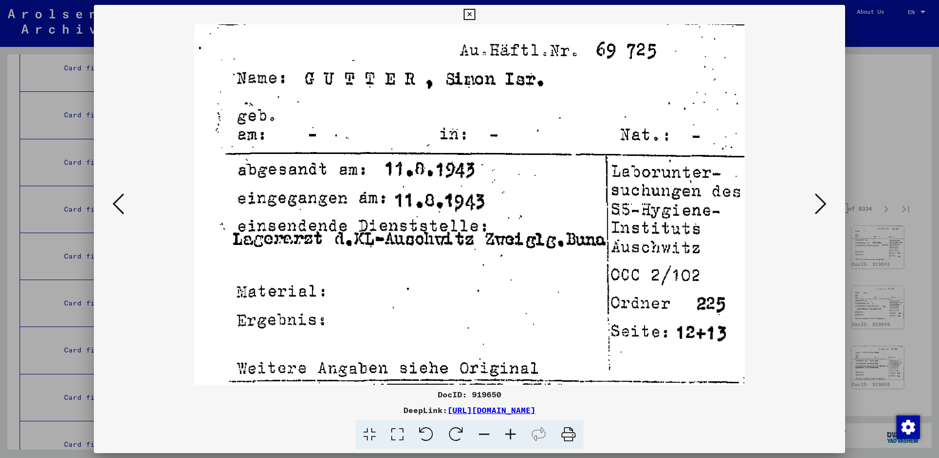
click at [822, 197] on icon at bounding box center [821, 203] width 12 height 23
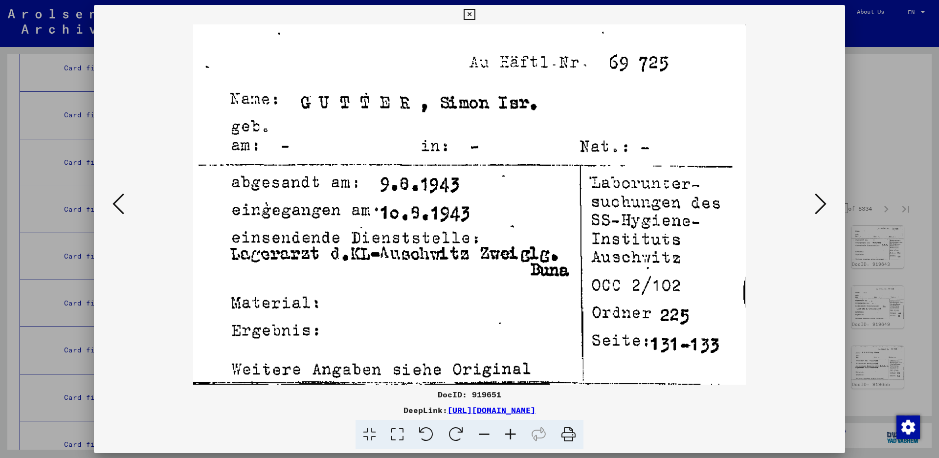
click at [822, 197] on icon at bounding box center [821, 203] width 12 height 23
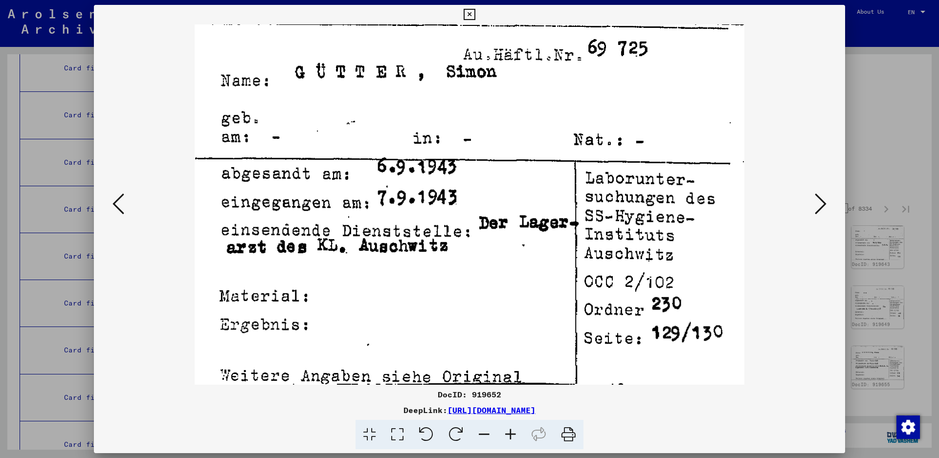
click at [822, 197] on icon at bounding box center [821, 203] width 12 height 23
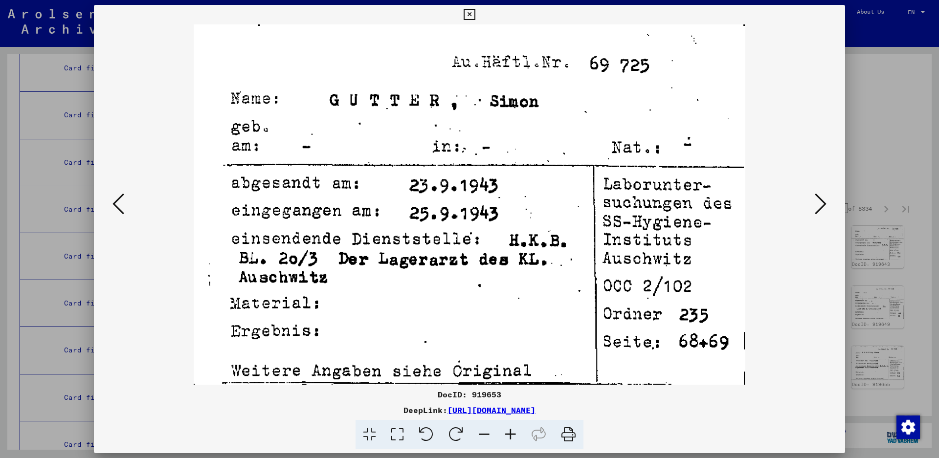
click at [822, 197] on icon at bounding box center [821, 203] width 12 height 23
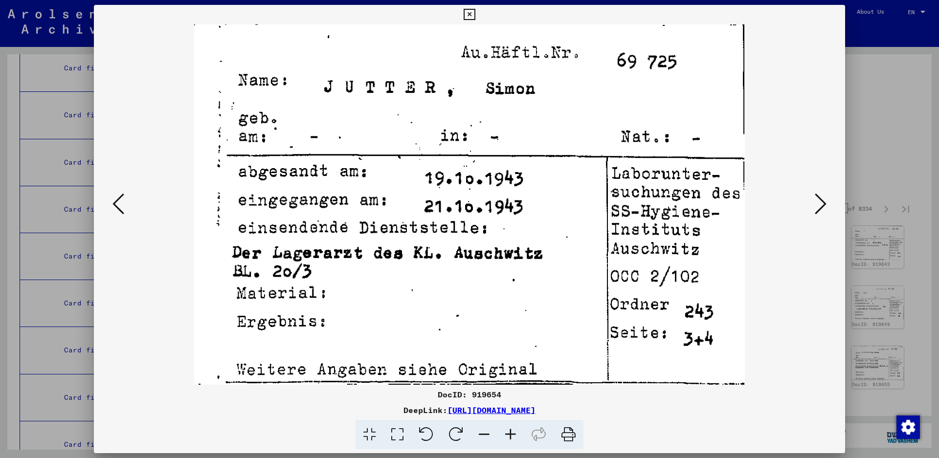
click at [822, 197] on icon at bounding box center [821, 203] width 12 height 23
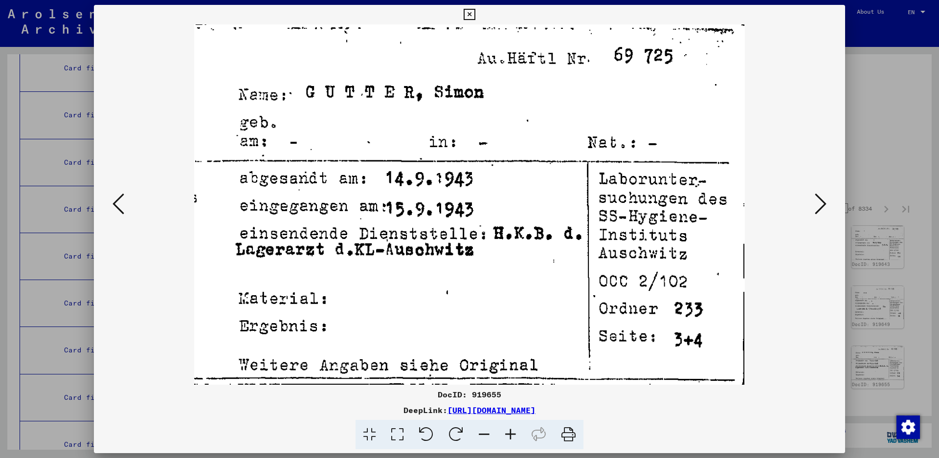
click at [822, 197] on icon at bounding box center [821, 203] width 12 height 23
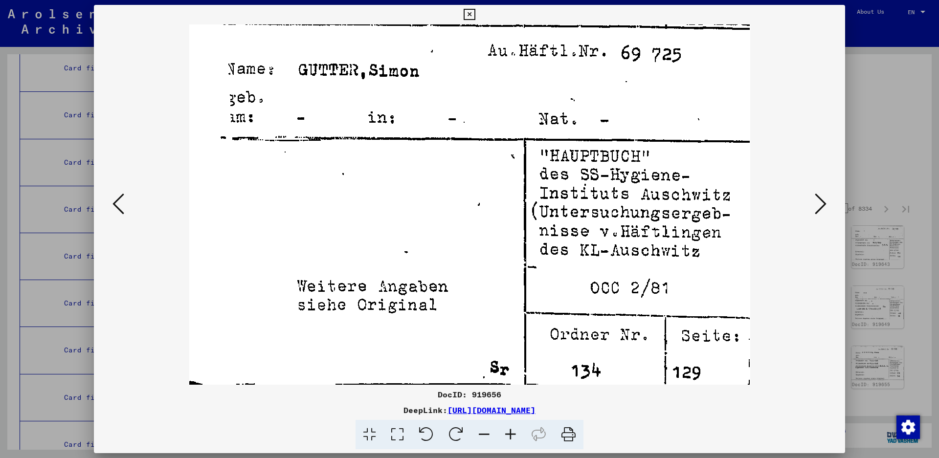
click at [822, 197] on icon at bounding box center [821, 203] width 12 height 23
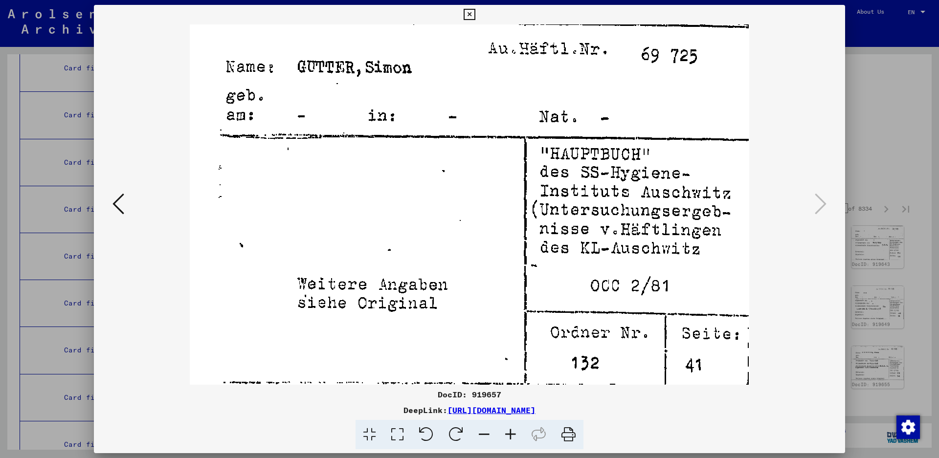
click at [822, 197] on icon at bounding box center [821, 203] width 12 height 23
click at [475, 15] on icon at bounding box center [469, 15] width 11 height 12
